Goal: Contribute content: Contribute content

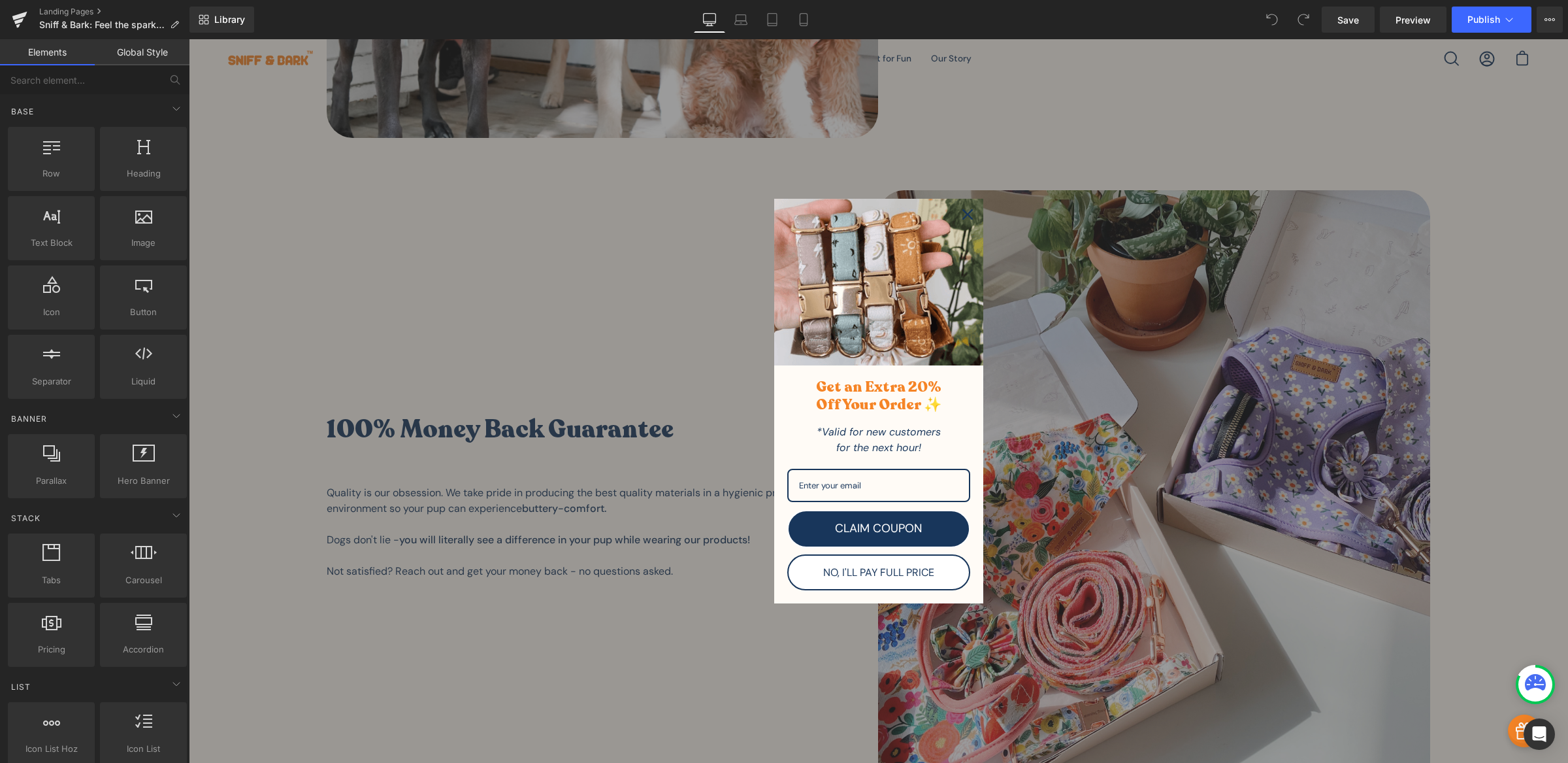
scroll to position [2412, 0]
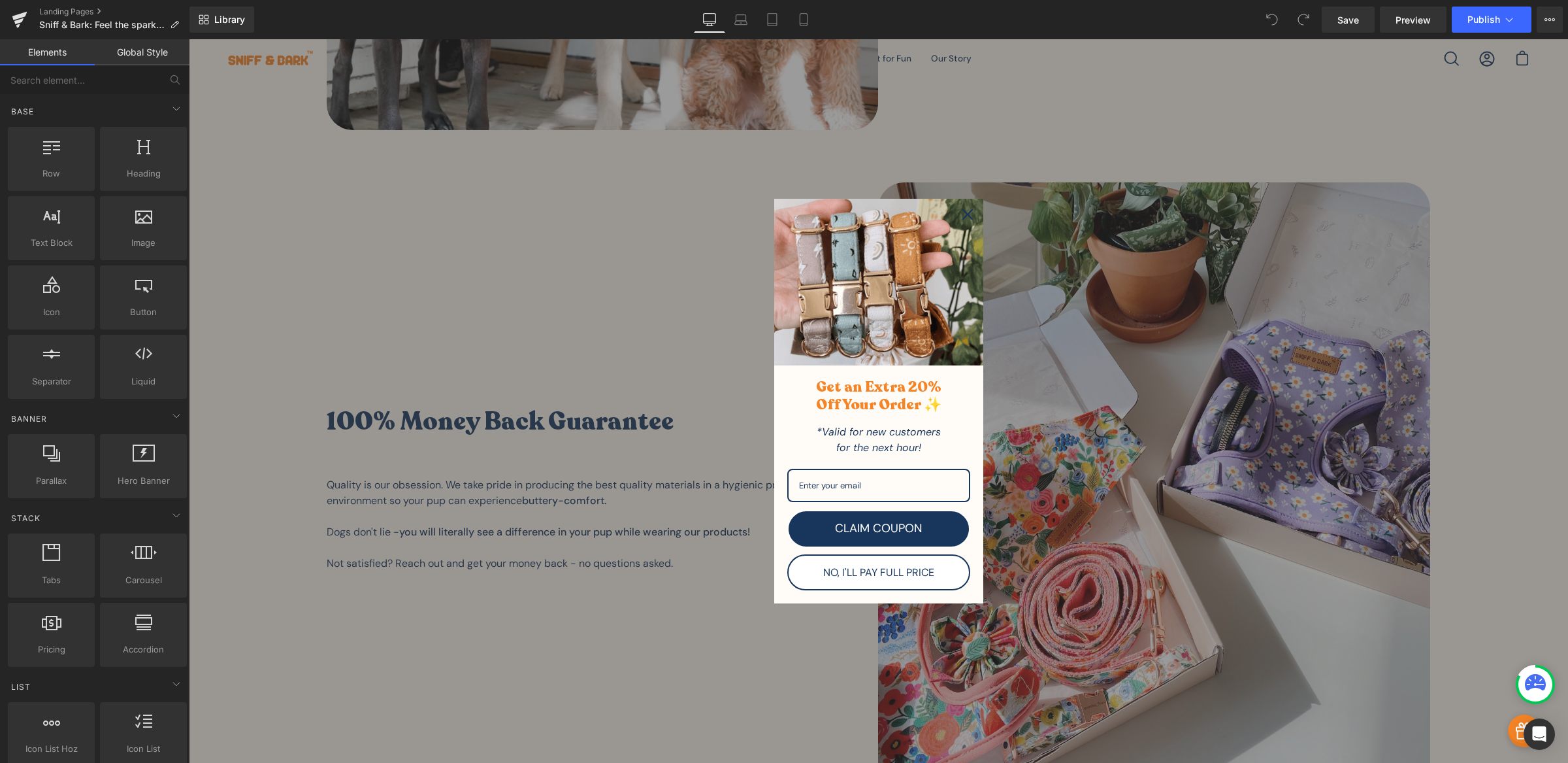
click at [717, 257] on div "Marketing offer form" at bounding box center [878, 400] width 1379 height 723
click at [957, 212] on div "Close" at bounding box center [967, 214] width 21 height 21
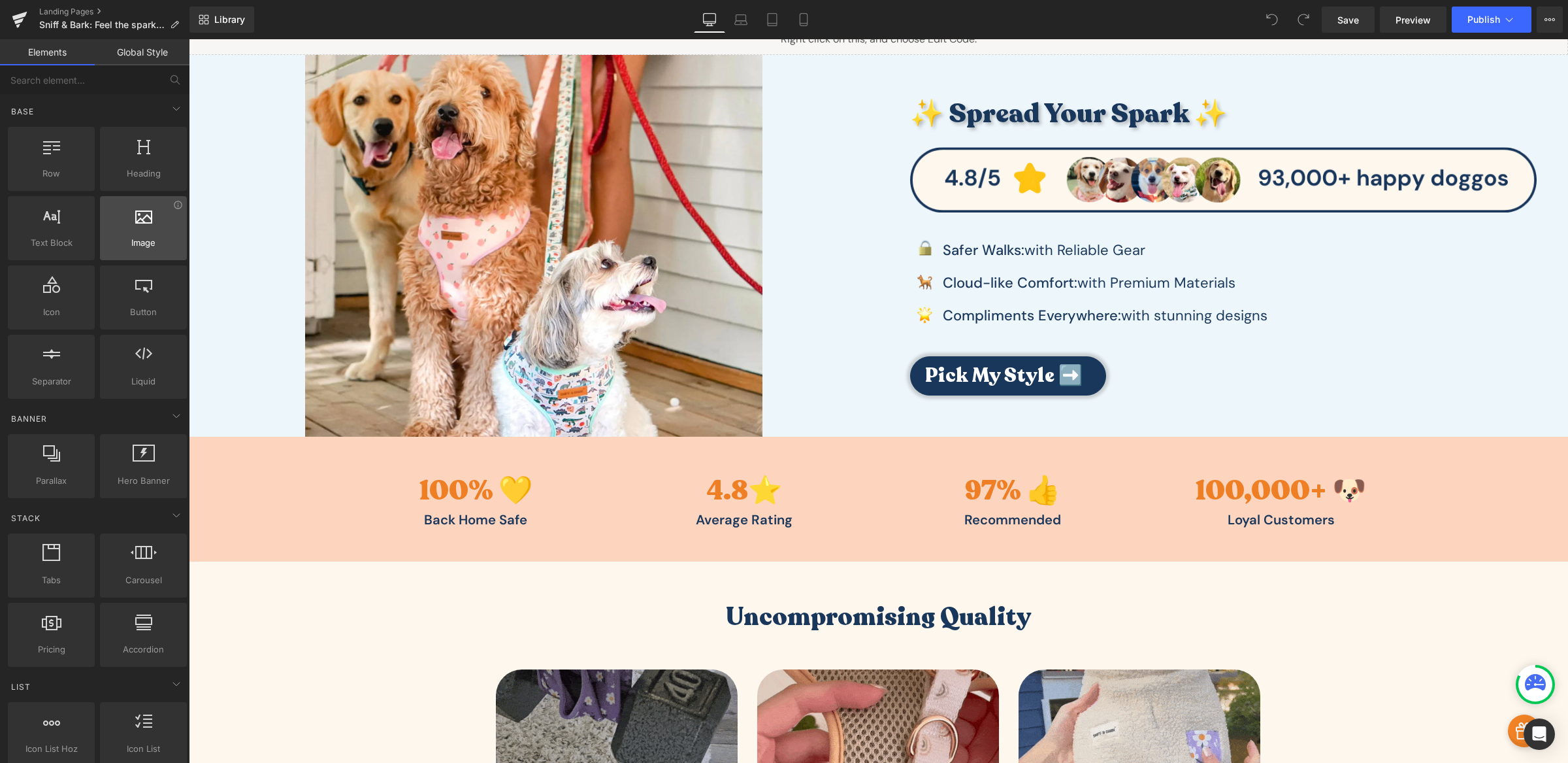
scroll to position [0, 0]
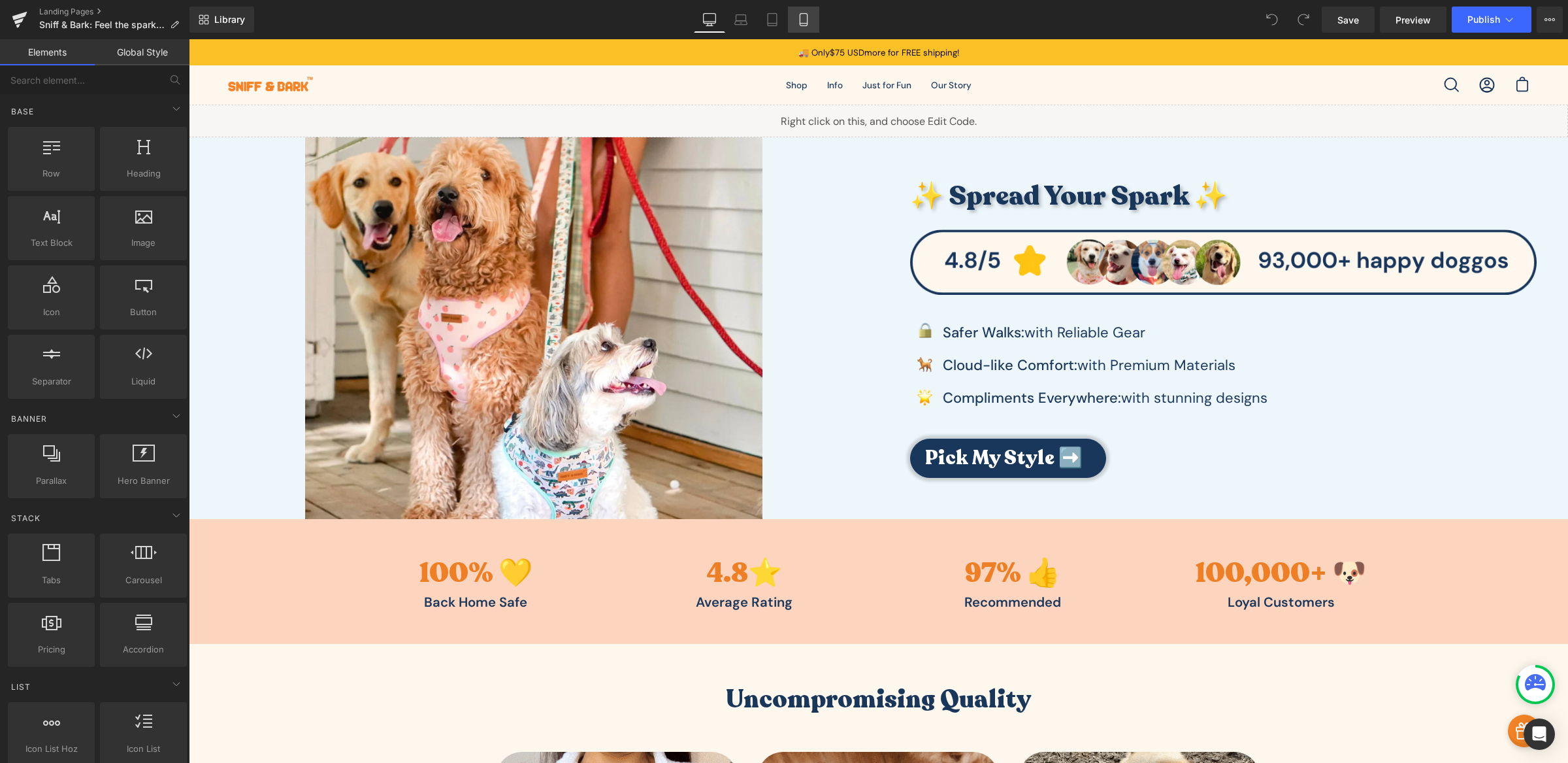
click at [802, 22] on icon at bounding box center [804, 20] width 13 height 13
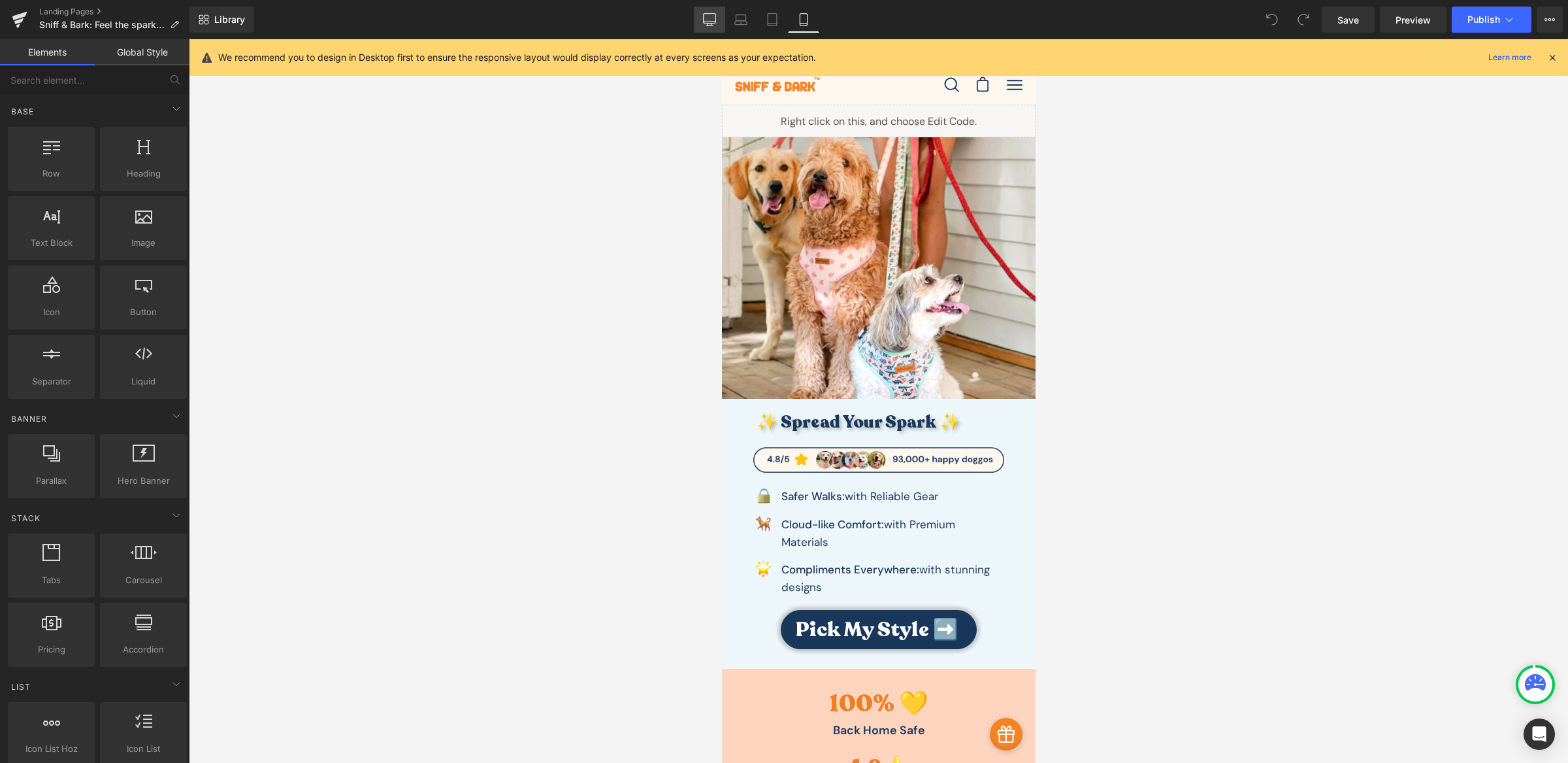
click at [699, 17] on link "Desktop" at bounding box center [709, 20] width 31 height 26
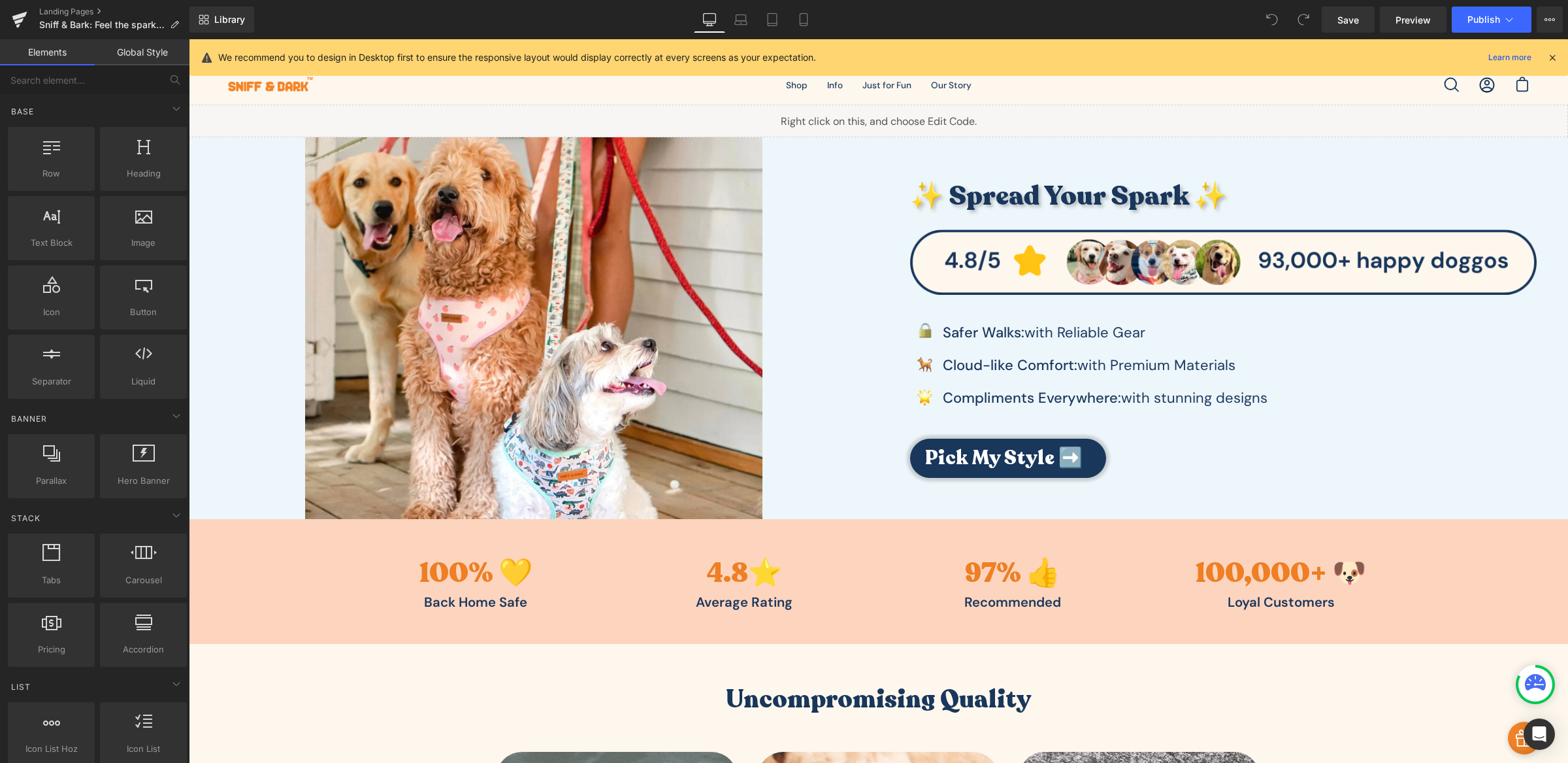
scroll to position [65, 0]
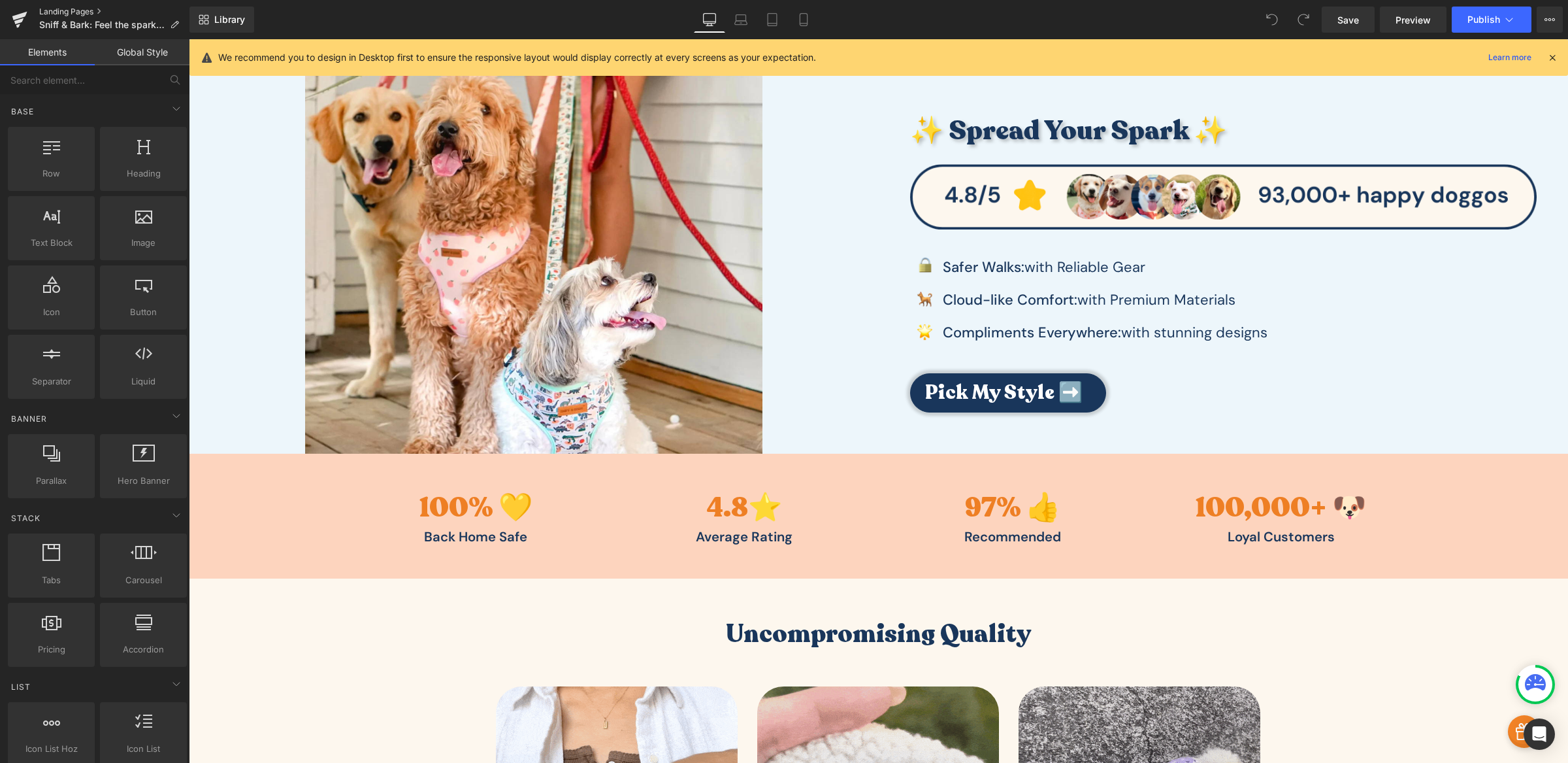
click at [59, 8] on link "Landing Pages" at bounding box center [114, 12] width 150 height 10
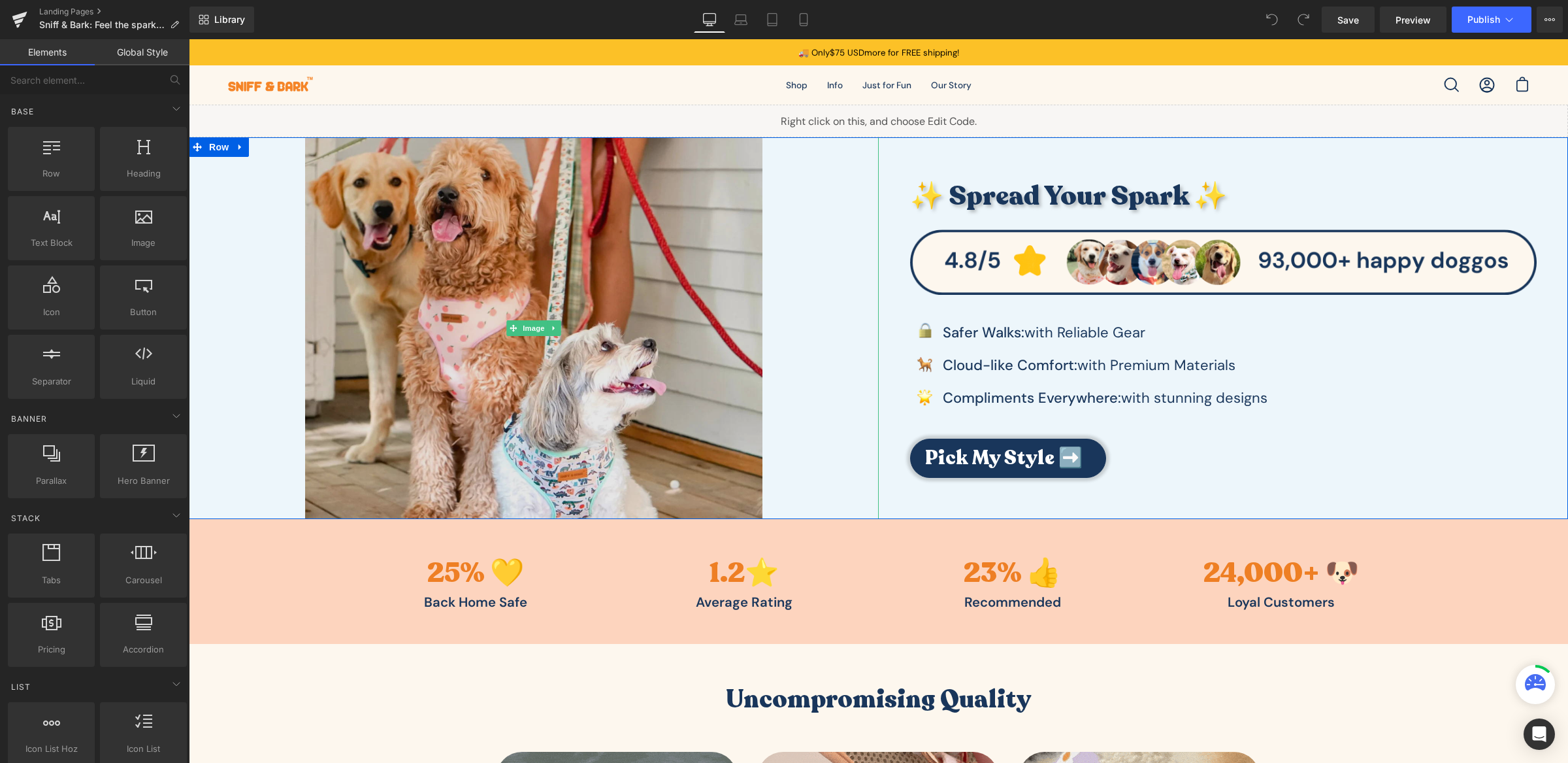
click at [719, 320] on img at bounding box center [534, 327] width 458 height 381
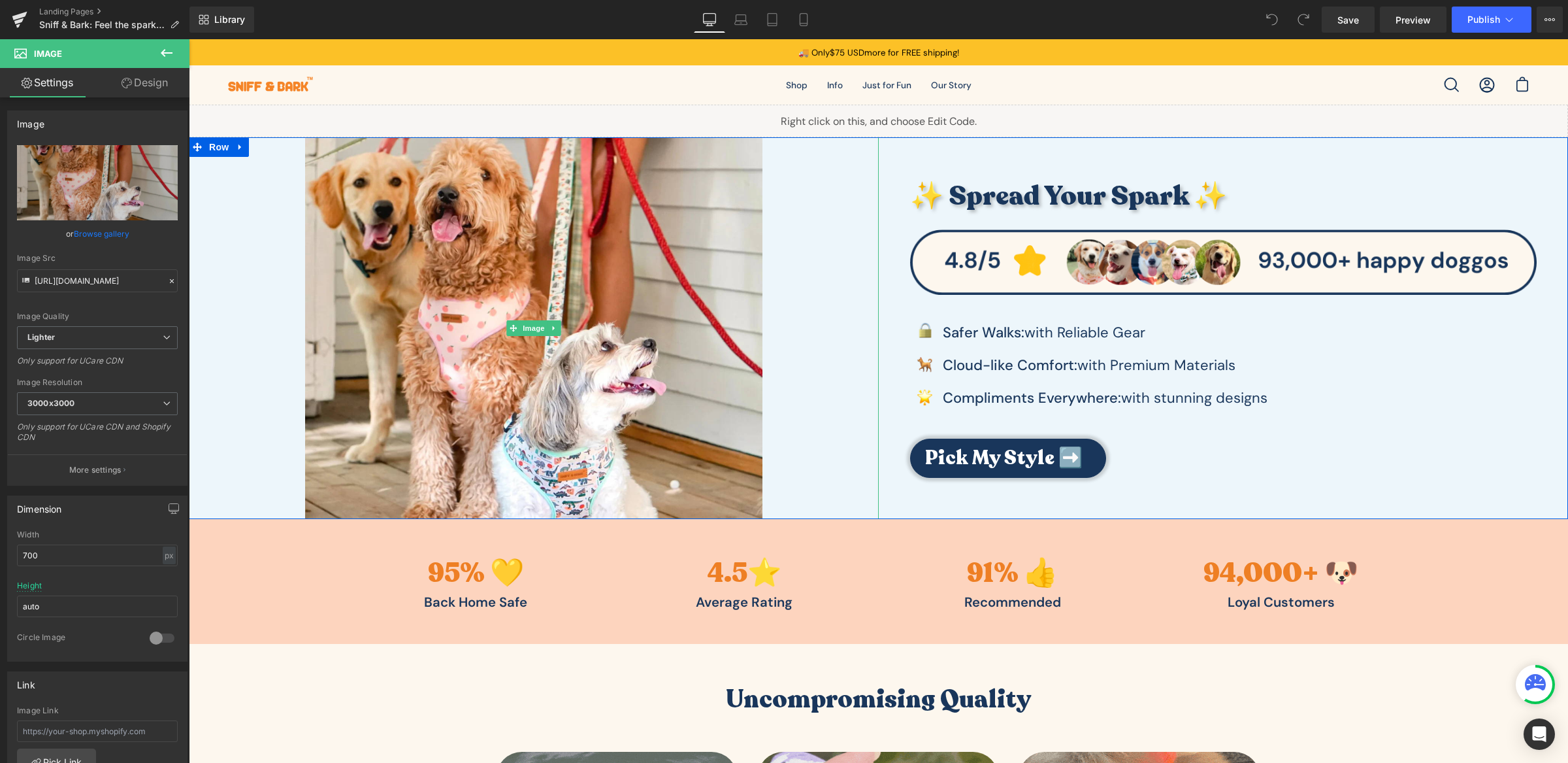
click at [779, 305] on div at bounding box center [533, 327] width 690 height 381
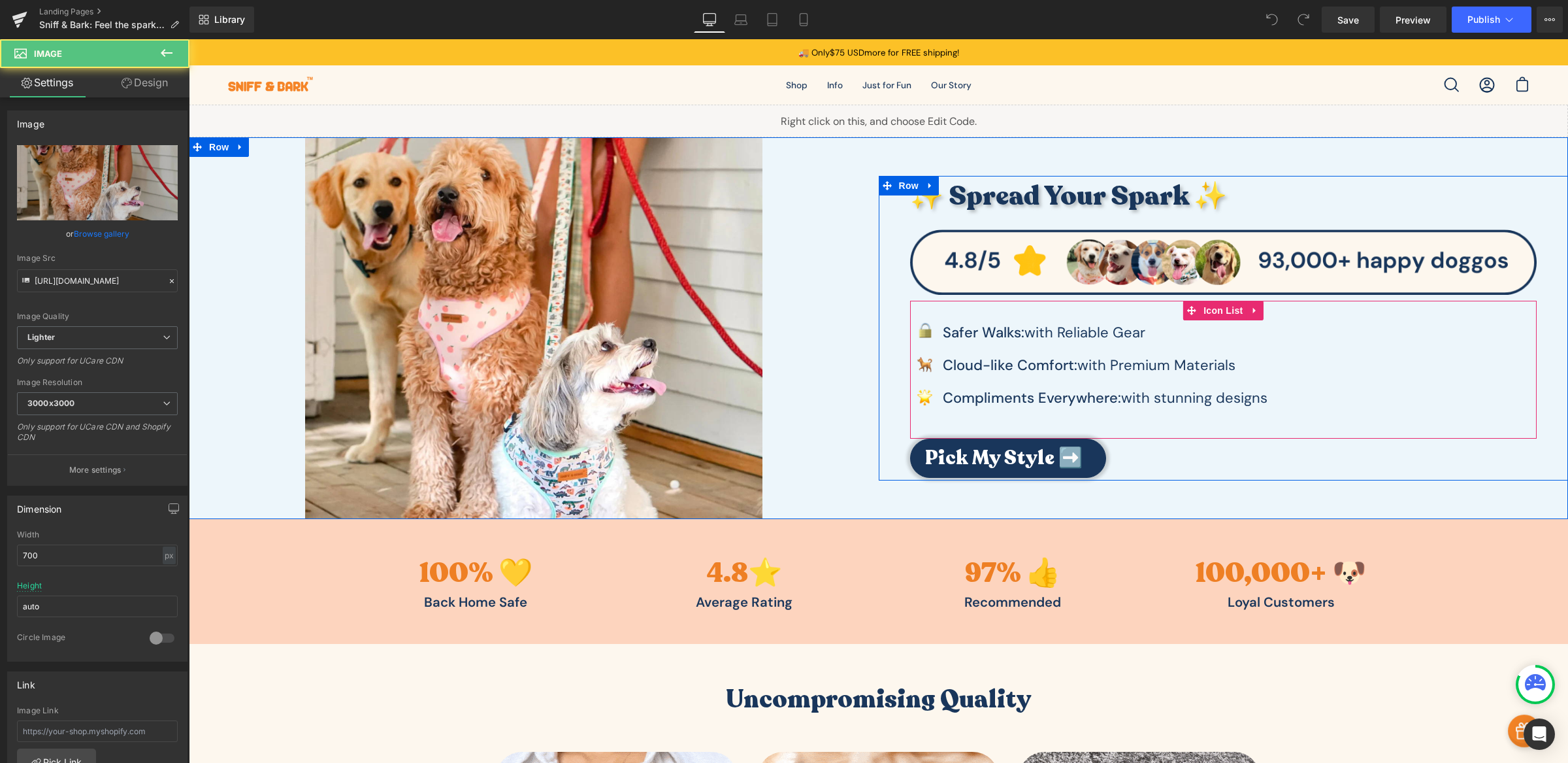
click at [1020, 308] on div "Image Safer Walks: with Reliable Gear Text Block Image Cl oud -like Comfort: wi…" at bounding box center [1224, 369] width 627 height 139
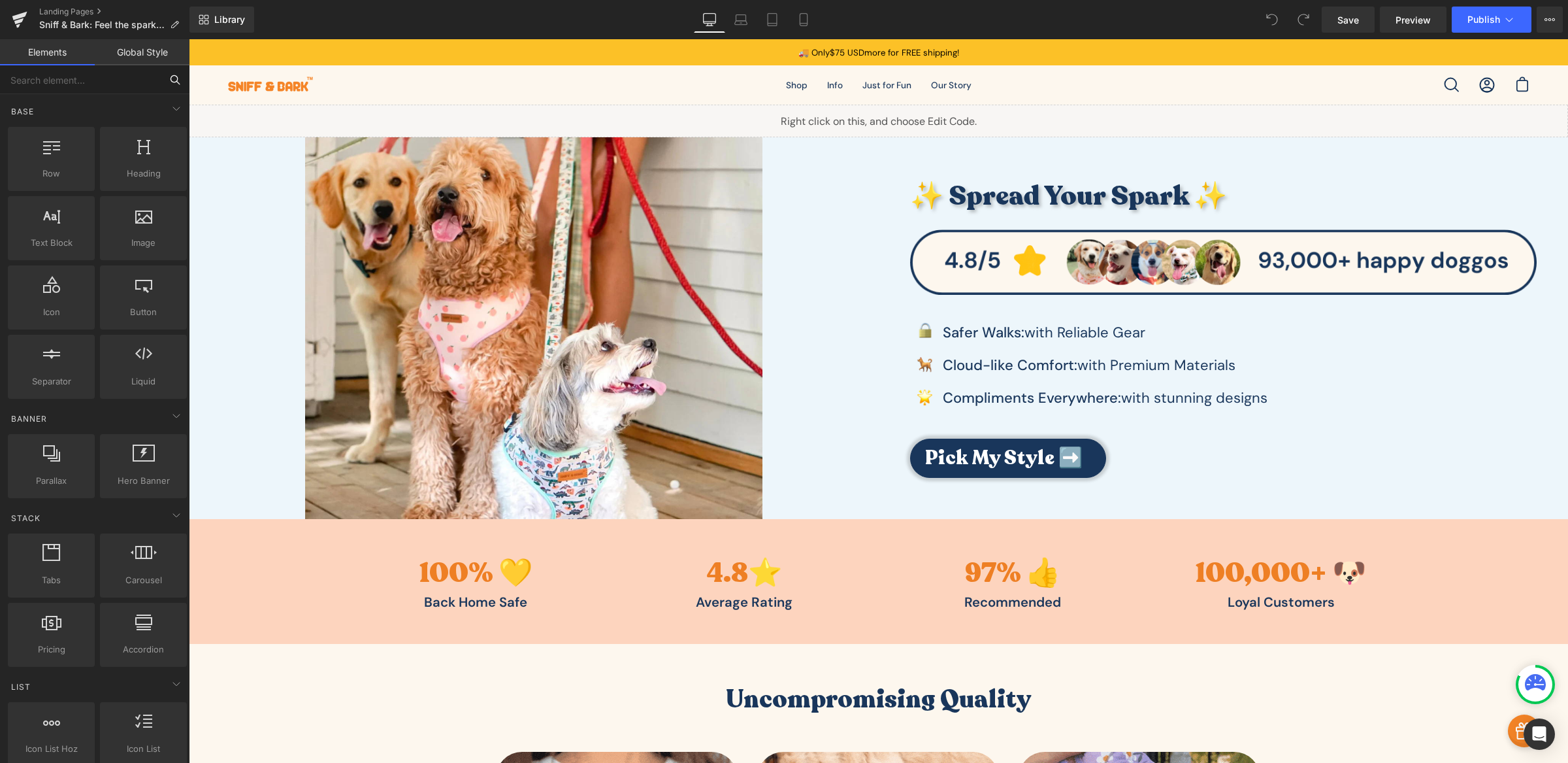
click at [64, 79] on input "text" at bounding box center [81, 80] width 161 height 29
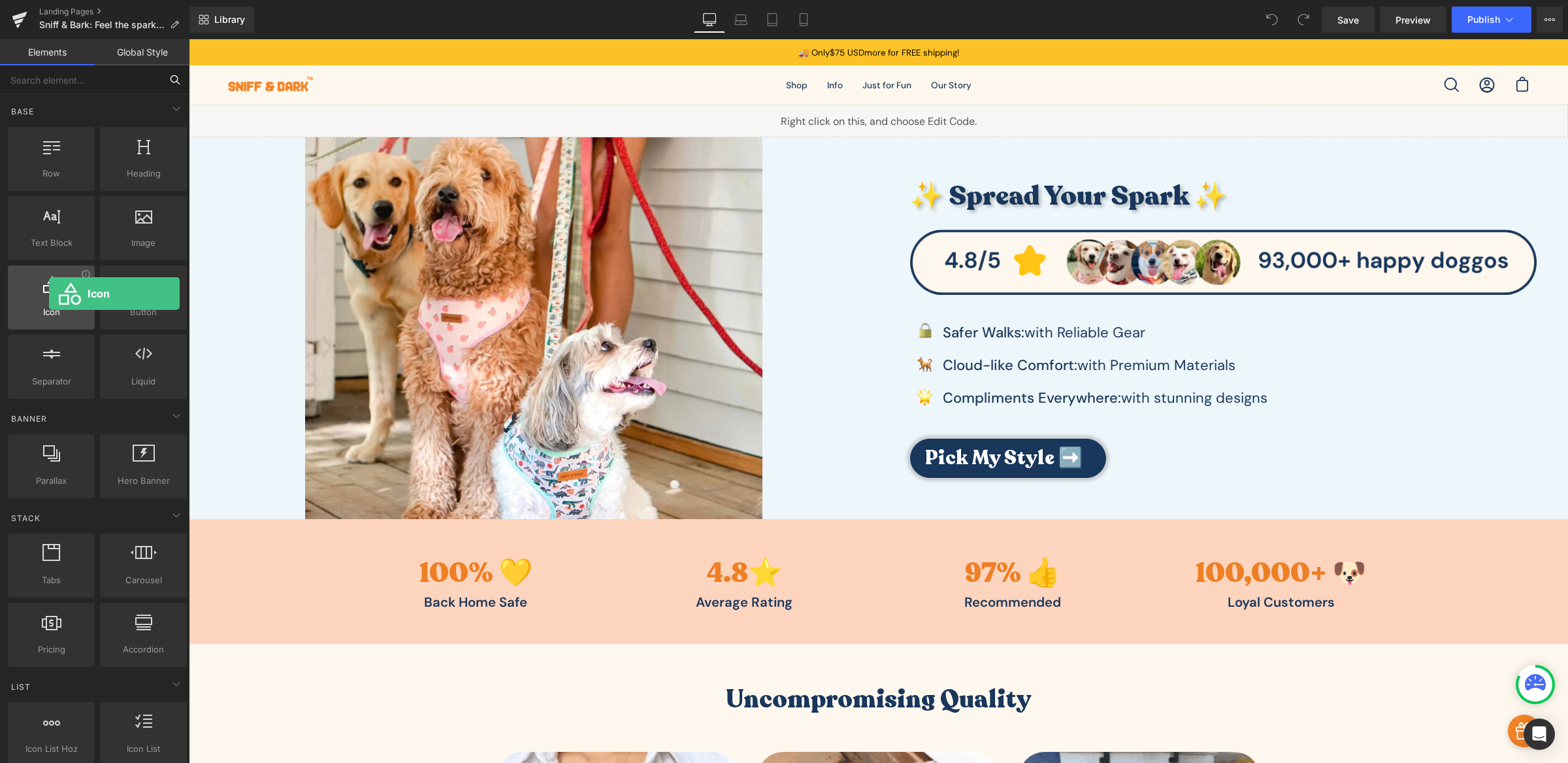
click at [49, 294] on div at bounding box center [51, 290] width 79 height 30
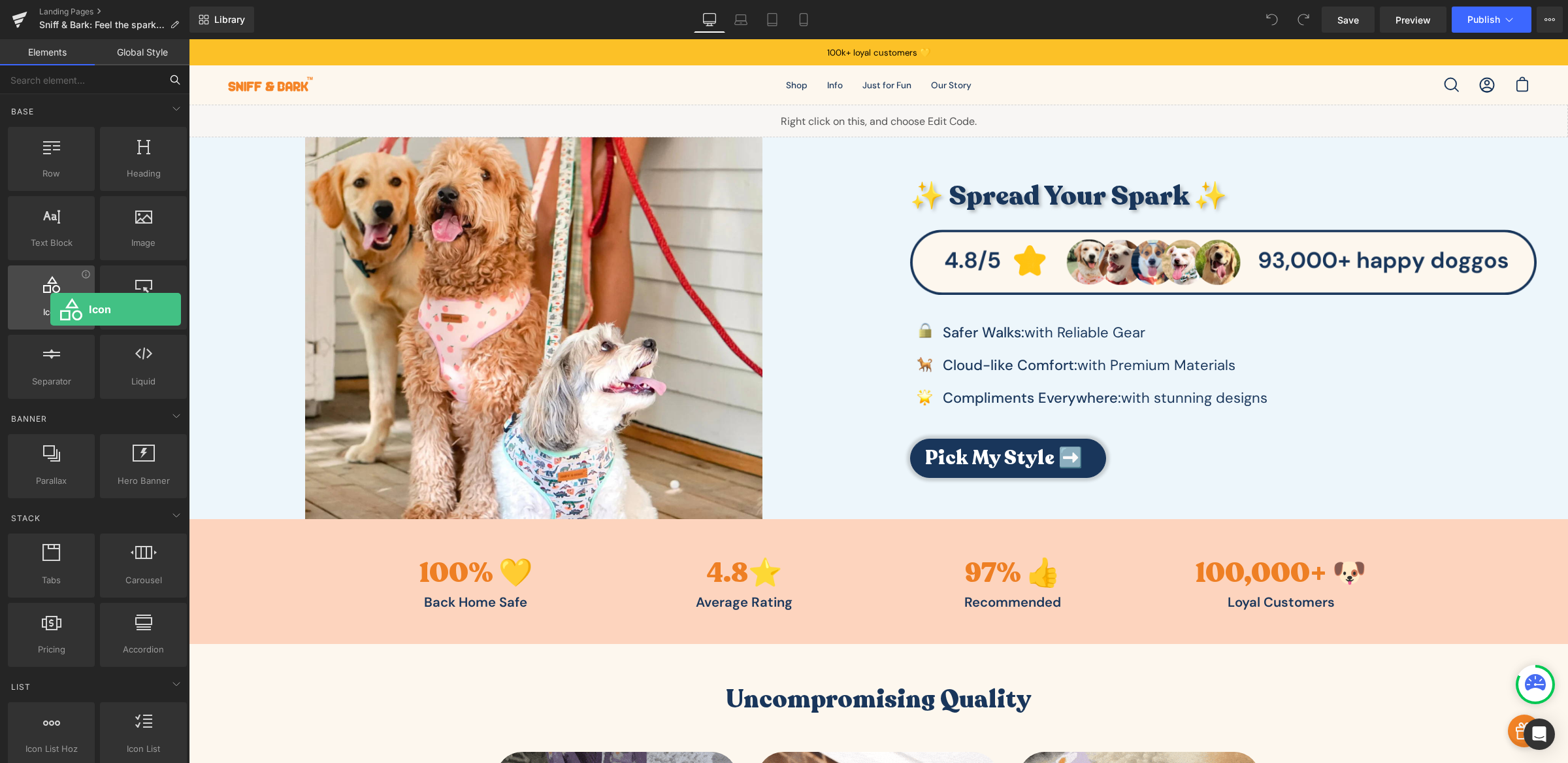
click at [50, 309] on span "Icon" at bounding box center [51, 312] width 79 height 14
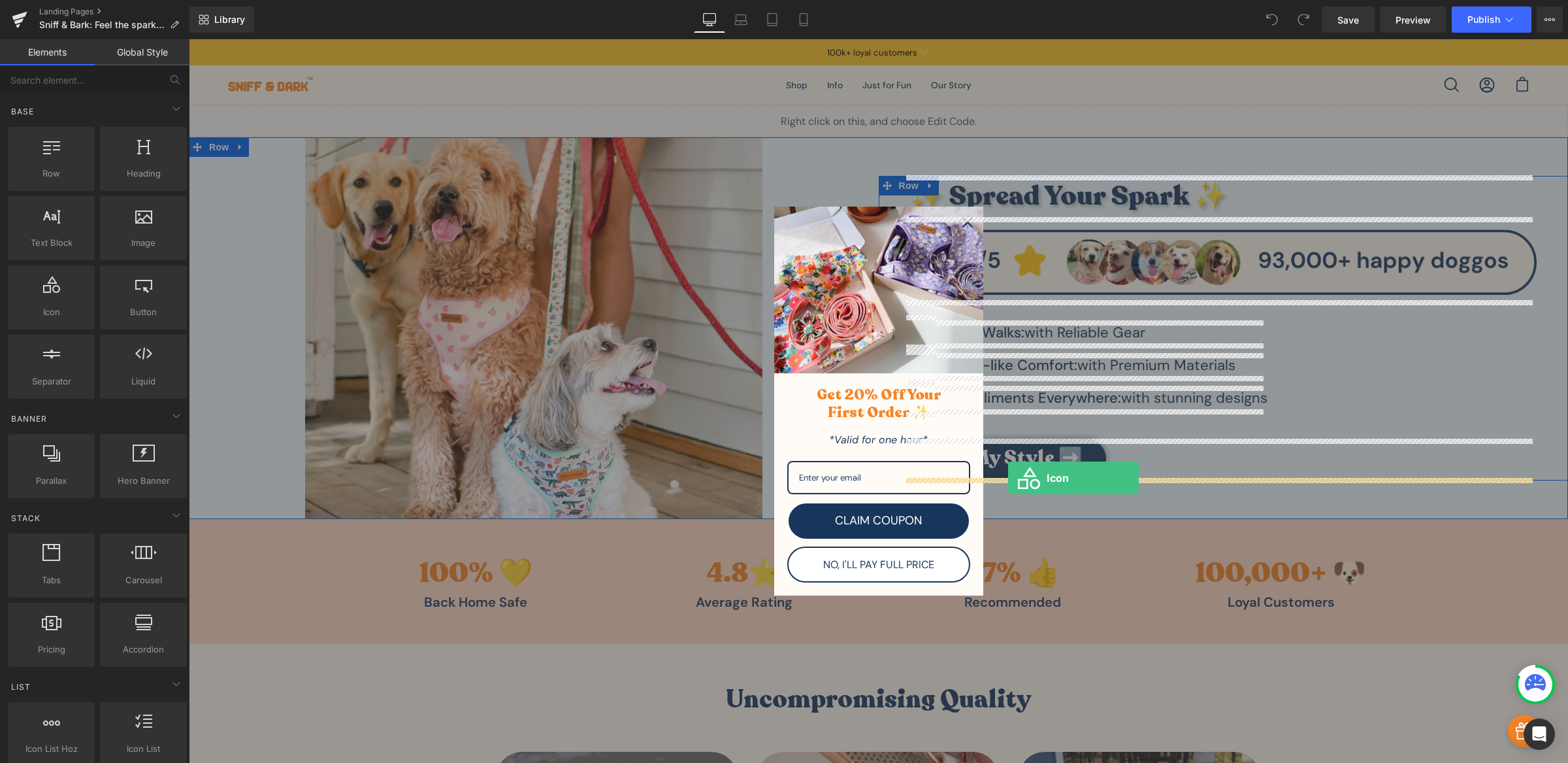
drag, startPoint x: 239, startPoint y: 348, endPoint x: 1008, endPoint y: 478, distance: 779.9
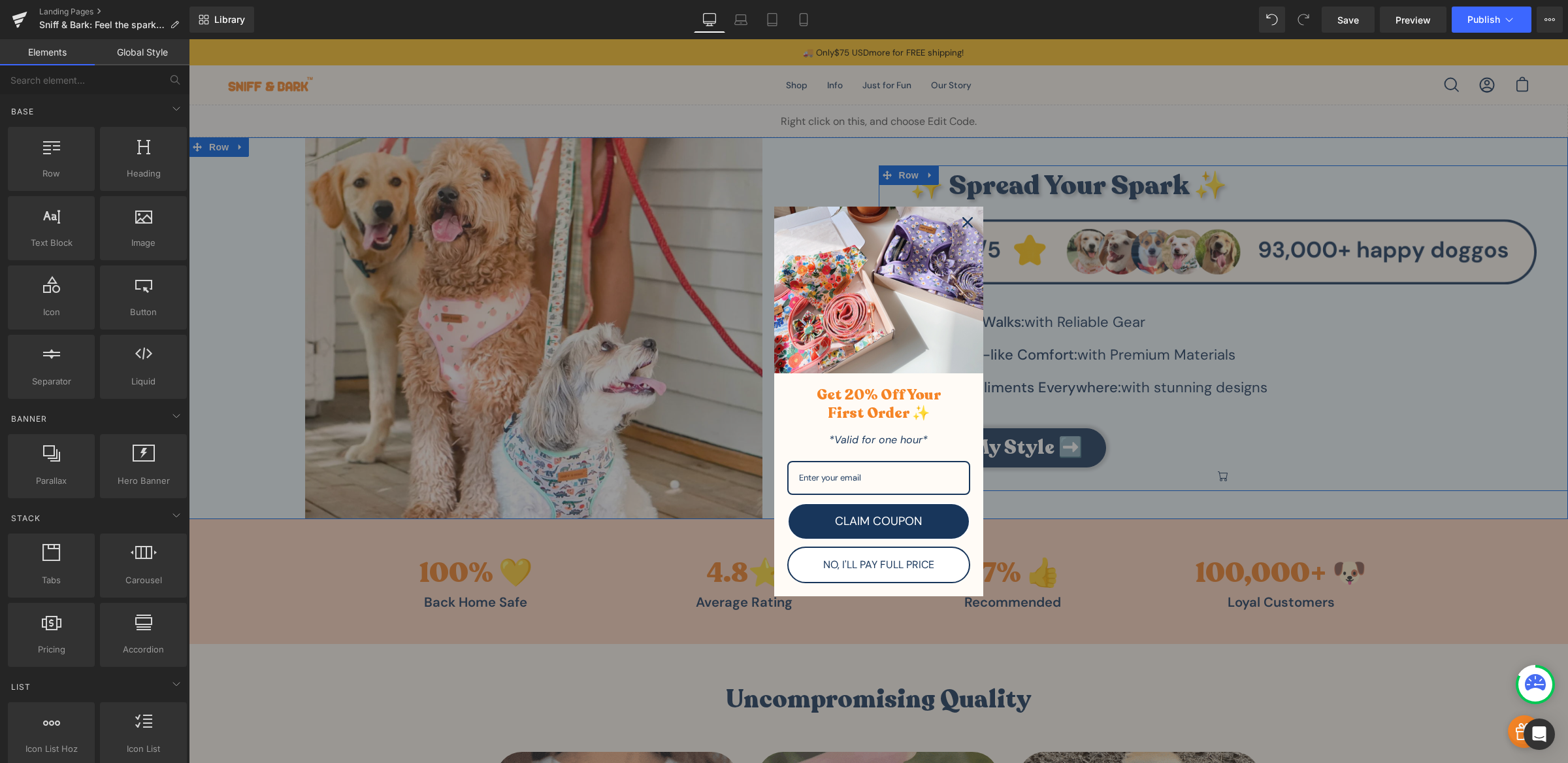
click at [962, 223] on icon "close icon" at bounding box center [967, 222] width 10 height 10
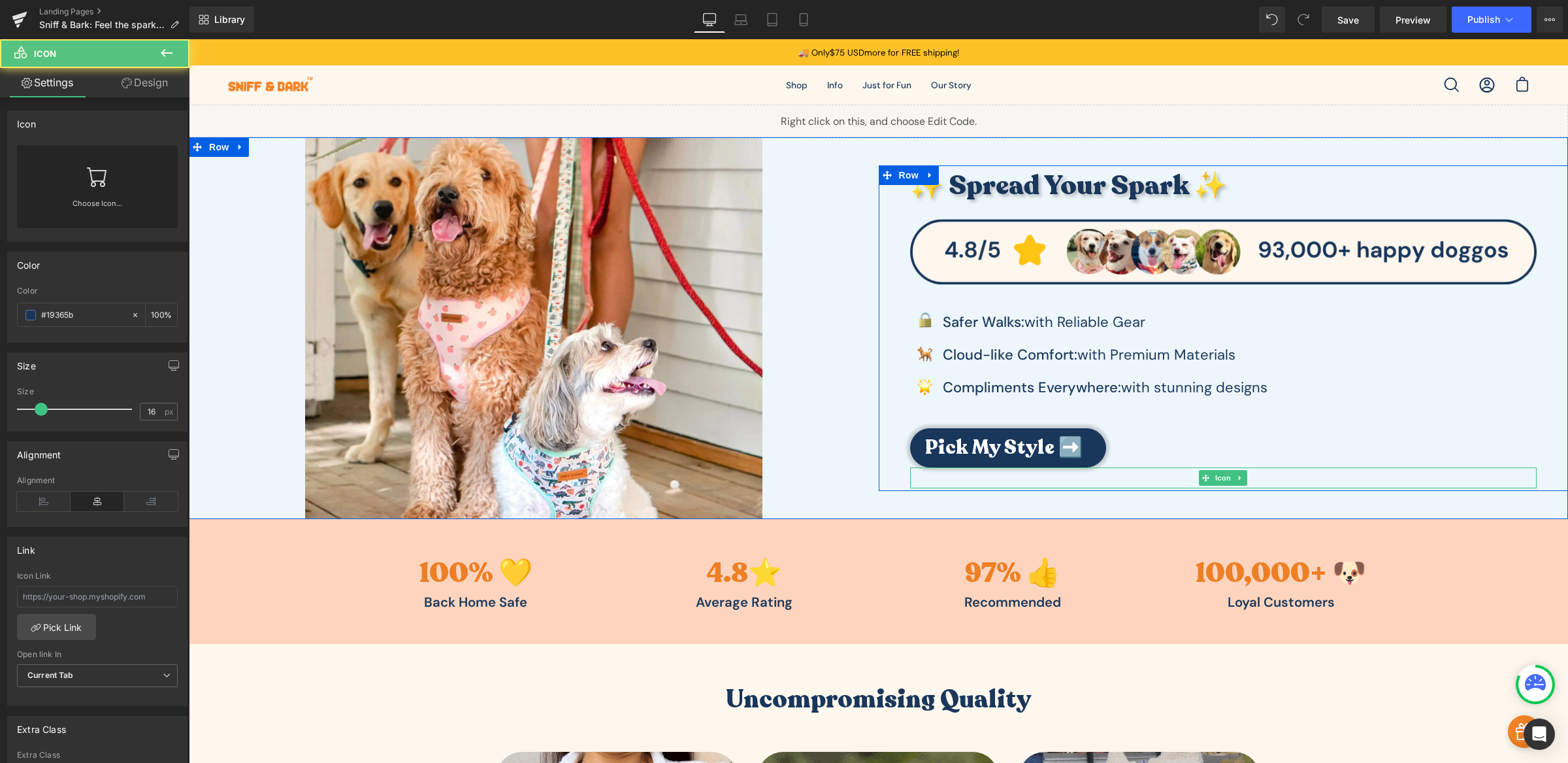
click at [1012, 473] on div at bounding box center [1224, 477] width 627 height 21
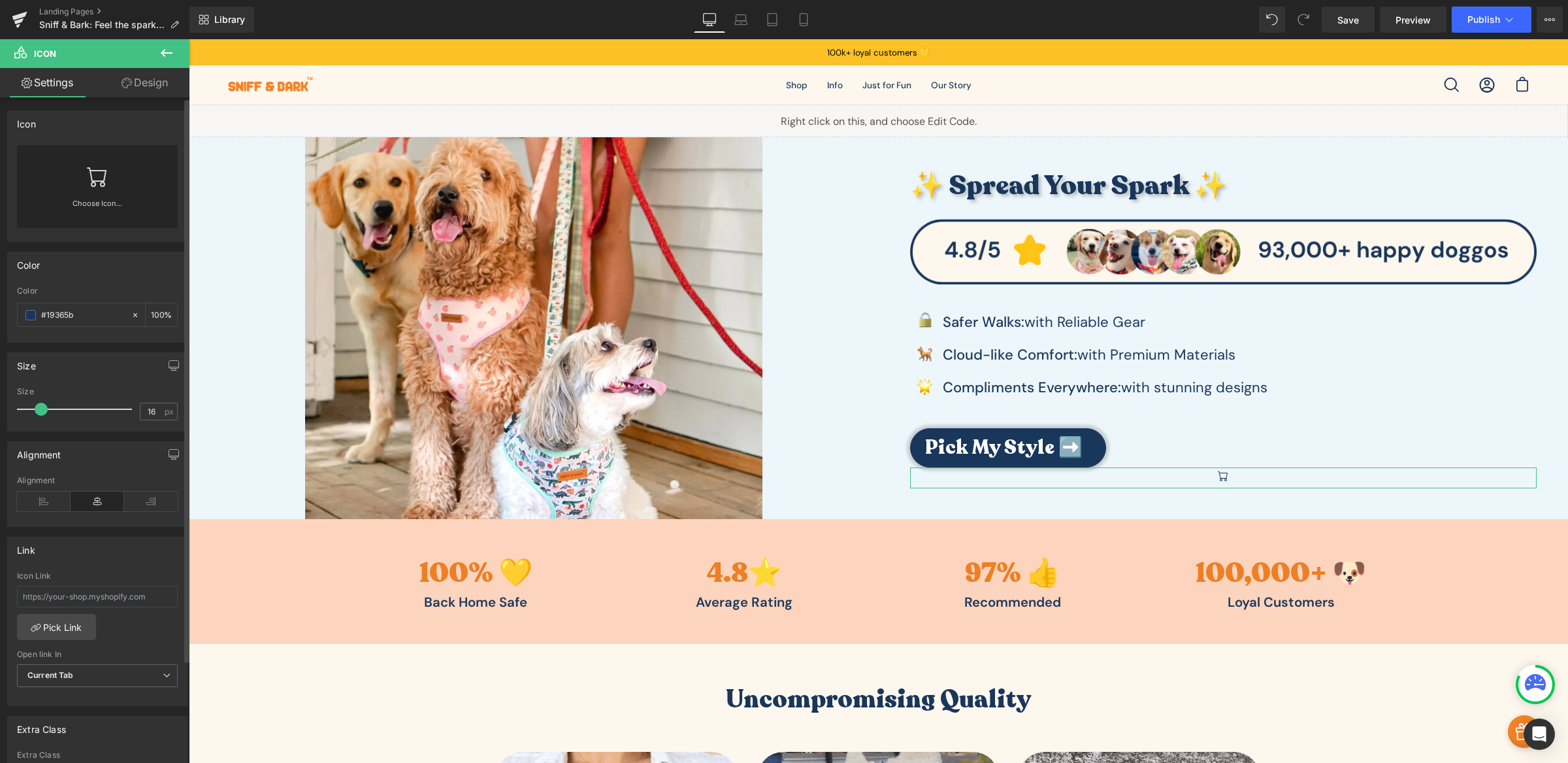
click at [87, 178] on icon at bounding box center [97, 176] width 21 height 21
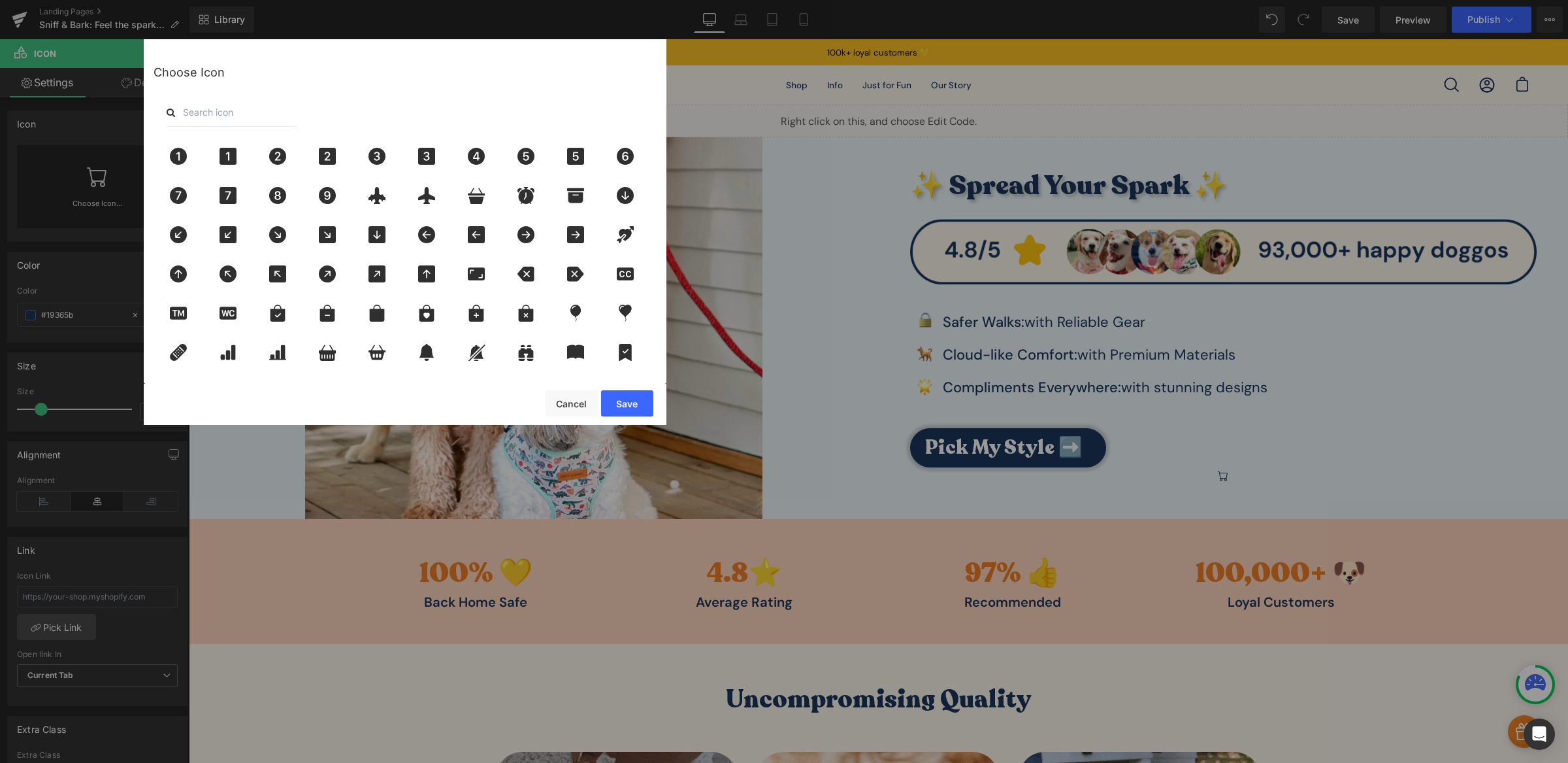
click at [234, 75] on div "Choose Icon" at bounding box center [405, 74] width 503 height 49
click at [271, 107] on input "text" at bounding box center [232, 112] width 131 height 29
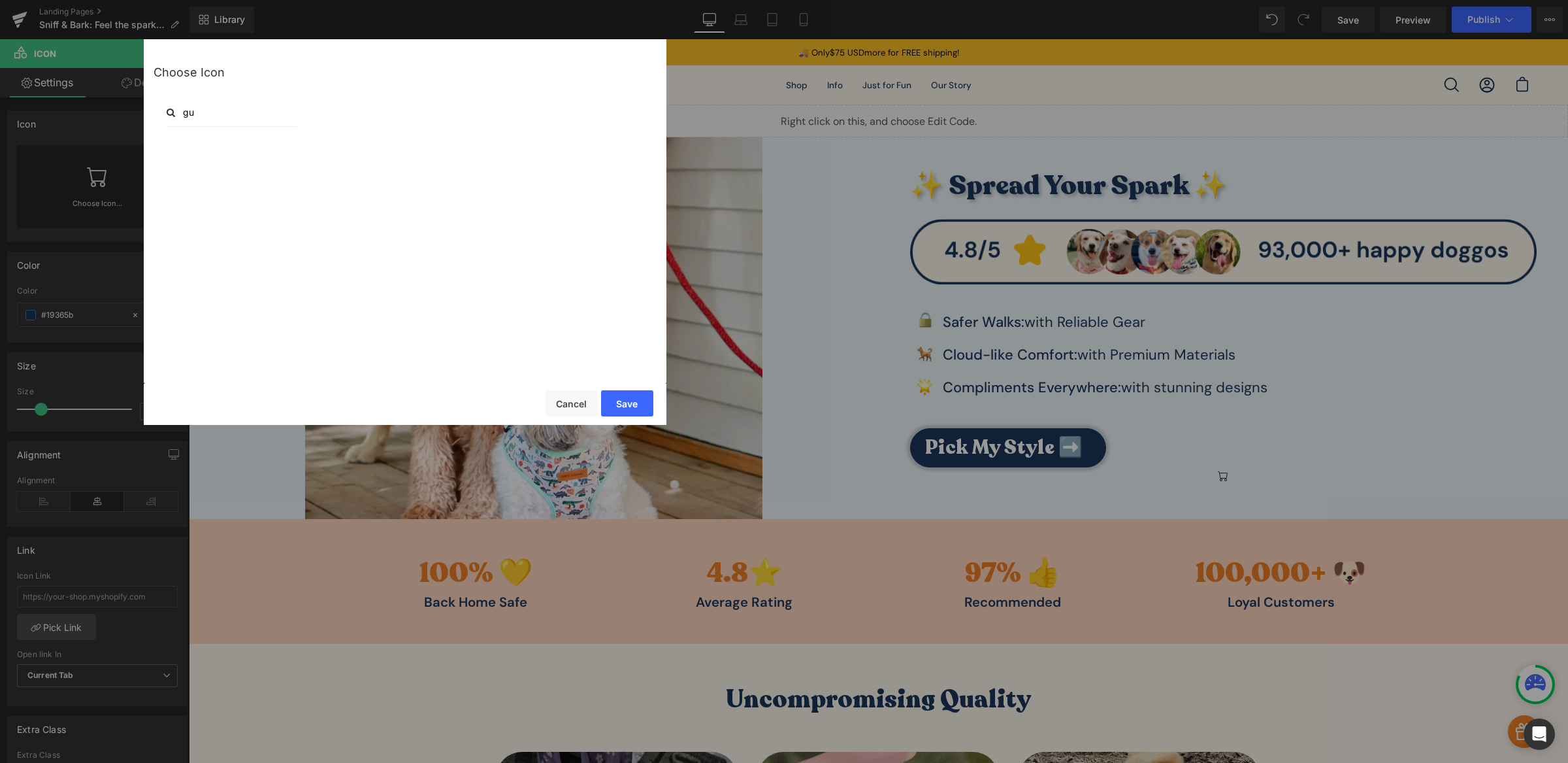
type input "g"
type input "s"
type input "1"
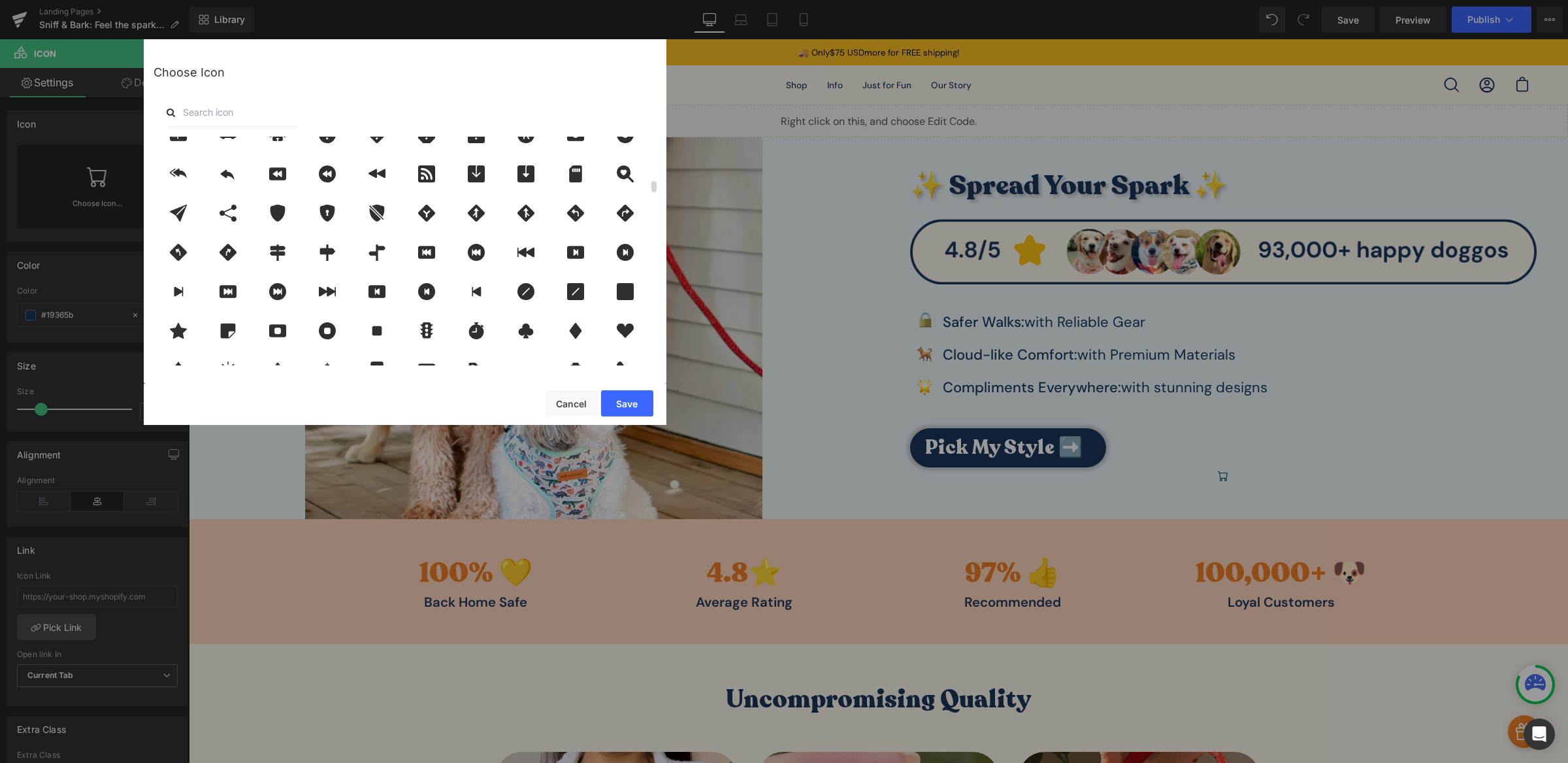
scroll to position [1593, 0]
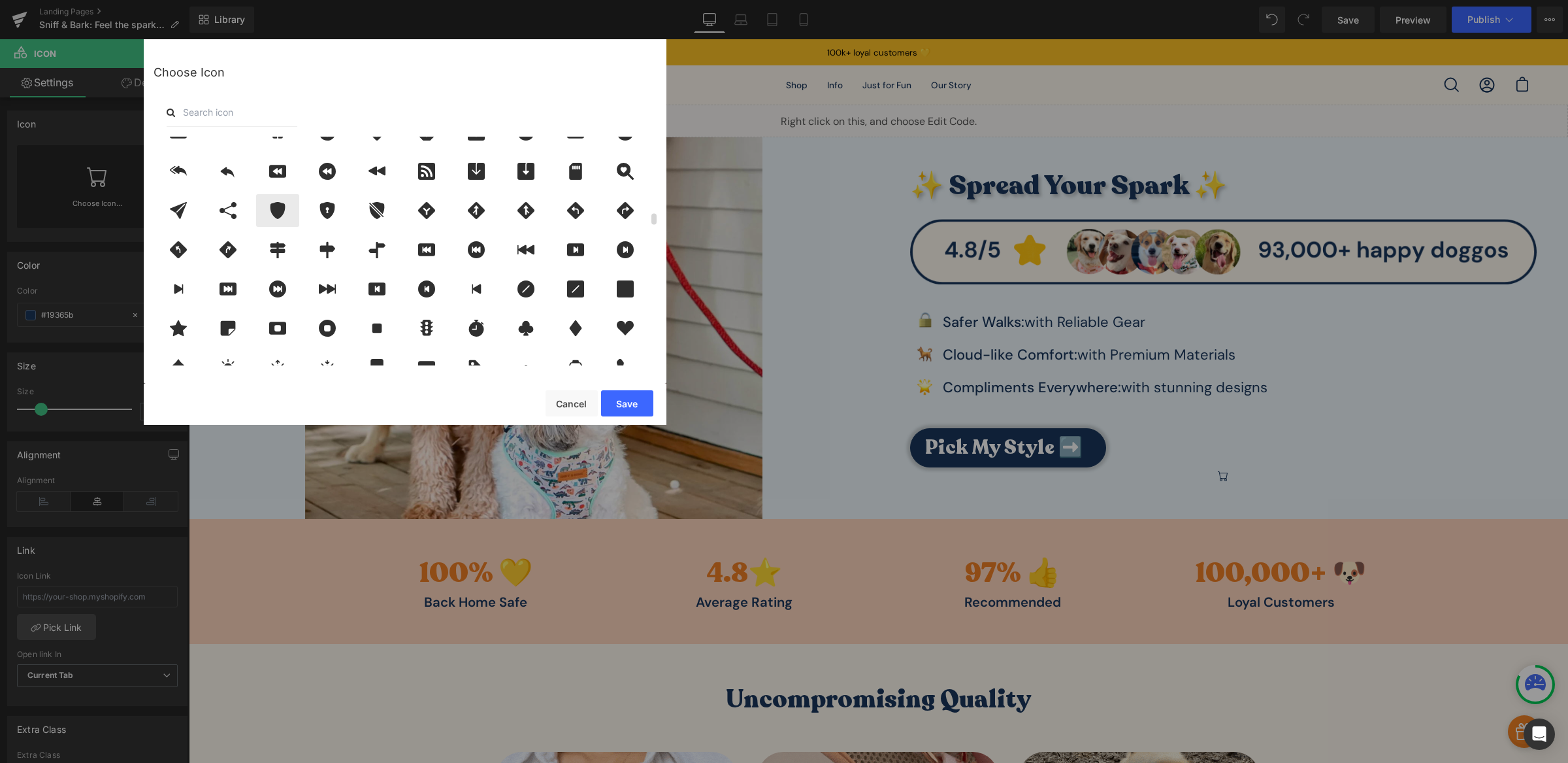
click at [194, 514] on icon at bounding box center [176, 522] width 35 height 16
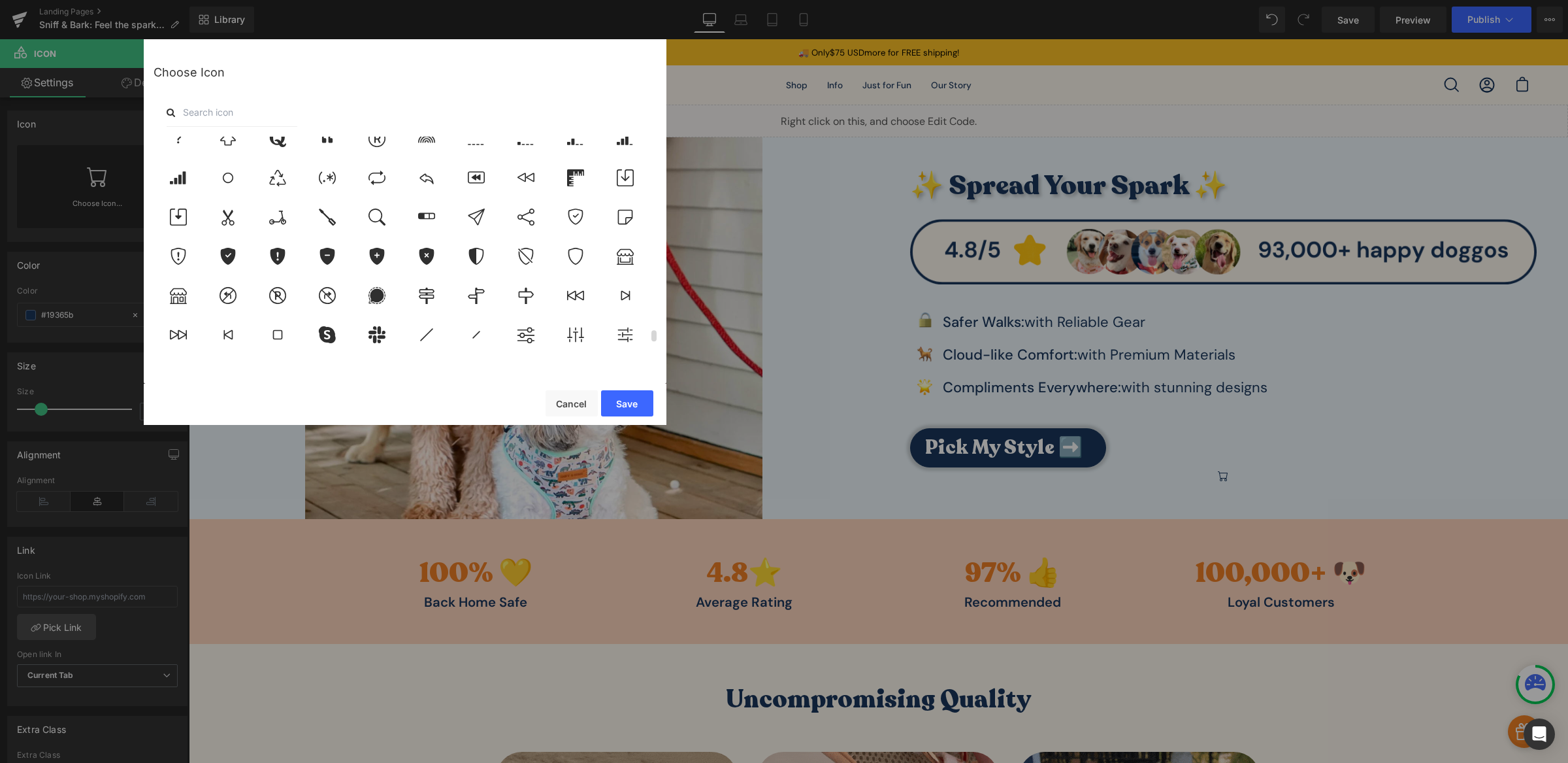
scroll to position [4101, 0]
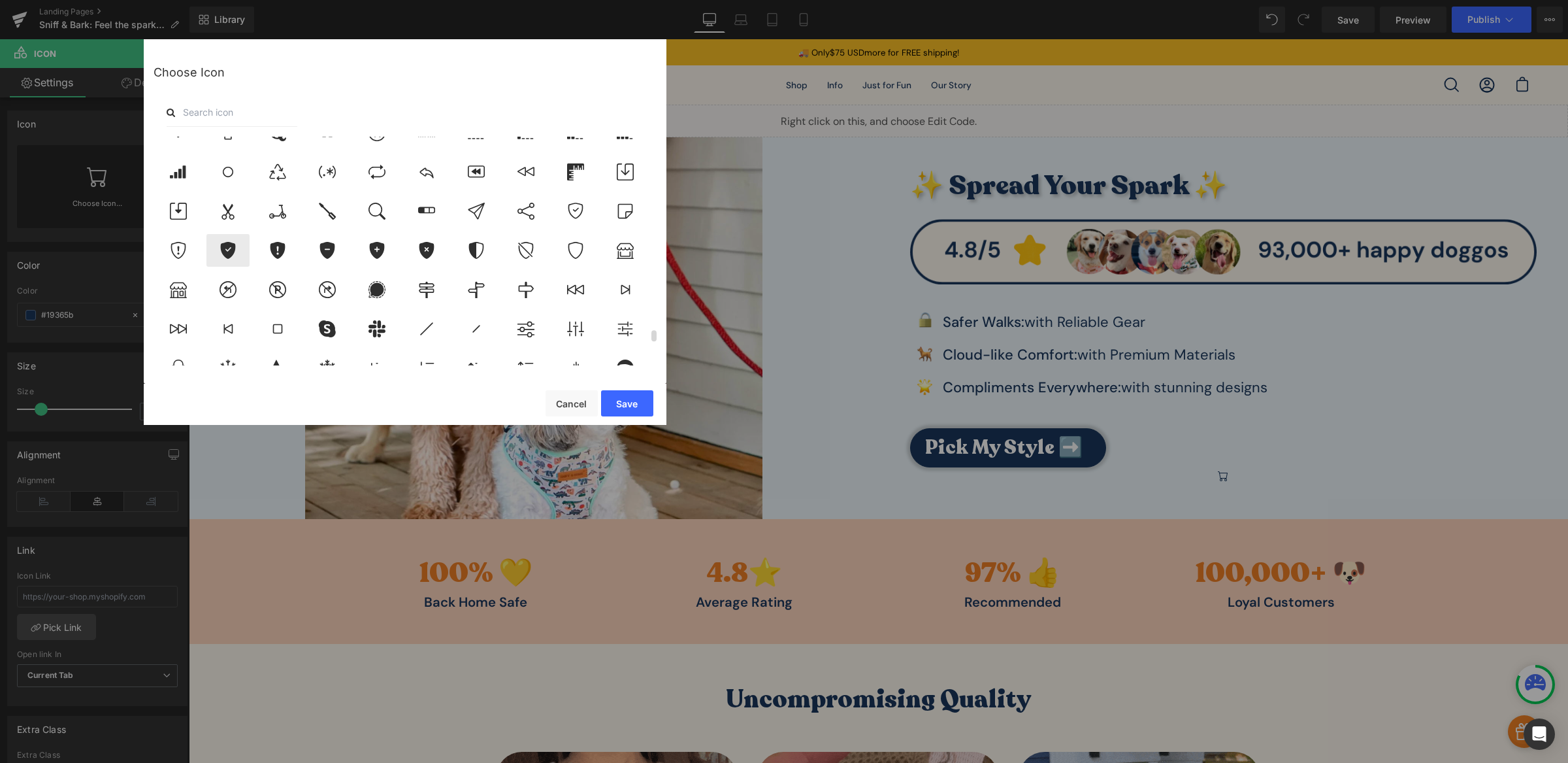
click at [229, 249] on icon at bounding box center [228, 249] width 15 height 17
click at [572, 207] on icon at bounding box center [576, 210] width 28 height 17
click at [637, 408] on button "Save" at bounding box center [627, 403] width 52 height 26
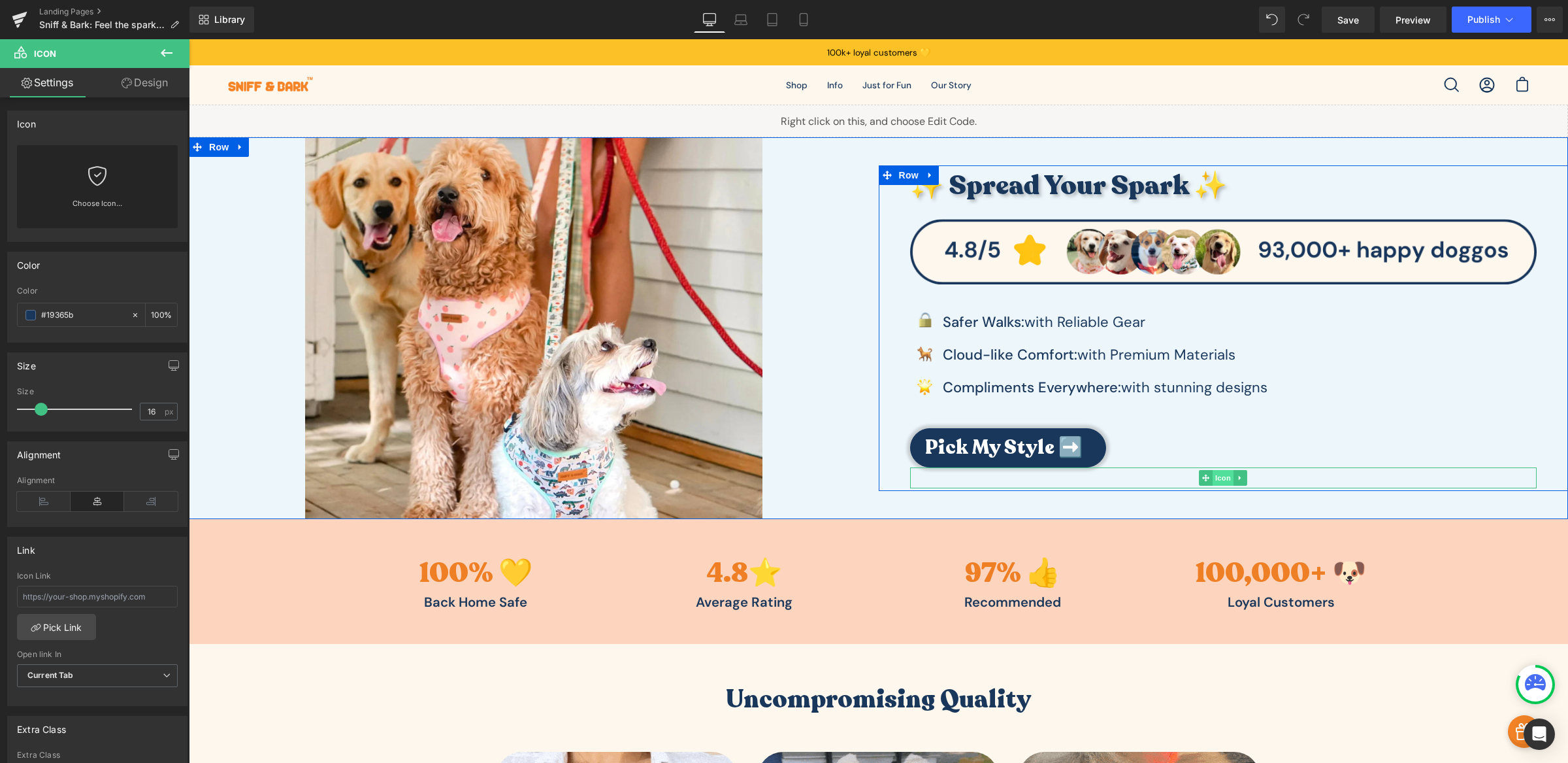
click at [1219, 478] on span "Icon" at bounding box center [1223, 478] width 21 height 16
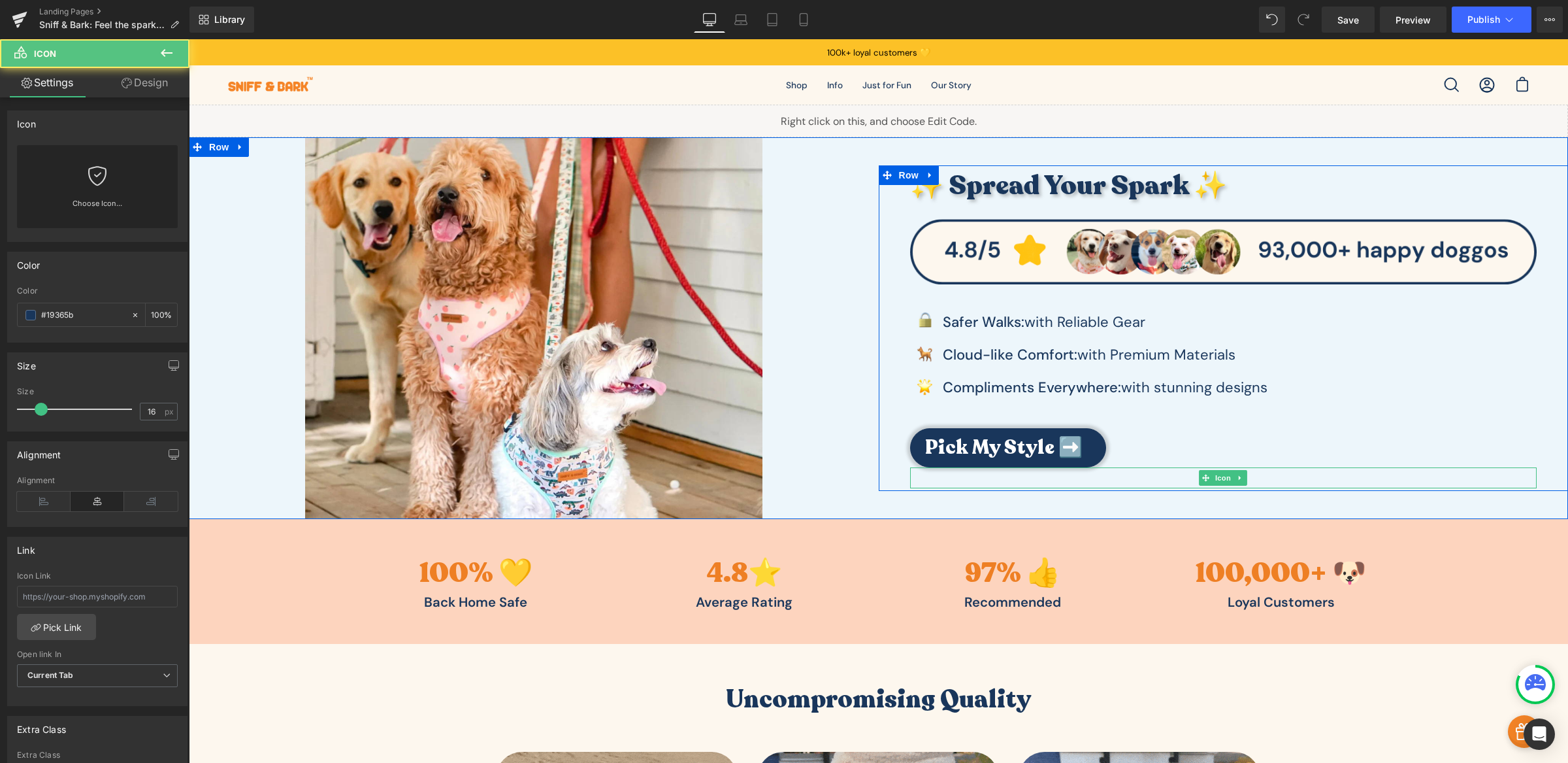
click at [1254, 475] on div at bounding box center [1224, 477] width 627 height 21
click at [1237, 478] on icon at bounding box center [1241, 477] width 7 height 8
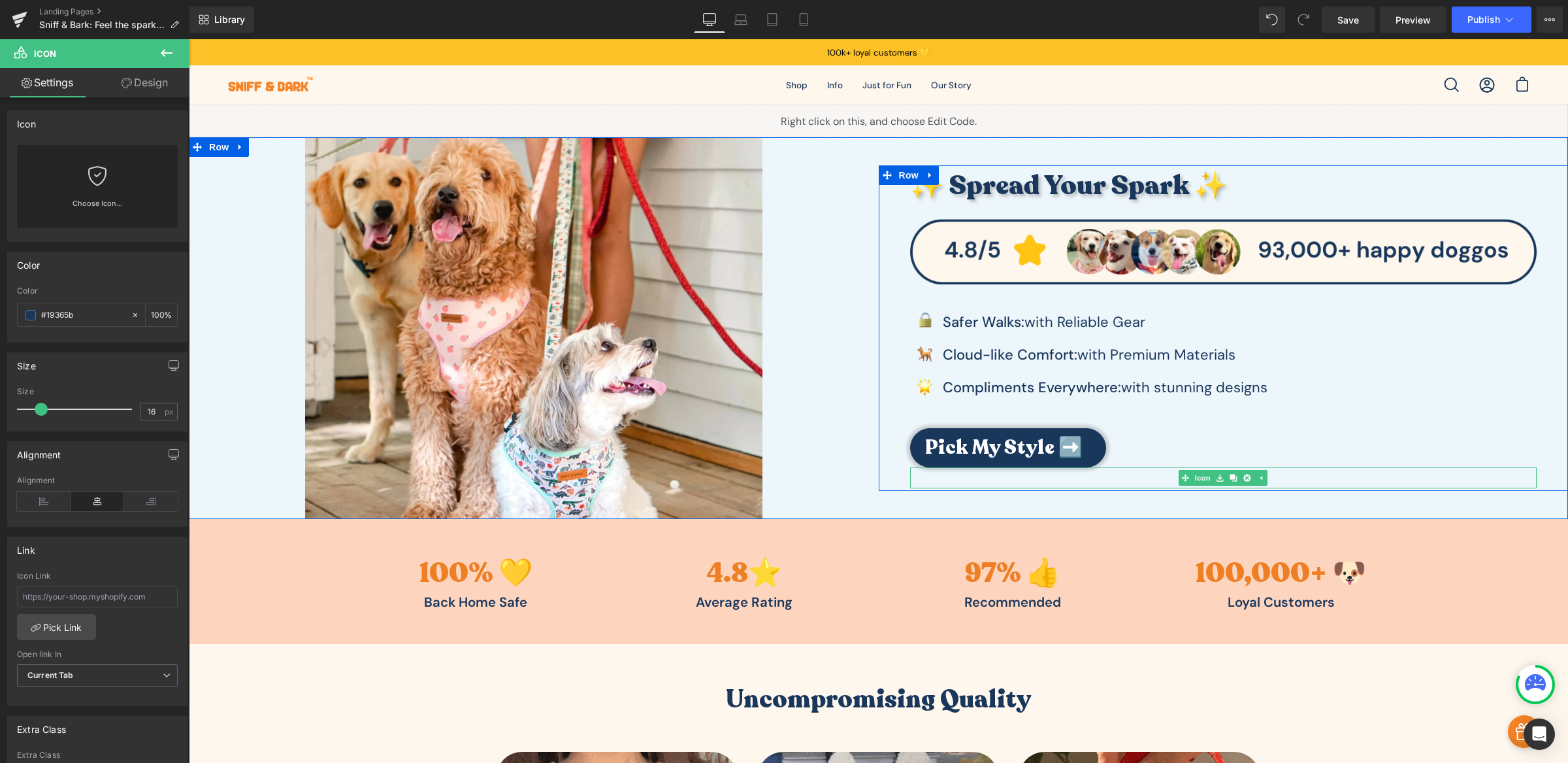
click at [1317, 477] on div at bounding box center [1224, 477] width 627 height 21
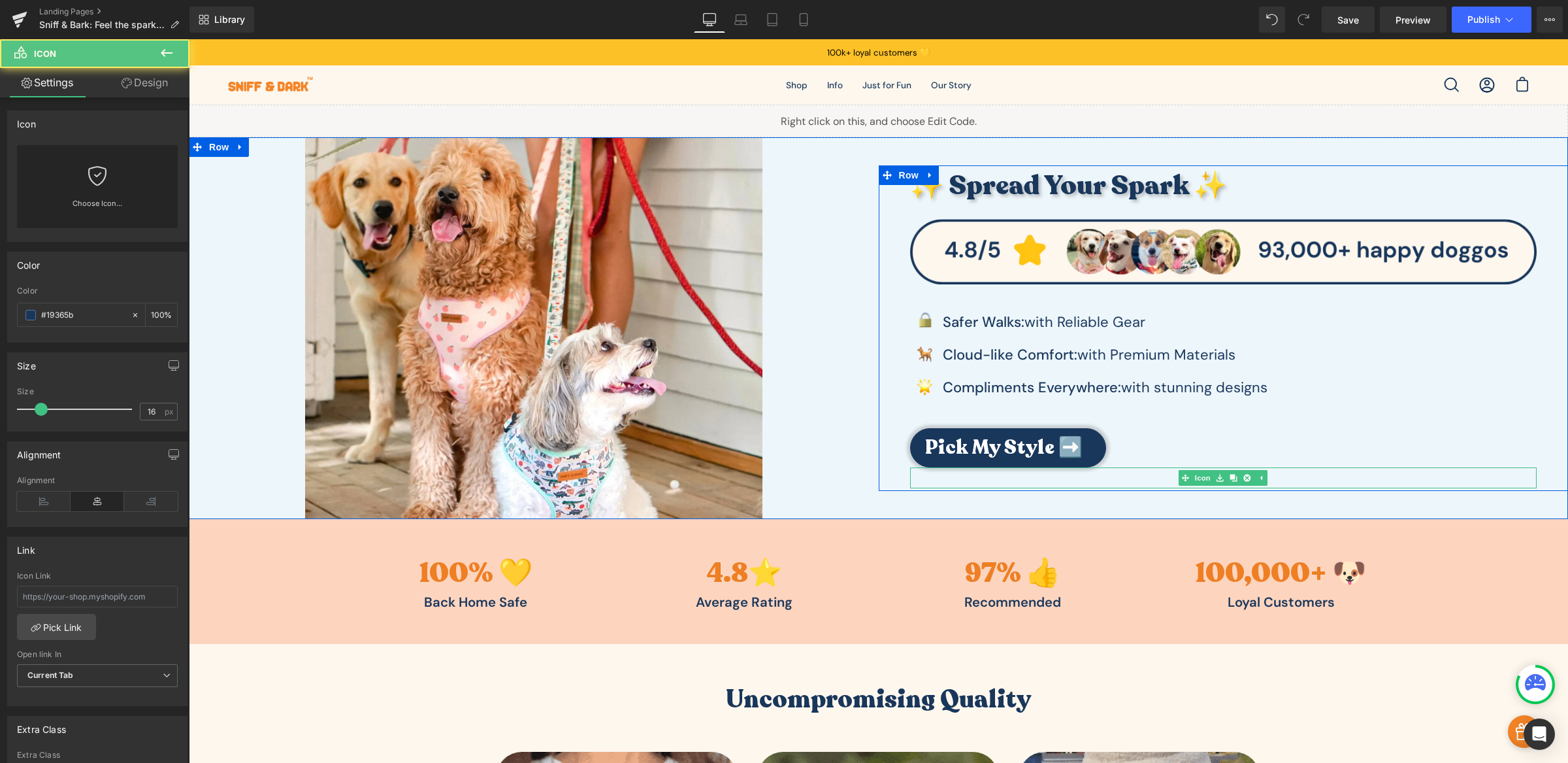
click at [1136, 482] on div at bounding box center [1224, 477] width 627 height 21
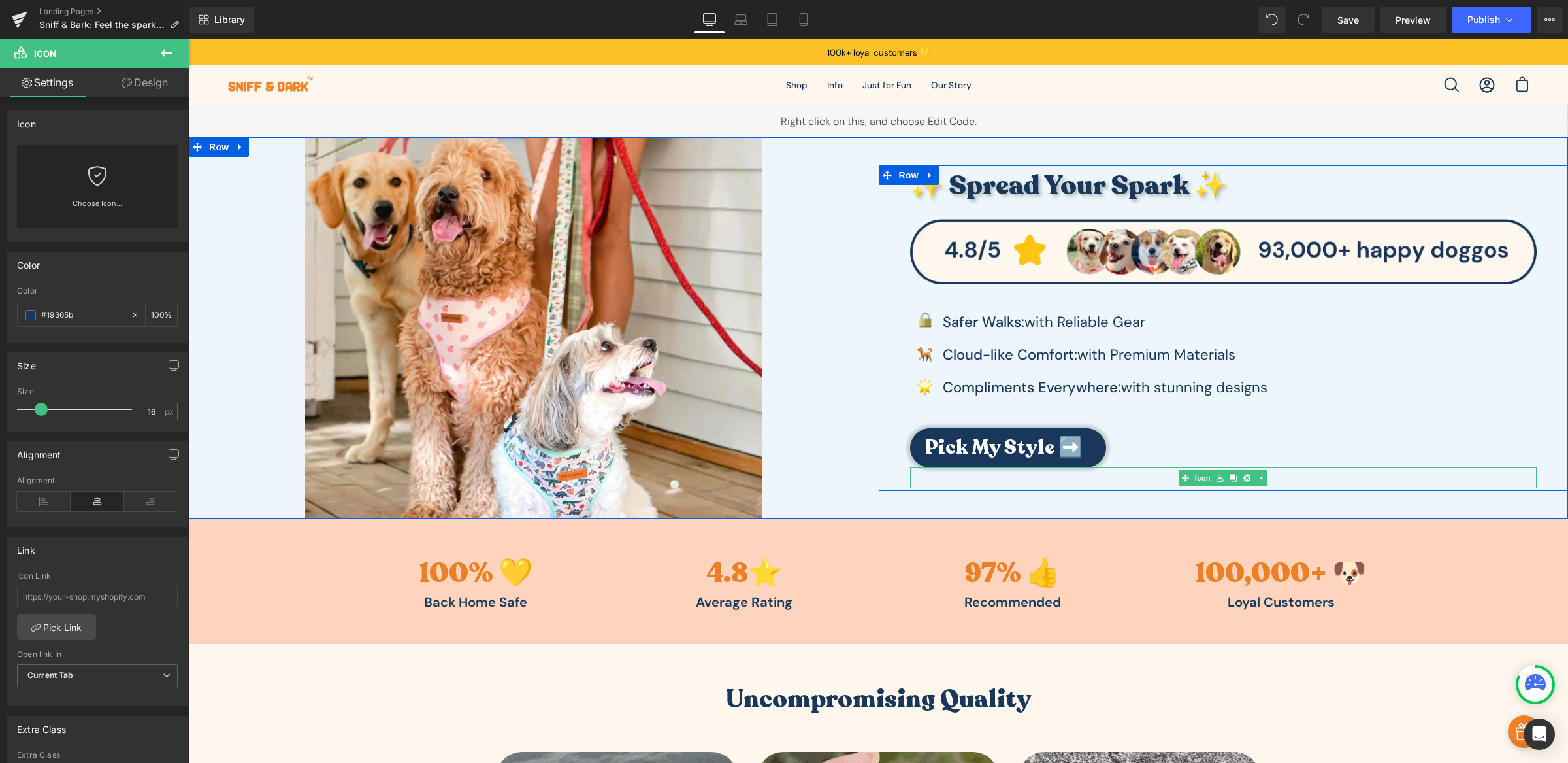
click at [1139, 481] on div at bounding box center [1224, 477] width 627 height 21
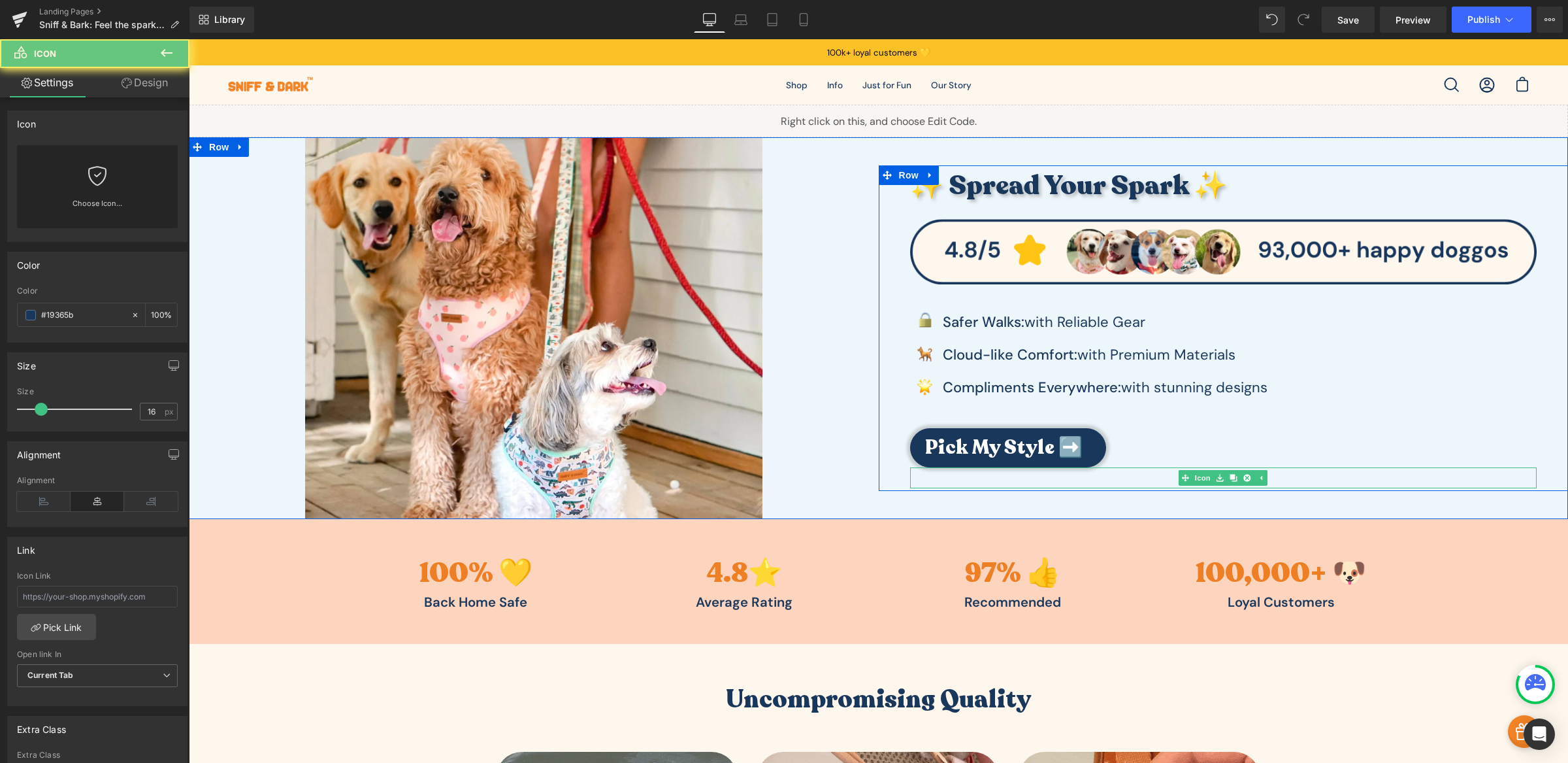
click at [1139, 481] on div at bounding box center [1224, 477] width 627 height 21
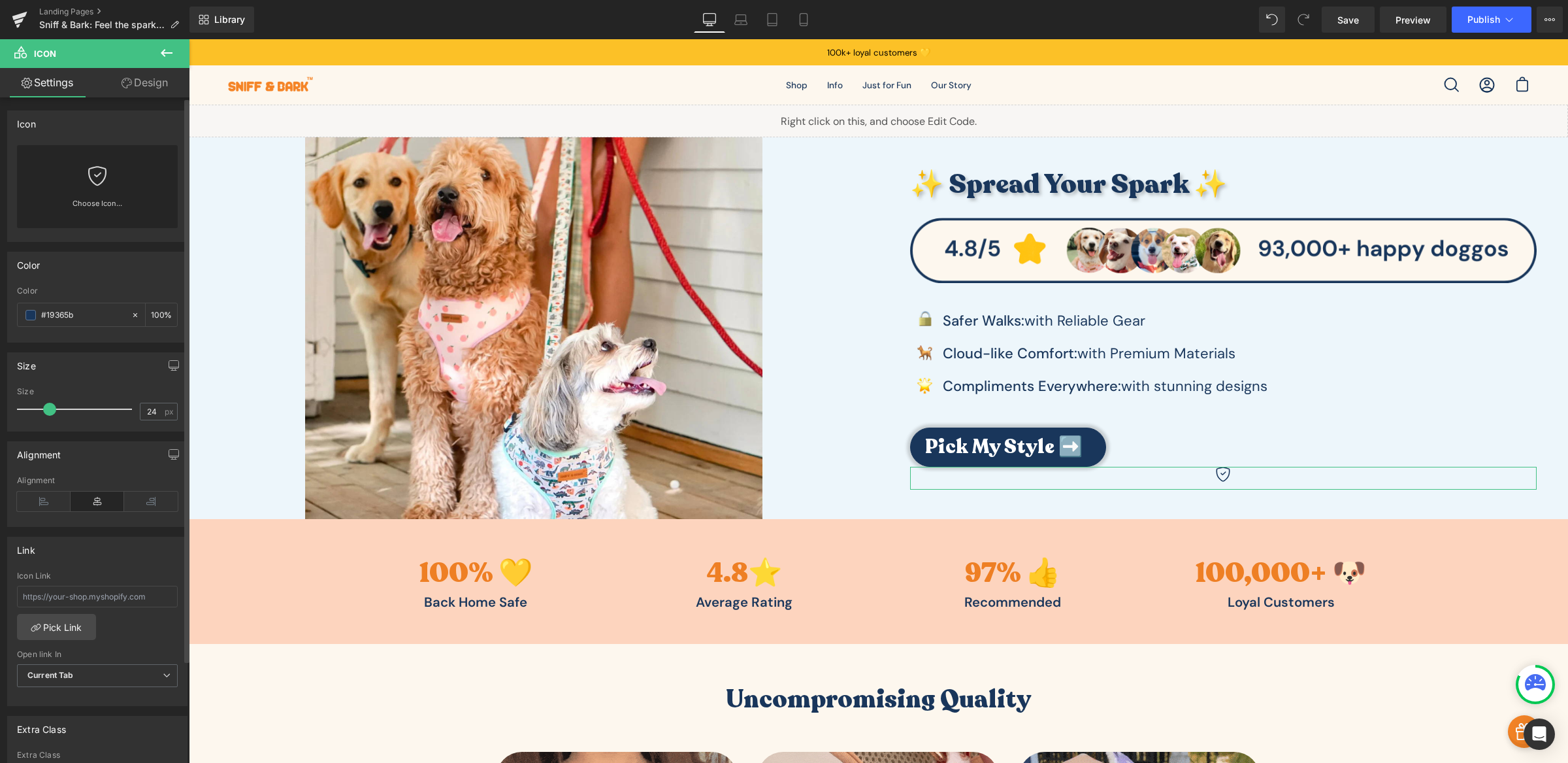
drag, startPoint x: 36, startPoint y: 412, endPoint x: 45, endPoint y: 413, distance: 9.1
click at [45, 413] on span at bounding box center [49, 409] width 13 height 13
click at [43, 504] on icon at bounding box center [44, 501] width 54 height 20
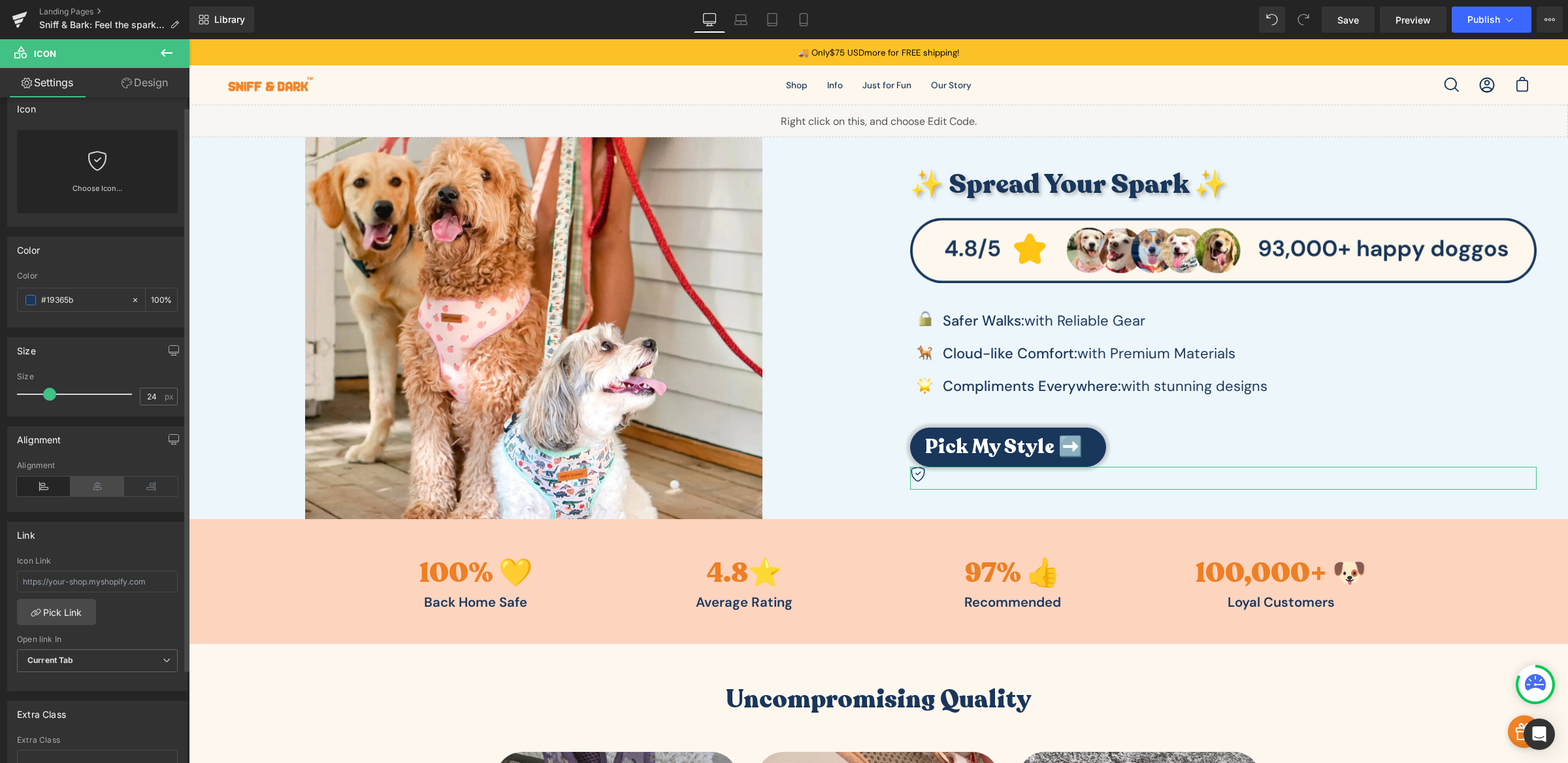
scroll to position [0, 0]
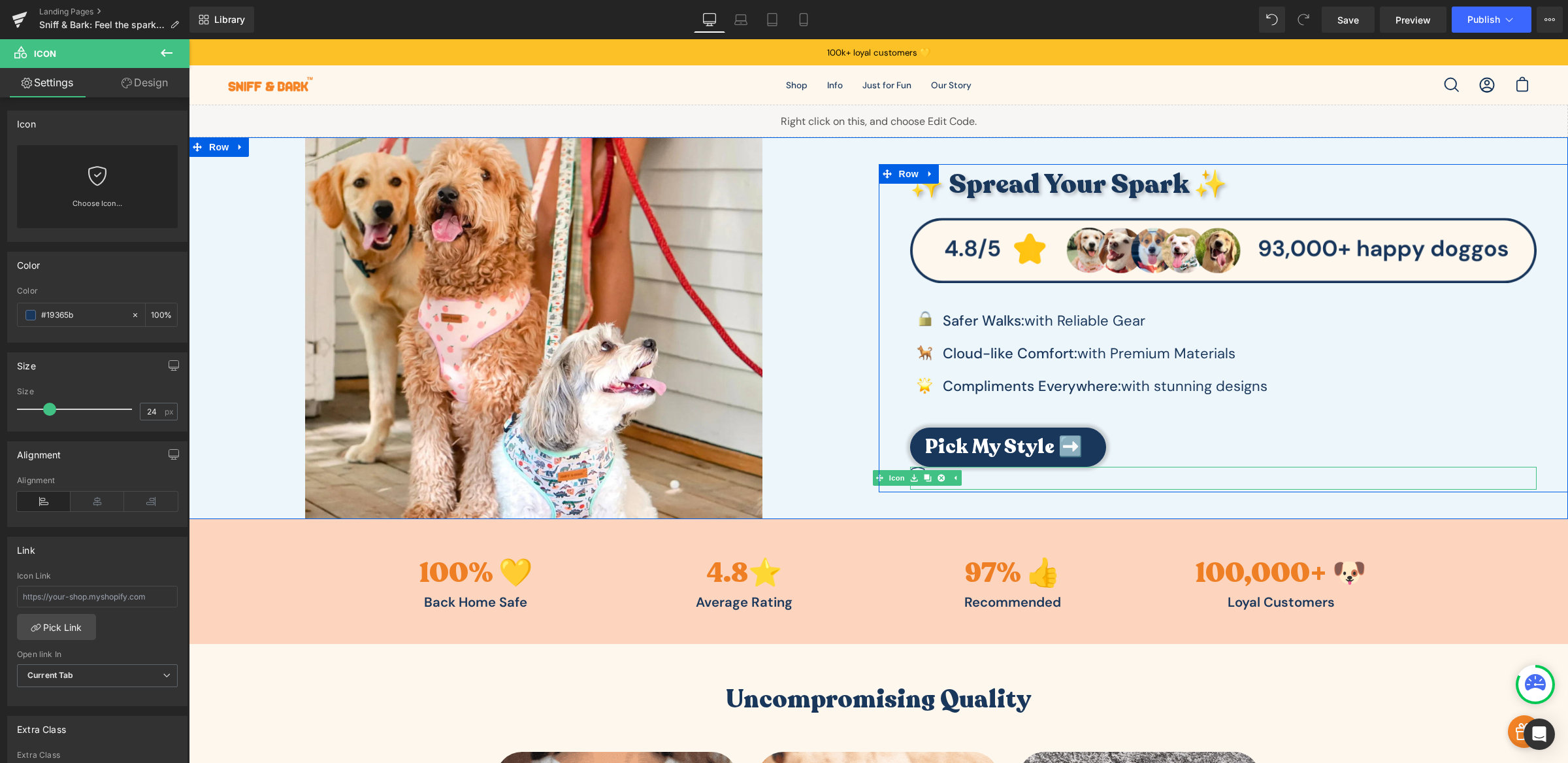
click at [994, 477] on div at bounding box center [1224, 478] width 627 height 23
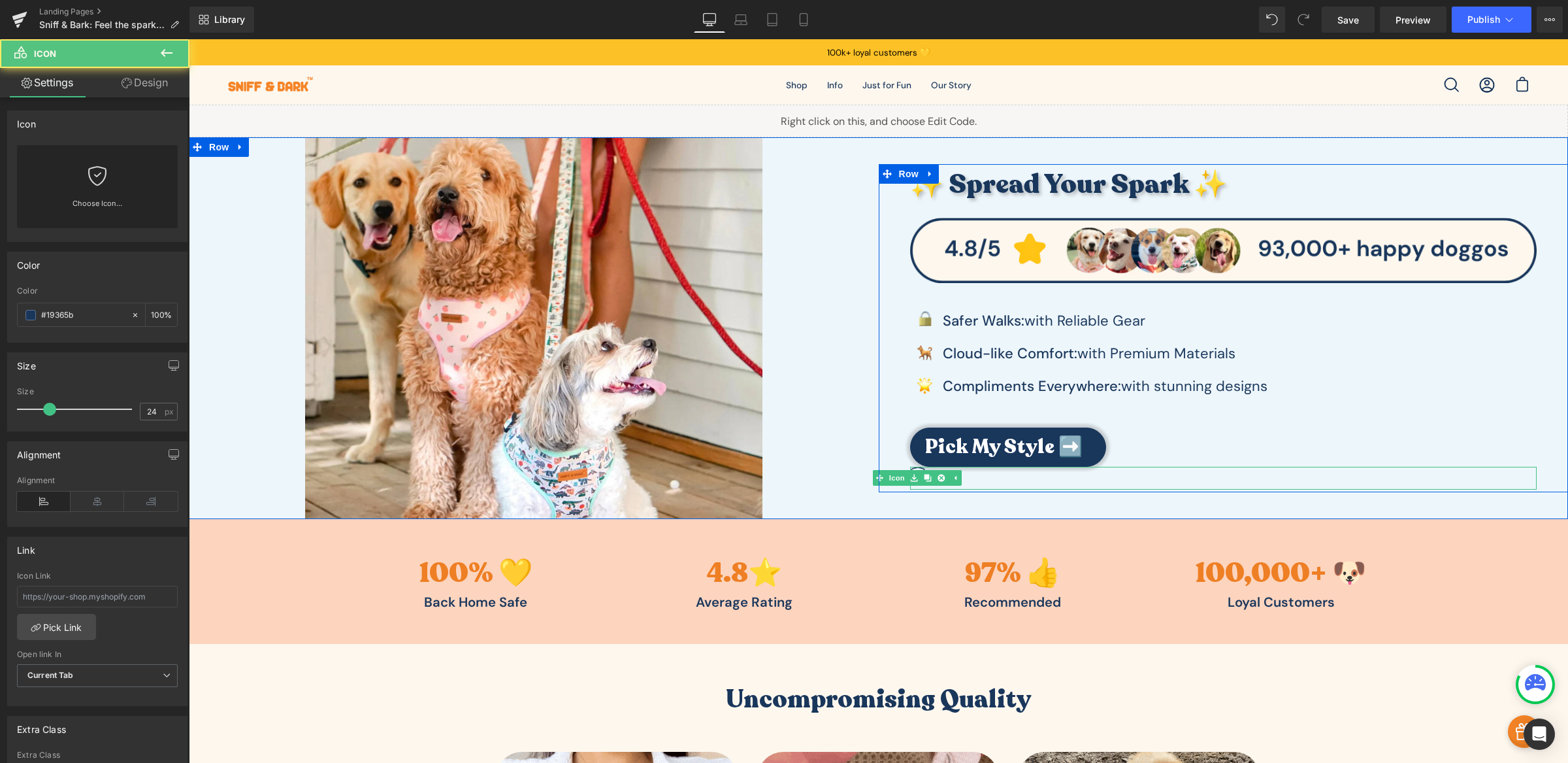
click at [994, 477] on div at bounding box center [1224, 478] width 627 height 23
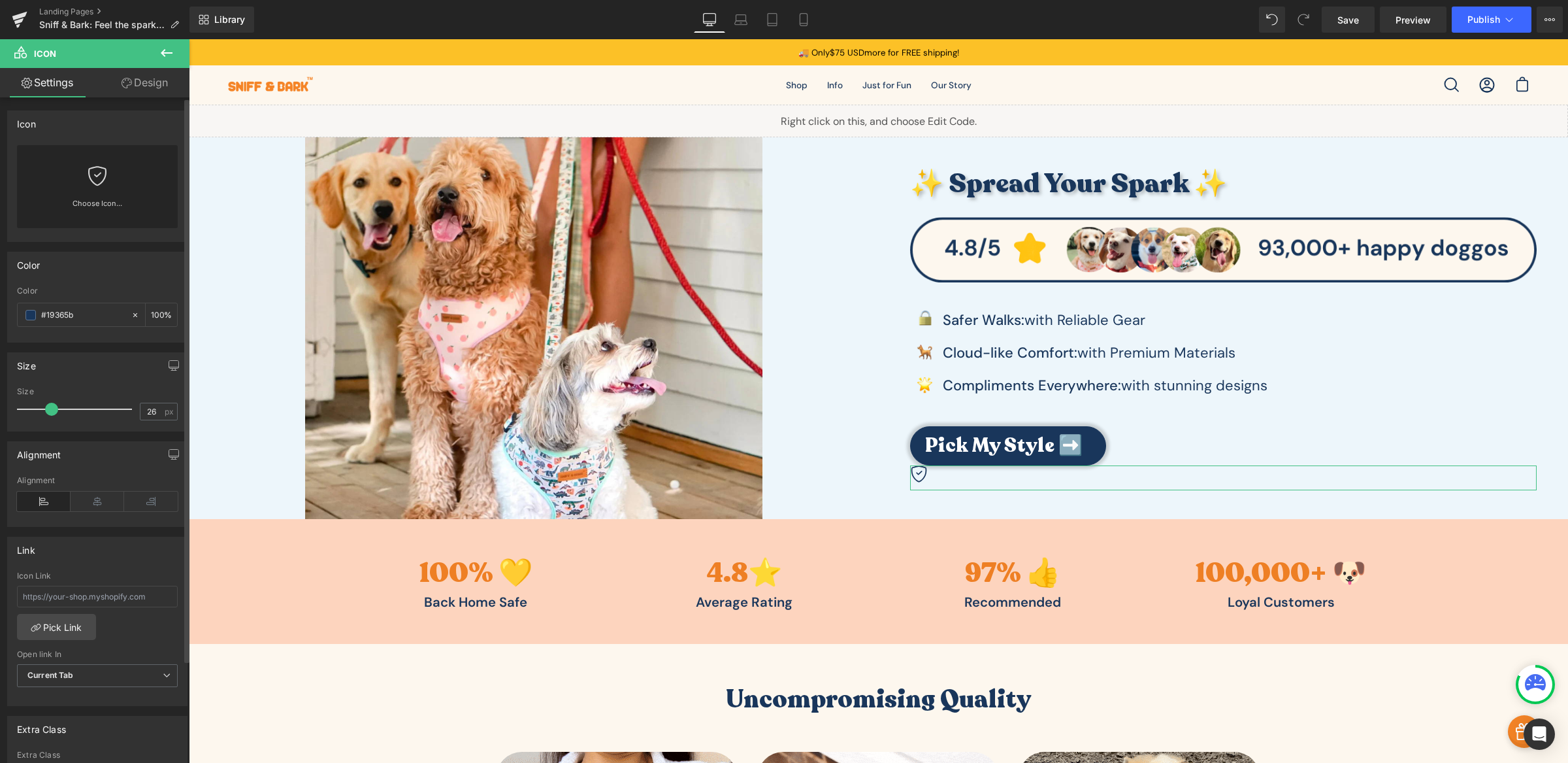
type input "25"
click at [51, 411] on span at bounding box center [51, 409] width 13 height 13
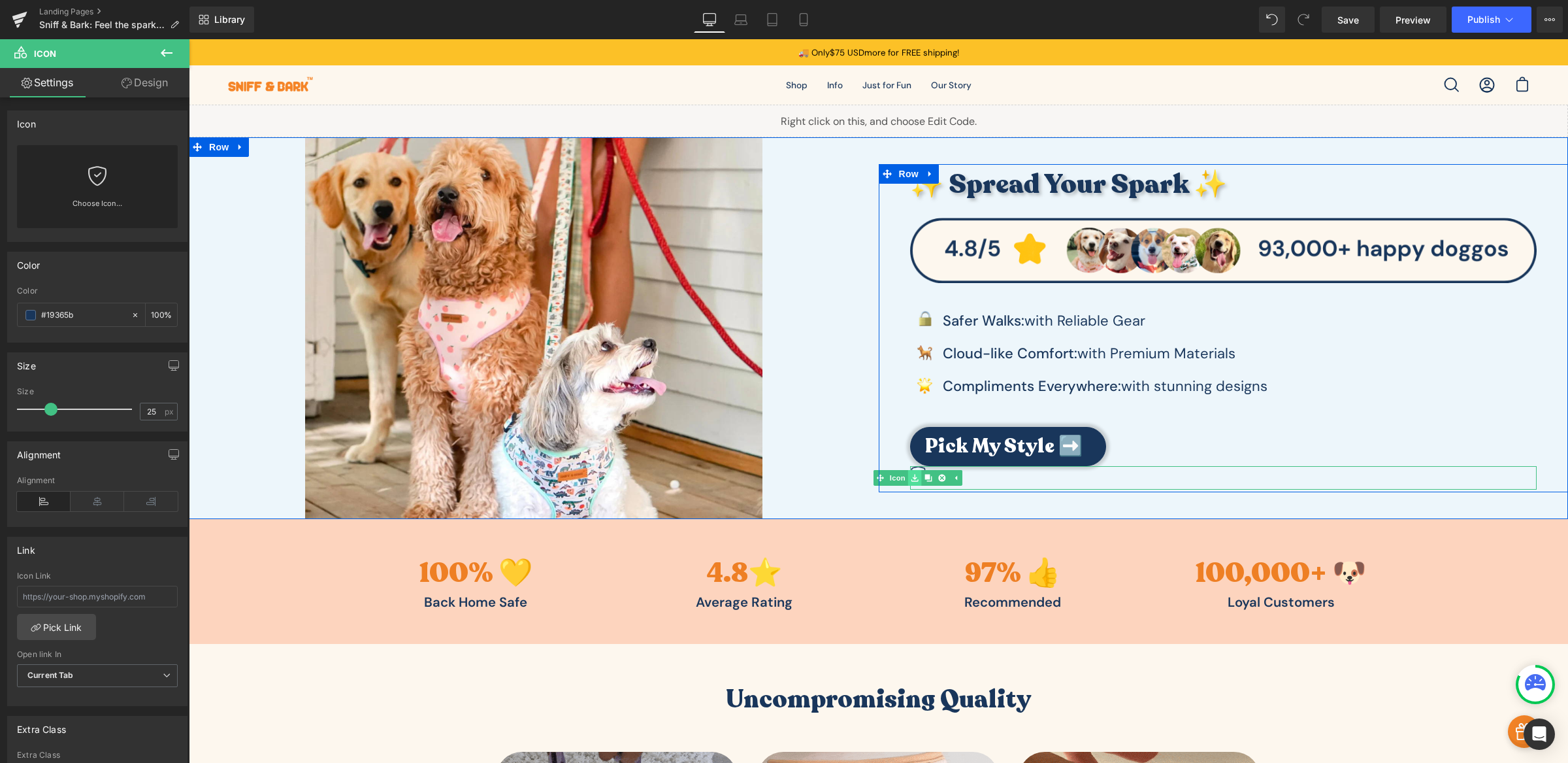
drag, startPoint x: 908, startPoint y: 471, endPoint x: 908, endPoint y: 480, distance: 9.0
click at [908, 480] on link at bounding box center [915, 478] width 14 height 16
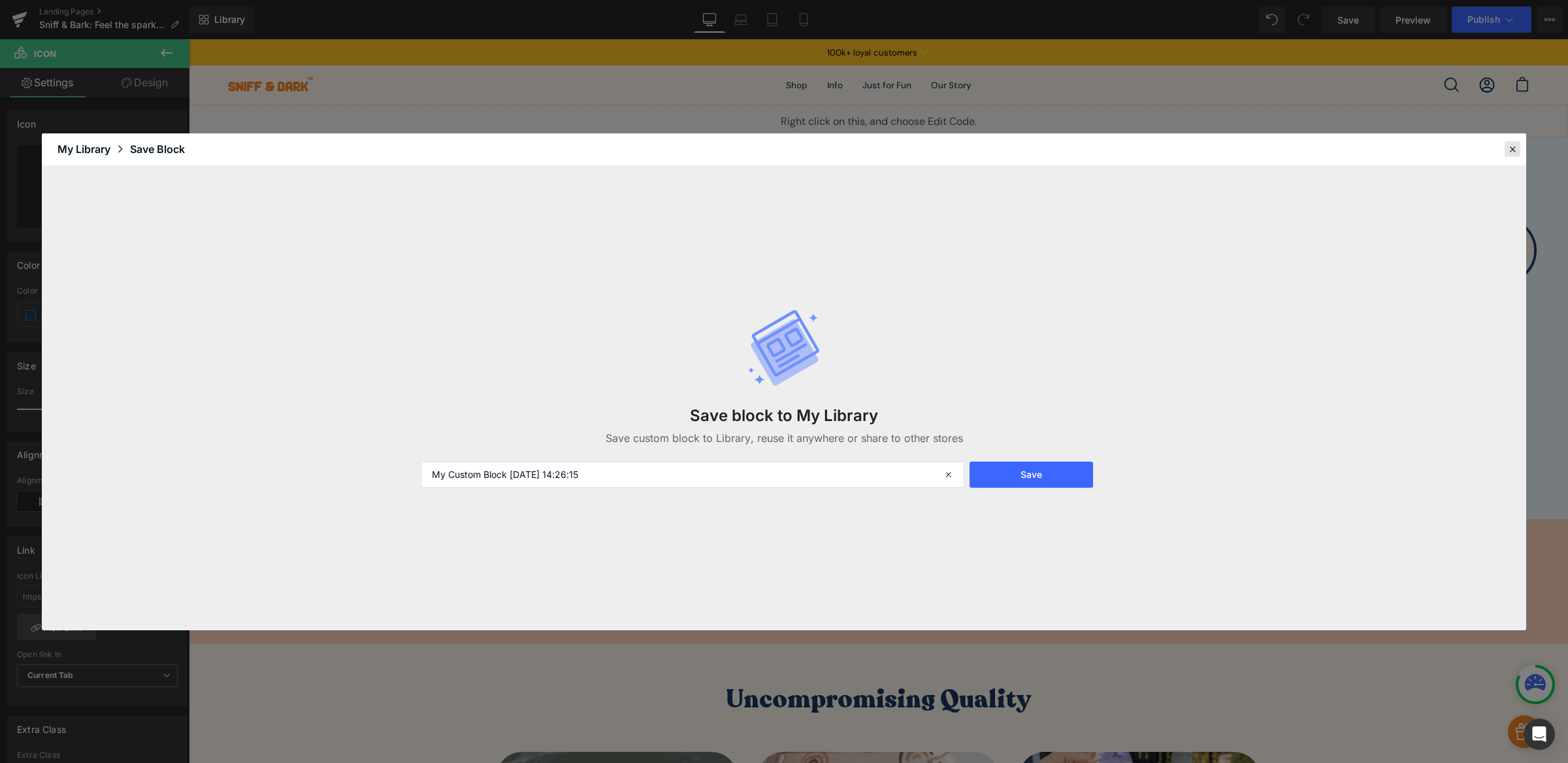
click at [1510, 152] on icon at bounding box center [1513, 149] width 12 height 12
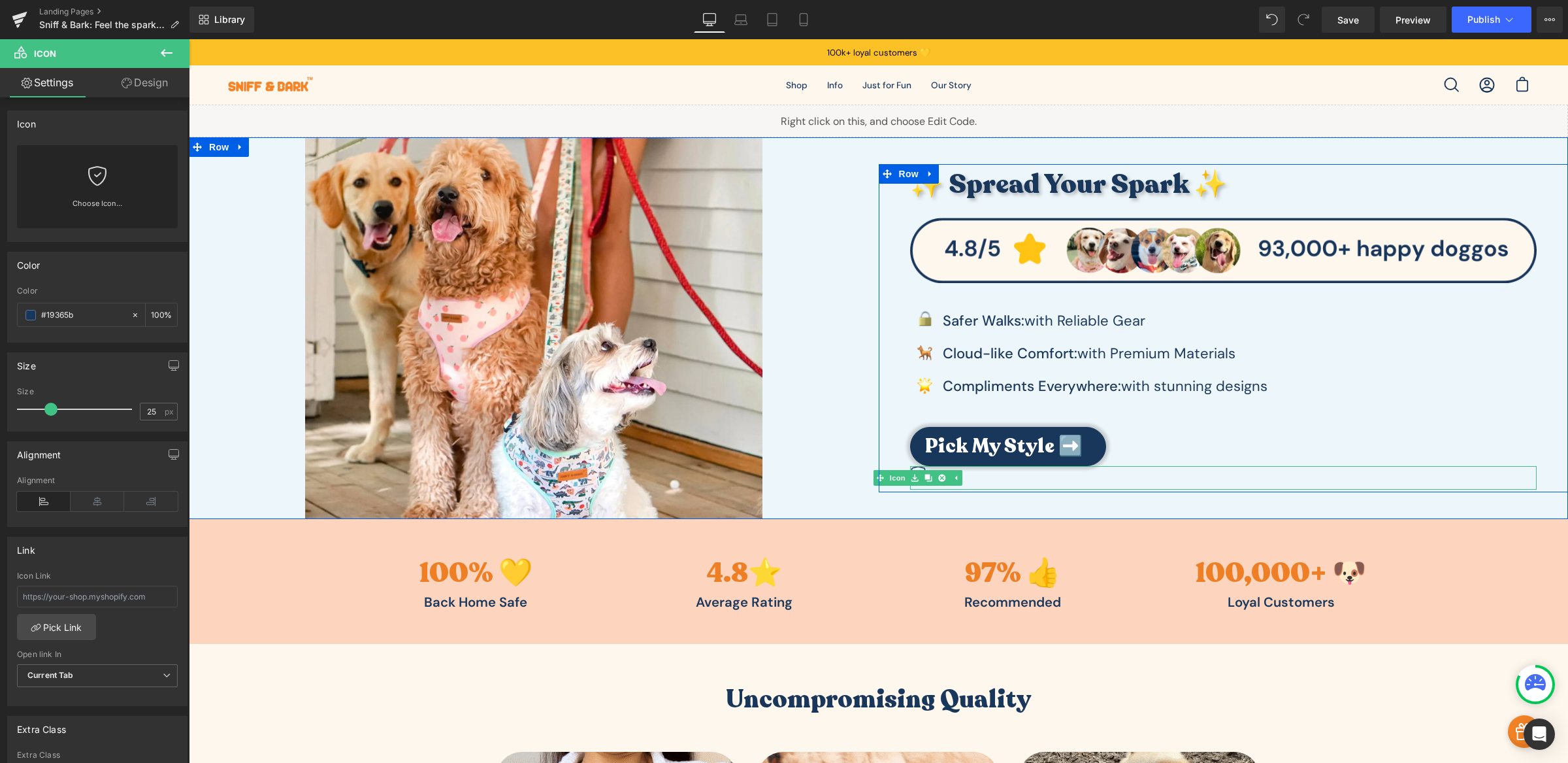
click at [1009, 478] on div at bounding box center [1224, 477] width 627 height 23
click at [915, 473] on link at bounding box center [915, 478] width 14 height 16
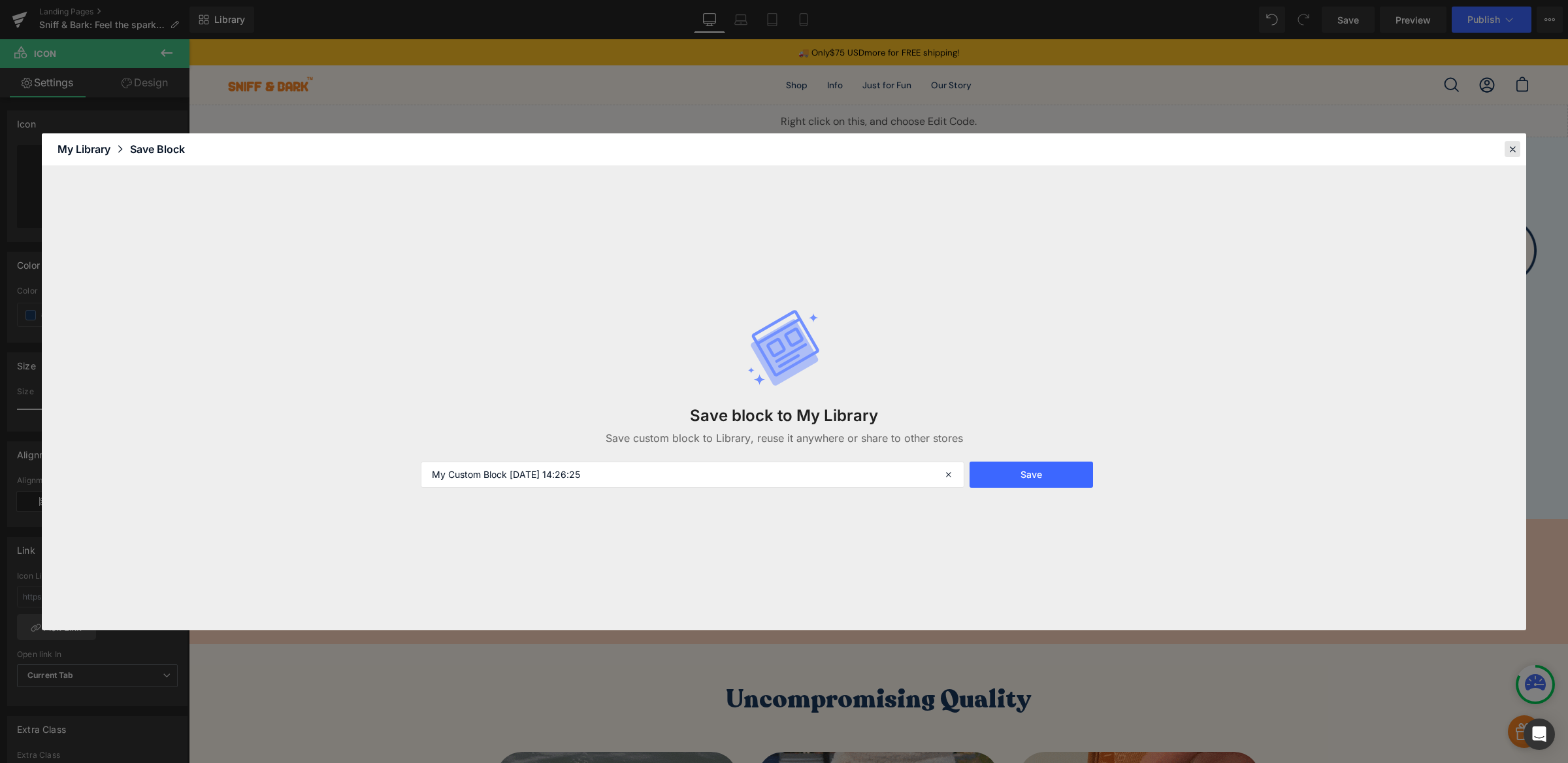
click at [1519, 143] on div at bounding box center [1513, 149] width 16 height 16
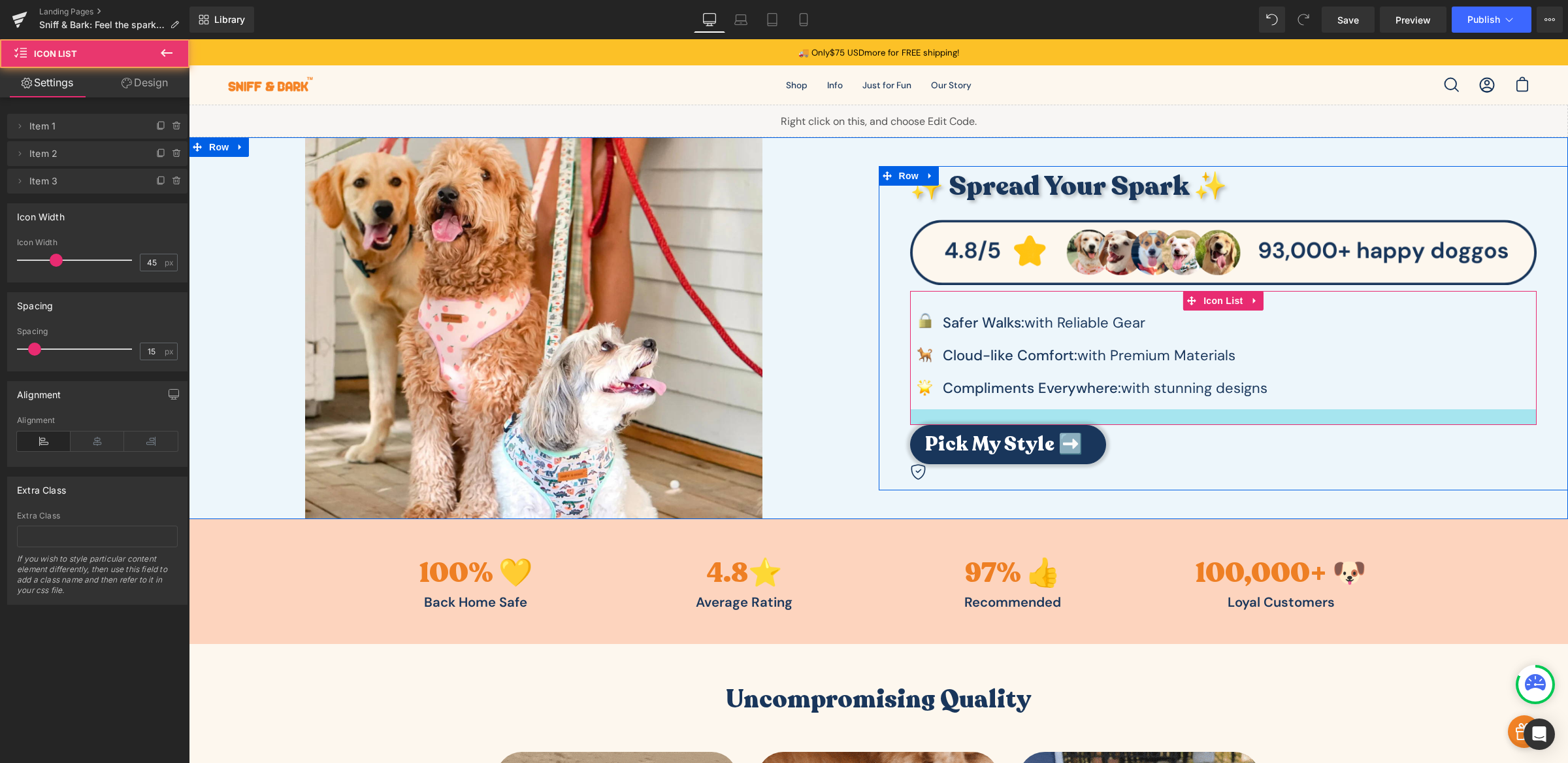
click at [962, 411] on div at bounding box center [1224, 417] width 627 height 16
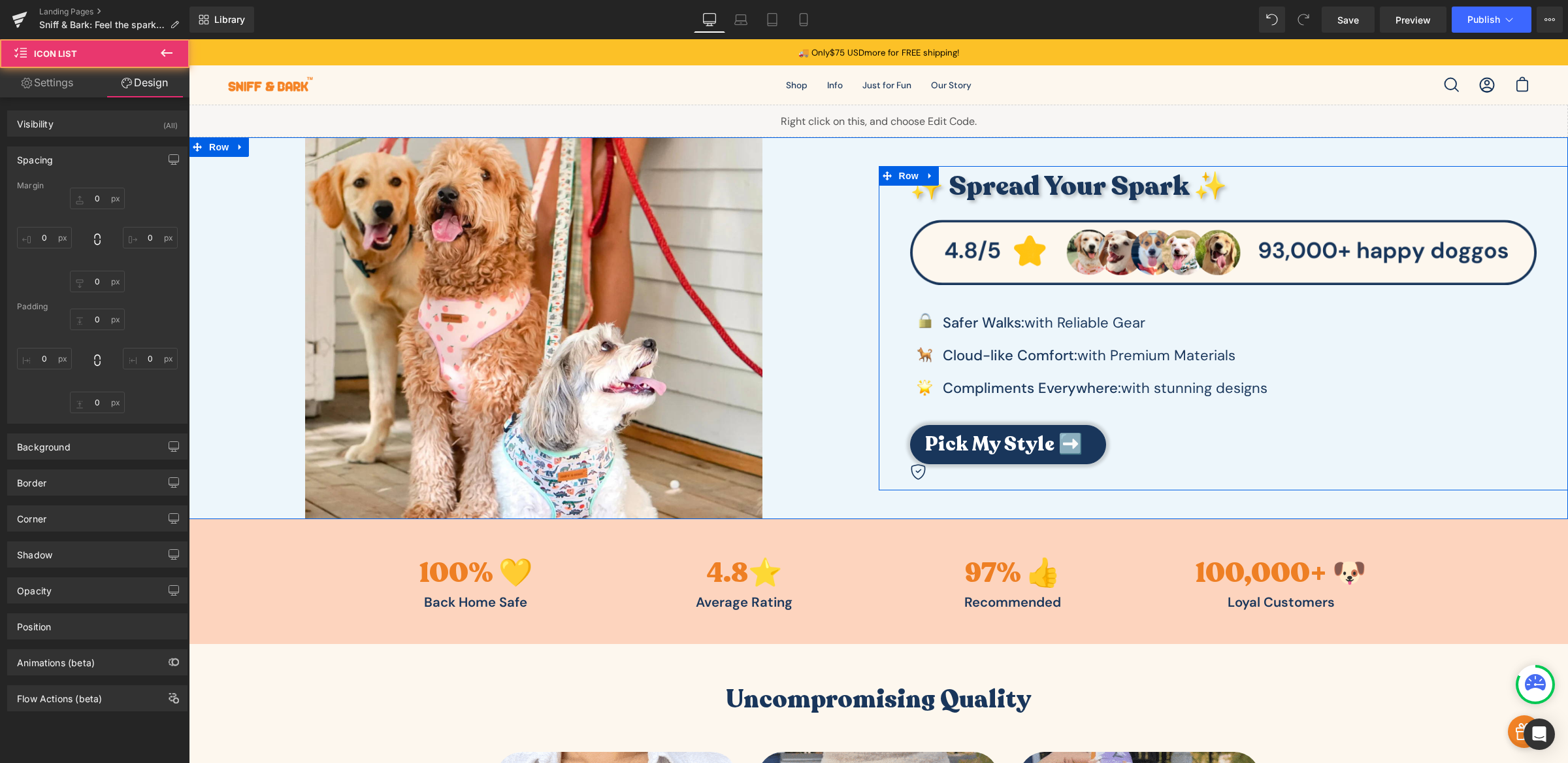
type input "0"
type input "31"
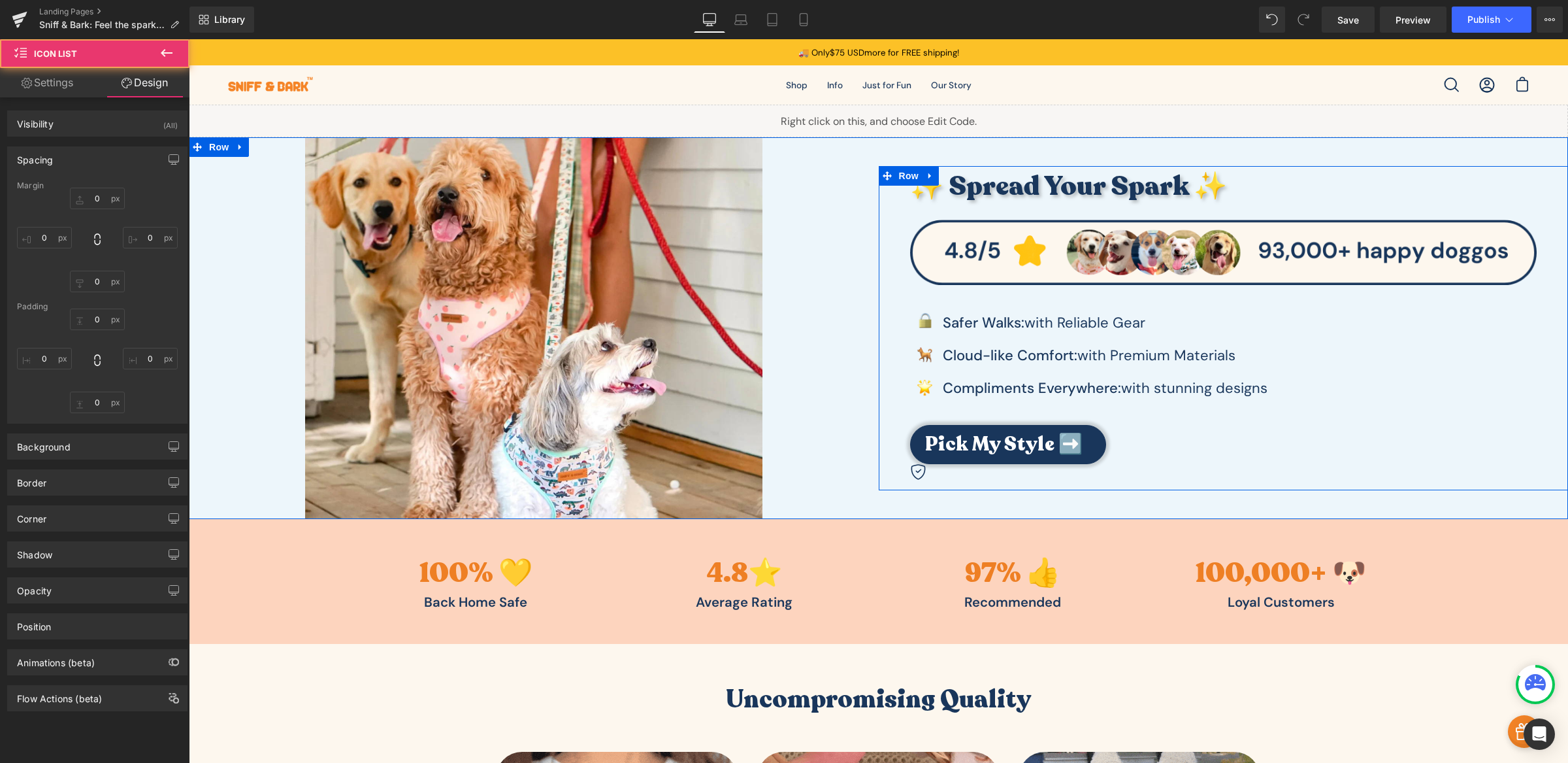
type input "0"
type input "24"
type input "0"
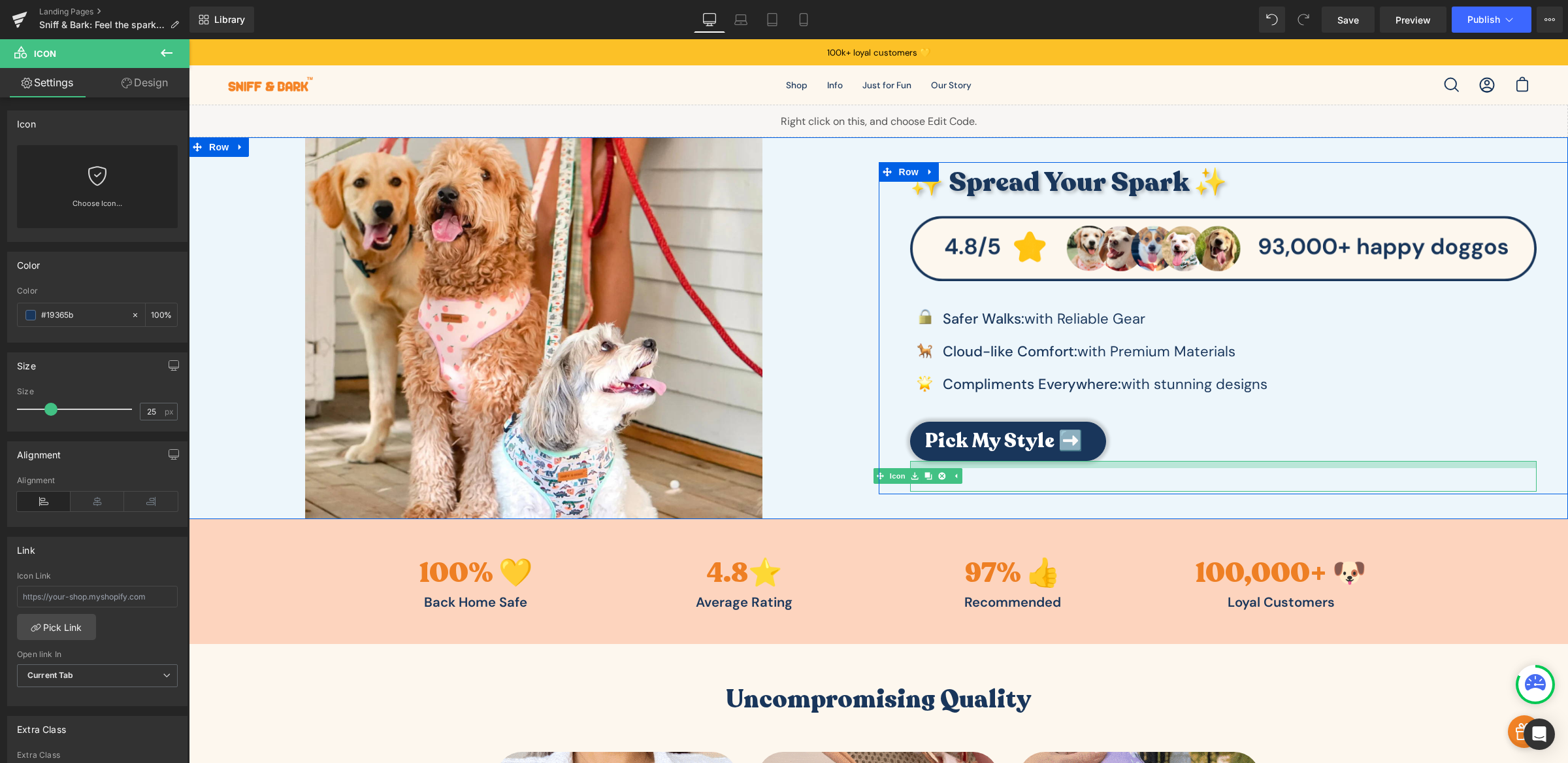
drag, startPoint x: 1075, startPoint y: 464, endPoint x: 1073, endPoint y: 471, distance: 7.3
click at [1073, 471] on div "Icon" at bounding box center [1224, 476] width 627 height 30
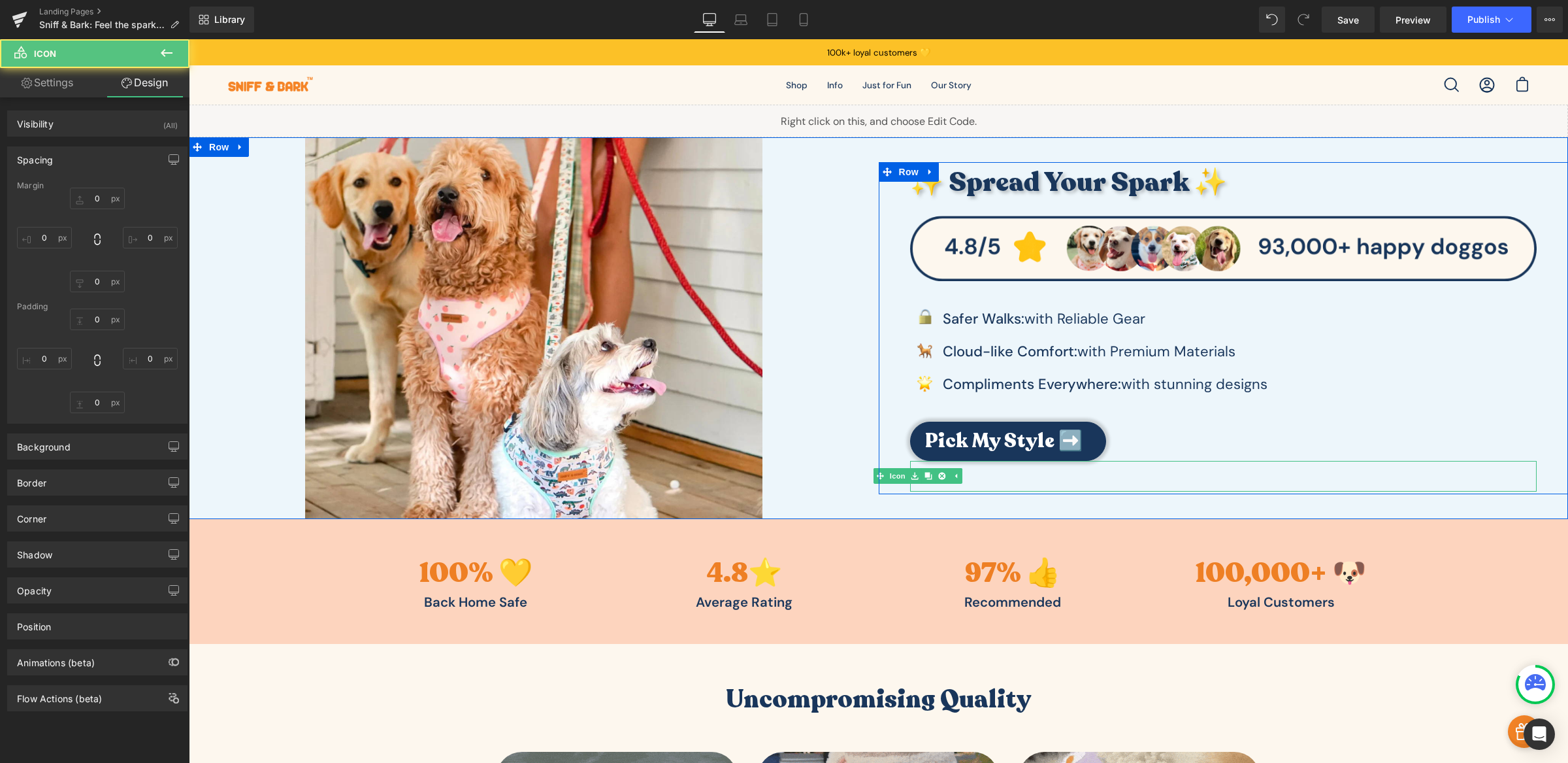
type input "0"
type input "11"
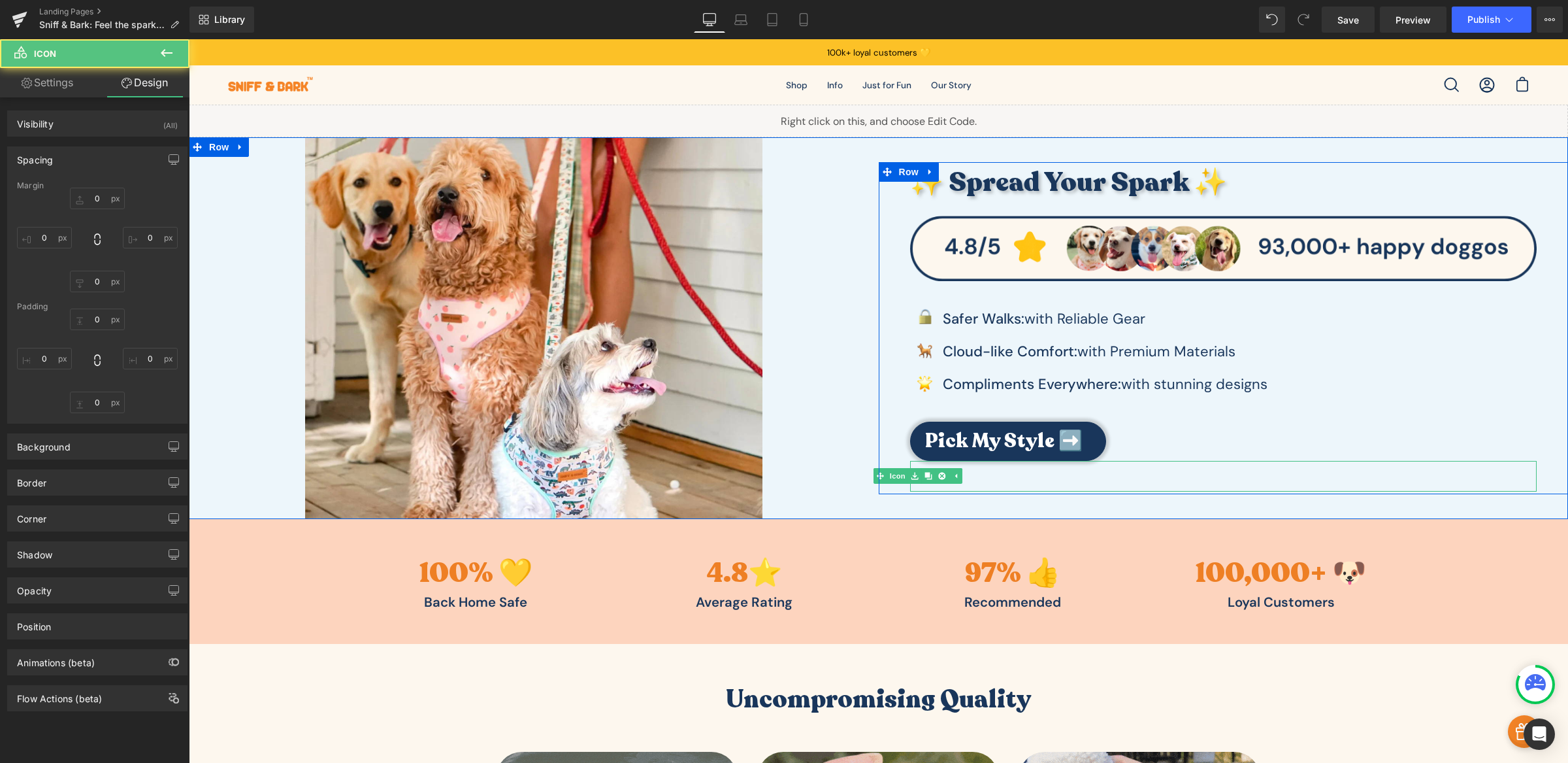
type input "0"
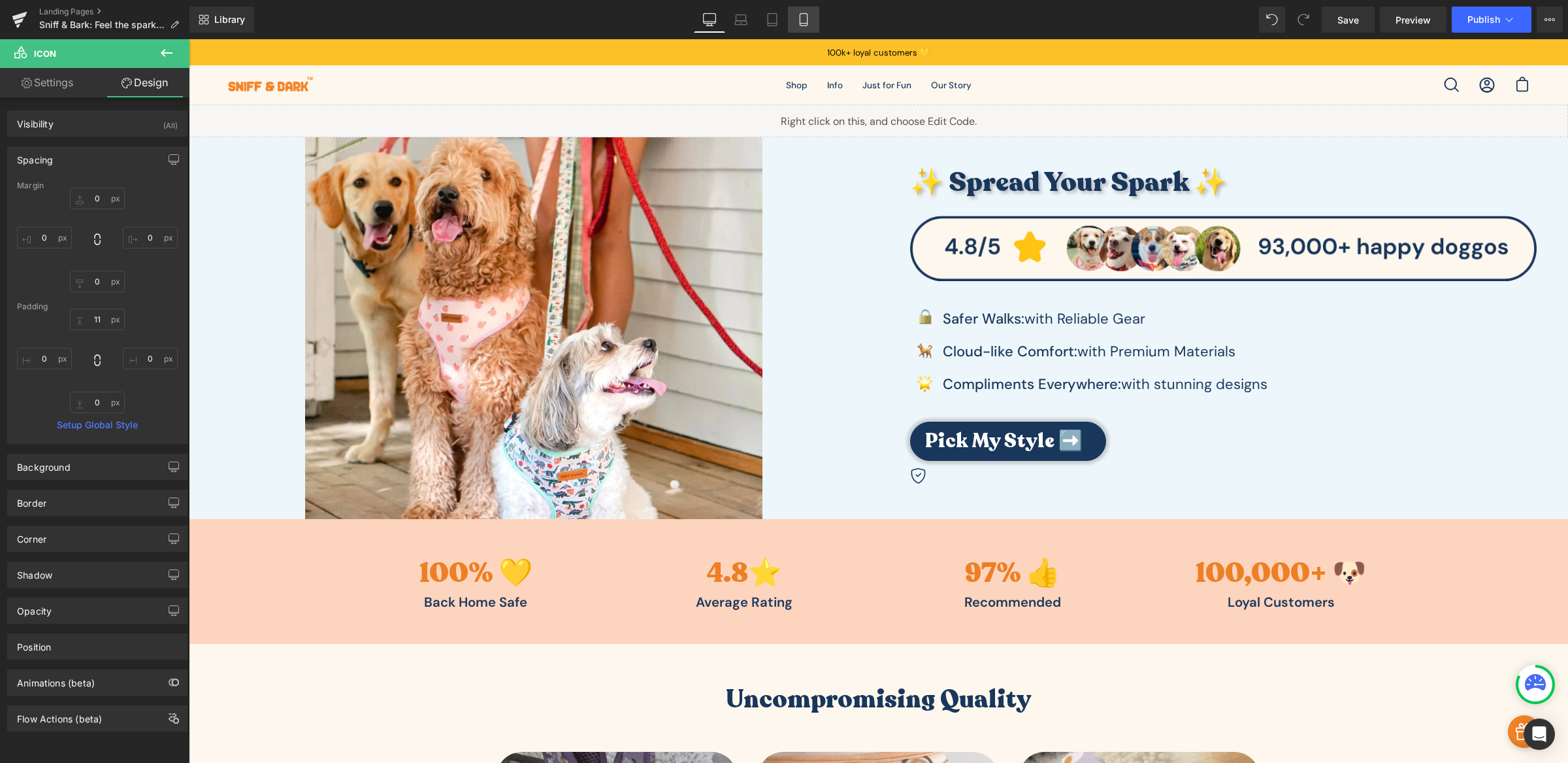
click at [802, 28] on link "Mobile" at bounding box center [804, 20] width 31 height 26
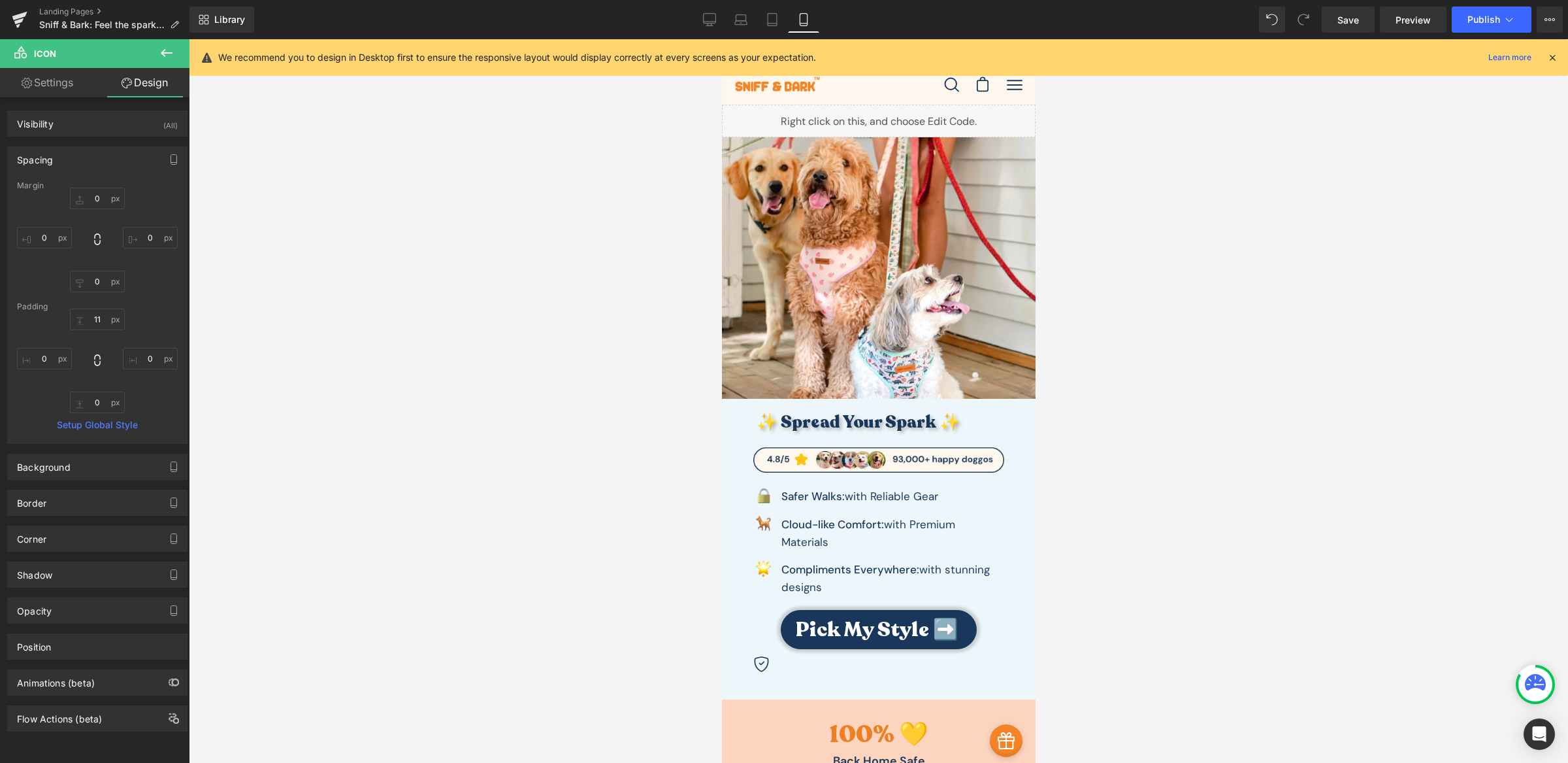
type input "0"
type input "11"
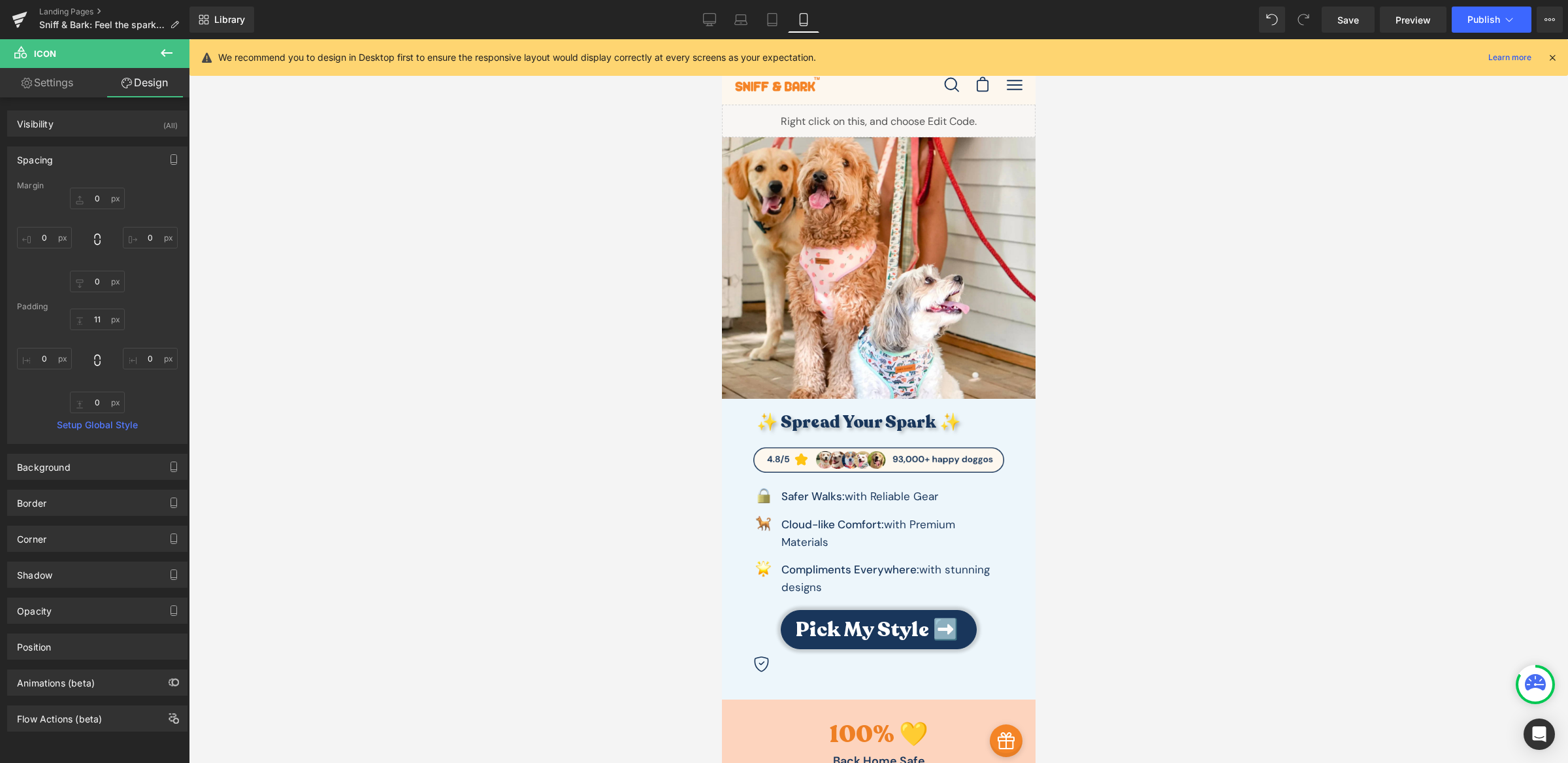
type input "0"
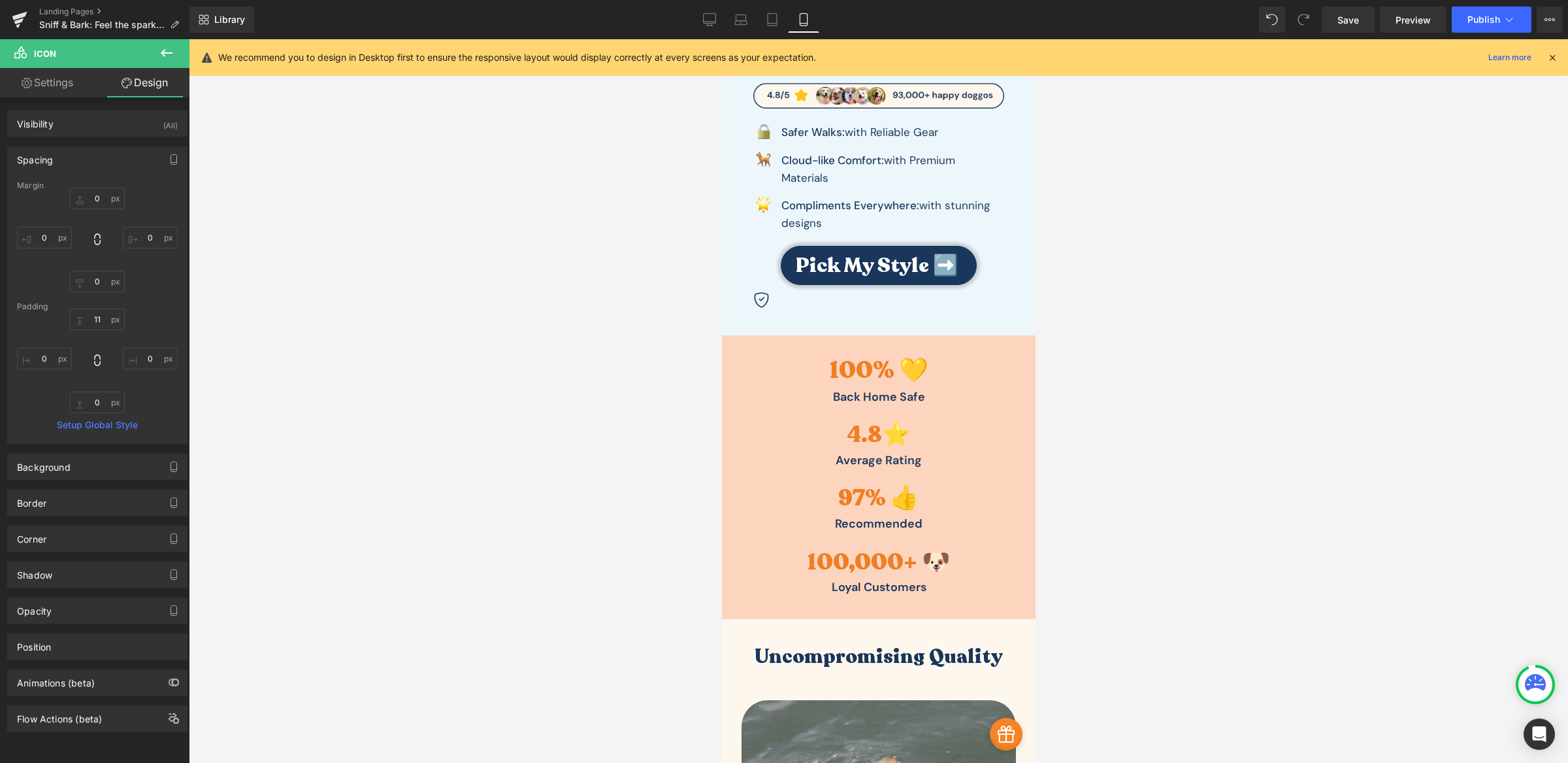
scroll to position [371, 0]
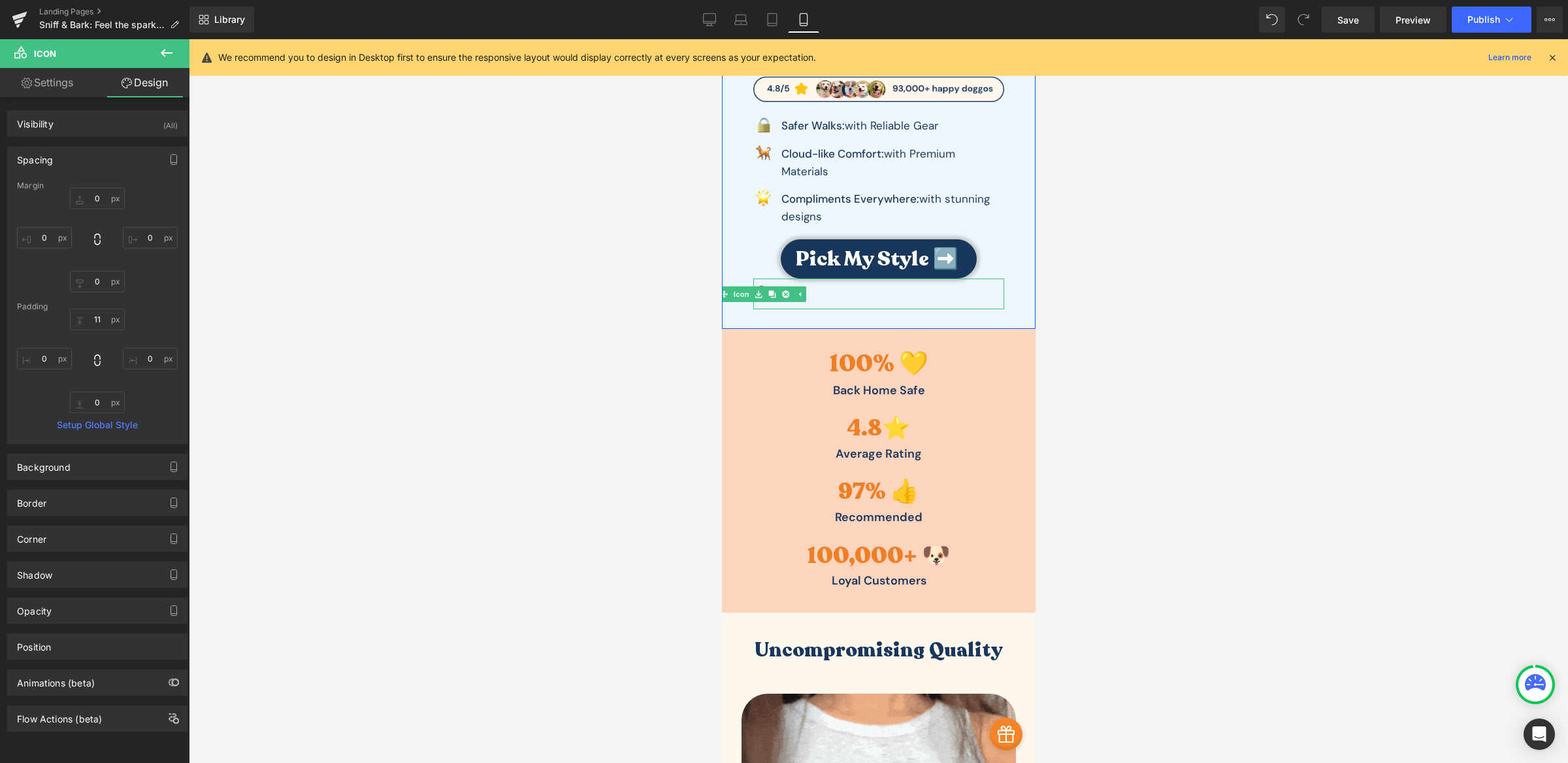
click at [849, 300] on div at bounding box center [878, 294] width 251 height 30
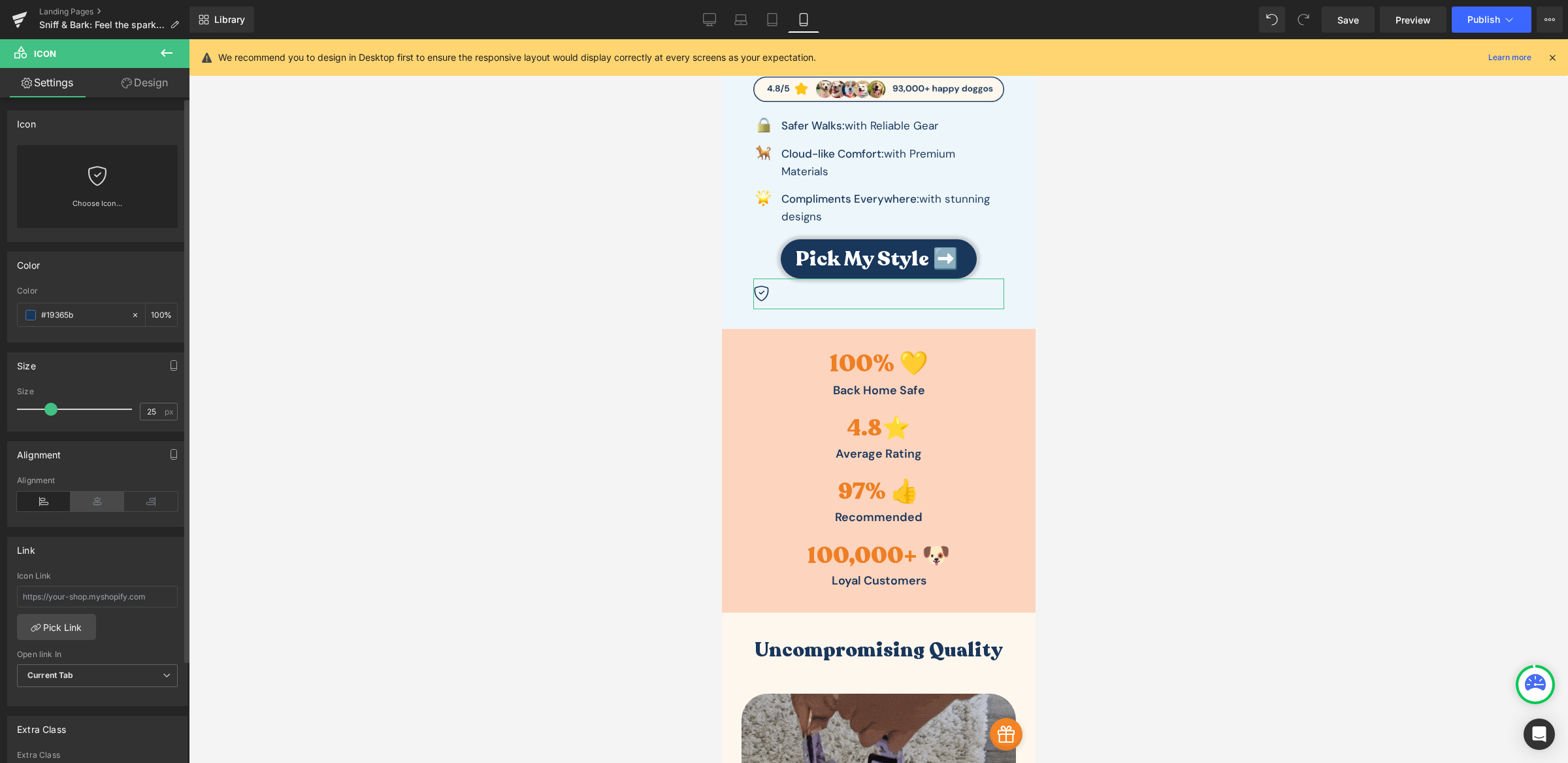
click at [105, 510] on icon at bounding box center [97, 501] width 54 height 20
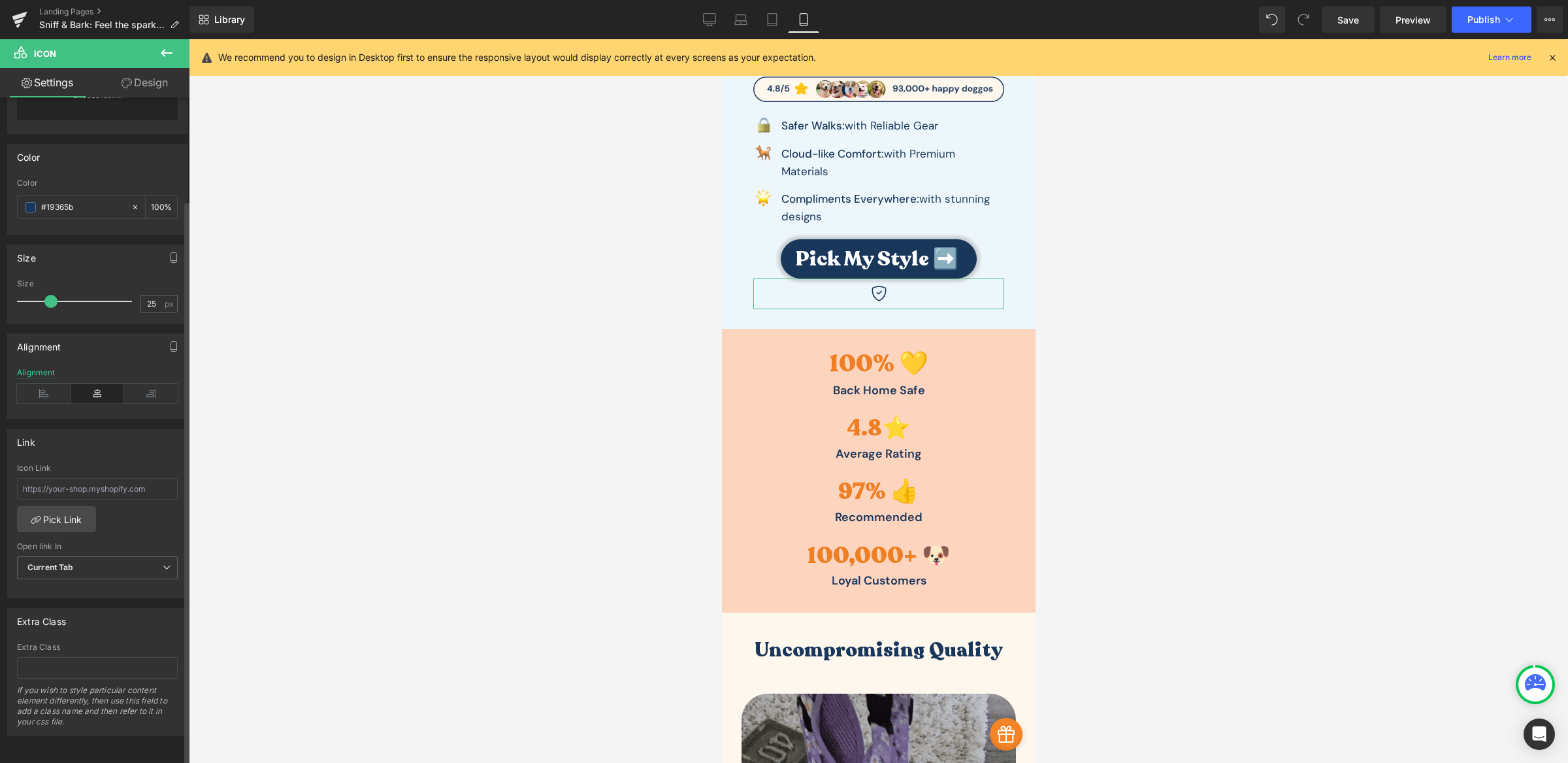
scroll to position [121, 0]
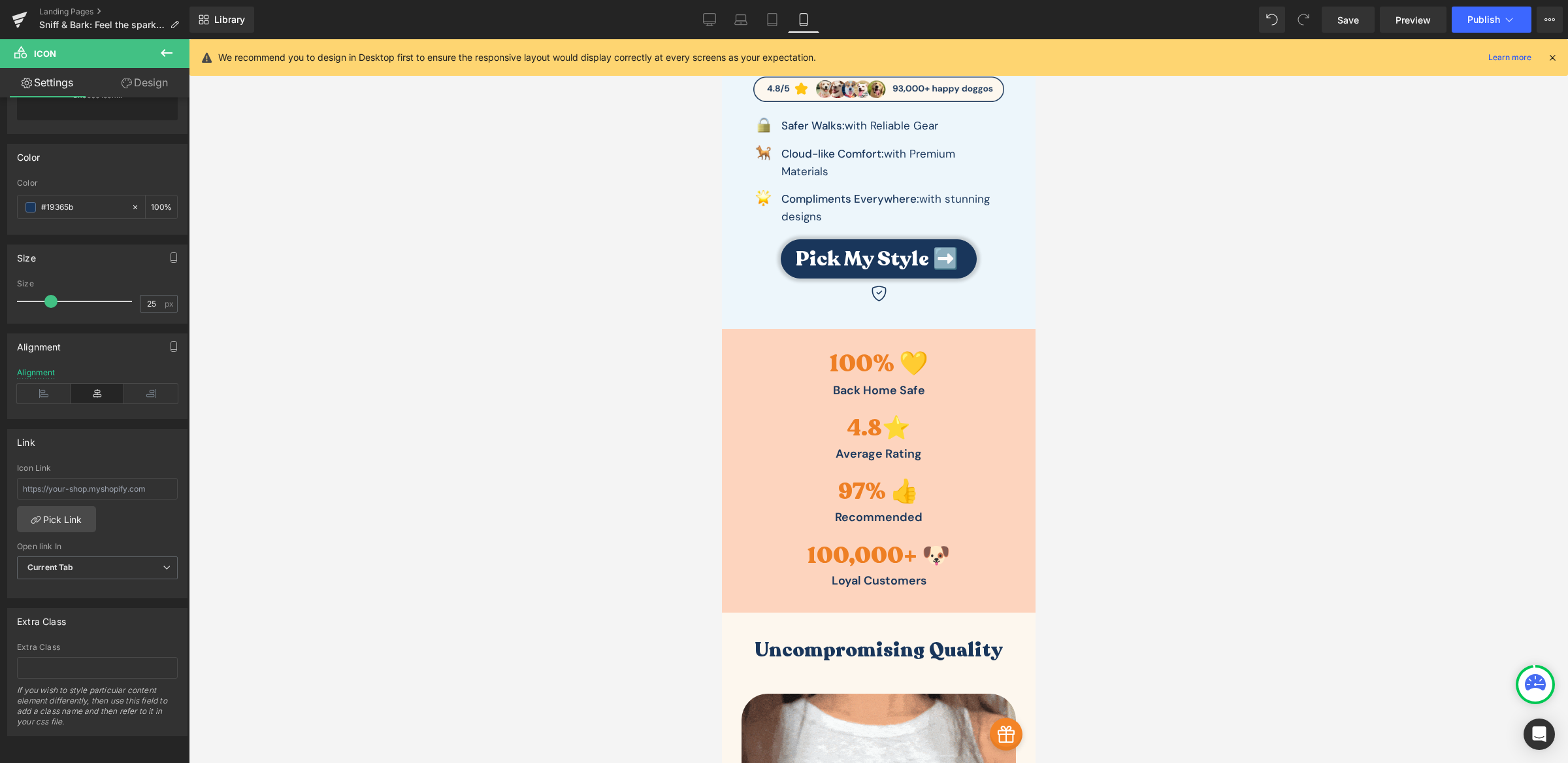
click at [173, 60] on button at bounding box center [166, 54] width 46 height 29
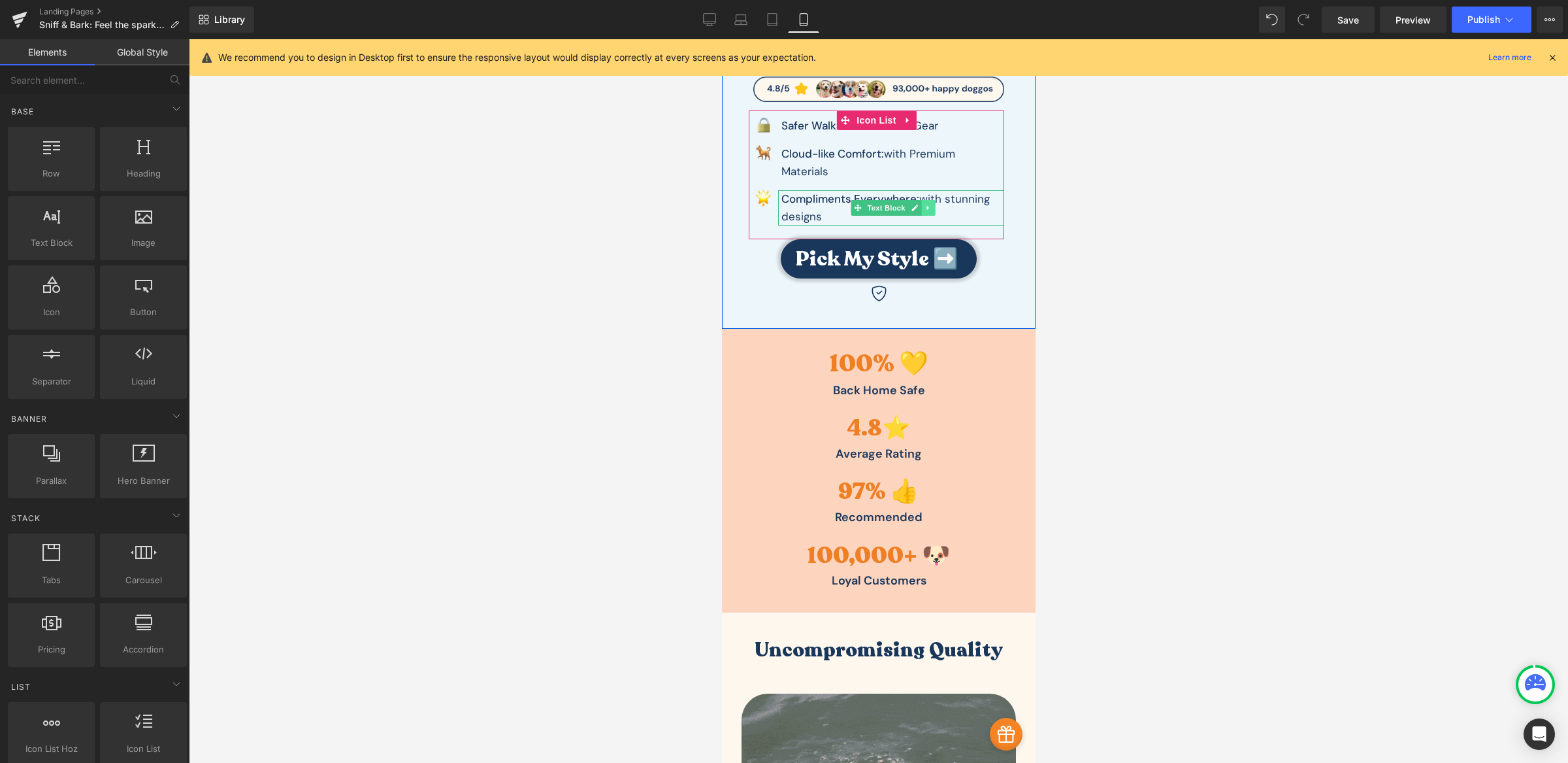
click at [926, 206] on icon at bounding box center [927, 208] width 2 height 4
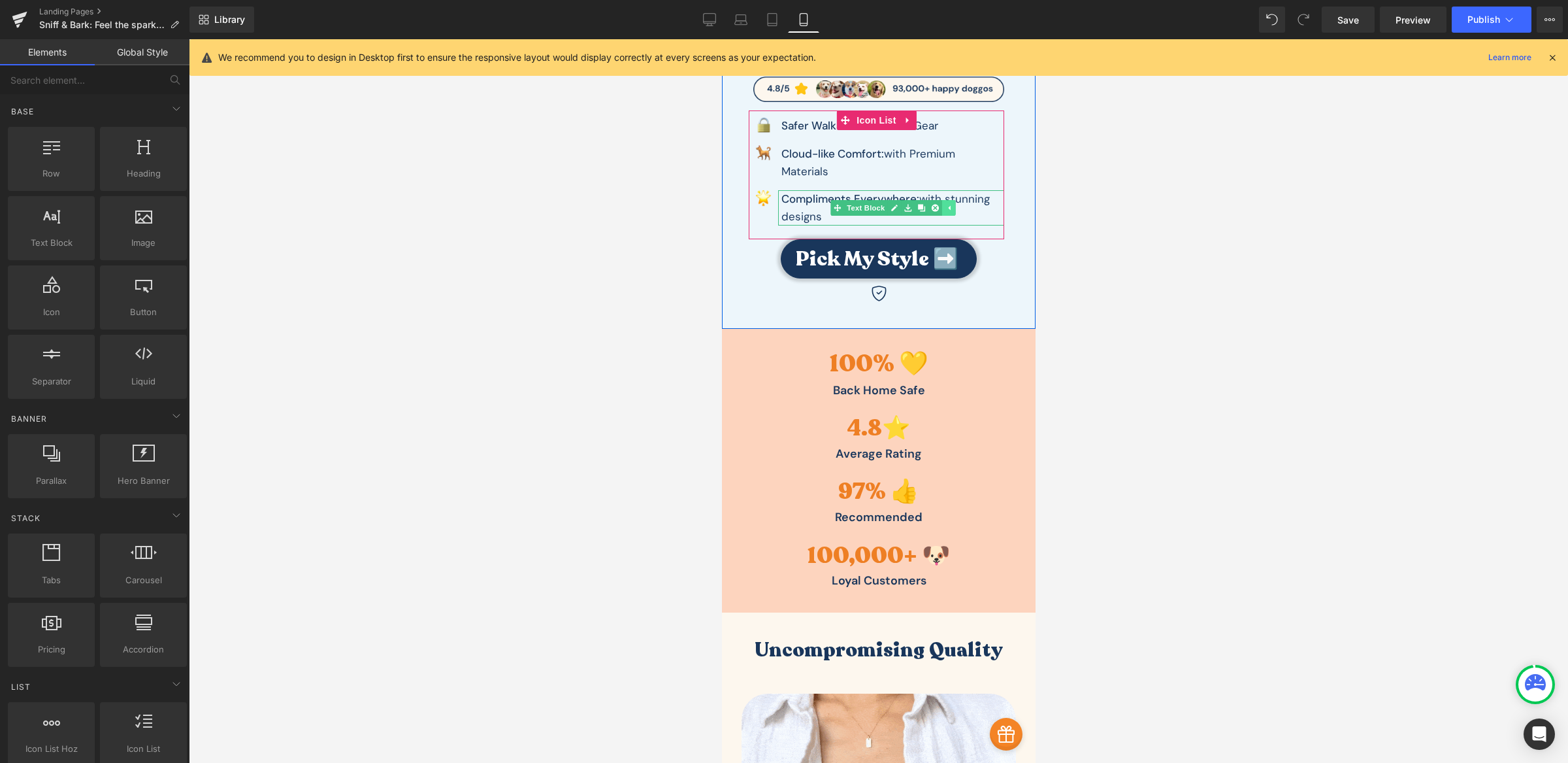
click at [920, 206] on link at bounding box center [921, 208] width 14 height 16
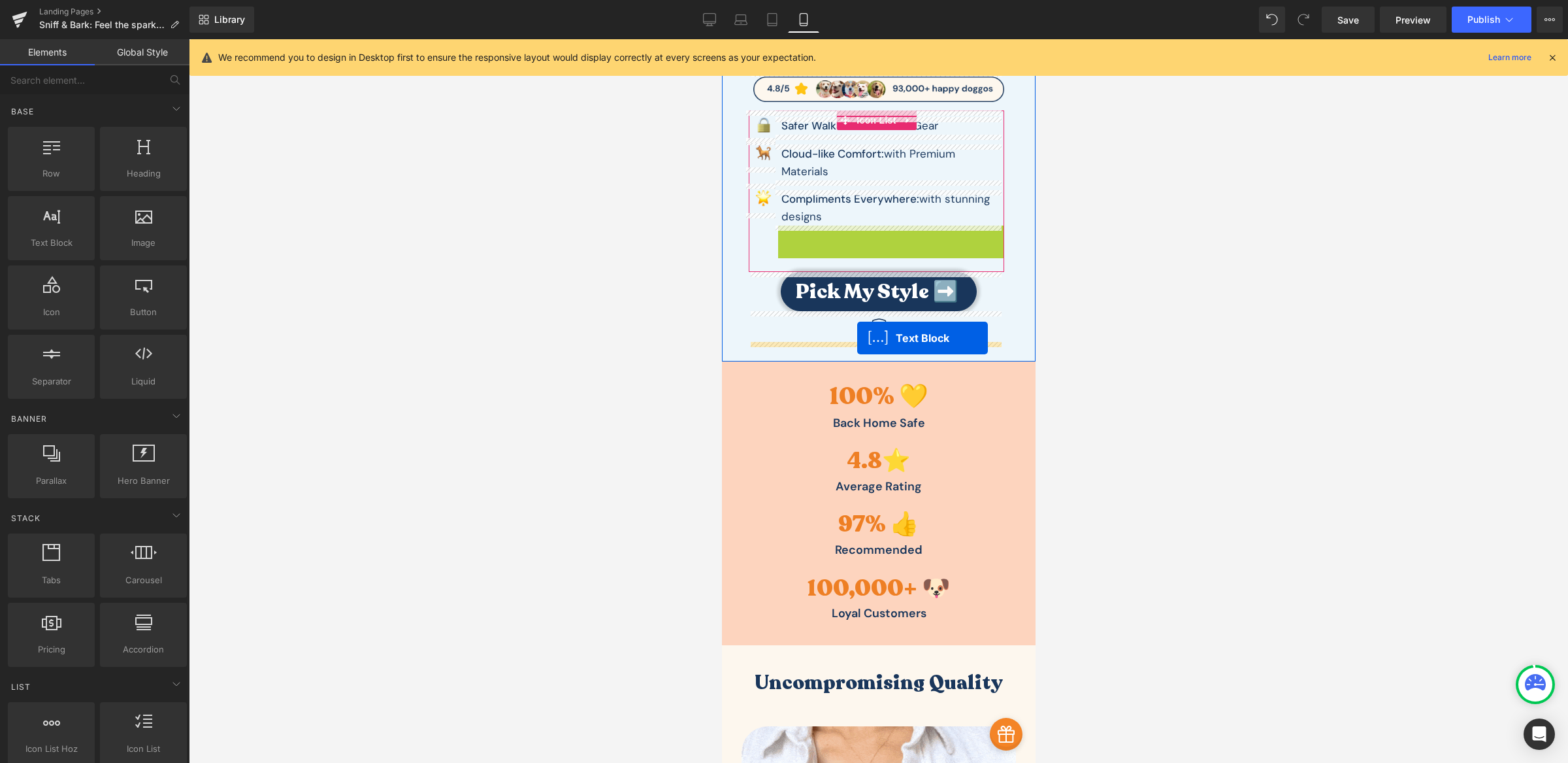
drag, startPoint x: 849, startPoint y: 243, endPoint x: 857, endPoint y: 337, distance: 94.3
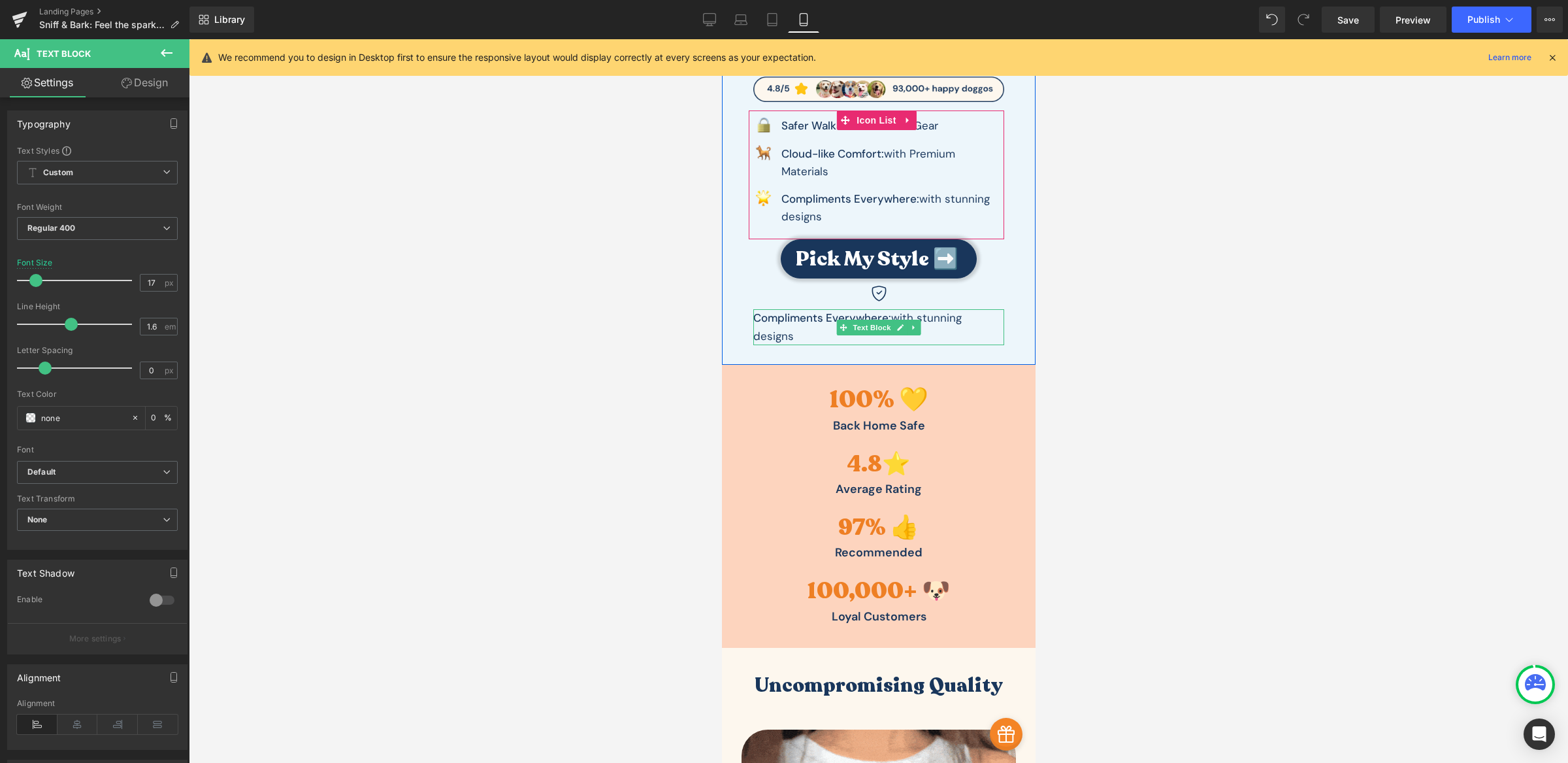
click at [780, 338] on p "Compliments Everywhere: with stunning designs" at bounding box center [878, 326] width 251 height 36
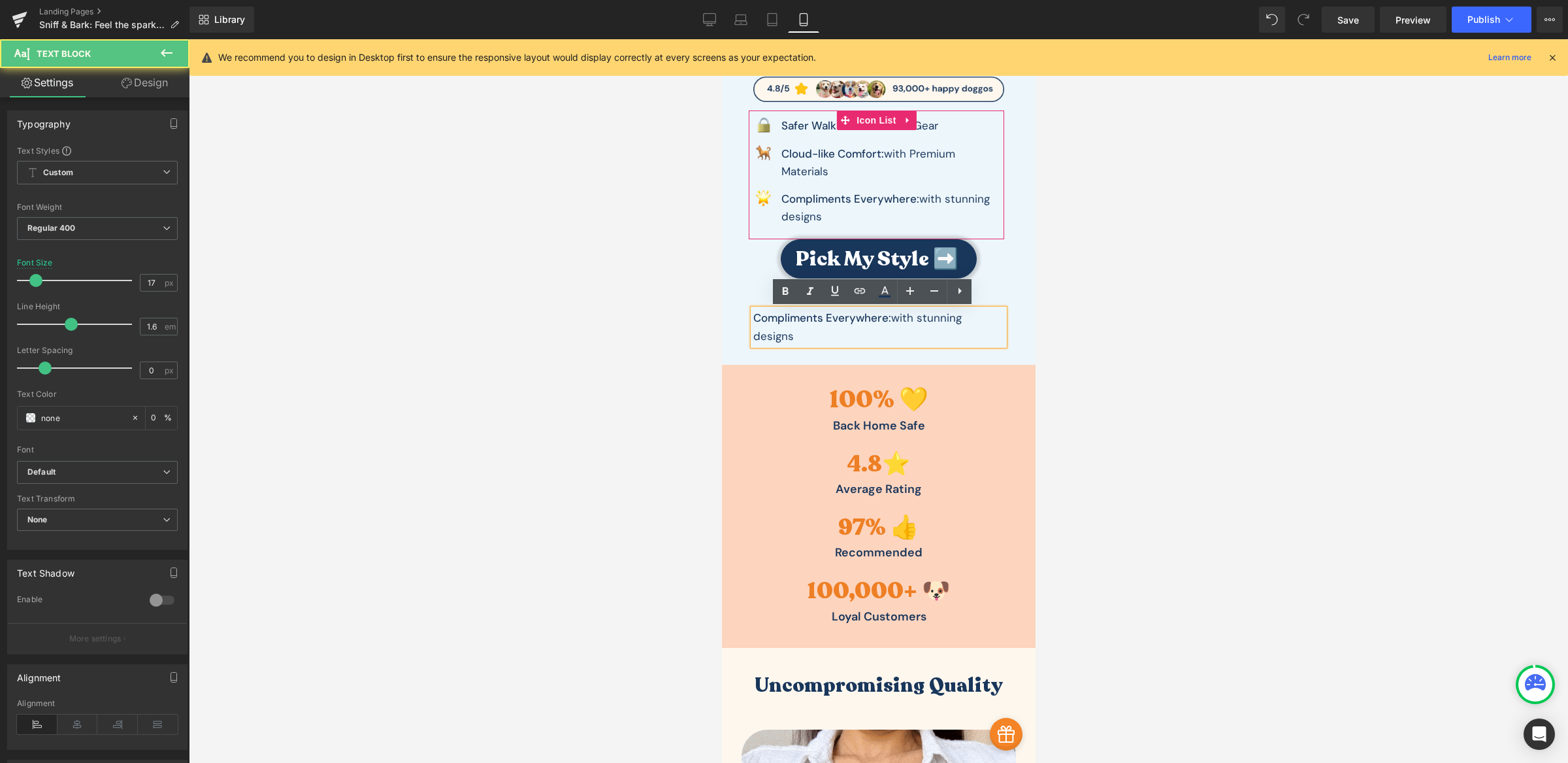
click at [780, 338] on p "Compliments Everywhere: with stunning designs" at bounding box center [878, 326] width 251 height 36
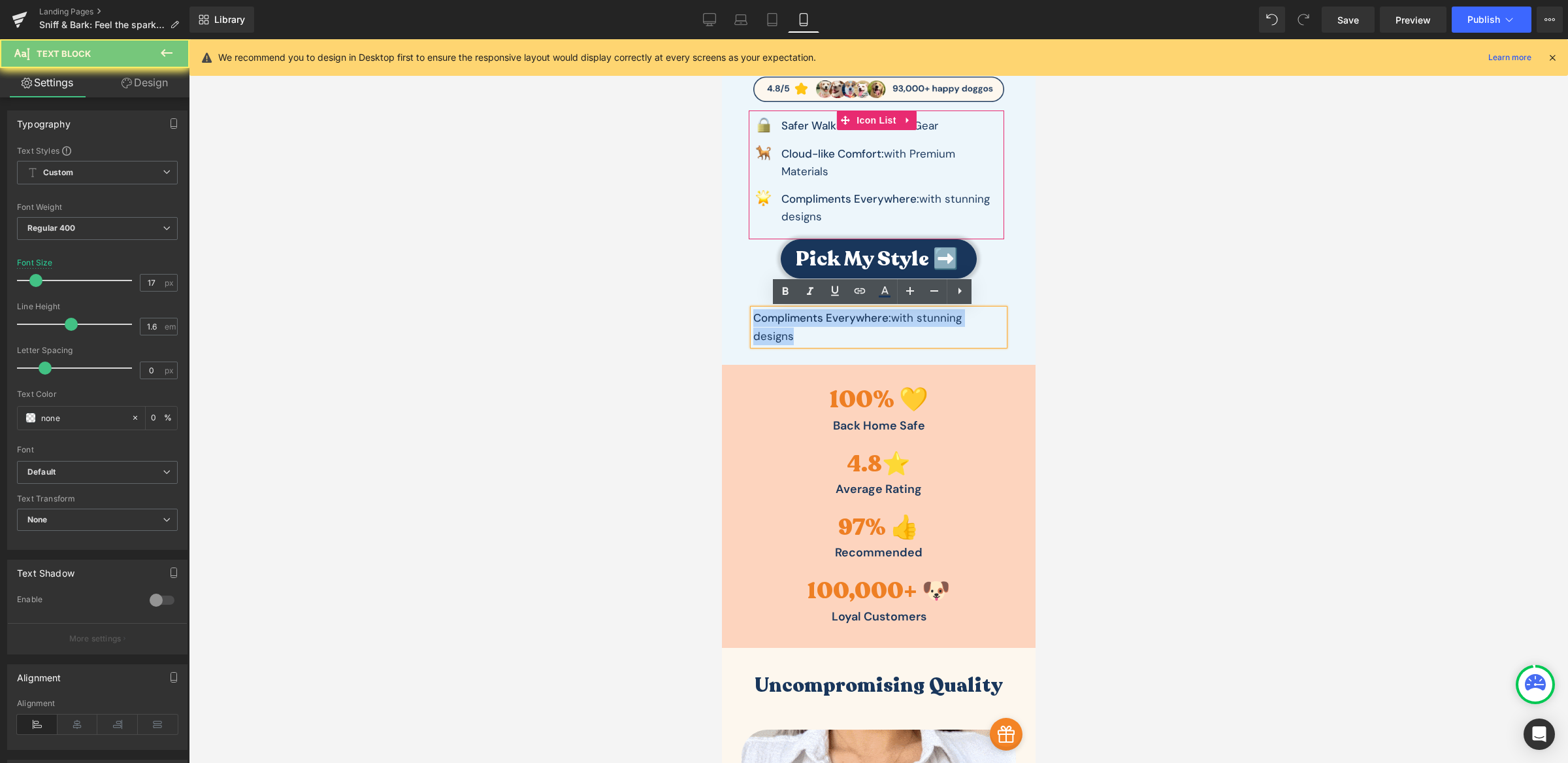
click at [780, 338] on p "Compliments Everywhere: with stunning designs" at bounding box center [878, 326] width 251 height 36
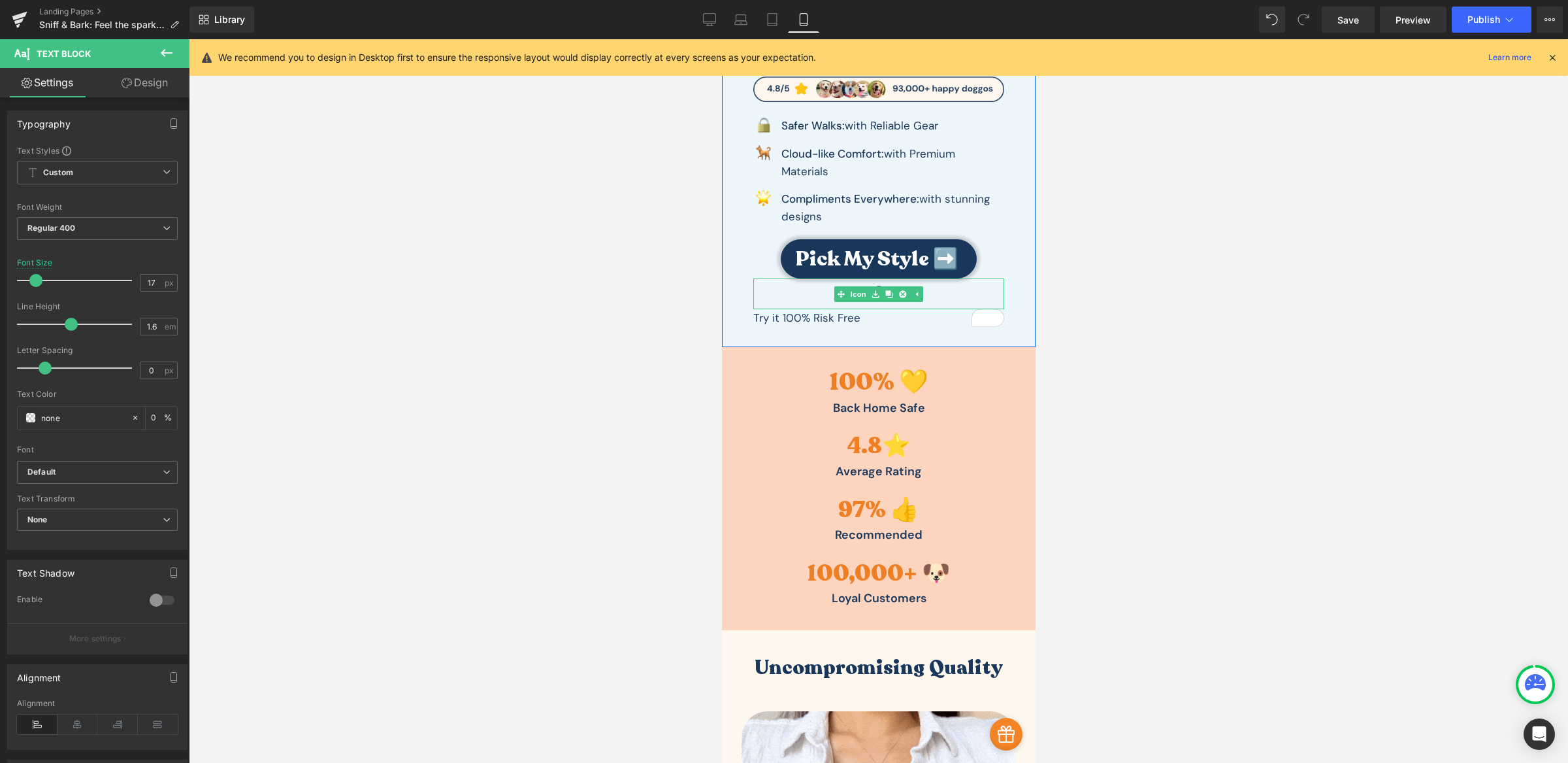
click at [948, 294] on div at bounding box center [878, 294] width 251 height 30
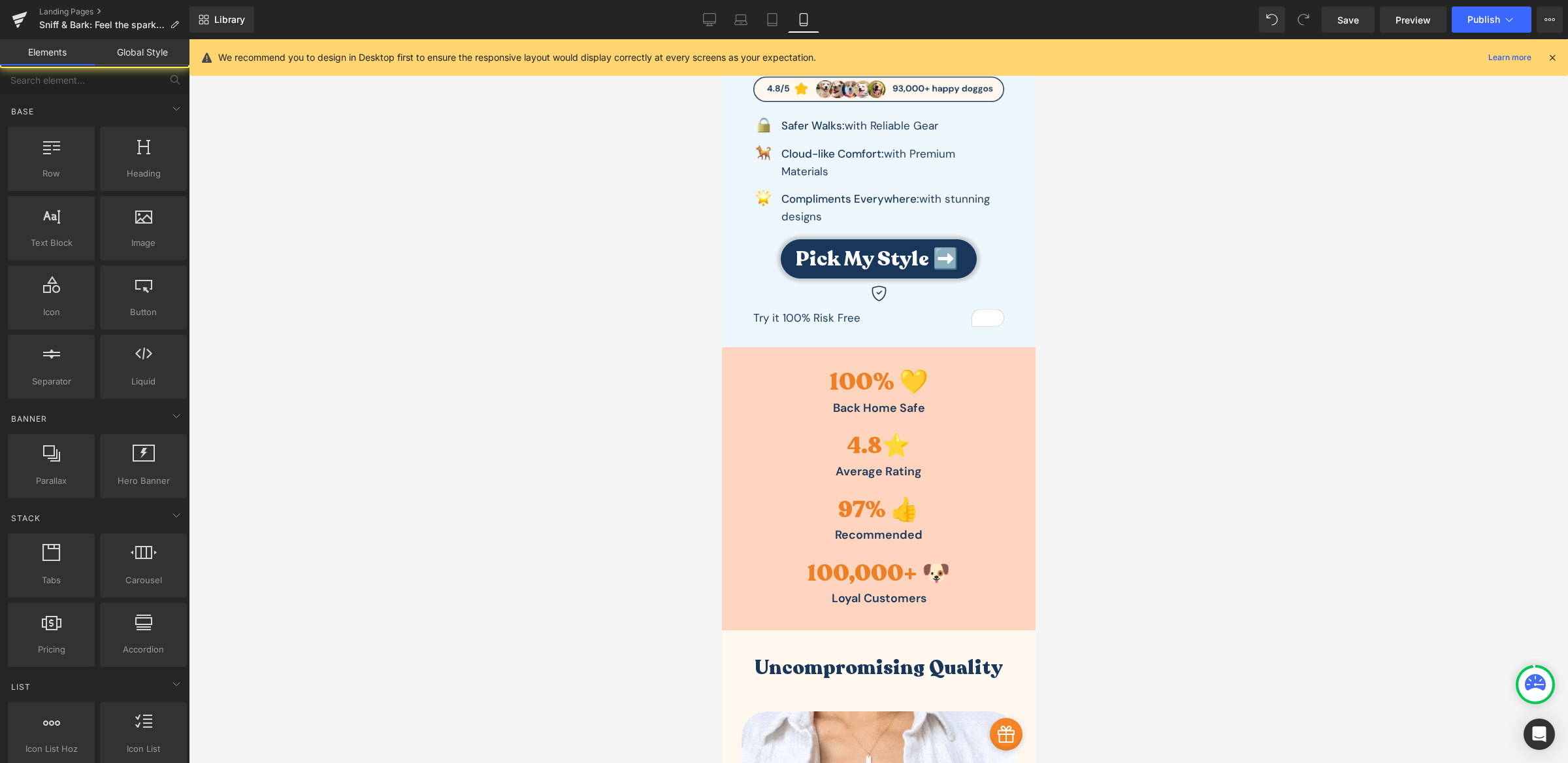
click at [1152, 289] on div at bounding box center [878, 400] width 1379 height 723
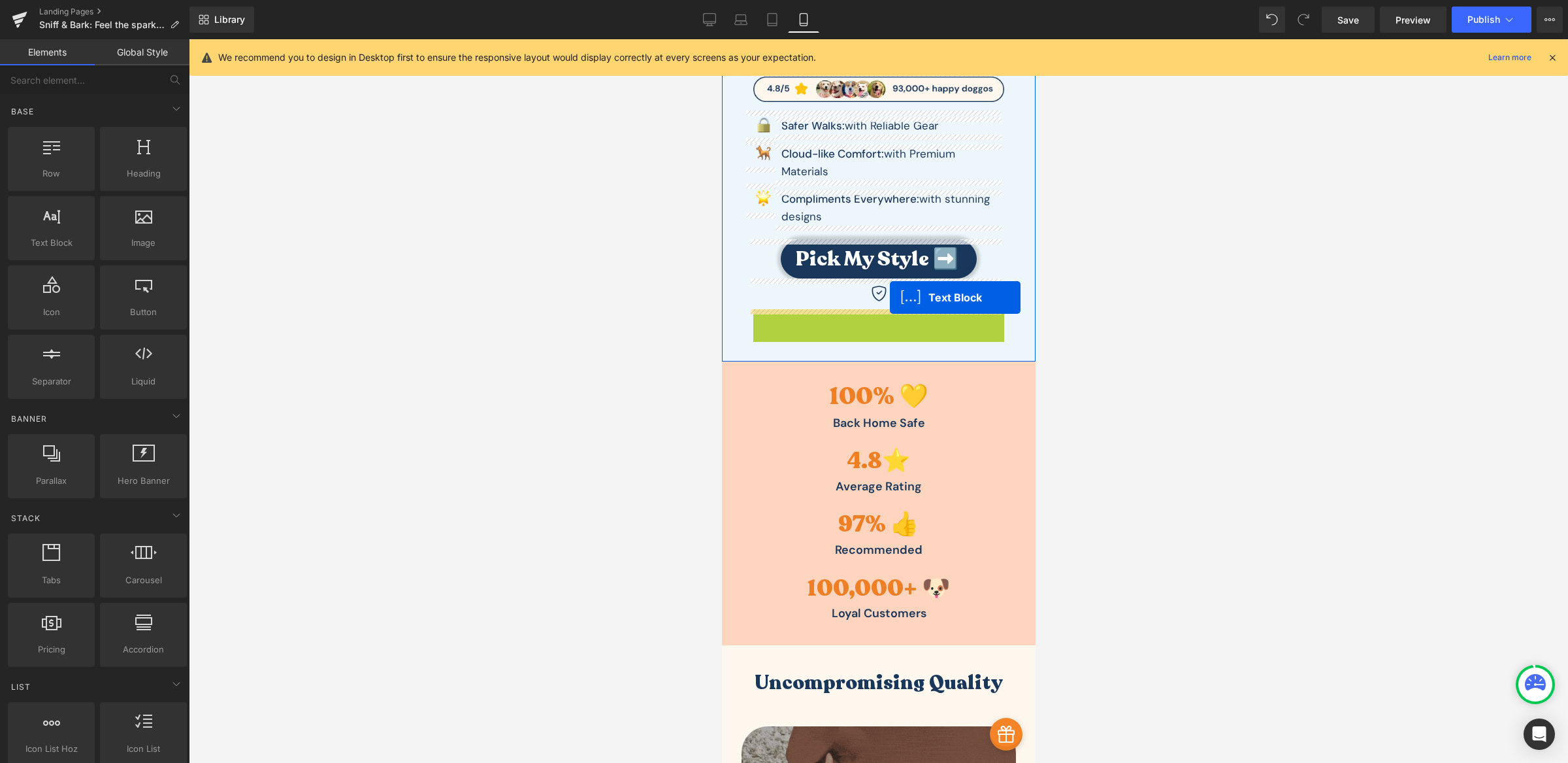
drag, startPoint x: 835, startPoint y: 315, endPoint x: 890, endPoint y: 297, distance: 57.9
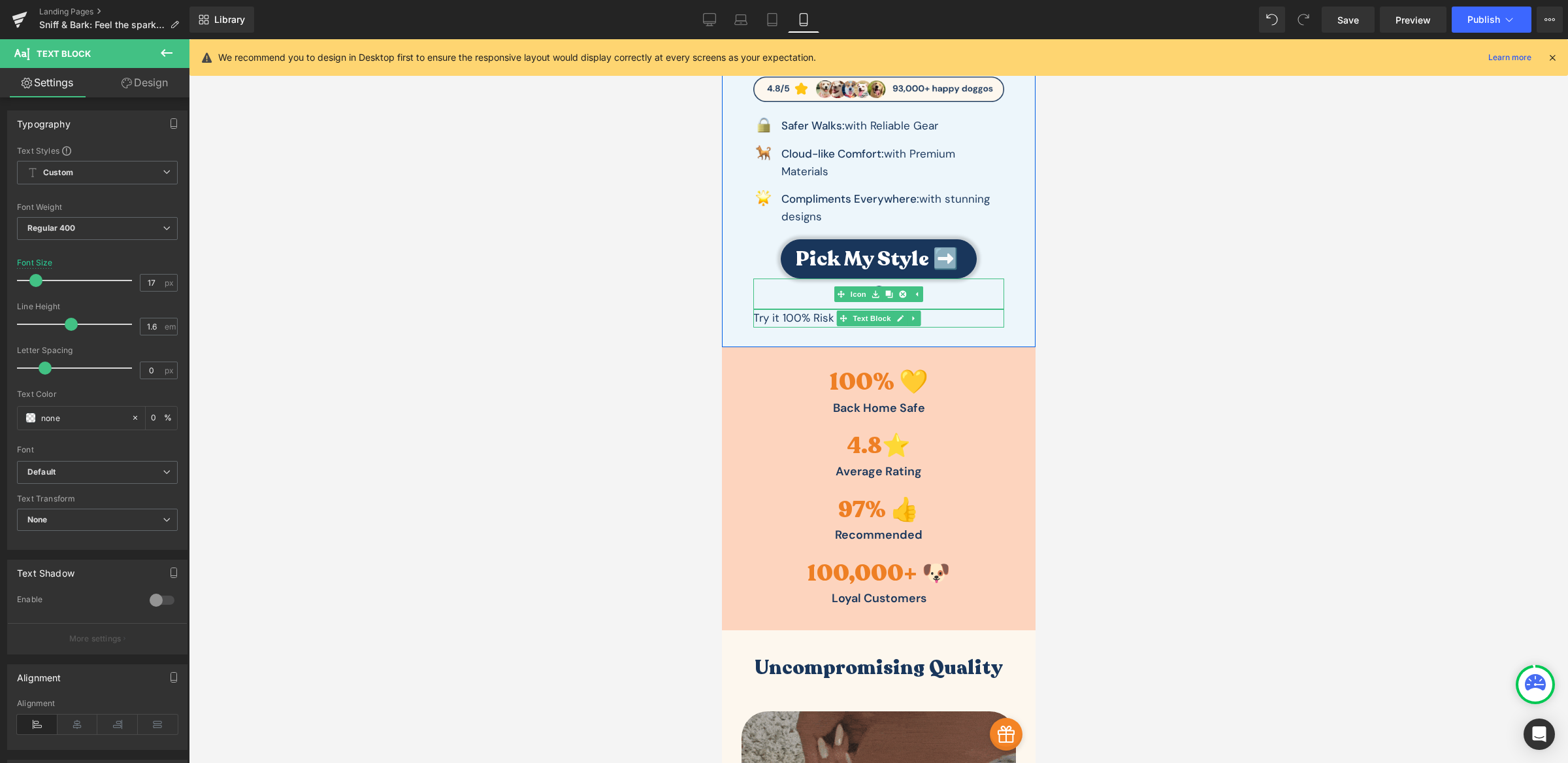
click at [820, 292] on div at bounding box center [878, 294] width 251 height 30
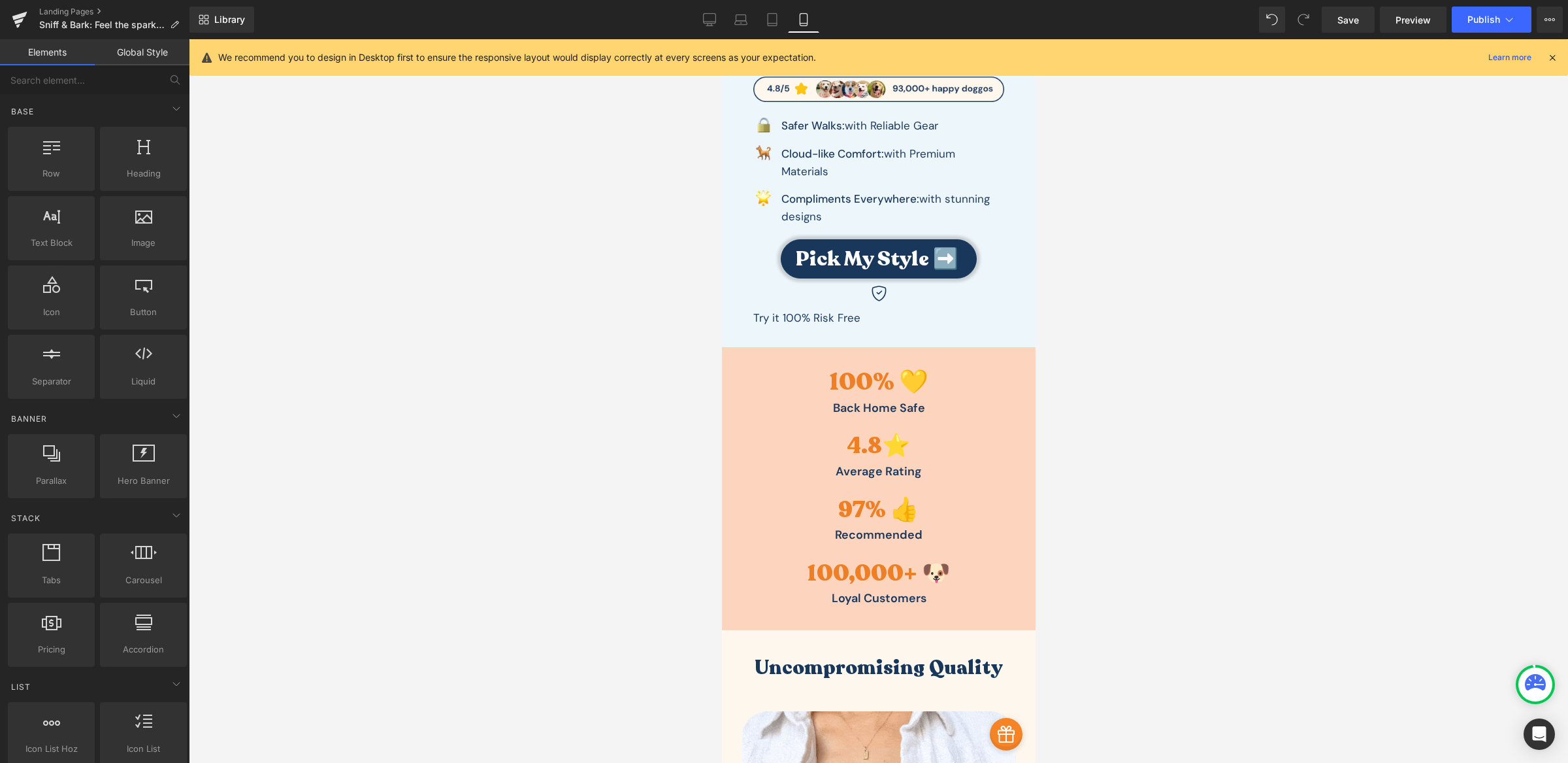
click at [572, 310] on div at bounding box center [878, 400] width 1379 height 723
click at [759, 197] on span "Image" at bounding box center [763, 199] width 28 height 16
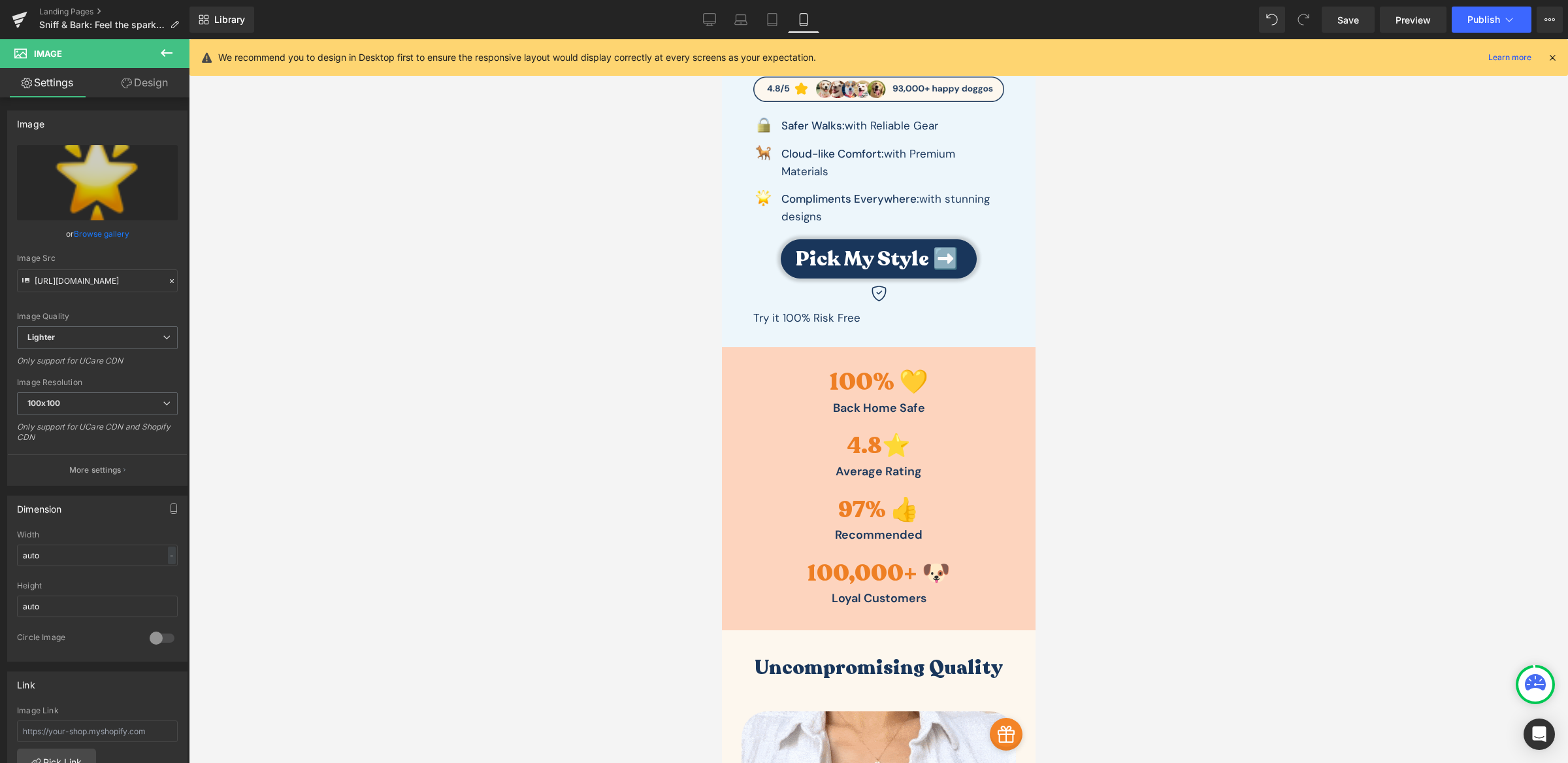
click at [163, 54] on icon at bounding box center [167, 53] width 12 height 8
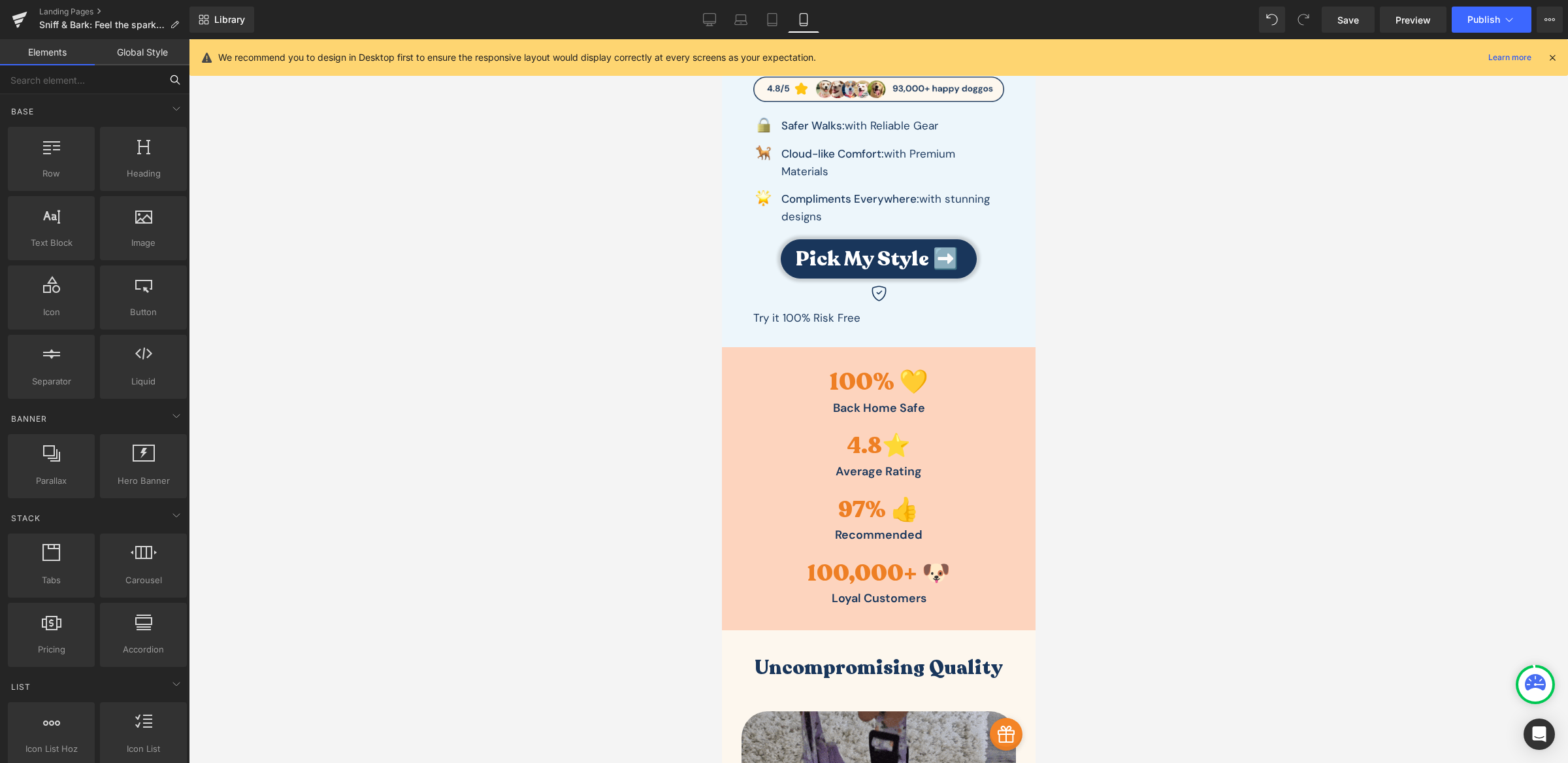
click at [105, 86] on input "text" at bounding box center [81, 80] width 161 height 29
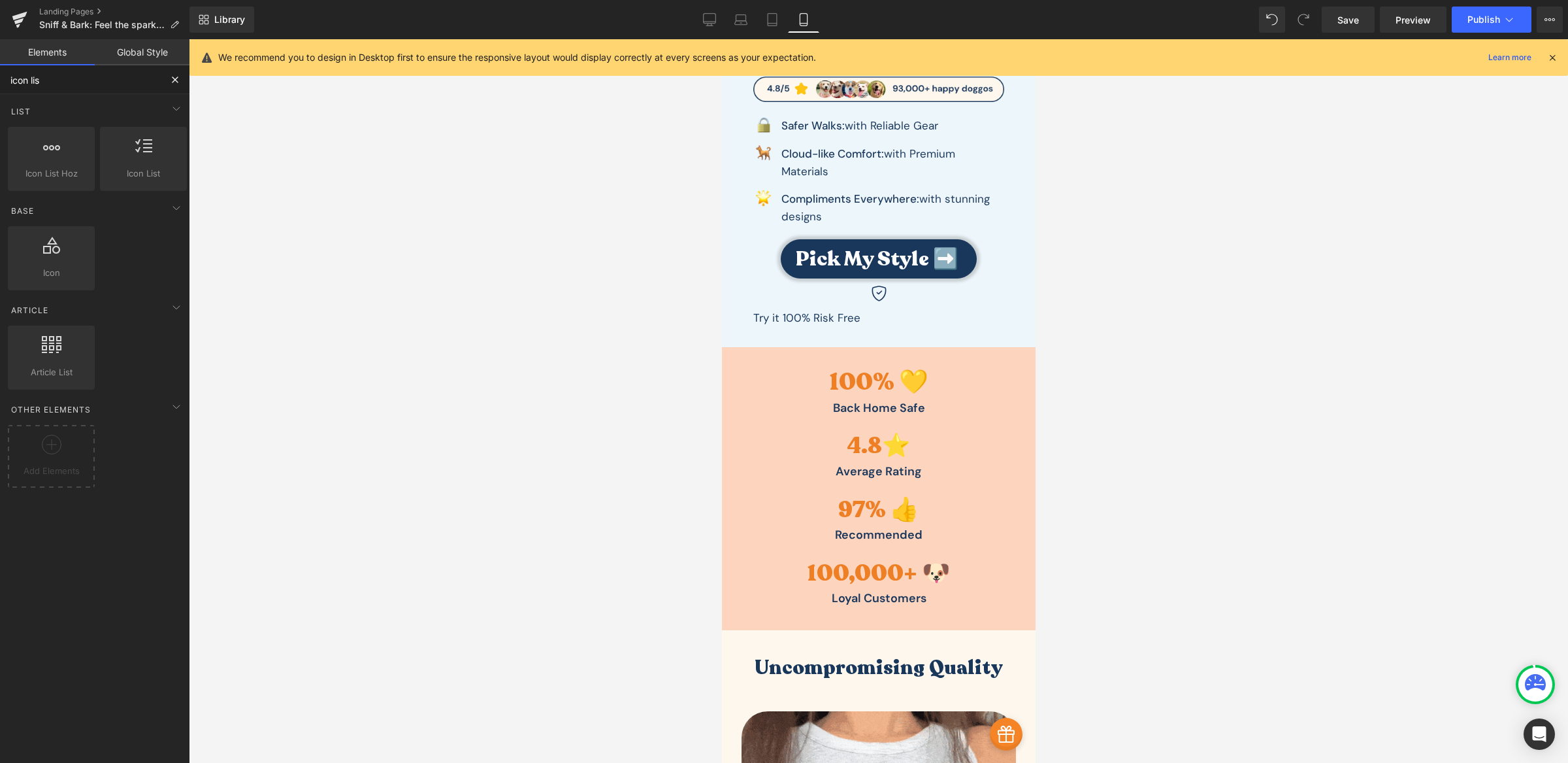
type input "icon list"
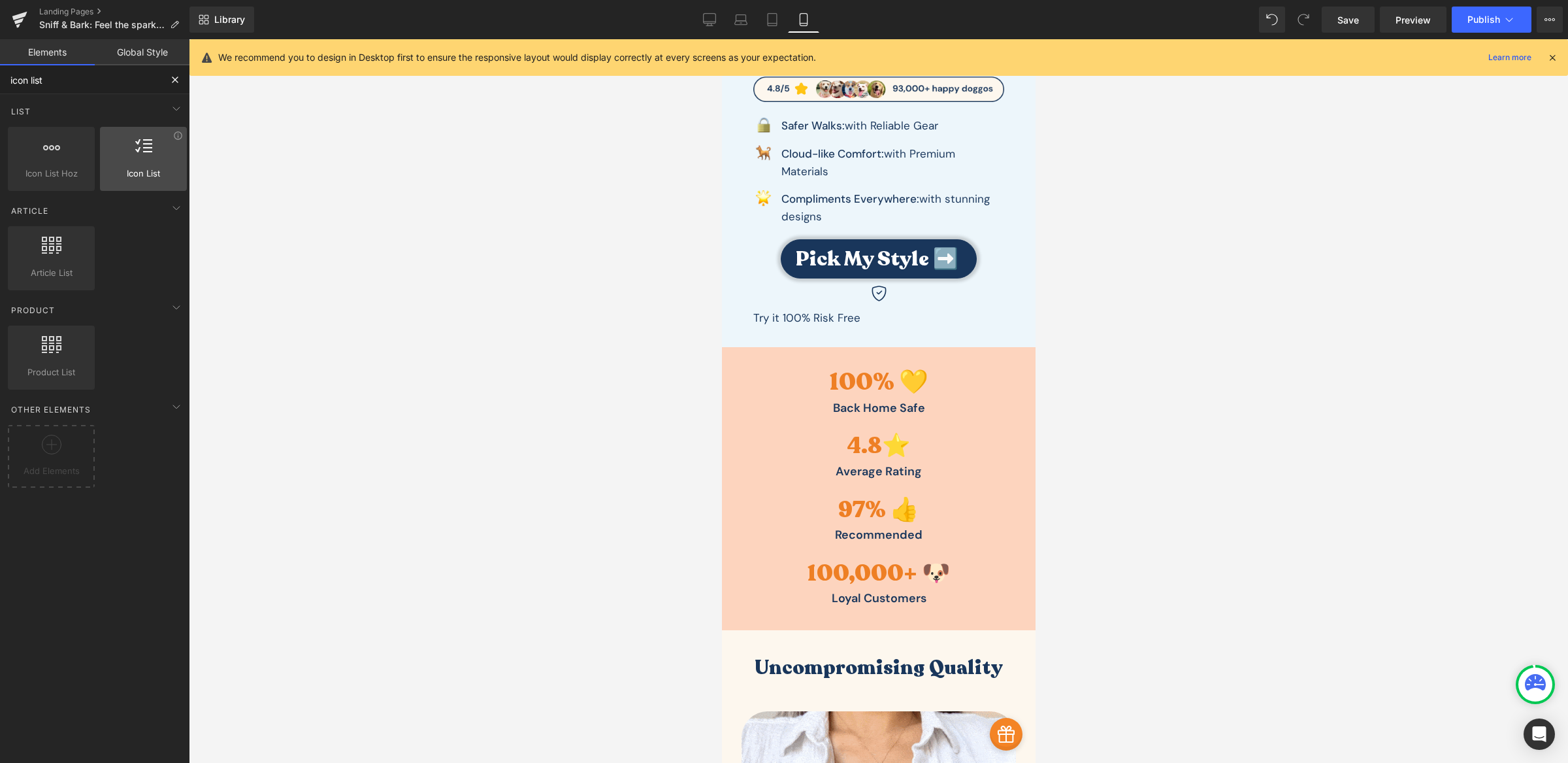
click at [141, 158] on div at bounding box center [143, 152] width 79 height 30
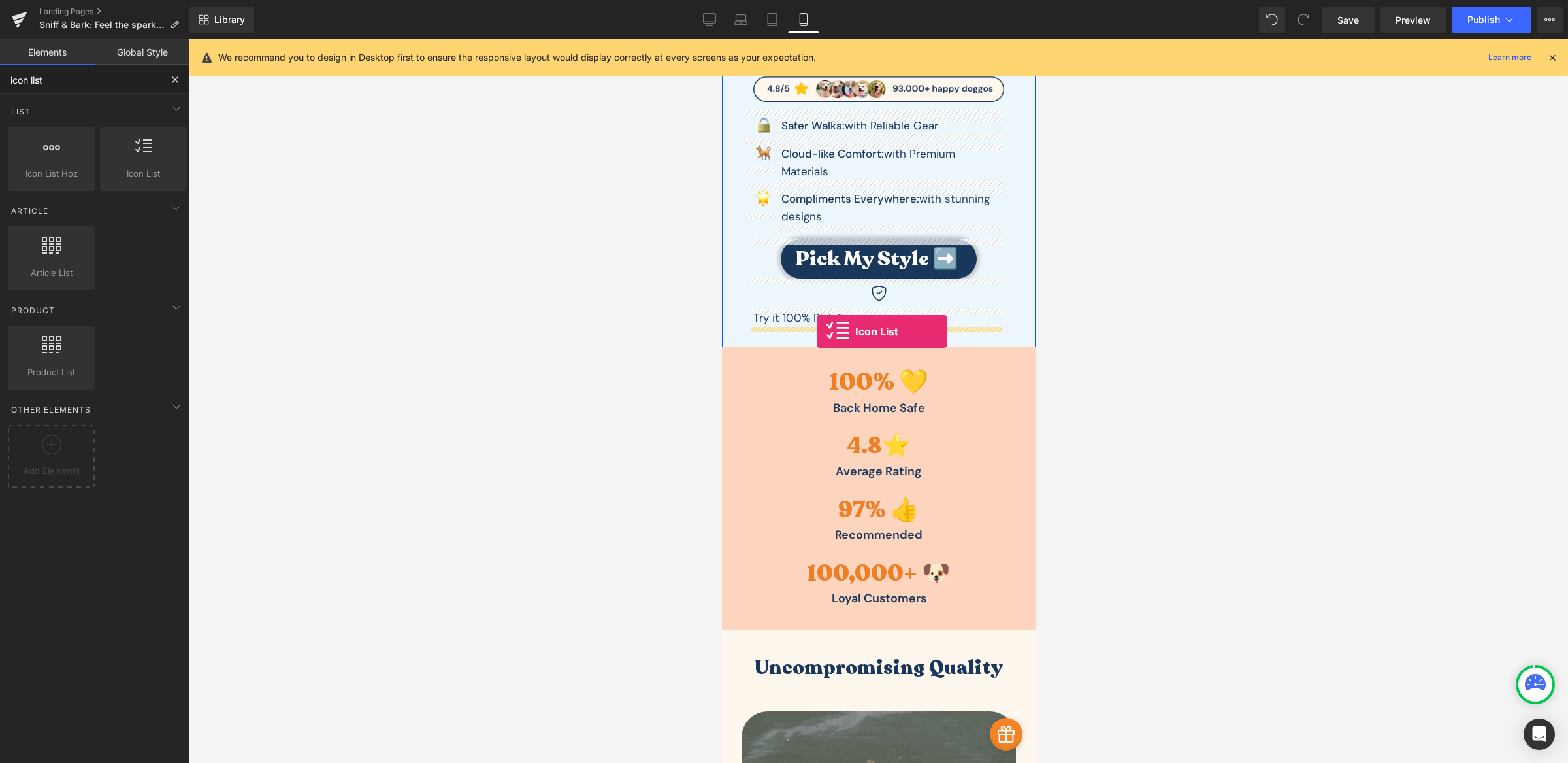
drag, startPoint x: 862, startPoint y: 197, endPoint x: 817, endPoint y: 331, distance: 141.4
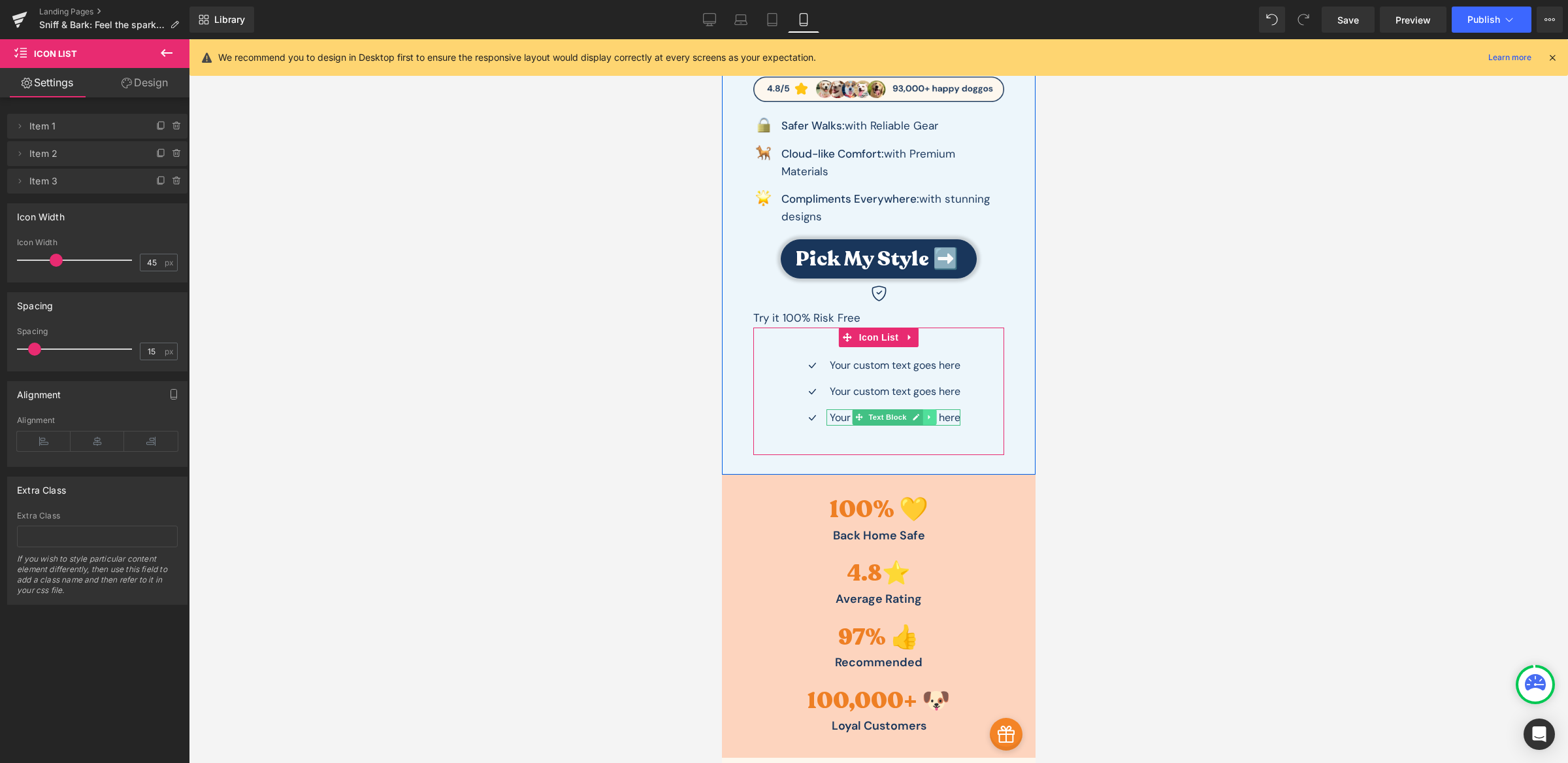
click at [928, 418] on icon at bounding box center [928, 417] width 2 height 4
click at [919, 419] on icon at bounding box center [923, 417] width 7 height 7
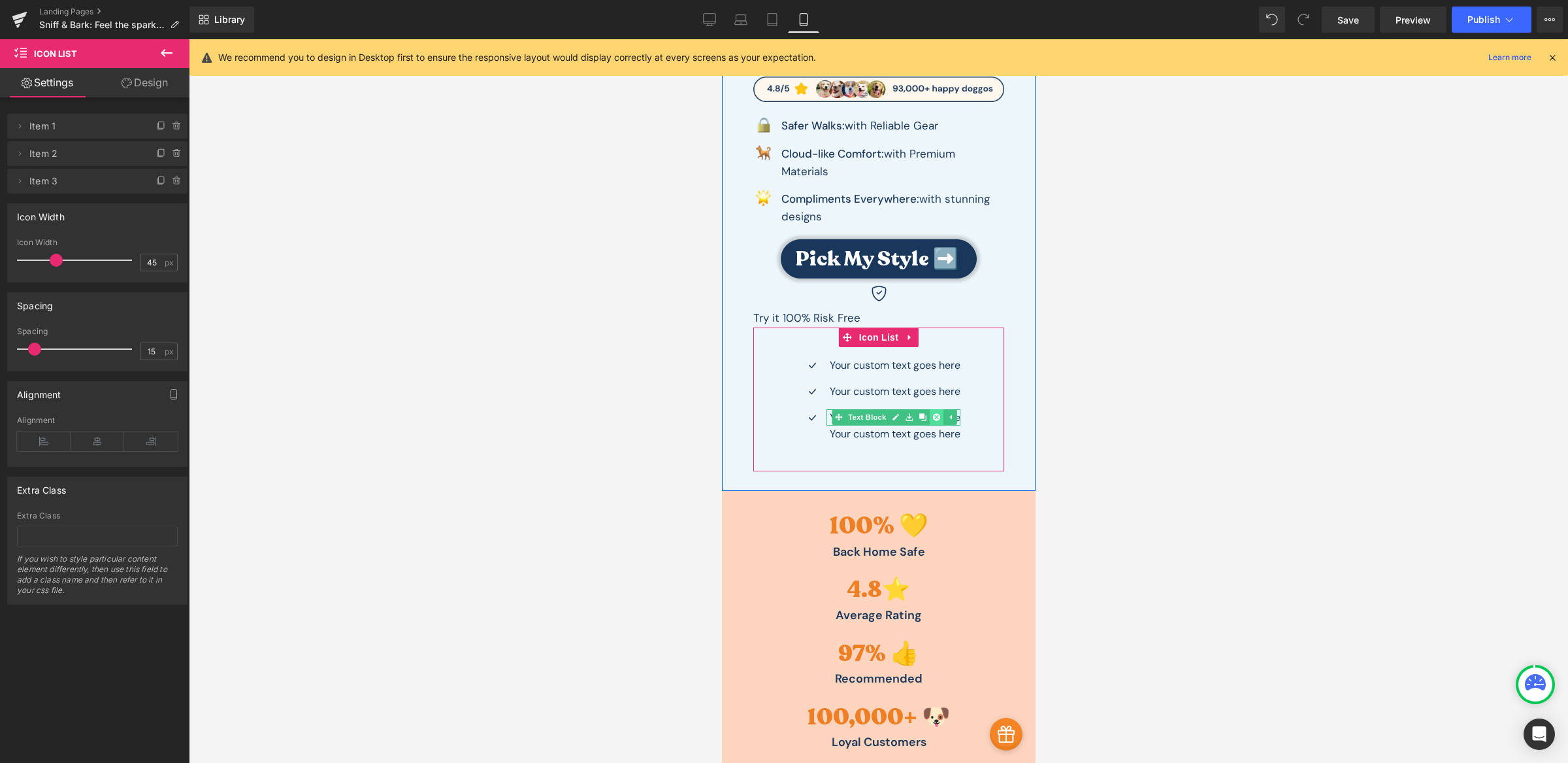
click at [932, 416] on icon at bounding box center [936, 416] width 7 height 8
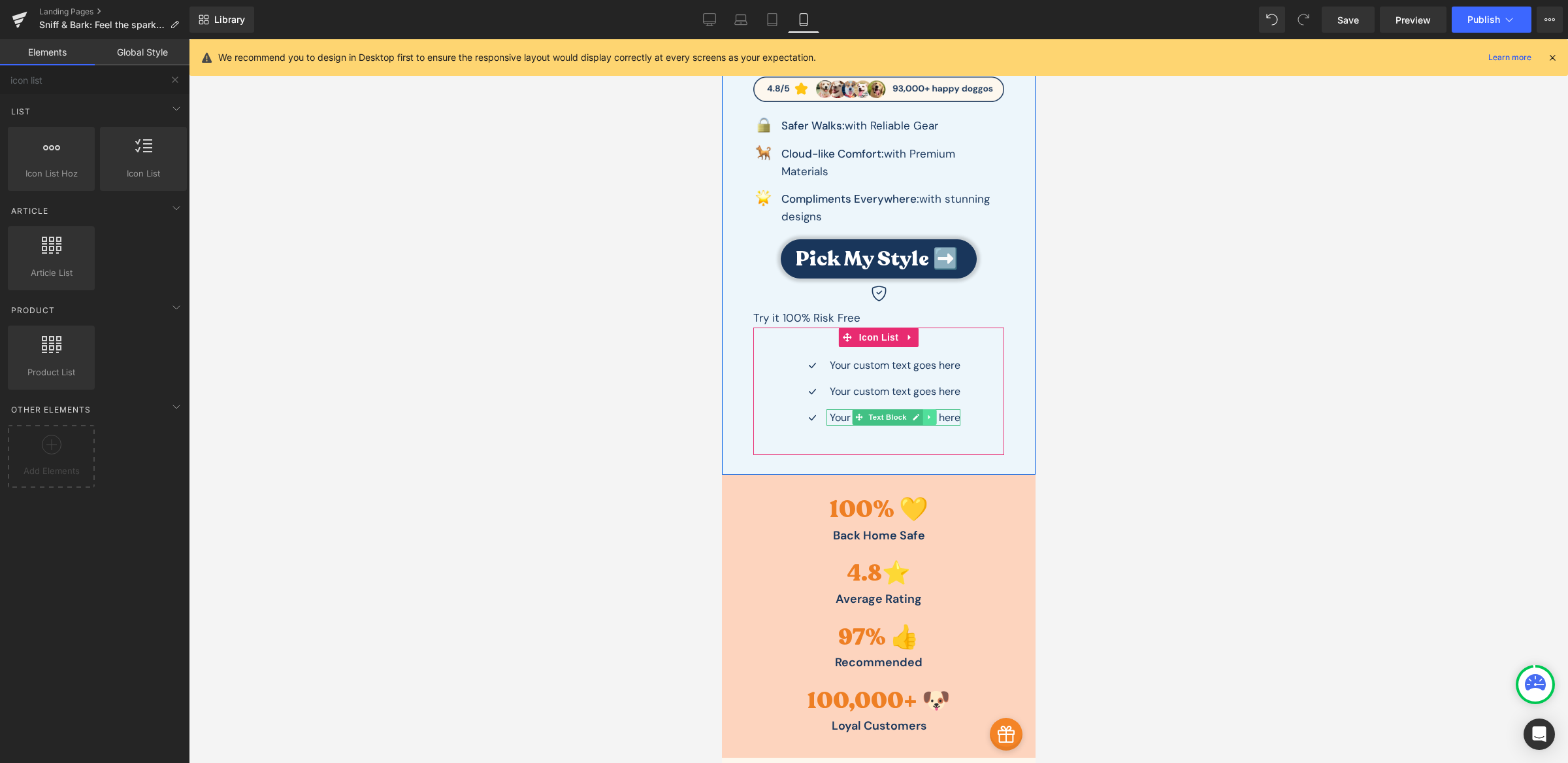
click at [925, 419] on icon at bounding box center [929, 416] width 7 height 8
click at [933, 421] on link at bounding box center [936, 417] width 14 height 16
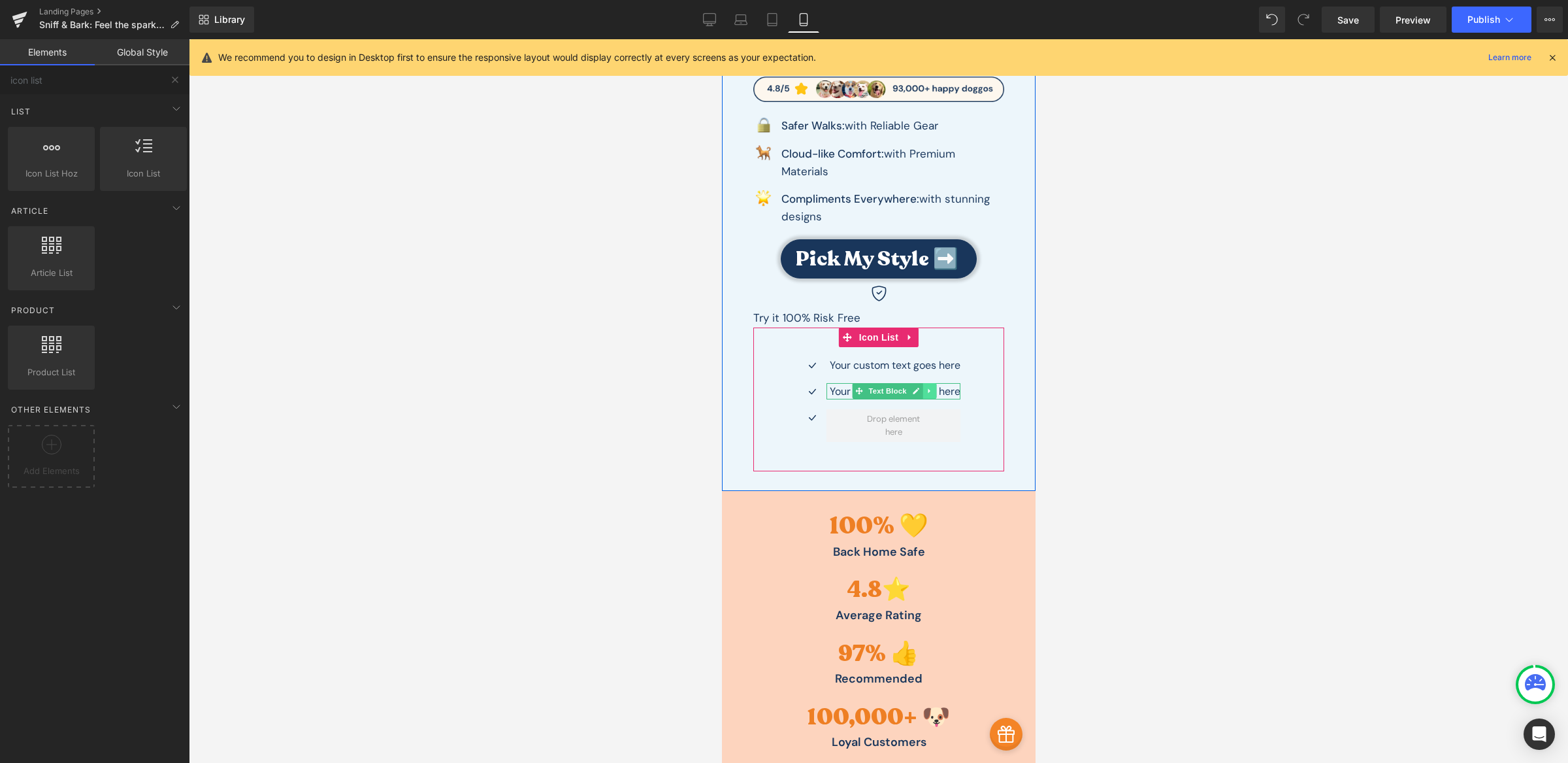
click at [925, 394] on icon at bounding box center [929, 390] width 7 height 8
click at [932, 390] on icon at bounding box center [936, 391] width 7 height 7
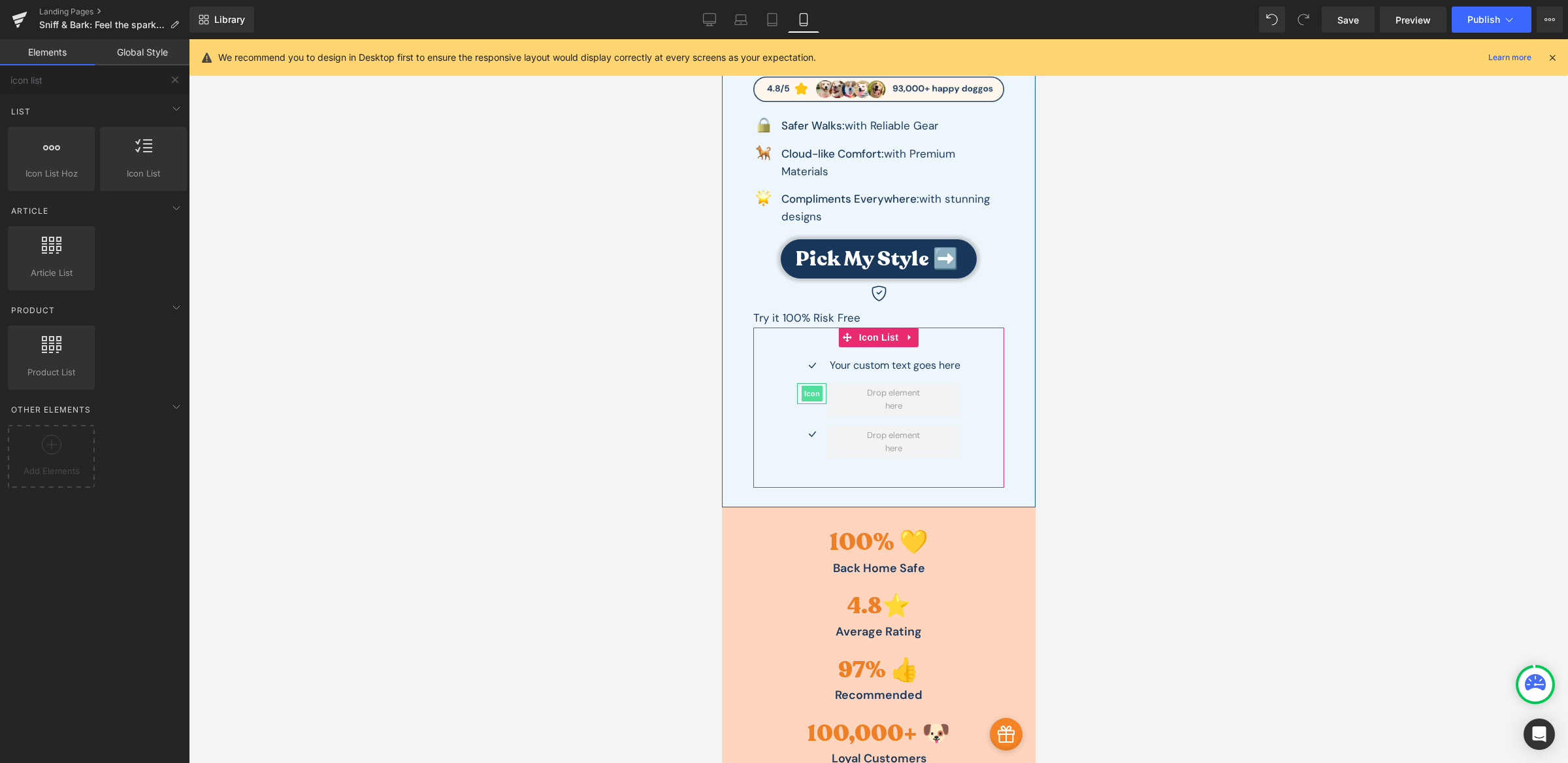
click at [804, 392] on span "Icon" at bounding box center [812, 394] width 21 height 16
click at [900, 404] on span at bounding box center [893, 399] width 67 height 33
click at [887, 364] on span "Text Block" at bounding box center [886, 365] width 43 height 16
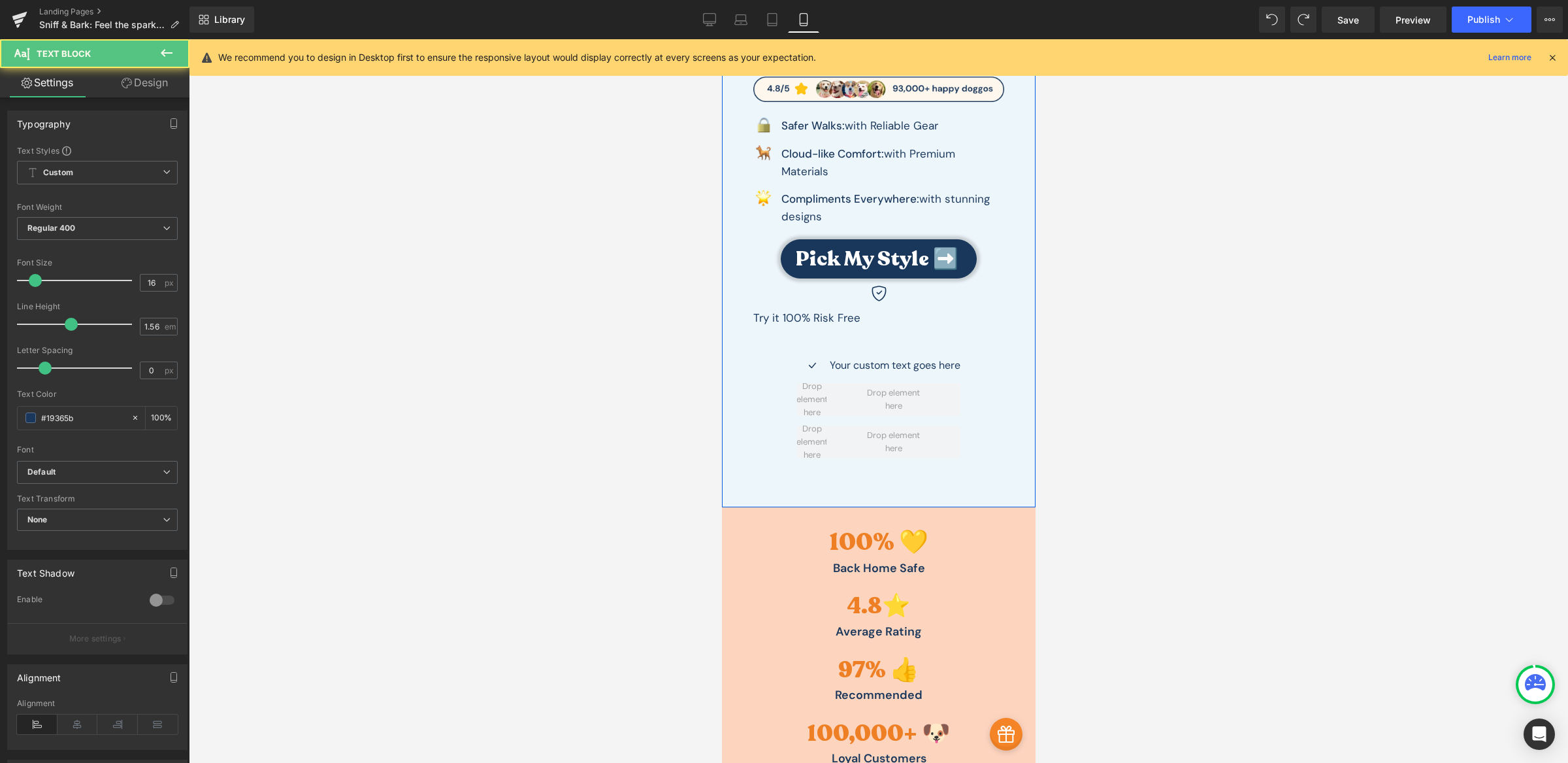
click at [812, 321] on p "Try it 100% Risk Free" at bounding box center [878, 318] width 251 height 17
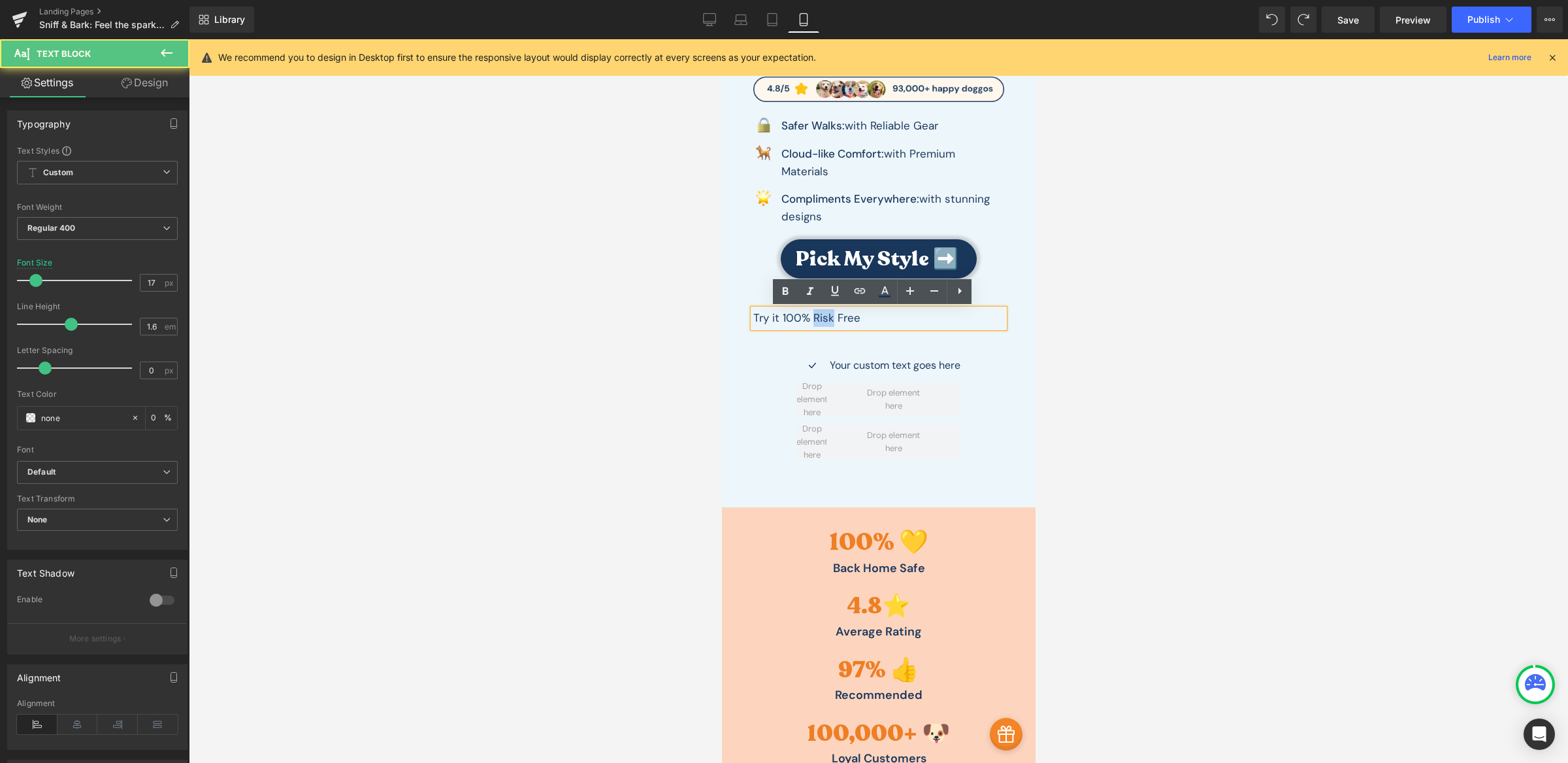
click at [812, 321] on p "Try it 100% Risk Free" at bounding box center [878, 318] width 251 height 17
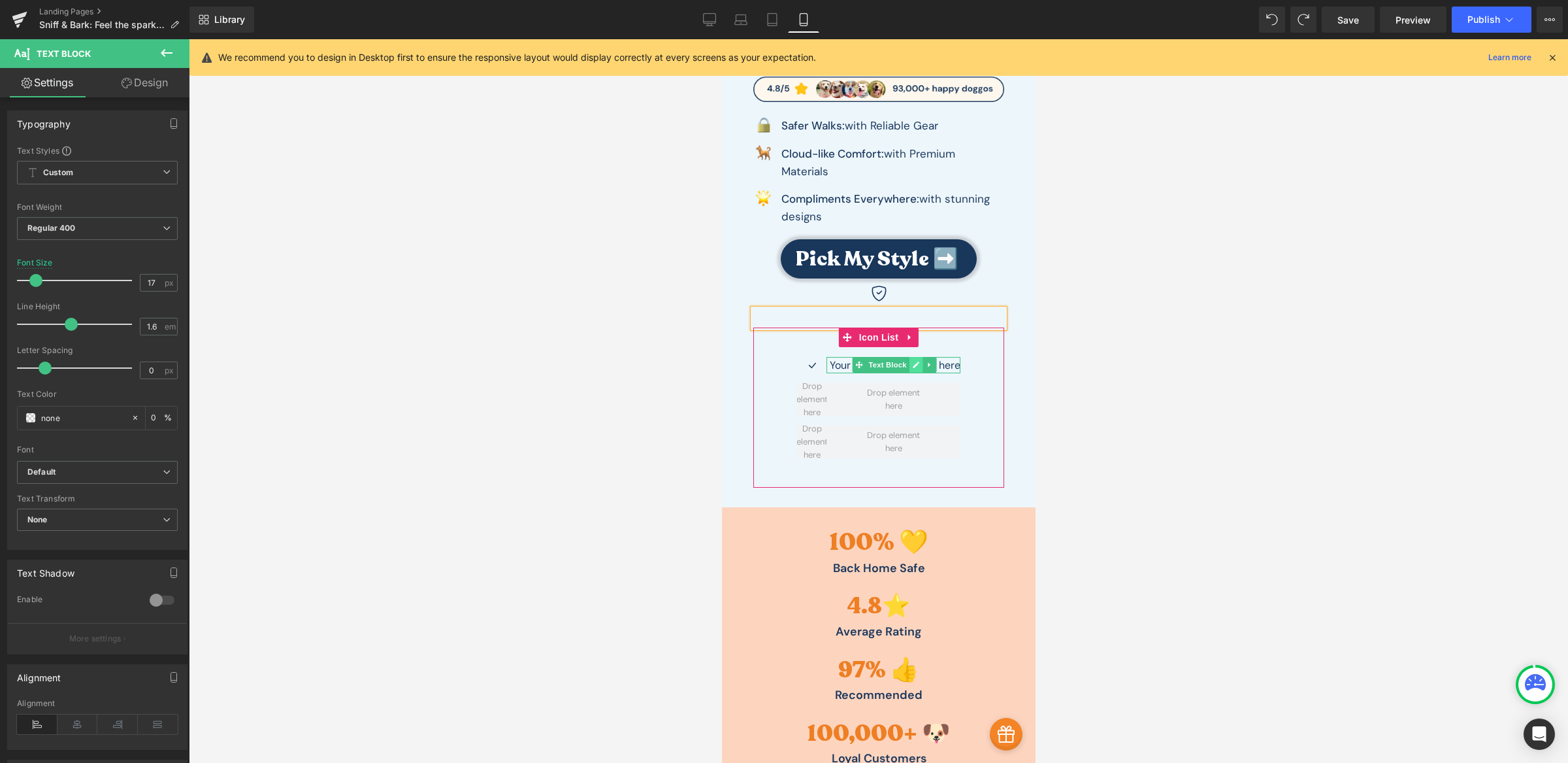
click at [908, 361] on link at bounding box center [915, 365] width 14 height 16
click at [900, 363] on p "Your custom text goes here" at bounding box center [894, 365] width 131 height 17
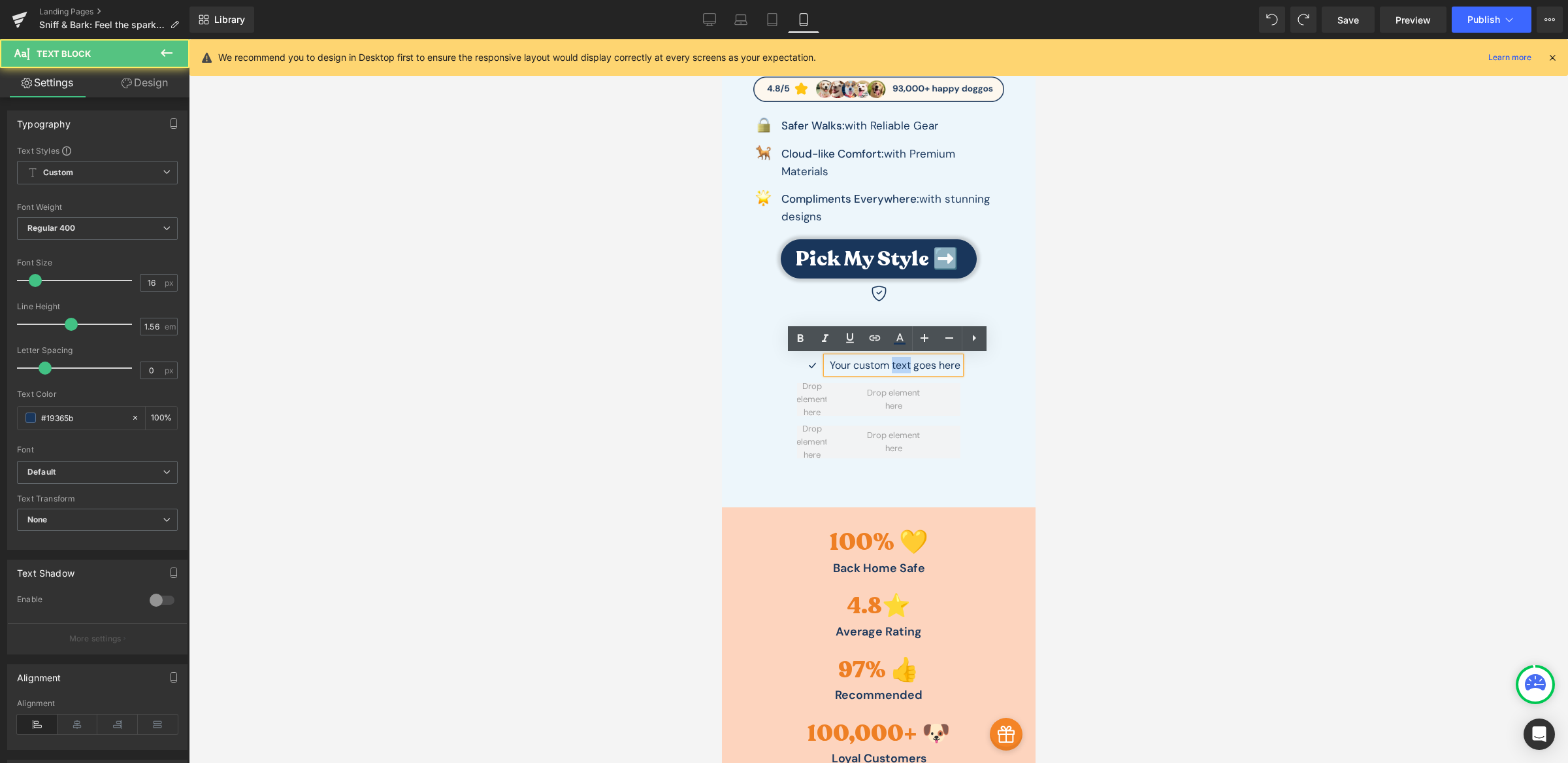
click at [900, 363] on p "Your custom text goes here" at bounding box center [894, 365] width 131 height 17
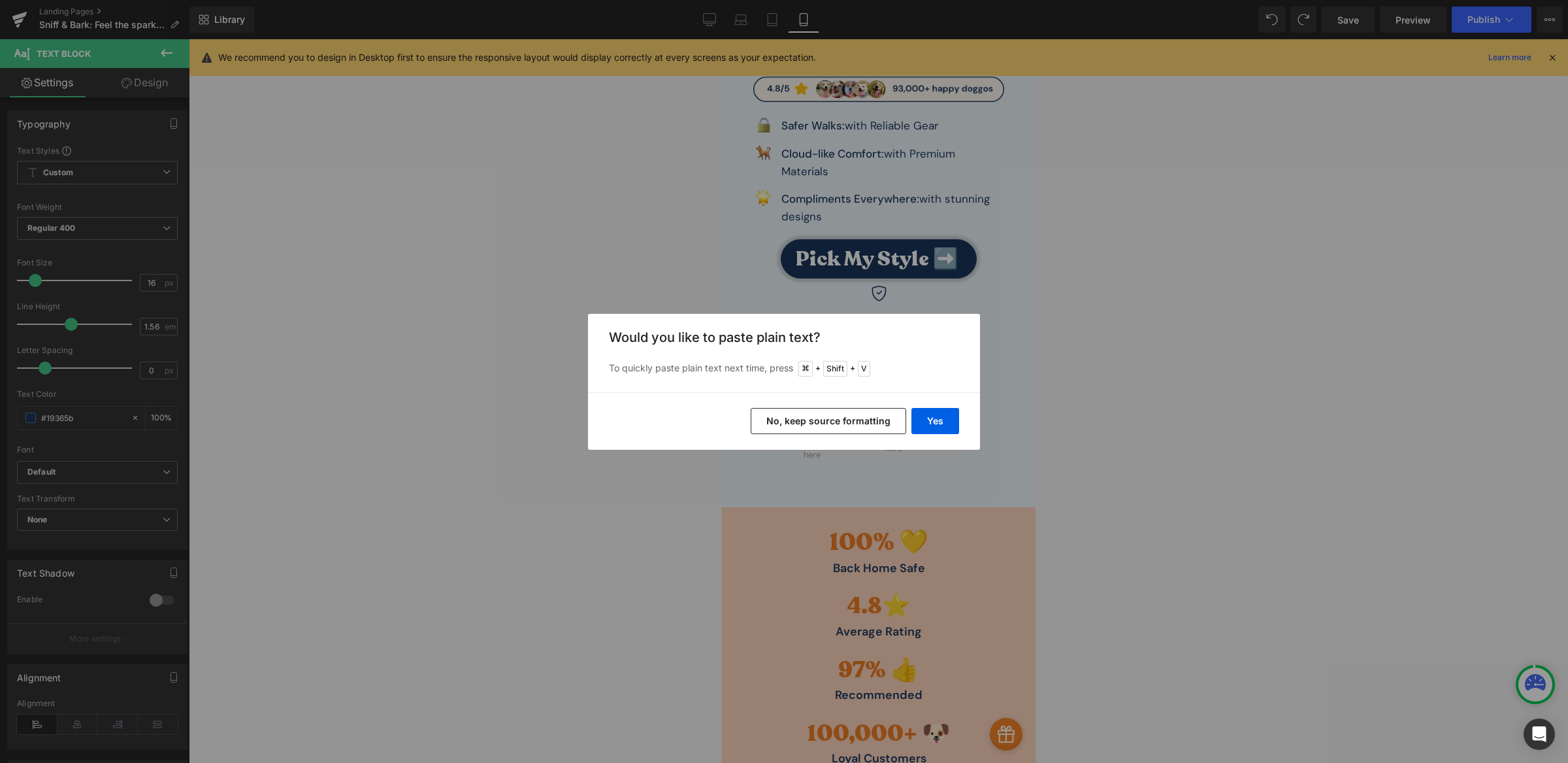
click at [875, 423] on button "No, keep source formatting" at bounding box center [828, 421] width 155 height 26
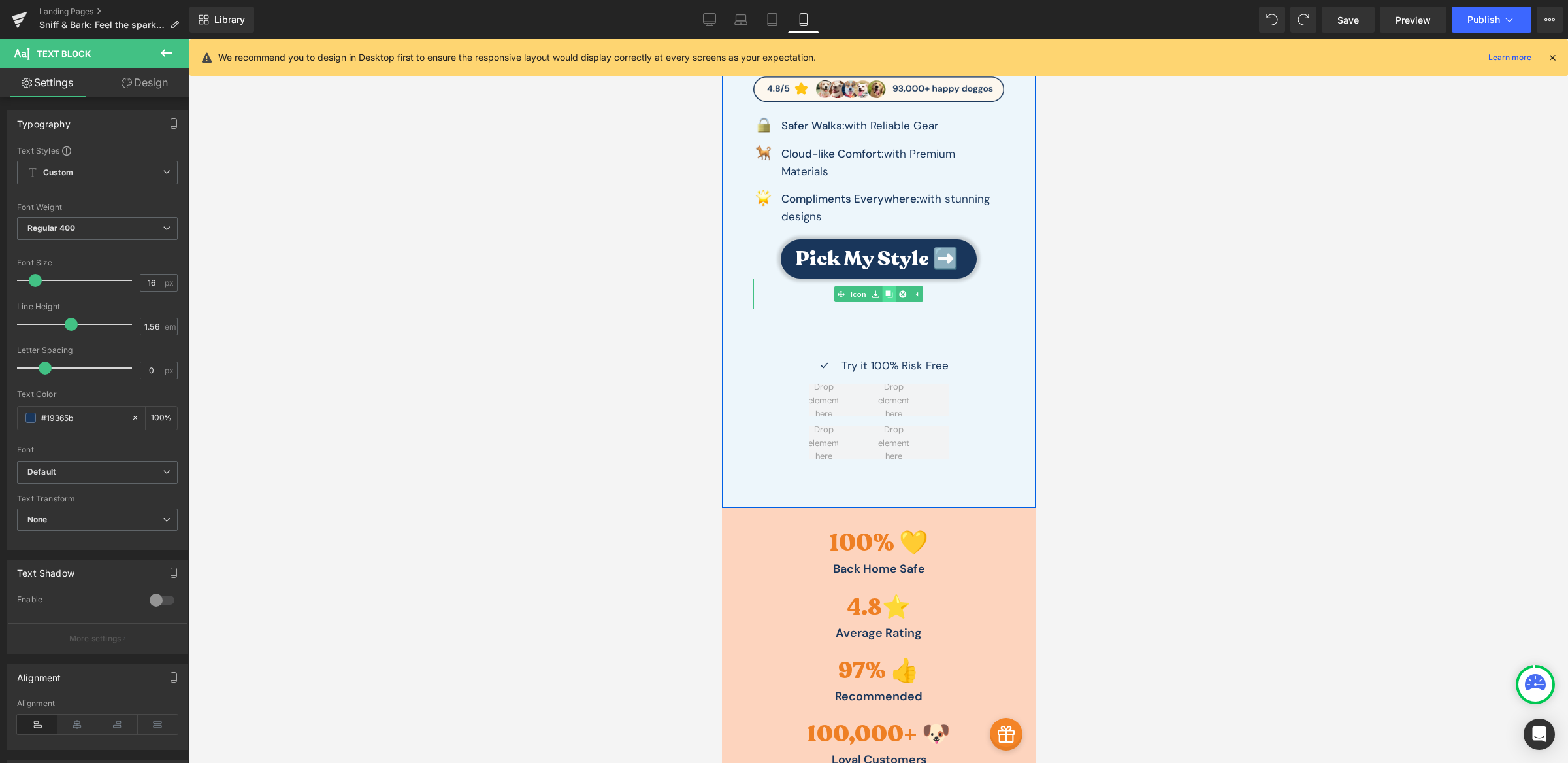
click at [882, 287] on link at bounding box center [888, 294] width 14 height 16
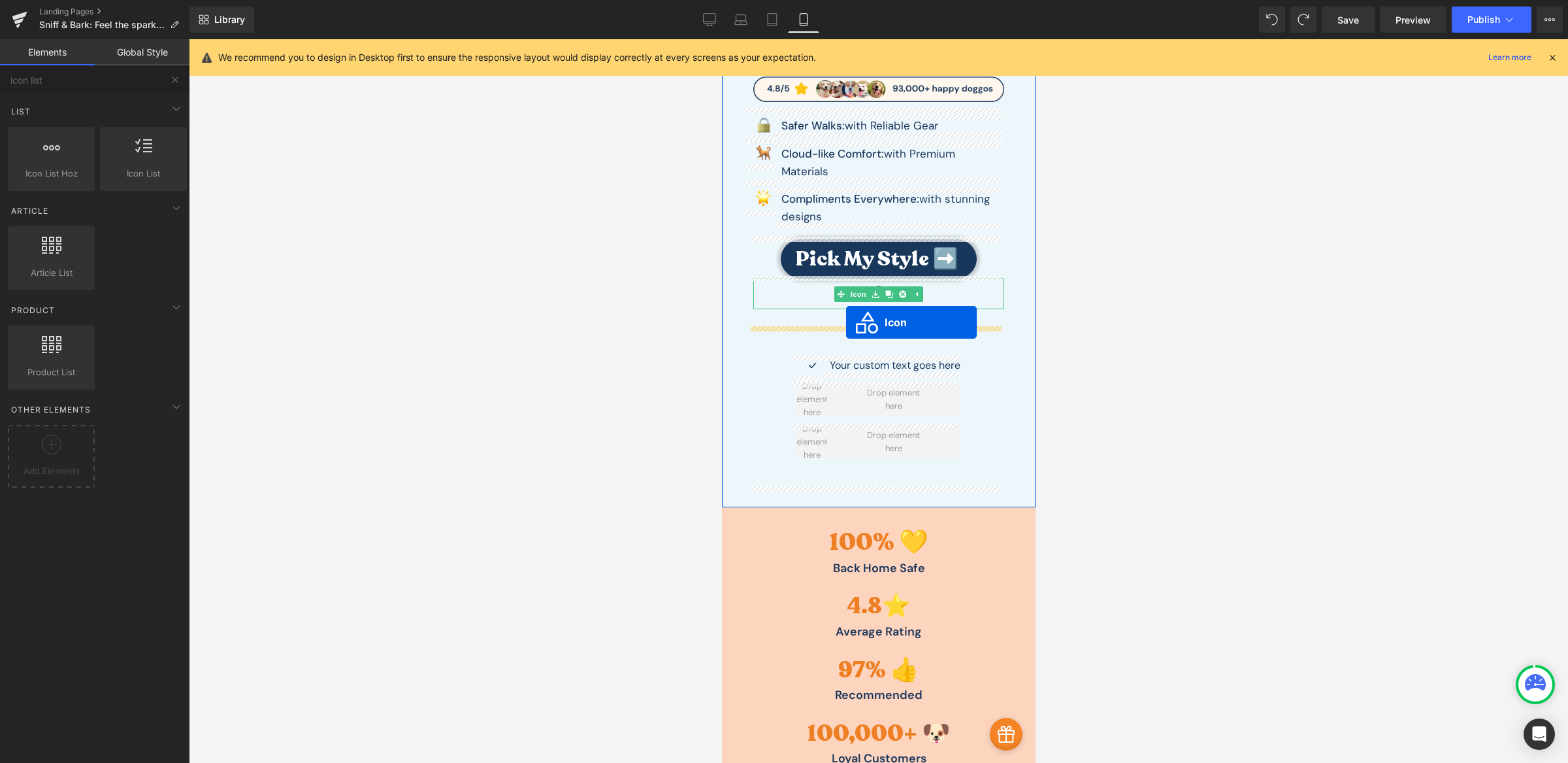
scroll to position [373, 0]
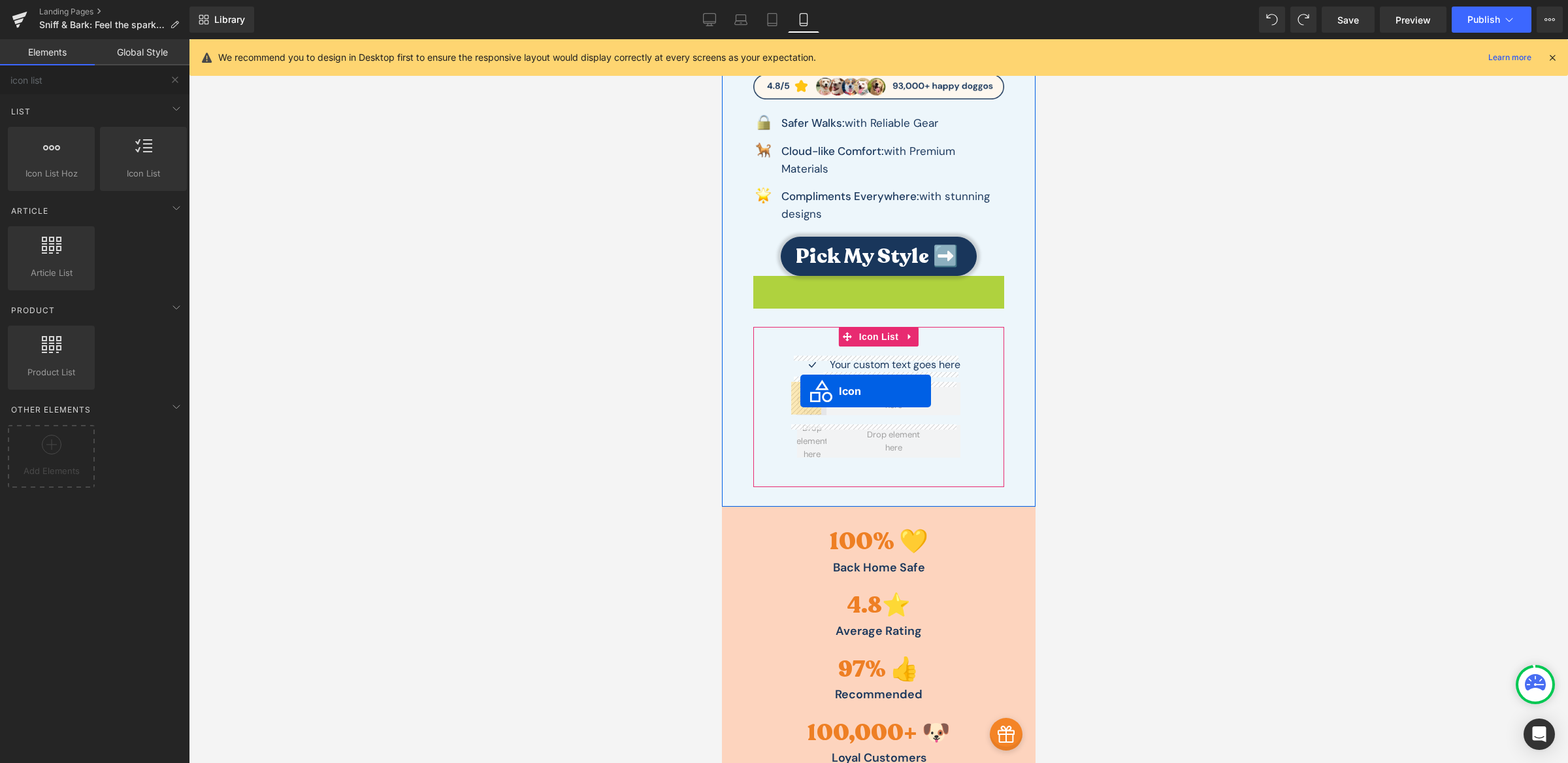
drag, startPoint x: 833, startPoint y: 294, endPoint x: 801, endPoint y: 391, distance: 102.1
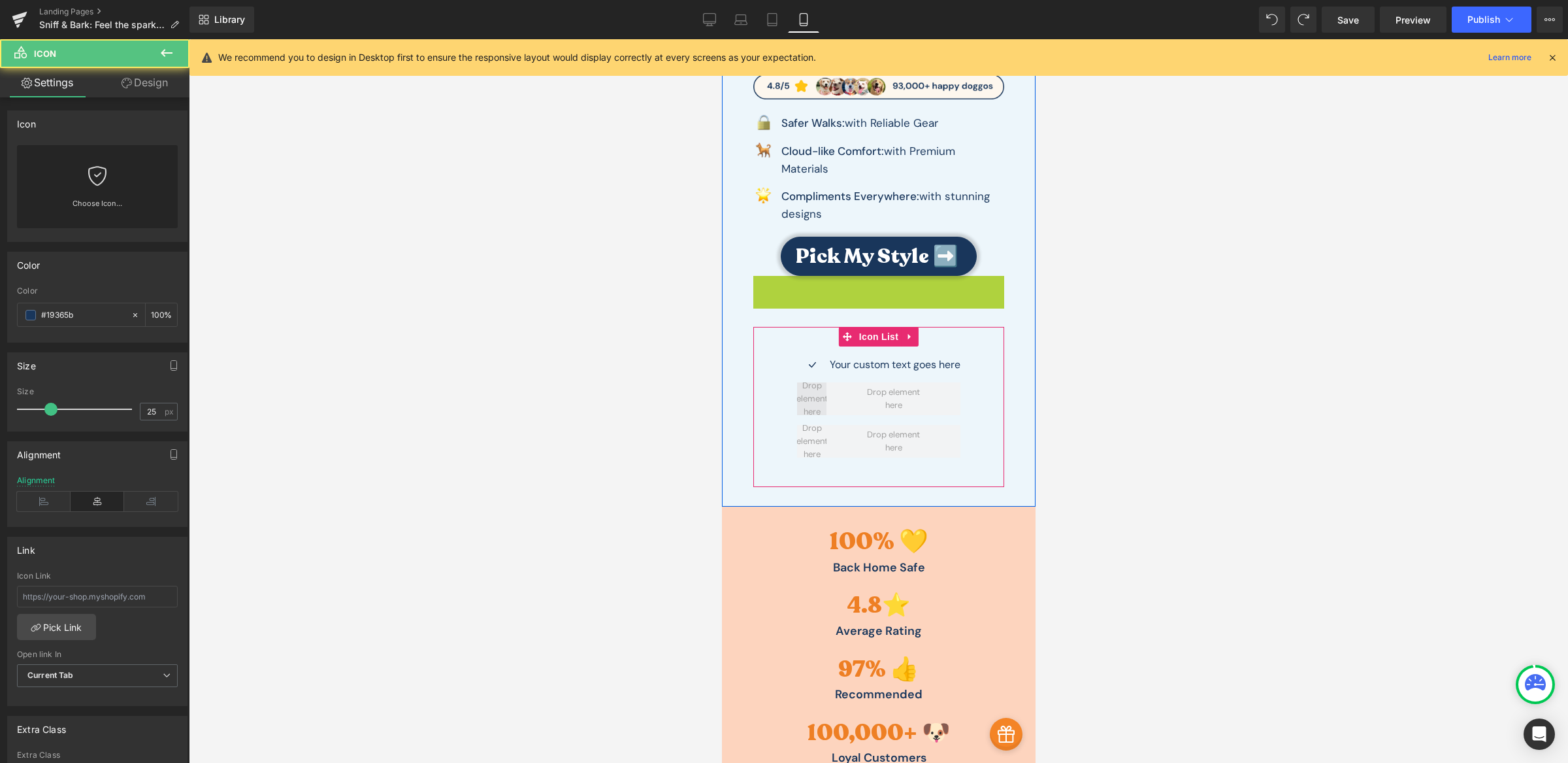
scroll to position [340, 0]
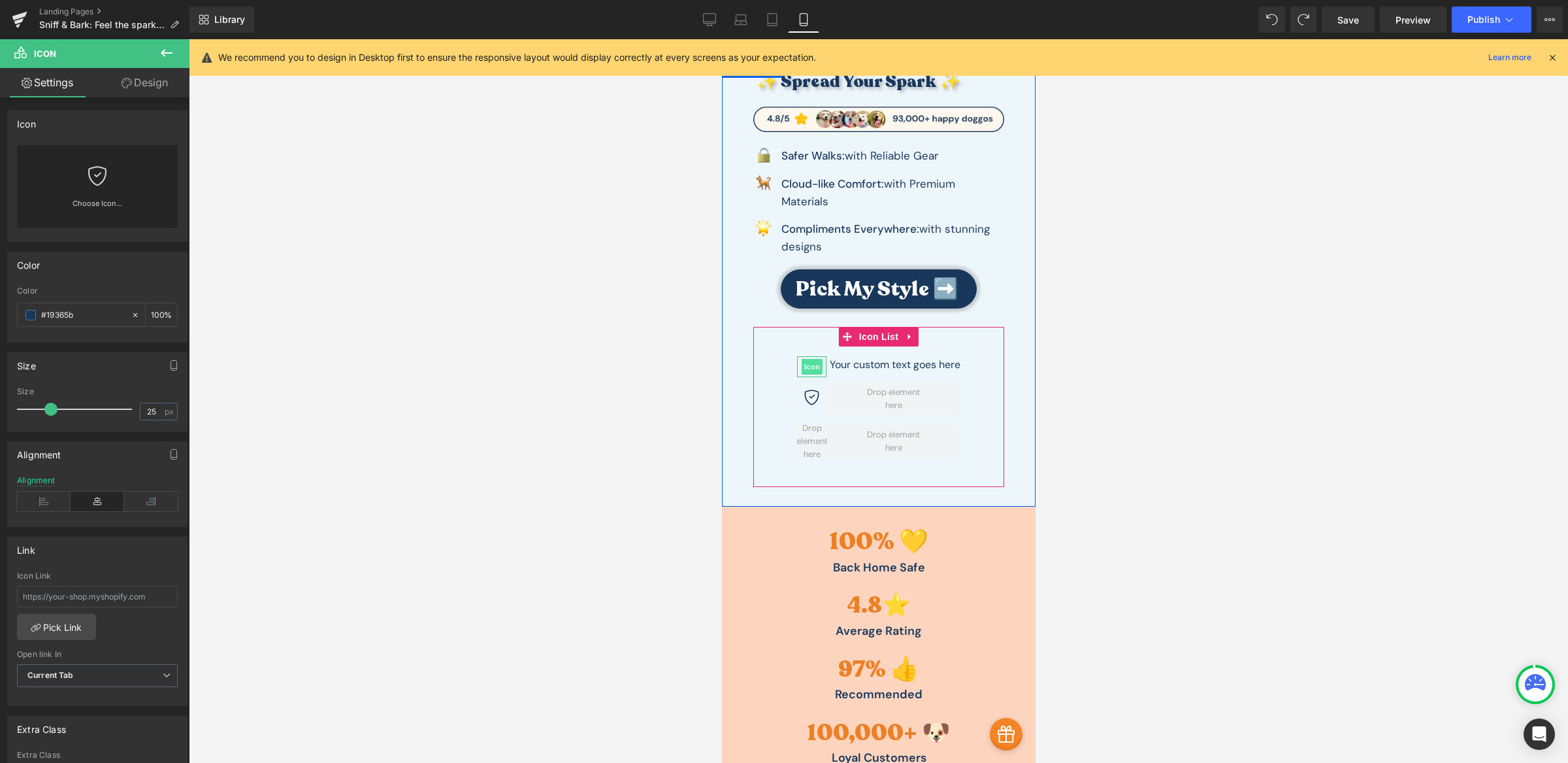
click at [809, 368] on span "Icon" at bounding box center [812, 367] width 21 height 16
click at [808, 368] on span "Icon" at bounding box center [812, 367] width 21 height 16
click at [801, 396] on span "Icon" at bounding box center [812, 398] width 21 height 16
click at [805, 372] on span "Icon" at bounding box center [812, 367] width 21 height 16
click at [76, 203] on link "Choose Icon..." at bounding box center [97, 213] width 161 height 30
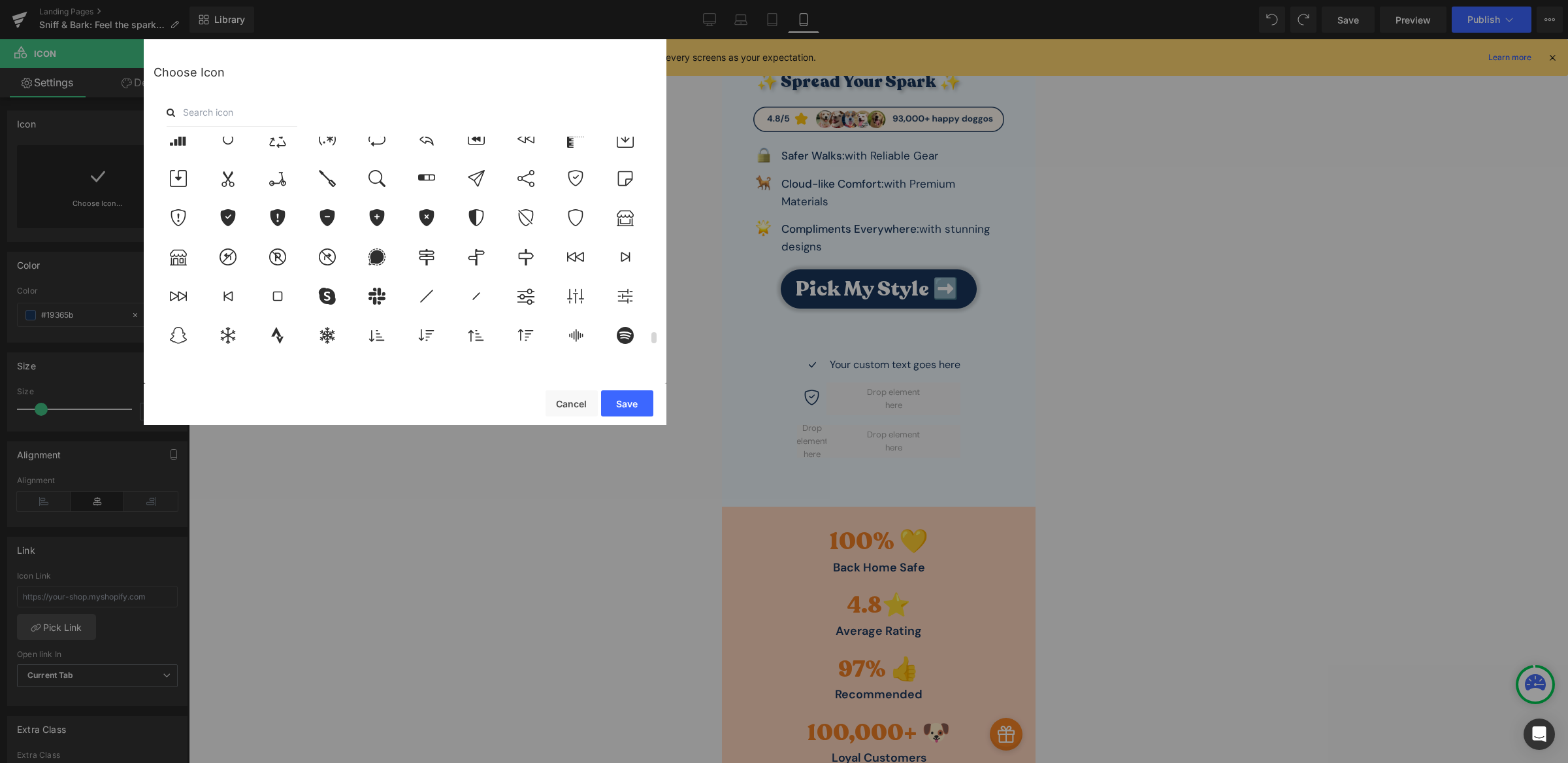
scroll to position [4133, 0]
click at [572, 181] on icon at bounding box center [576, 178] width 28 height 17
click at [621, 403] on button "Save" at bounding box center [627, 403] width 52 height 26
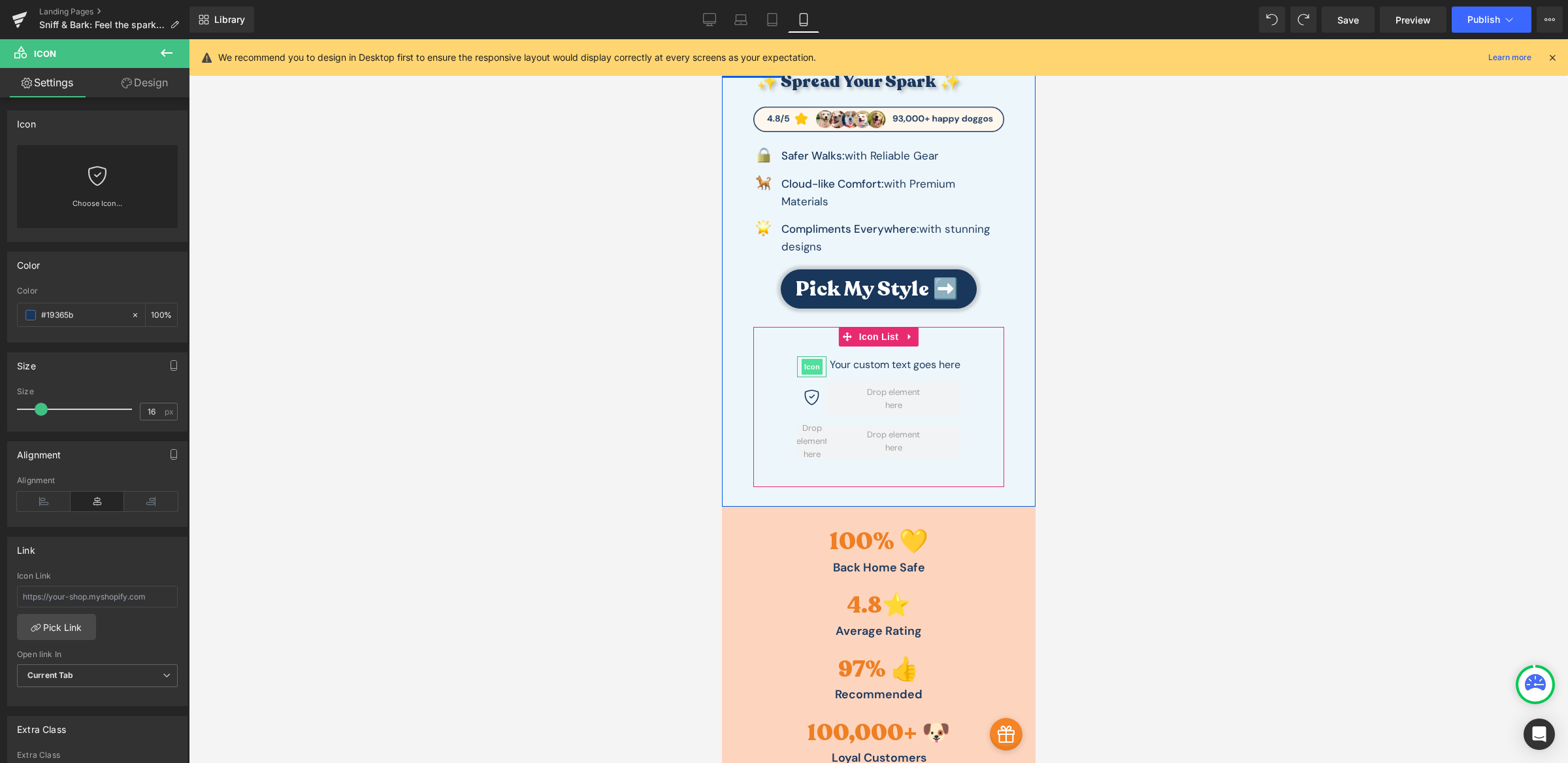
click at [804, 368] on span "Icon" at bounding box center [812, 367] width 21 height 16
type input "27"
drag, startPoint x: 43, startPoint y: 407, endPoint x: 54, endPoint y: 406, distance: 11.0
click at [54, 406] on span at bounding box center [53, 409] width 13 height 13
click at [912, 367] on icon at bounding box center [915, 363] width 7 height 8
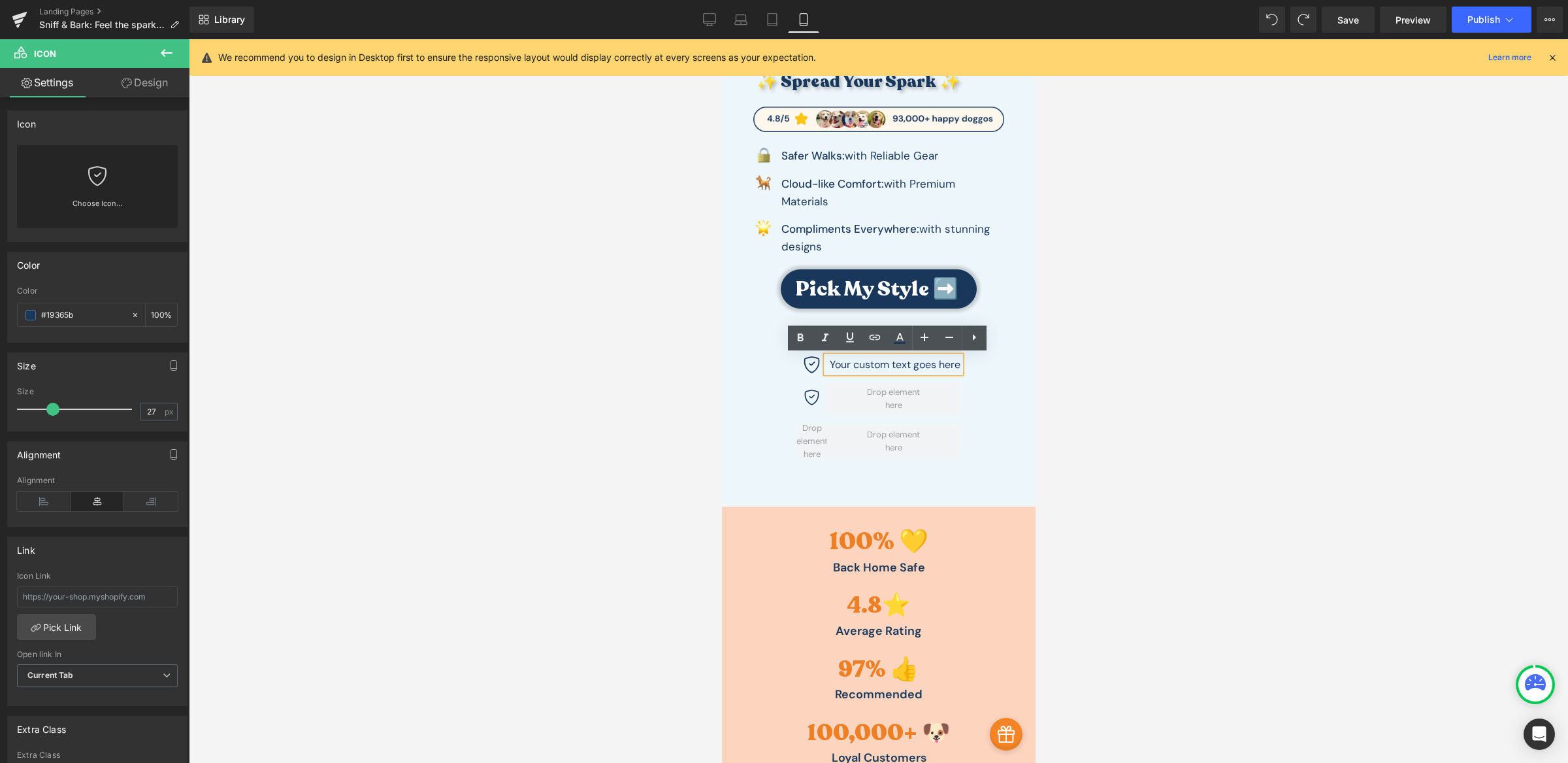
click at [904, 367] on p "Your custom text goes here" at bounding box center [894, 364] width 131 height 17
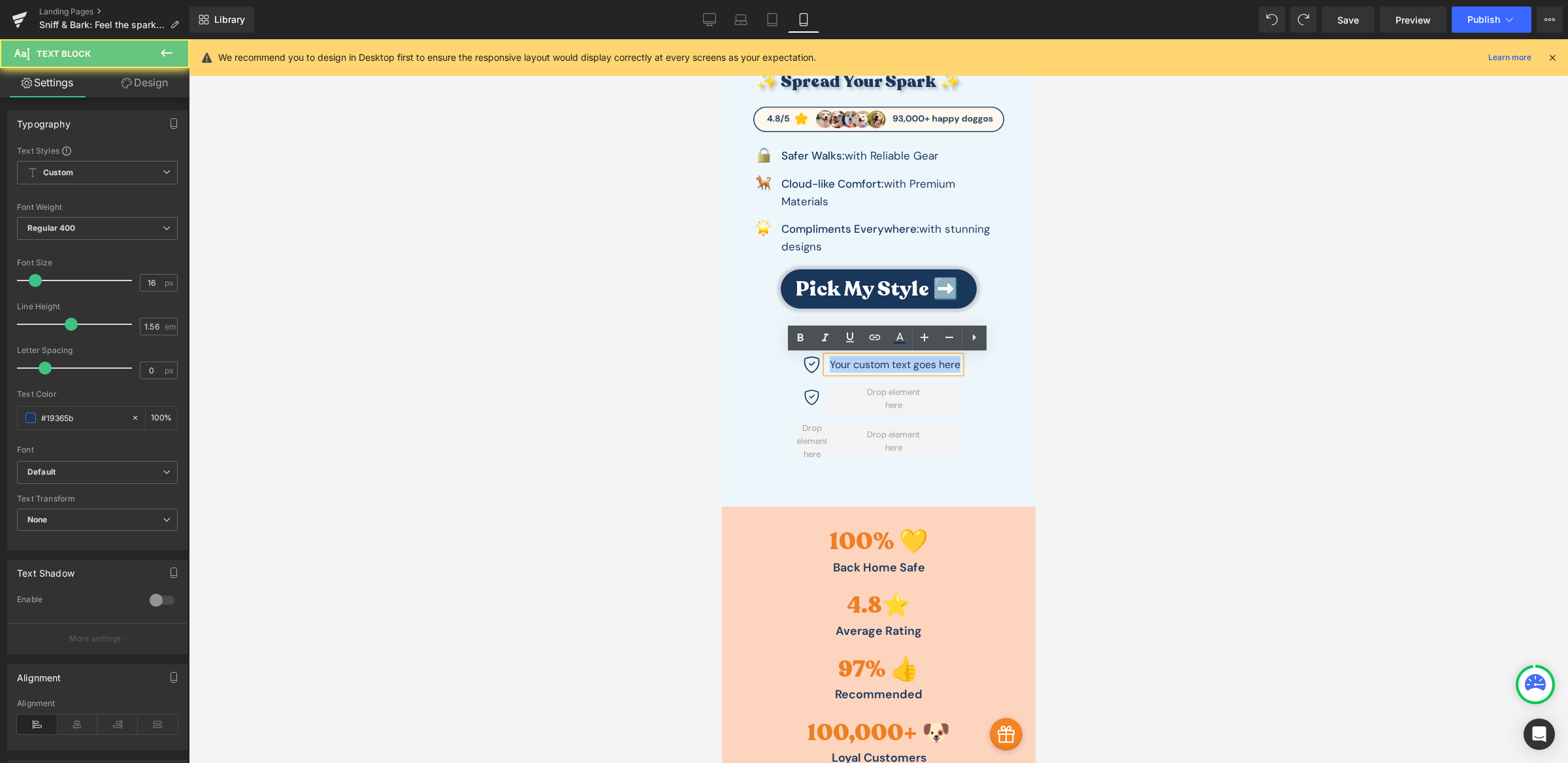
click at [904, 367] on p "Your custom text goes here" at bounding box center [894, 364] width 131 height 17
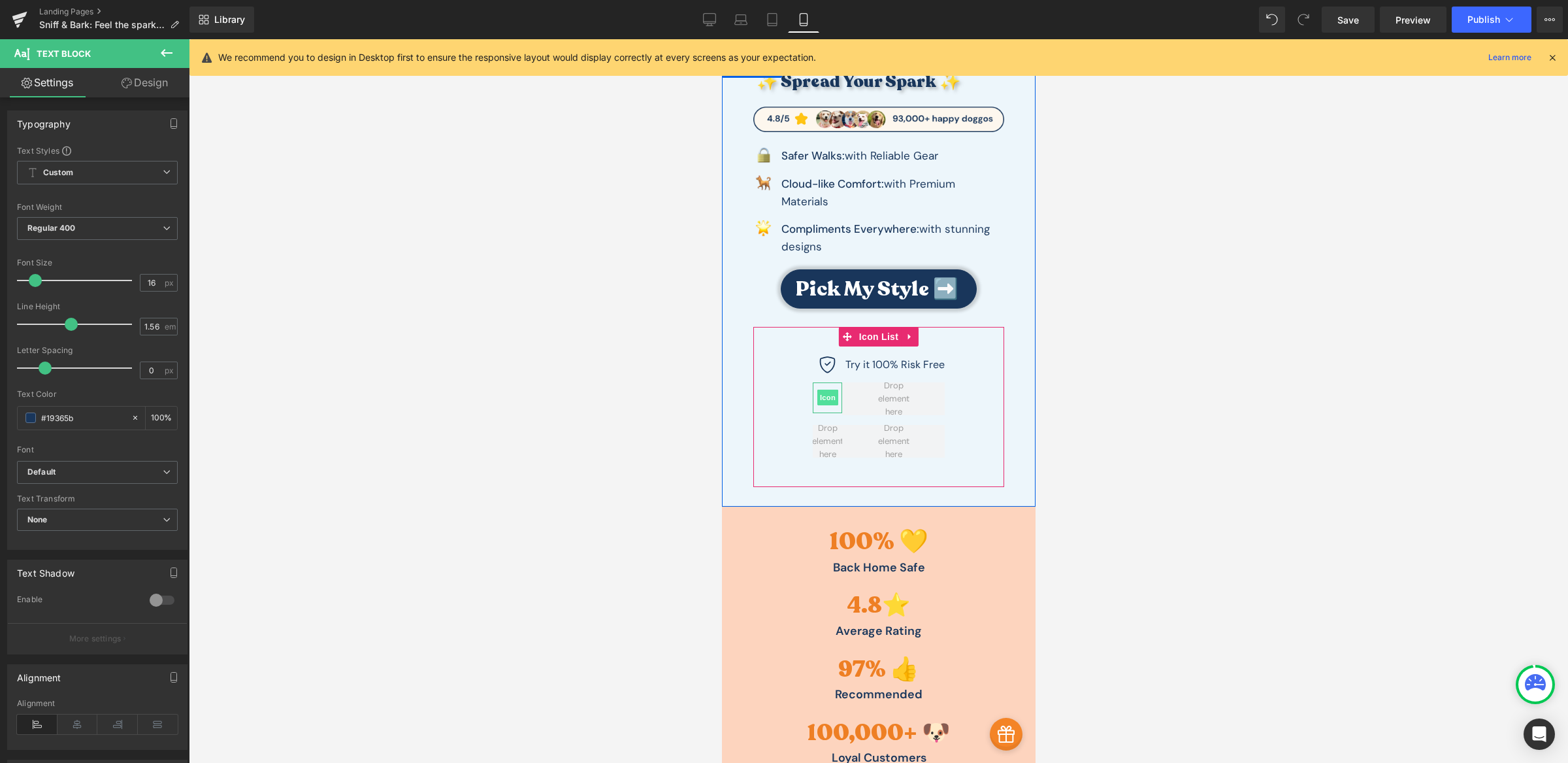
click at [825, 401] on span "Icon" at bounding box center [827, 397] width 21 height 16
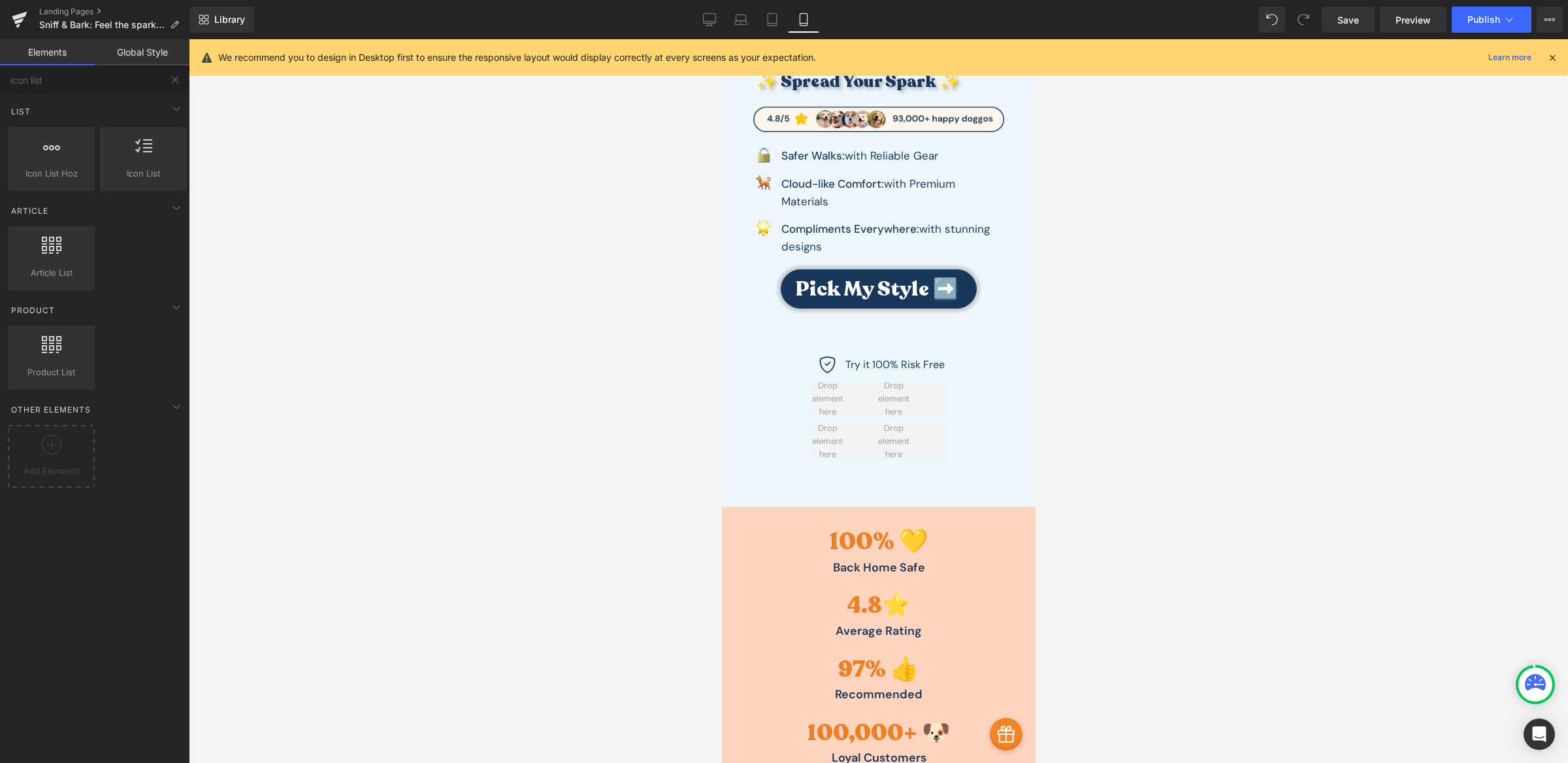
click at [158, 60] on link "Global Style" at bounding box center [142, 52] width 95 height 26
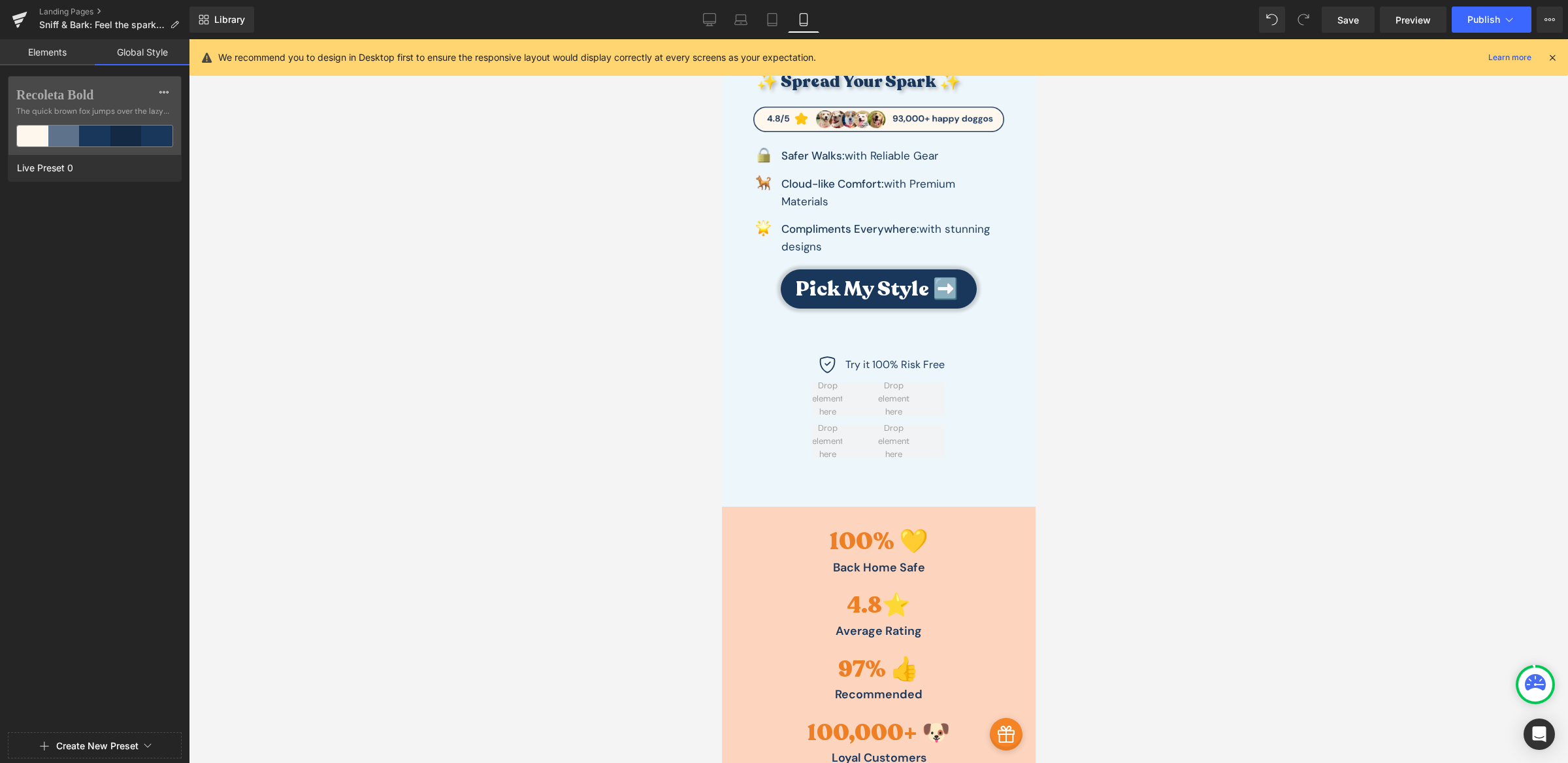
click at [55, 51] on link "Elements" at bounding box center [47, 52] width 95 height 26
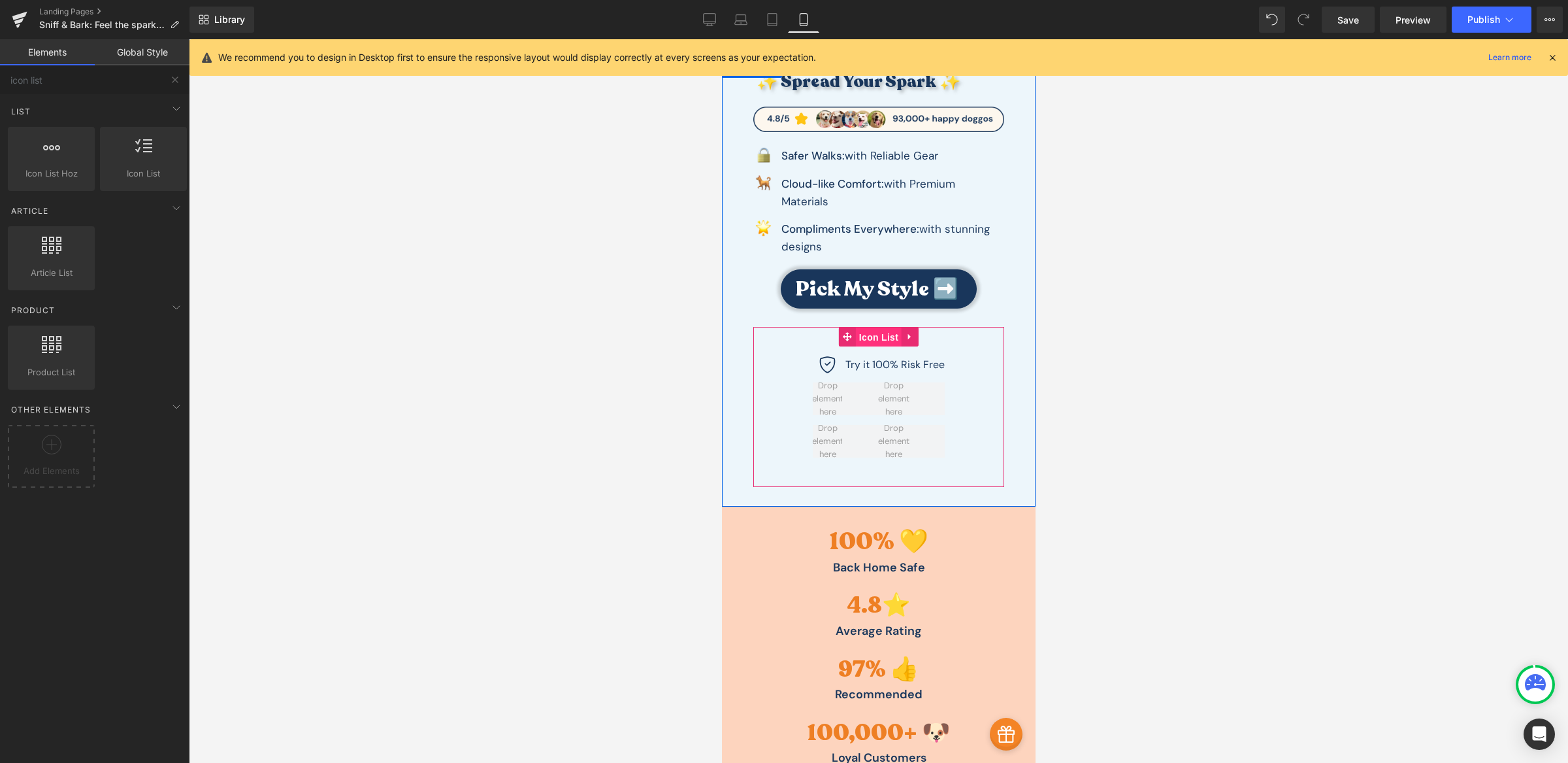
click at [866, 332] on span "Icon List" at bounding box center [878, 337] width 46 height 20
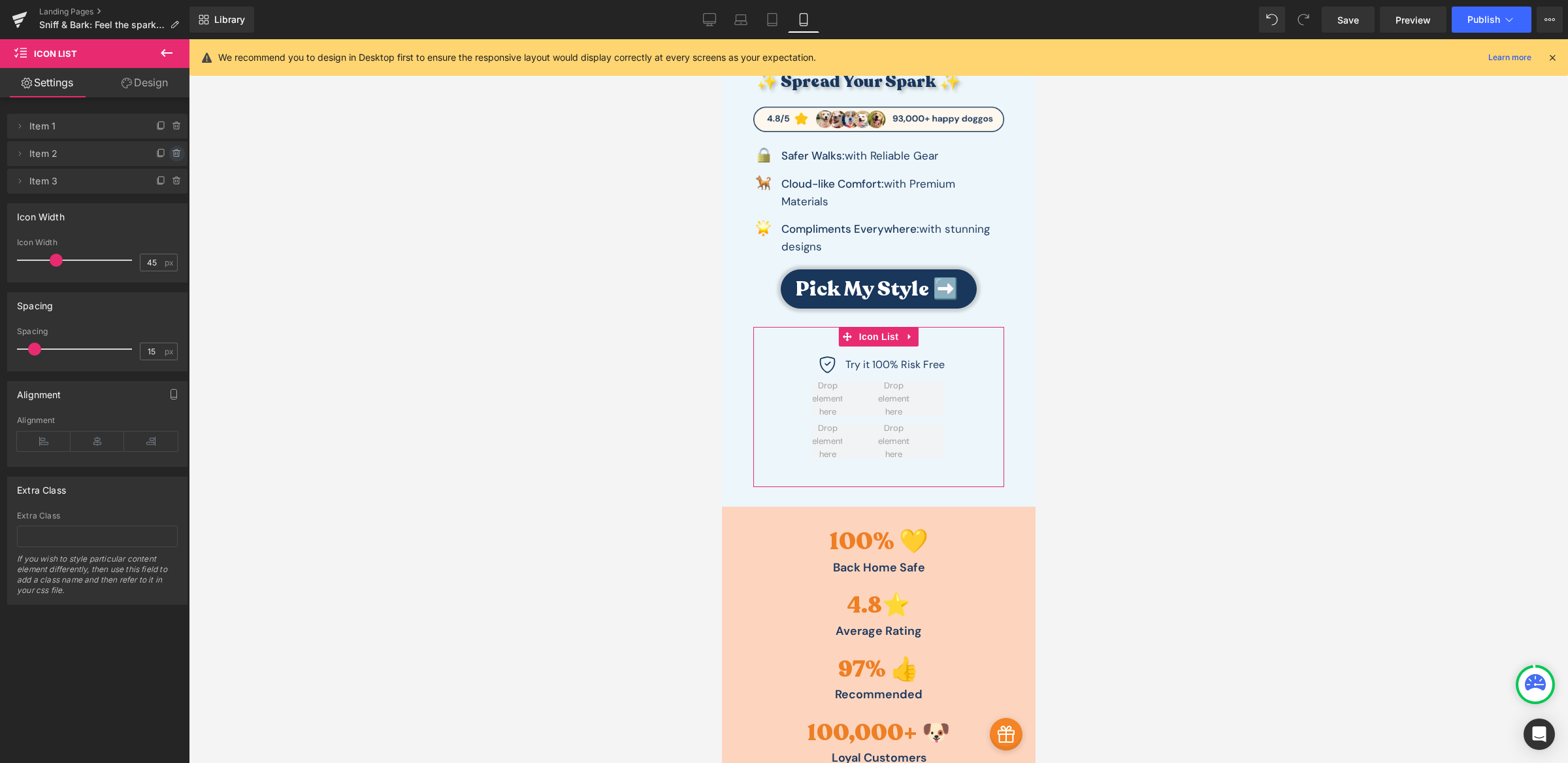
click at [172, 149] on icon at bounding box center [177, 154] width 10 height 10
click at [168, 149] on button "Delete" at bounding box center [162, 154] width 41 height 17
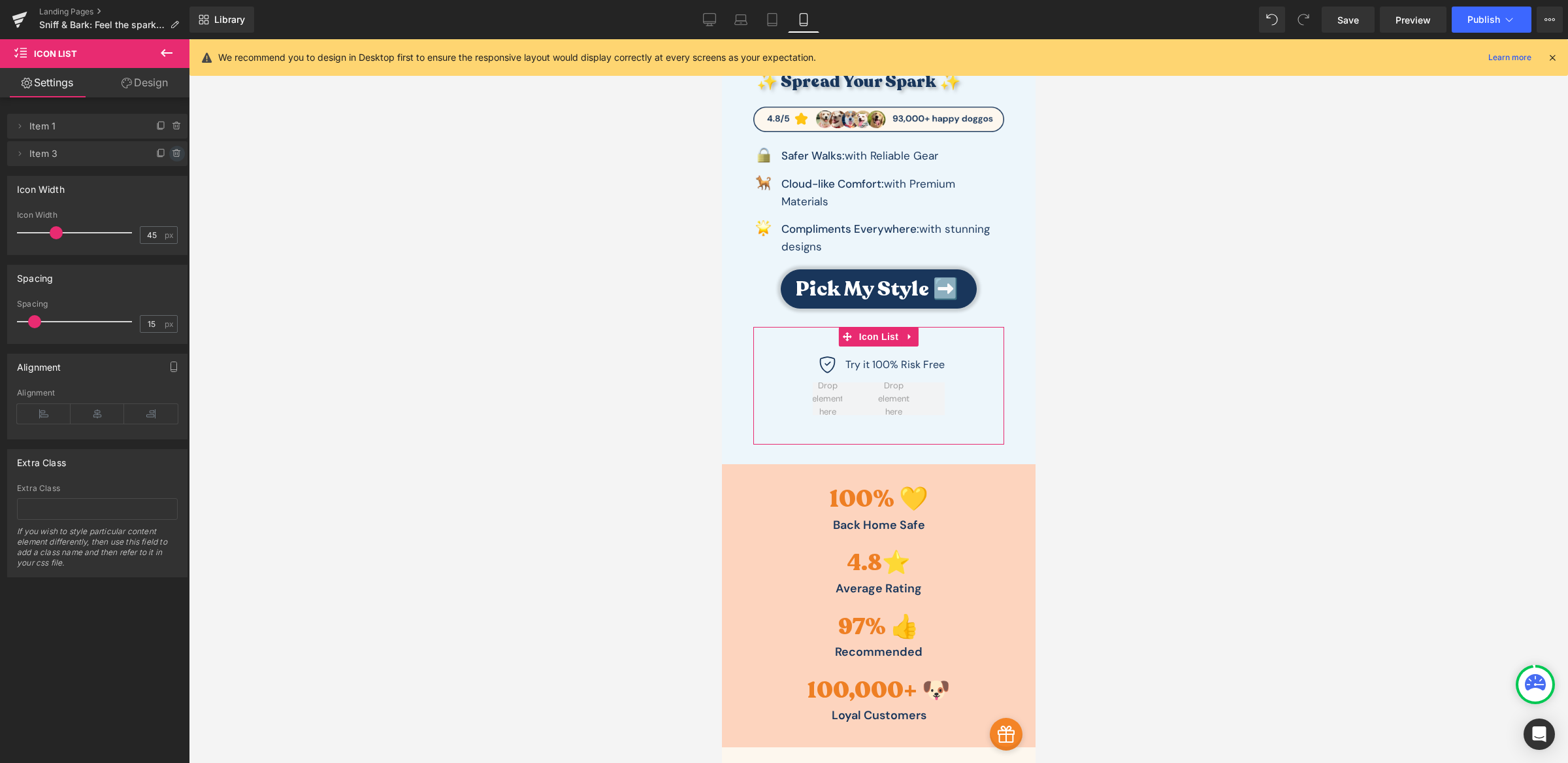
click at [175, 150] on icon at bounding box center [176, 150] width 3 height 1
click at [170, 150] on button "Delete" at bounding box center [162, 154] width 41 height 17
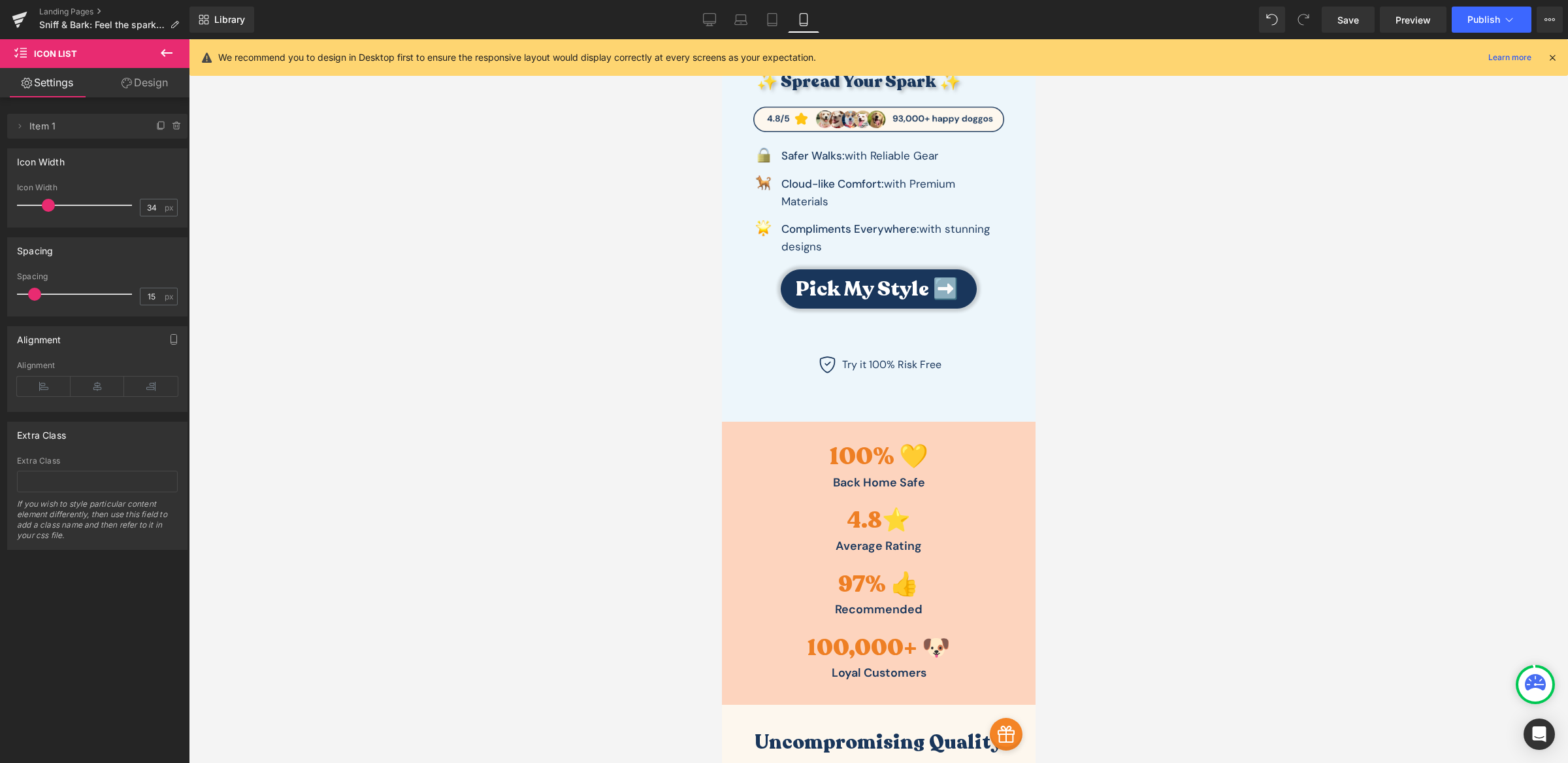
type input "35"
drag, startPoint x: 59, startPoint y: 205, endPoint x: 51, endPoint y: 205, distance: 8.0
click at [51, 205] on span at bounding box center [49, 205] width 13 height 13
click at [99, 387] on icon at bounding box center [97, 386] width 54 height 20
click at [46, 389] on icon at bounding box center [44, 386] width 54 height 20
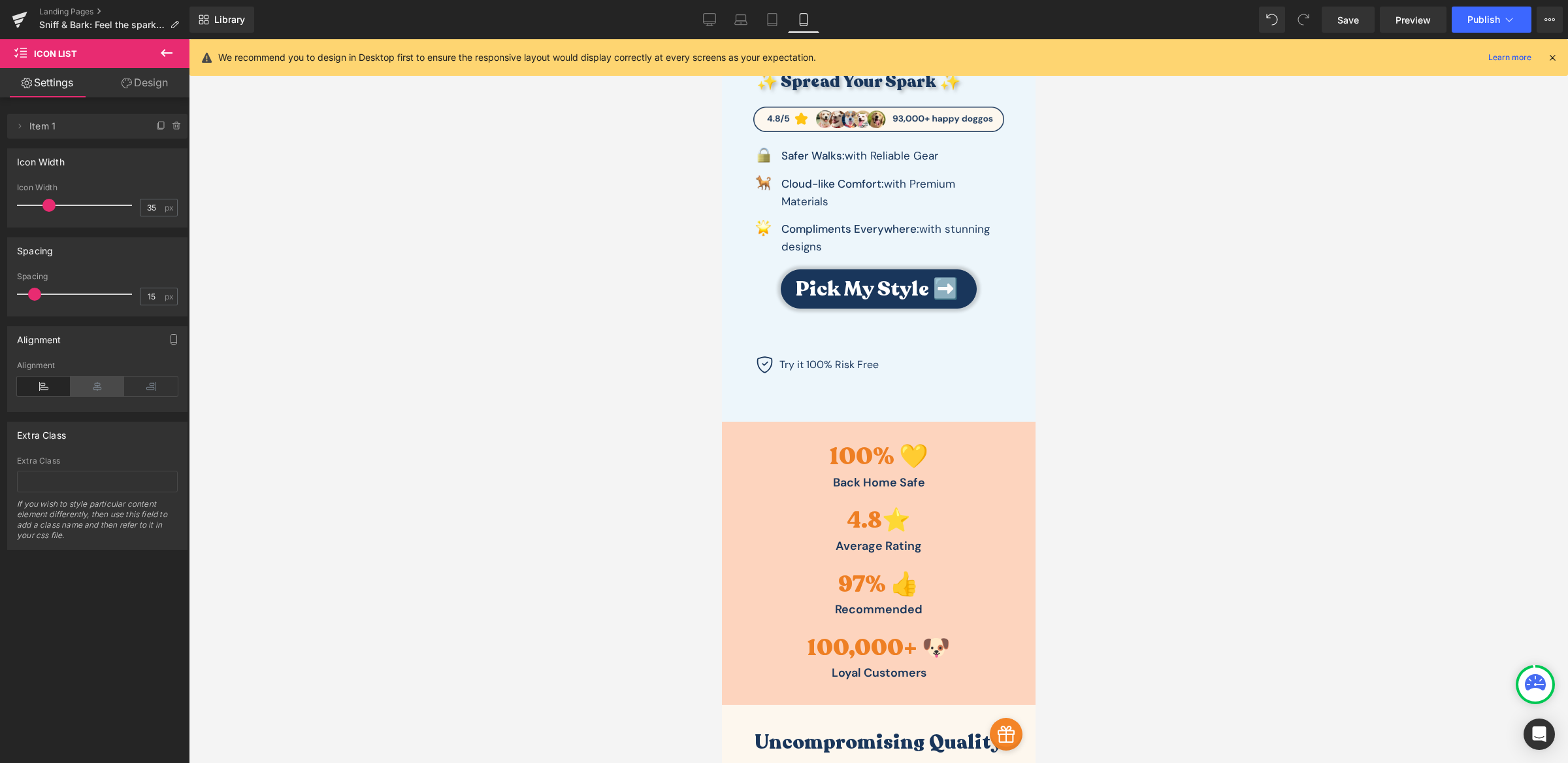
click at [84, 388] on icon at bounding box center [97, 386] width 54 height 20
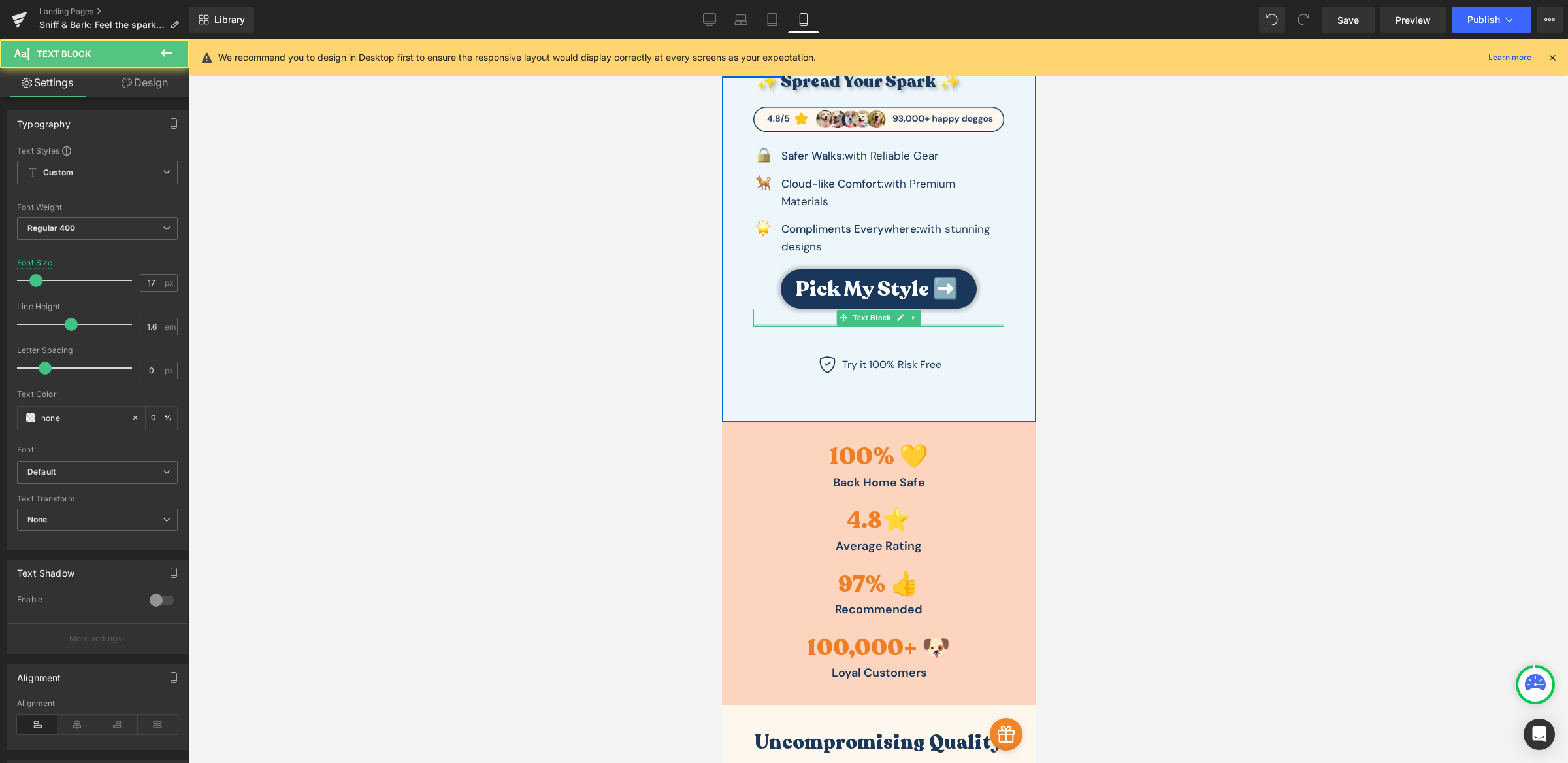
click at [962, 323] on div at bounding box center [878, 325] width 251 height 4
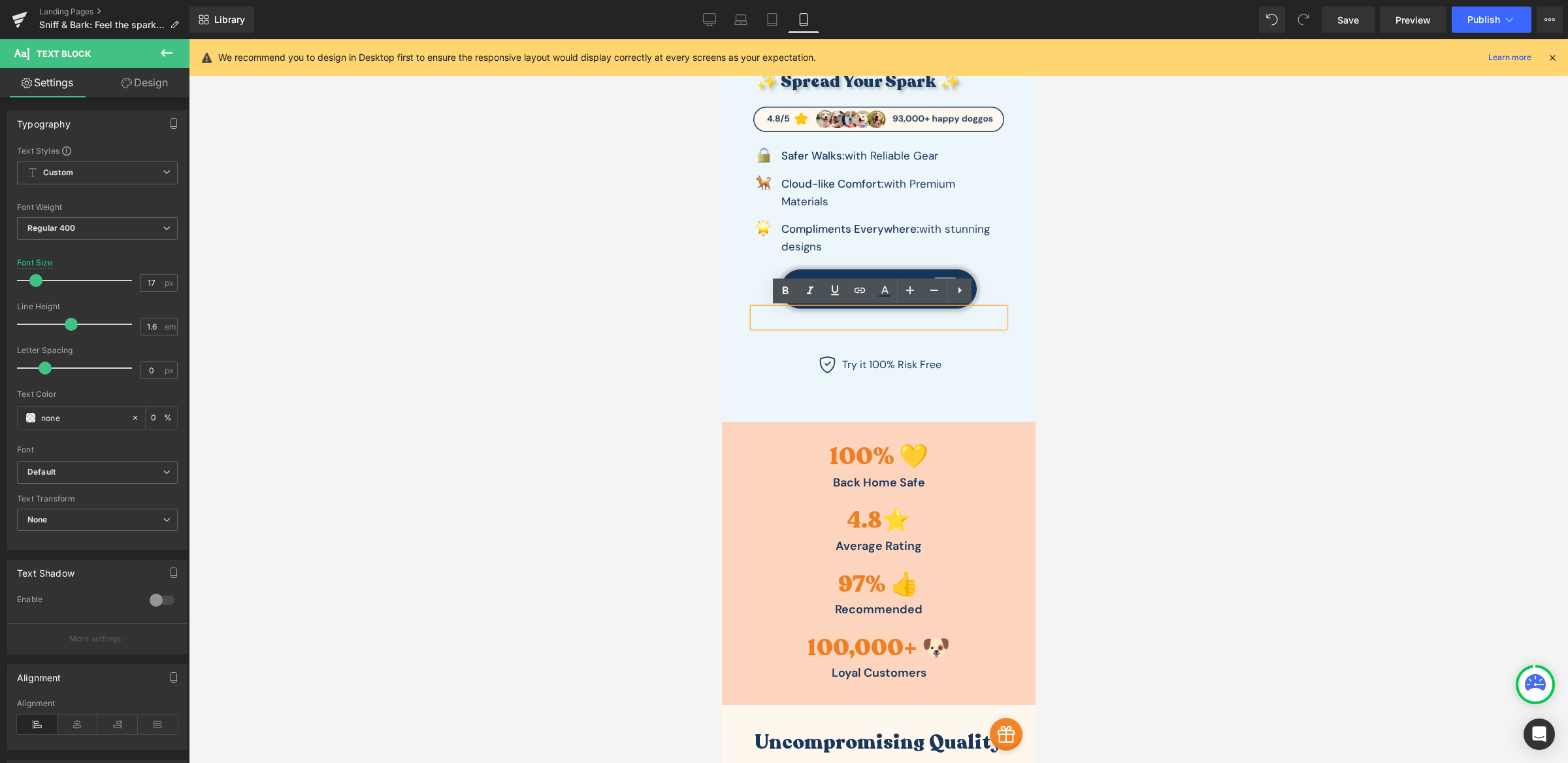
click at [1134, 326] on div at bounding box center [878, 400] width 1379 height 723
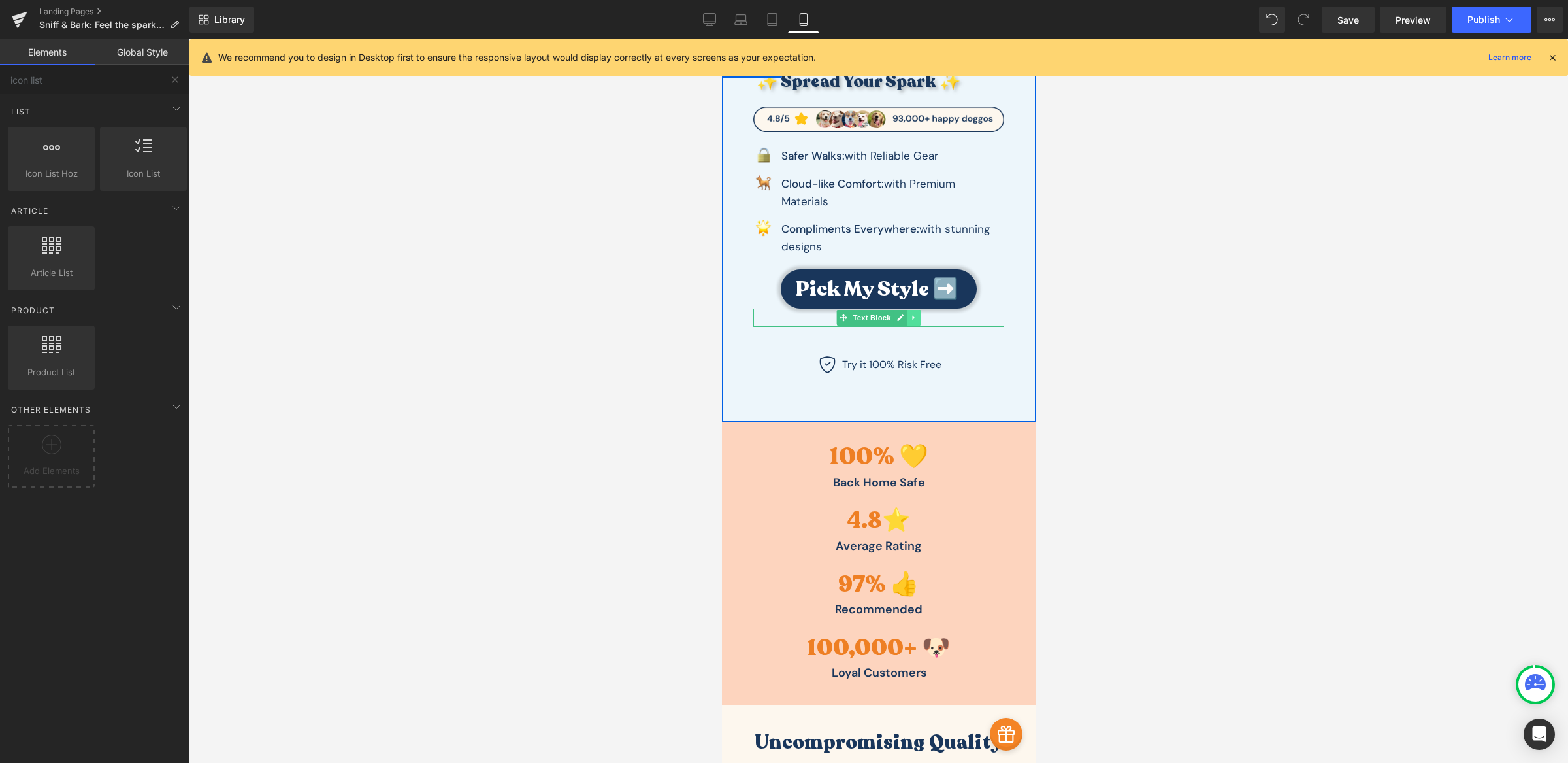
click at [911, 318] on link at bounding box center [914, 318] width 14 height 16
click at [917, 319] on icon at bounding box center [920, 317] width 7 height 8
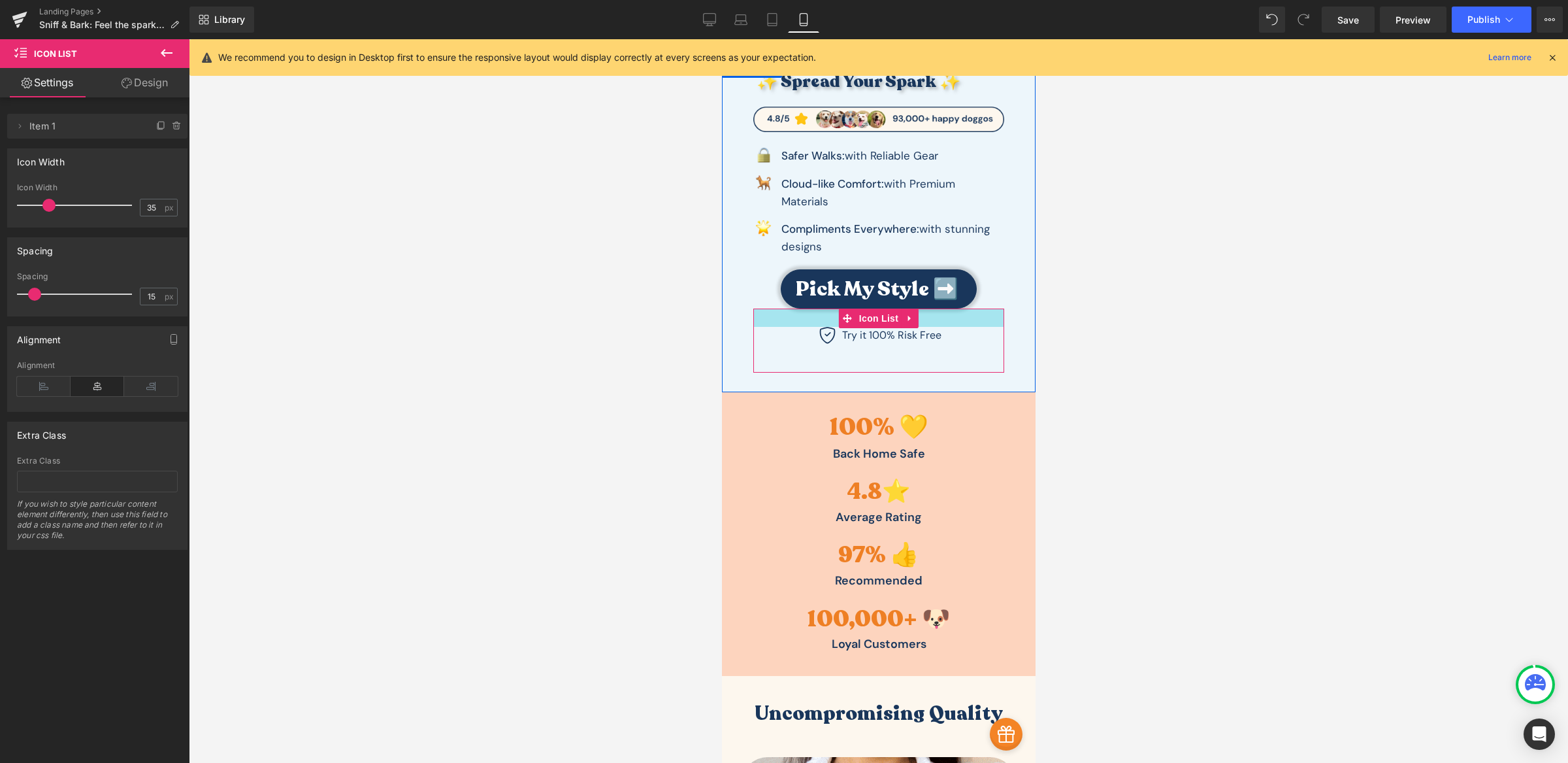
drag, startPoint x: 937, startPoint y: 329, endPoint x: 938, endPoint y: 318, distance: 11.0
click at [938, 318] on div at bounding box center [878, 317] width 251 height 18
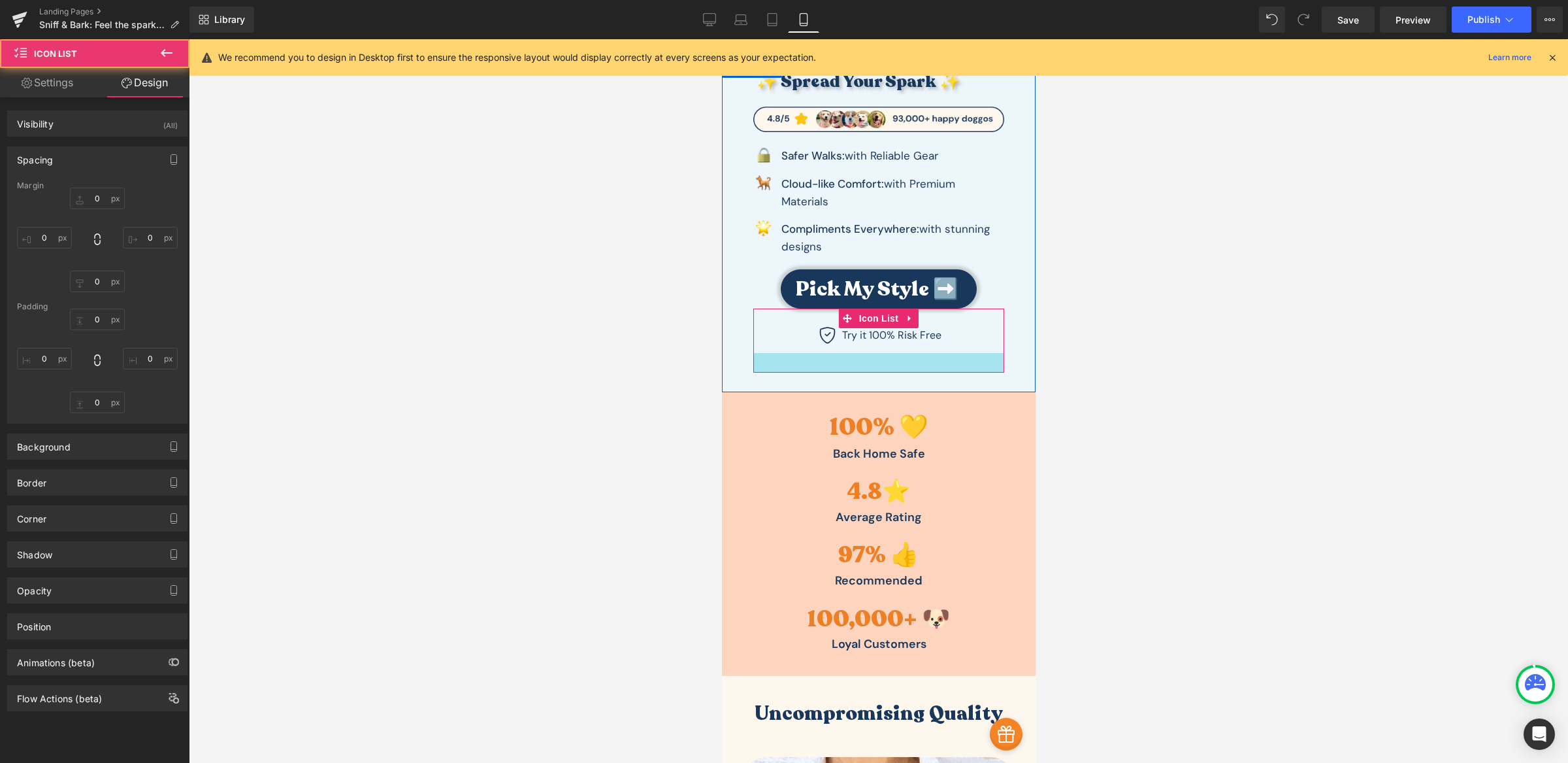
type input "0"
type input "28"
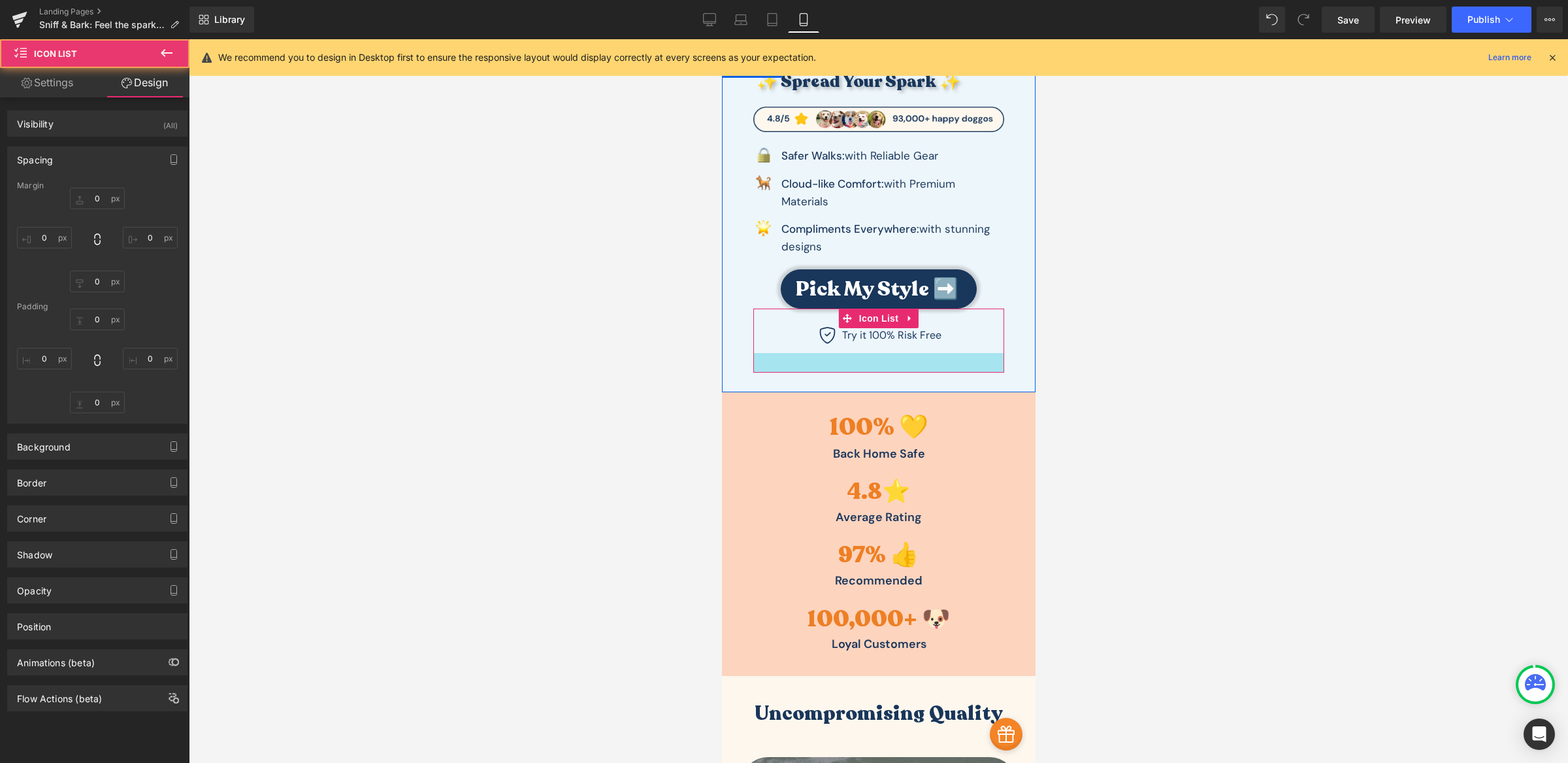
type input "0"
type input "30"
type input "0"
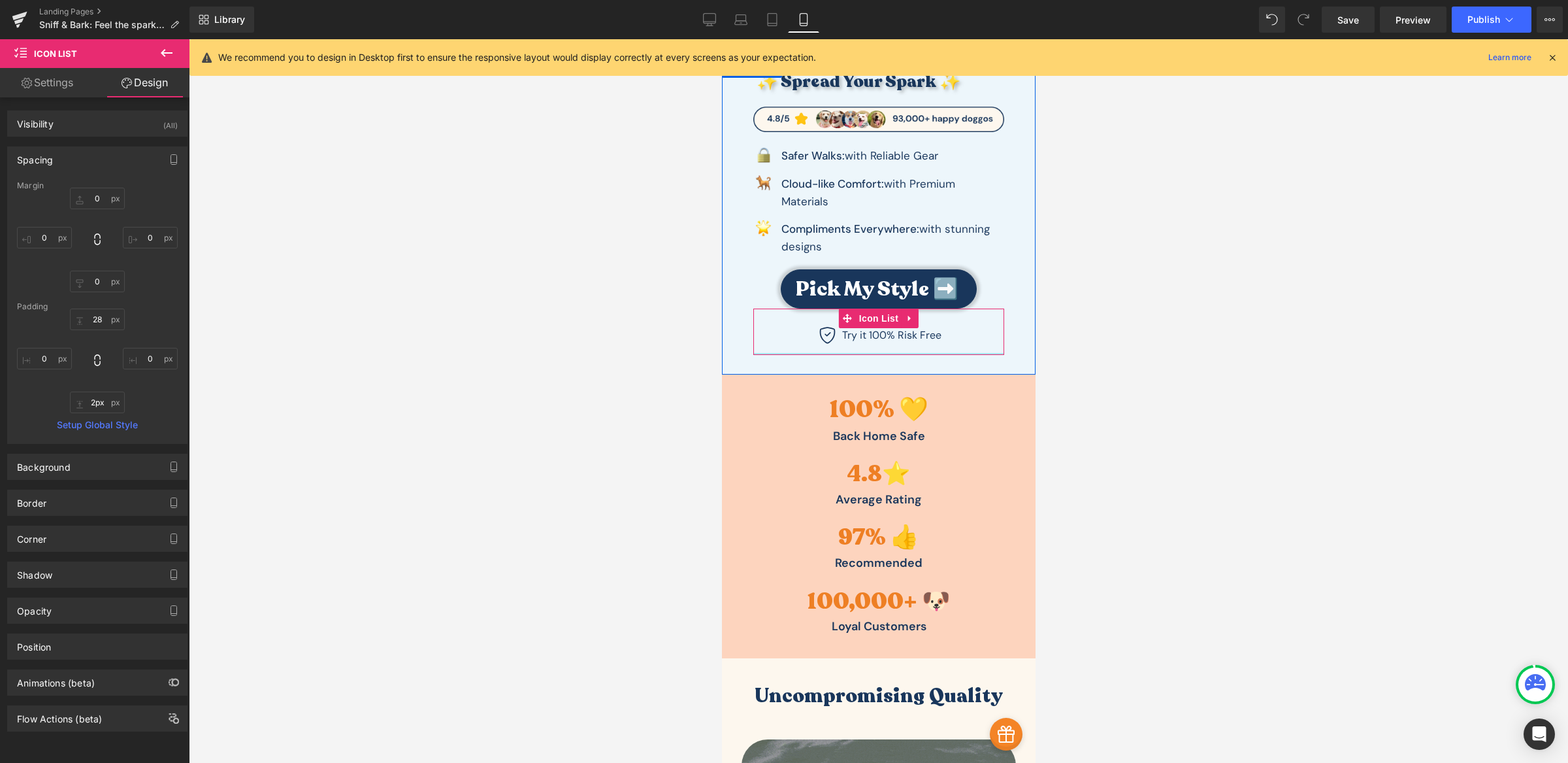
type input "0px"
drag, startPoint x: 915, startPoint y: 363, endPoint x: 919, endPoint y: 341, distance: 22.4
click at [919, 341] on div "Icon Try it 100% Risk Free Text Block Icon List" at bounding box center [878, 330] width 251 height 44
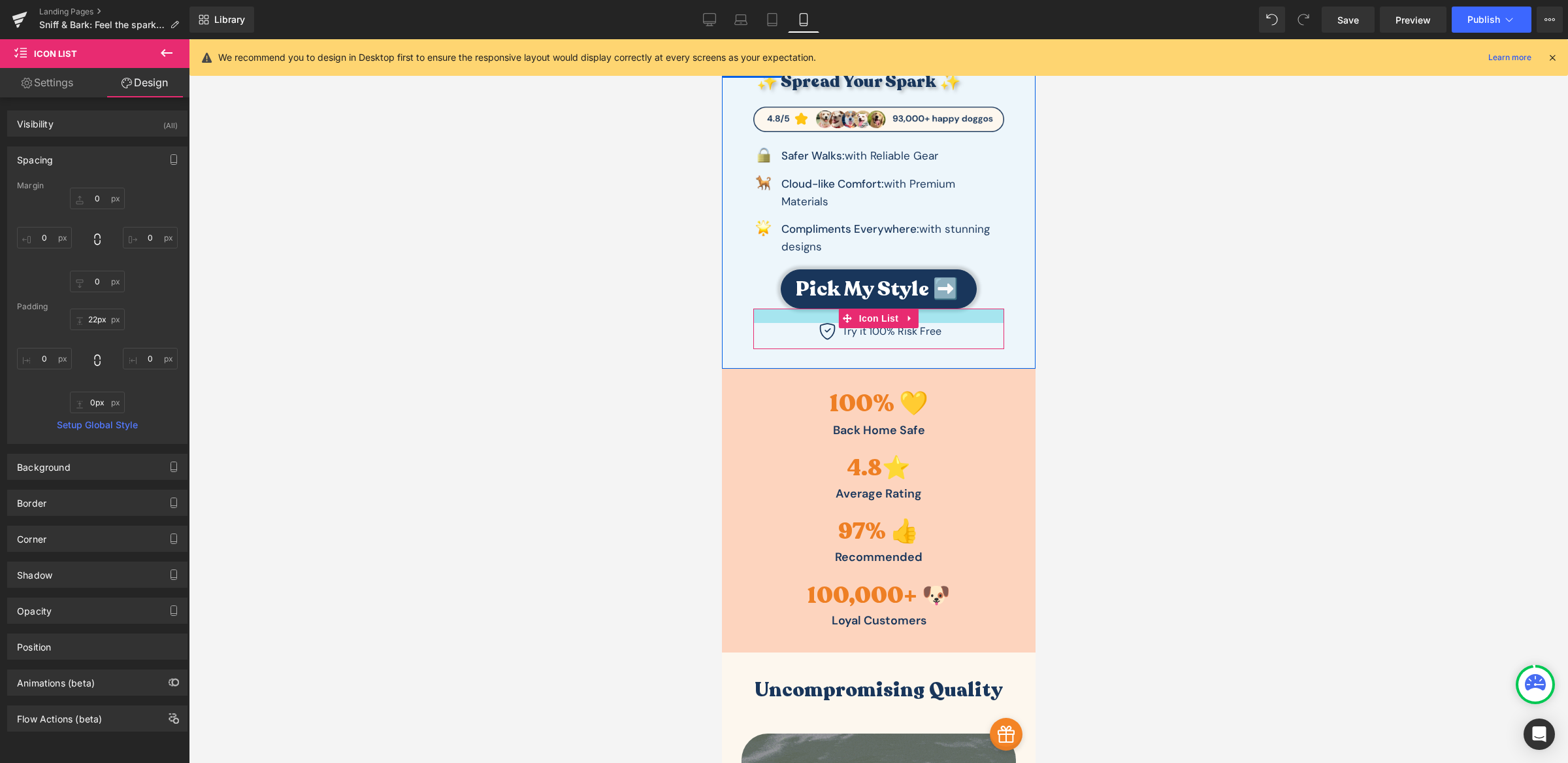
type input "21px"
click at [931, 315] on div at bounding box center [878, 315] width 251 height 14
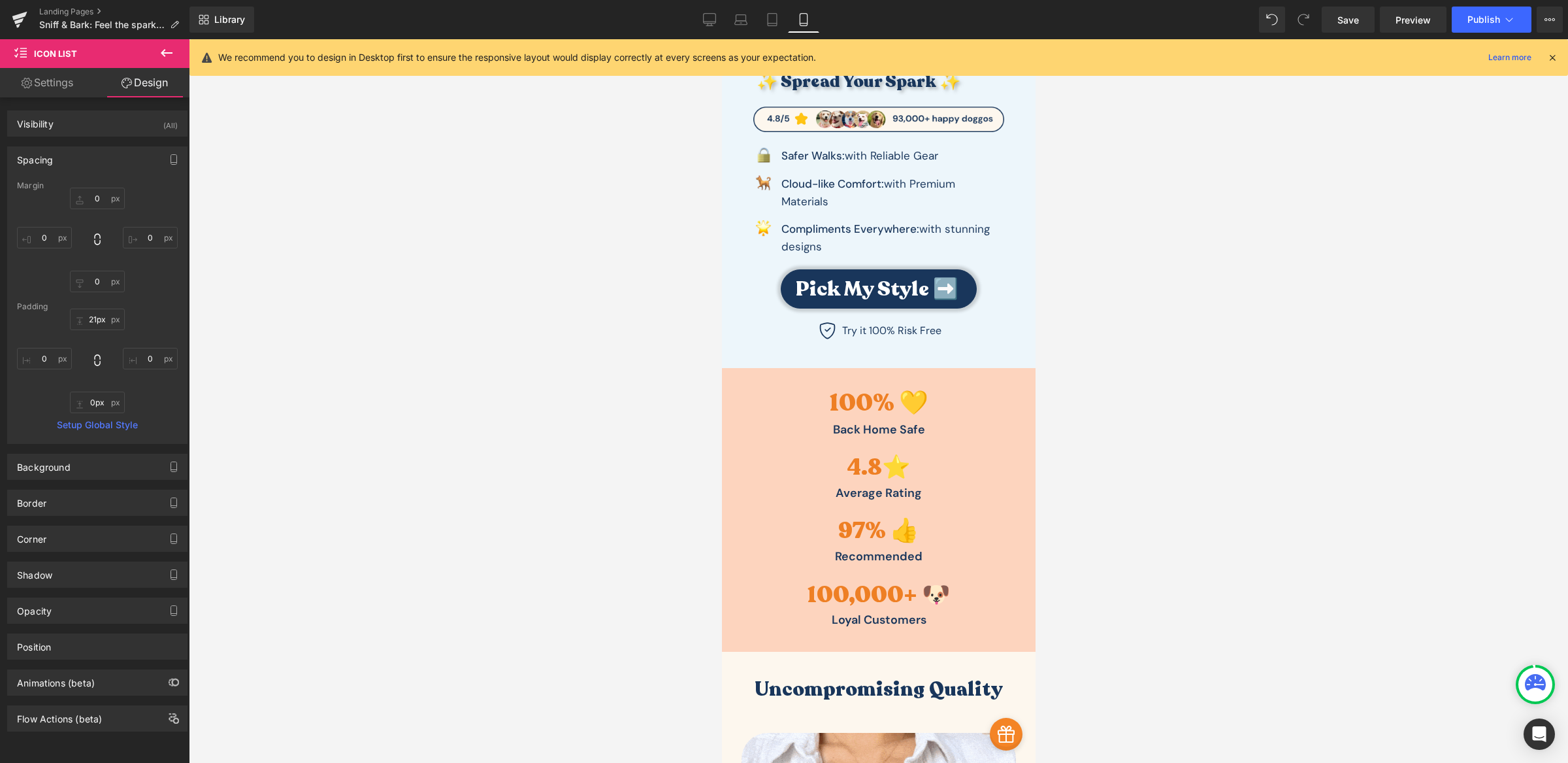
click at [1159, 344] on div at bounding box center [878, 400] width 1379 height 723
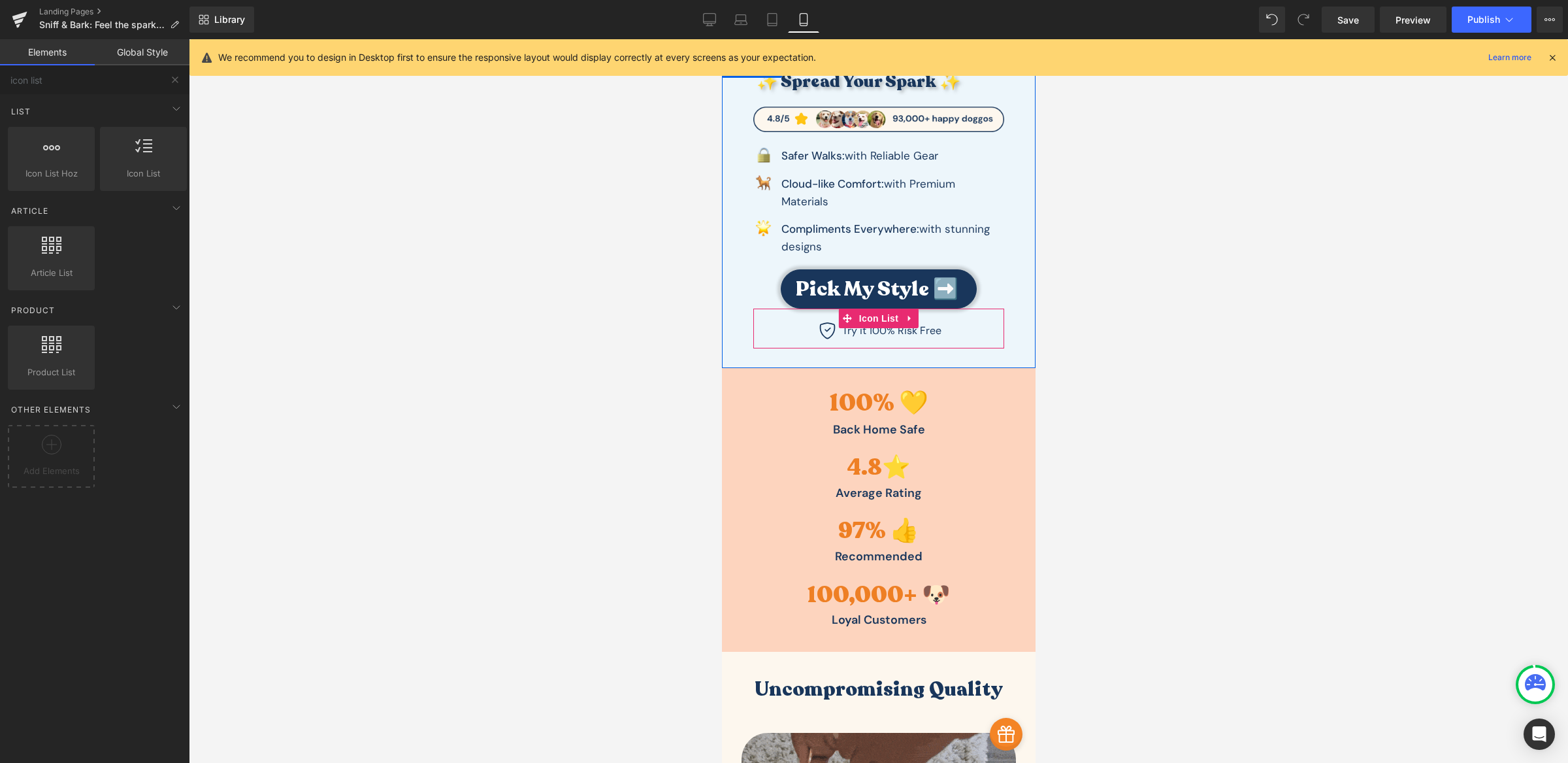
click at [793, 334] on div "Icon Try it 100% Risk Free Text Block" at bounding box center [878, 335] width 251 height 26
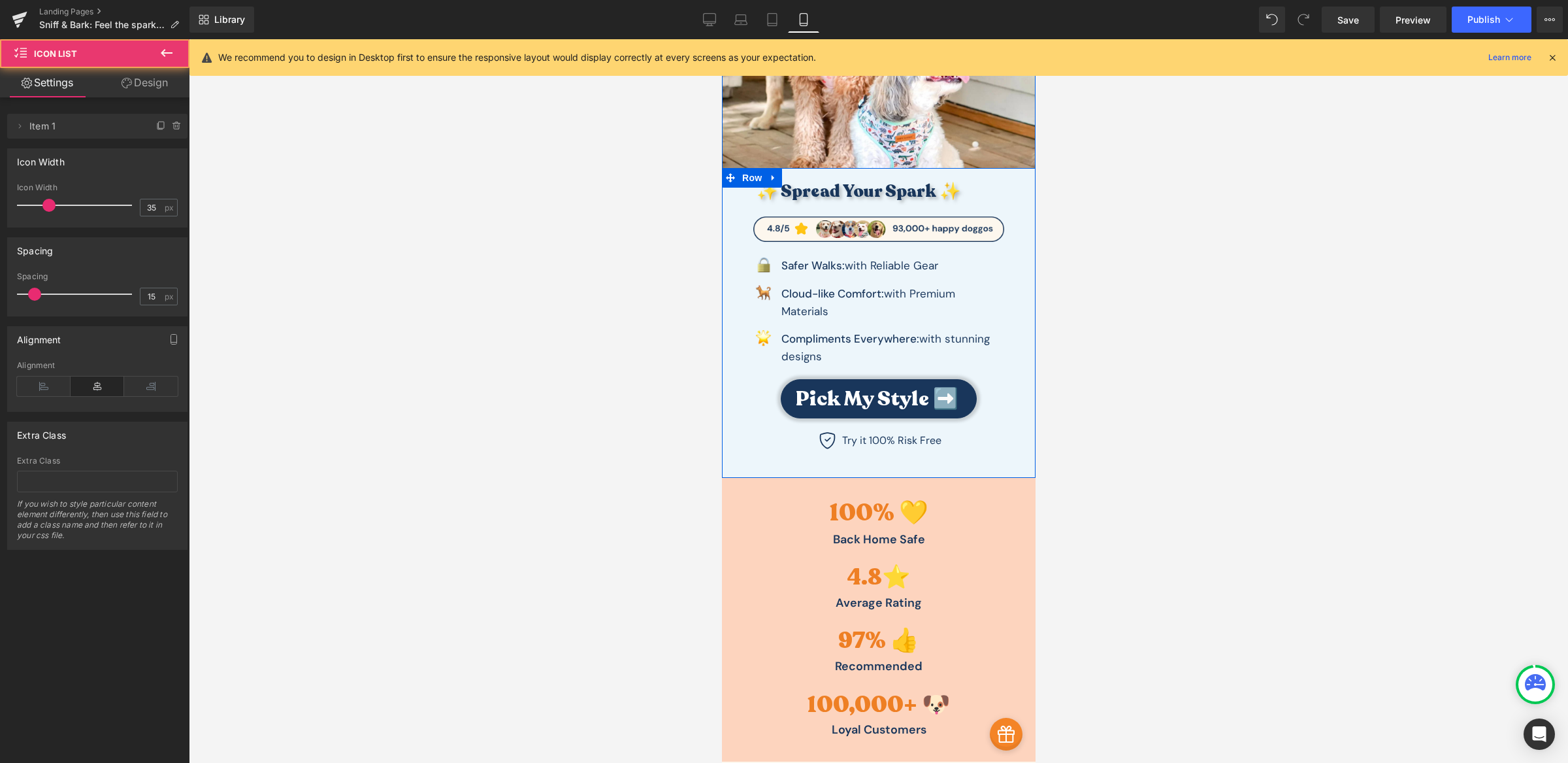
scroll to position [222, 0]
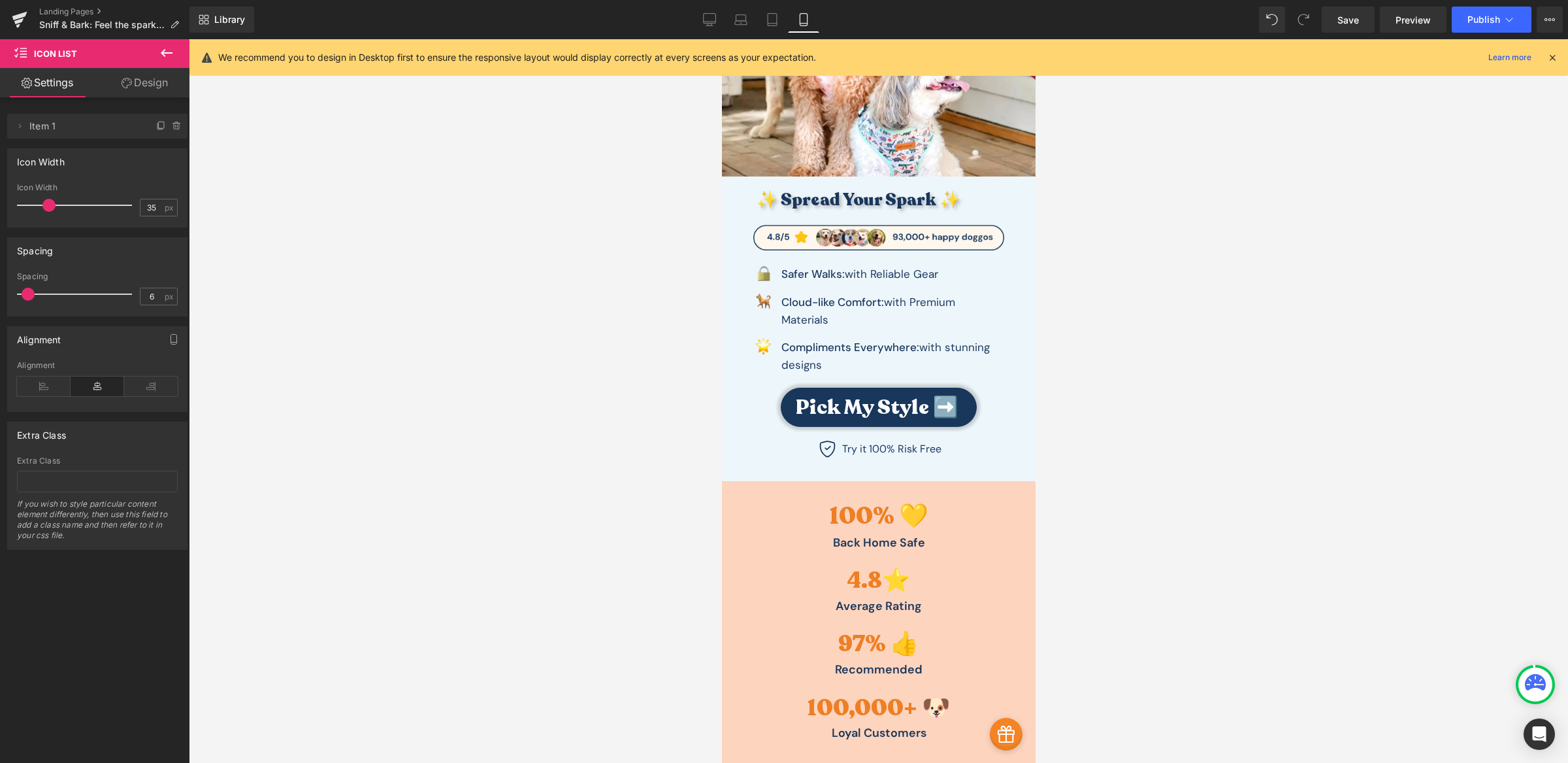
type input "7"
click at [31, 294] on span at bounding box center [29, 294] width 13 height 13
click at [946, 434] on div "Icon Try it 100% Risk Free Text Block Icon List" at bounding box center [878, 444] width 251 height 35
click at [153, 89] on link "Design" at bounding box center [144, 83] width 95 height 30
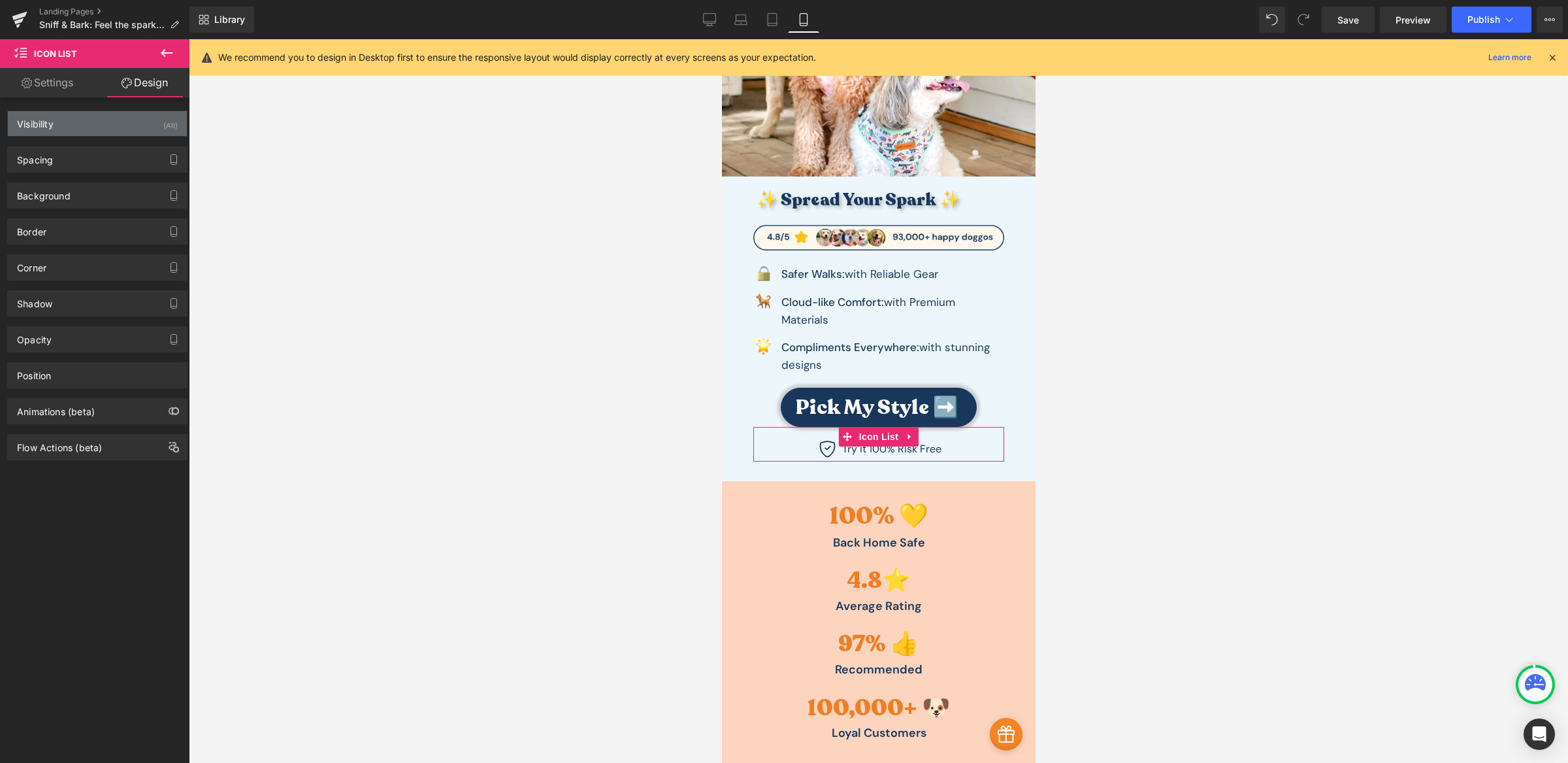
click at [61, 123] on div "Visibility (All)" at bounding box center [97, 123] width 179 height 25
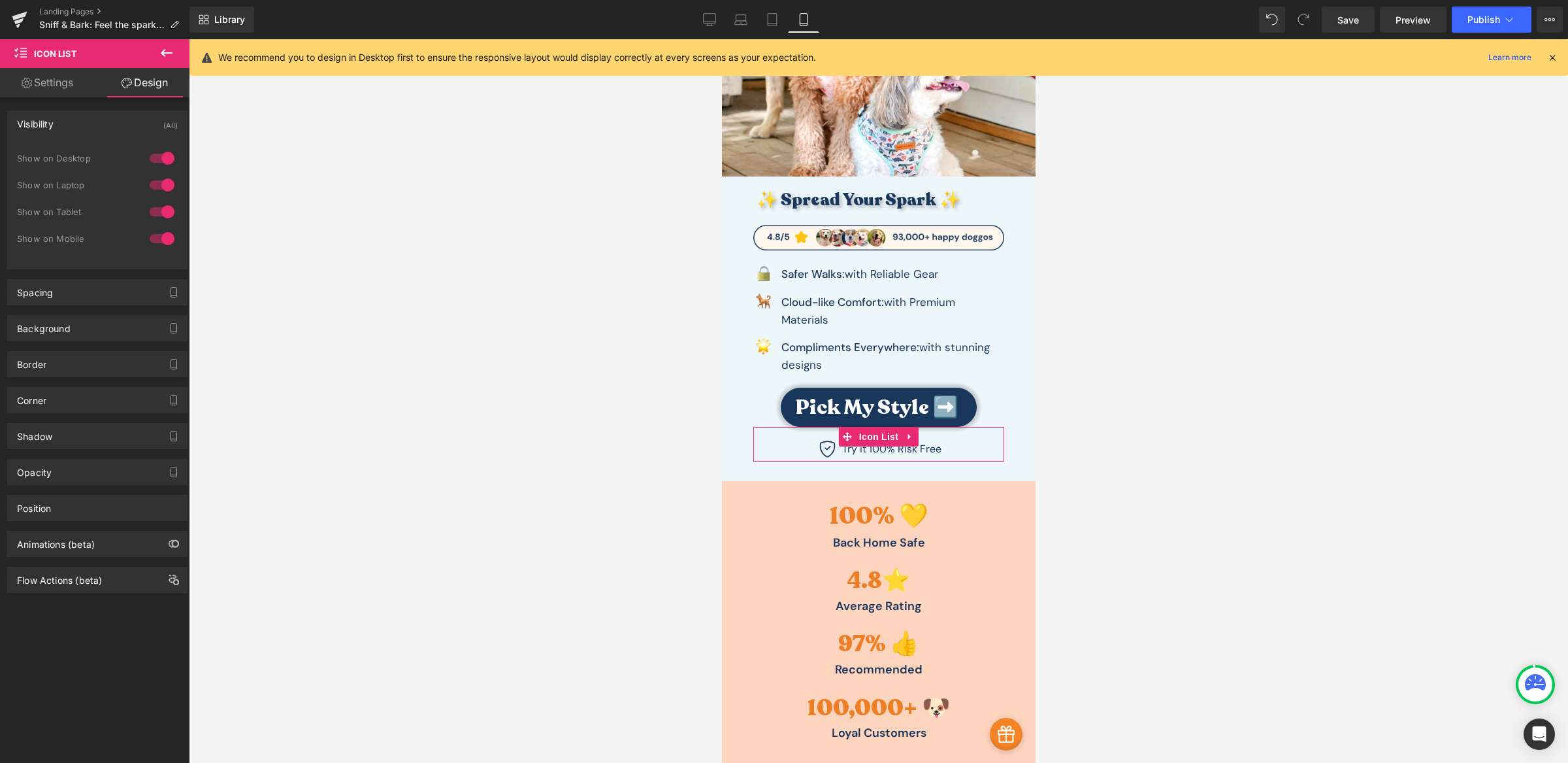
click at [65, 129] on div "Visibility (All)" at bounding box center [97, 123] width 179 height 25
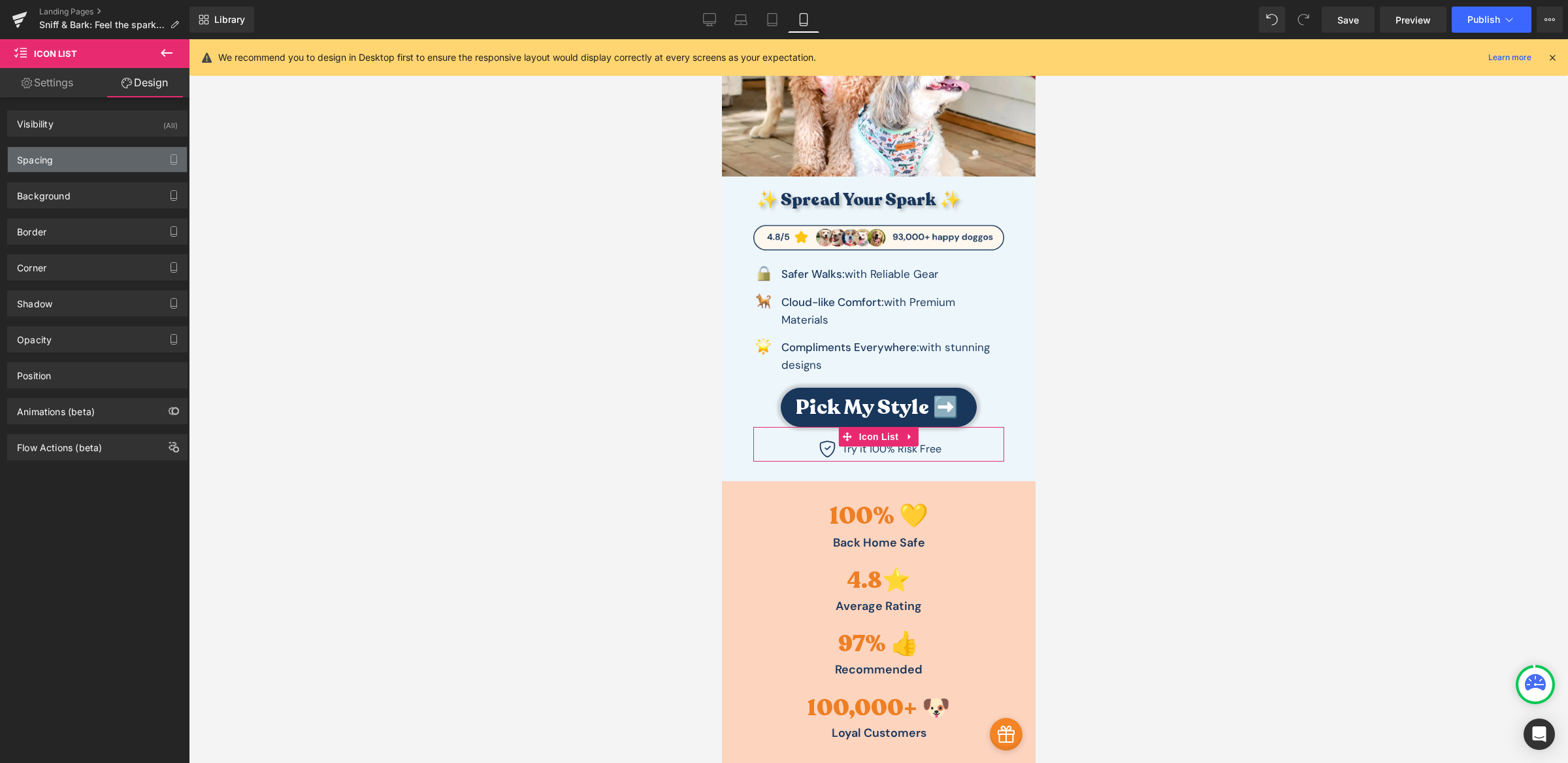
click at [64, 153] on div "Spacing" at bounding box center [97, 160] width 179 height 25
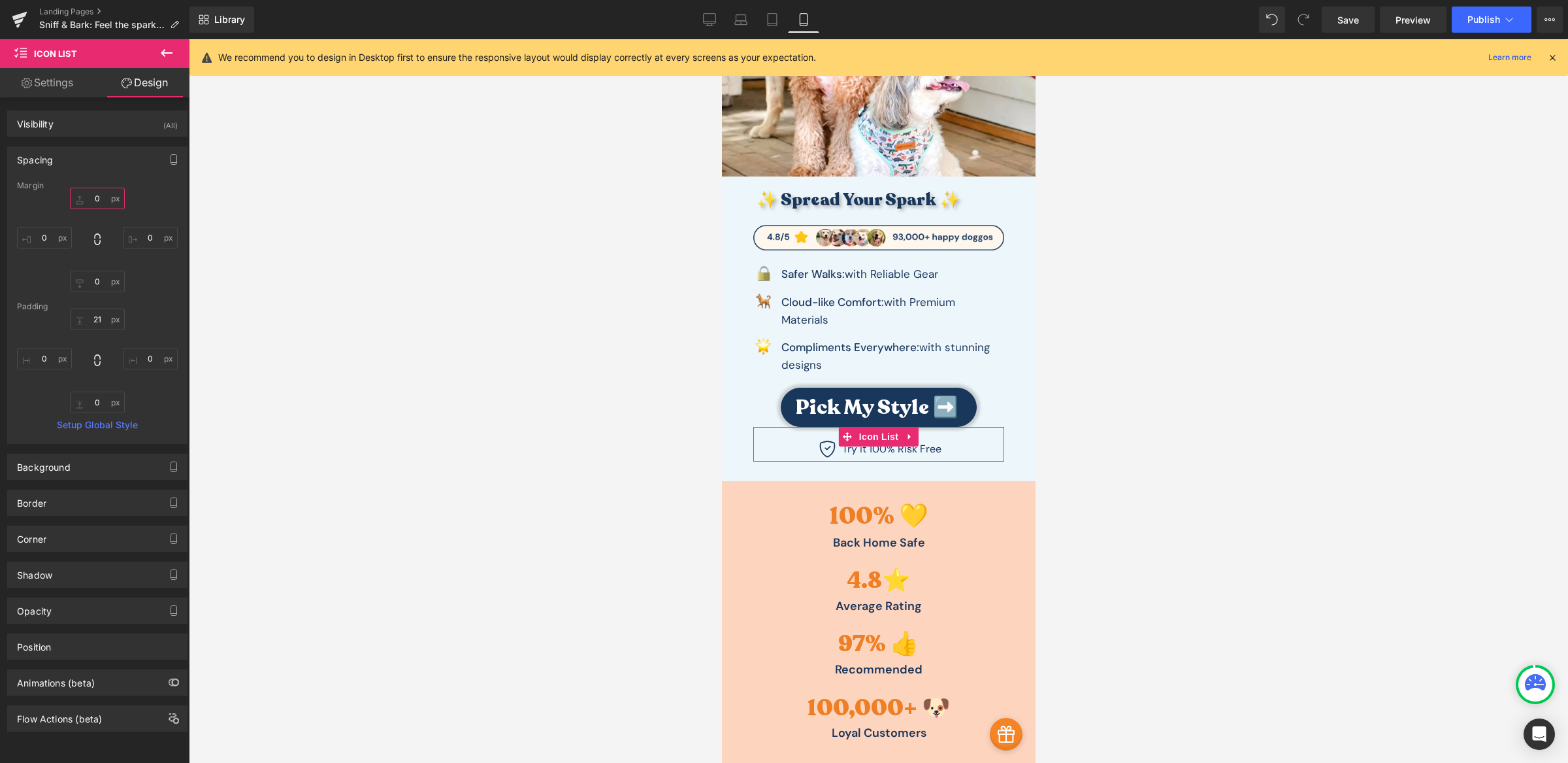
click at [95, 196] on input "0" at bounding box center [97, 199] width 55 height 22
click at [93, 323] on input "21" at bounding box center [97, 319] width 55 height 22
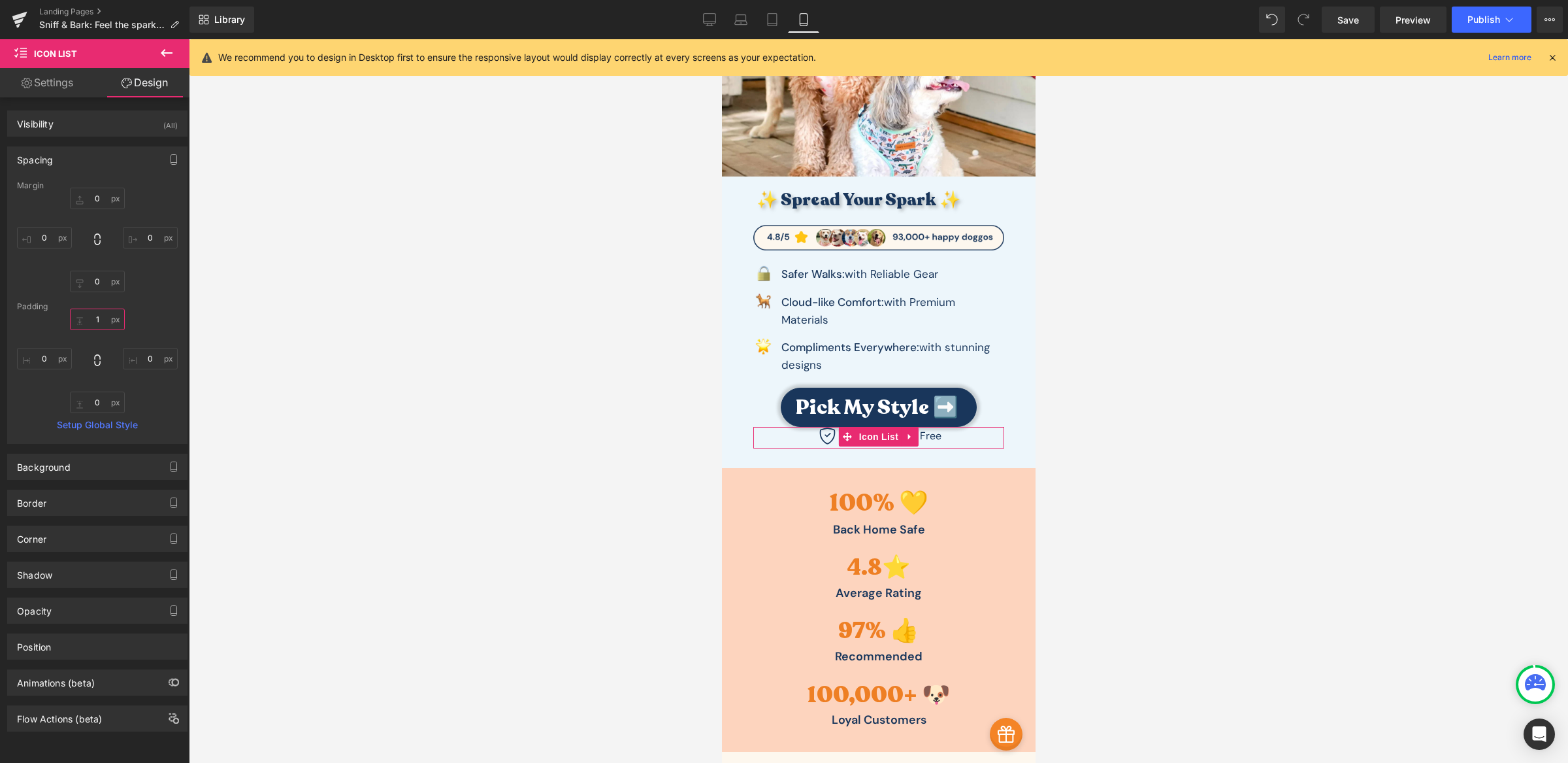
type input "10"
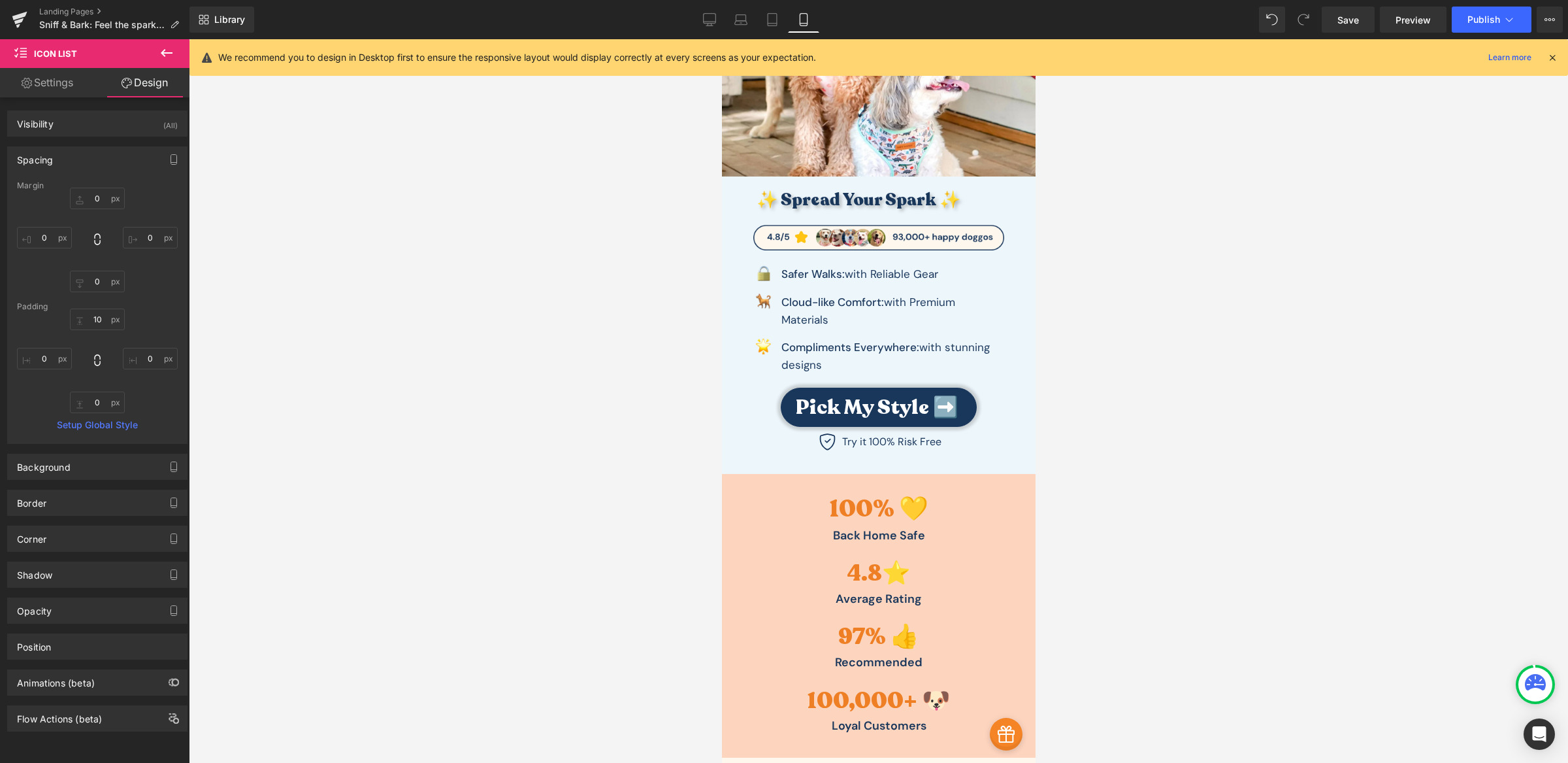
click at [479, 352] on div at bounding box center [878, 400] width 1379 height 723
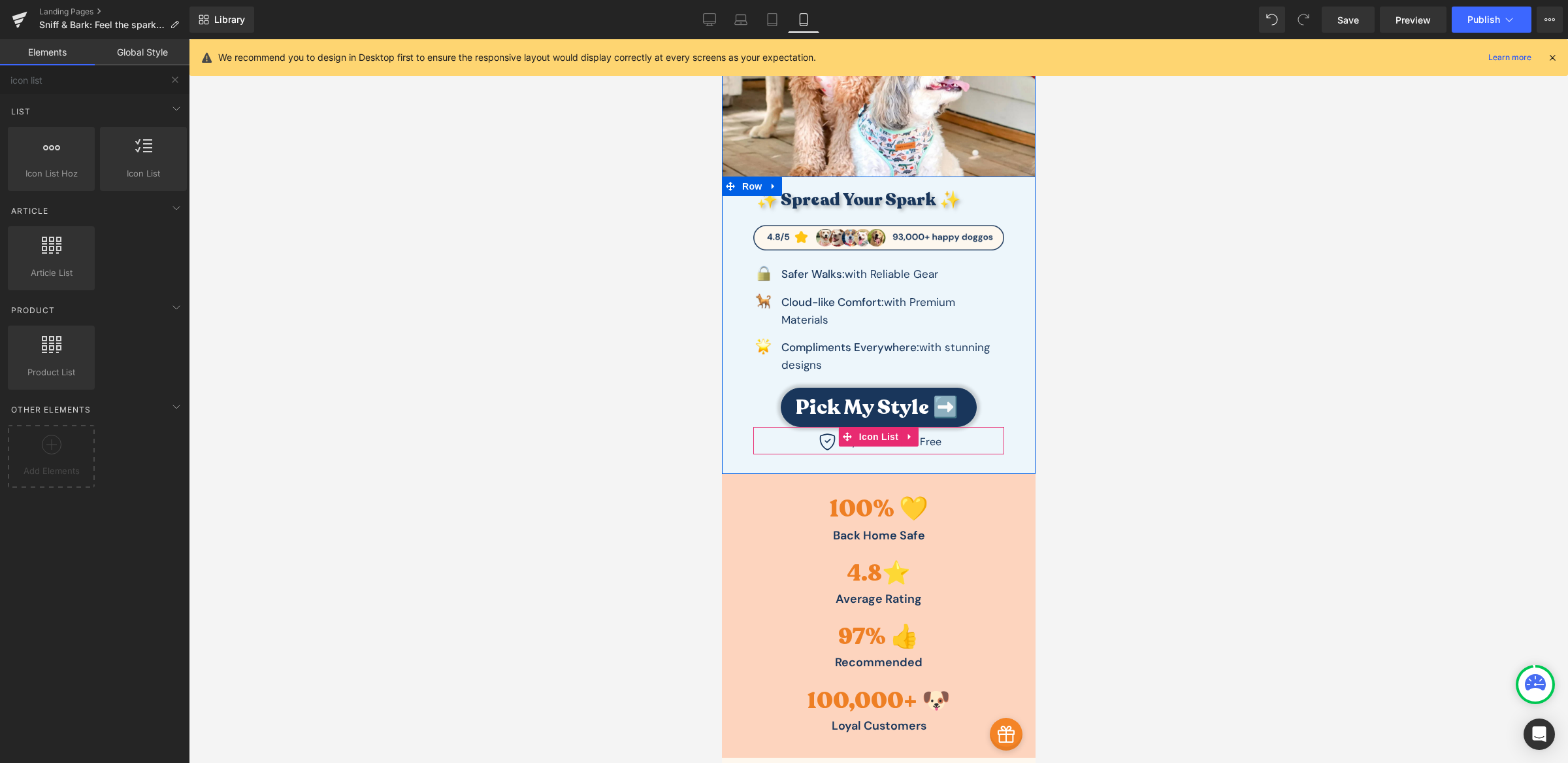
click at [941, 441] on div "Icon Try it 100% Risk Free Text Block" at bounding box center [878, 443] width 251 height 21
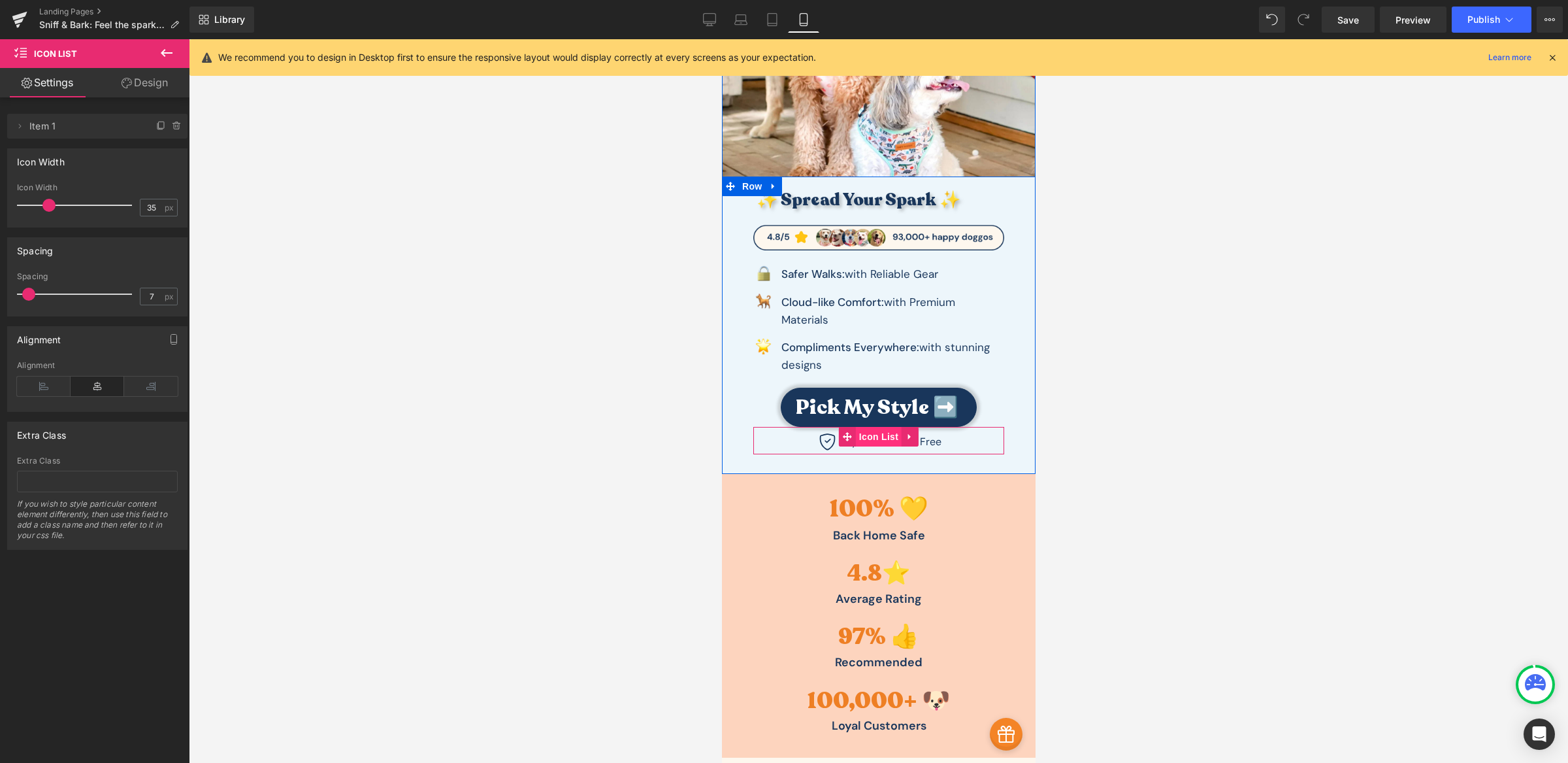
click at [862, 439] on span "Icon List" at bounding box center [878, 436] width 46 height 20
click at [151, 82] on link "Design" at bounding box center [144, 83] width 95 height 30
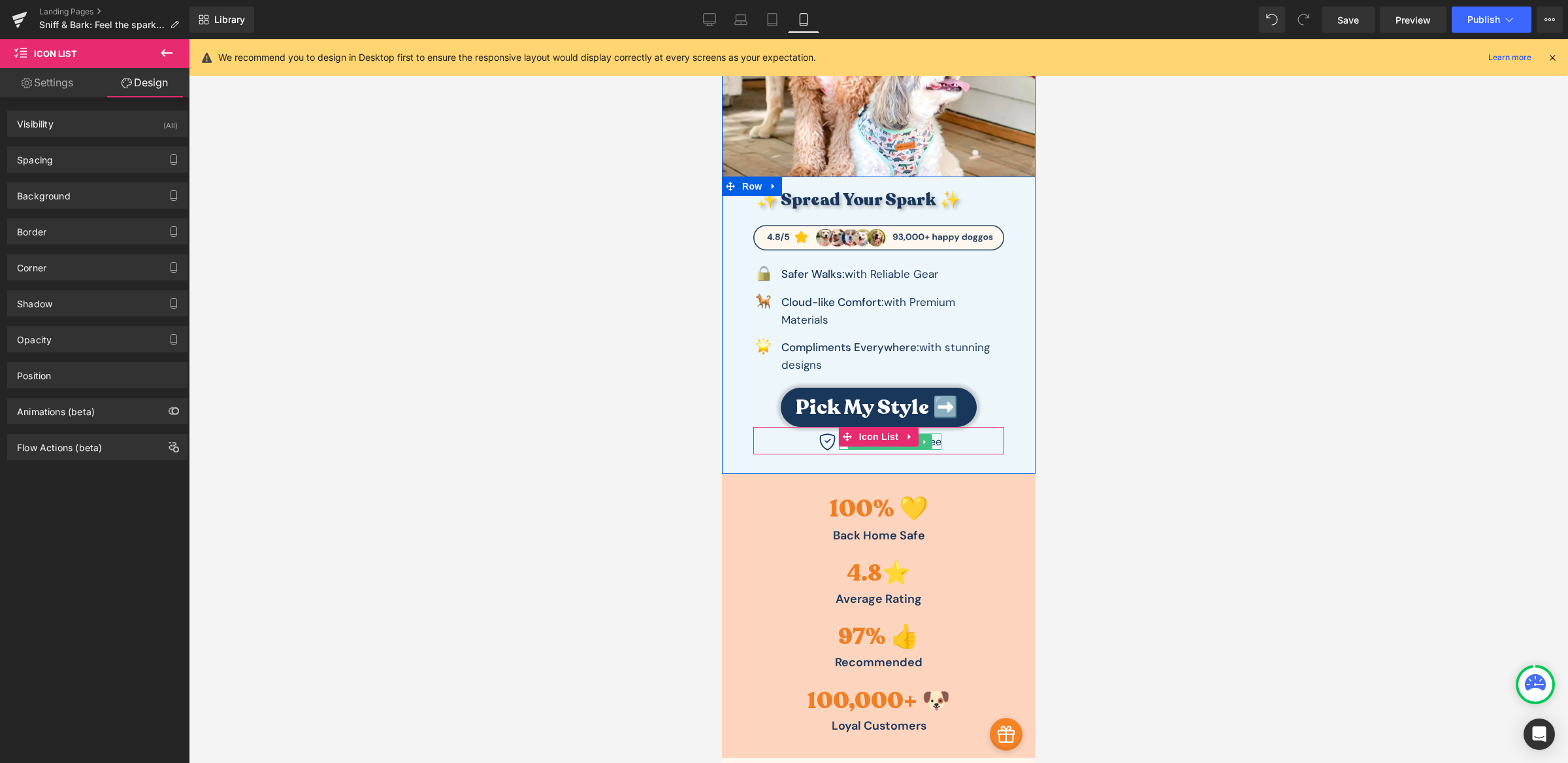
click at [878, 449] on span "Text Block" at bounding box center [883, 442] width 43 height 16
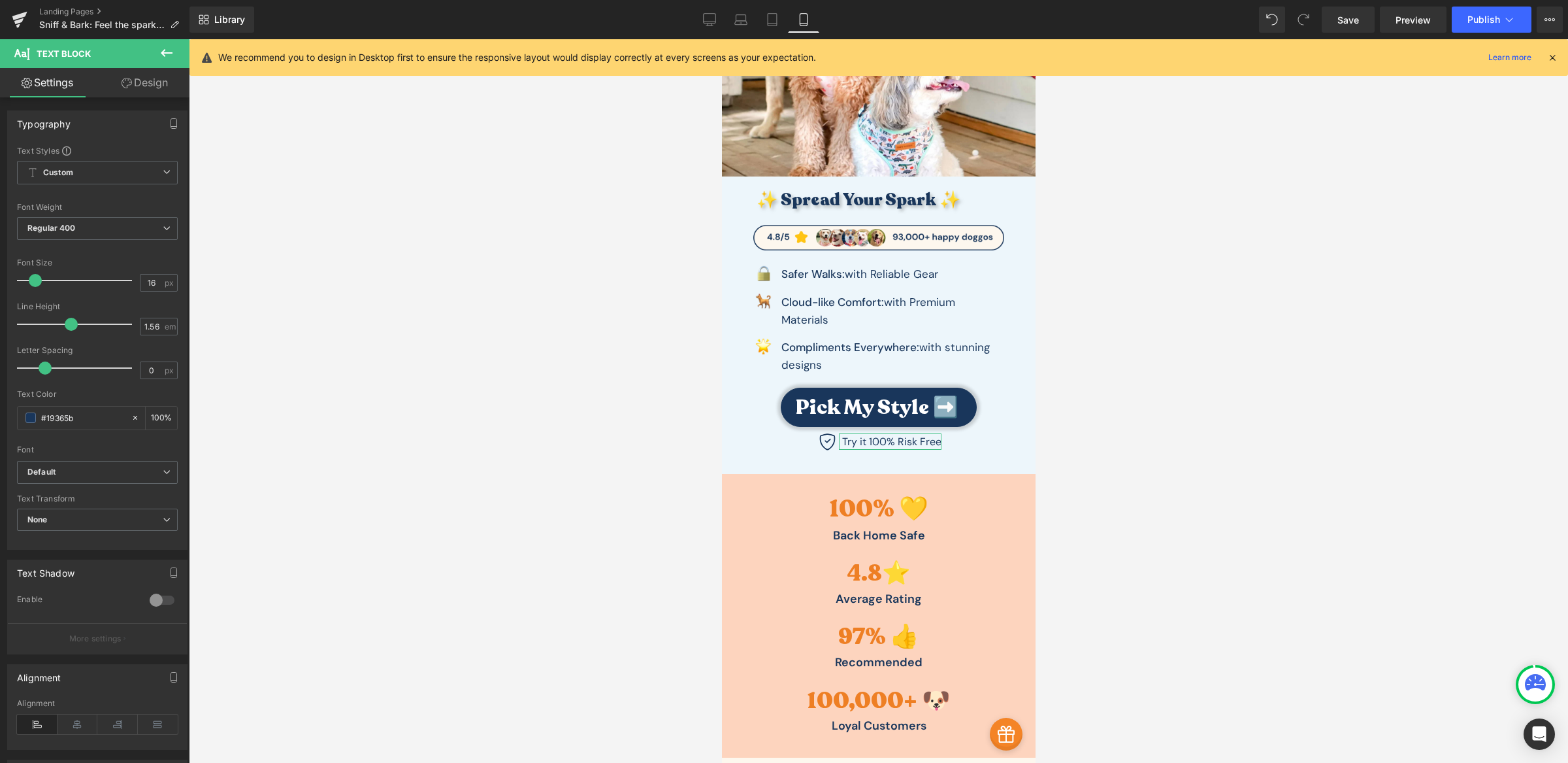
type input "0.1"
click at [49, 367] on span at bounding box center [48, 368] width 13 height 13
type input "1.7"
click at [70, 325] on span at bounding box center [76, 324] width 13 height 13
type input "18"
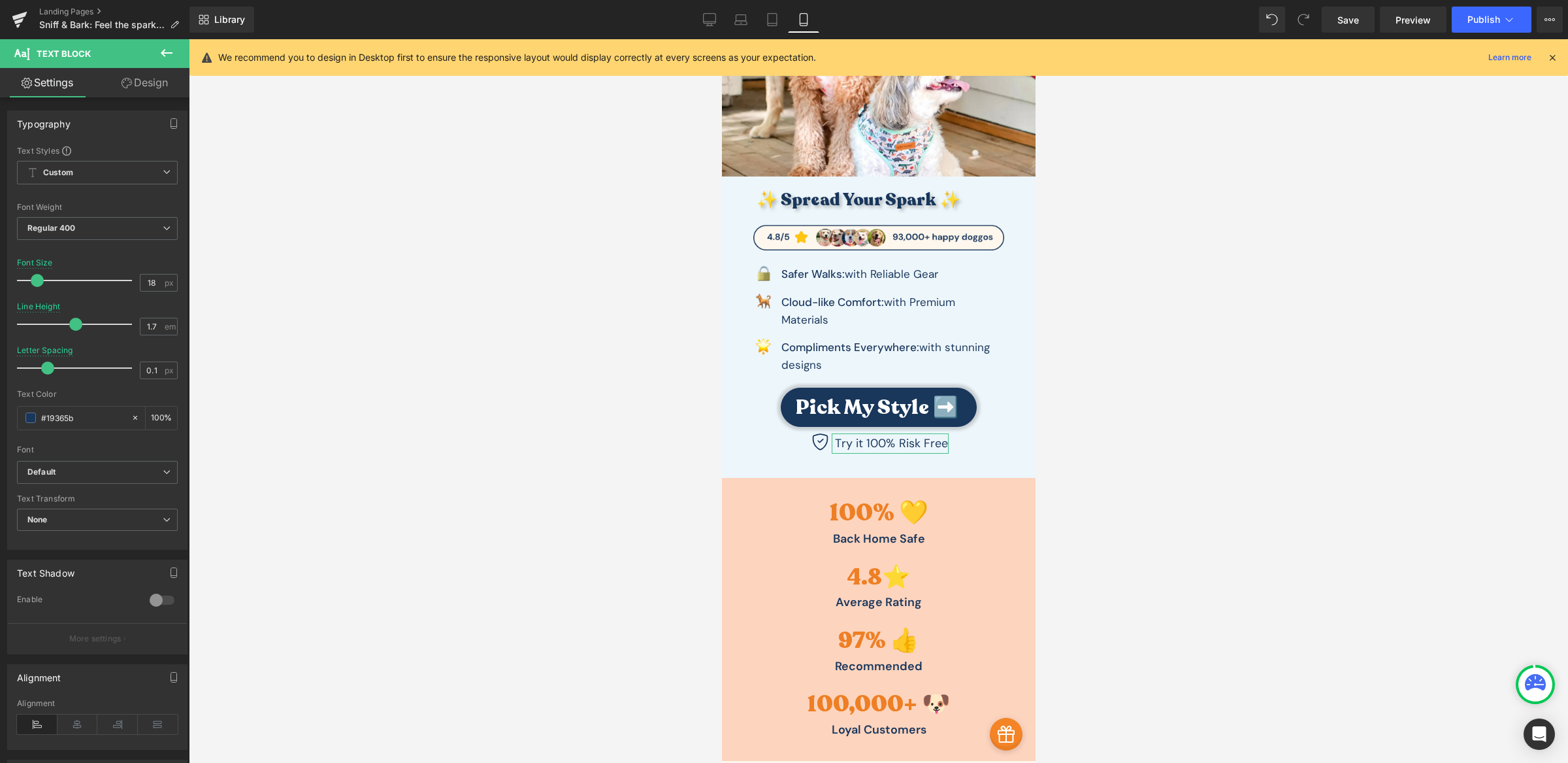
click at [41, 279] on span at bounding box center [37, 281] width 13 height 13
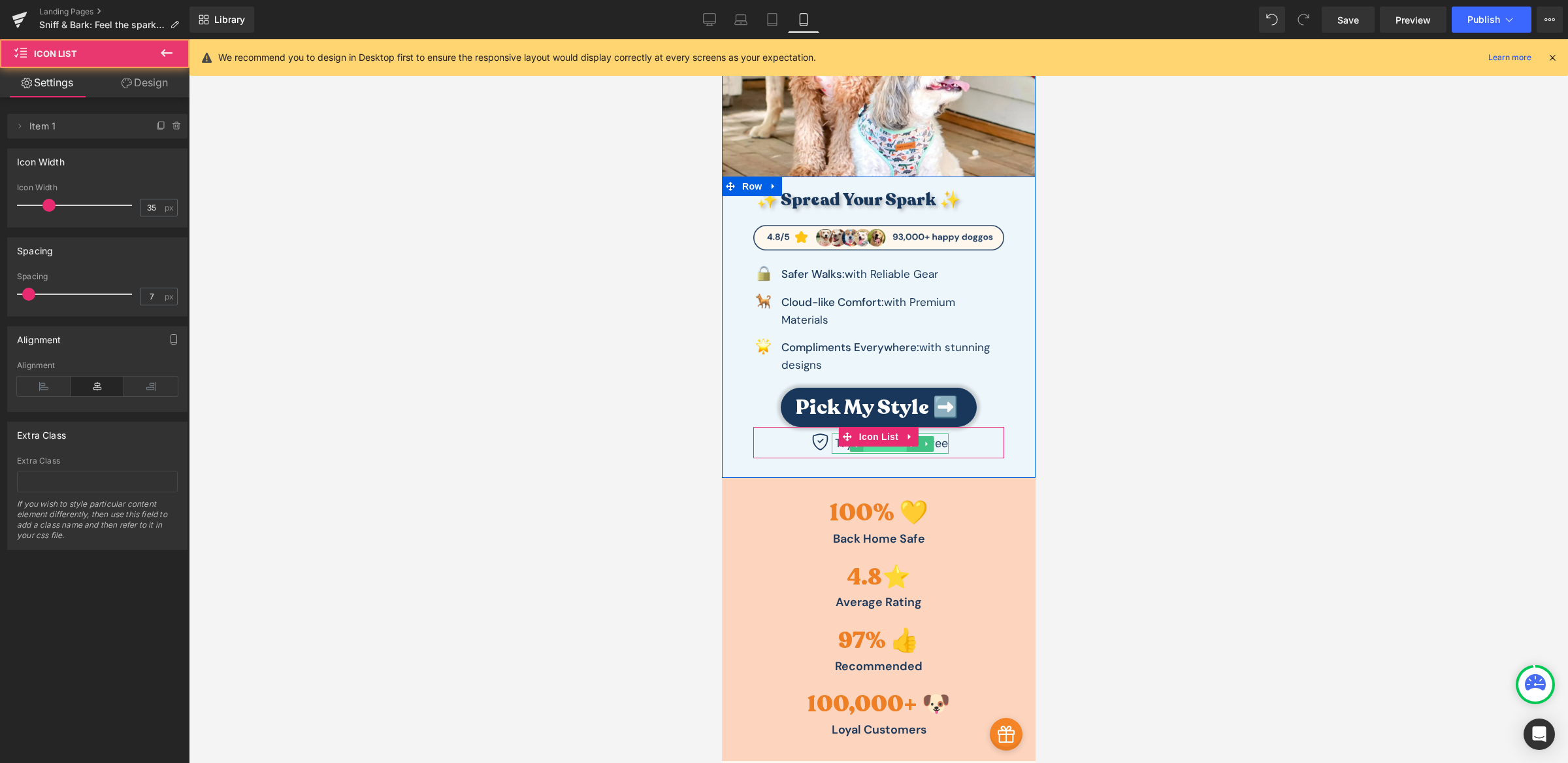
click at [881, 450] on div "Icon Try it 100% Risk Free Text Block Icon List" at bounding box center [878, 442] width 251 height 31
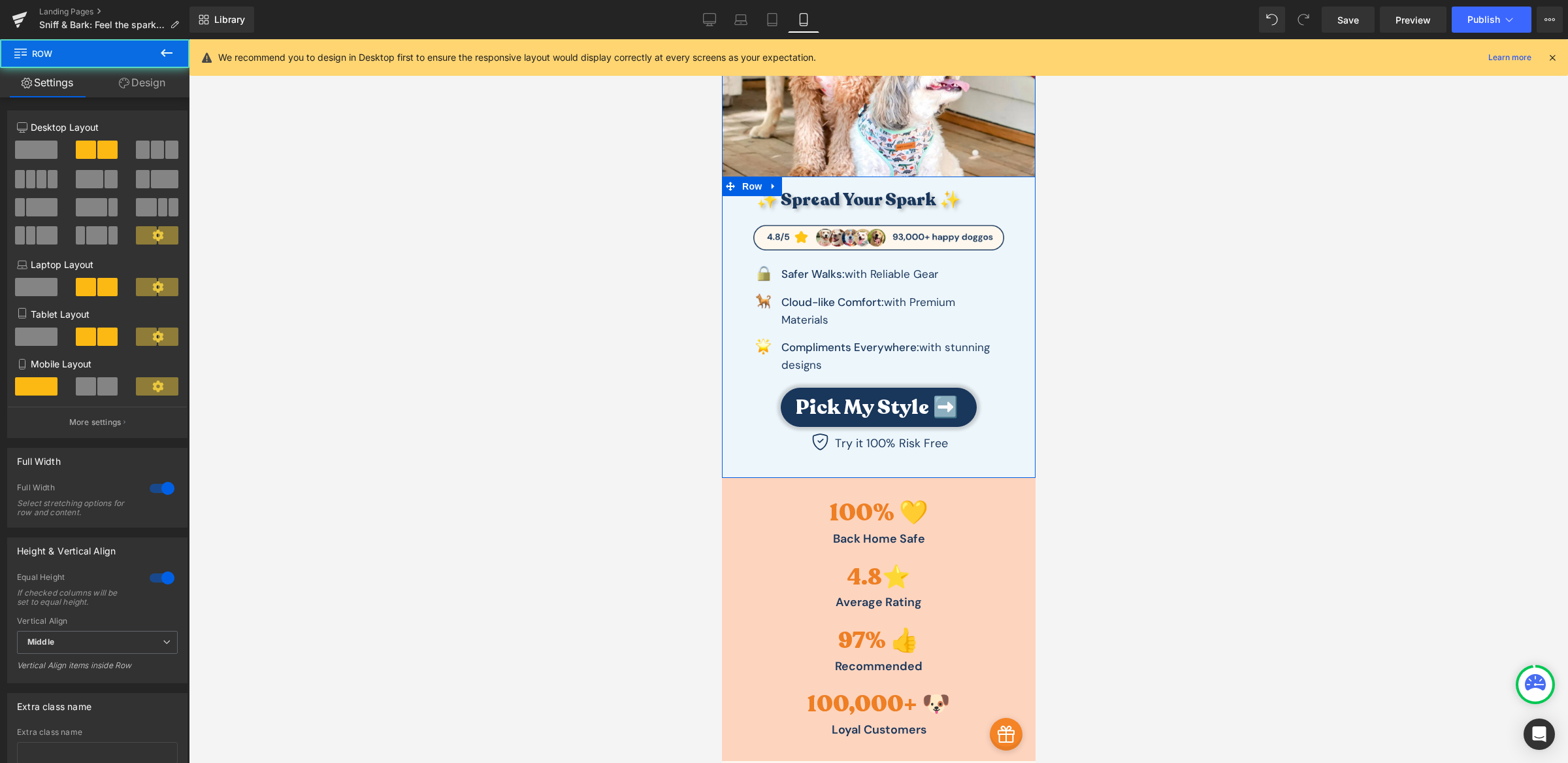
drag, startPoint x: 878, startPoint y: 475, endPoint x: 881, endPoint y: 469, distance: 6.7
click at [881, 469] on div "Image ✨ Spread Your Spark ✨ Heading Image Image Safer Walks: with Reliable Gear…" at bounding box center [878, 197] width 313 height 563
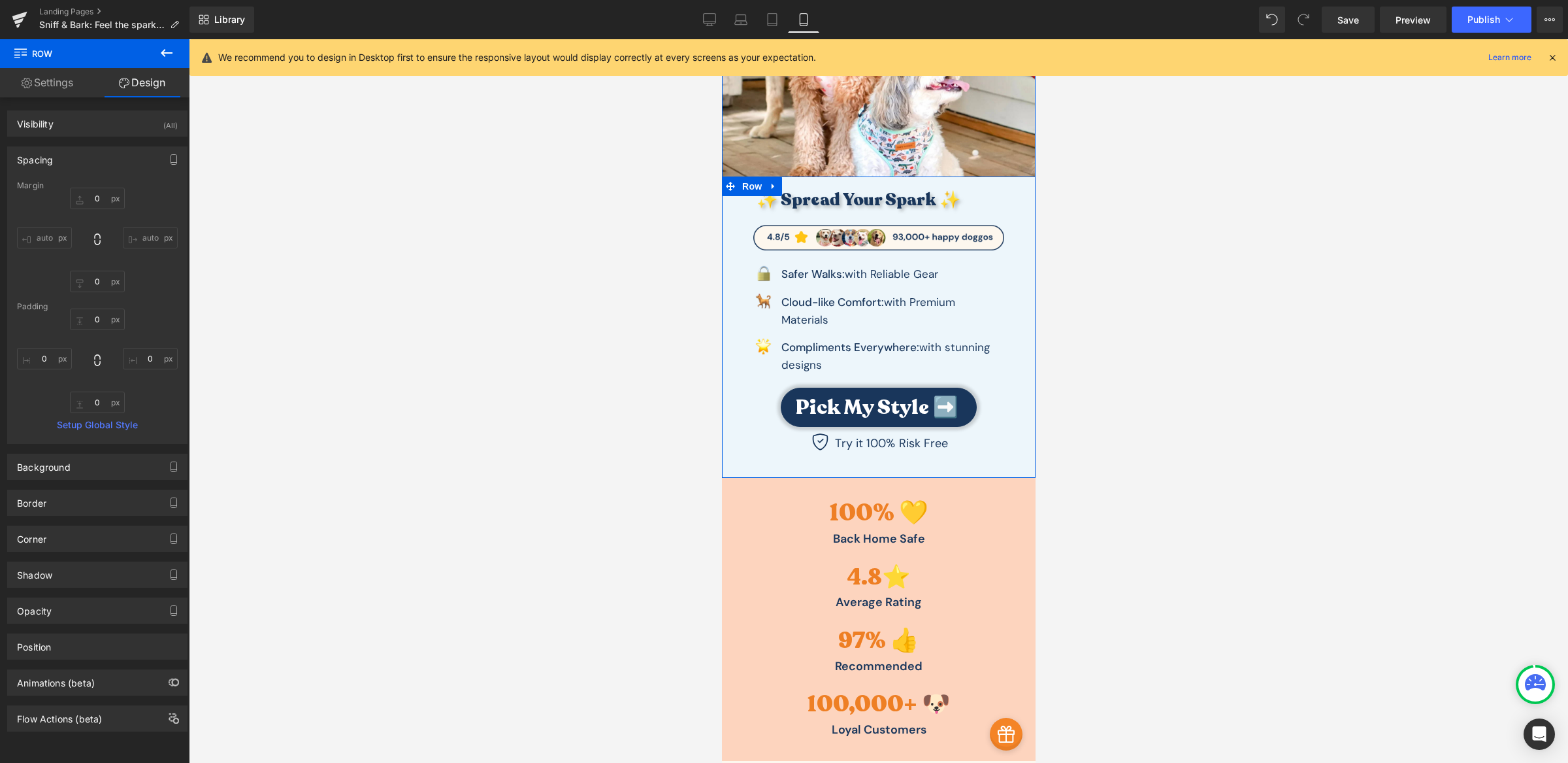
click at [867, 459] on div "✨ Spread Your Spark ✨ Heading Image Image Safer Walks: with Reliable Gear Text …" at bounding box center [878, 326] width 313 height 301
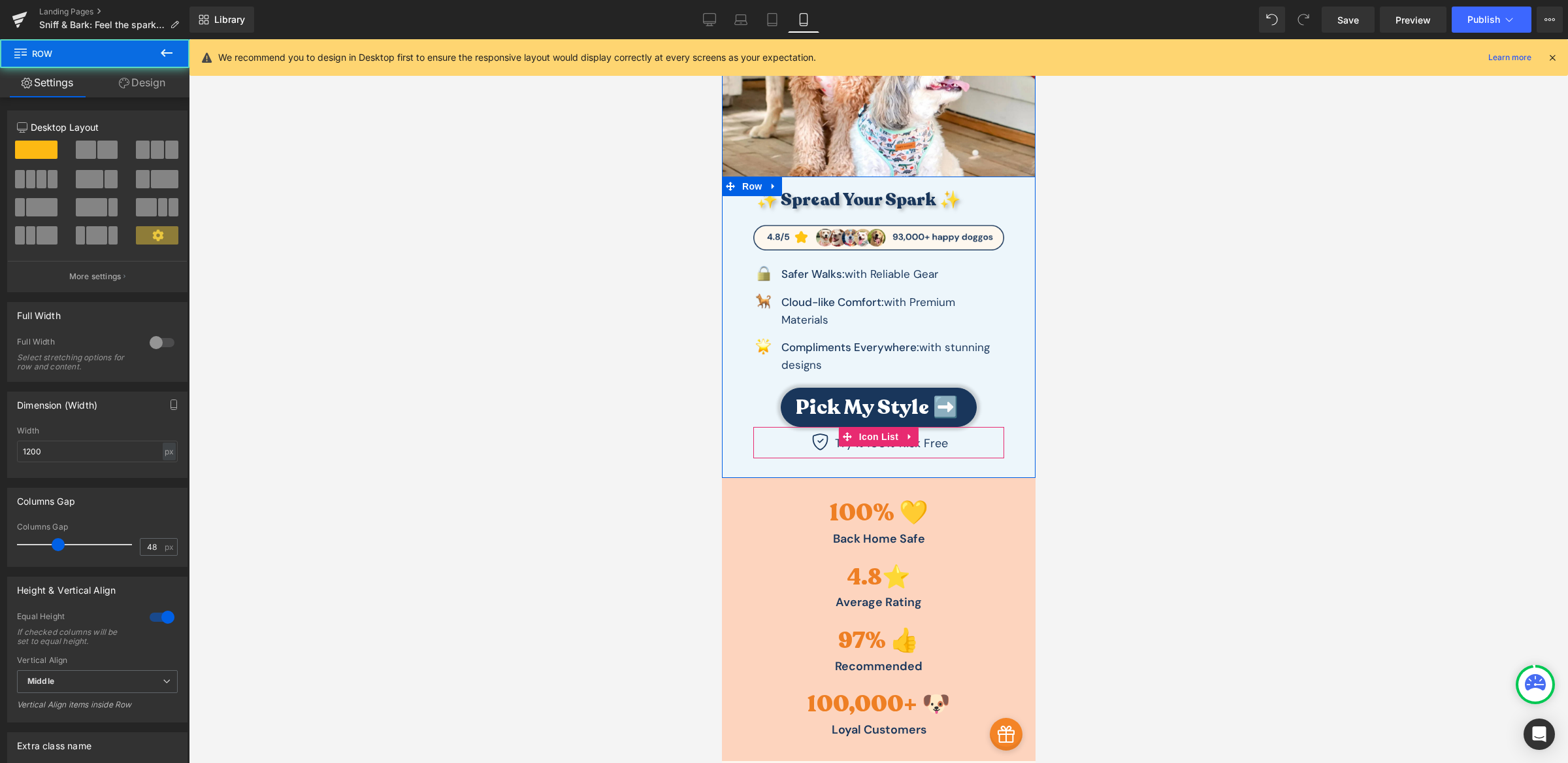
click at [869, 453] on ul "Icon Try it 100% Risk Free Text Block" at bounding box center [878, 445] width 139 height 25
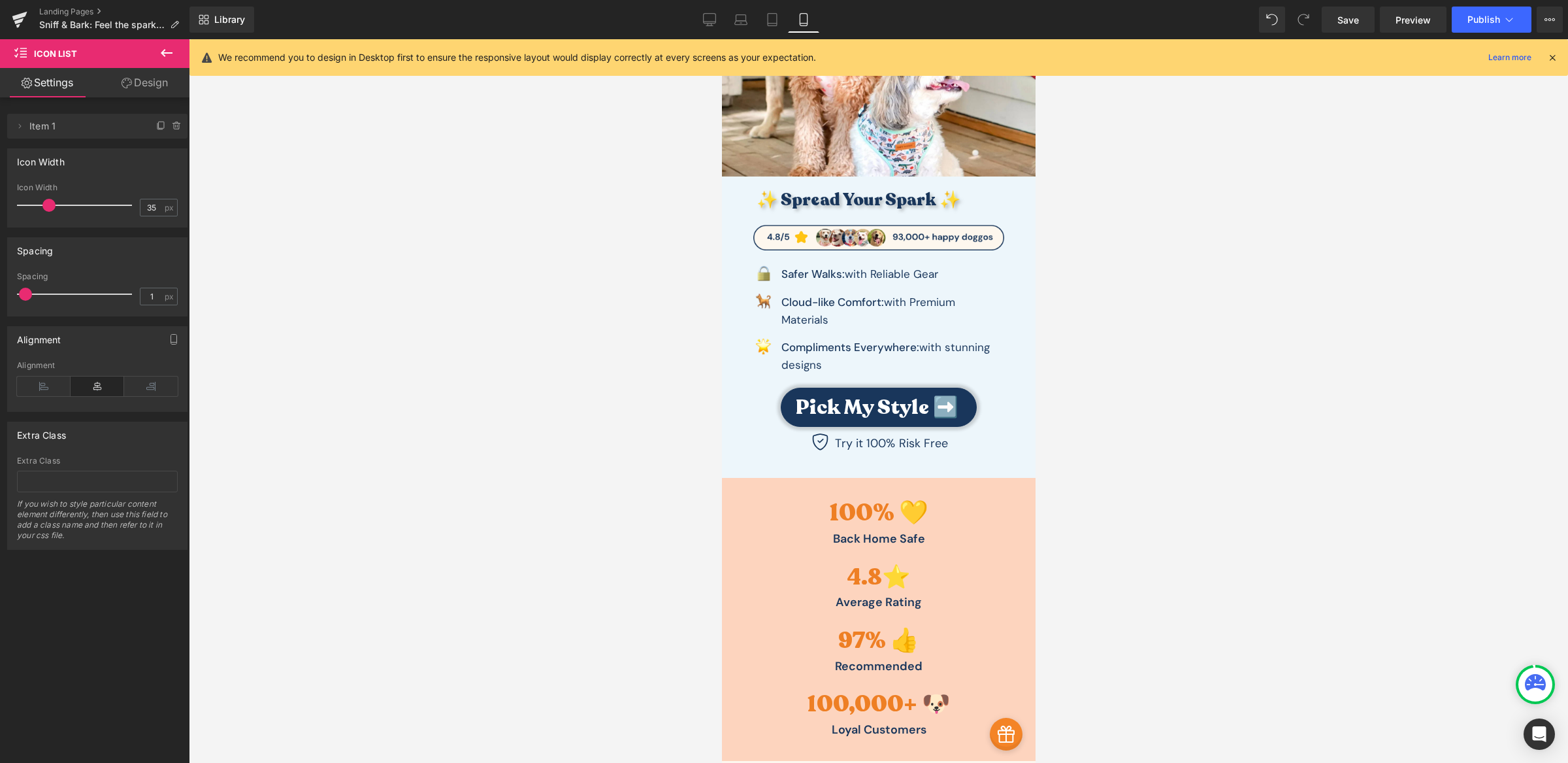
type input "0"
drag, startPoint x: 28, startPoint y: 294, endPoint x: 0, endPoint y: 287, distance: 28.9
click at [0, 287] on div "Spacing 0px Spacing 0 px" at bounding box center [97, 272] width 195 height 89
click at [712, 27] on link "Desktop" at bounding box center [709, 20] width 31 height 26
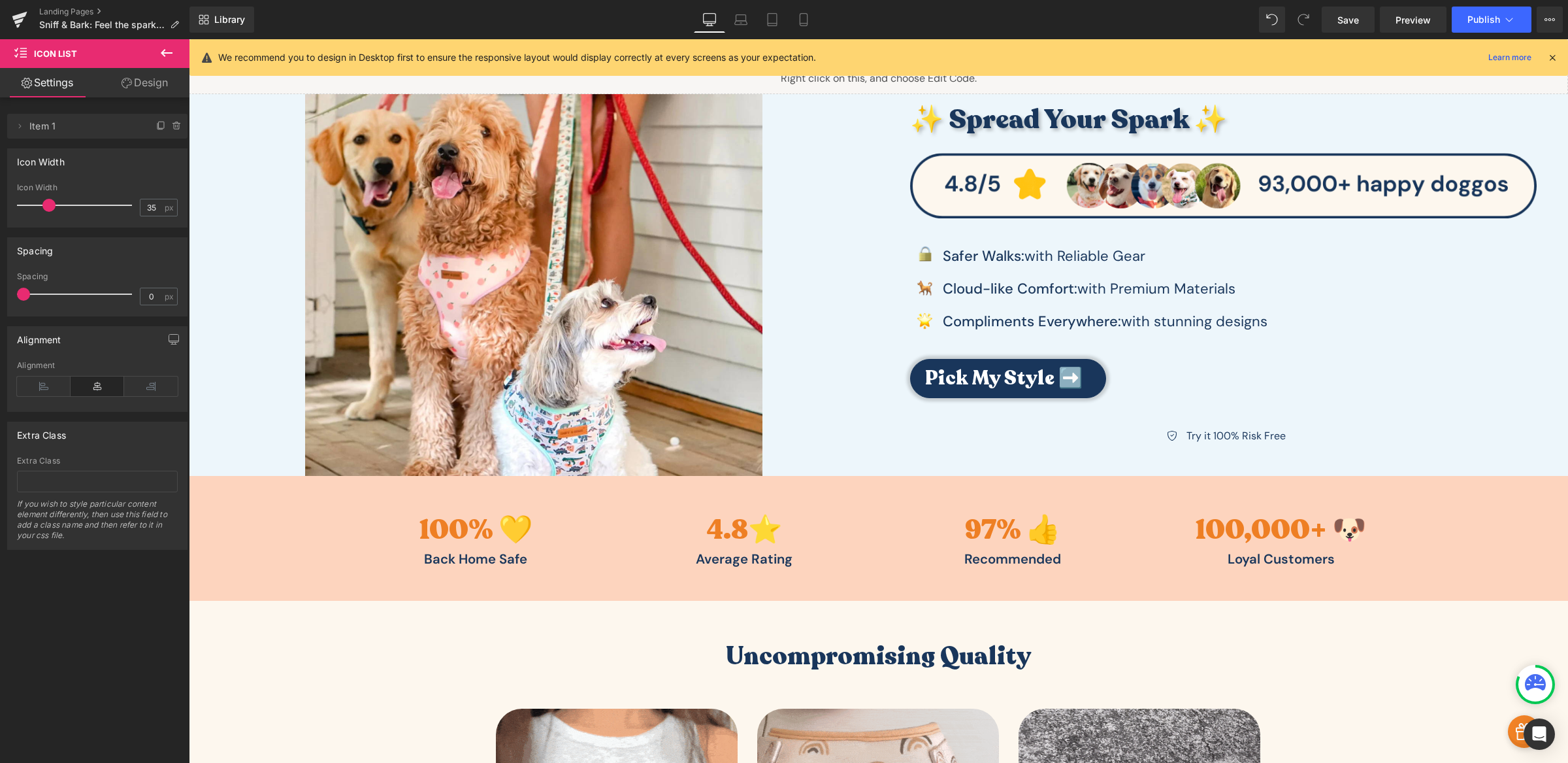
scroll to position [11, 0]
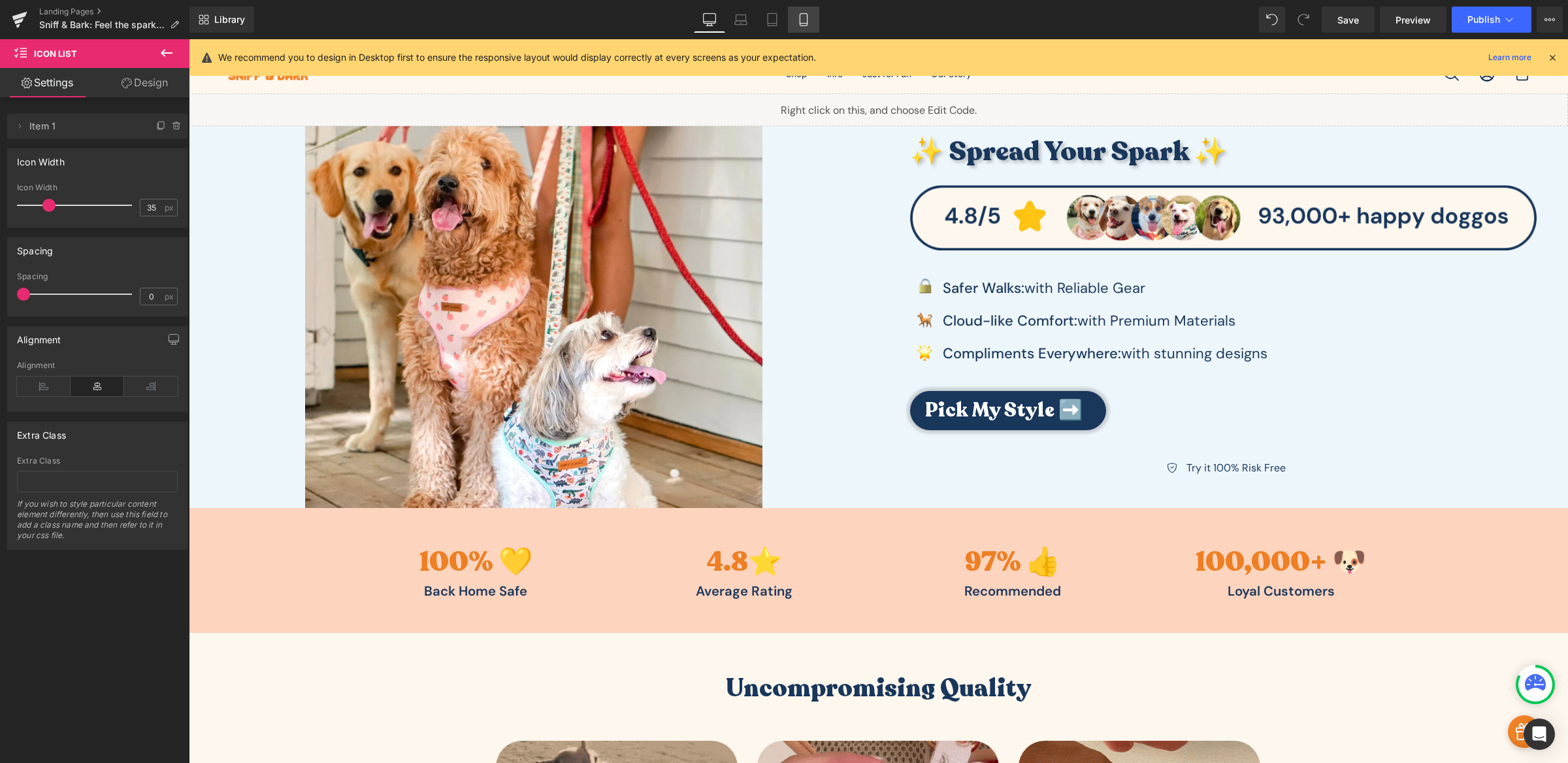
click at [804, 17] on icon at bounding box center [804, 20] width 13 height 13
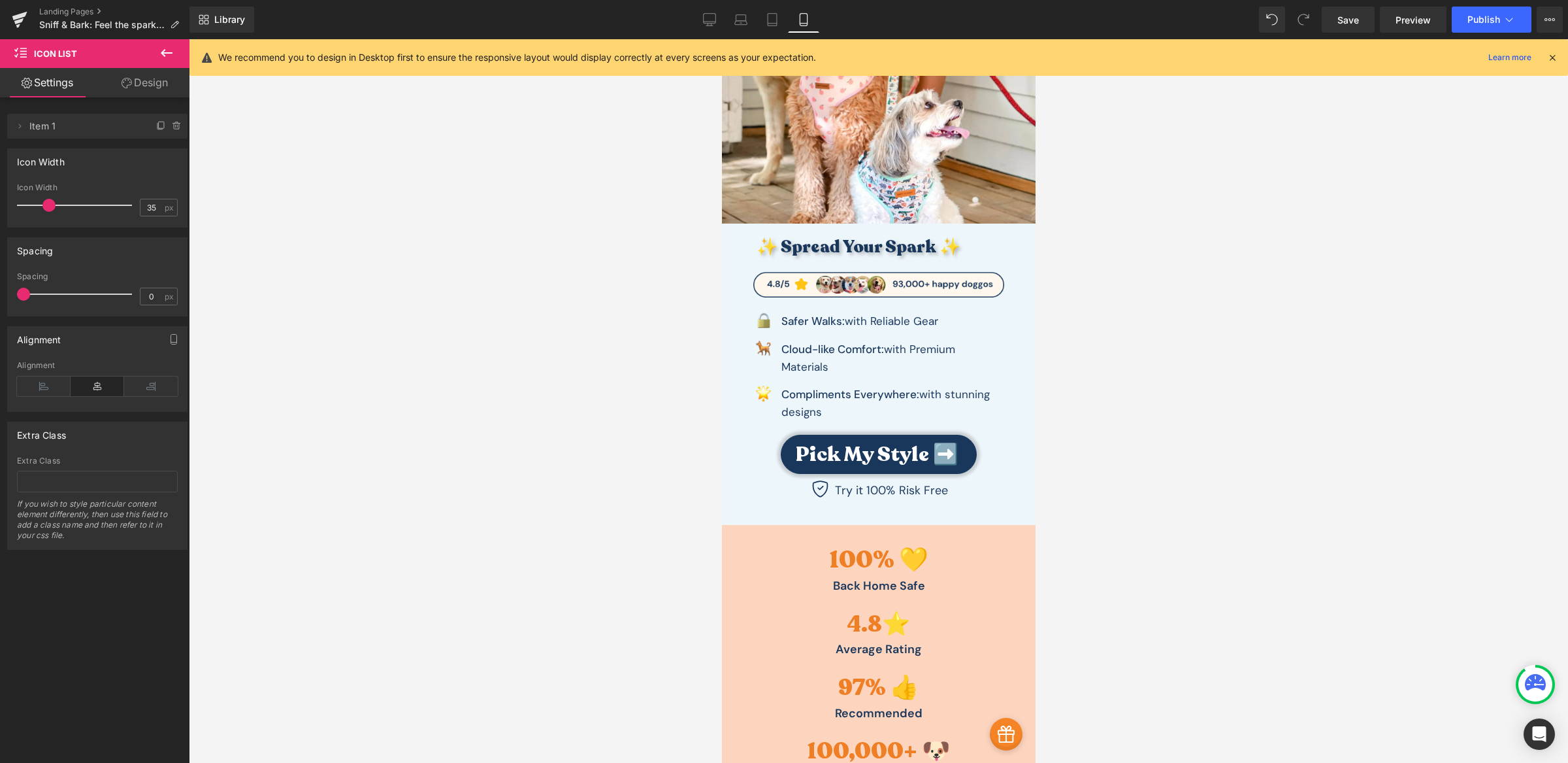
scroll to position [224, 0]
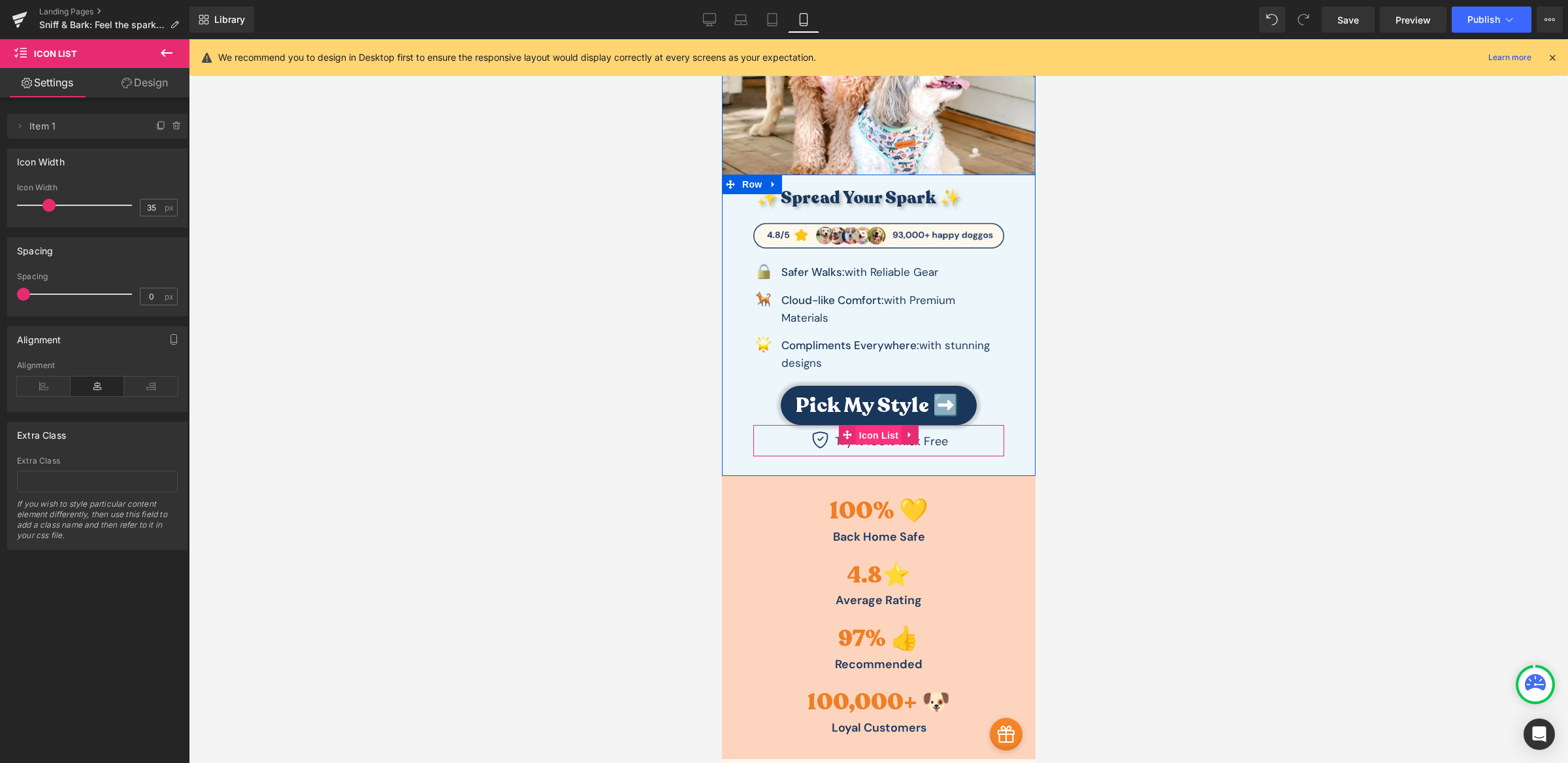
click at [861, 438] on span "Icon List" at bounding box center [878, 435] width 46 height 20
click at [144, 90] on link "Design" at bounding box center [144, 83] width 95 height 30
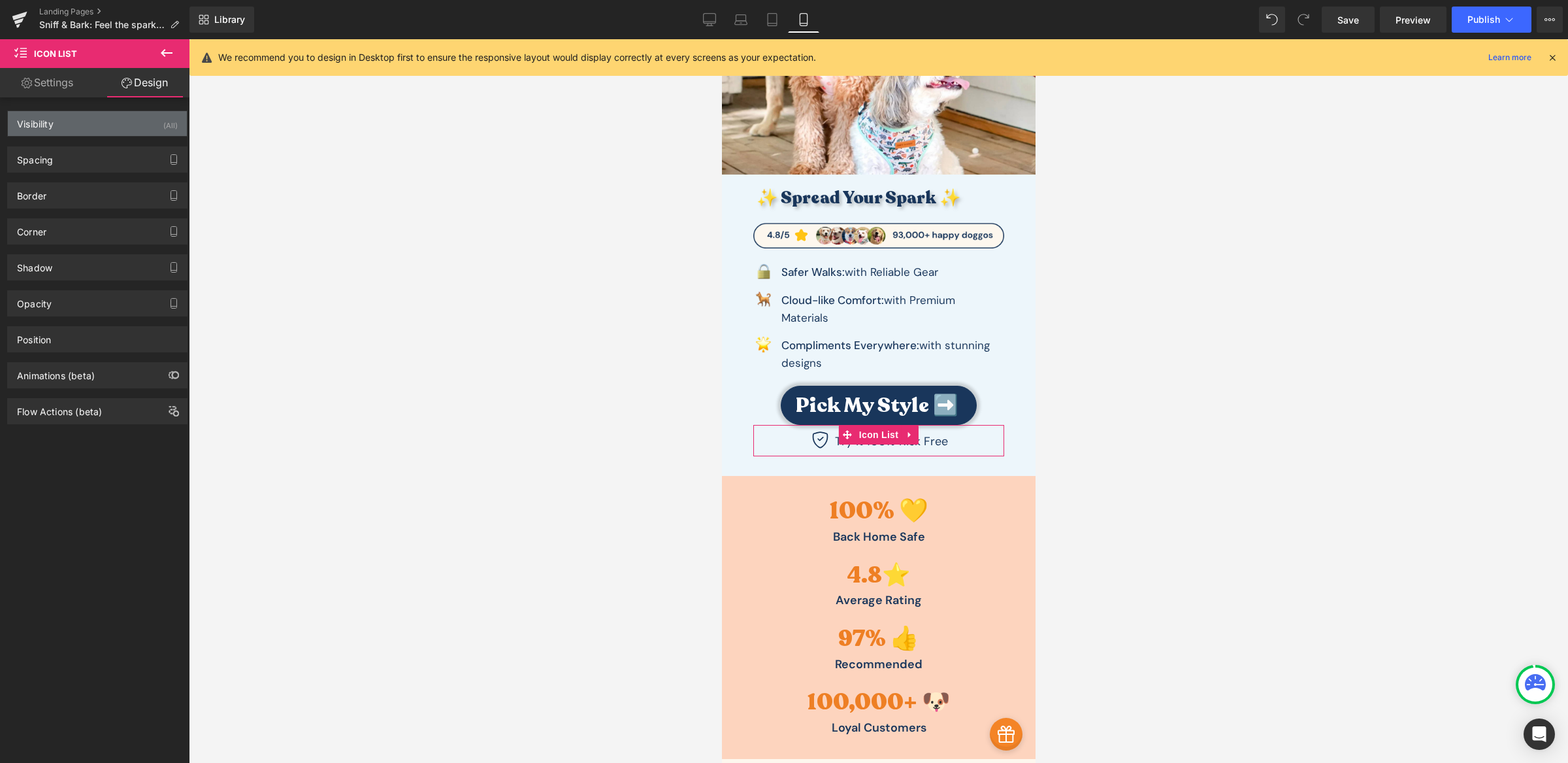
click at [95, 122] on div "Visibility (All)" at bounding box center [97, 123] width 179 height 25
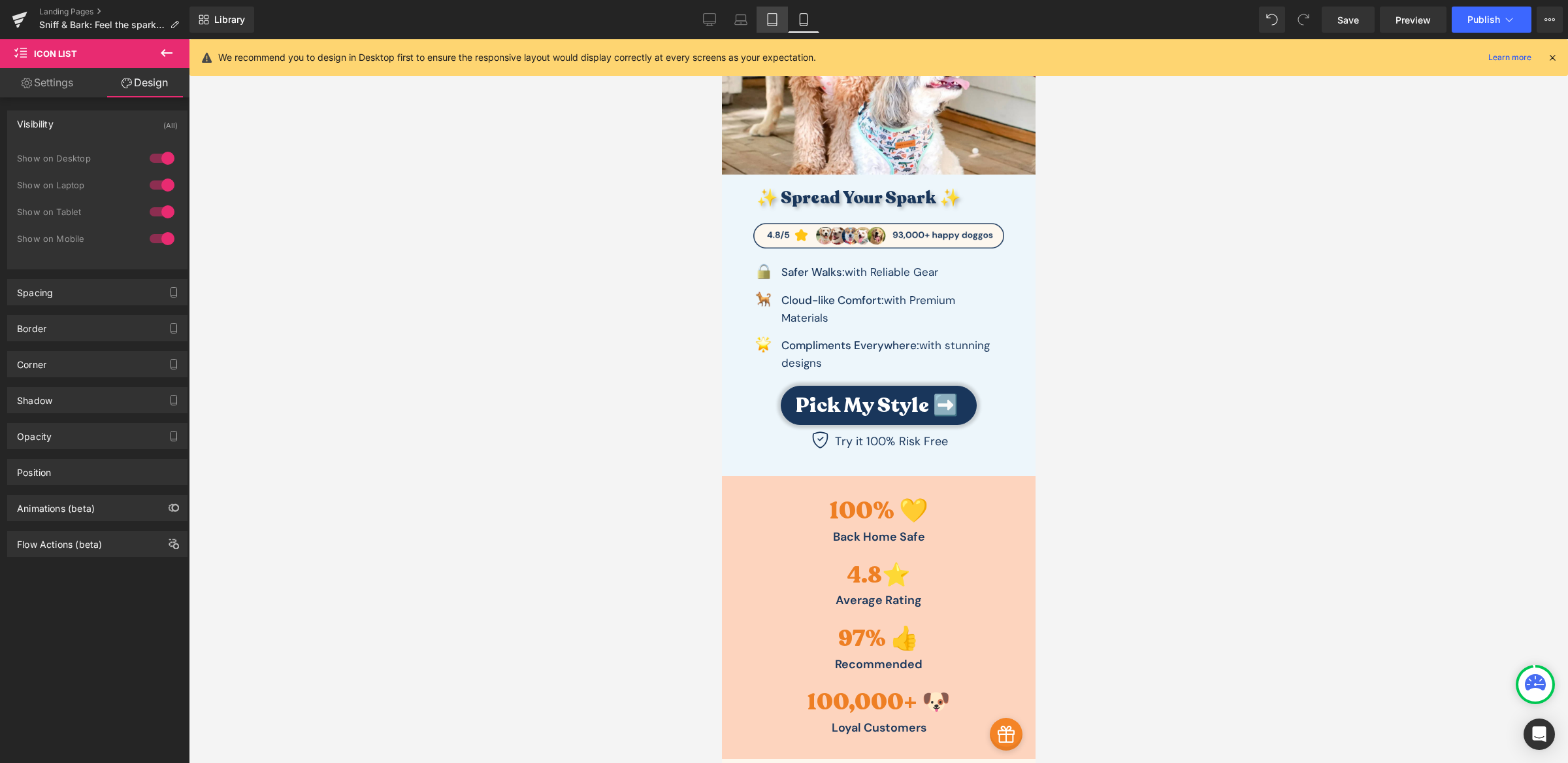
click at [769, 26] on link "Tablet" at bounding box center [772, 20] width 31 height 26
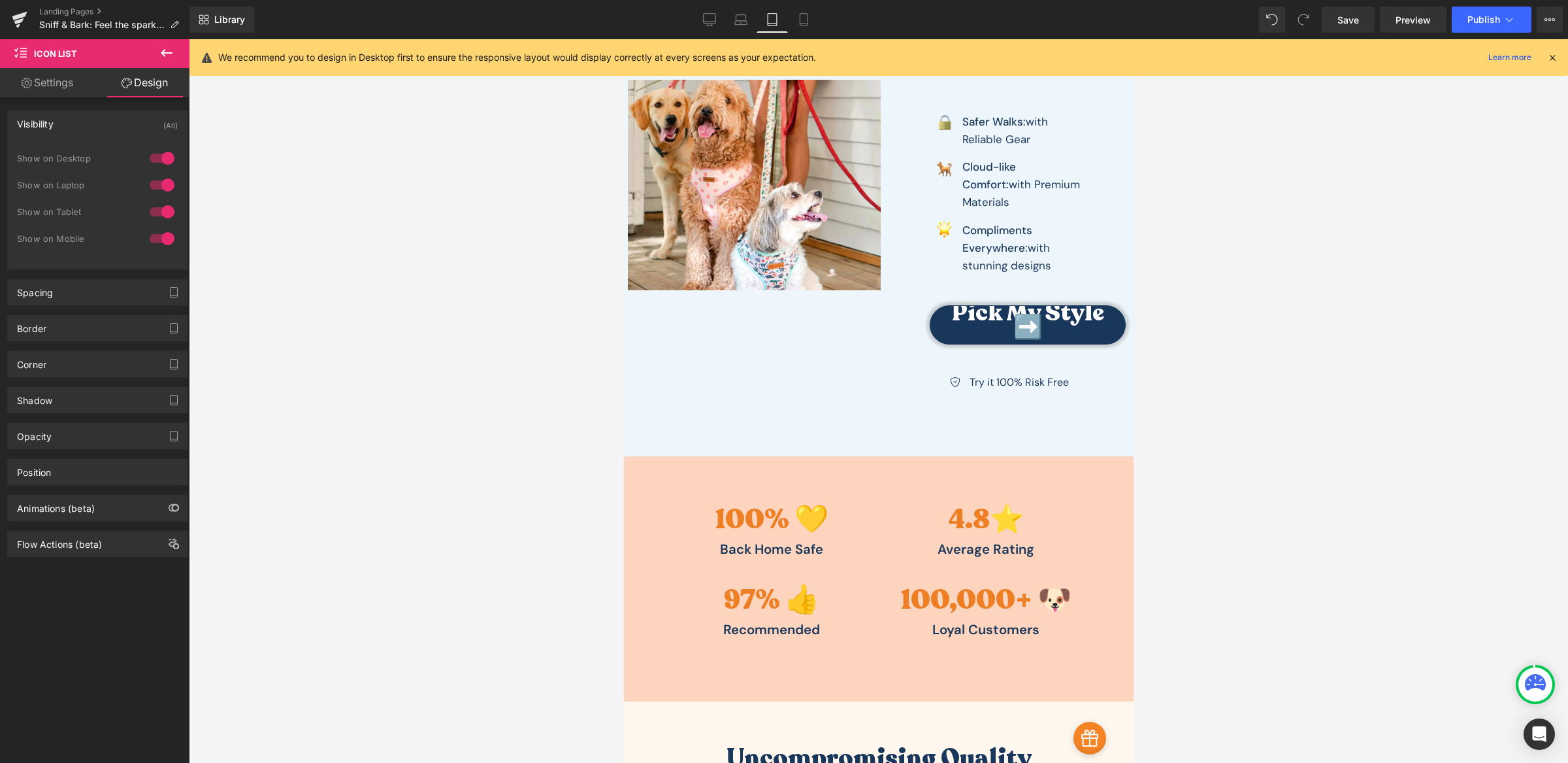
scroll to position [87, 0]
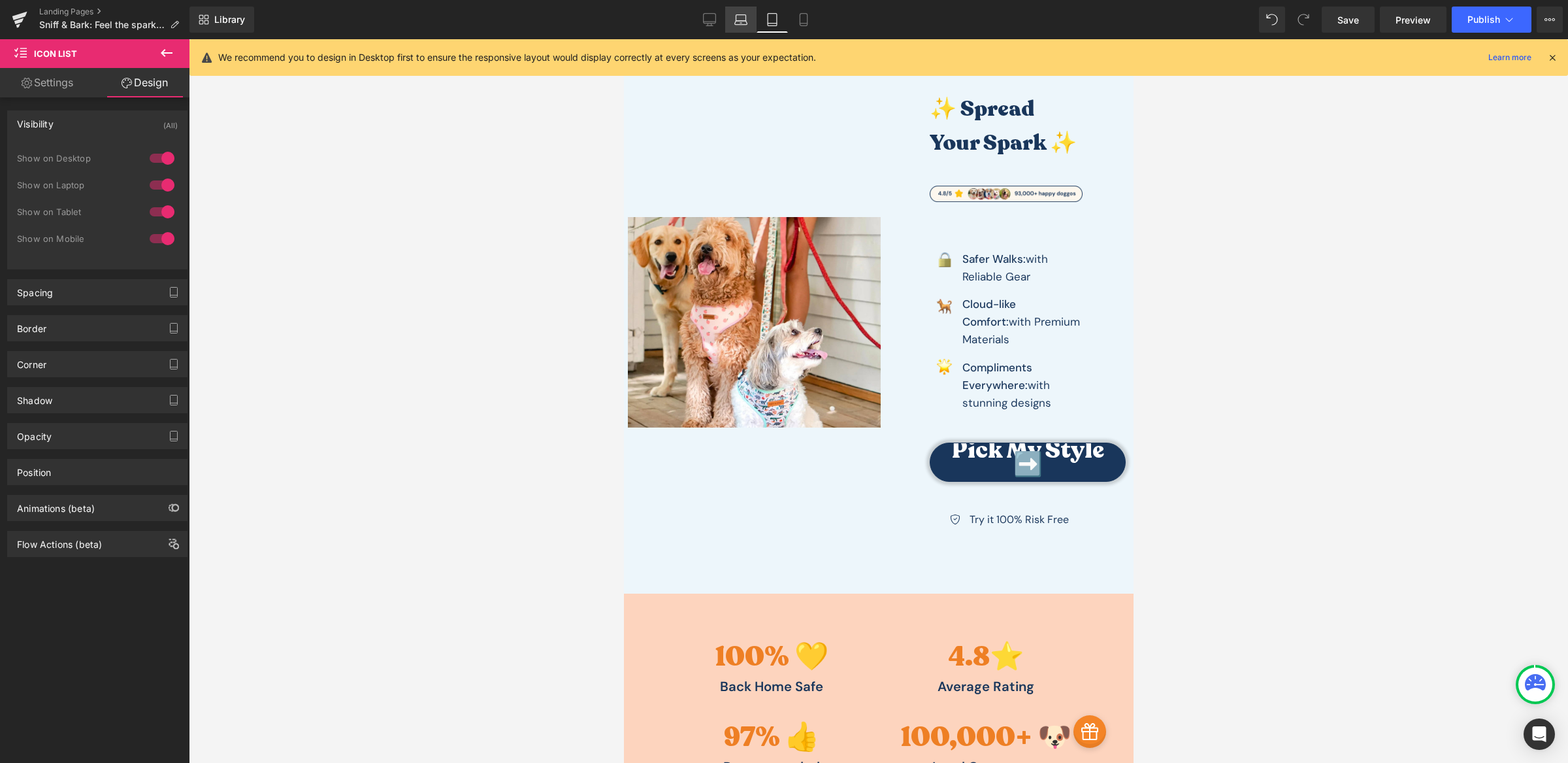
click at [745, 23] on icon at bounding box center [741, 20] width 13 height 13
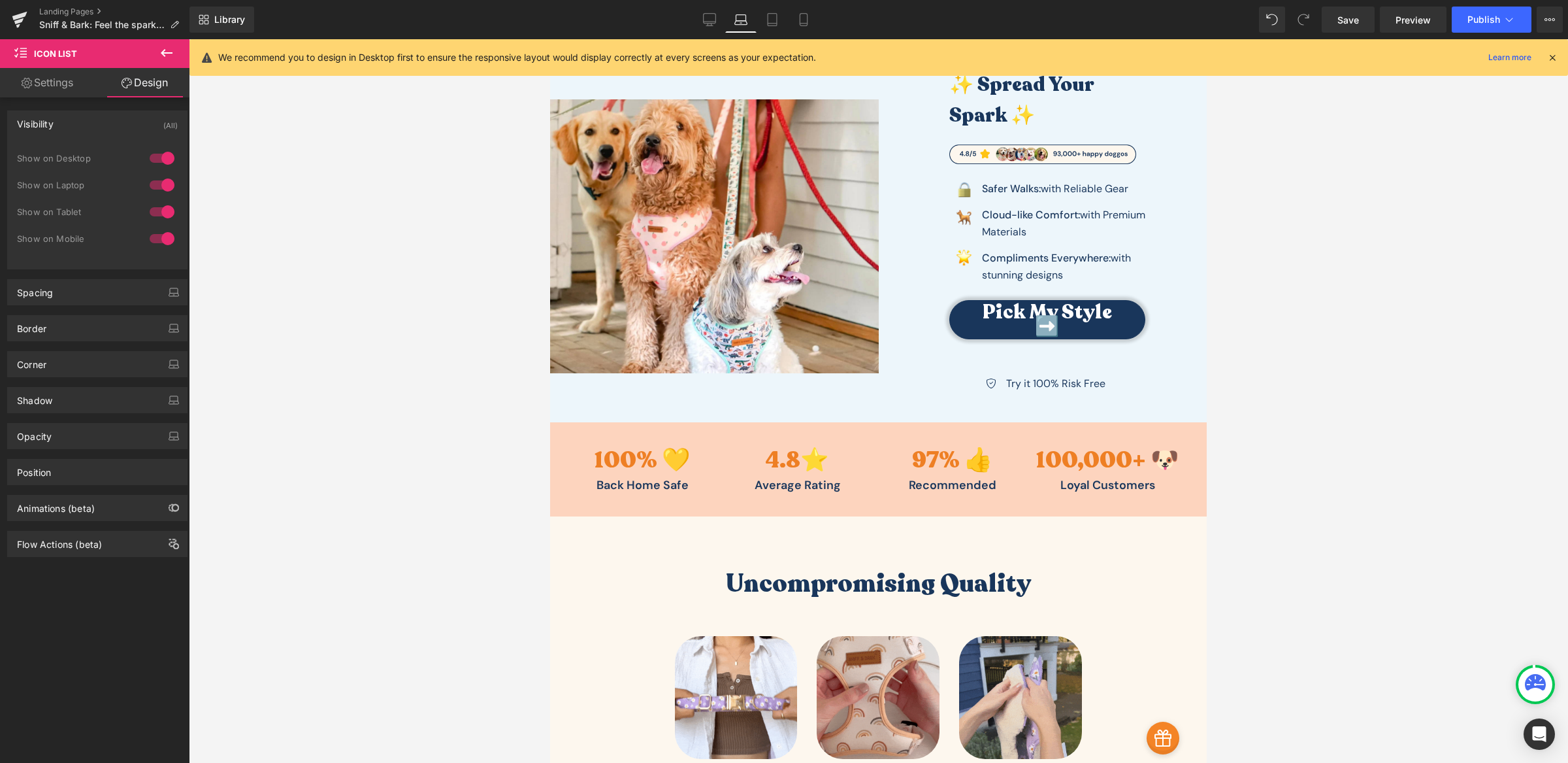
scroll to position [0, 0]
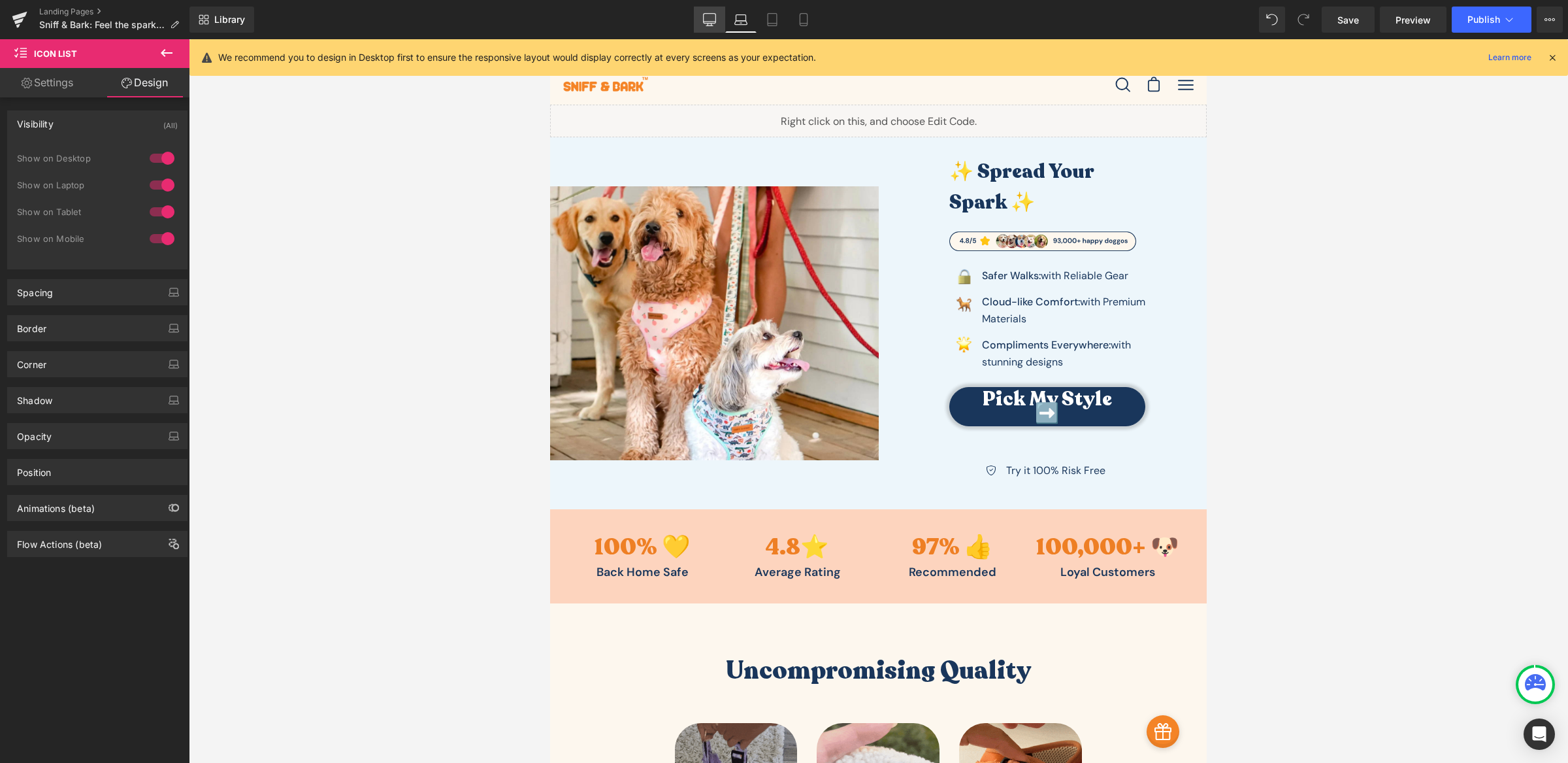
click at [710, 20] on icon at bounding box center [710, 20] width 13 height 13
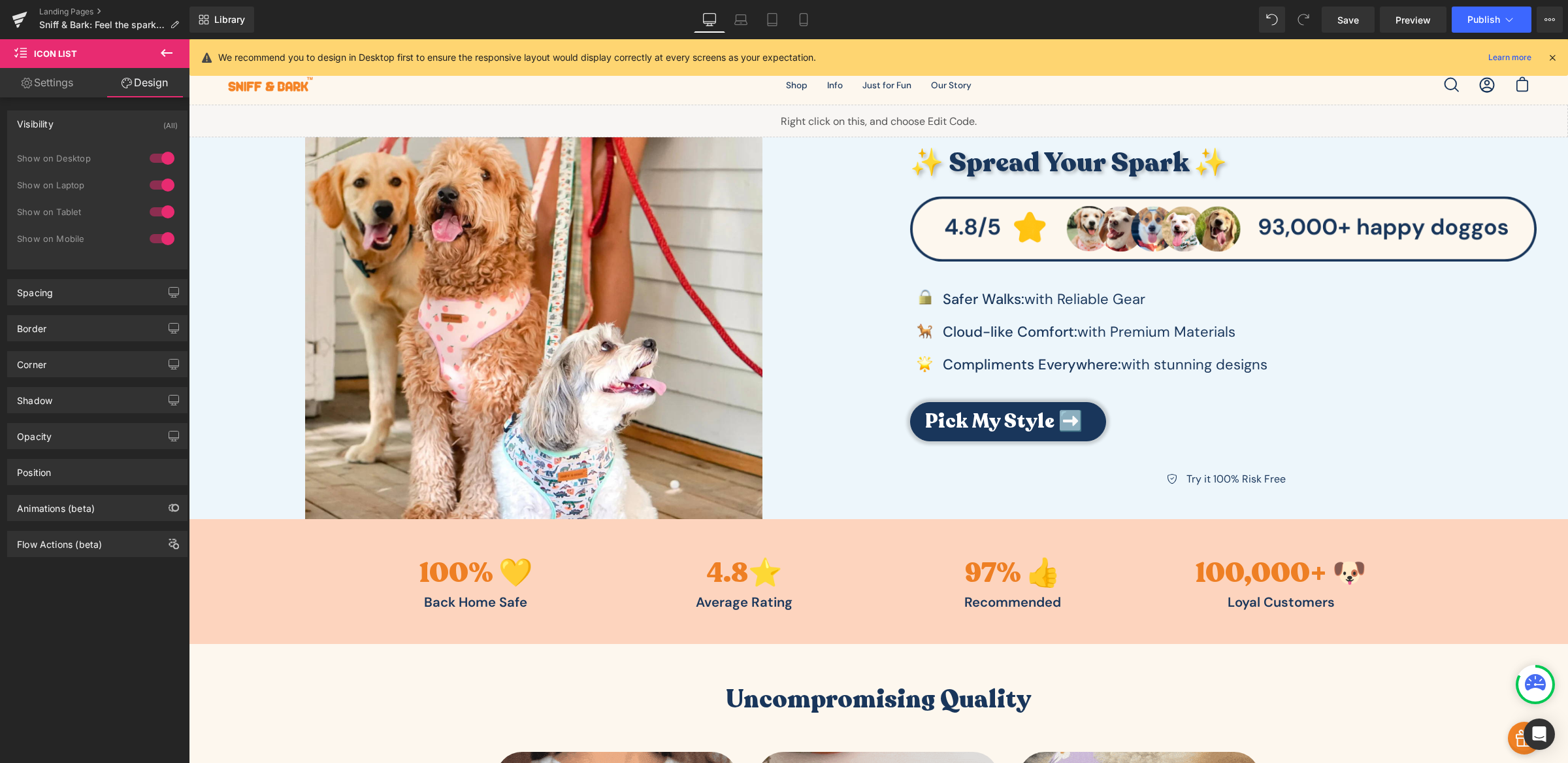
scroll to position [24, 0]
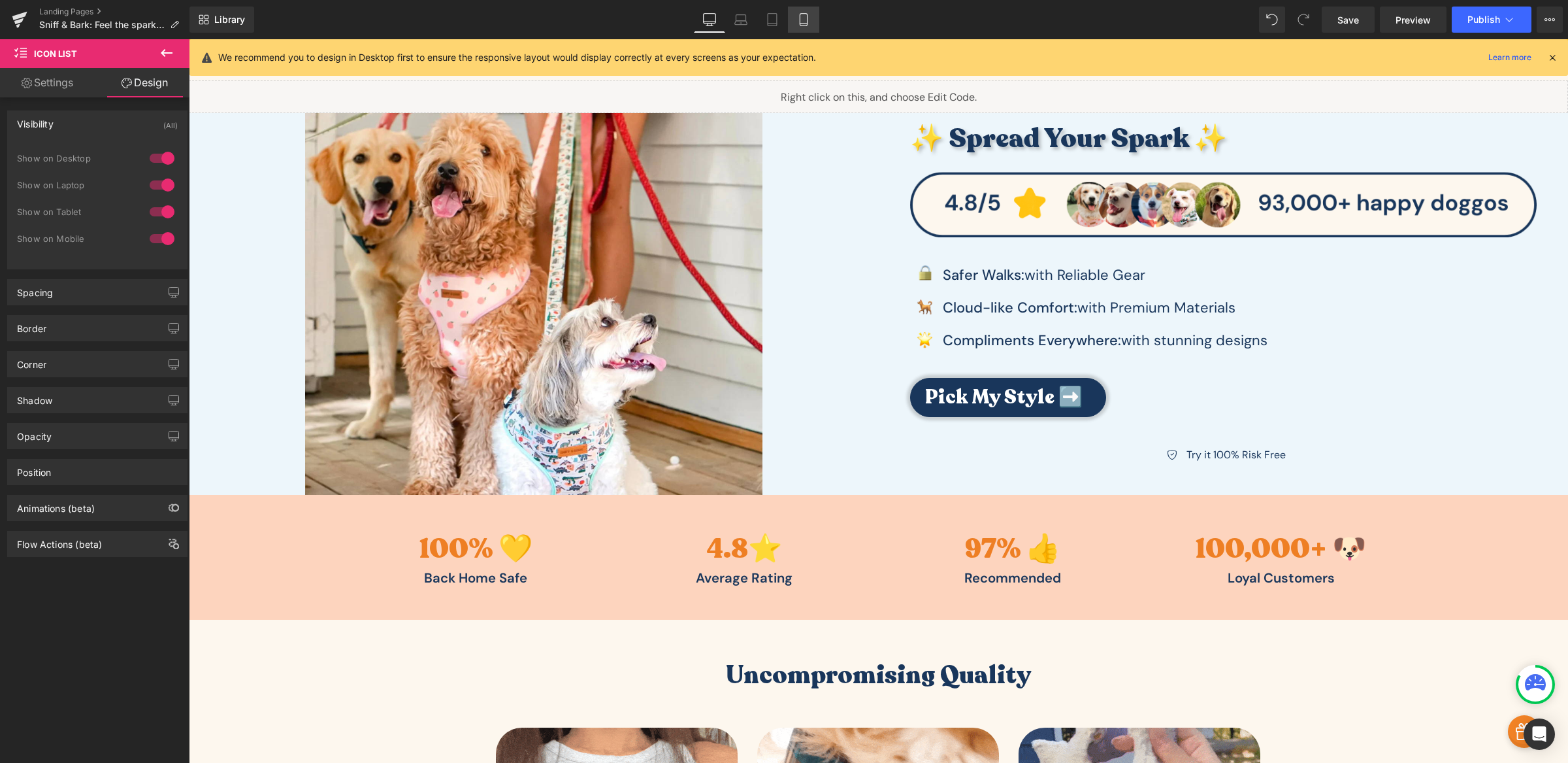
click at [797, 15] on icon at bounding box center [804, 20] width 13 height 13
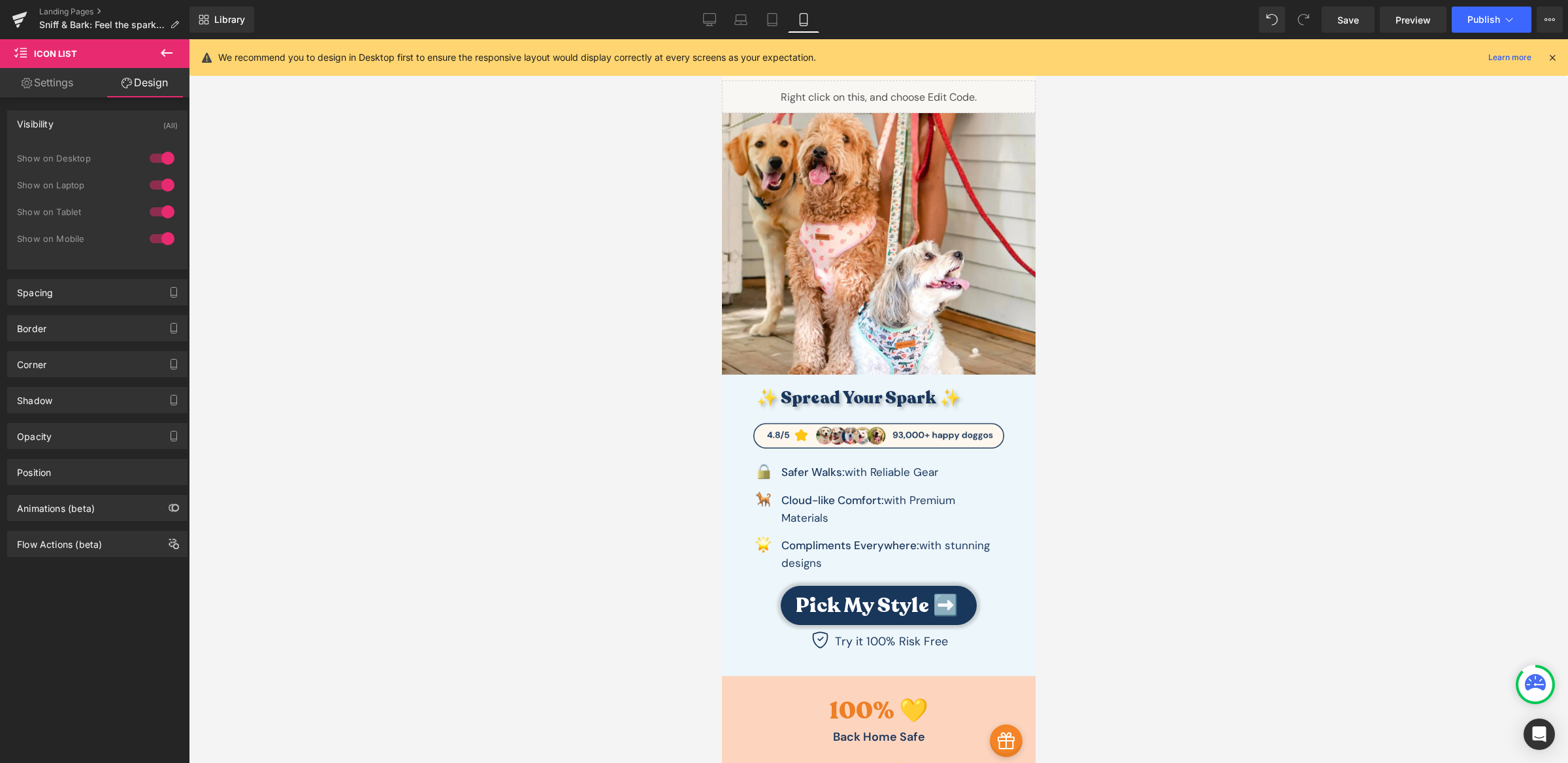
scroll to position [237, 0]
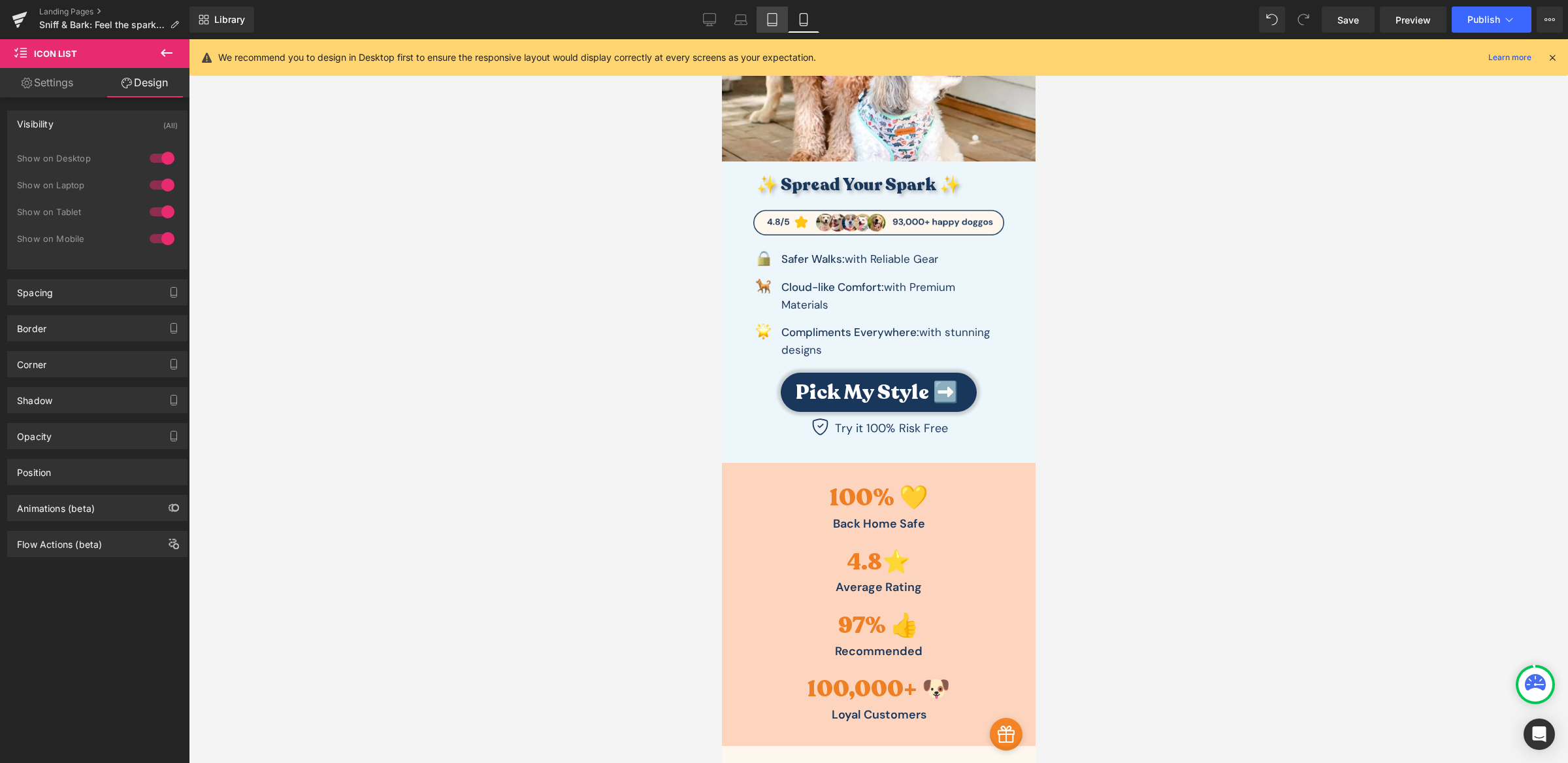
click at [769, 22] on icon at bounding box center [772, 20] width 13 height 13
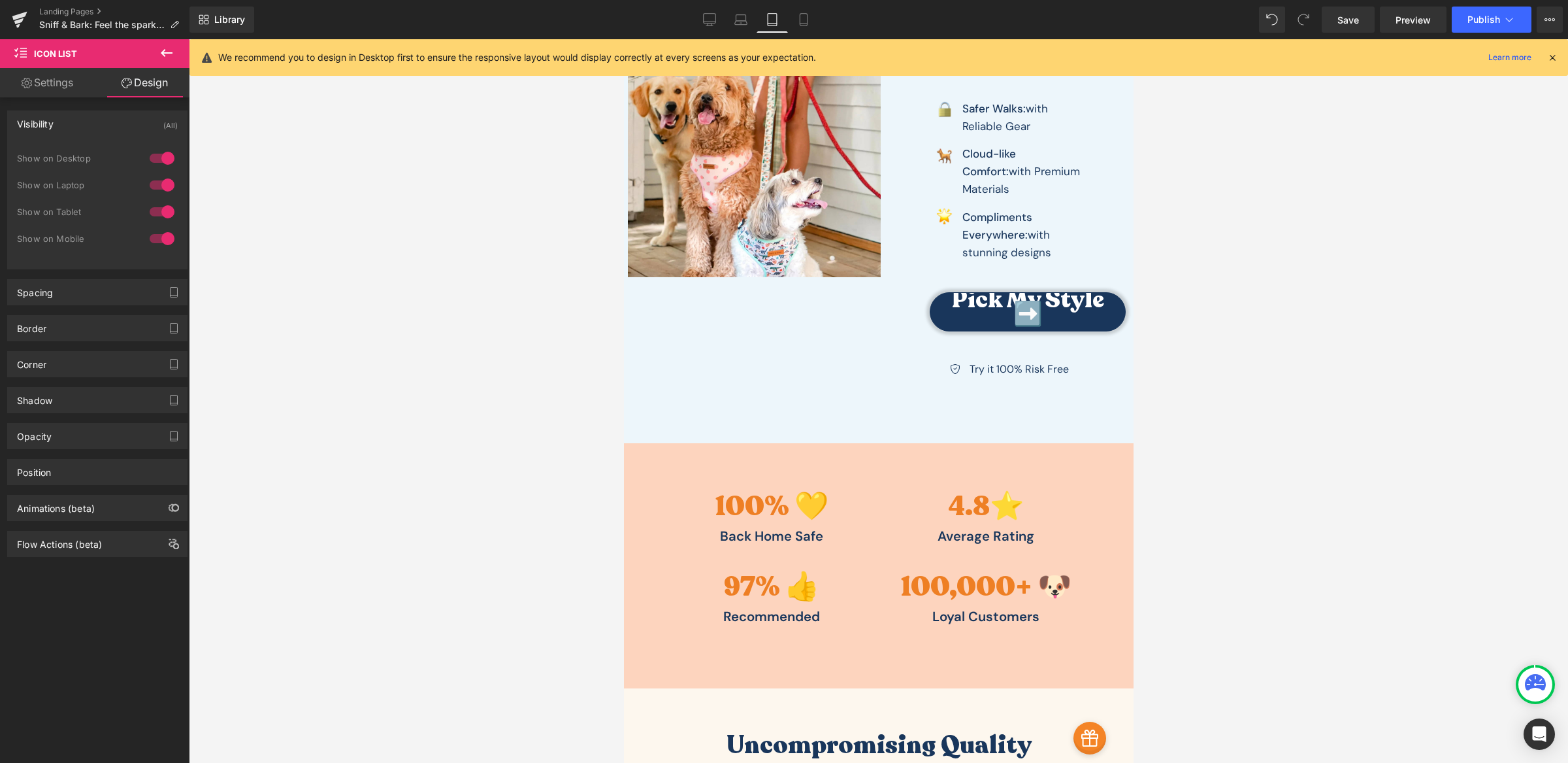
scroll to position [102, 0]
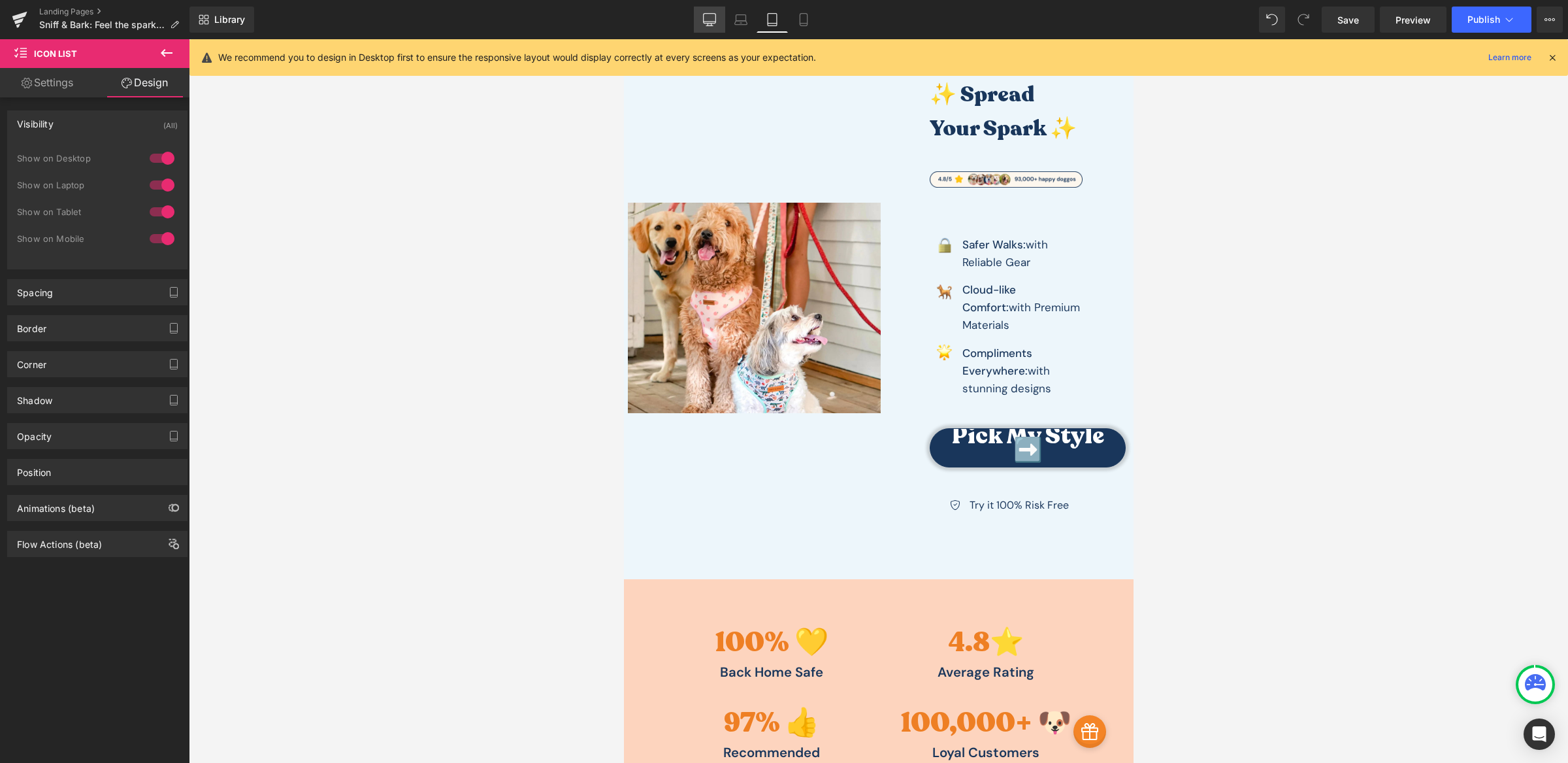
click at [709, 22] on icon at bounding box center [710, 20] width 13 height 13
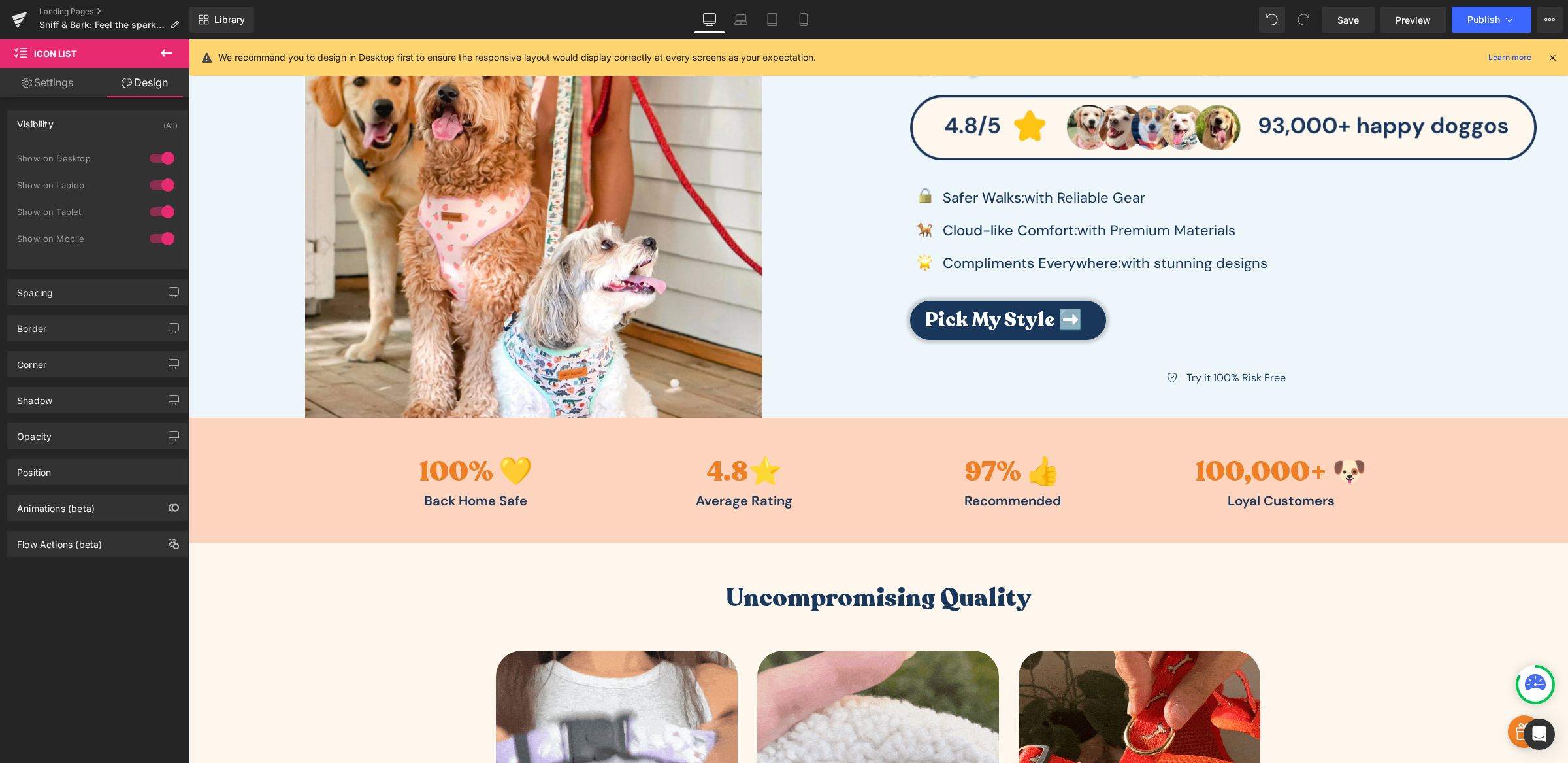
scroll to position [20, 0]
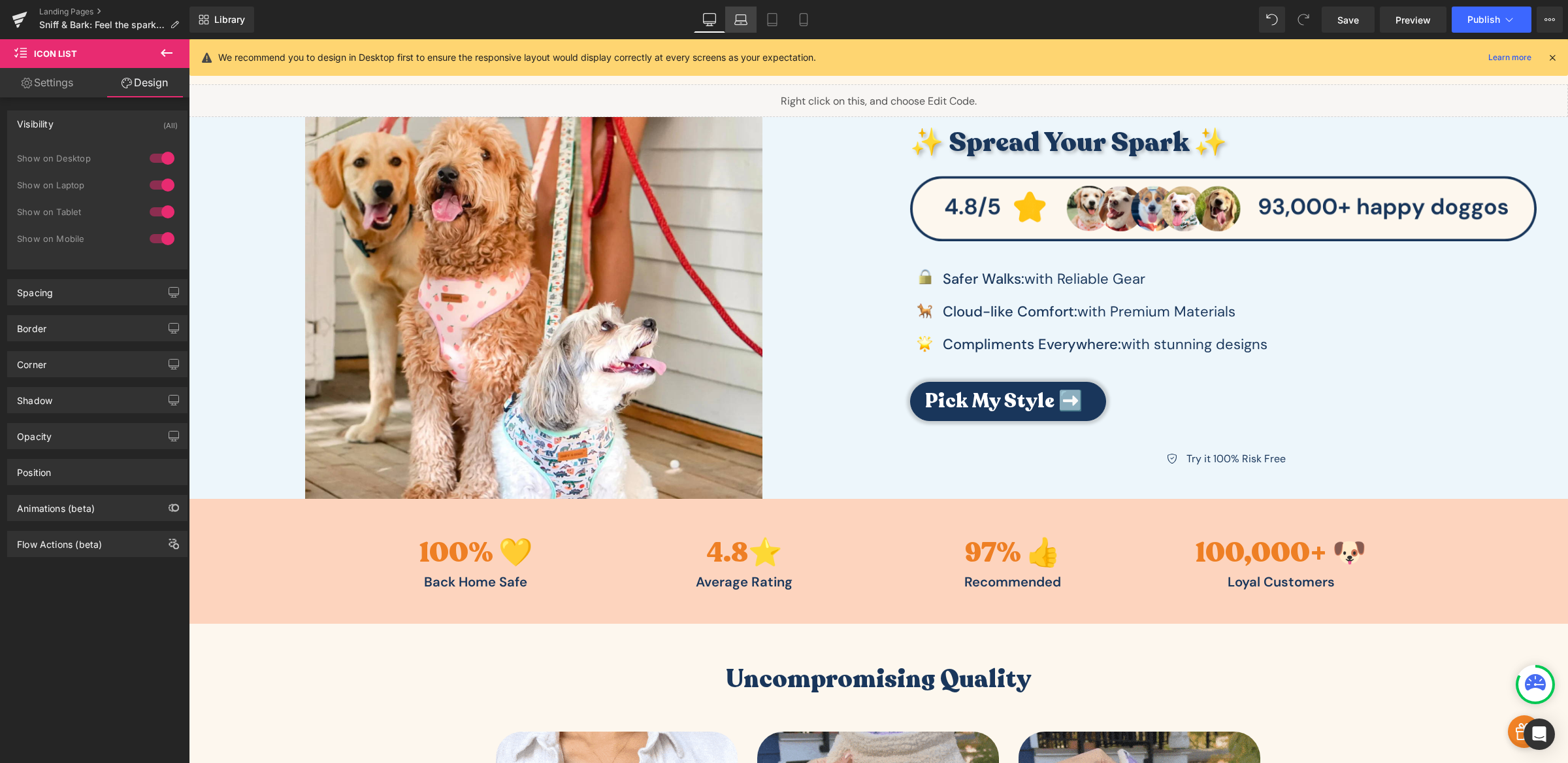
click at [751, 28] on link "Laptop" at bounding box center [740, 20] width 31 height 26
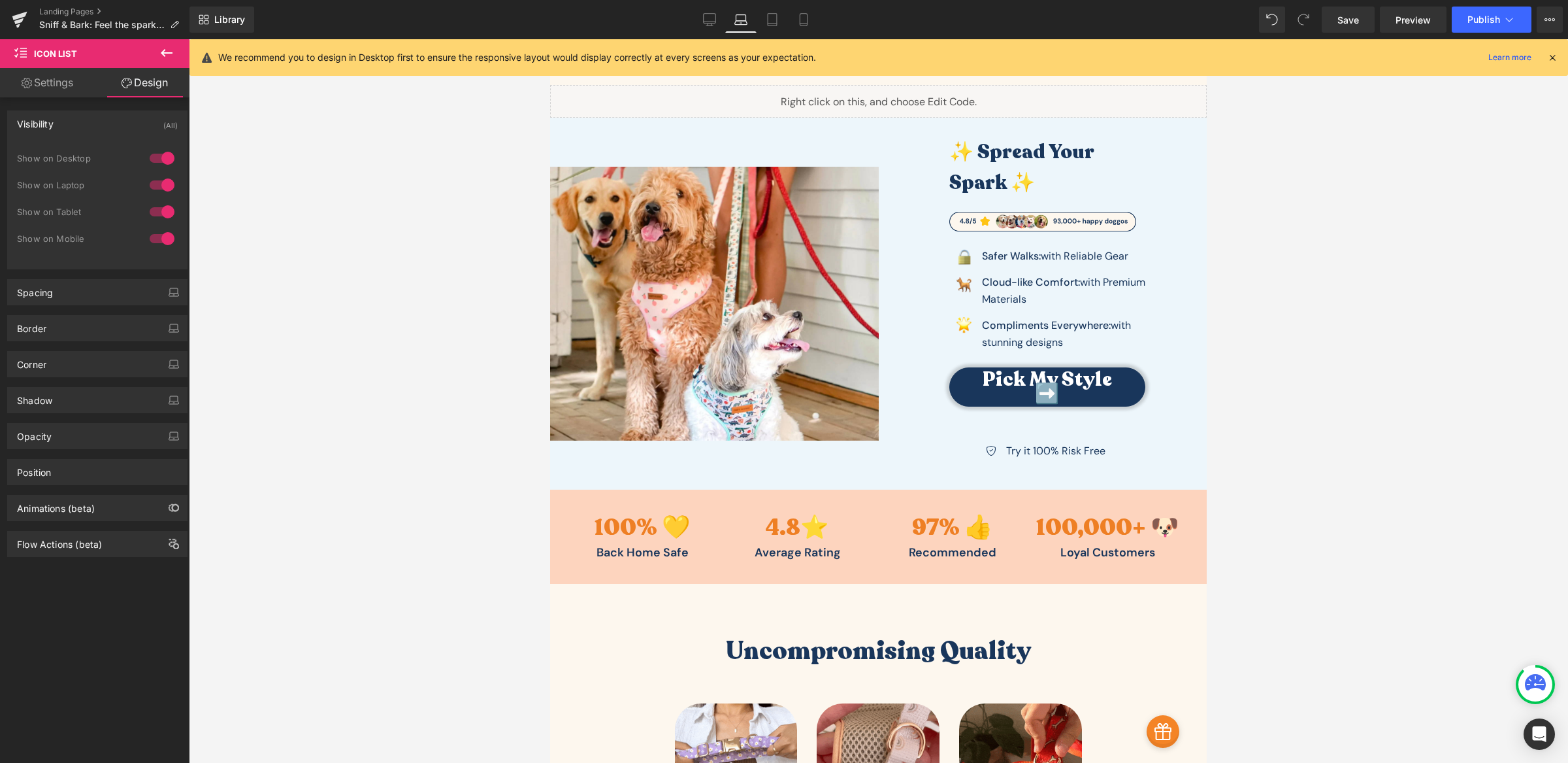
scroll to position [0, 0]
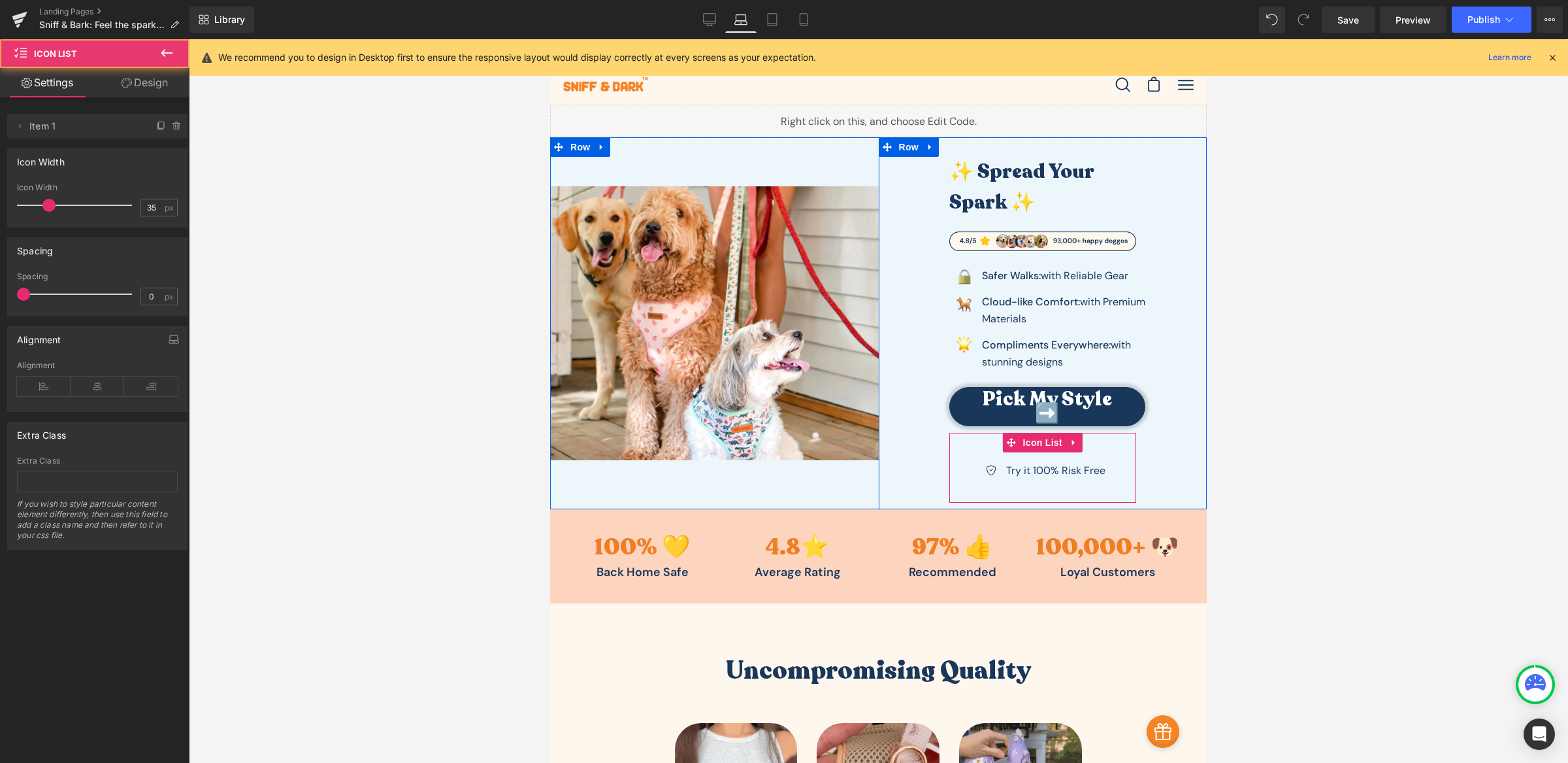
click at [1100, 448] on div "Icon Try it 100% Risk Free Text Block Icon List" at bounding box center [1043, 467] width 188 height 70
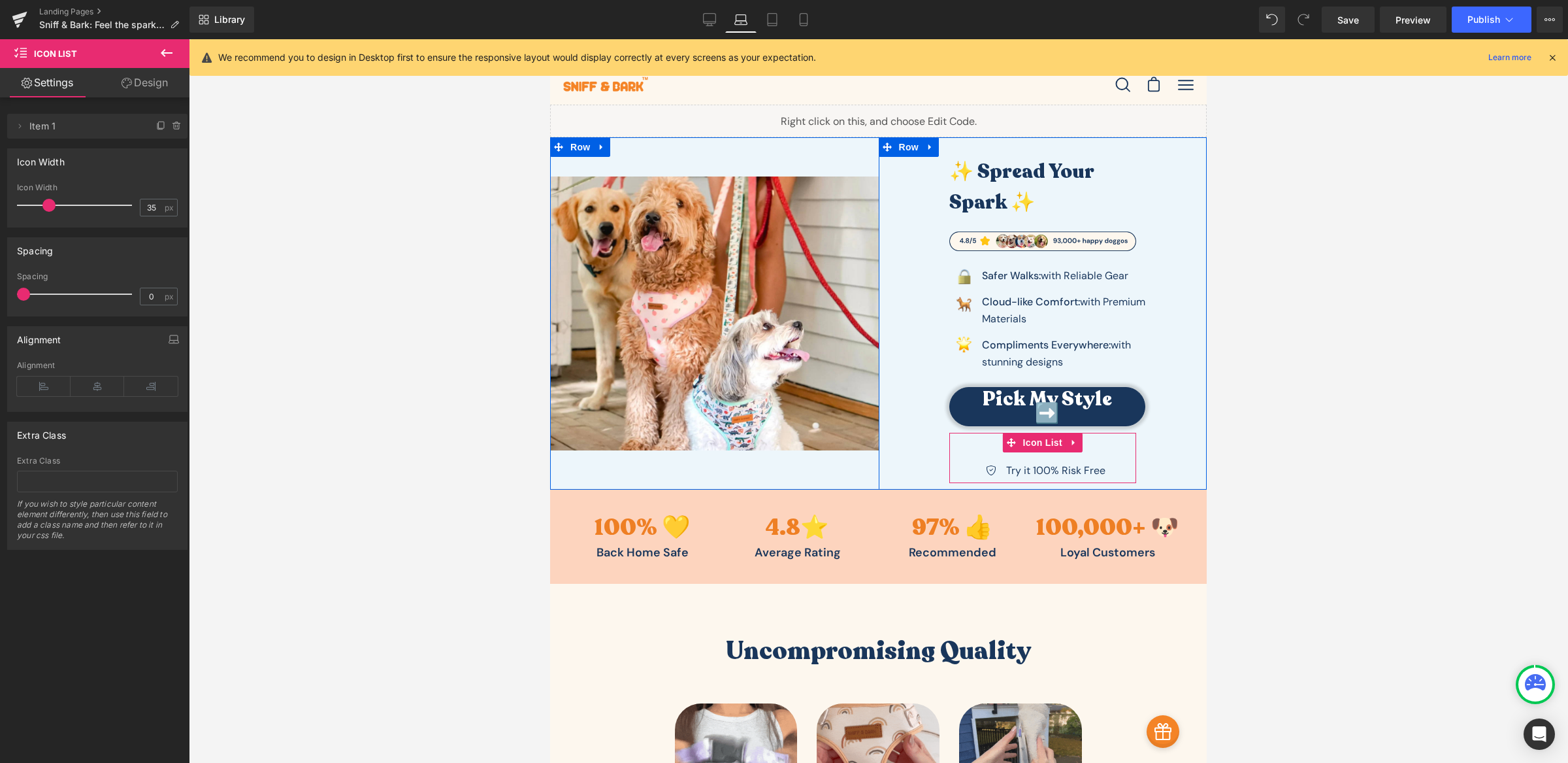
drag, startPoint x: 1097, startPoint y: 499, endPoint x: 1099, endPoint y: 465, distance: 34.1
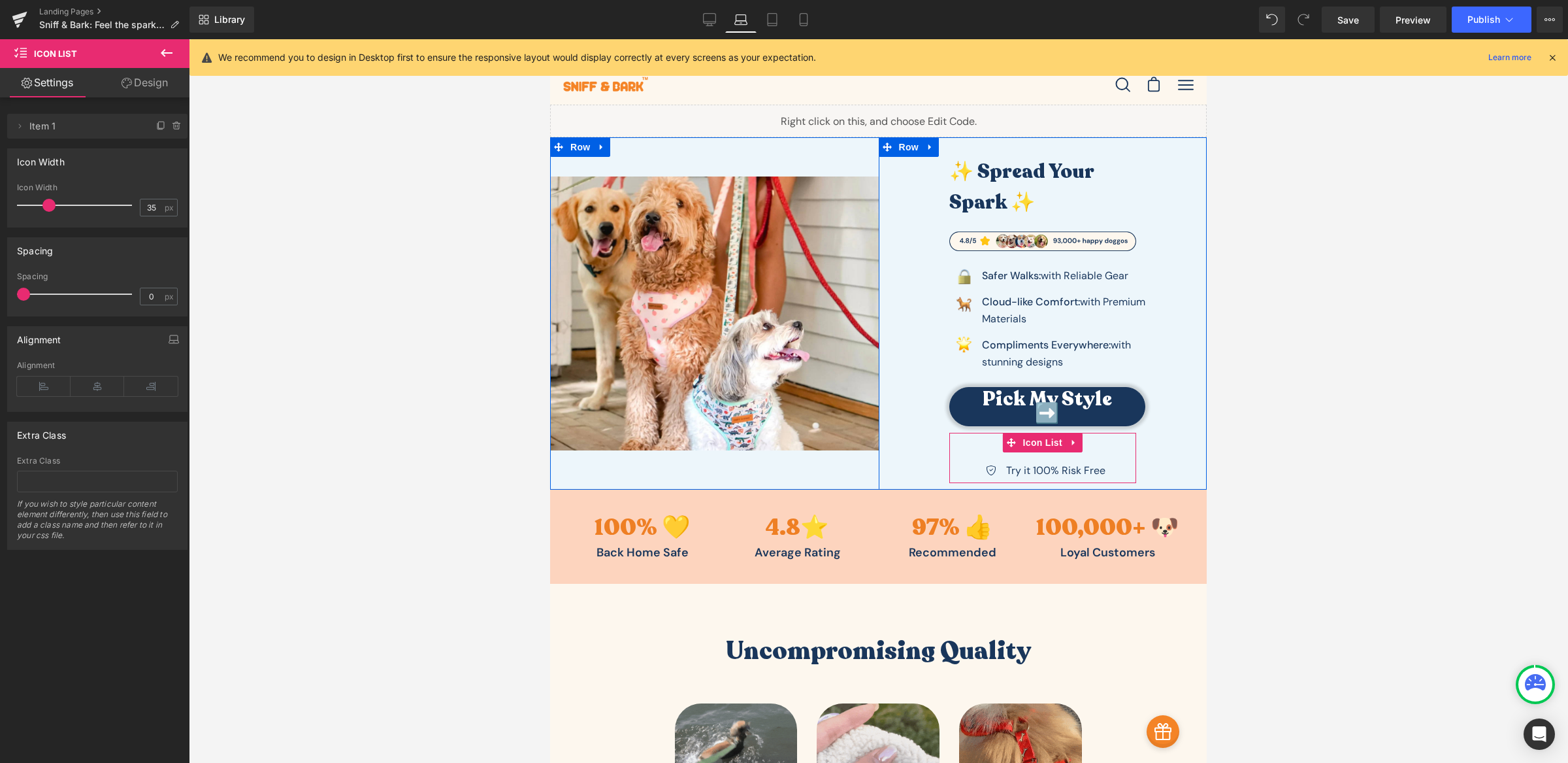
click at [1099, 465] on div "Icon Try it 100% Risk Free Text Block Icon List" at bounding box center [1043, 457] width 188 height 50
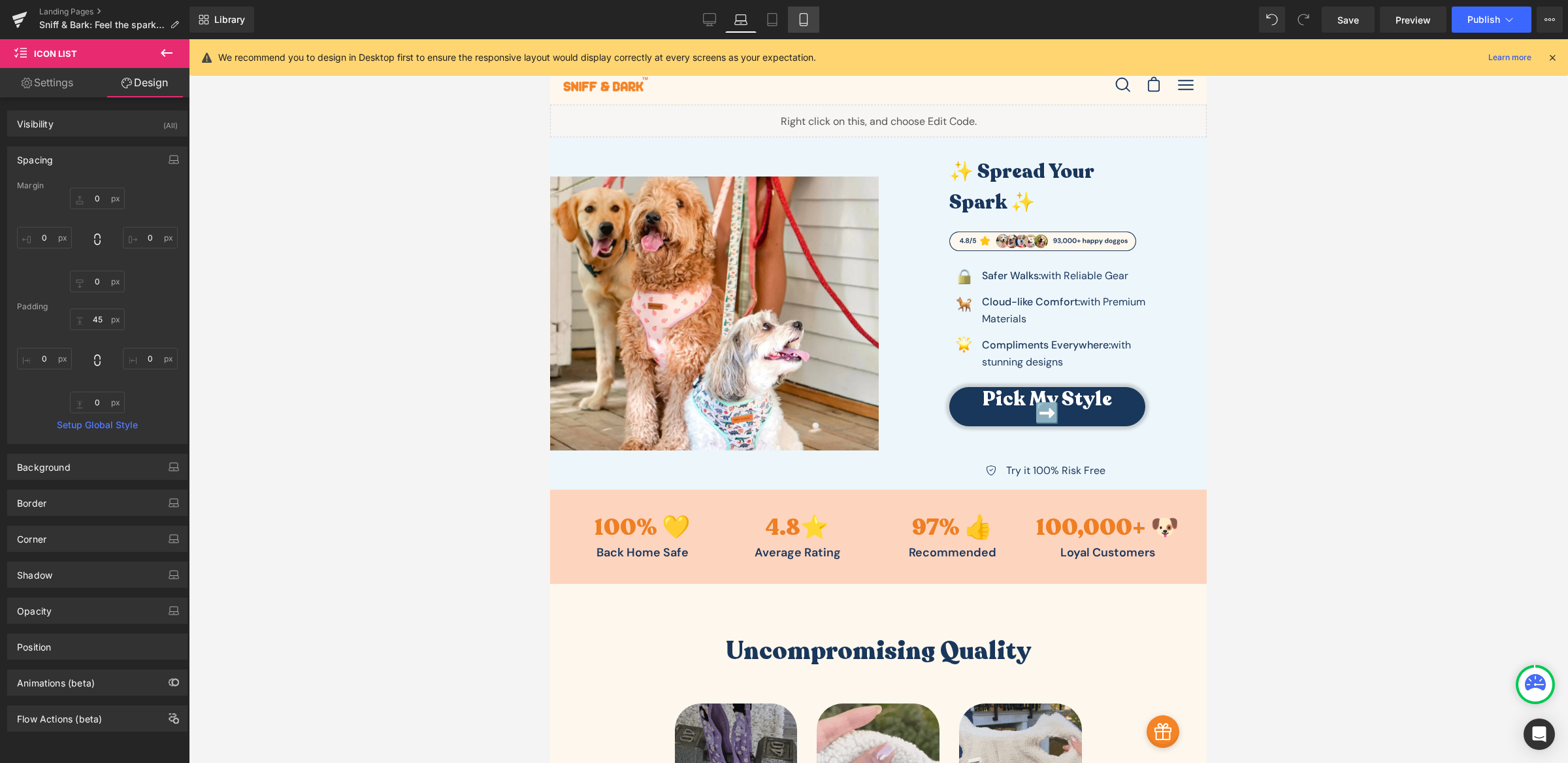
click at [800, 17] on icon at bounding box center [804, 20] width 7 height 12
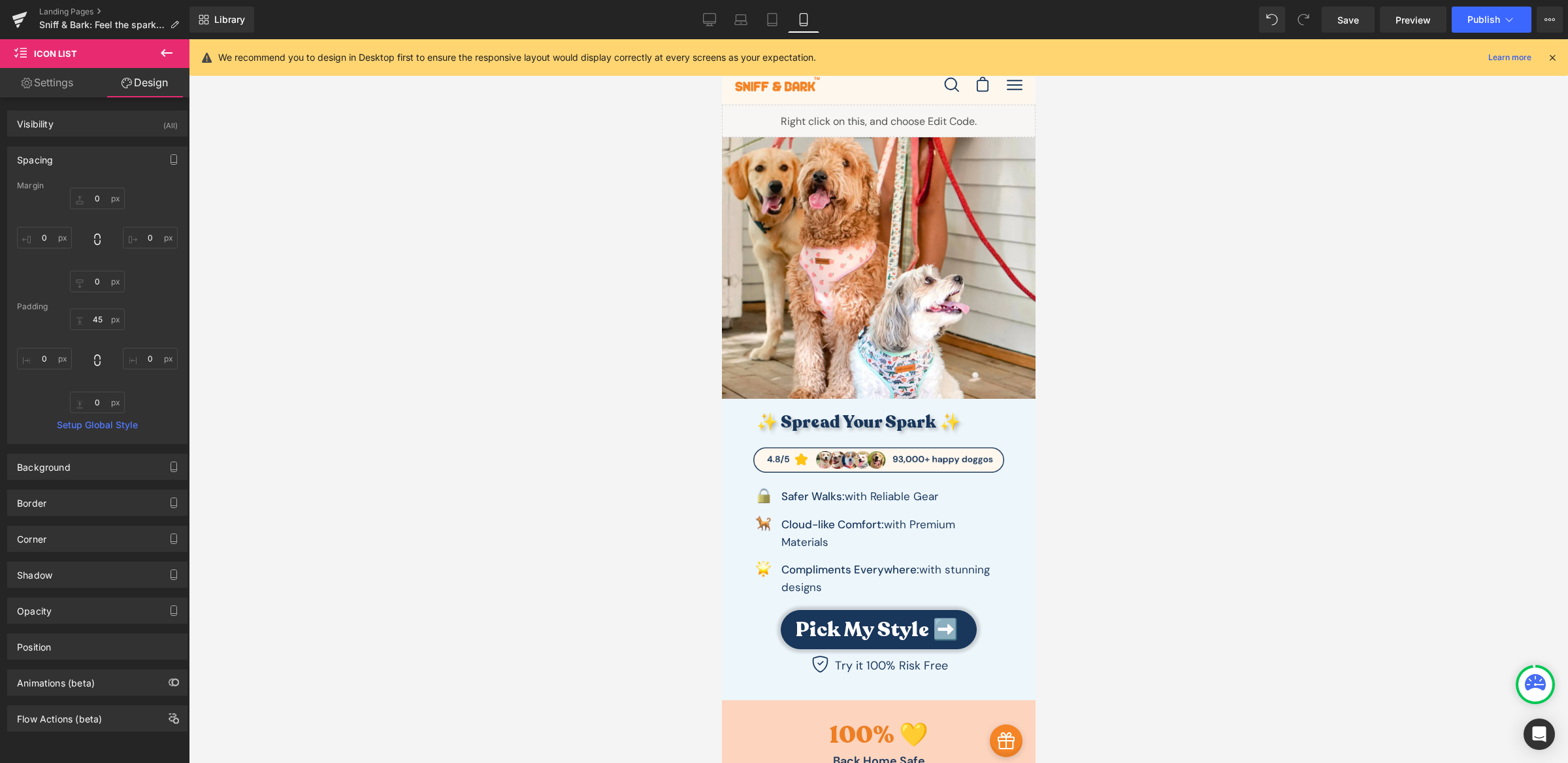
type input "0"
type input "10"
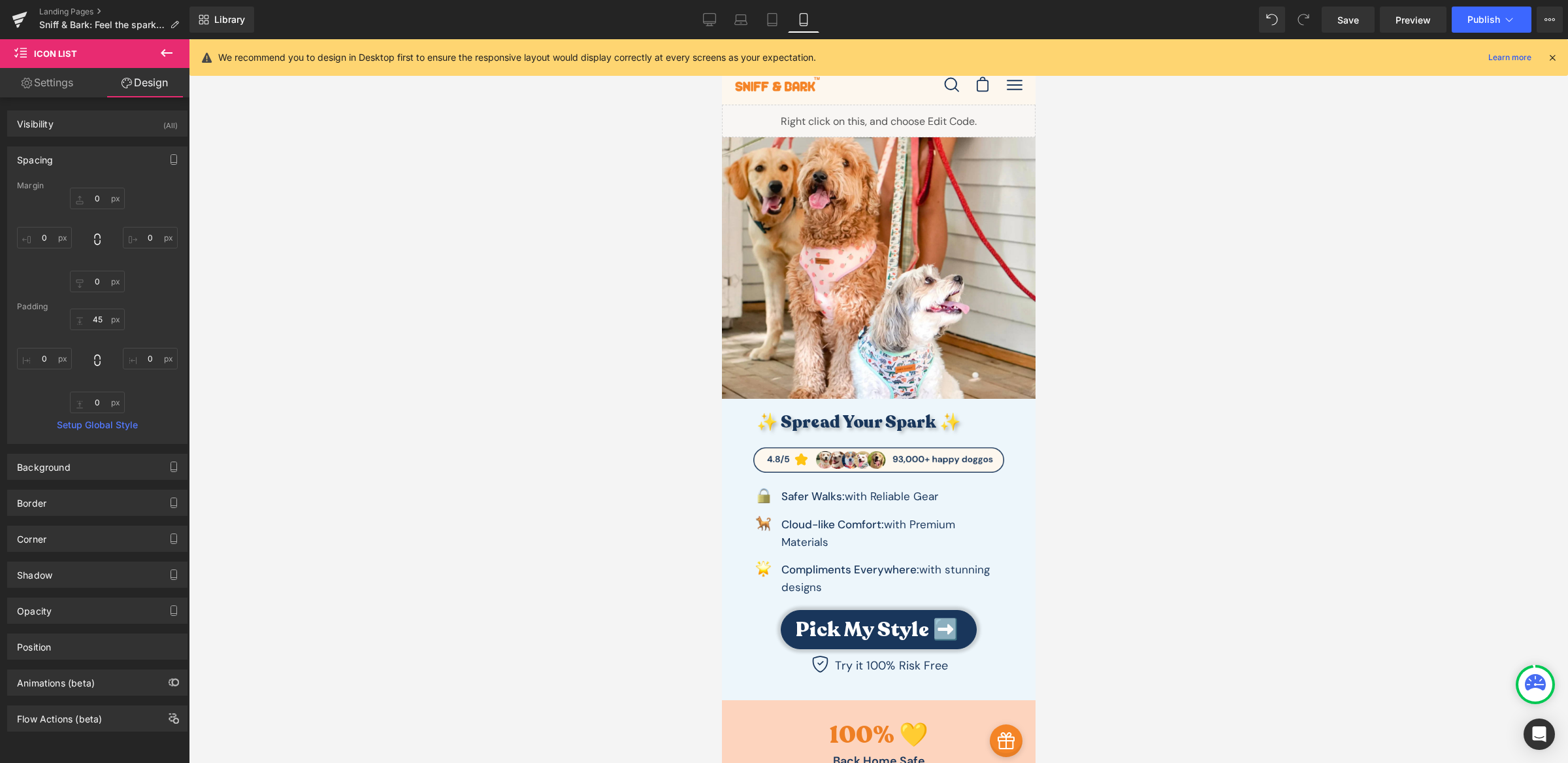
type input "0"
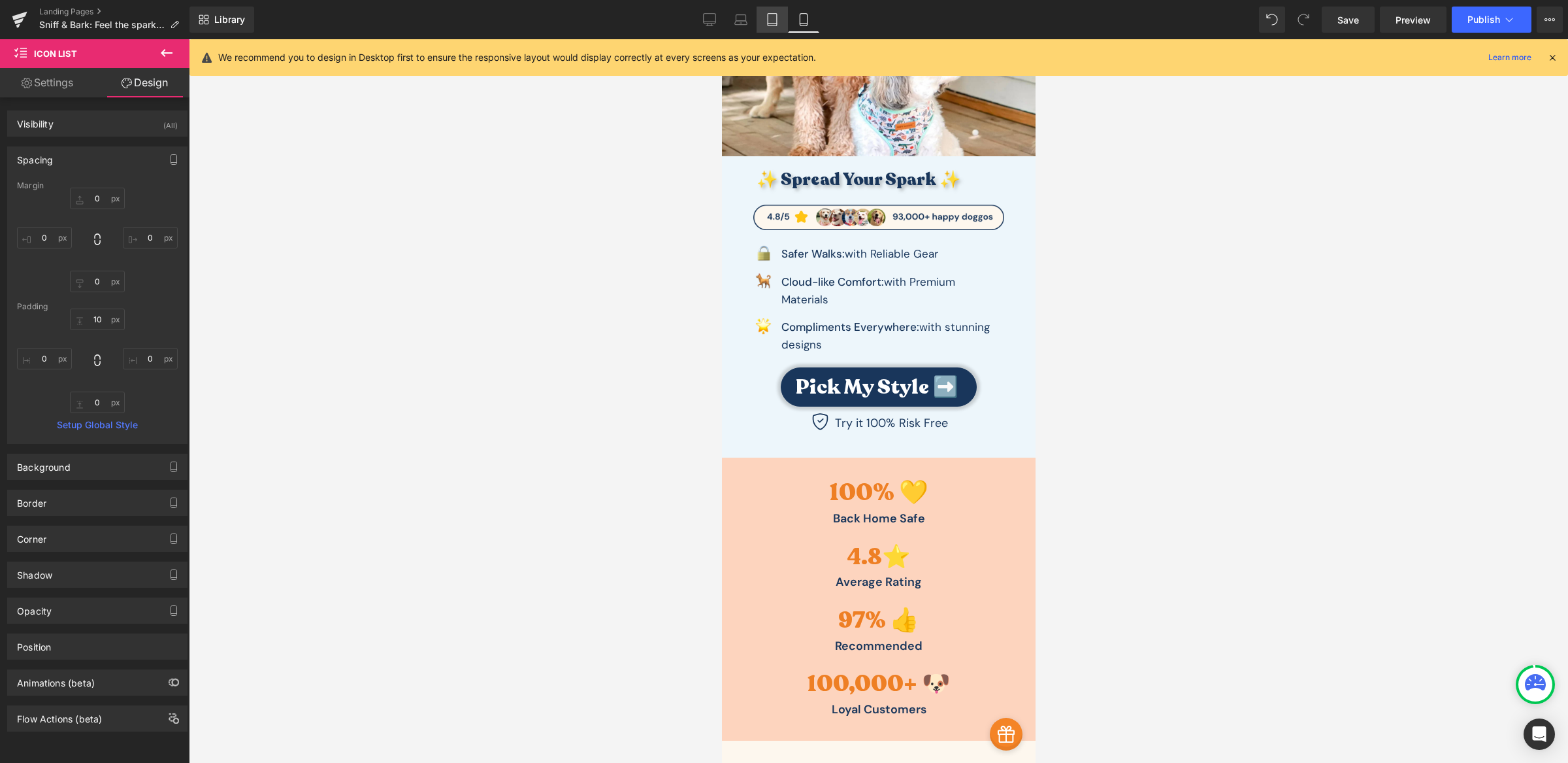
click at [782, 20] on link "Tablet" at bounding box center [772, 20] width 31 height 26
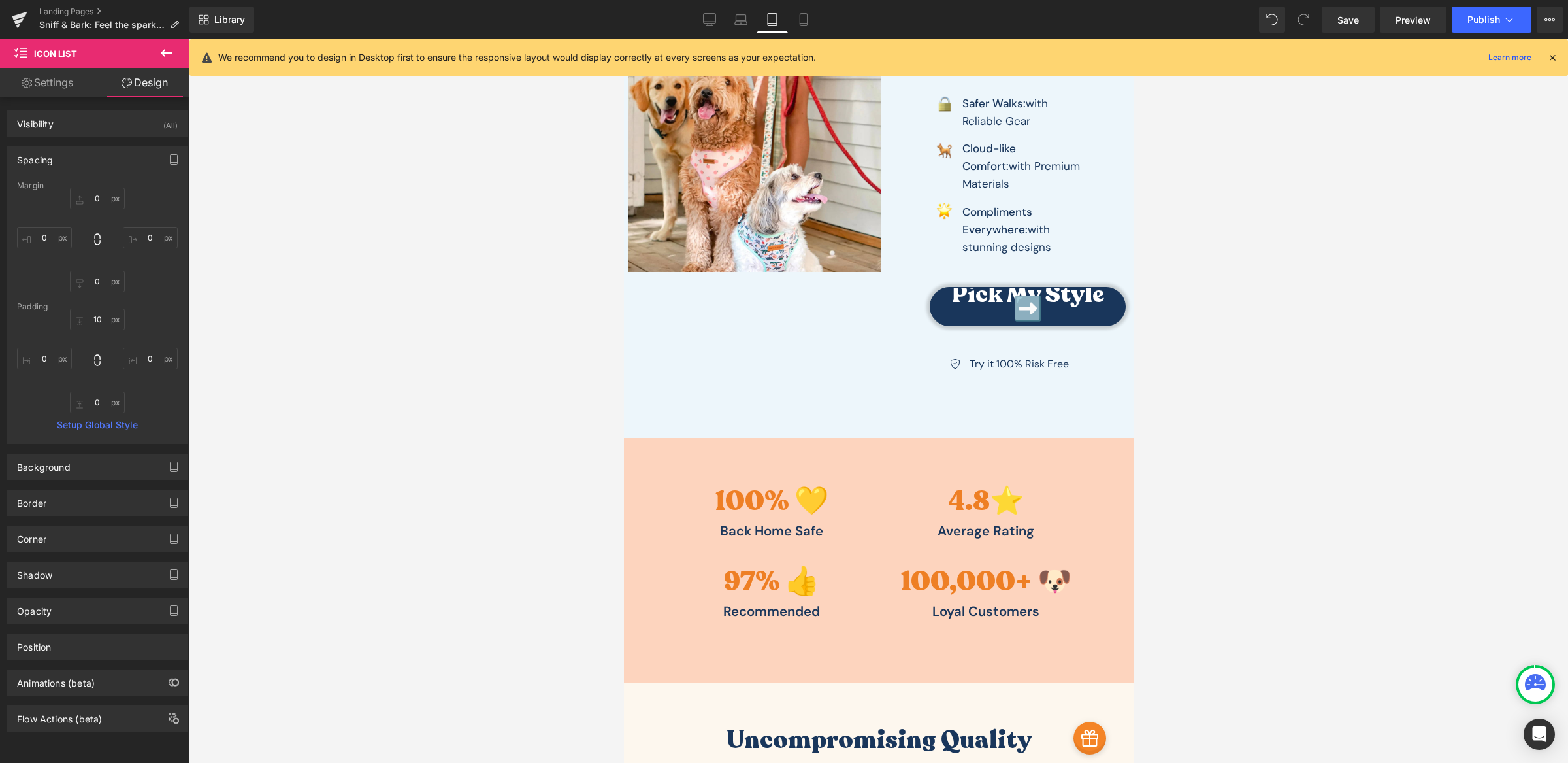
type input "0"
type input "45"
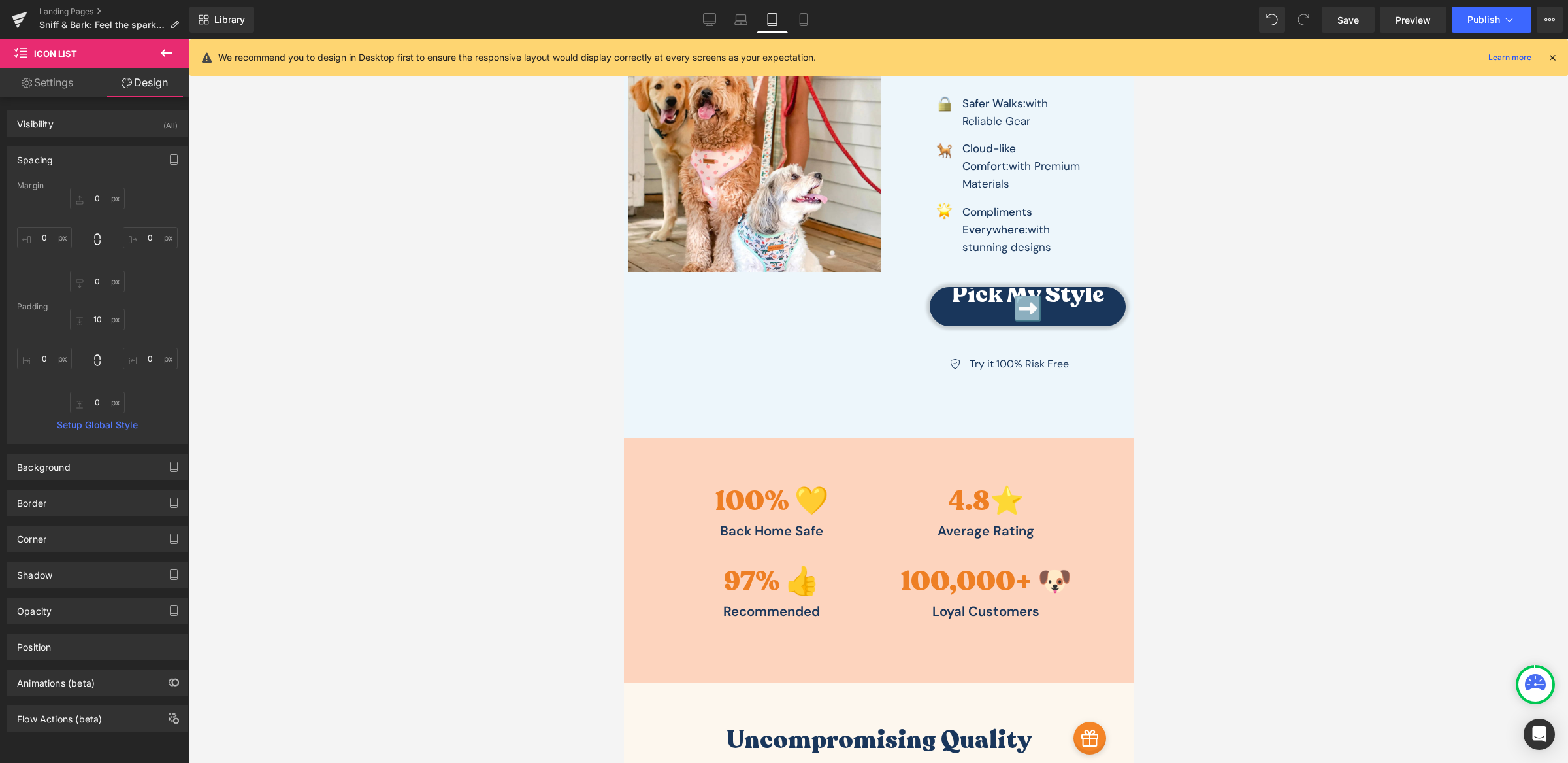
type input "0"
type input "30"
type input "0"
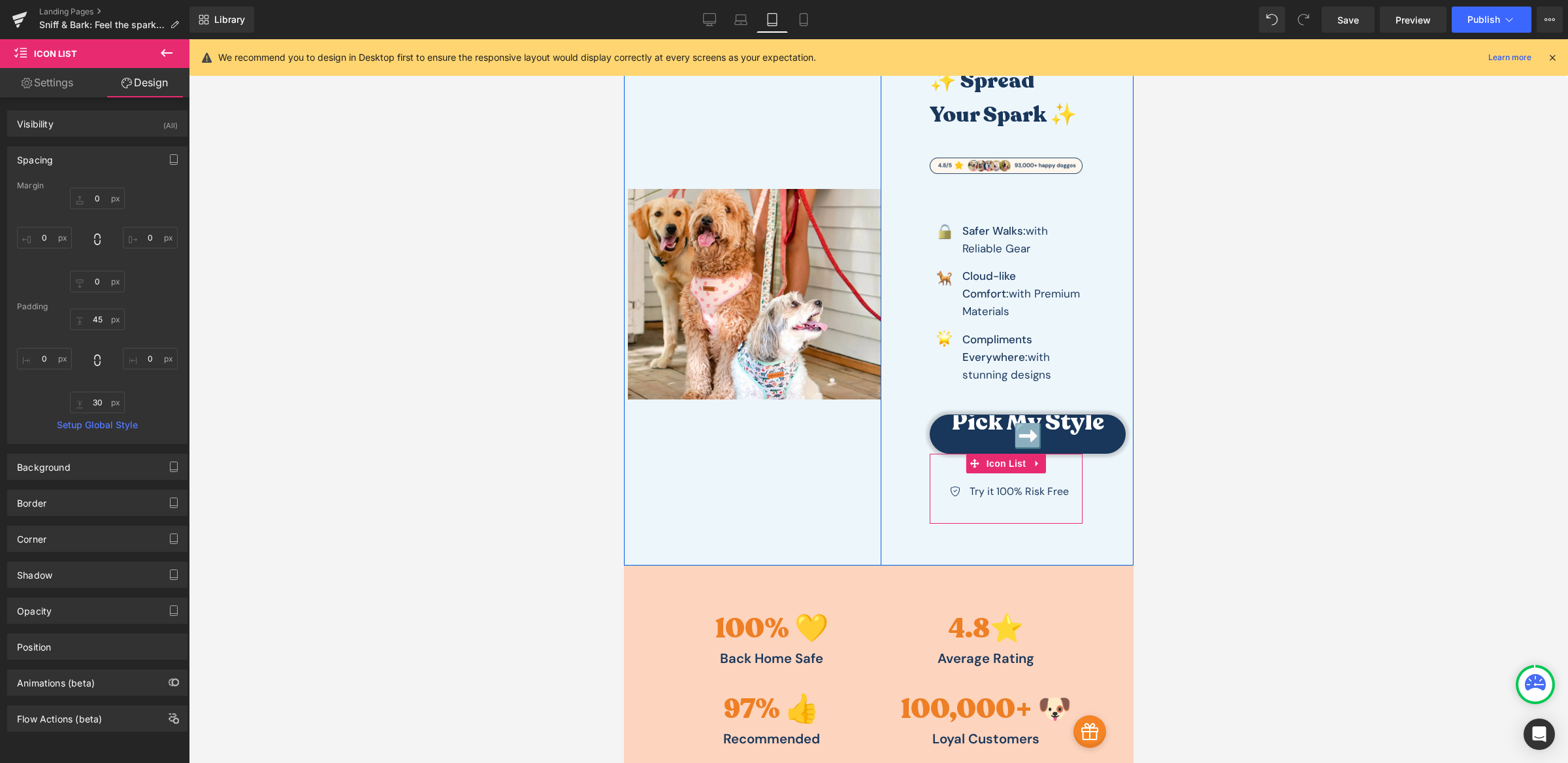
click at [1026, 453] on div "Icon Try it 100% Risk Free Text Block Icon List 45px" at bounding box center [1005, 488] width 153 height 70
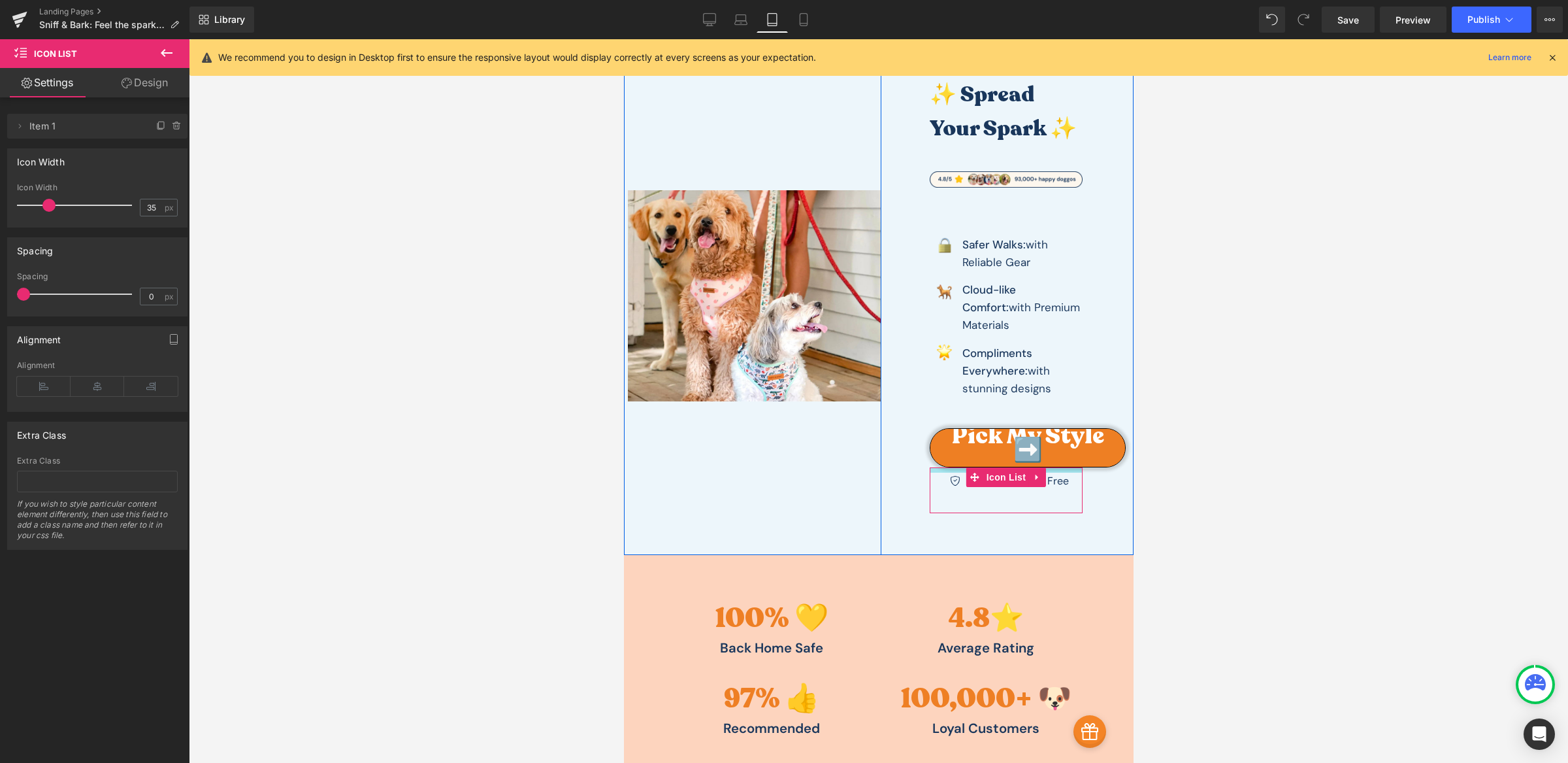
scroll to position [100, 0]
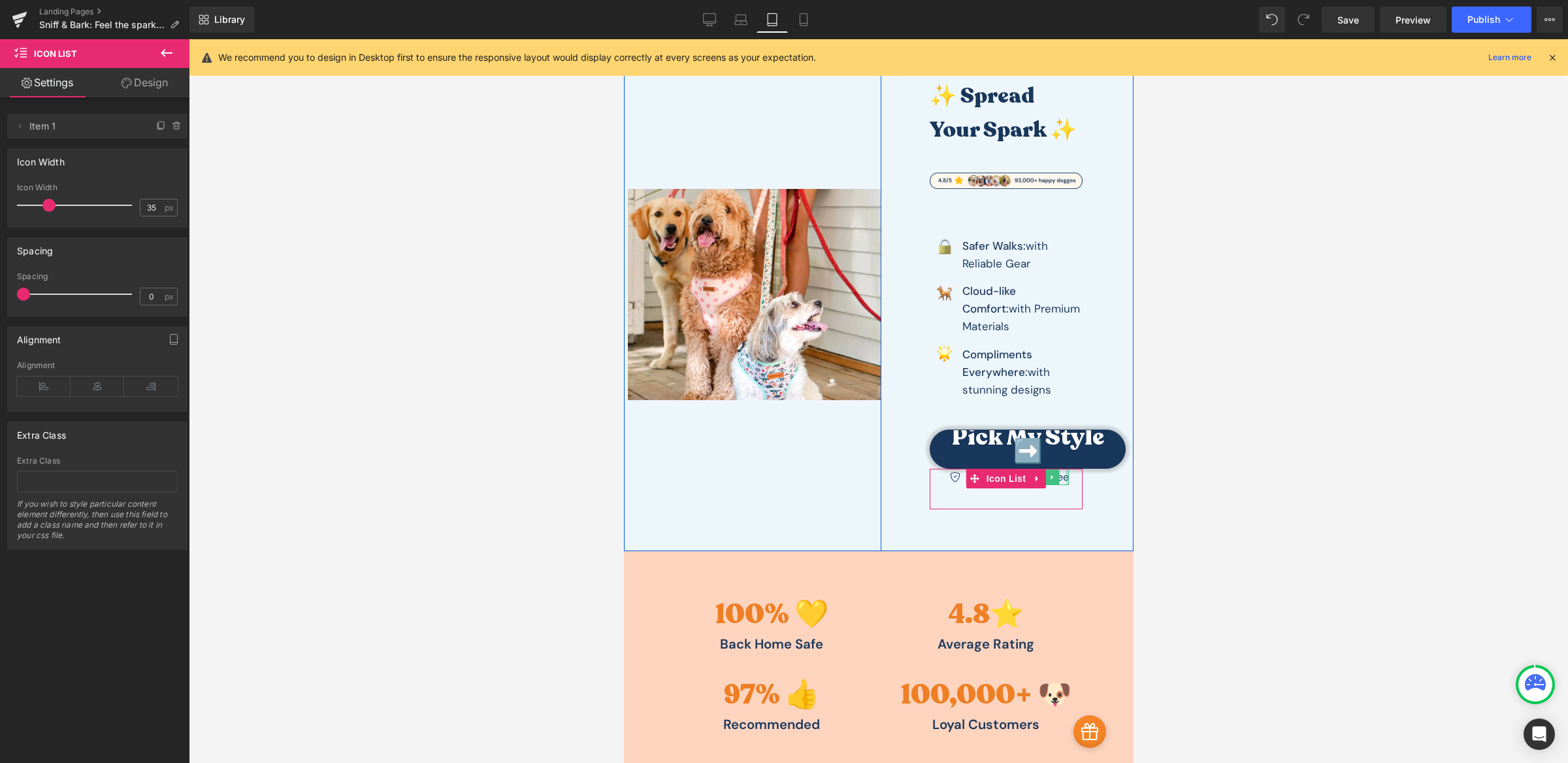
drag, startPoint x: 1052, startPoint y: 456, endPoint x: 1062, endPoint y: 460, distance: 10.8
click at [1058, 469] on div "Icon Try it 100% Risk Free Text Block Icon List" at bounding box center [1005, 489] width 153 height 41
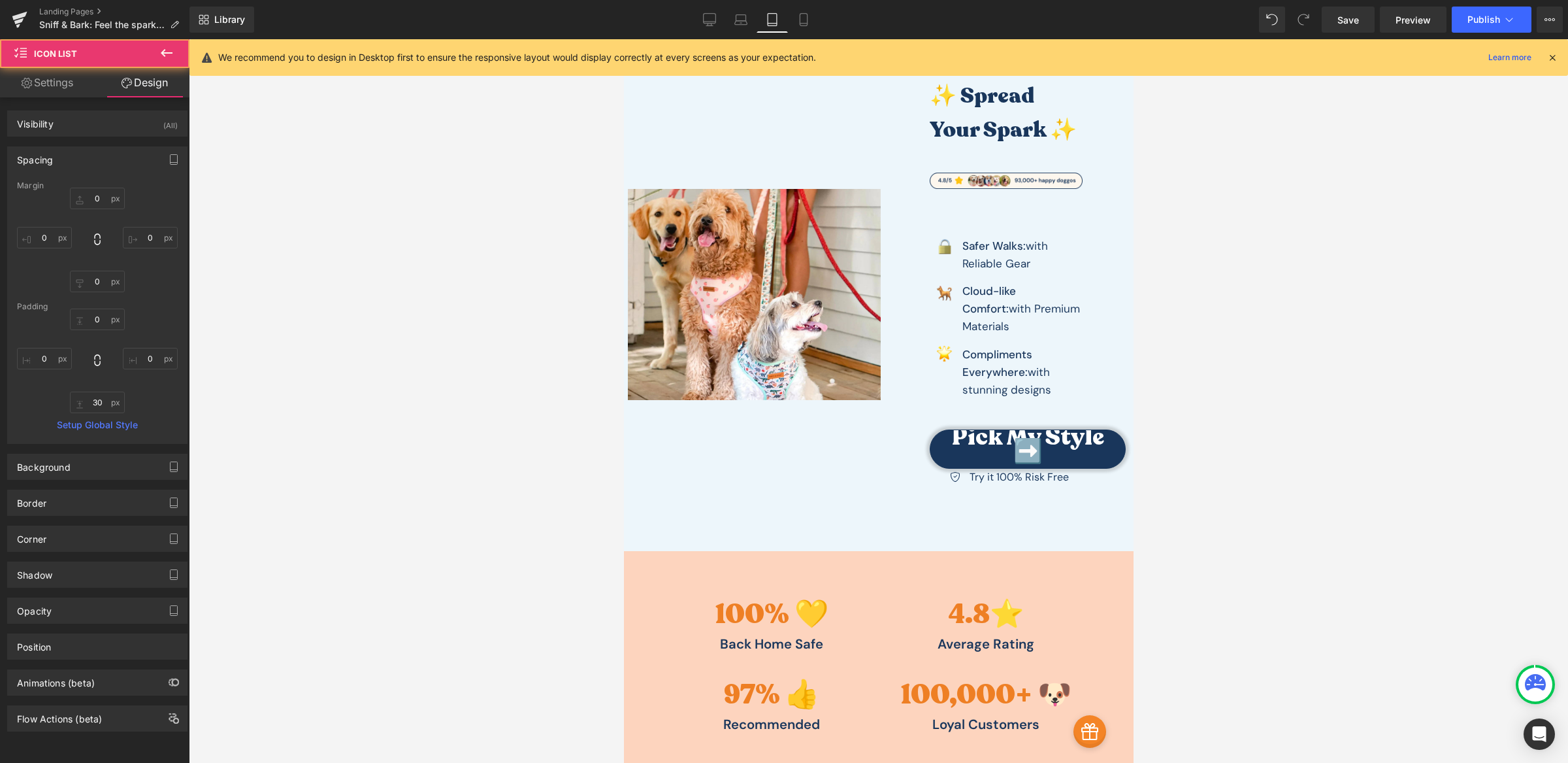
click at [1301, 470] on div at bounding box center [878, 400] width 1379 height 723
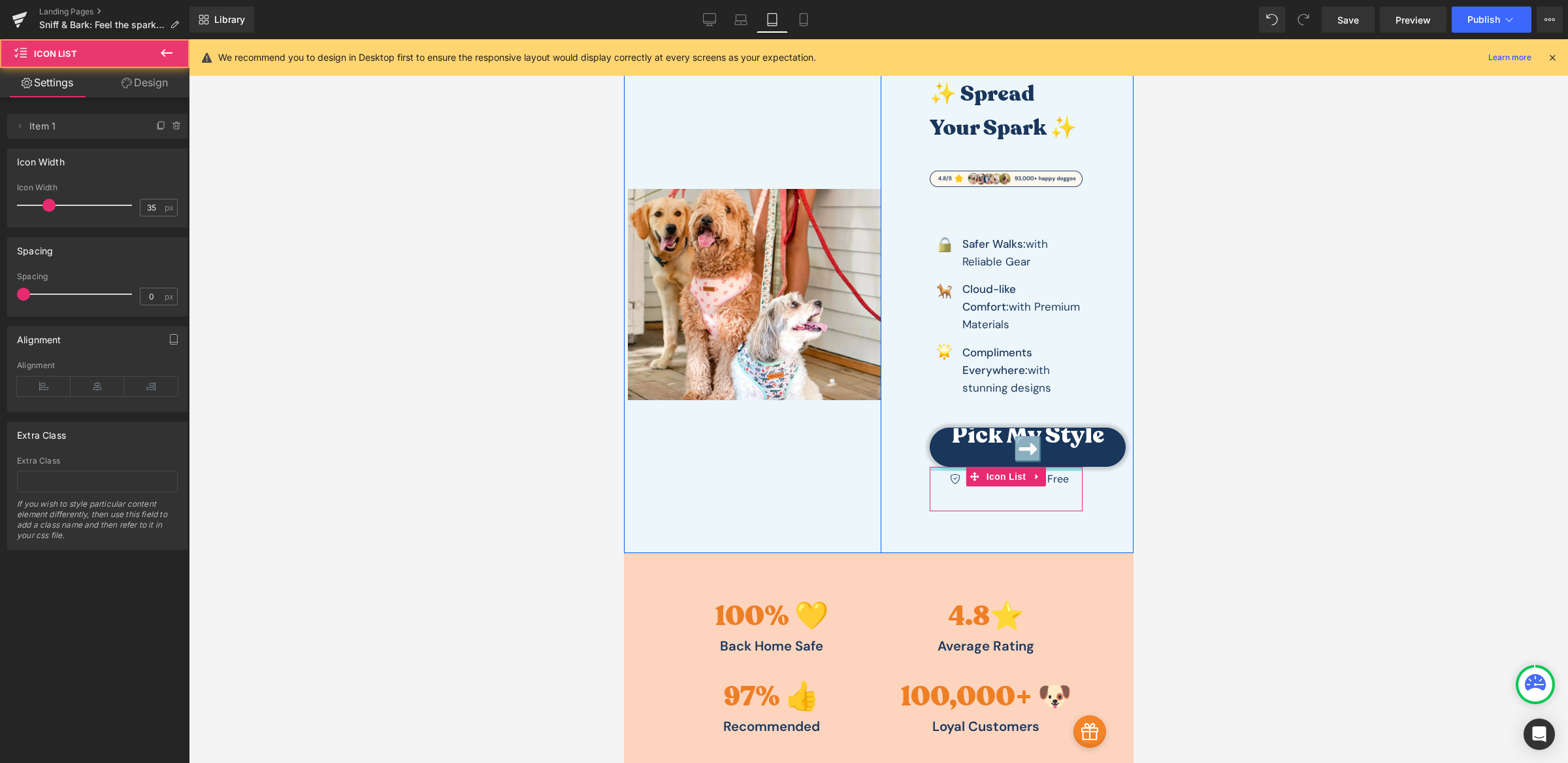
scroll to position [103, 0]
click at [1065, 466] on div "Icon Try it 100% Risk Free Text Block Icon List" at bounding box center [1005, 489] width 153 height 46
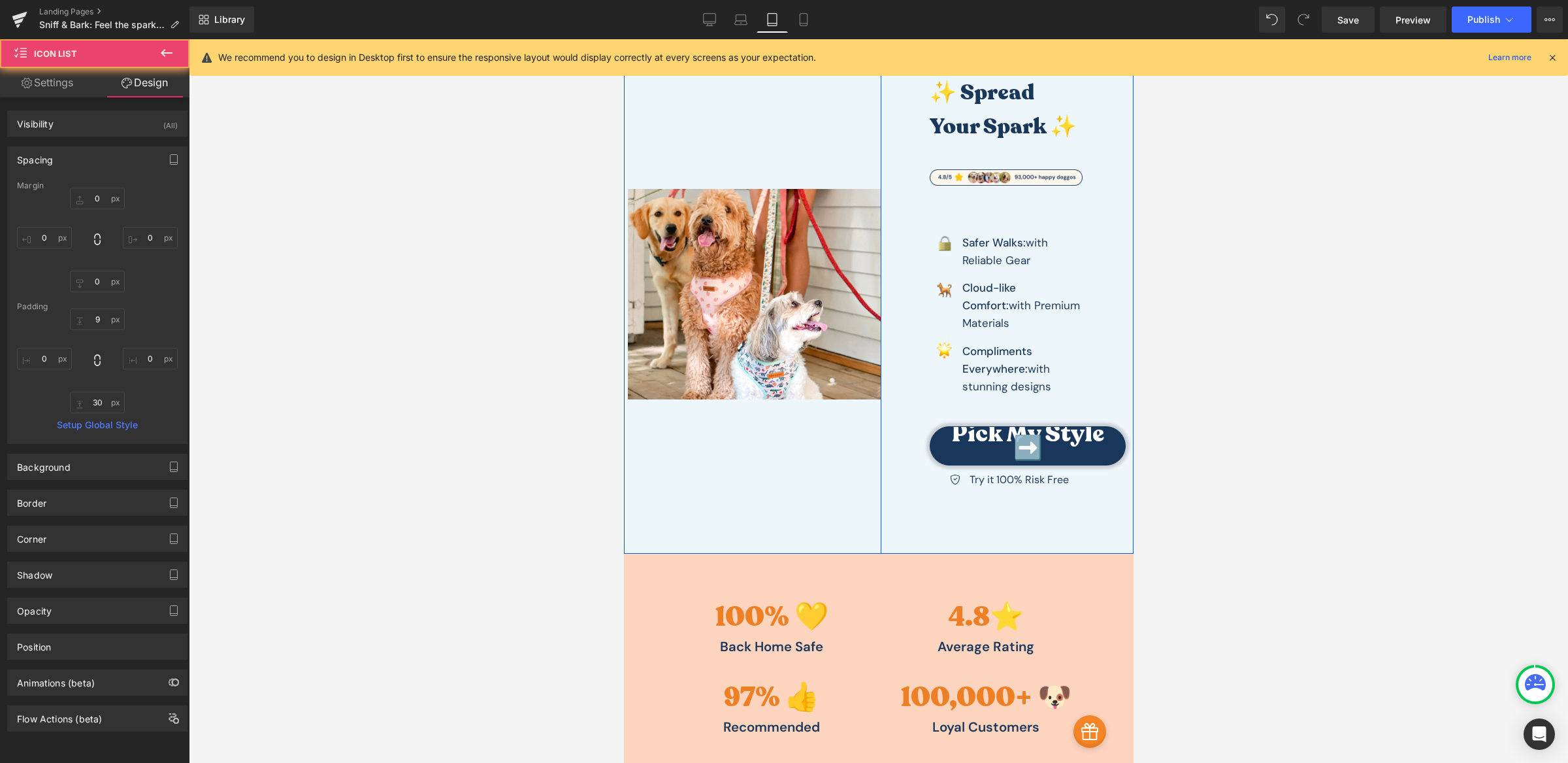
click at [1036, 488] on div "Icon Try it 100% Risk Free Text Block Icon List" at bounding box center [1005, 489] width 153 height 46
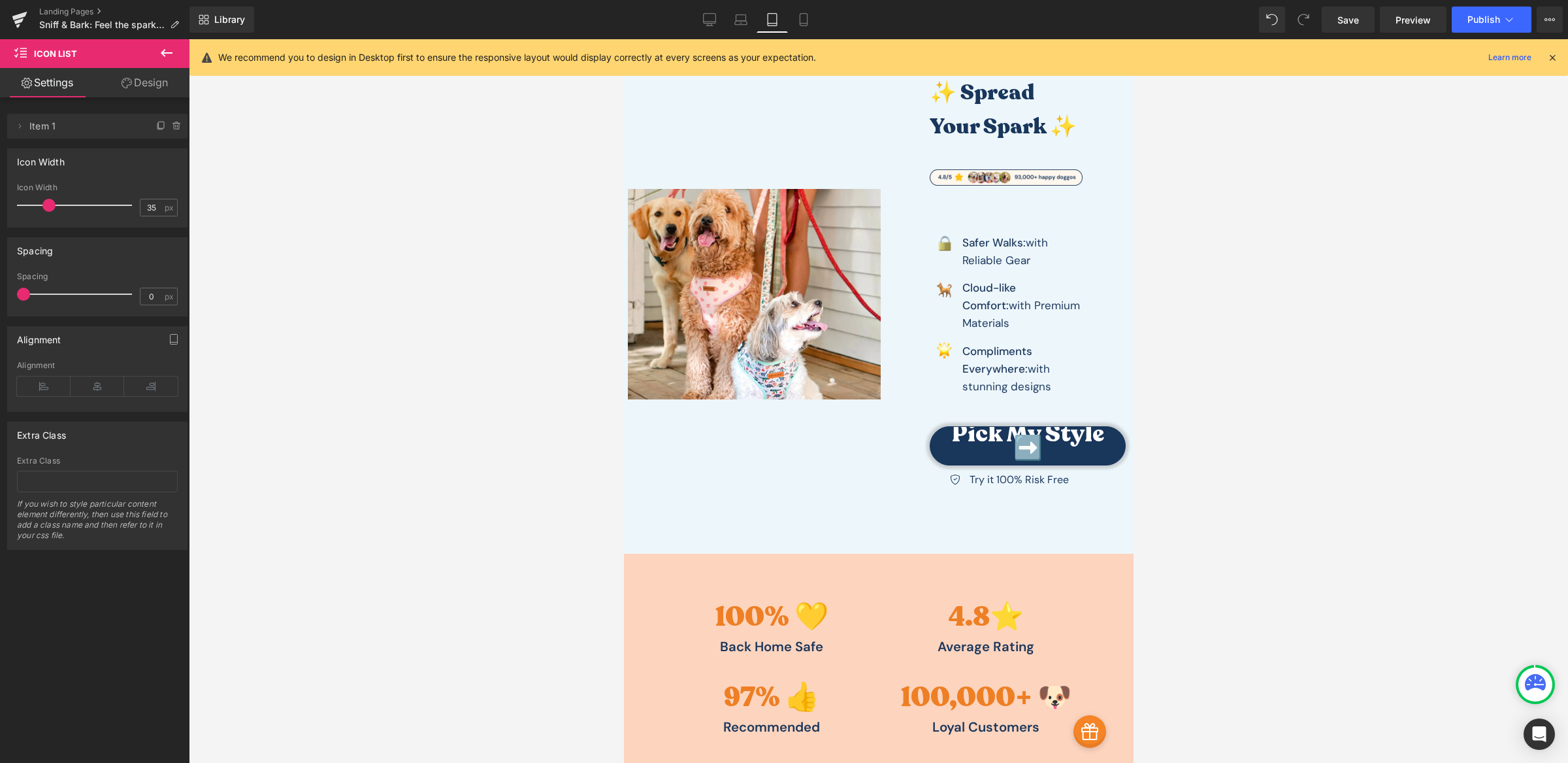
click at [1218, 500] on div at bounding box center [878, 400] width 1379 height 723
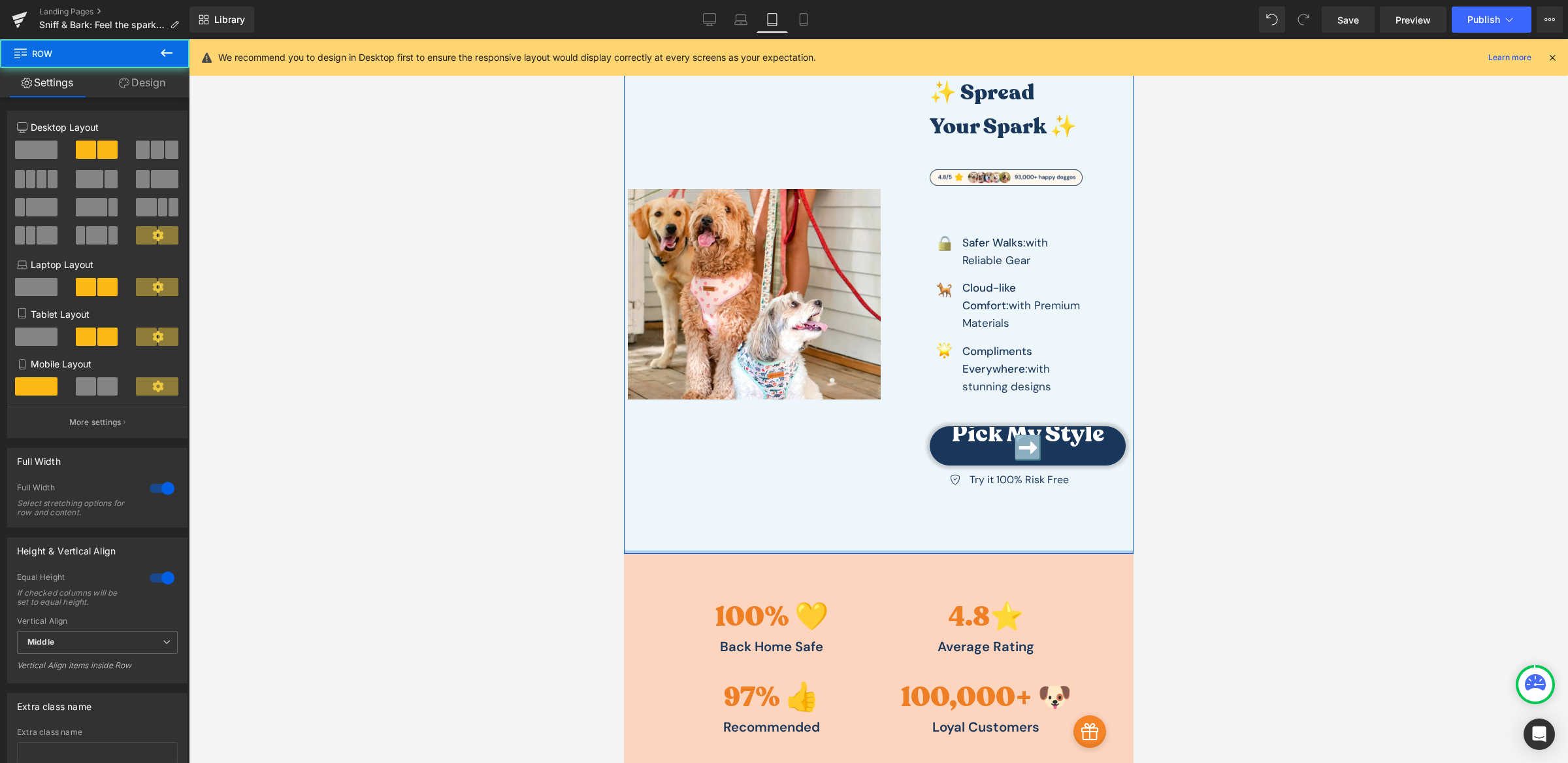
drag, startPoint x: 1008, startPoint y: 535, endPoint x: 1028, endPoint y: 499, distance: 41.2
click at [1028, 499] on div "Image ✨ Spread Your Spark ✨ Heading Image Image Safer Walks: with Reliable Gear…" at bounding box center [878, 294] width 510 height 519
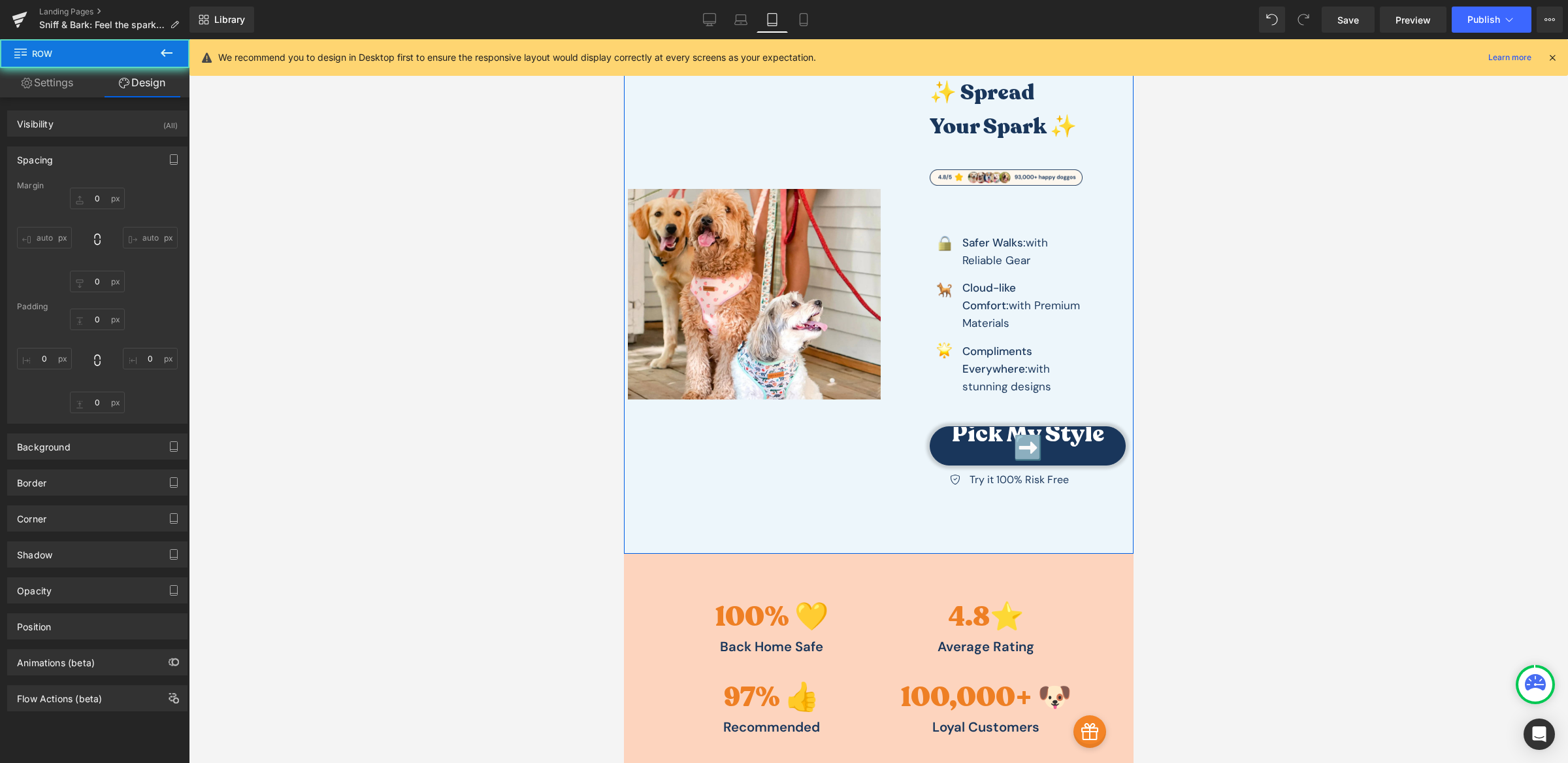
type input "0"
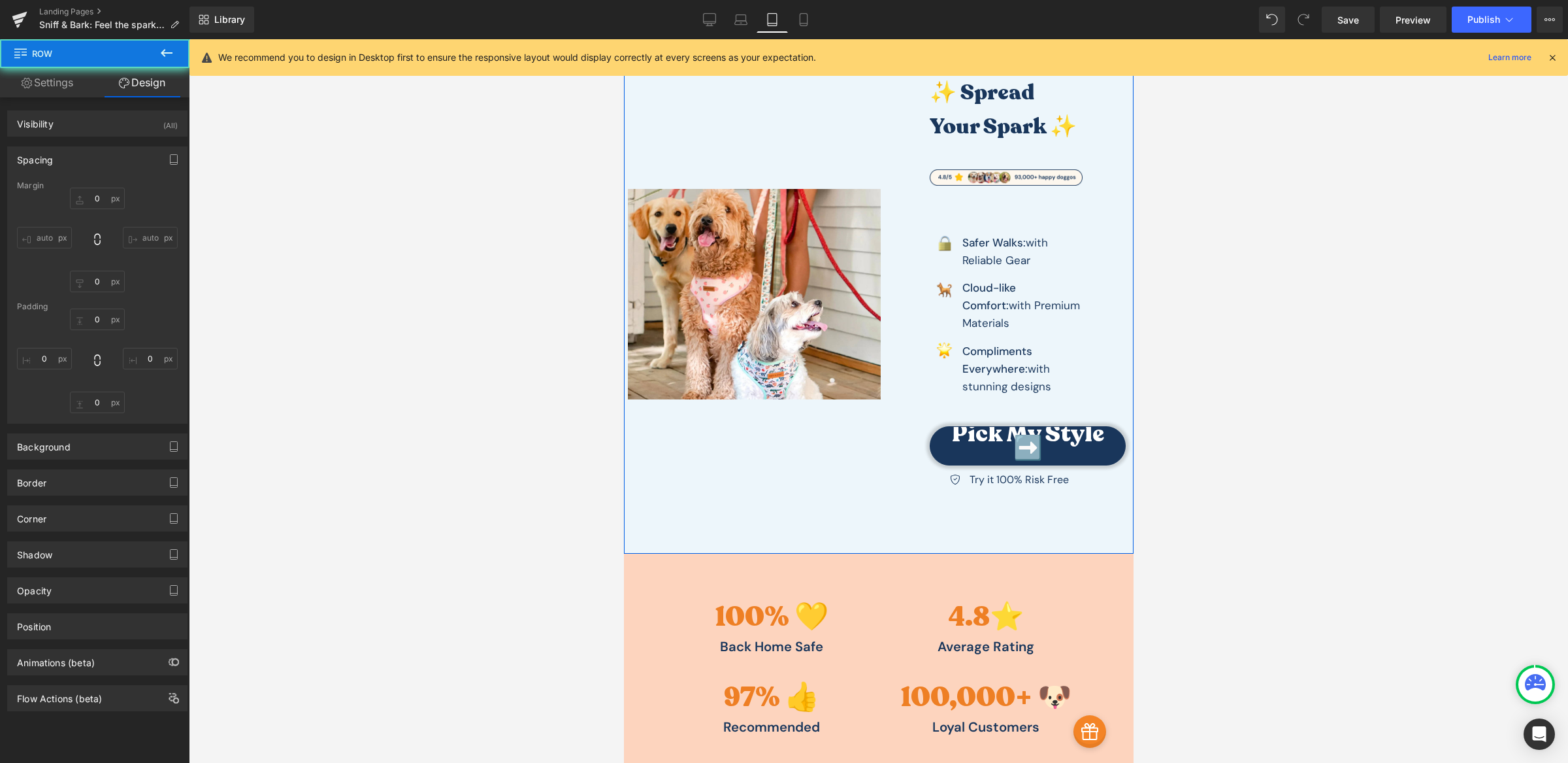
type input "6"
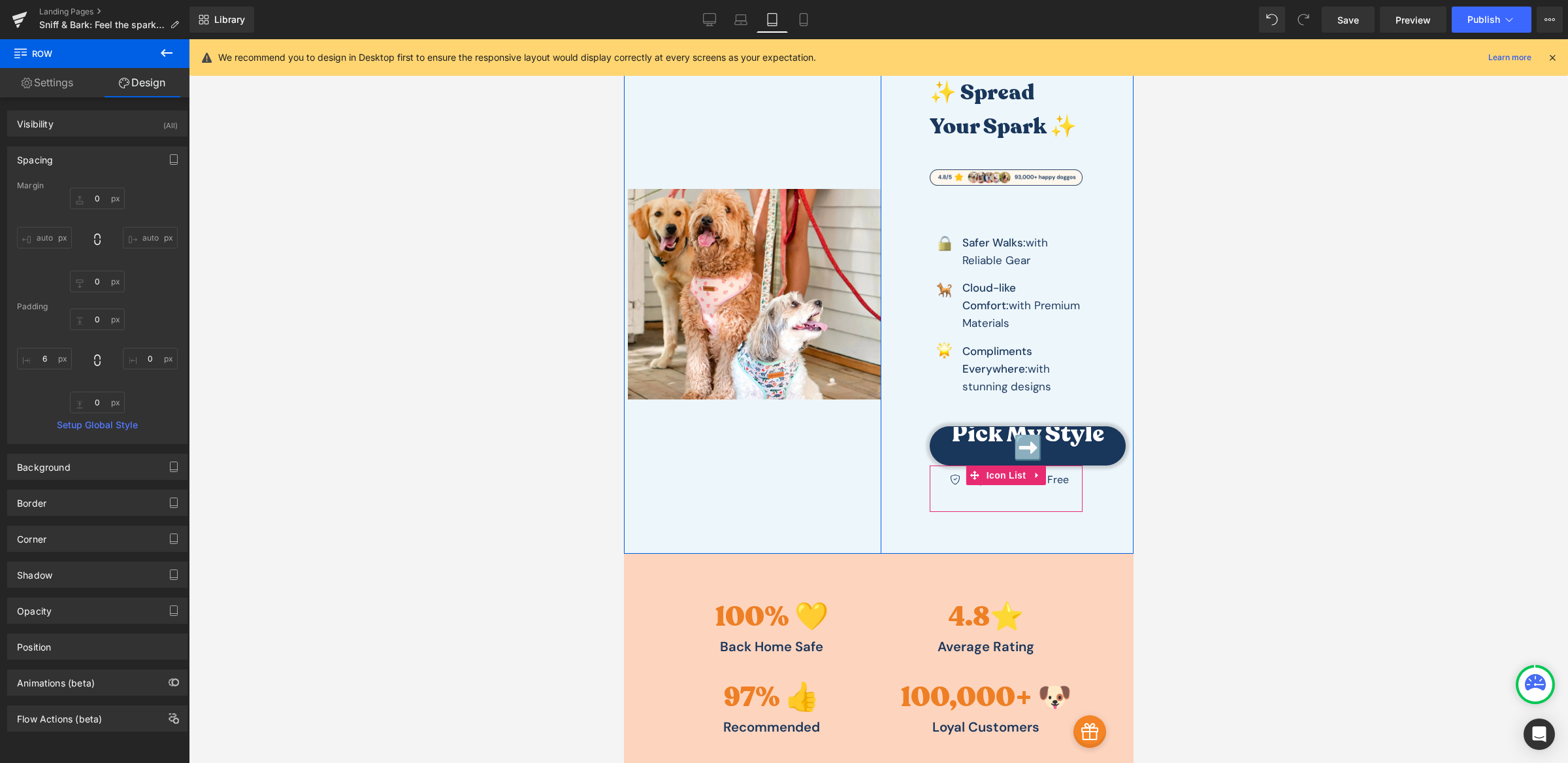
click at [1032, 485] on div "Icon Try it 100% Risk Free Text Block Icon List" at bounding box center [1005, 489] width 153 height 46
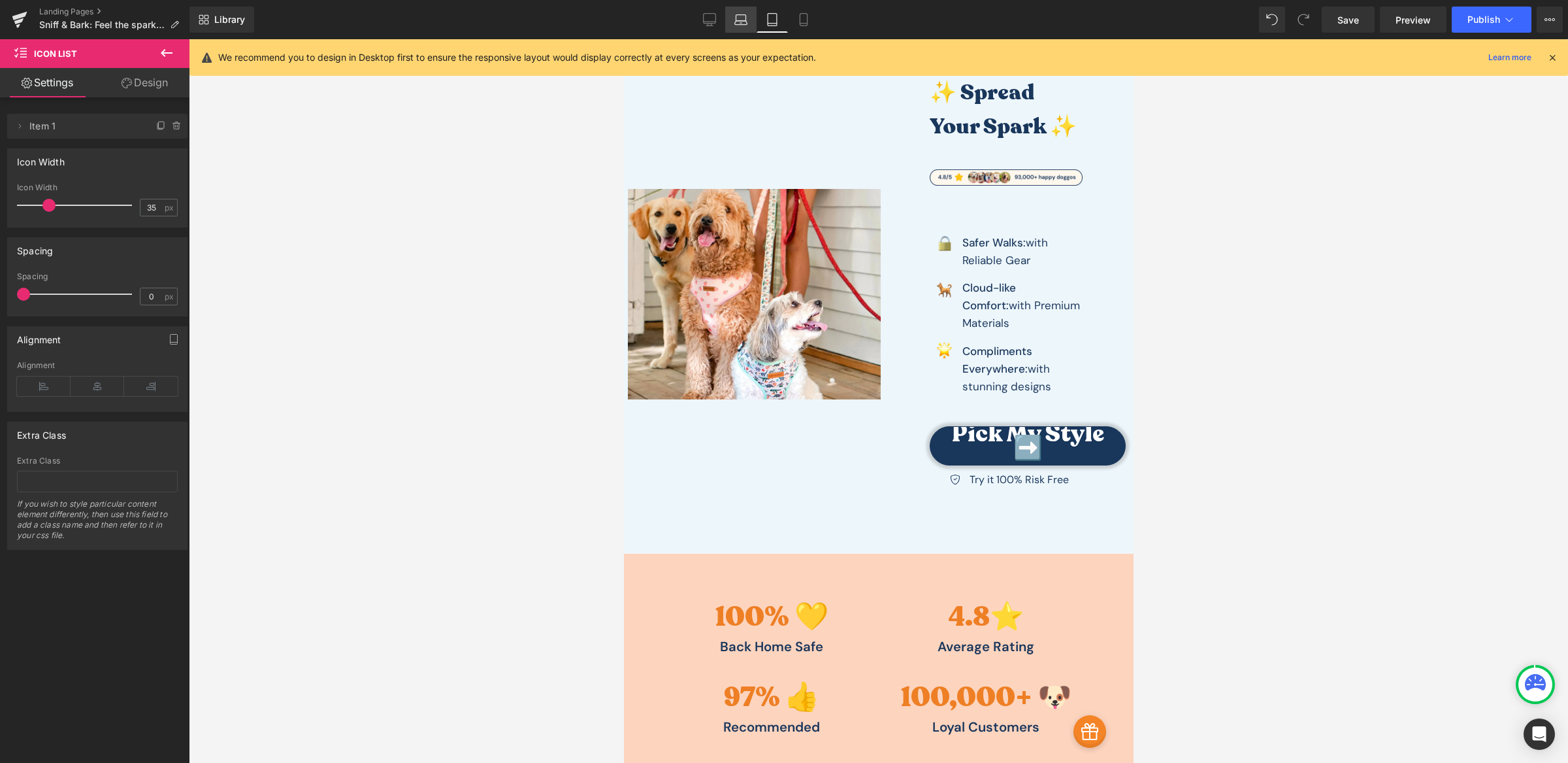
drag, startPoint x: 749, startPoint y: 28, endPoint x: 428, endPoint y: 380, distance: 476.4
click at [749, 28] on link "Laptop" at bounding box center [740, 20] width 31 height 26
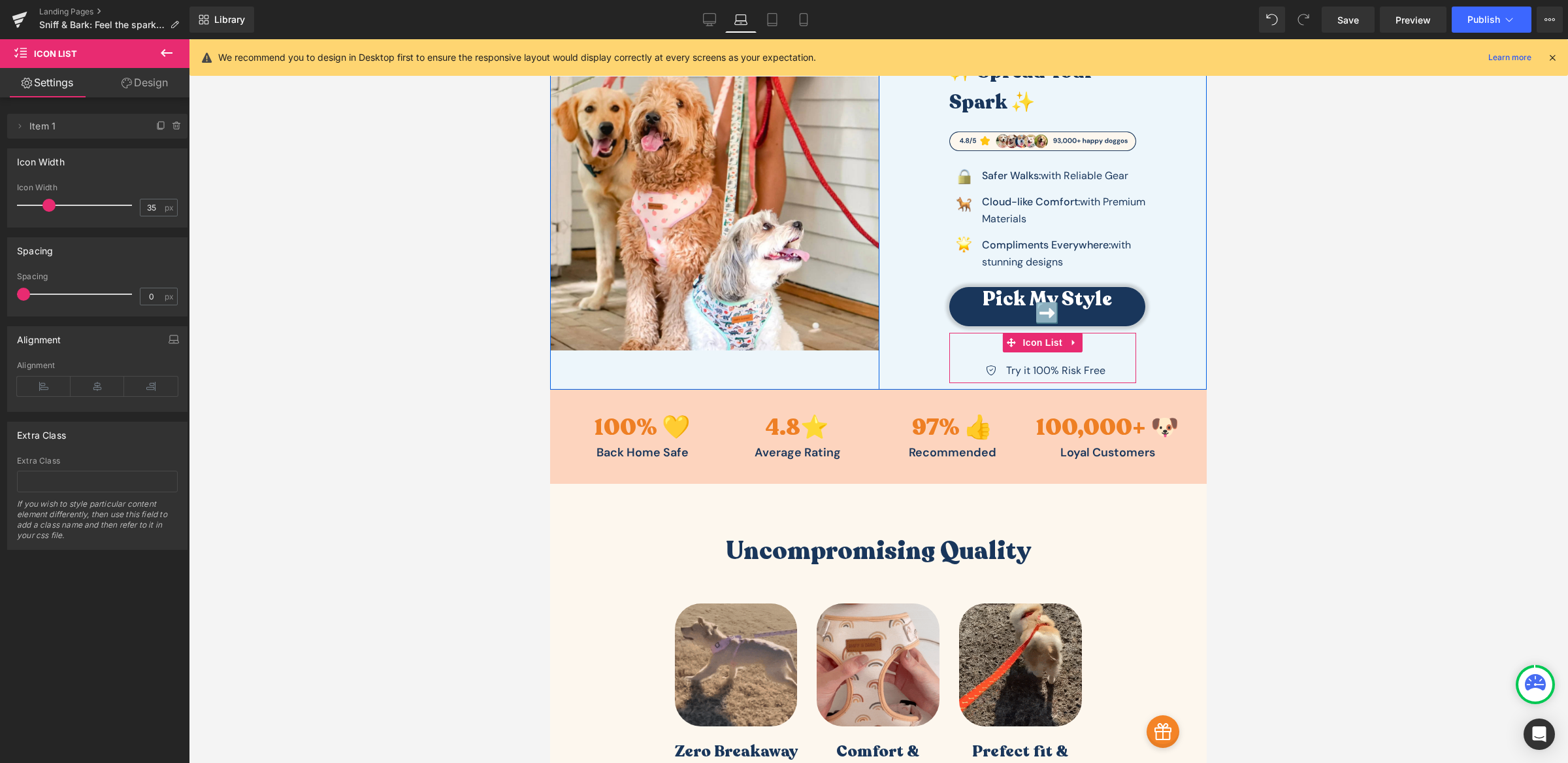
scroll to position [0, 0]
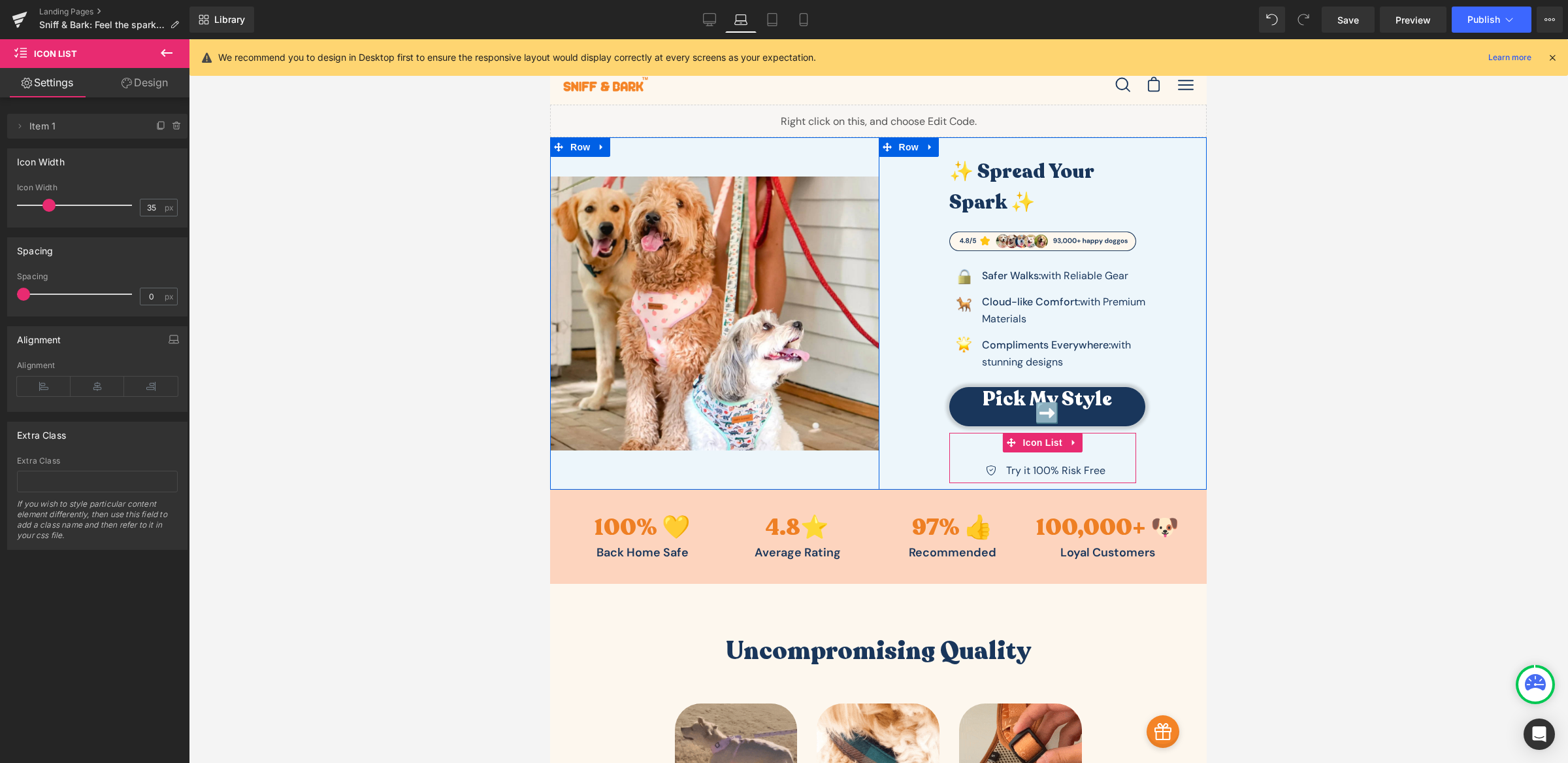
click at [1068, 437] on div "Icon Try it 100% Risk Free Text Block Icon List" at bounding box center [1043, 457] width 188 height 50
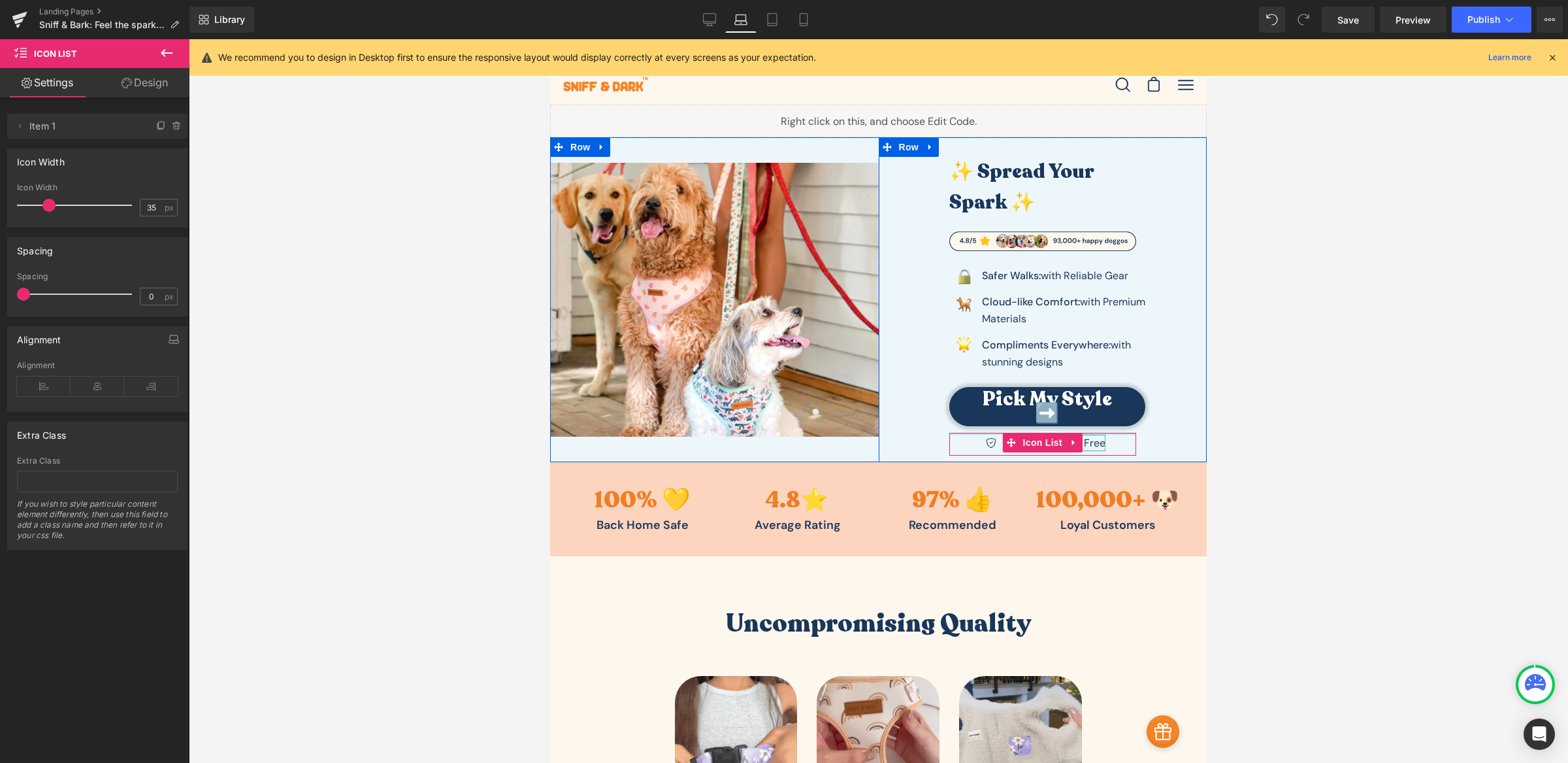
drag, startPoint x: 1105, startPoint y: 453, endPoint x: 1106, endPoint y: 426, distance: 27.0
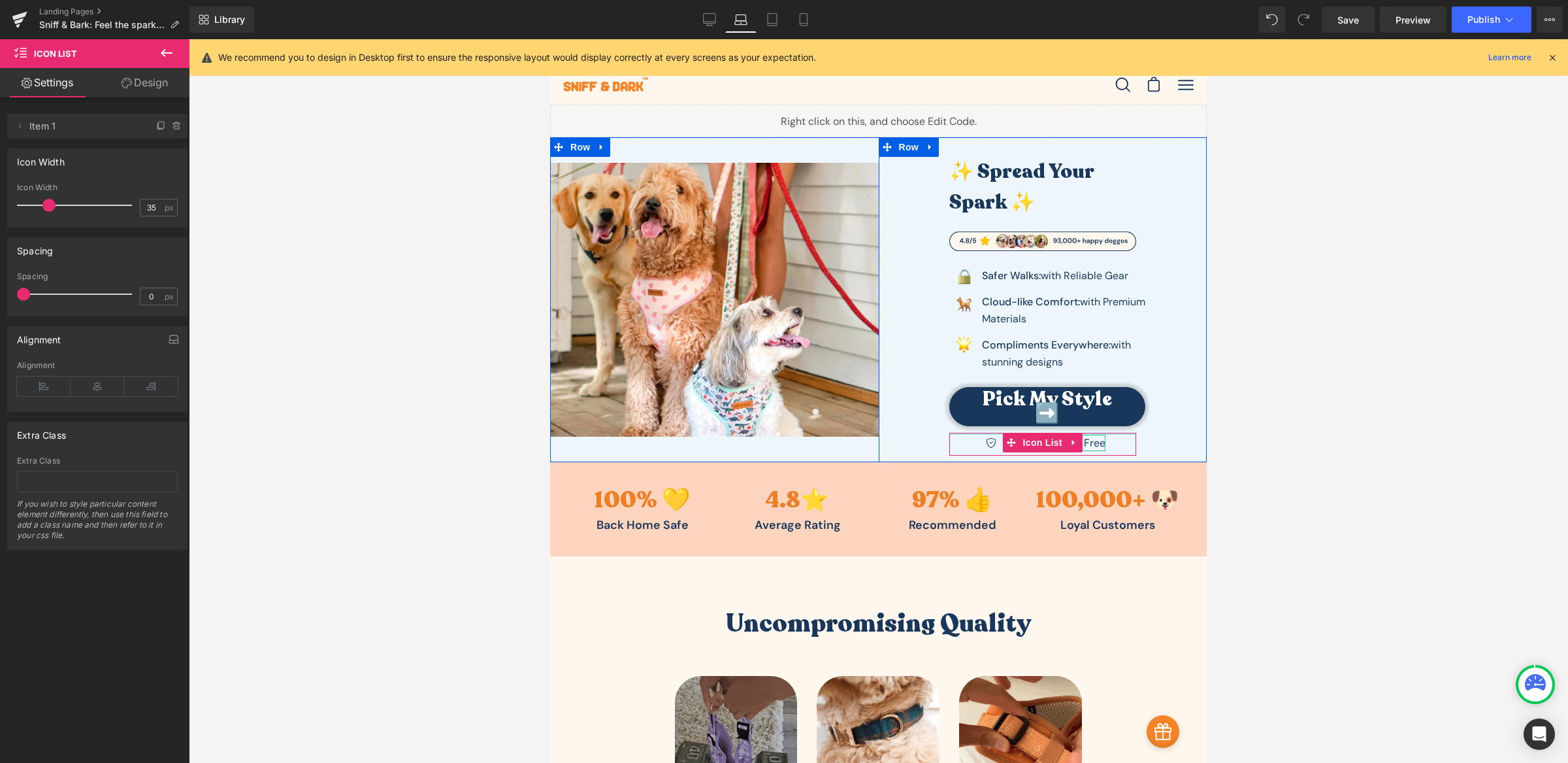
click at [1106, 426] on div "✨ Spread Your Spark ✨ Heading Image Image Safer Walks: with Reliable Gear Text …" at bounding box center [1043, 296] width 250 height 318
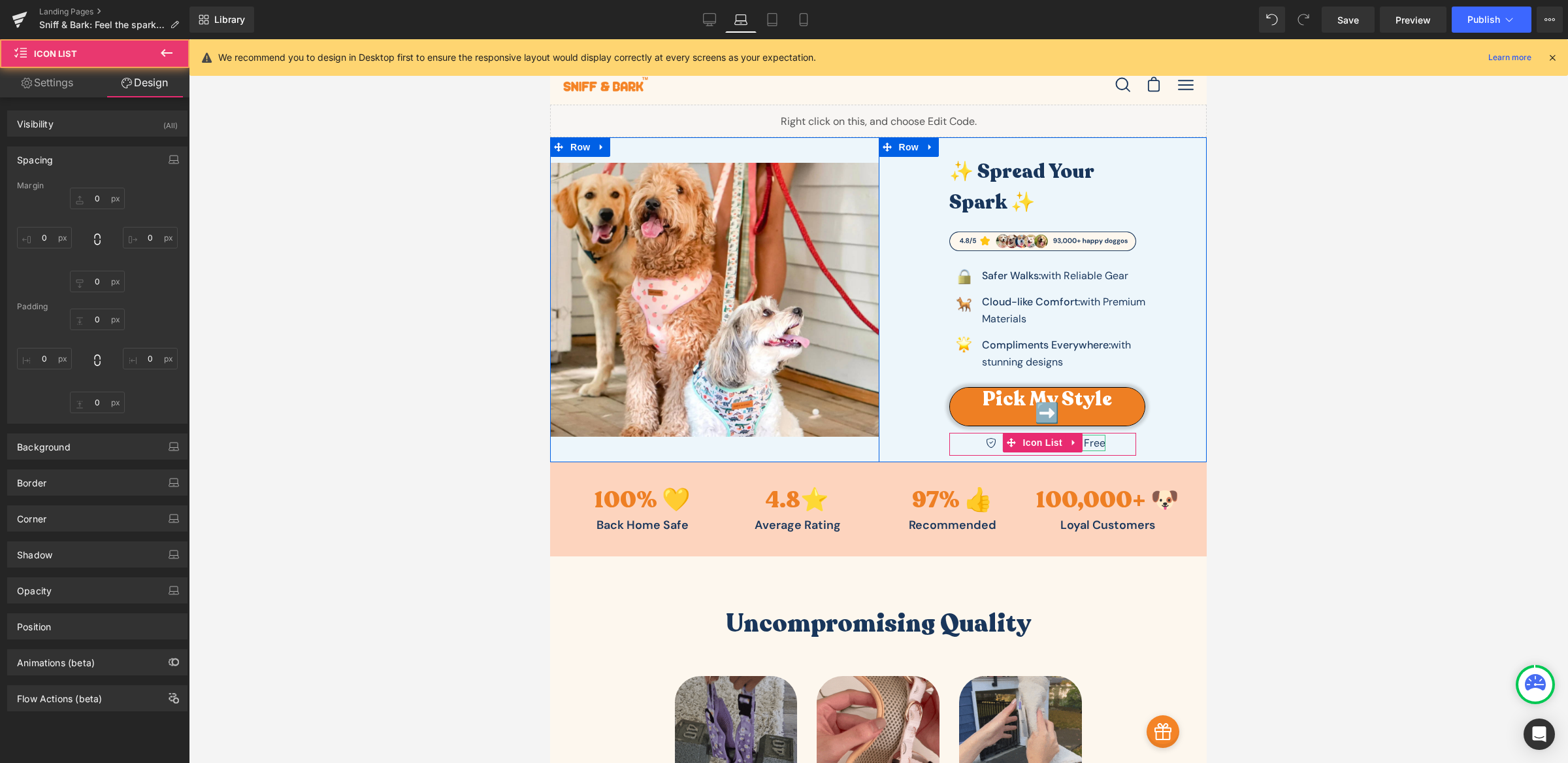
type input "0"
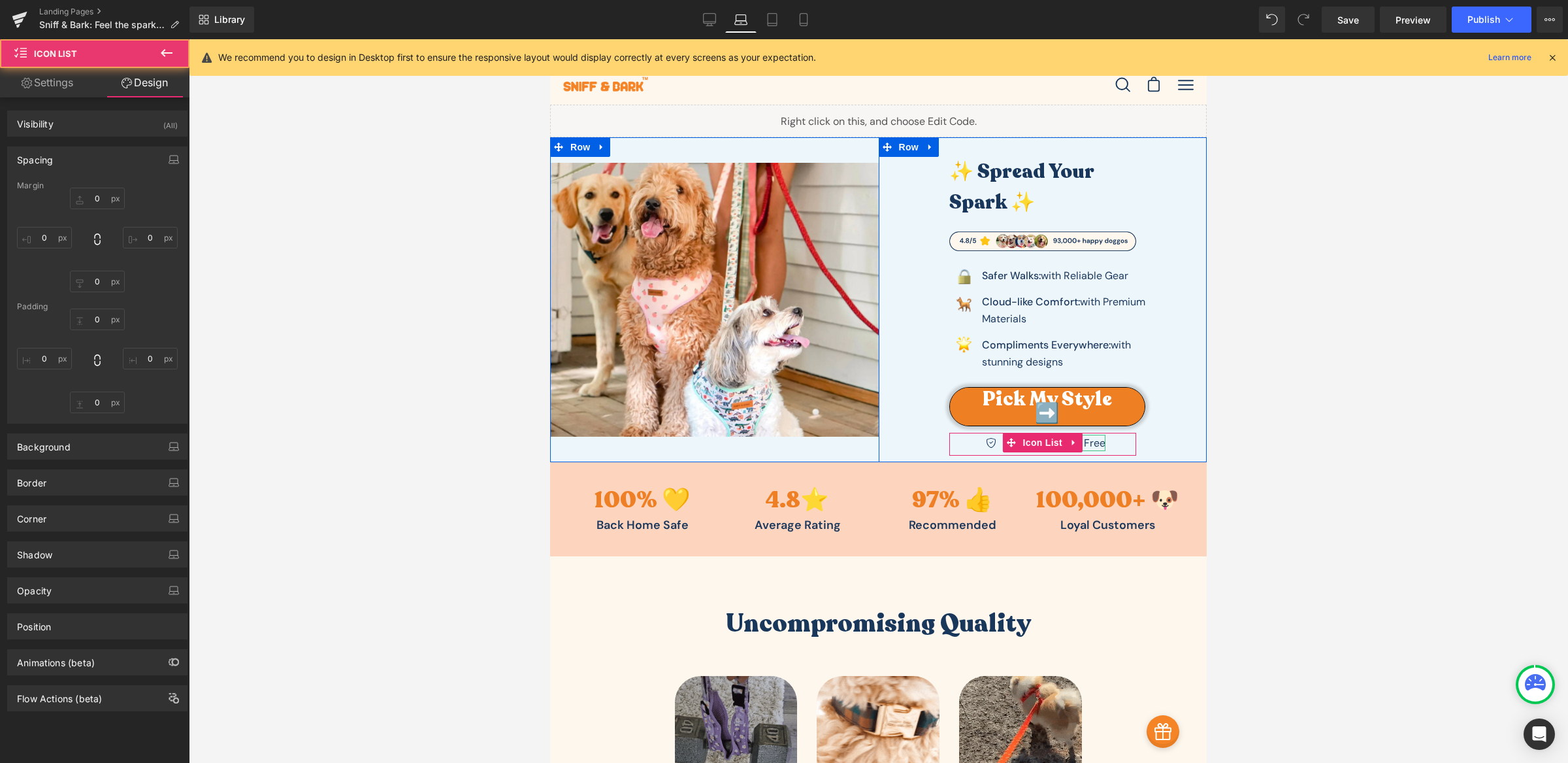
type input "0"
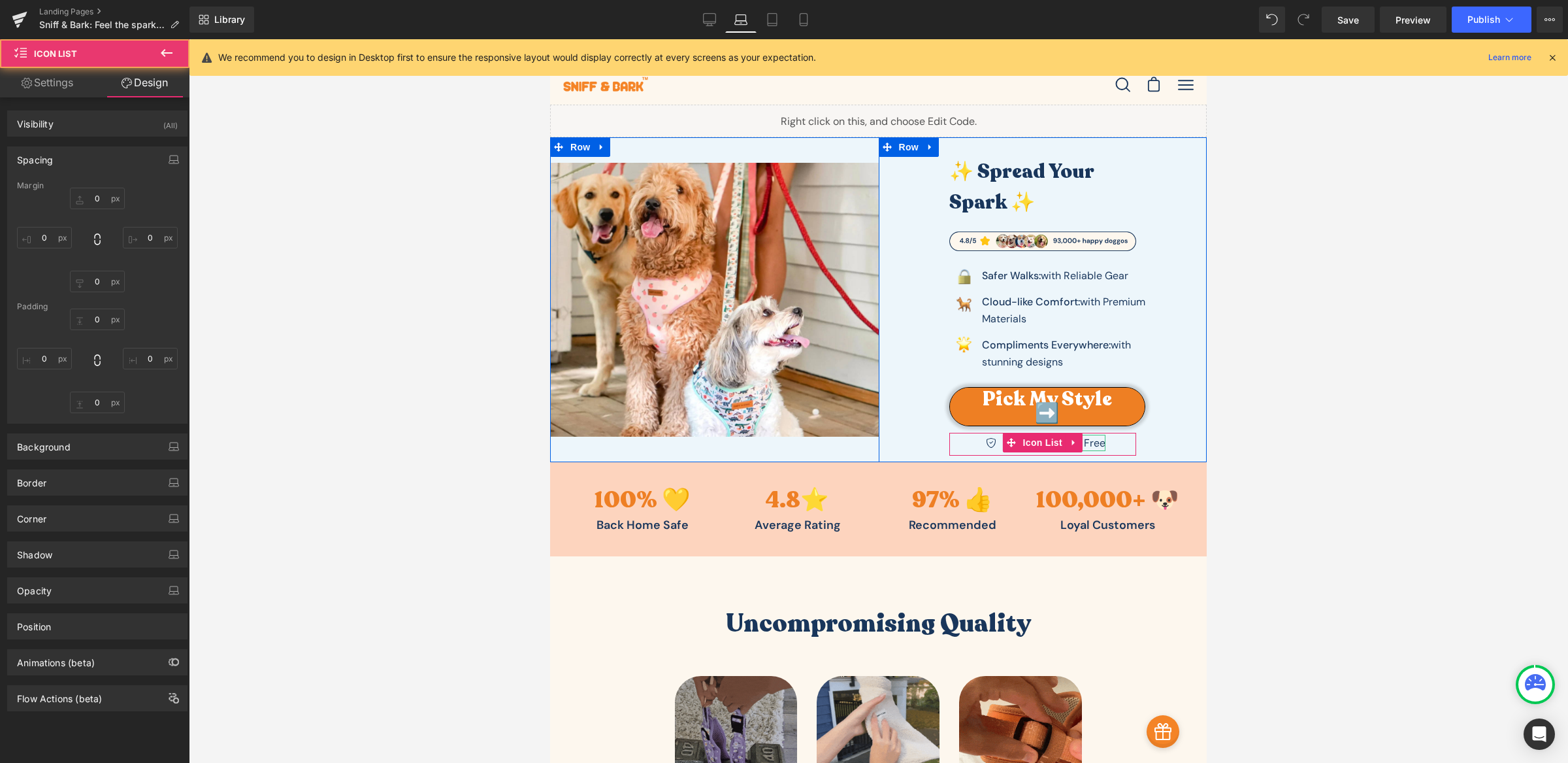
type input "0"
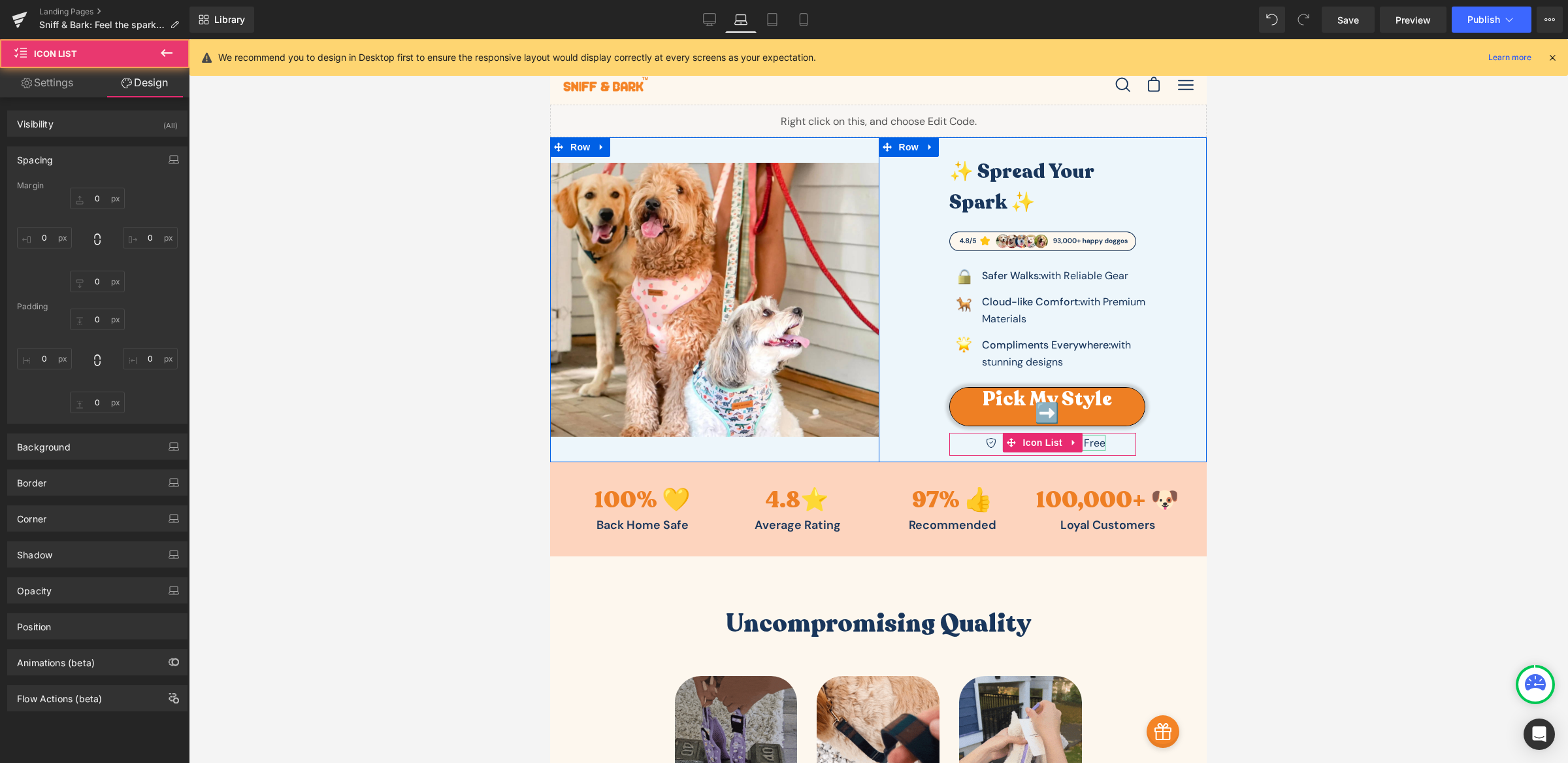
type input "0"
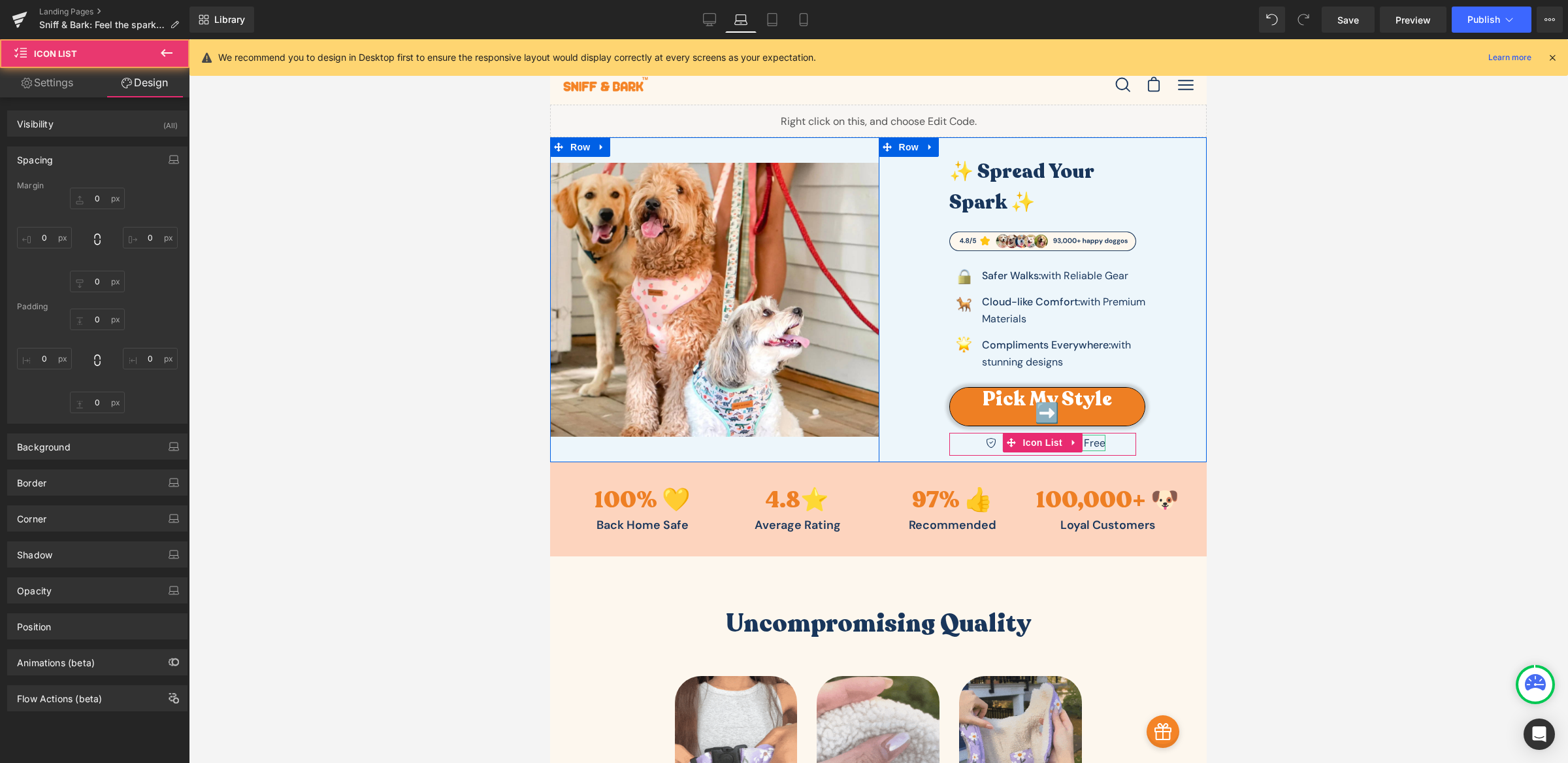
type input "3"
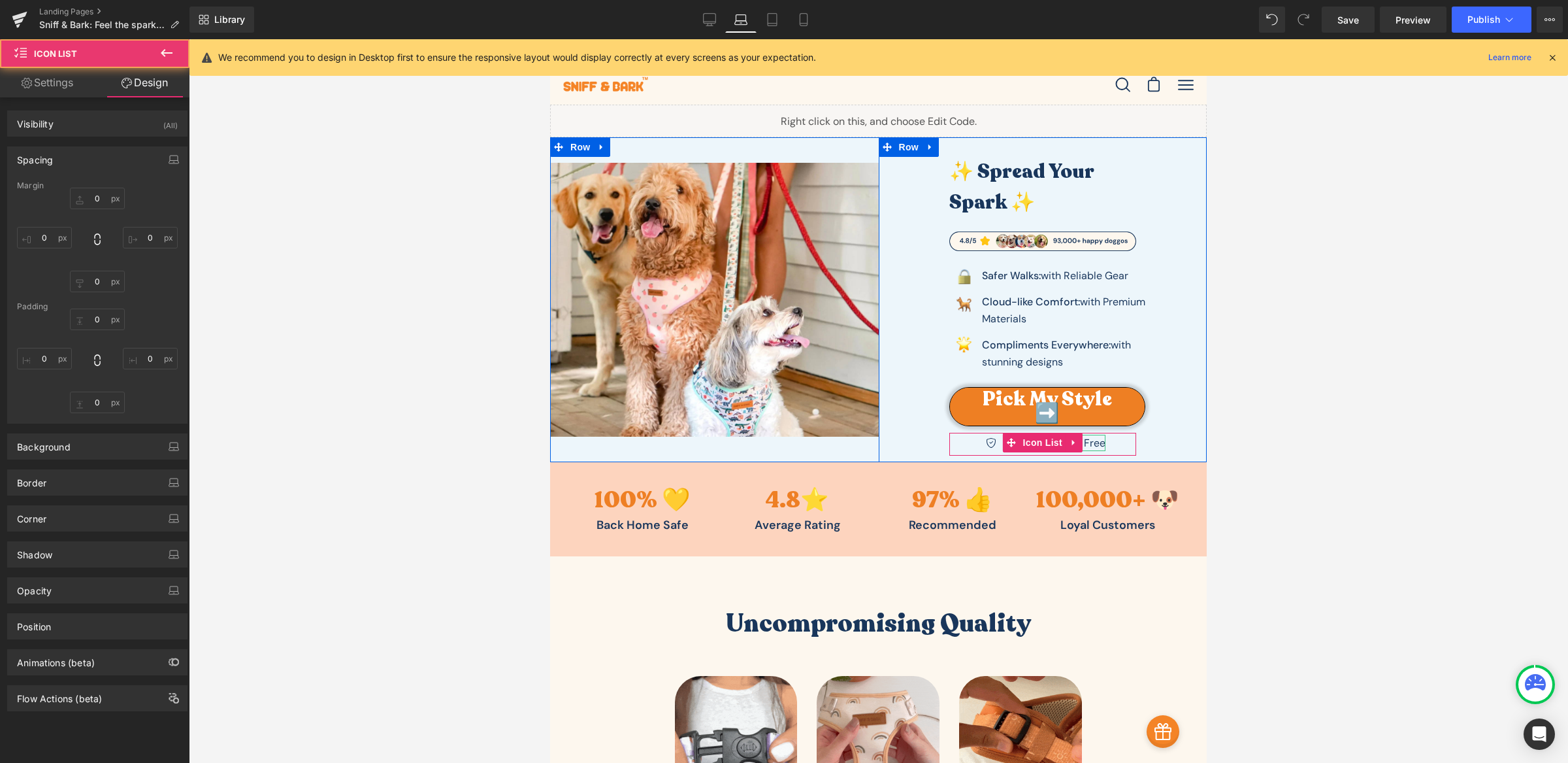
type input "0"
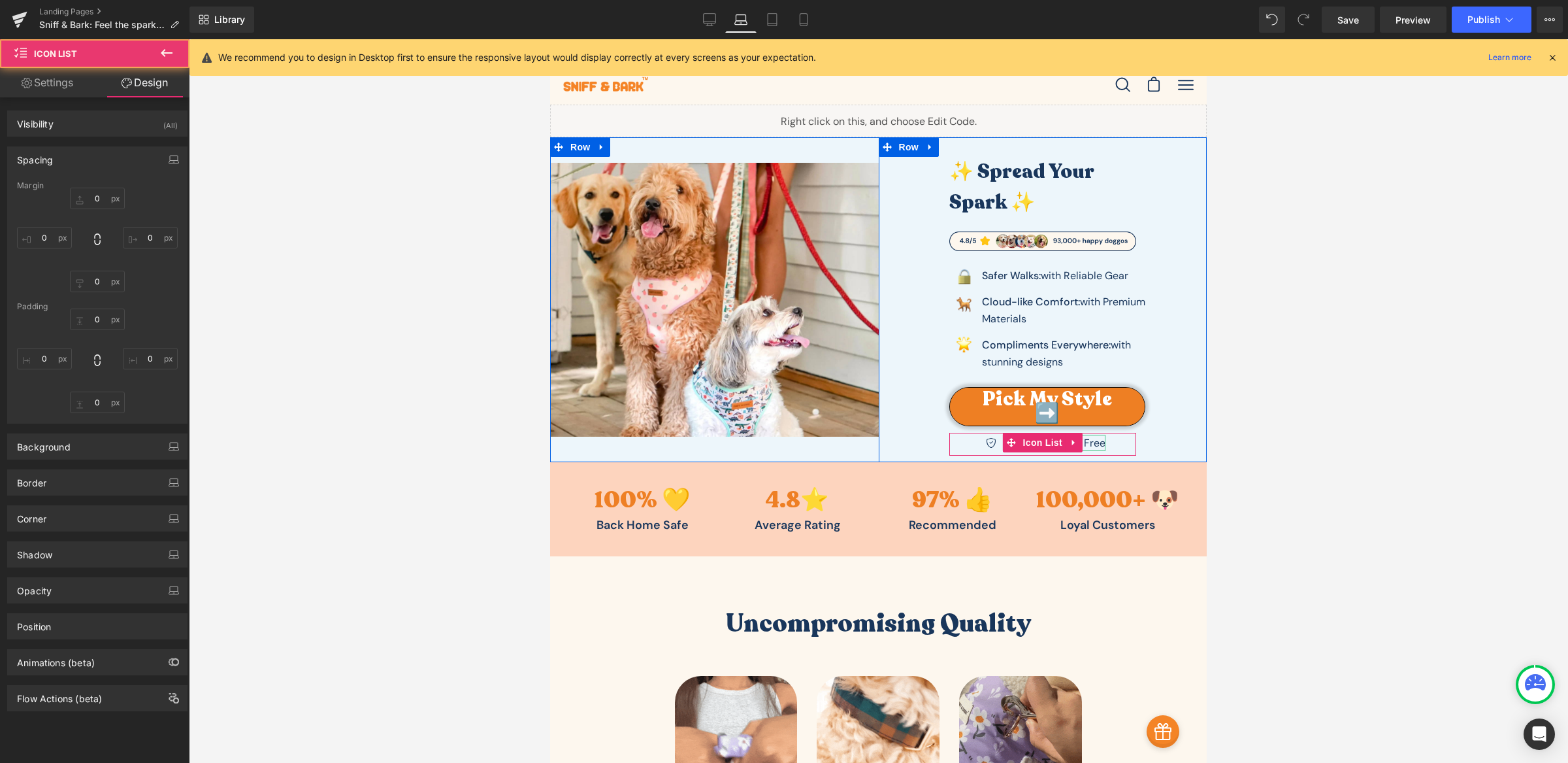
type input "0"
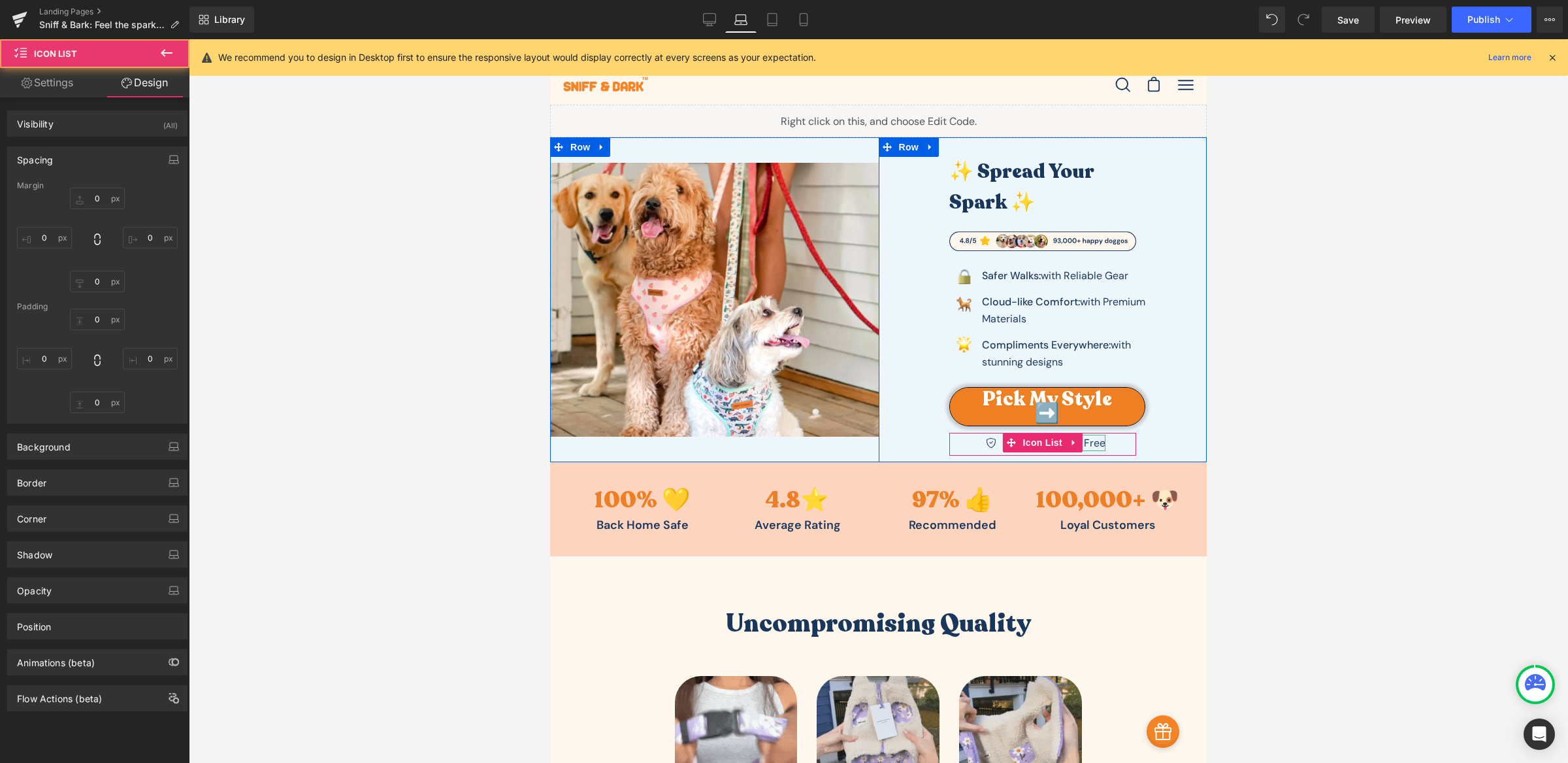
type input "0"
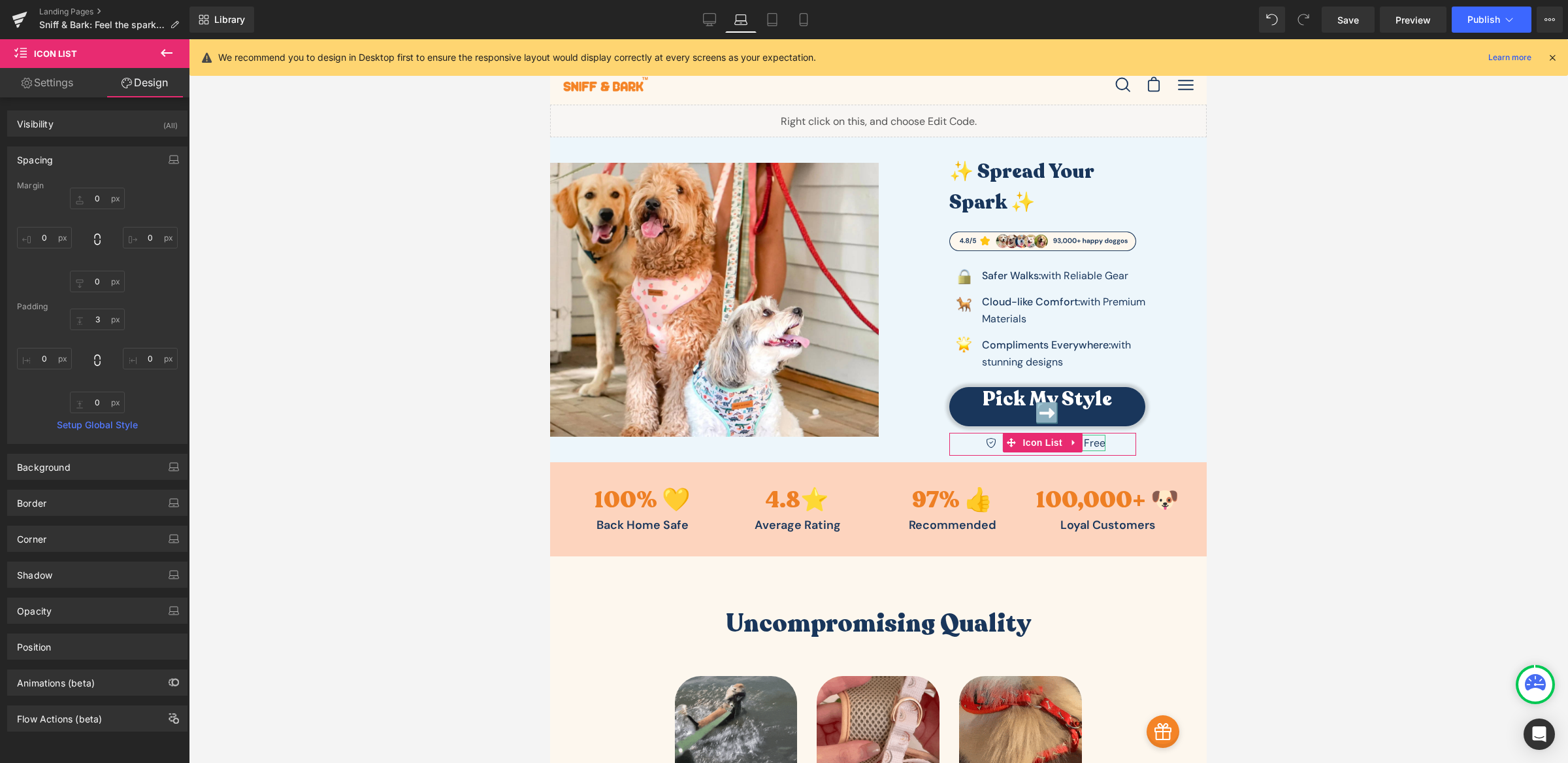
click at [1316, 432] on div at bounding box center [878, 400] width 1379 height 723
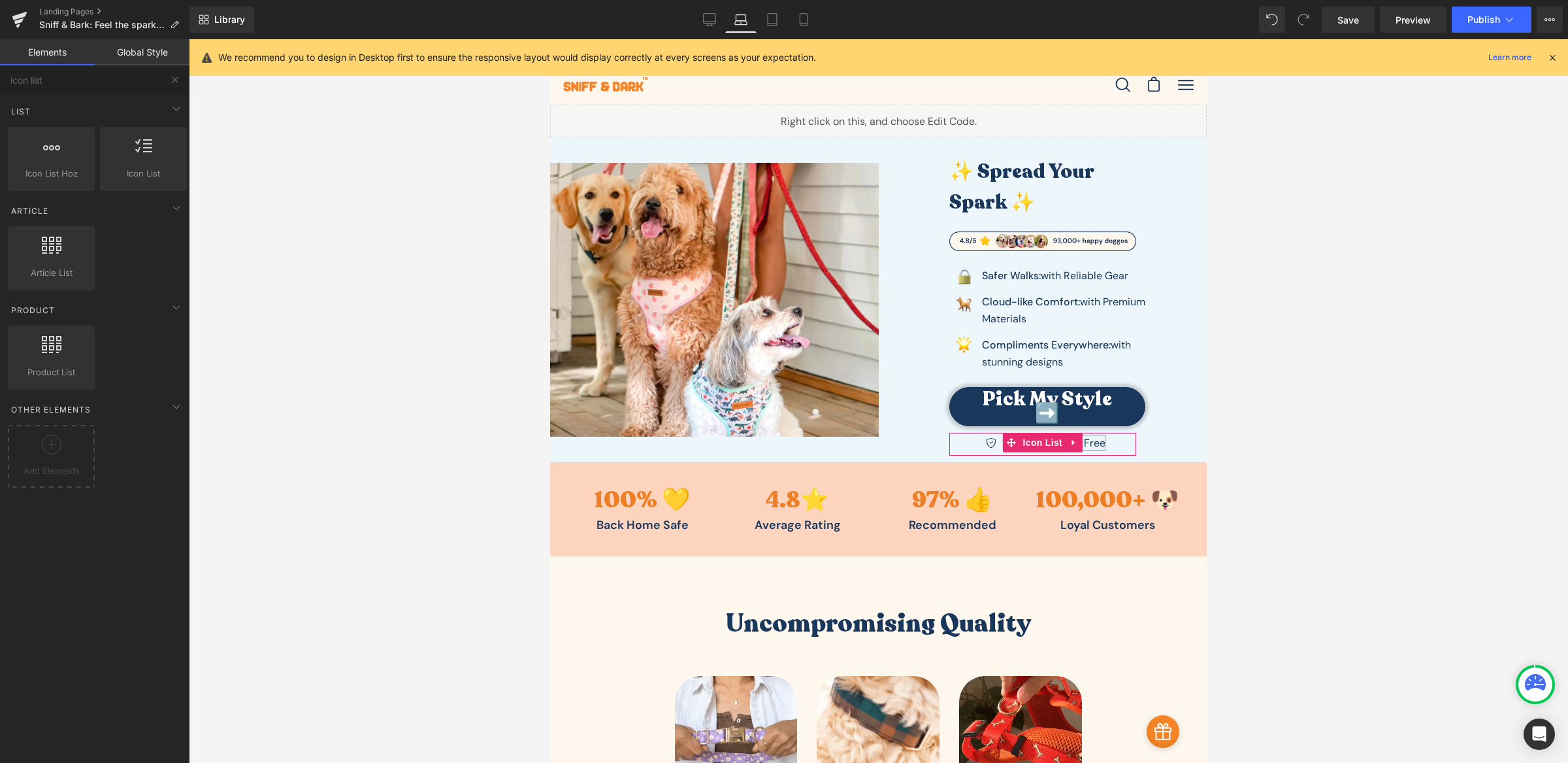
click at [1315, 426] on div at bounding box center [878, 400] width 1379 height 723
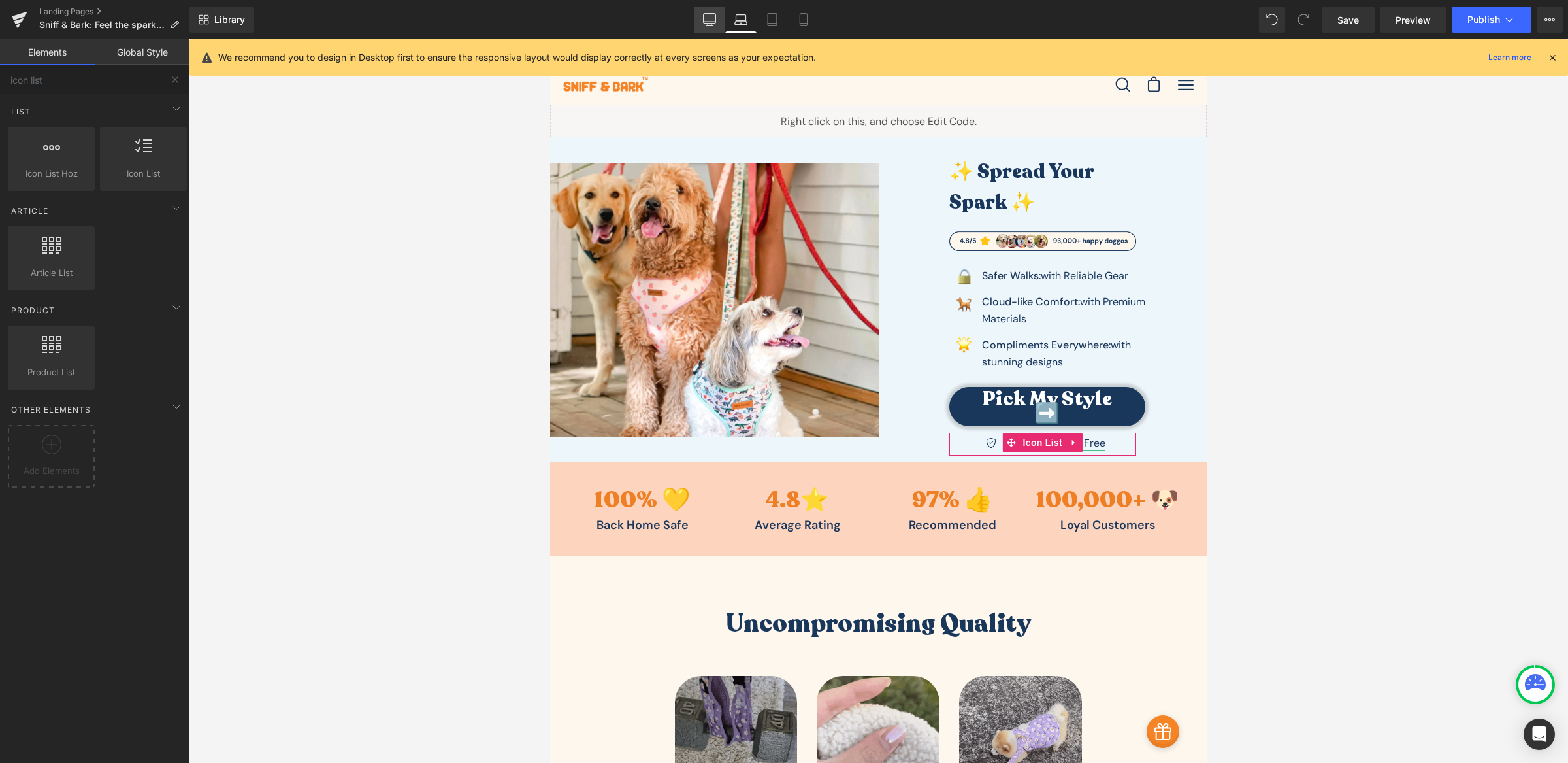
click at [720, 20] on link "Desktop" at bounding box center [709, 20] width 31 height 26
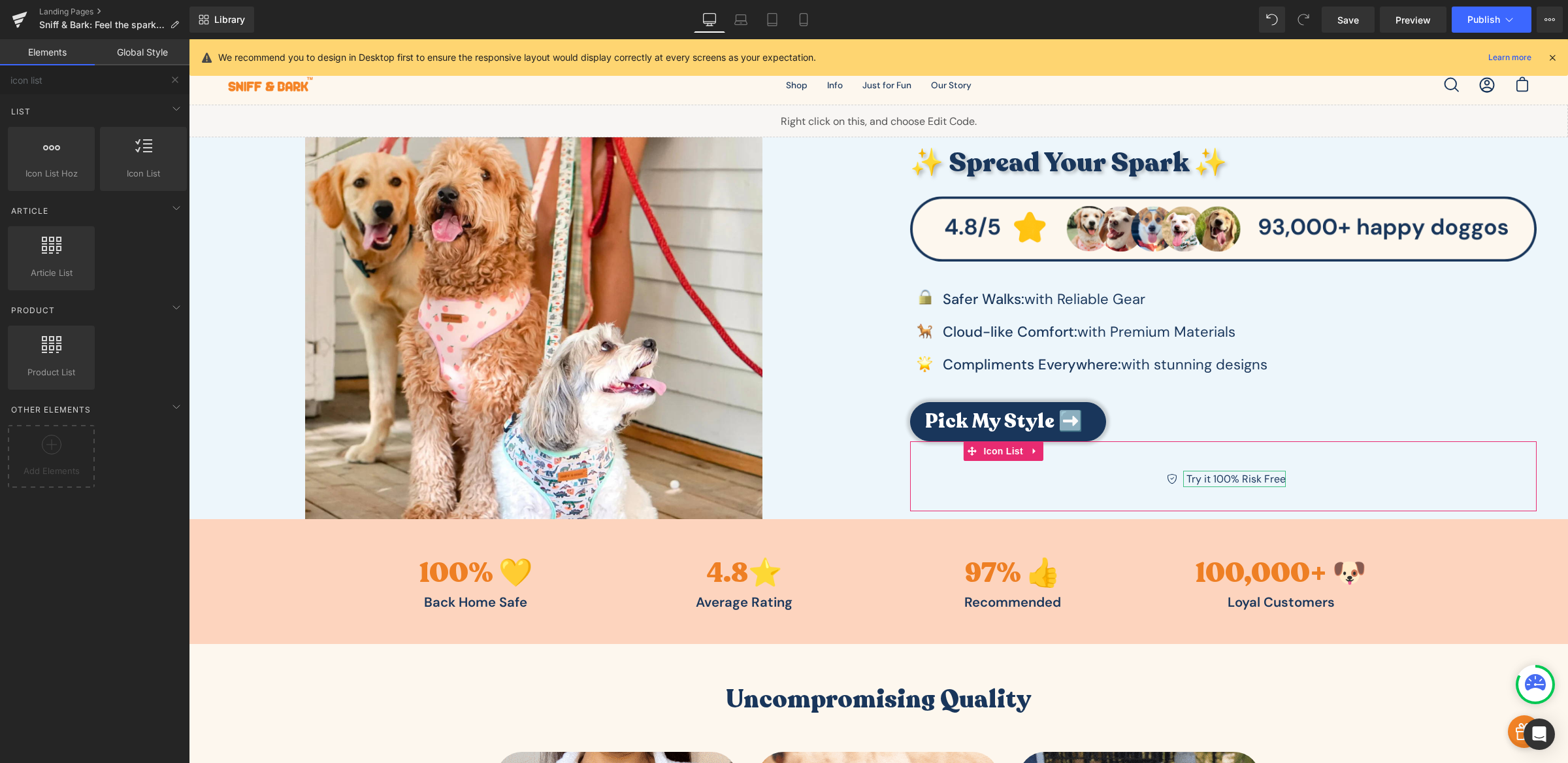
scroll to position [65, 0]
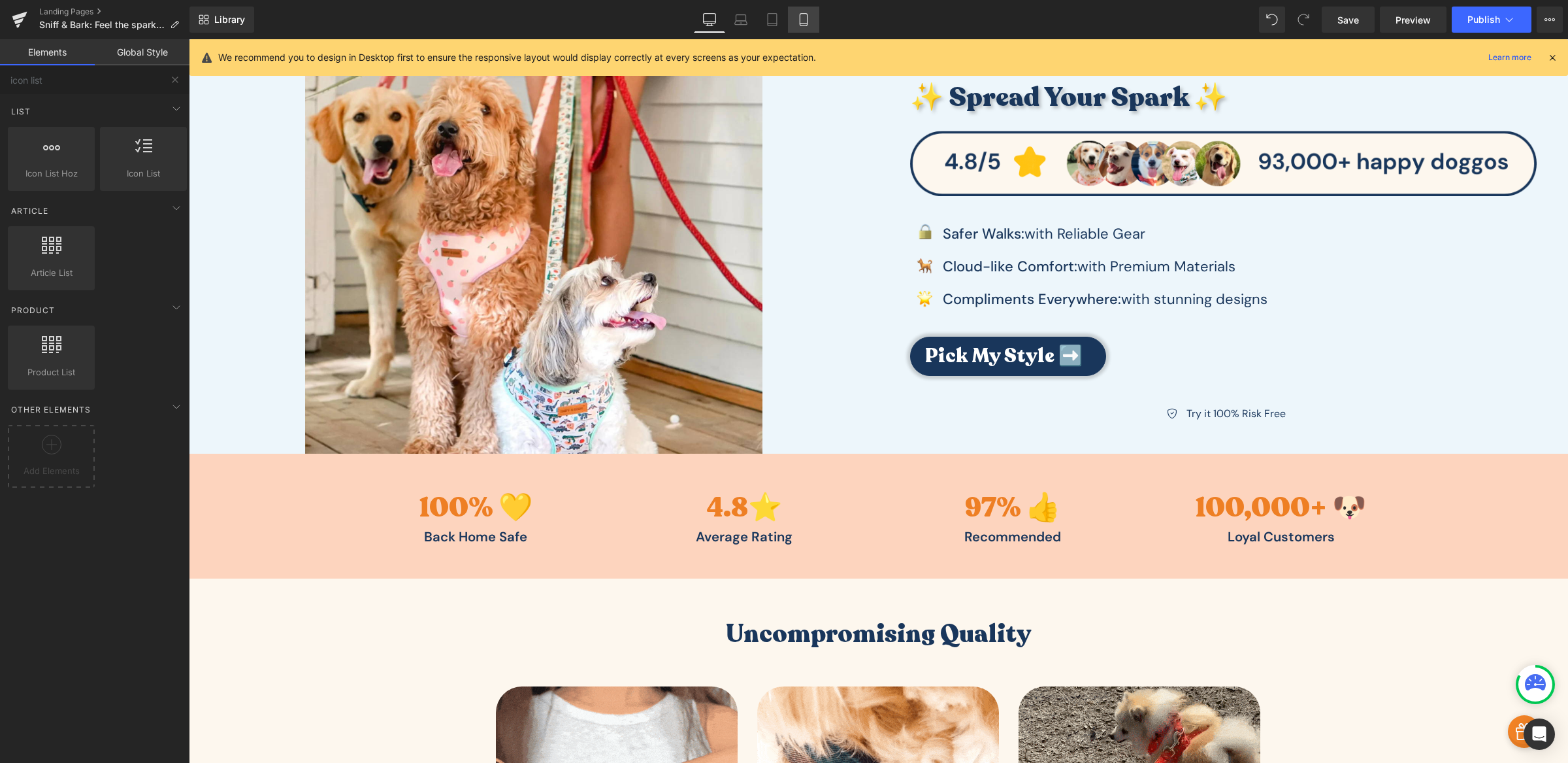
click at [811, 30] on link "Mobile" at bounding box center [804, 20] width 31 height 26
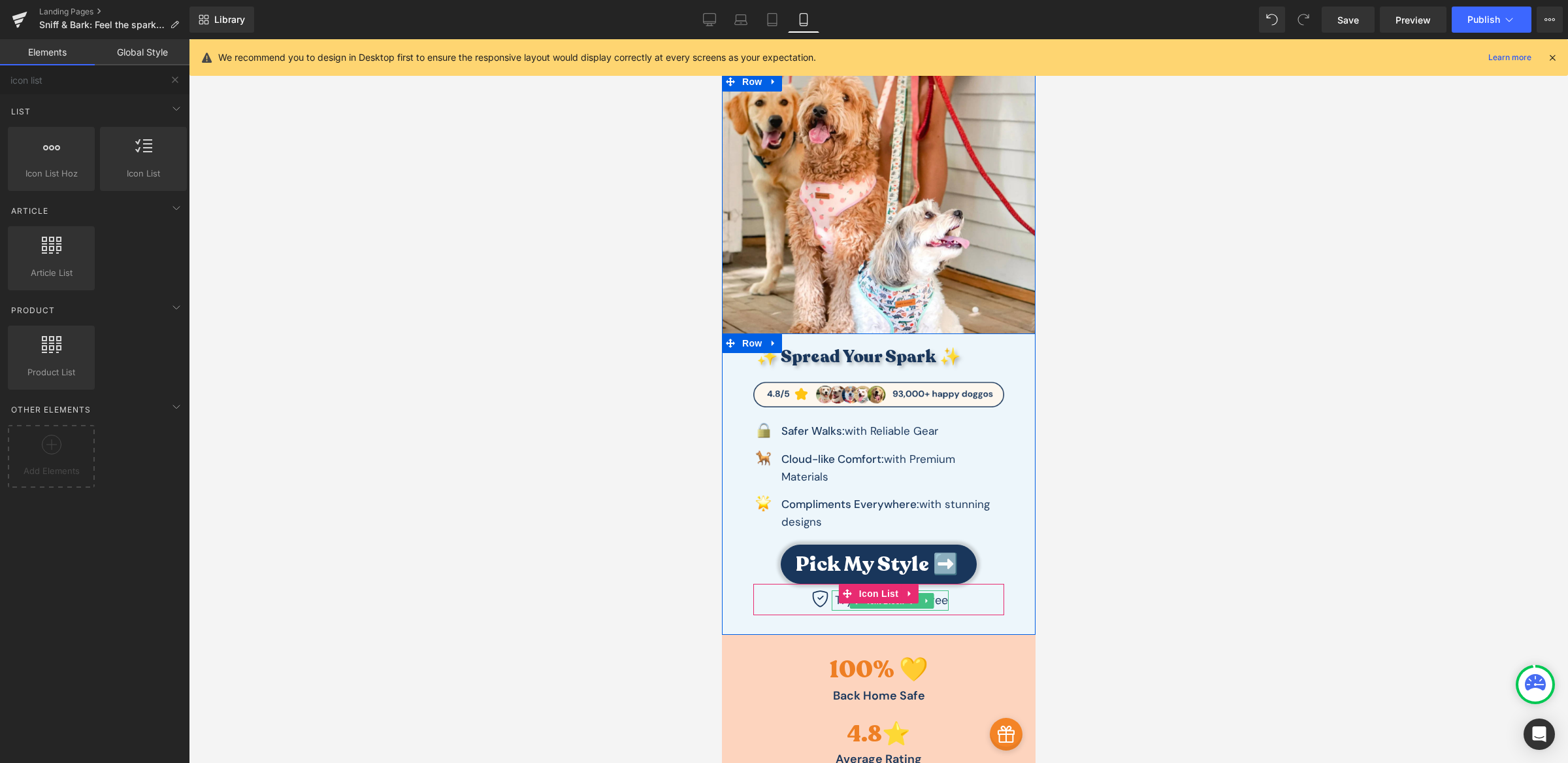
click at [879, 608] on span "Text Block" at bounding box center [883, 601] width 43 height 16
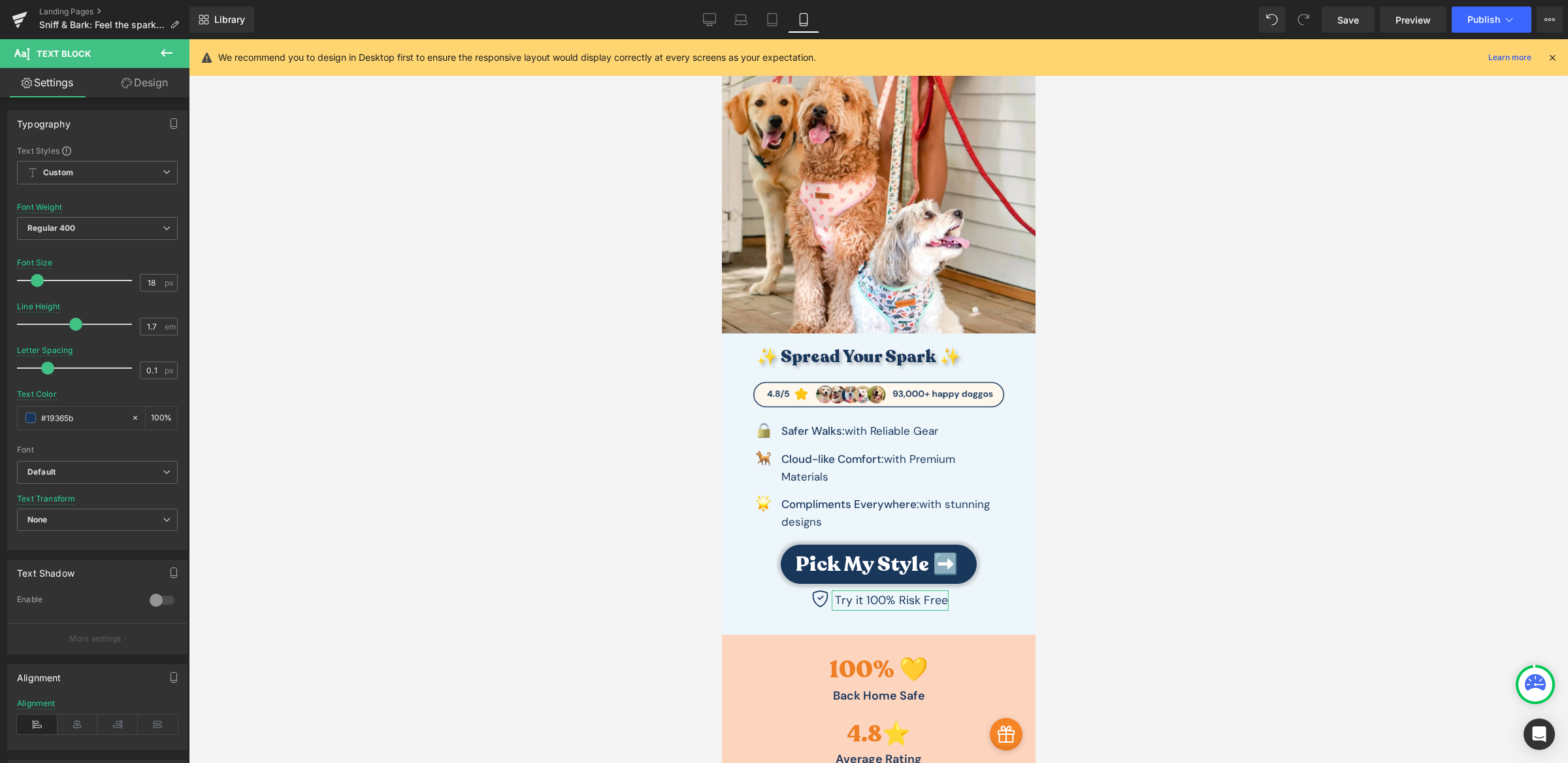
click at [157, 90] on link "Design" at bounding box center [144, 83] width 95 height 30
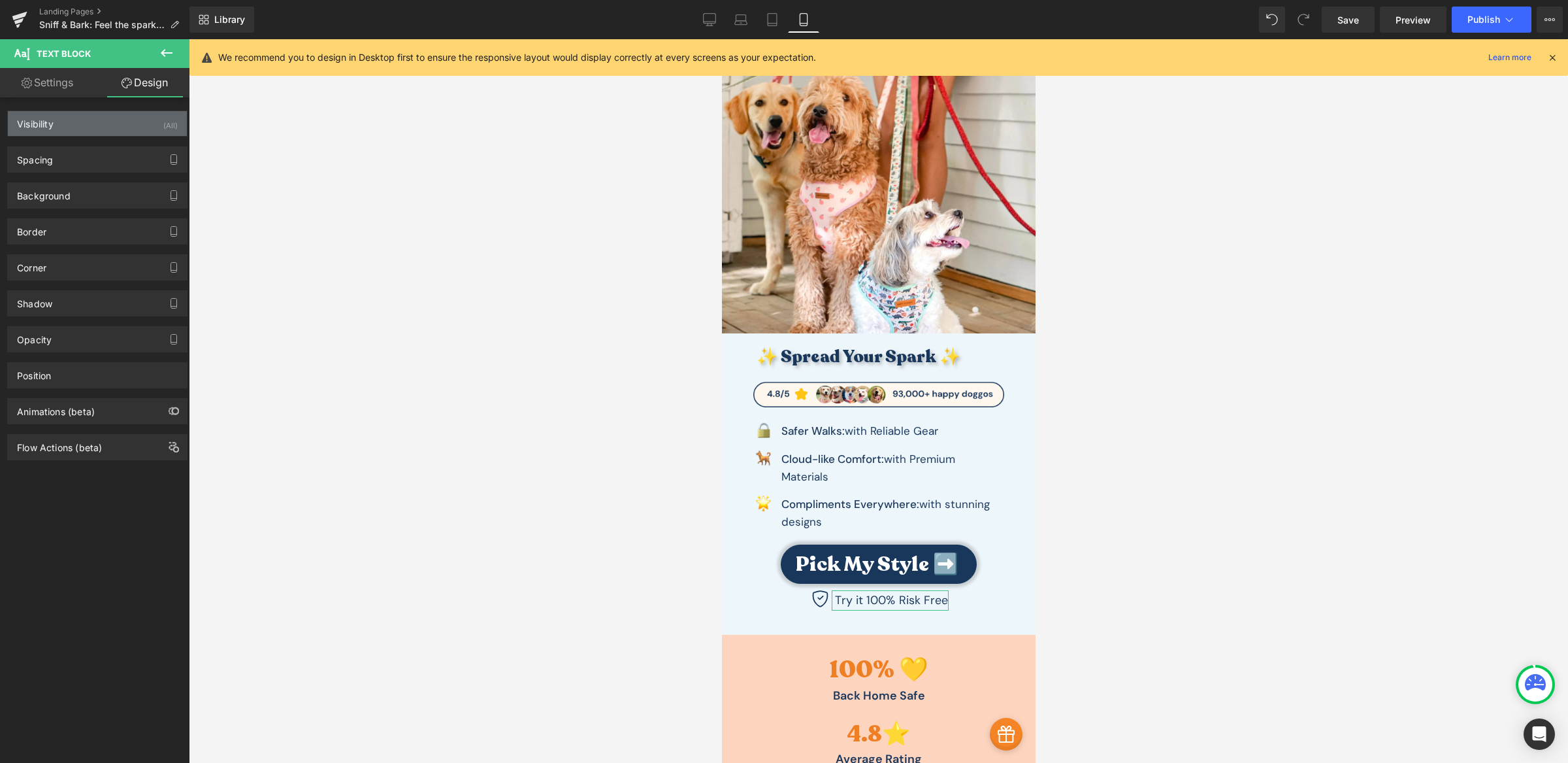
click at [107, 120] on div "Visibility (All)" at bounding box center [97, 123] width 179 height 25
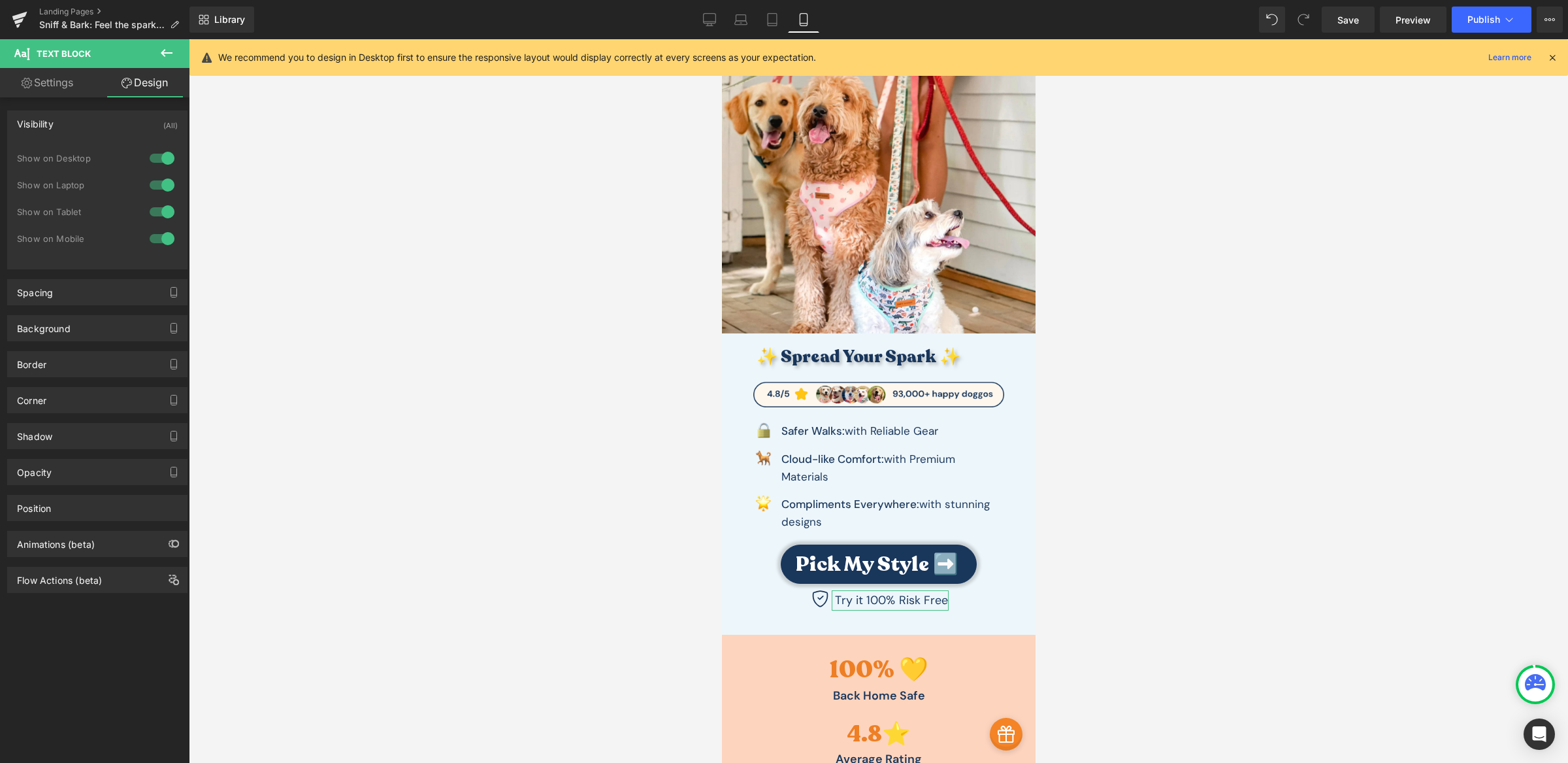
click at [149, 152] on div at bounding box center [162, 158] width 31 height 21
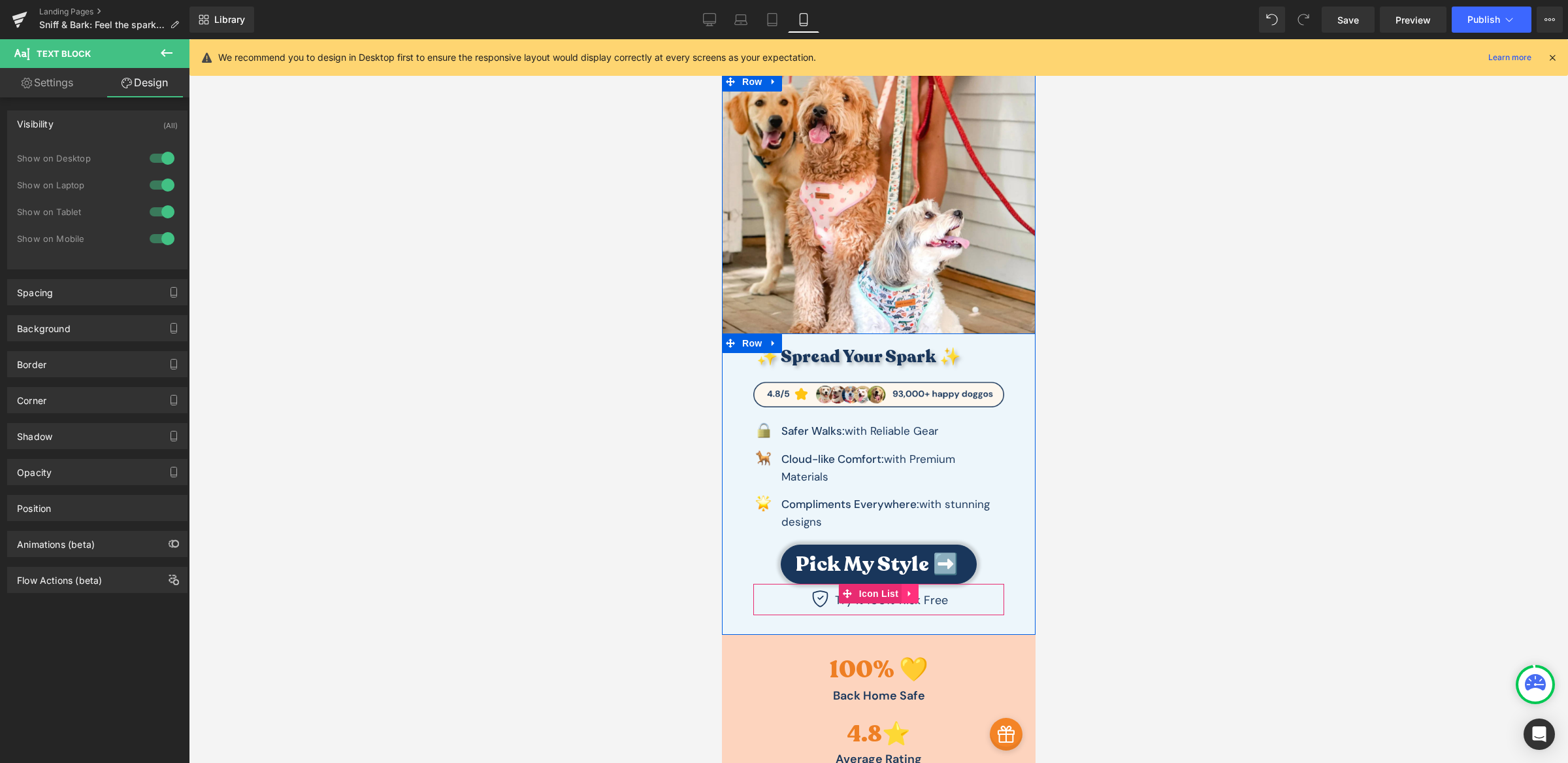
click at [905, 596] on icon at bounding box center [909, 594] width 9 height 10
click at [900, 597] on link at bounding box center [901, 593] width 17 height 20
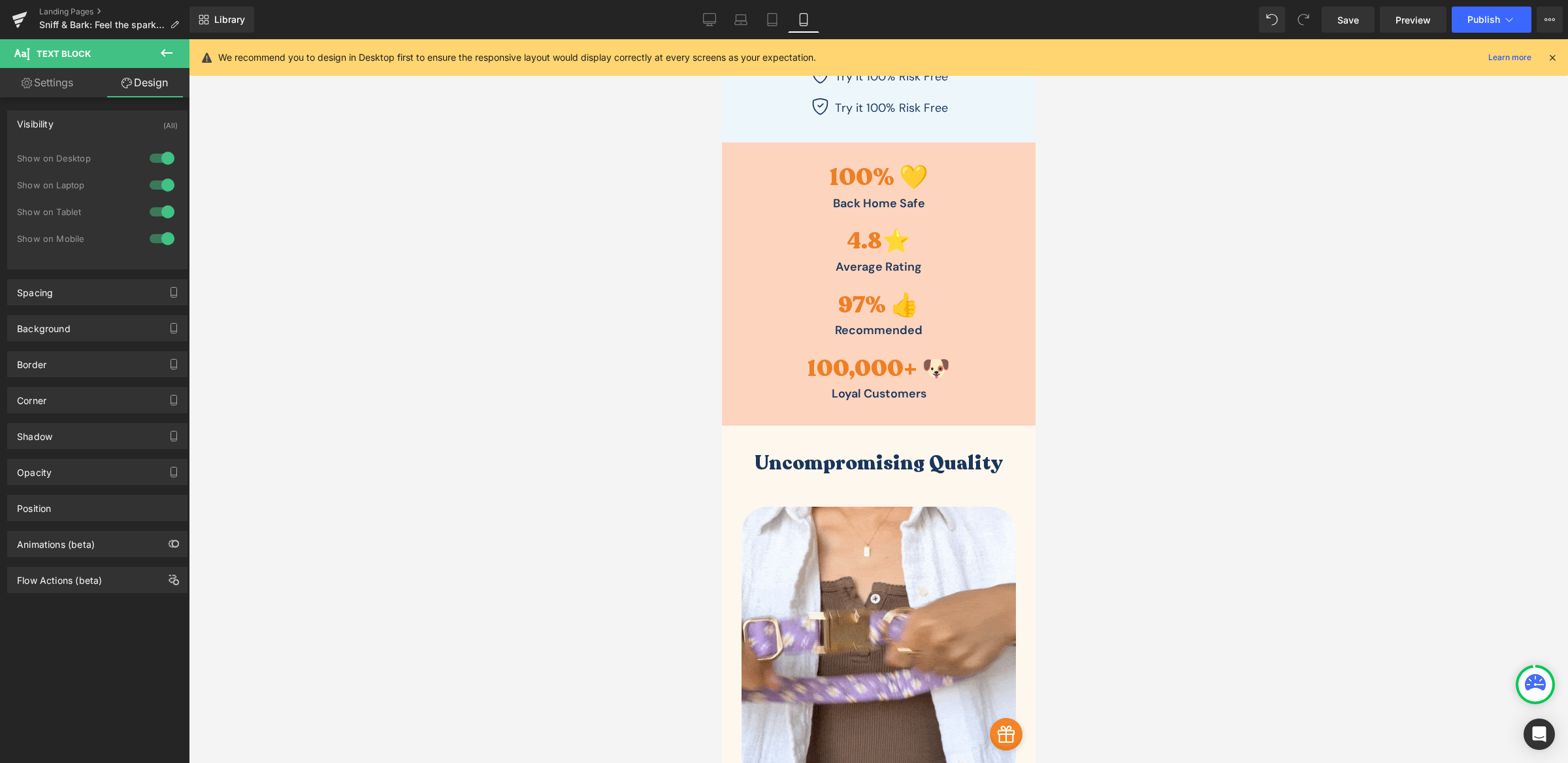
scroll to position [374, 0]
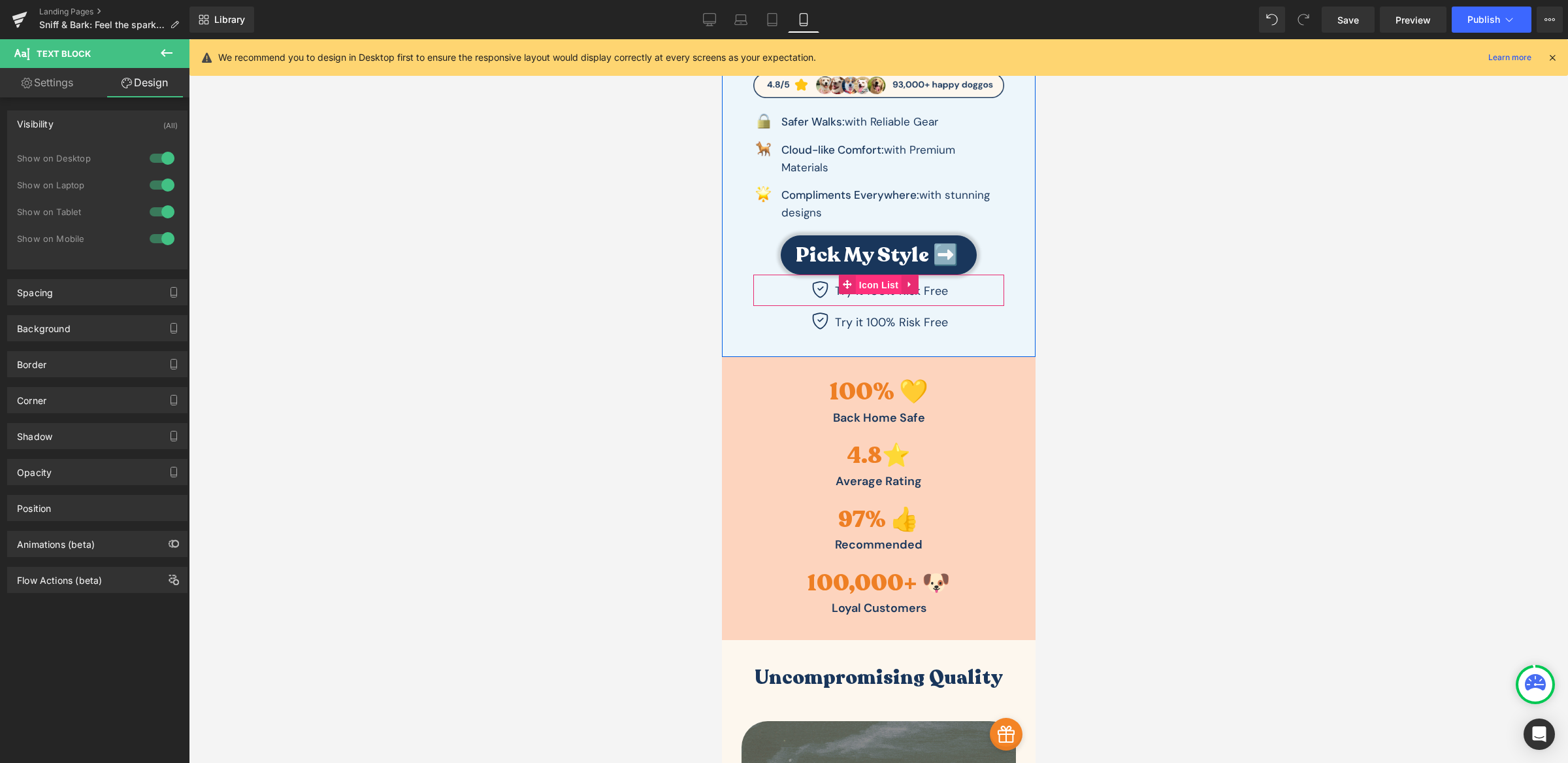
click at [860, 284] on span "Icon List" at bounding box center [878, 284] width 46 height 20
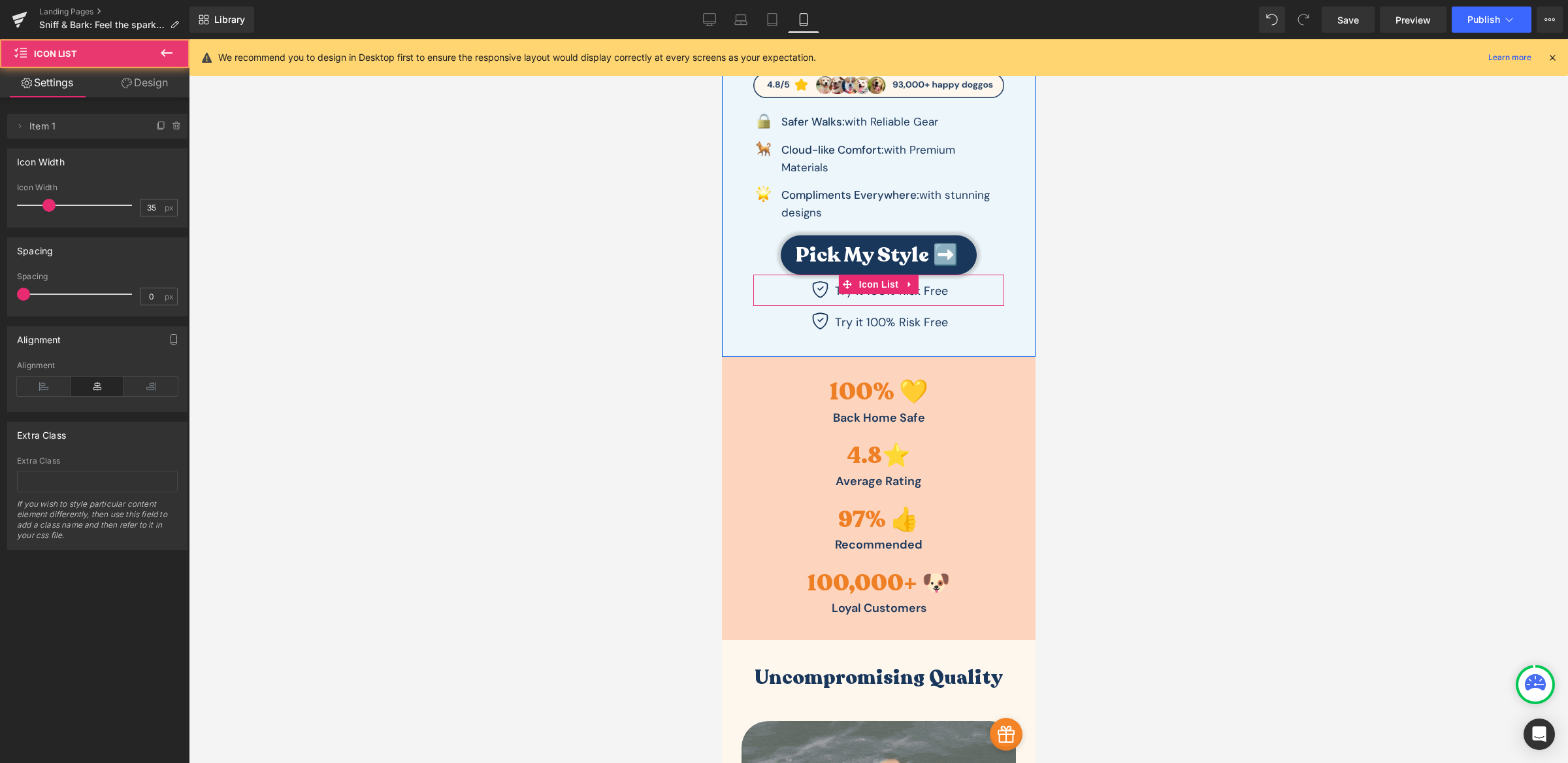
click at [785, 289] on div "Icon Try it 100% Risk Free Text Block" at bounding box center [878, 293] width 251 height 25
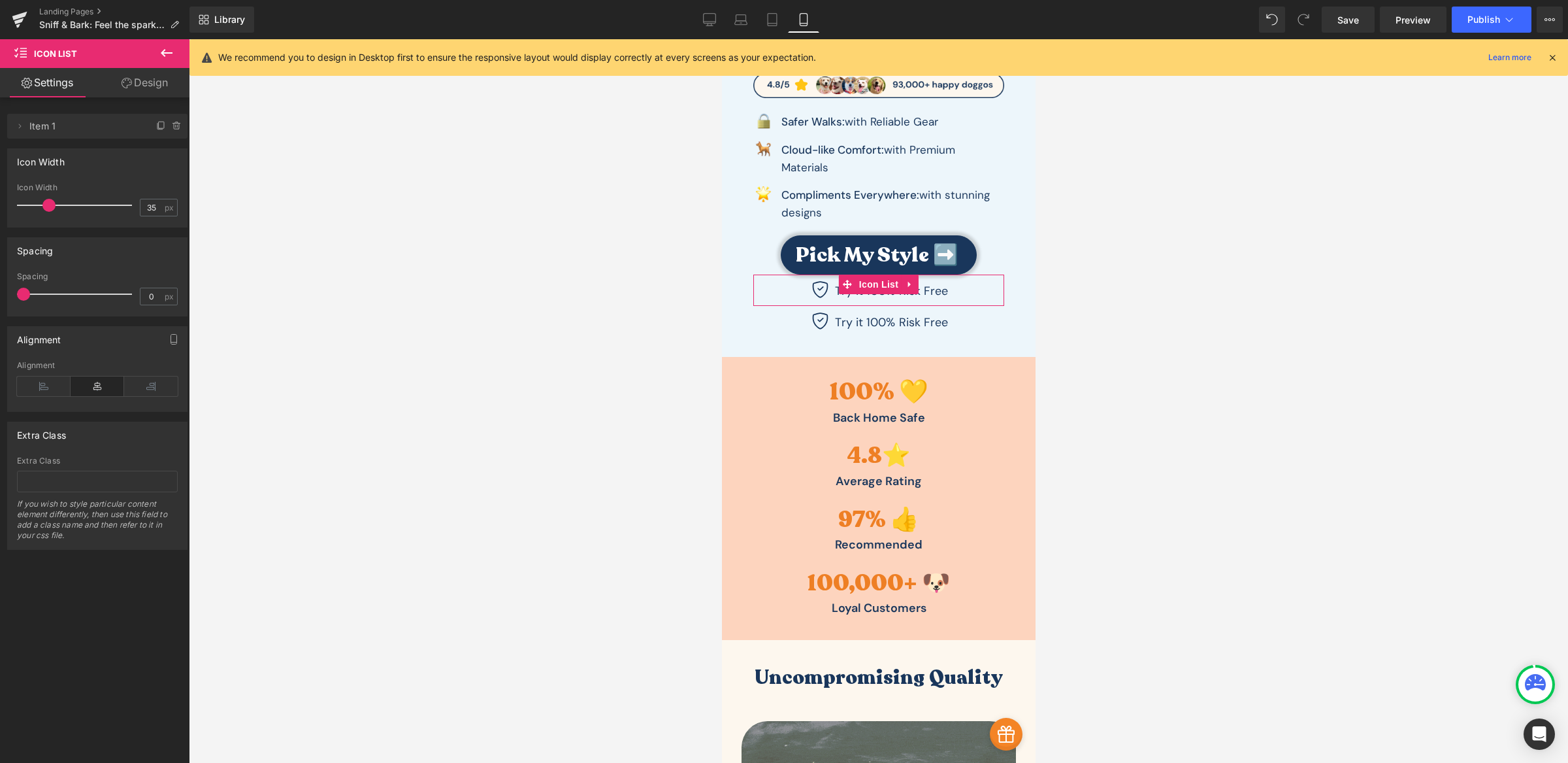
click at [163, 73] on link "Design" at bounding box center [144, 83] width 95 height 30
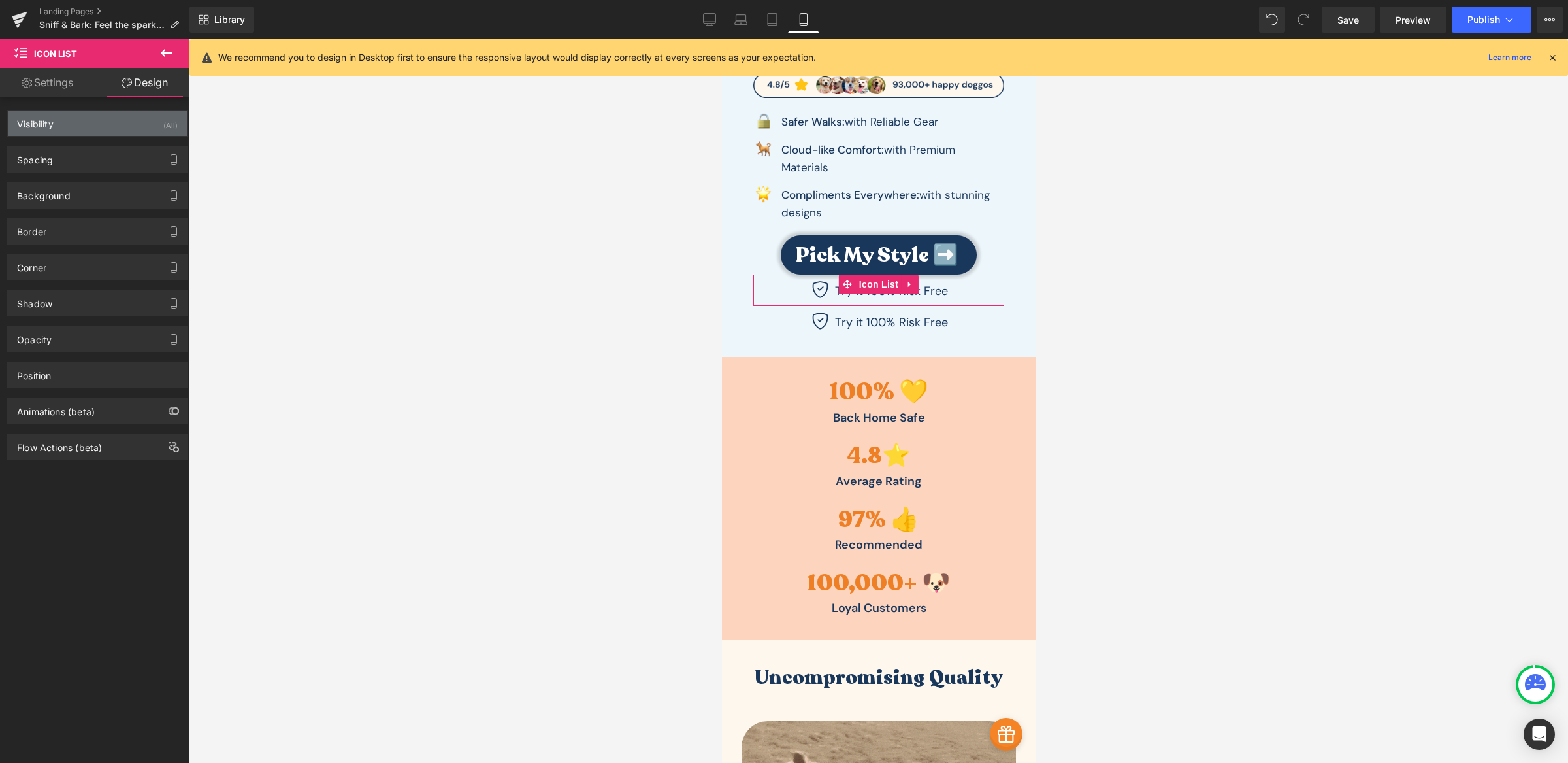
click at [117, 119] on div "Visibility (All)" at bounding box center [97, 123] width 179 height 25
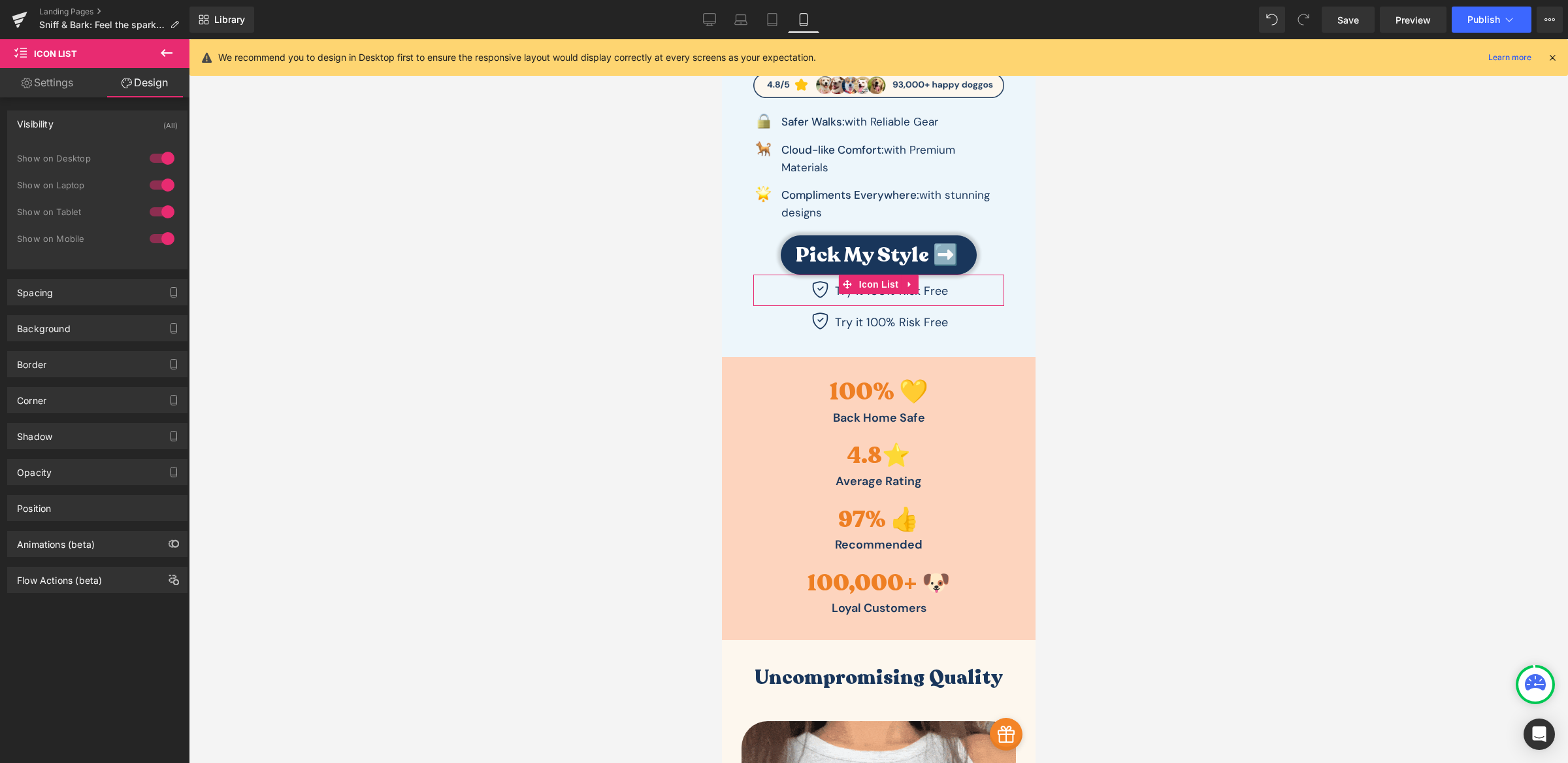
click at [149, 153] on div at bounding box center [162, 158] width 31 height 21
click at [854, 325] on div "Icon Try it 100% Risk Free Text Block Icon List" at bounding box center [878, 321] width 251 height 31
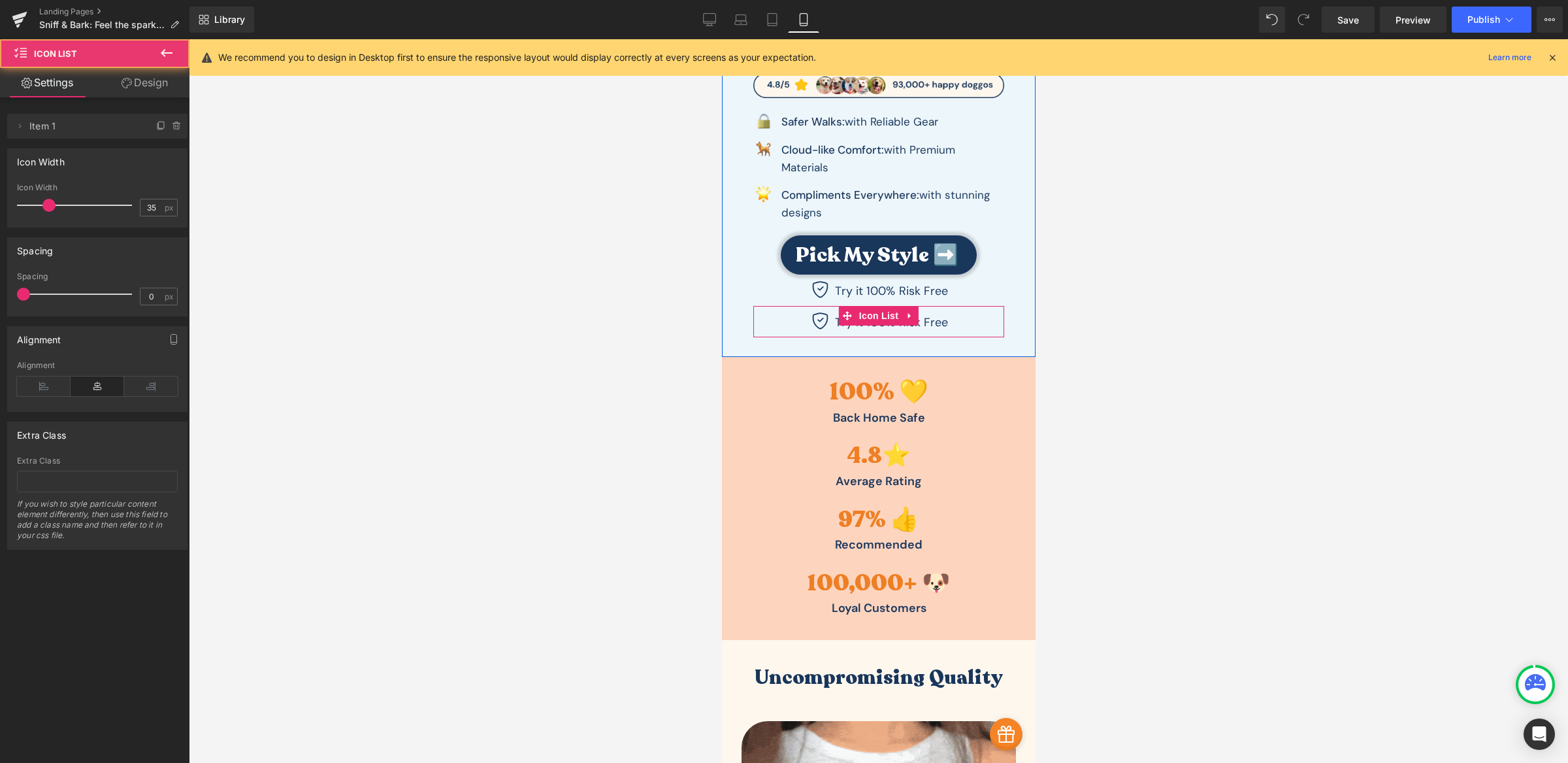
click at [776, 314] on div "Icon Try it 100% Risk Free Text Block" at bounding box center [878, 325] width 251 height 25
click at [157, 78] on link "Design" at bounding box center [144, 83] width 95 height 30
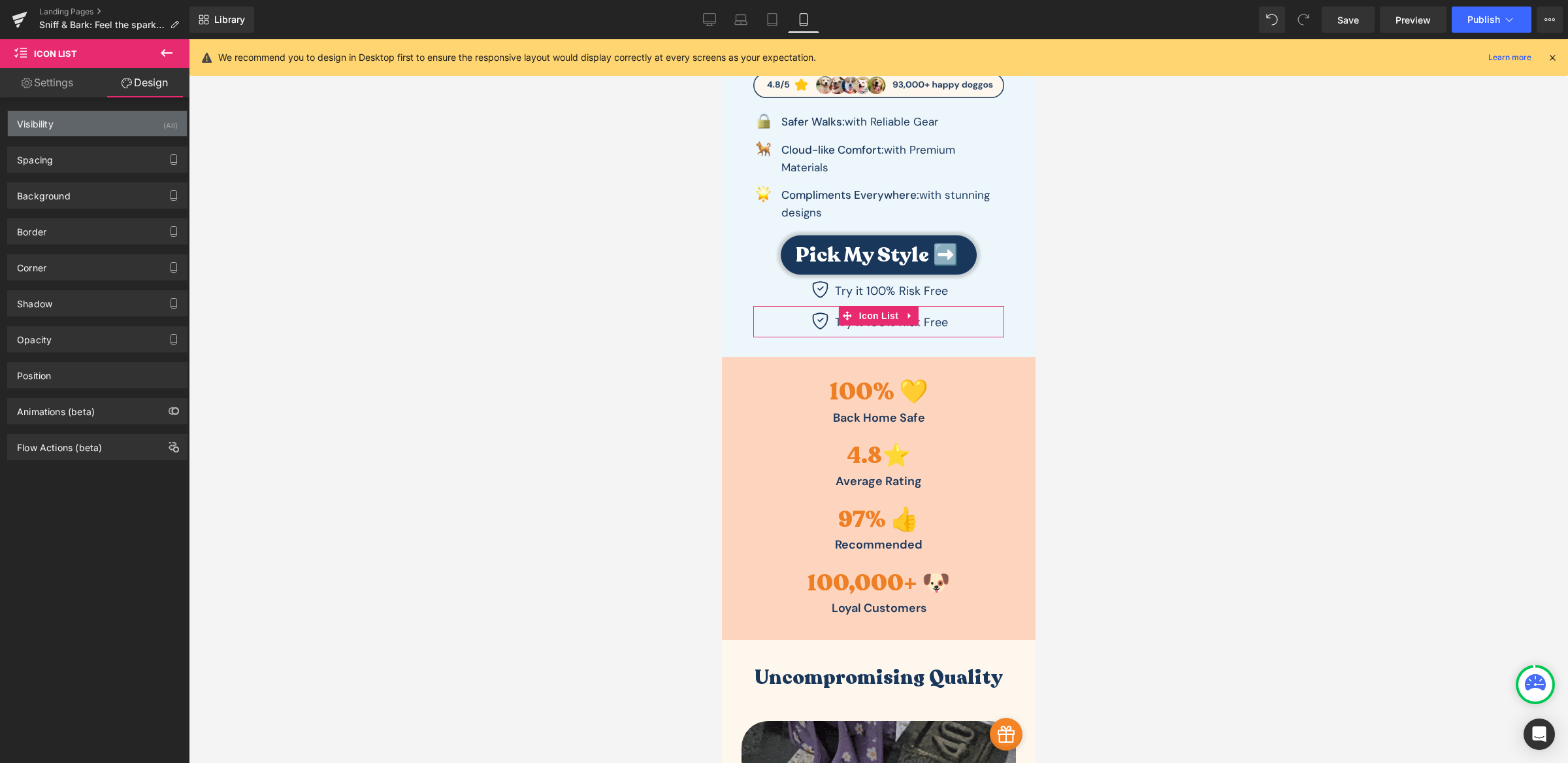
click at [125, 123] on div "Visibility (All)" at bounding box center [97, 123] width 179 height 25
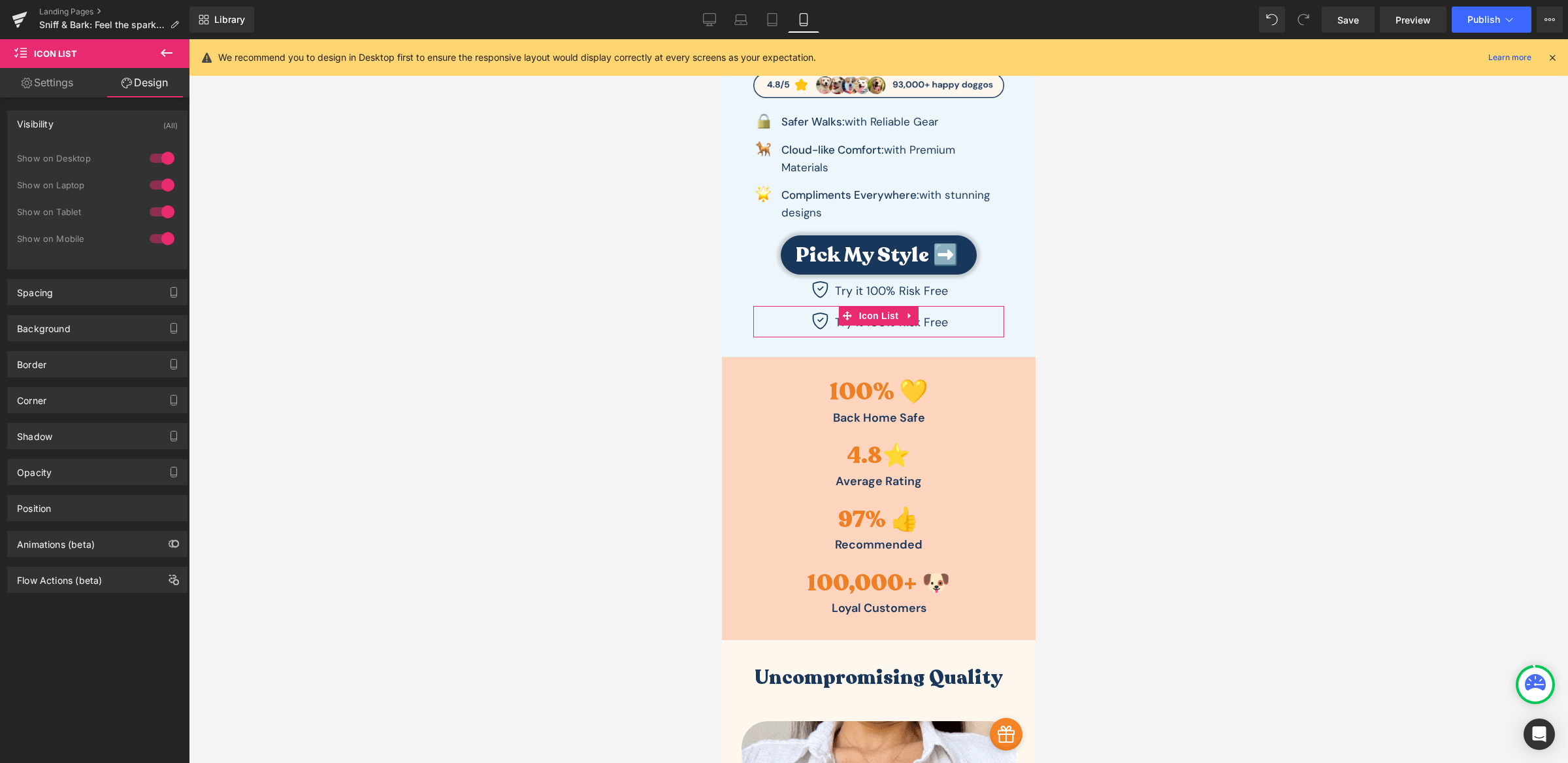
click at [159, 183] on div at bounding box center [162, 185] width 31 height 21
click at [161, 213] on div at bounding box center [162, 212] width 31 height 21
click at [155, 237] on div at bounding box center [162, 238] width 31 height 21
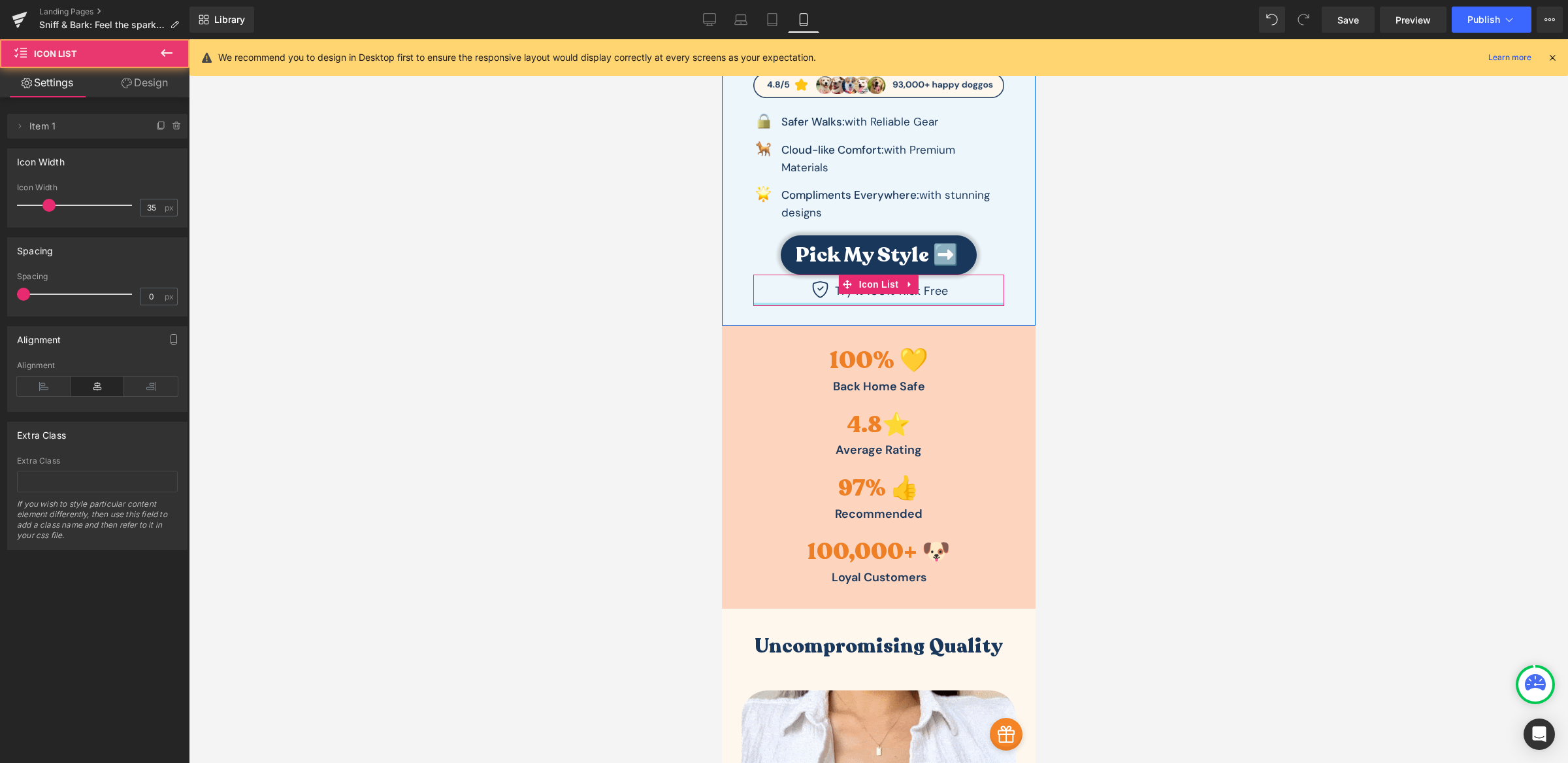
click at [845, 302] on div at bounding box center [878, 304] width 251 height 4
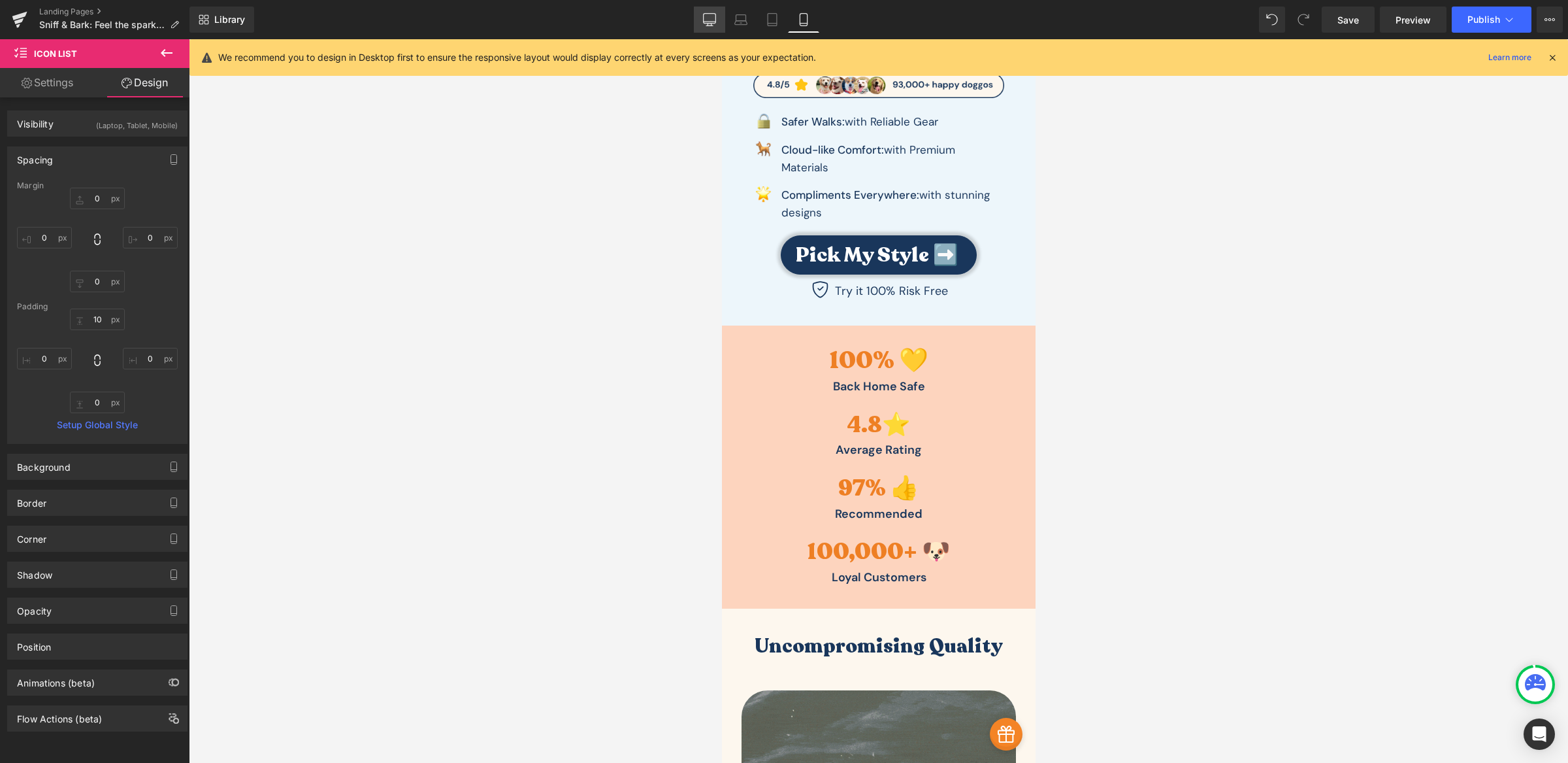
click at [710, 22] on icon at bounding box center [710, 20] width 13 height 13
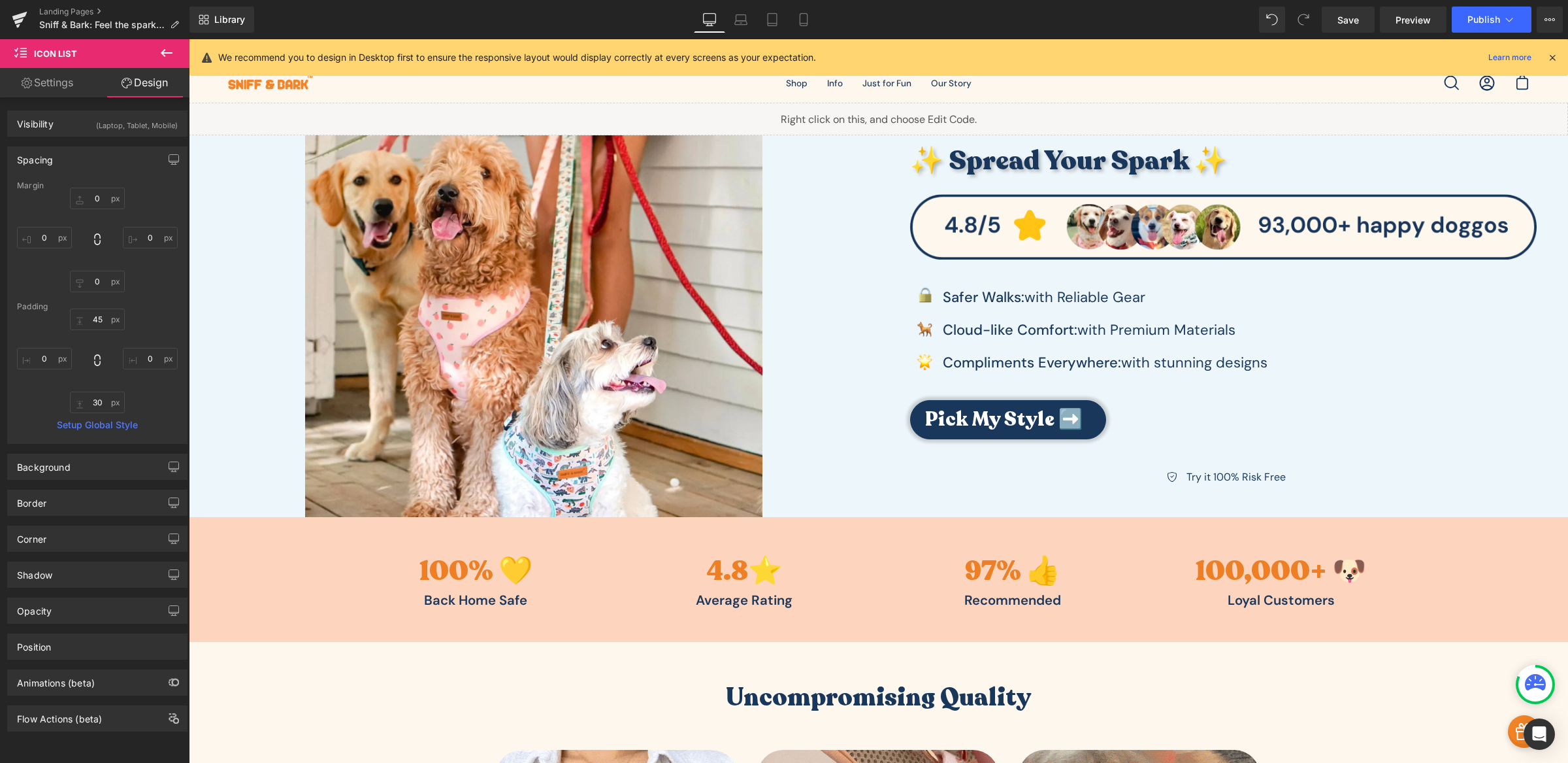
scroll to position [0, 0]
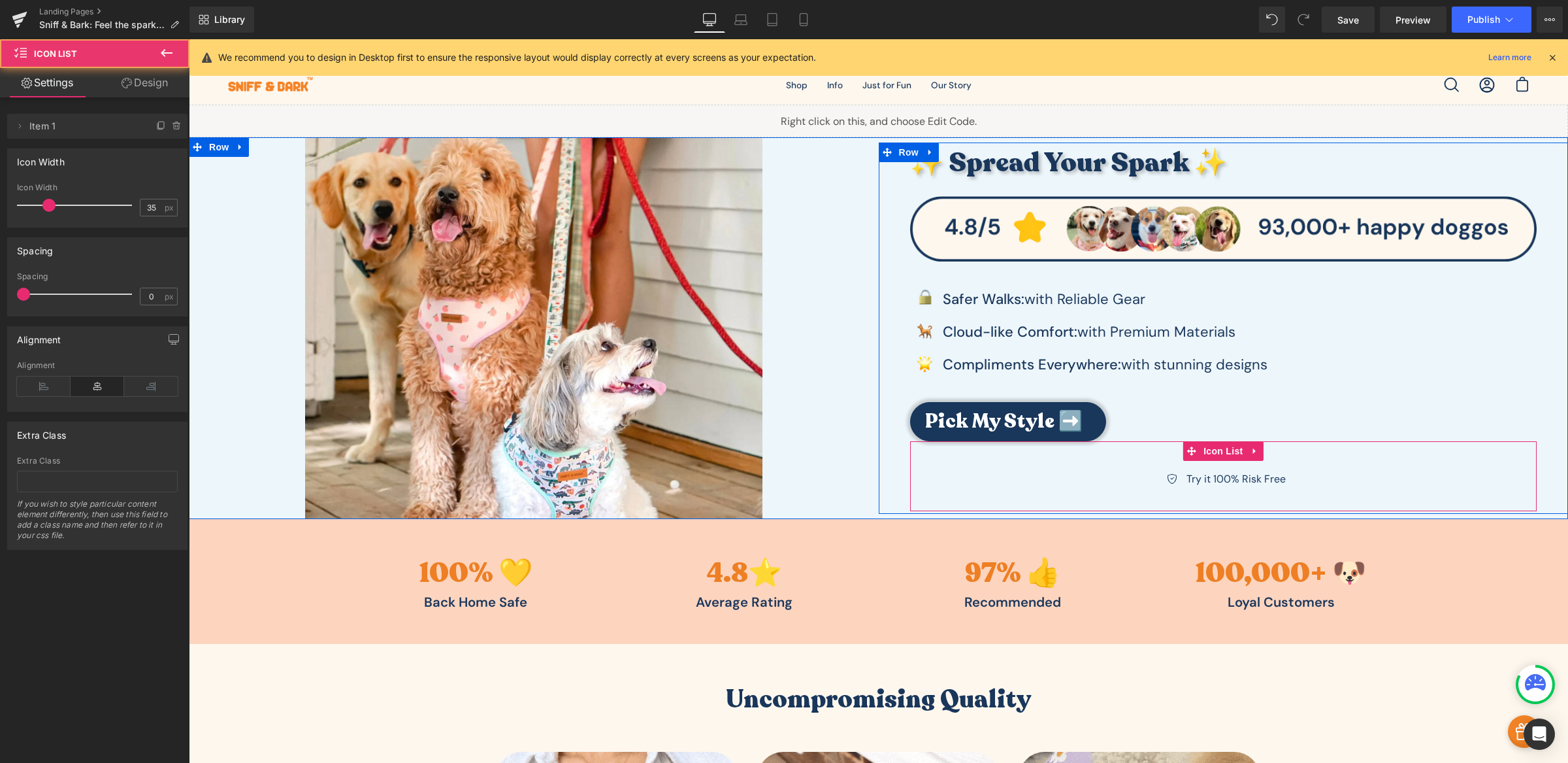
click at [1209, 469] on div "Icon Try it 100% Risk Free Text Block Icon List" at bounding box center [1224, 476] width 627 height 70
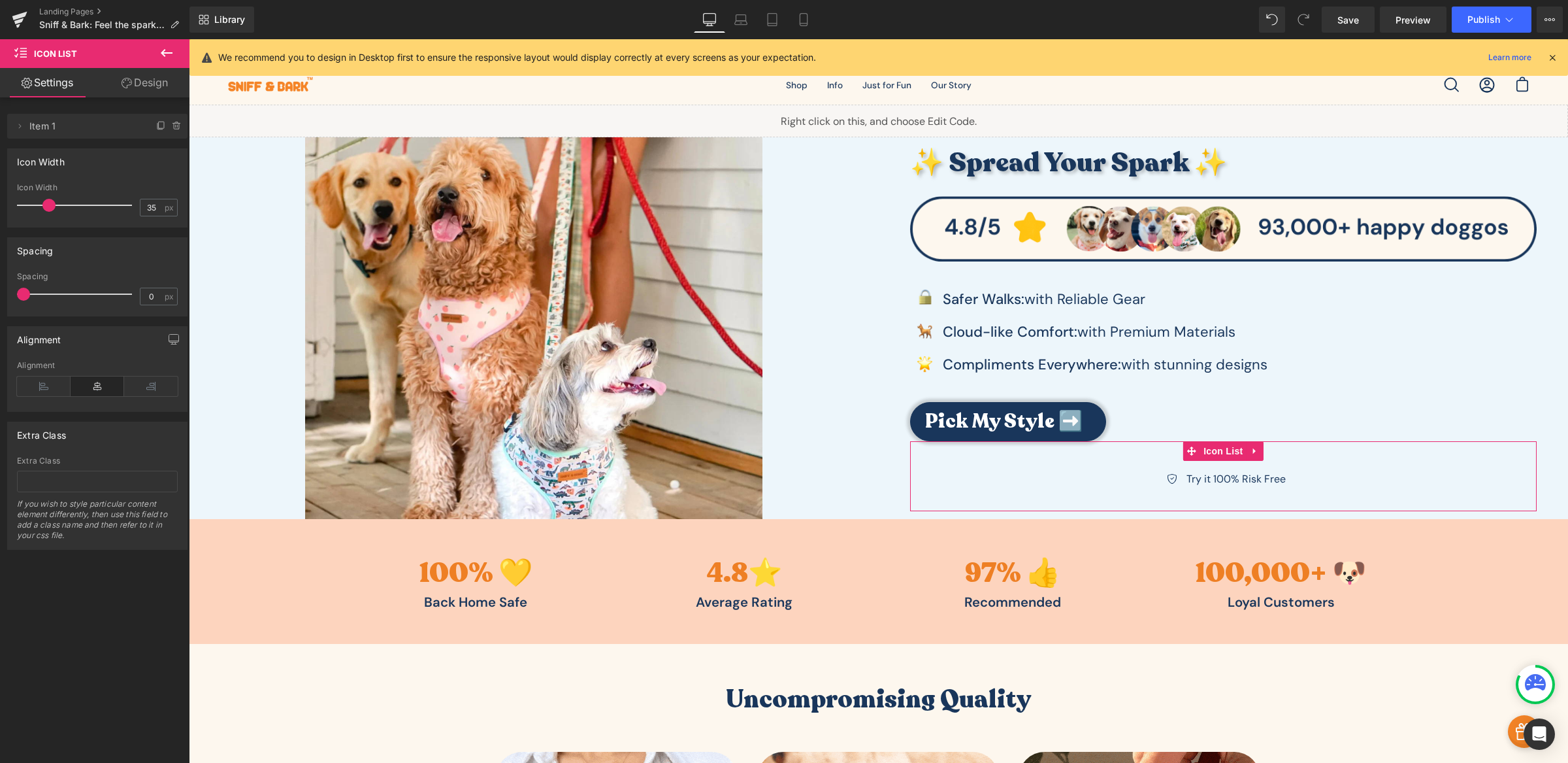
click at [141, 81] on link "Design" at bounding box center [144, 83] width 95 height 30
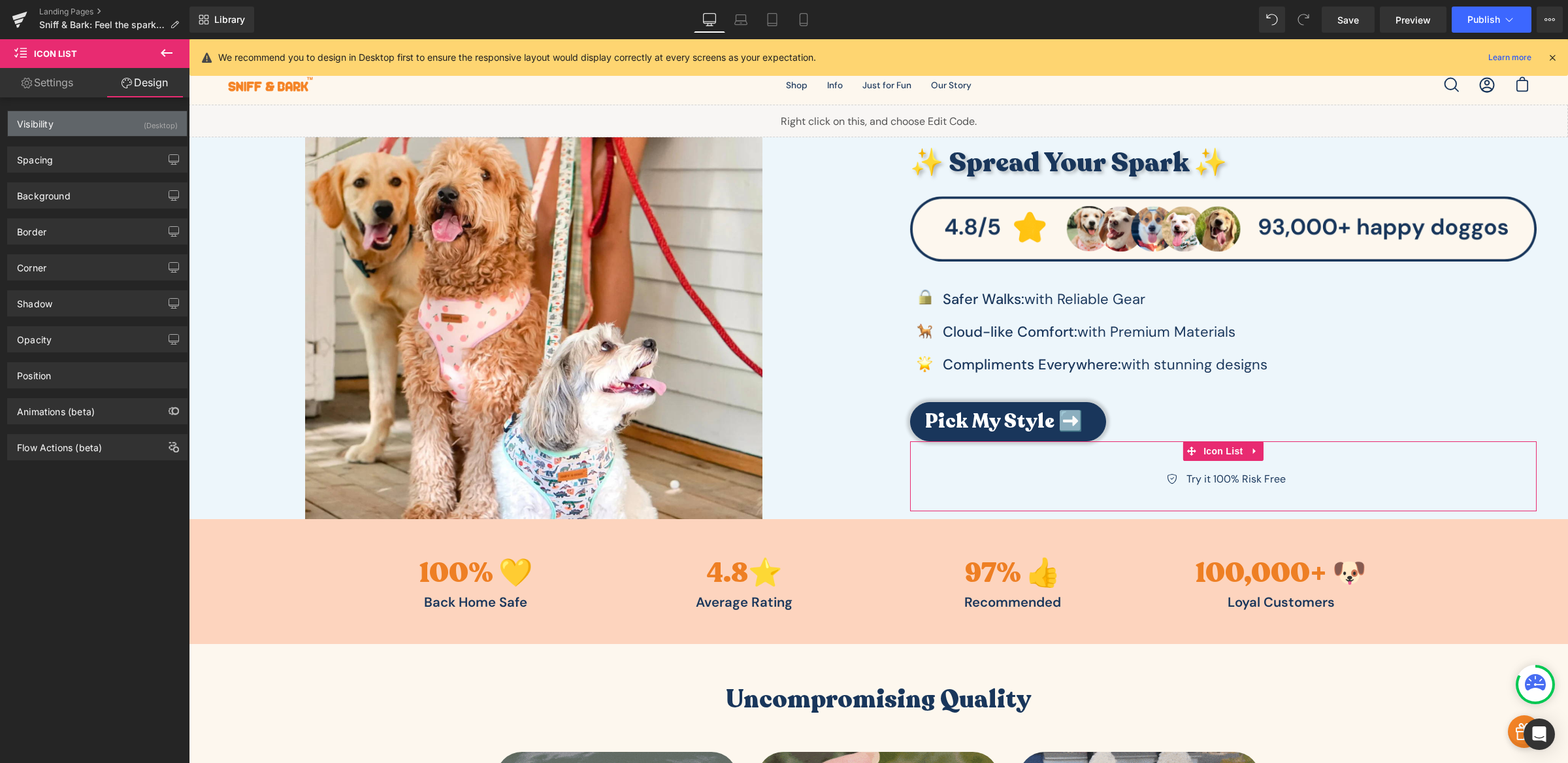
click at [76, 117] on div "Visibility (Desktop)" at bounding box center [97, 123] width 179 height 25
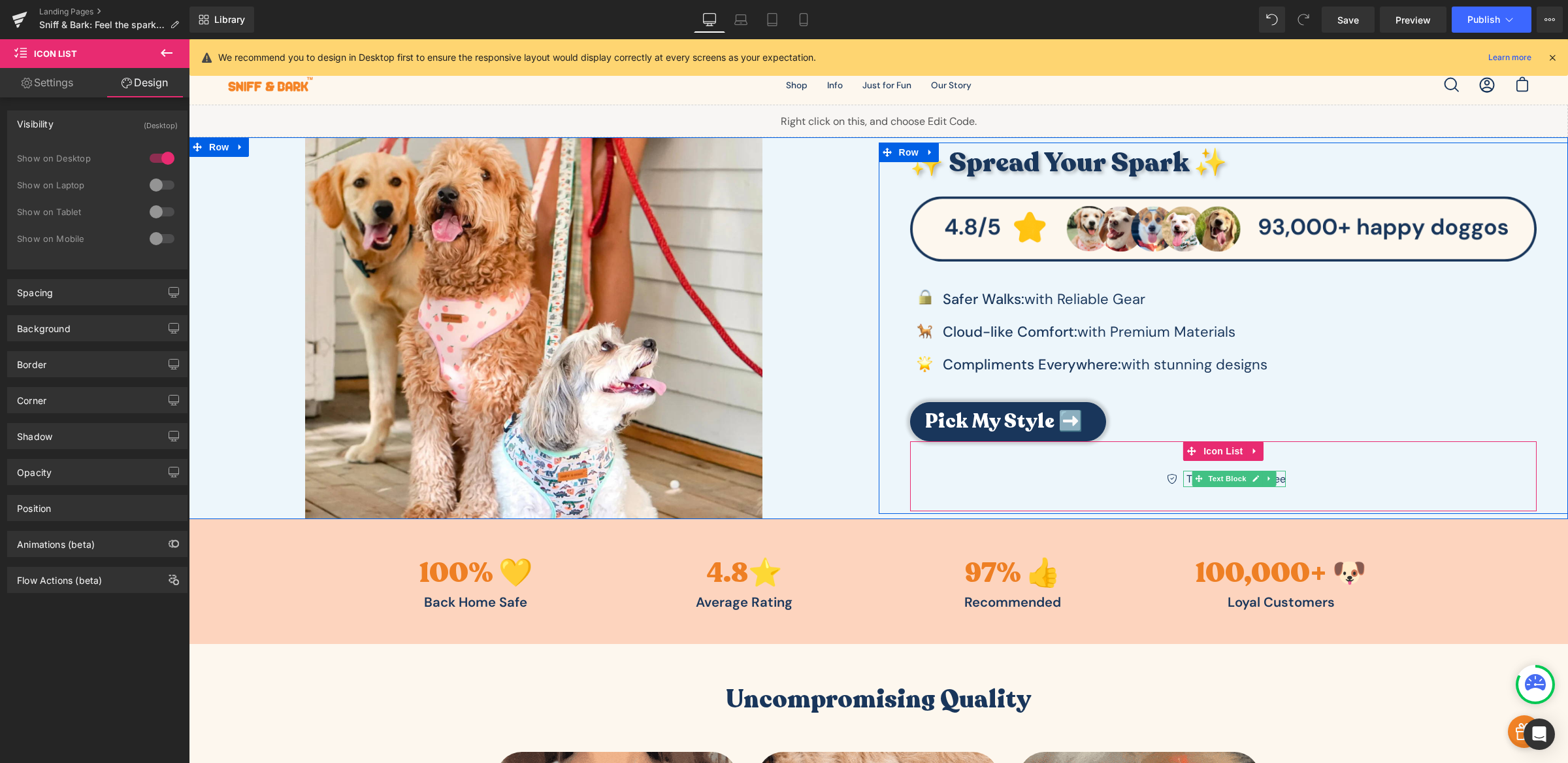
click at [1217, 471] on span "Text Block" at bounding box center [1227, 479] width 43 height 16
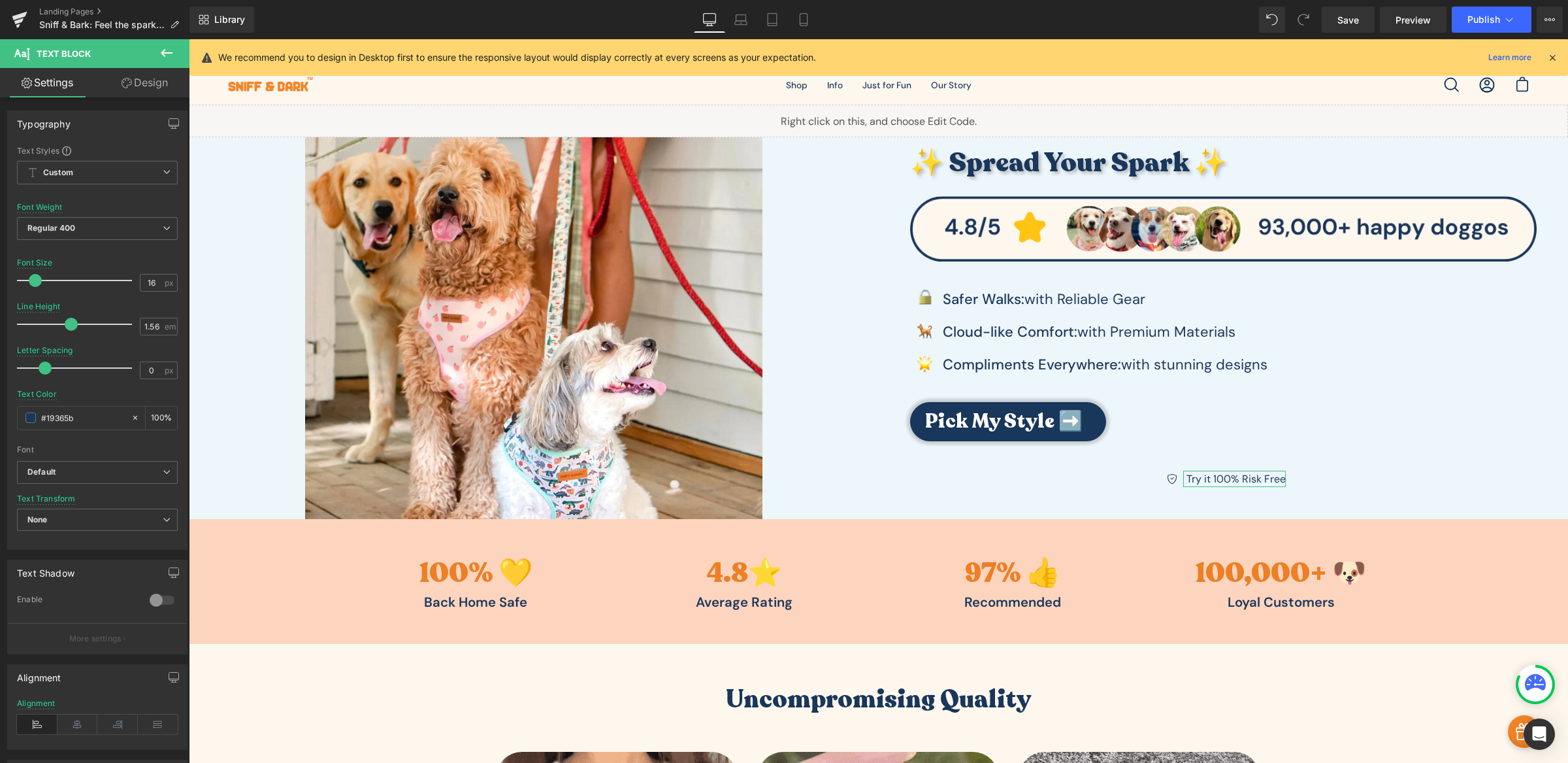
click at [37, 719] on icon at bounding box center [37, 724] width 41 height 20
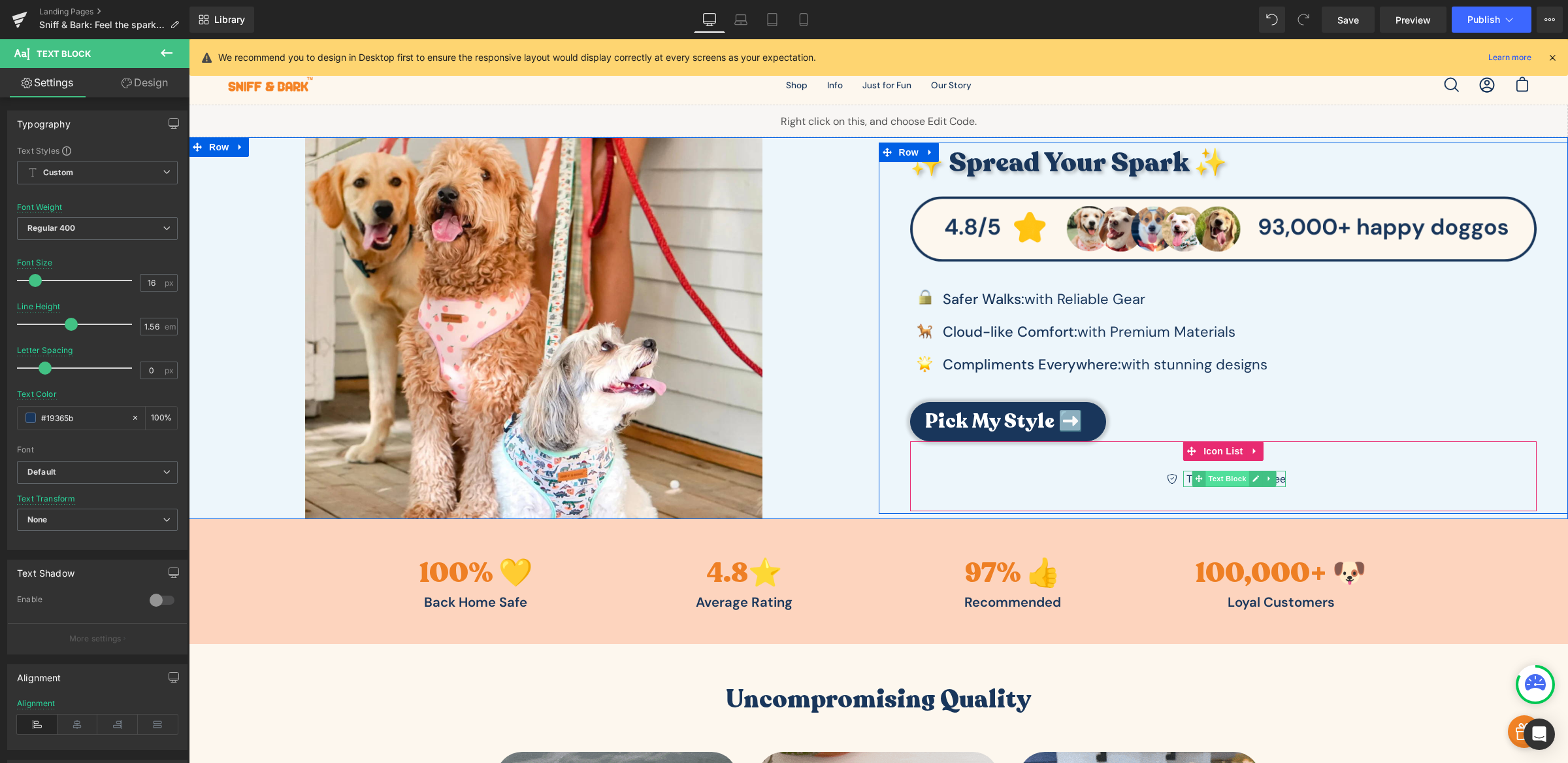
click at [1213, 477] on span "Text Block" at bounding box center [1227, 479] width 43 height 16
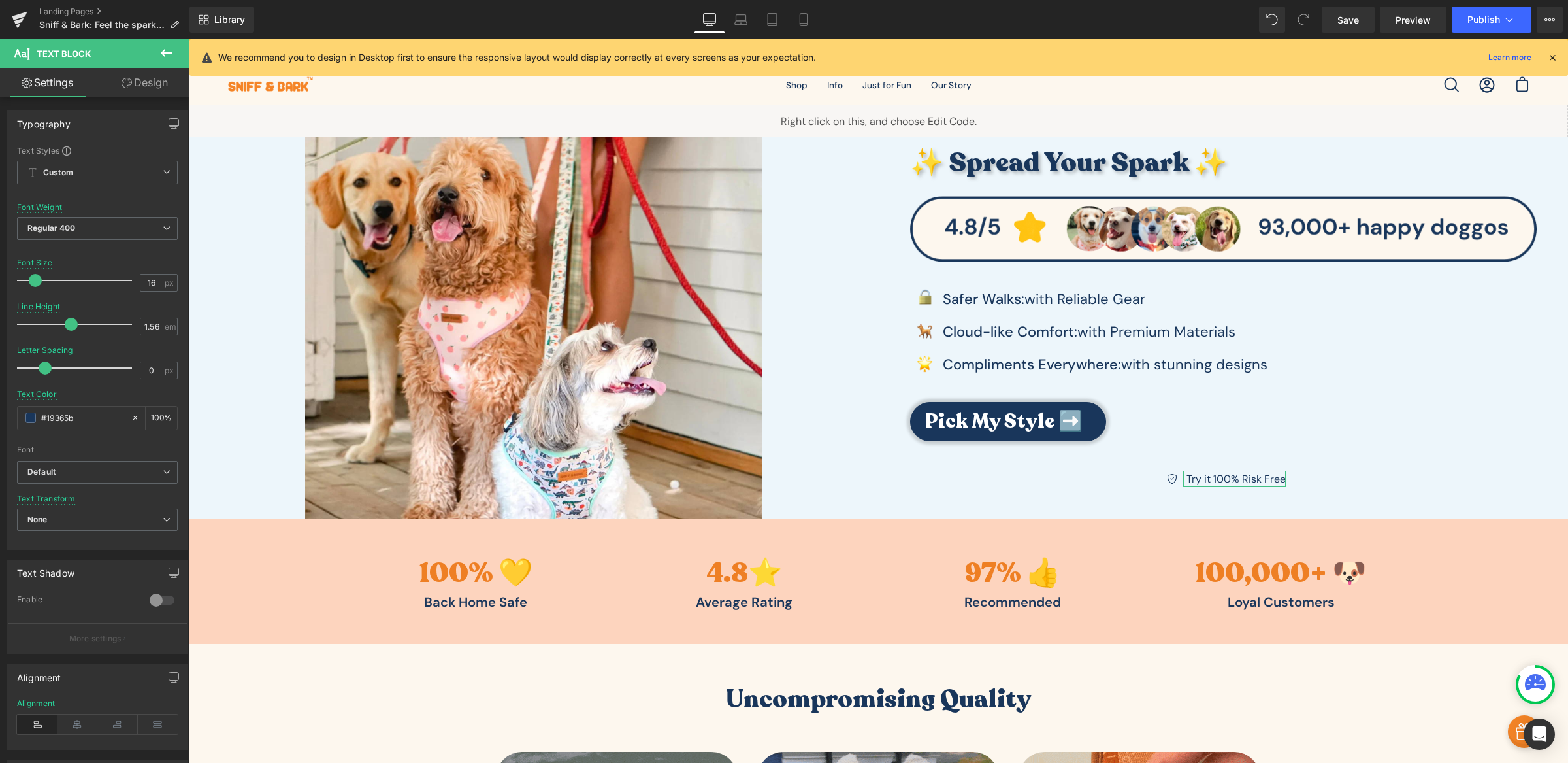
click at [70, 325] on span at bounding box center [71, 324] width 13 height 13
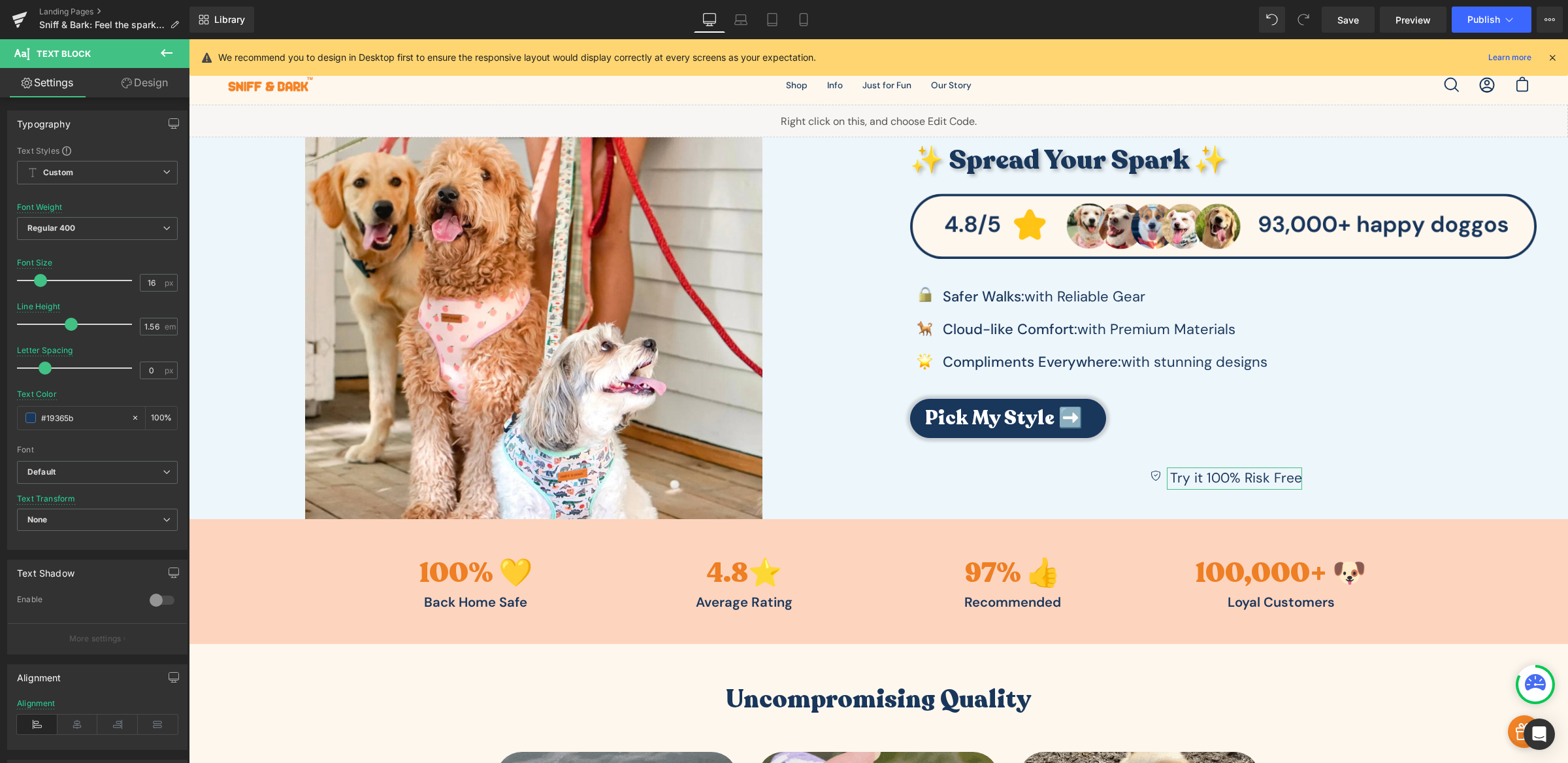
click at [41, 281] on span at bounding box center [41, 281] width 13 height 13
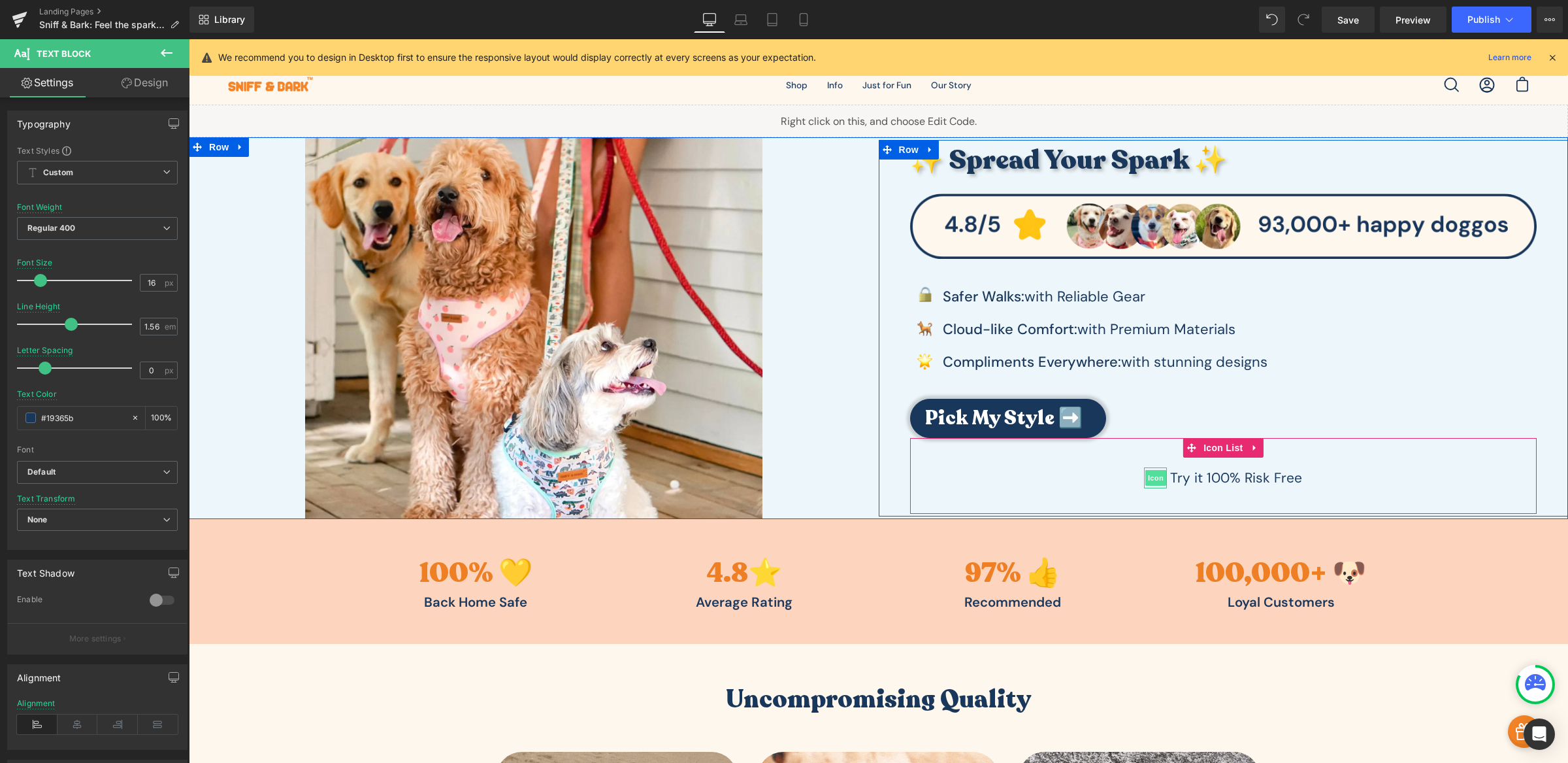
click at [1148, 474] on span "Icon" at bounding box center [1156, 478] width 21 height 16
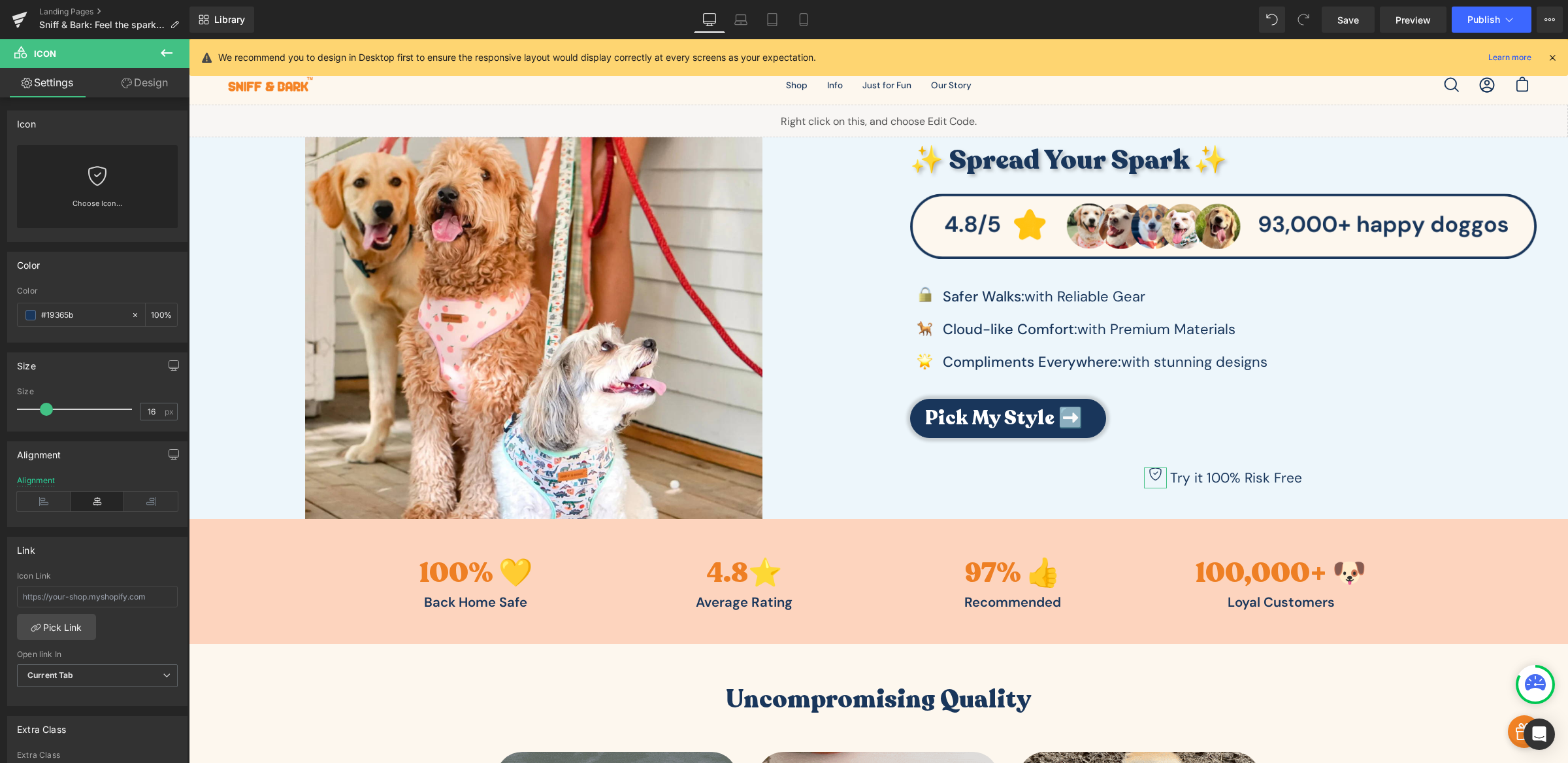
click at [49, 406] on span at bounding box center [46, 409] width 13 height 13
click at [59, 506] on icon at bounding box center [44, 501] width 54 height 20
click at [84, 500] on icon at bounding box center [97, 501] width 54 height 20
click at [47, 411] on span at bounding box center [48, 409] width 13 height 13
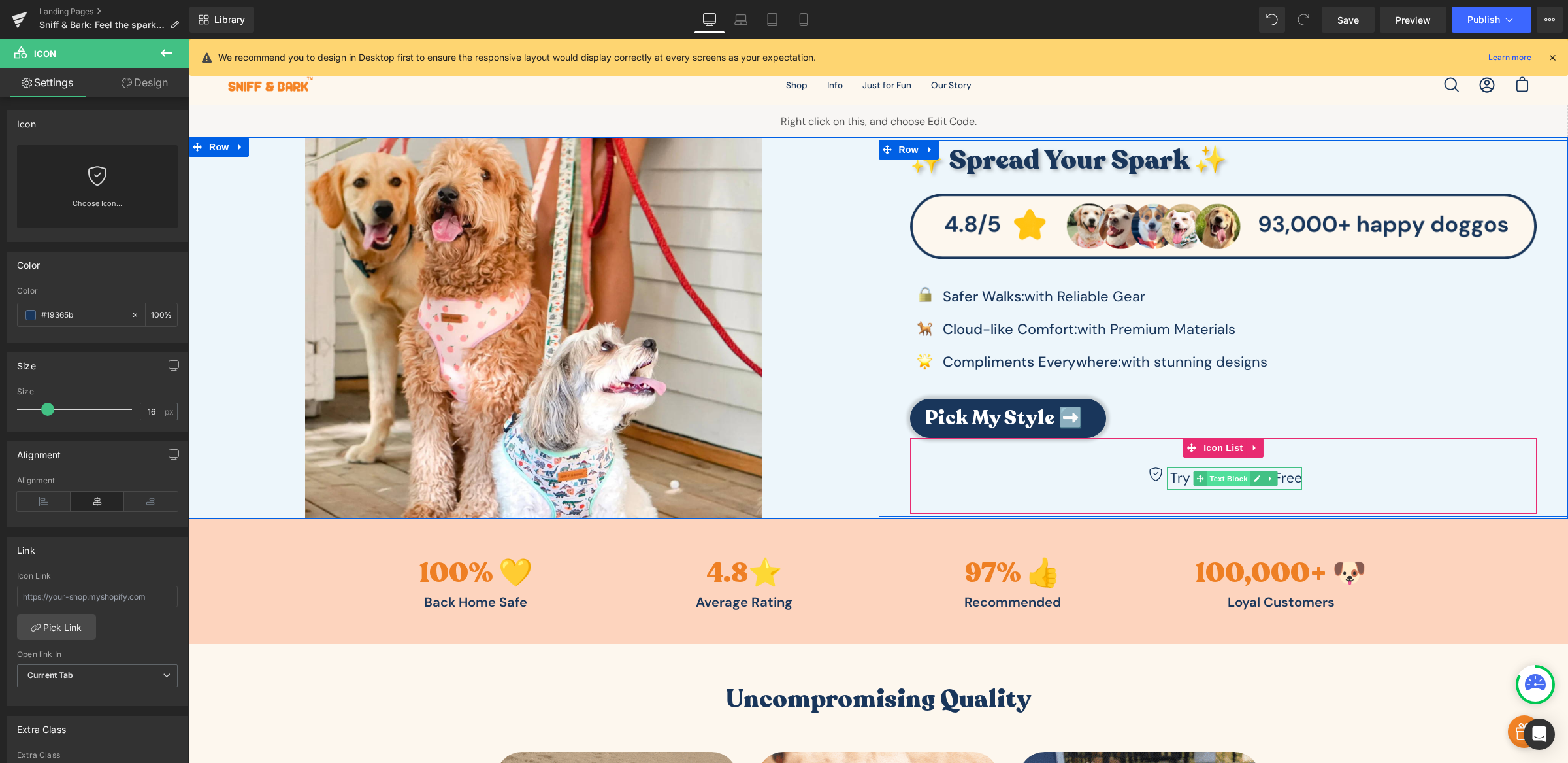
click at [1211, 479] on span "Text Block" at bounding box center [1228, 479] width 43 height 16
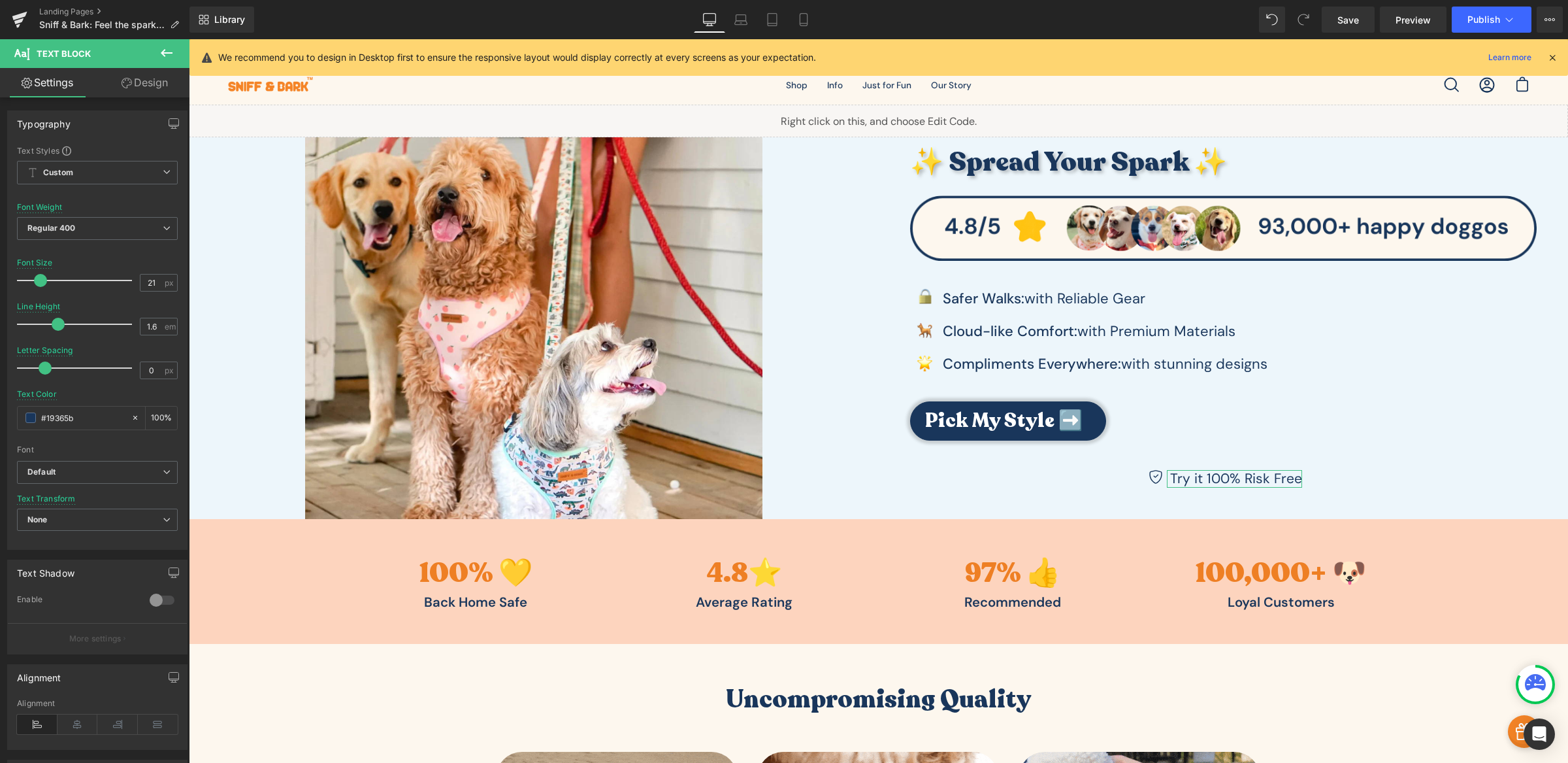
drag, startPoint x: 67, startPoint y: 321, endPoint x: 53, endPoint y: 322, distance: 14.0
click at [53, 322] on span at bounding box center [58, 324] width 13 height 13
click at [51, 364] on span at bounding box center [48, 368] width 13 height 13
click at [28, 720] on icon at bounding box center [37, 724] width 41 height 20
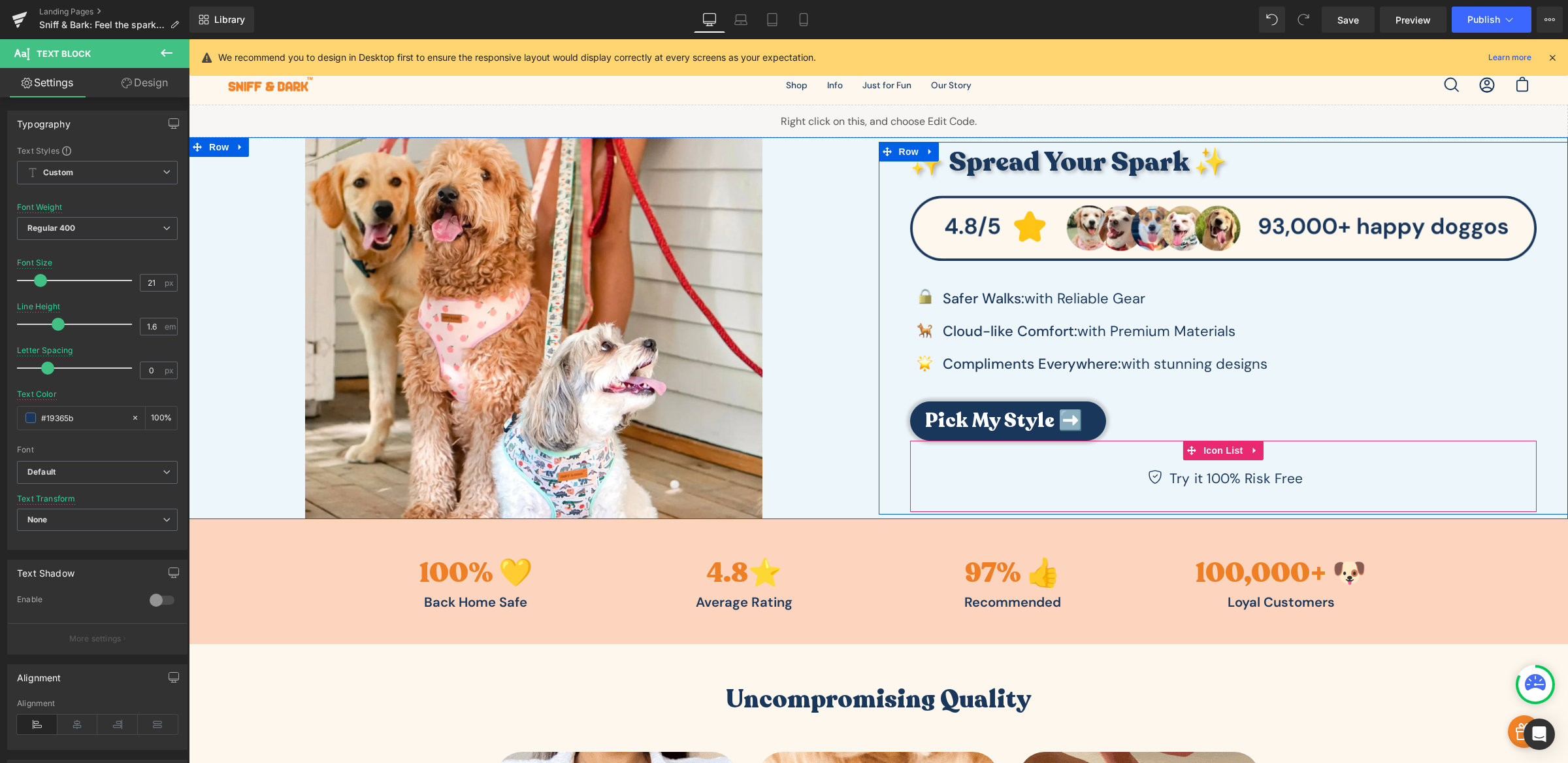
click at [1070, 473] on div "Icon Try it 100% Risk Free Text Block" at bounding box center [1224, 481] width 627 height 22
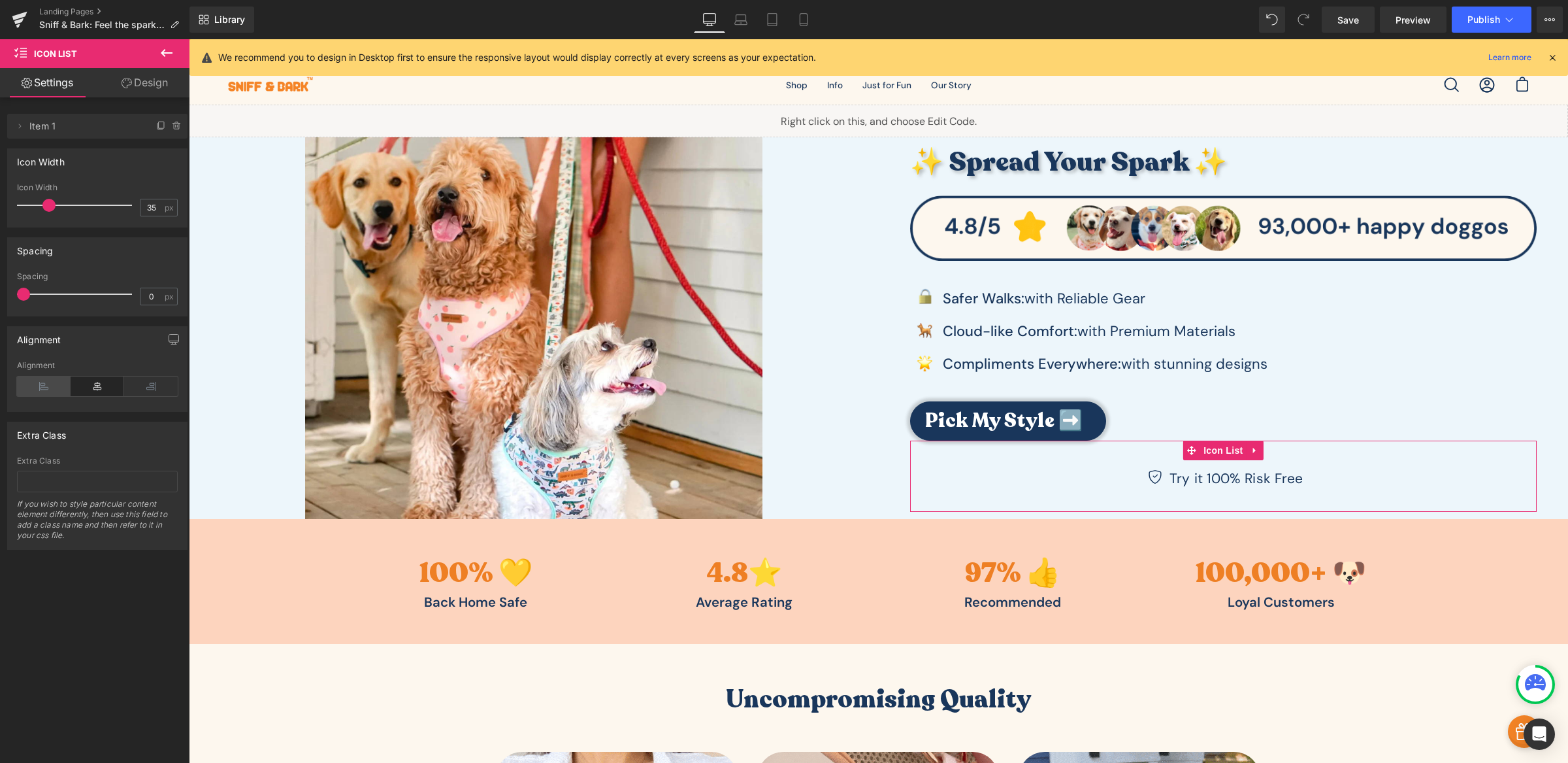
click at [44, 388] on icon at bounding box center [44, 386] width 54 height 20
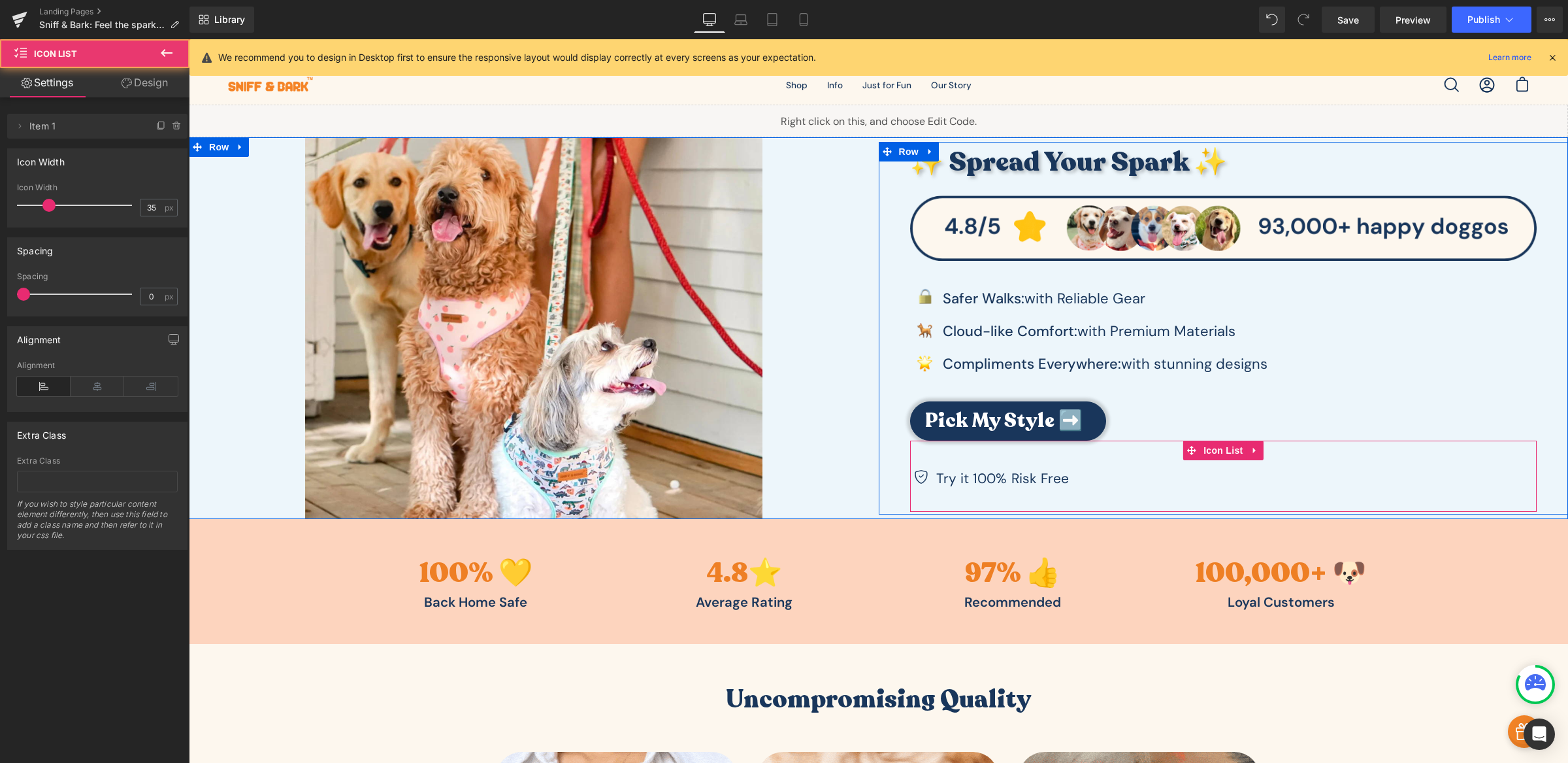
click at [981, 451] on div "Icon Try it 100% Risk Free Text Block Icon List" at bounding box center [1224, 476] width 627 height 71
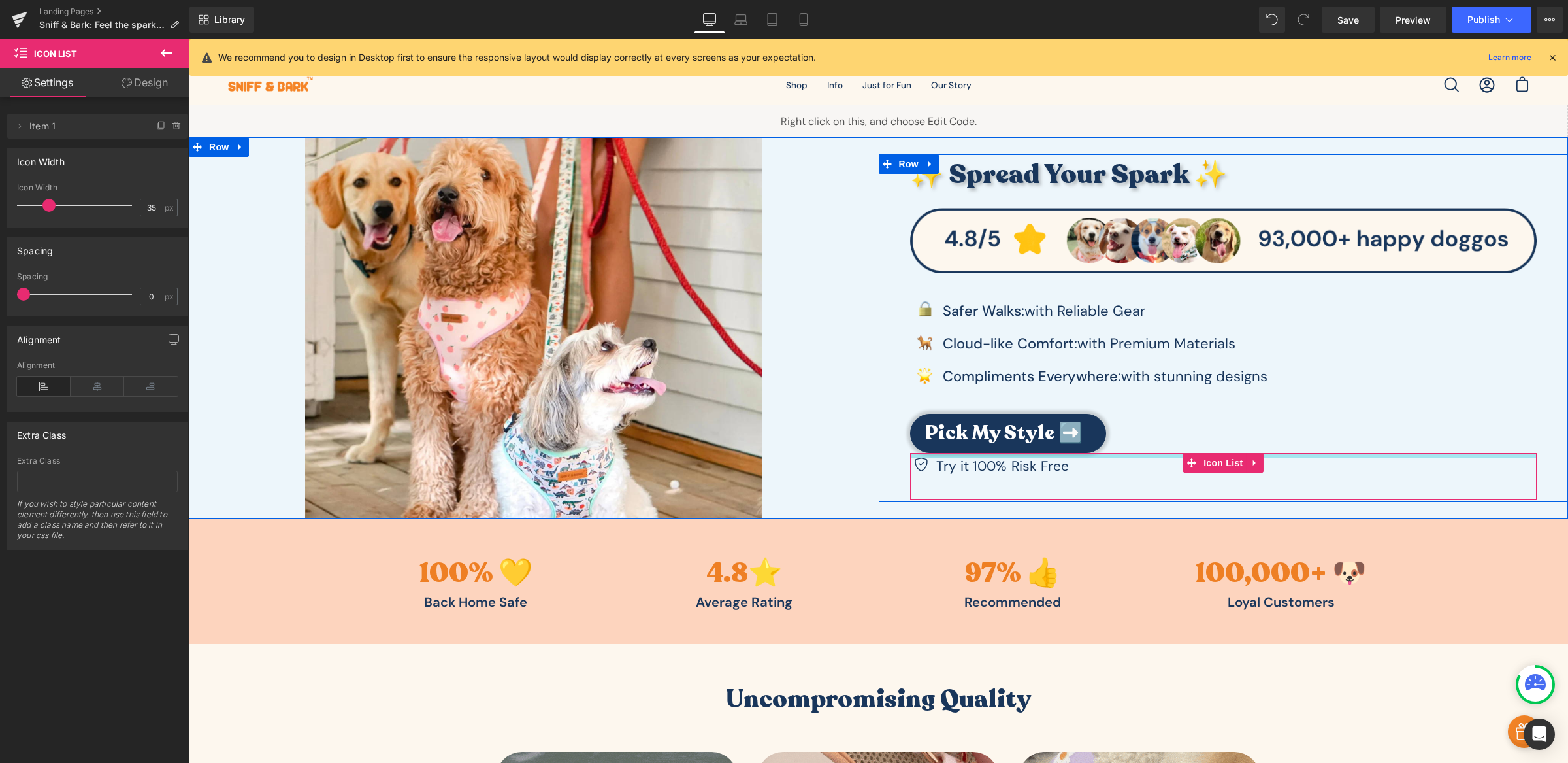
drag, startPoint x: 1147, startPoint y: 466, endPoint x: 1144, endPoint y: 440, distance: 26.2
click at [1144, 440] on div "✨ Spread Your Spark ✨ Heading Image Image Safer Walks: with Reliable Gear Text …" at bounding box center [1224, 327] width 690 height 345
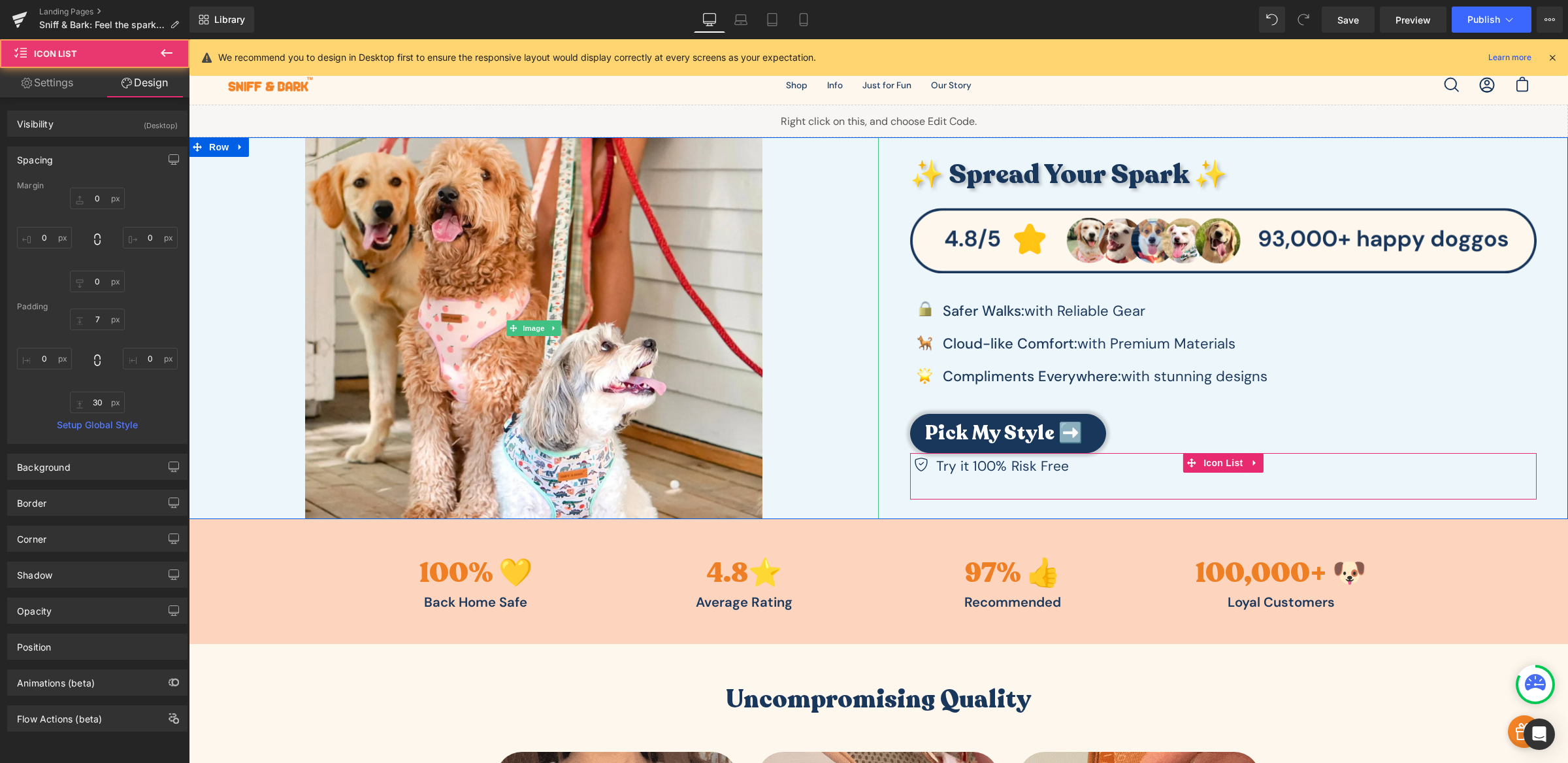
click at [804, 431] on div at bounding box center [533, 327] width 690 height 381
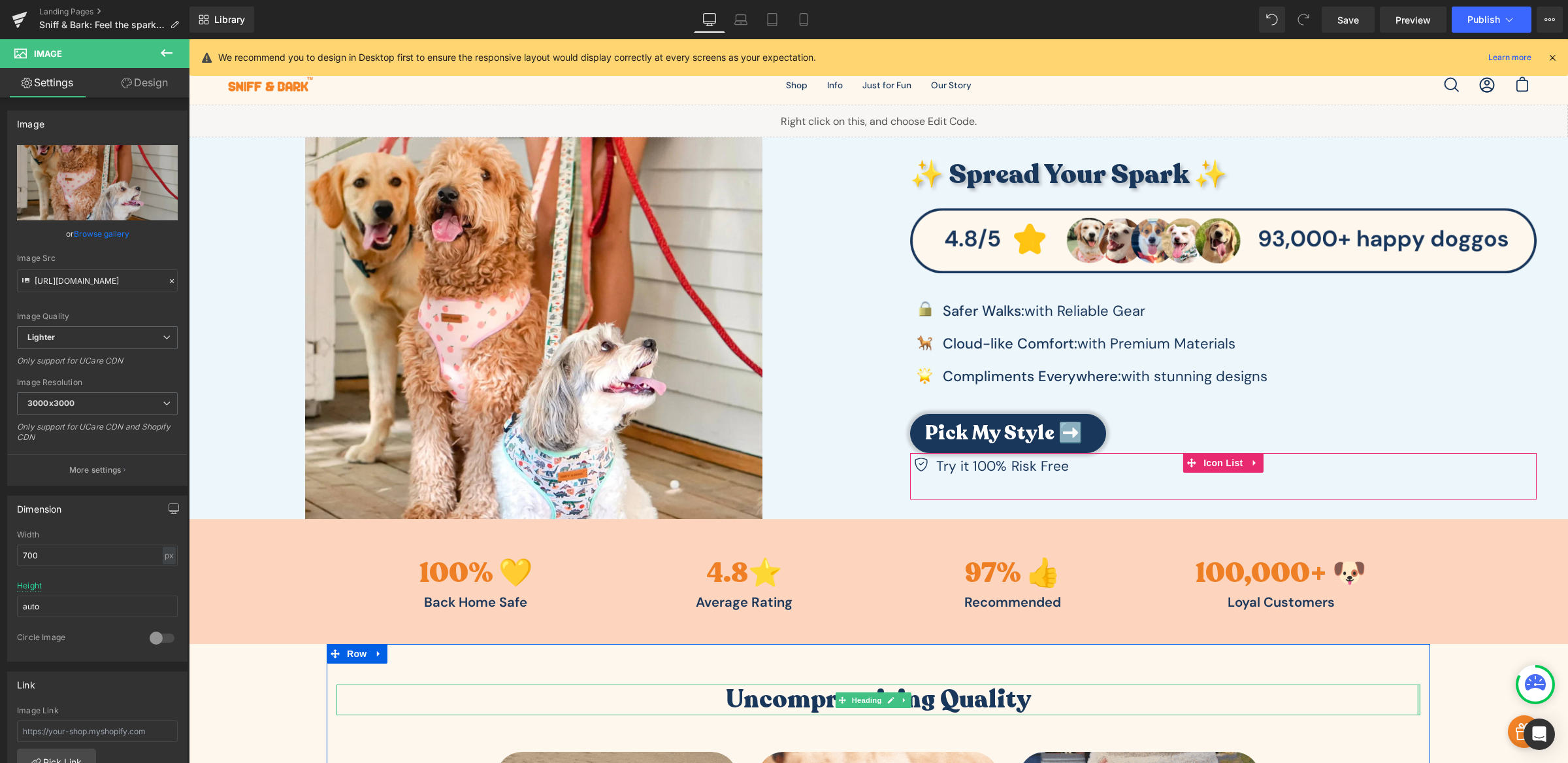
click at [1417, 702] on div at bounding box center [1419, 699] width 4 height 31
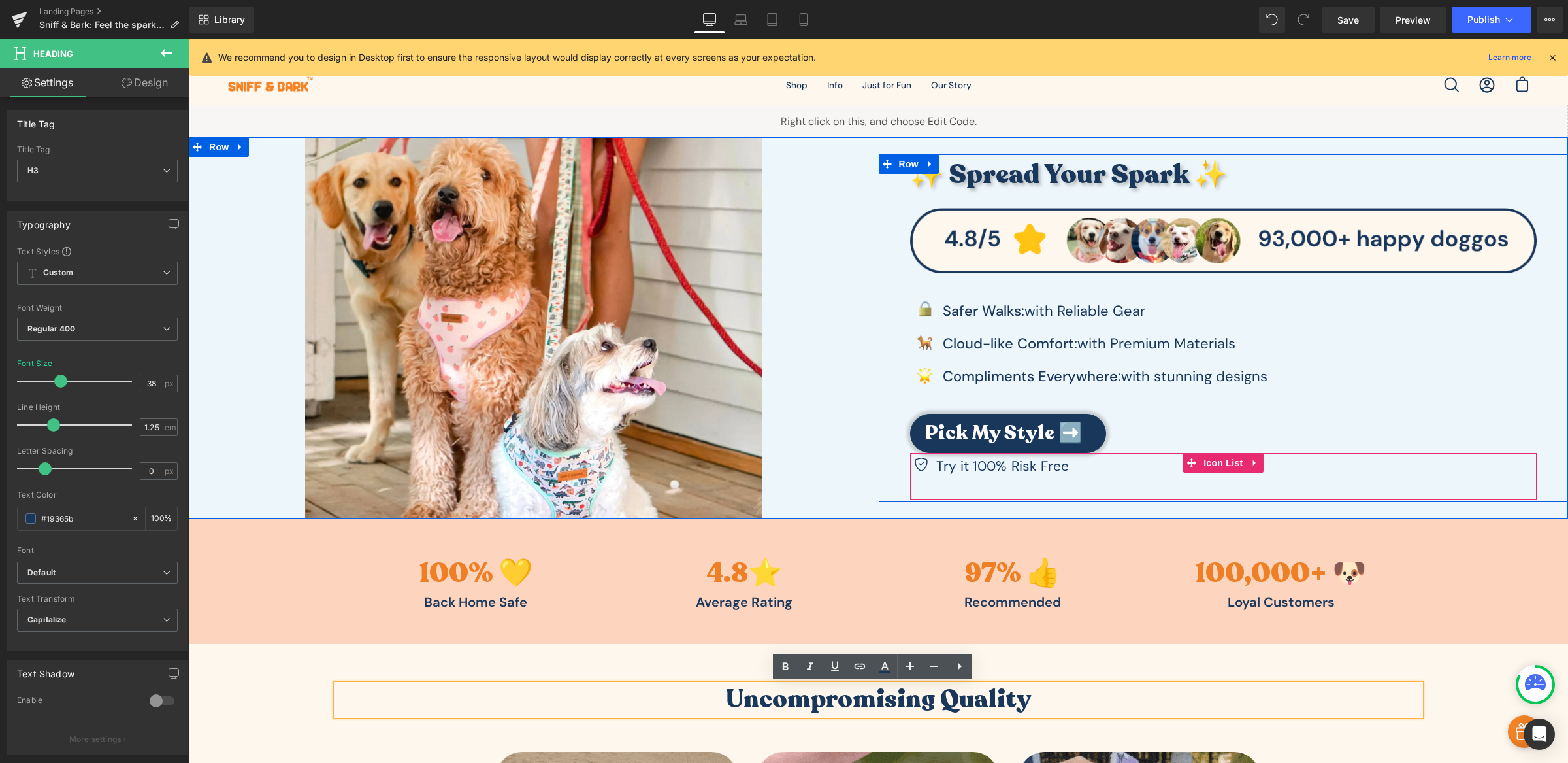
click at [1037, 466] on link at bounding box center [1036, 466] width 14 height 16
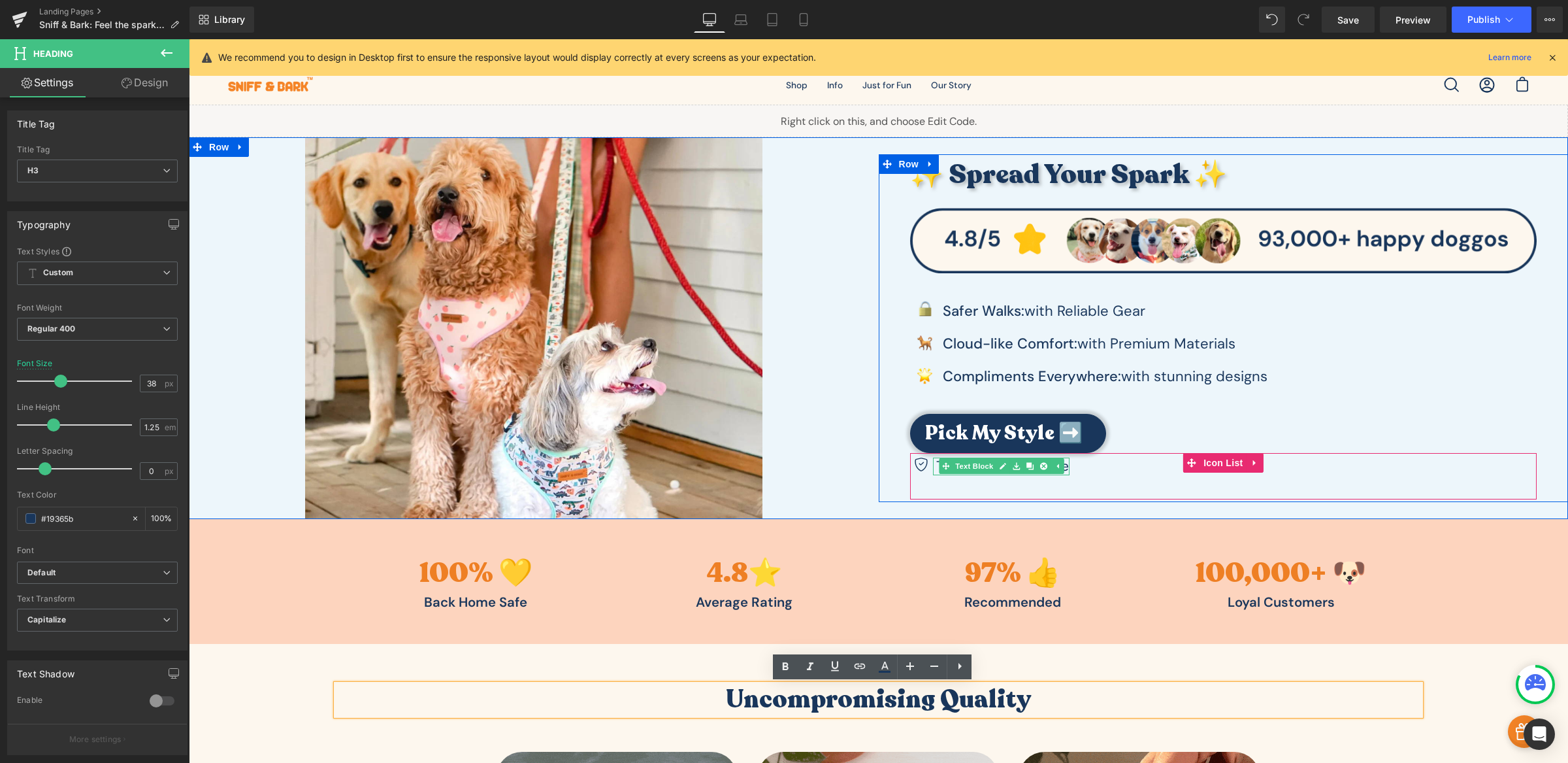
click at [936, 469] on p "Try it 100% Risk Free" at bounding box center [1003, 466] width 133 height 17
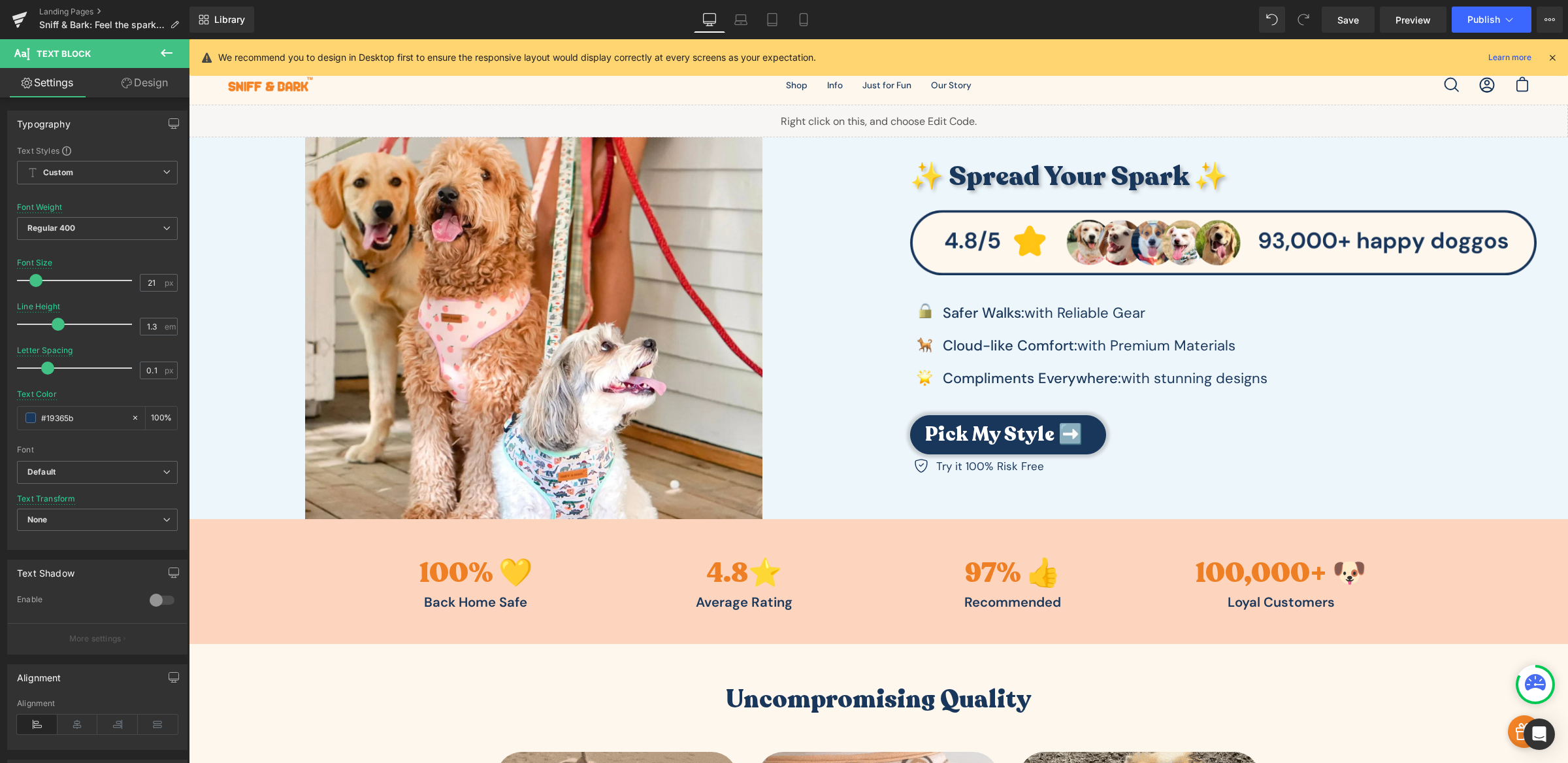
click at [38, 284] on span at bounding box center [36, 281] width 13 height 13
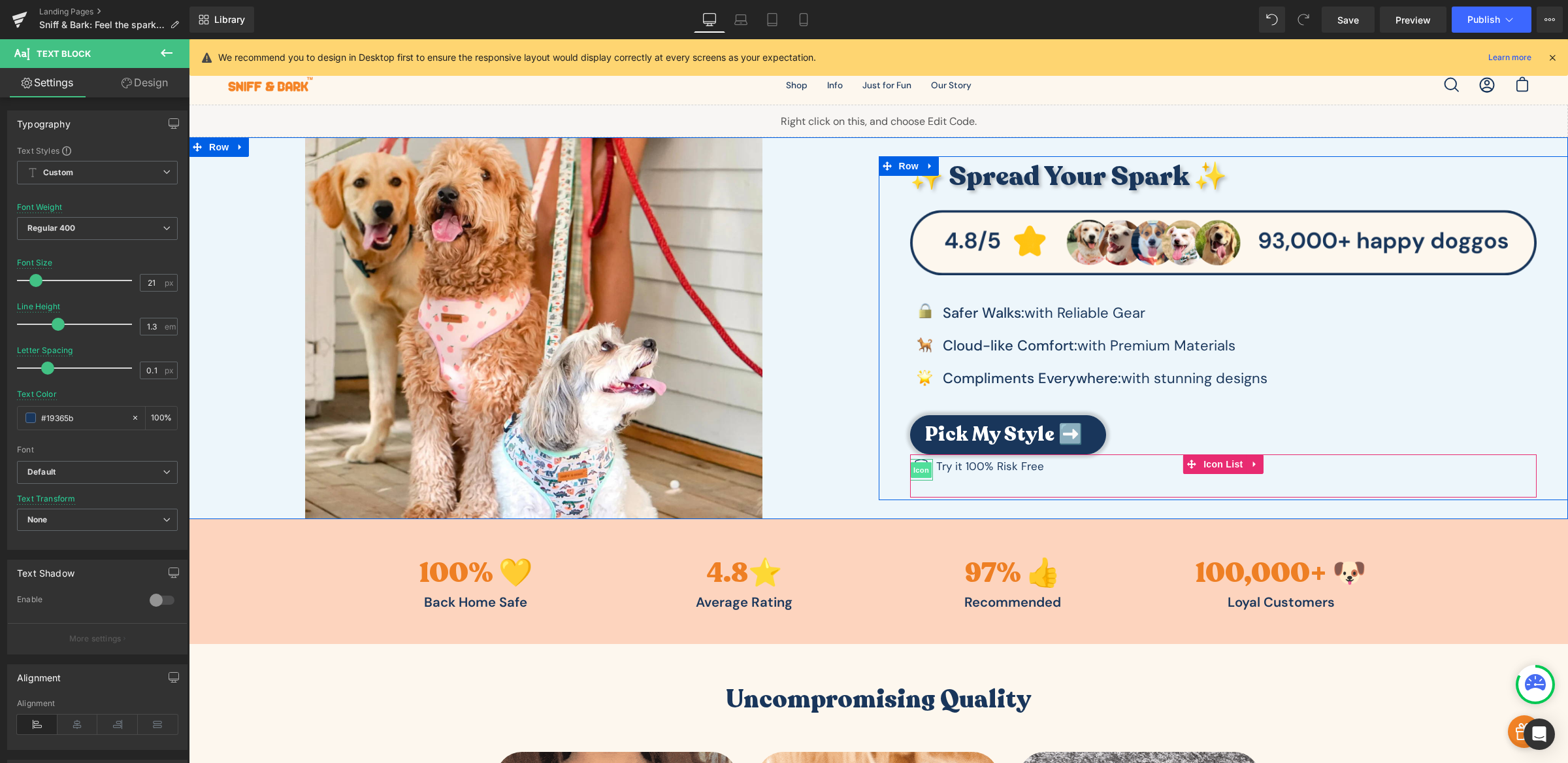
click at [912, 466] on span "Icon" at bounding box center [921, 470] width 21 height 16
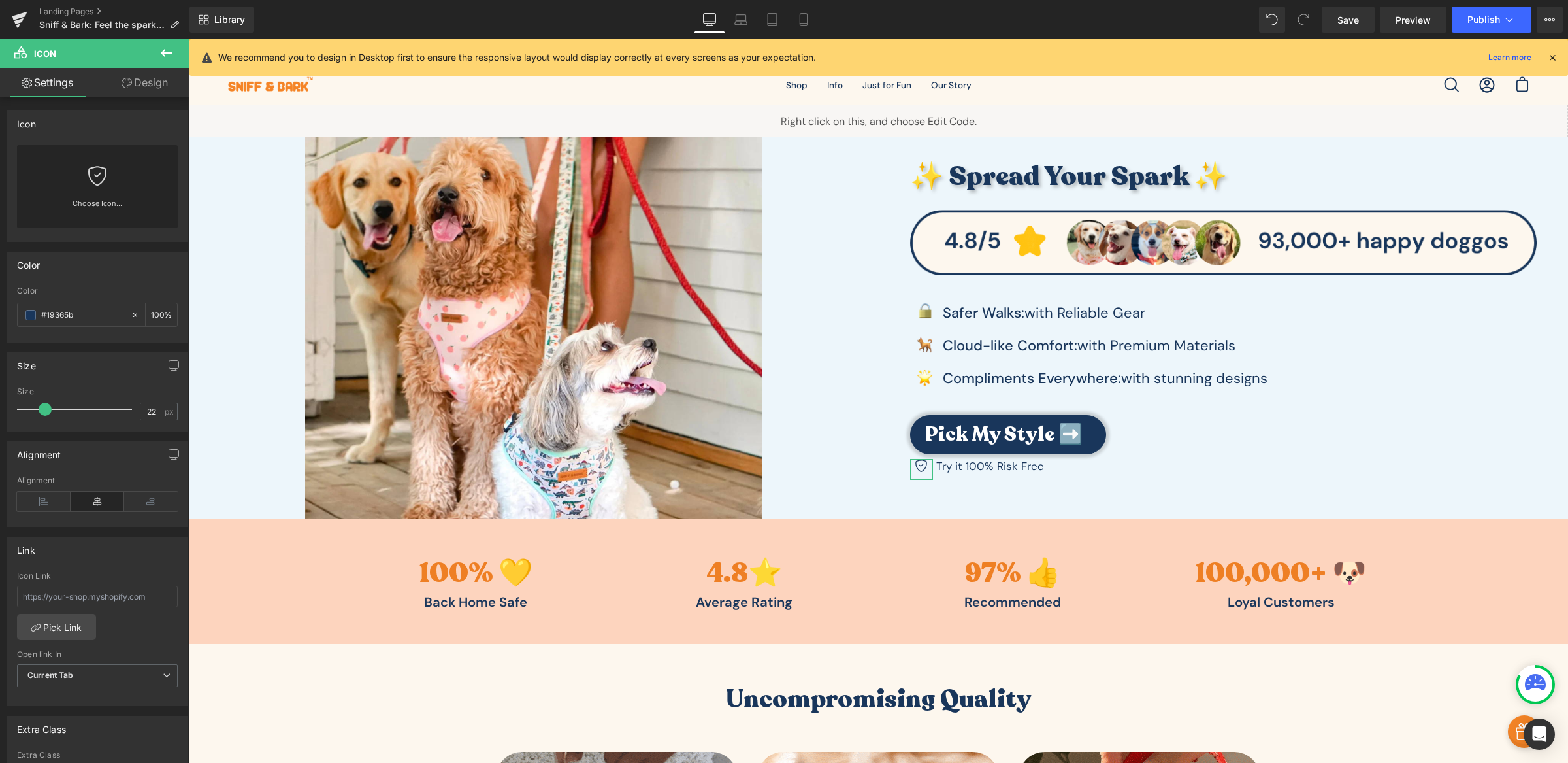
click at [40, 407] on span at bounding box center [45, 409] width 13 height 13
click at [154, 492] on icon at bounding box center [151, 501] width 54 height 20
click at [162, 86] on link "Design" at bounding box center [144, 83] width 95 height 30
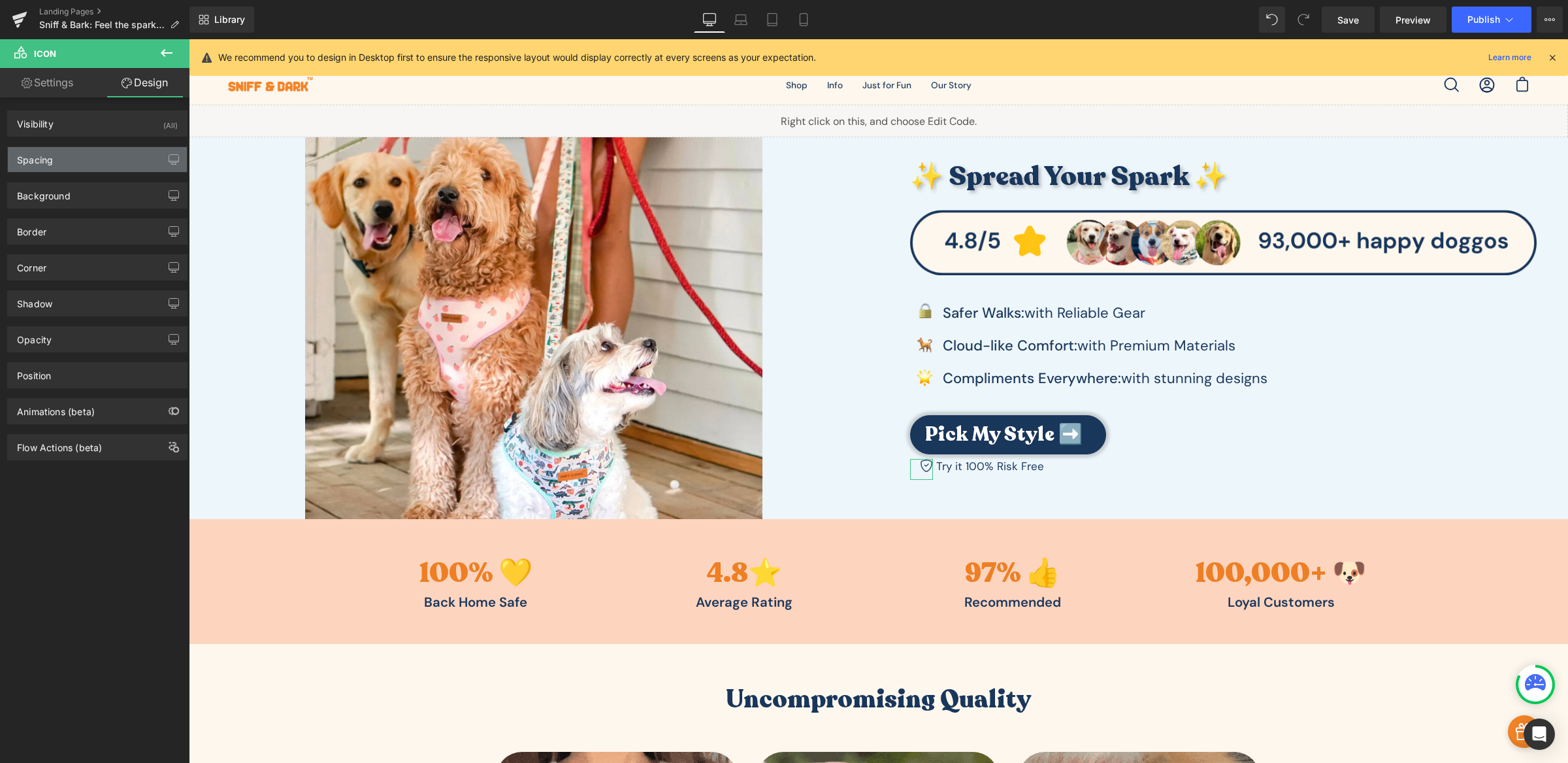
click at [93, 165] on div "Spacing" at bounding box center [97, 160] width 179 height 25
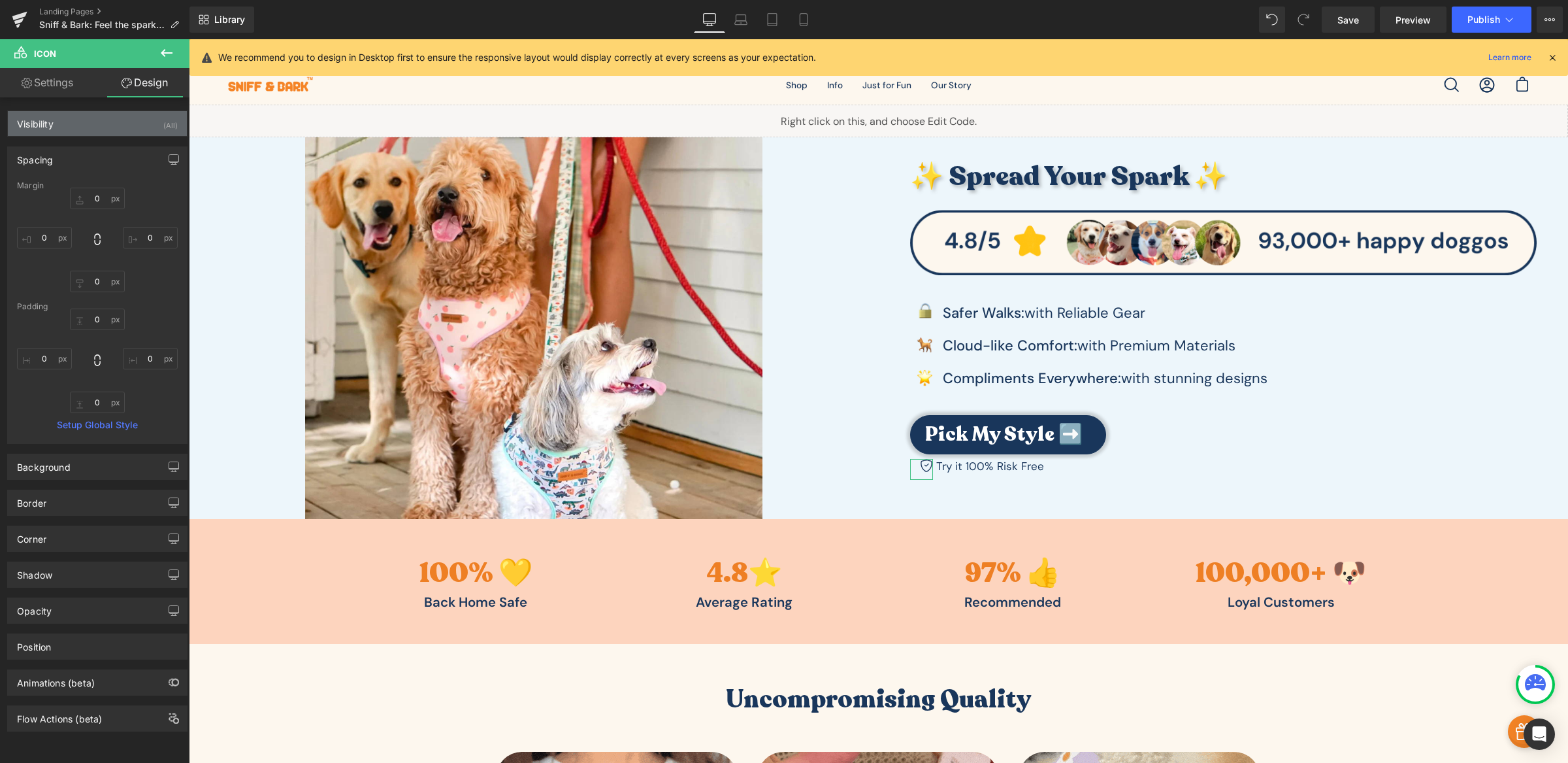
click at [100, 132] on div "Visibility (All)" at bounding box center [97, 123] width 179 height 25
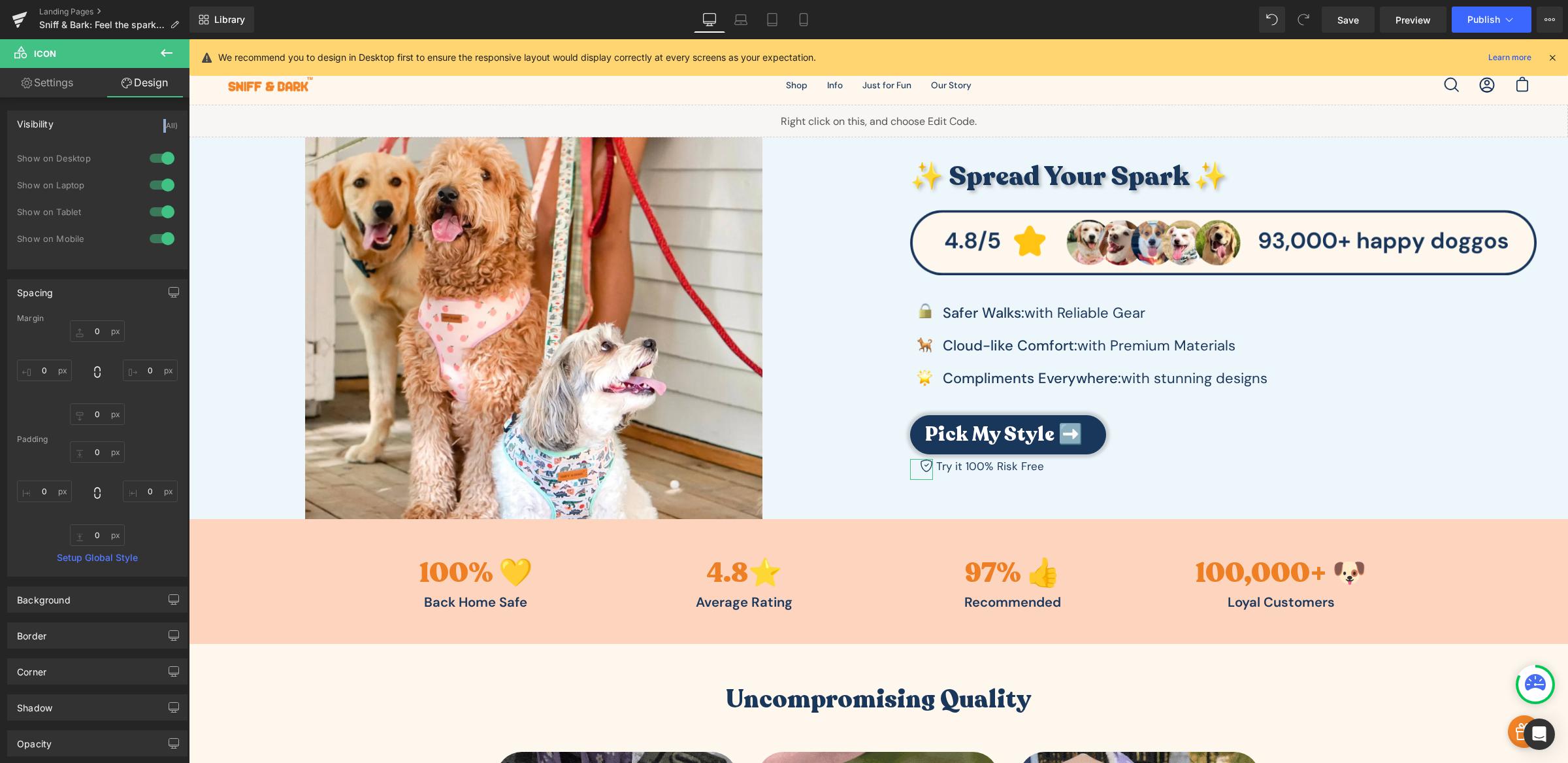
click at [100, 131] on div "Visibility (All)" at bounding box center [97, 123] width 179 height 25
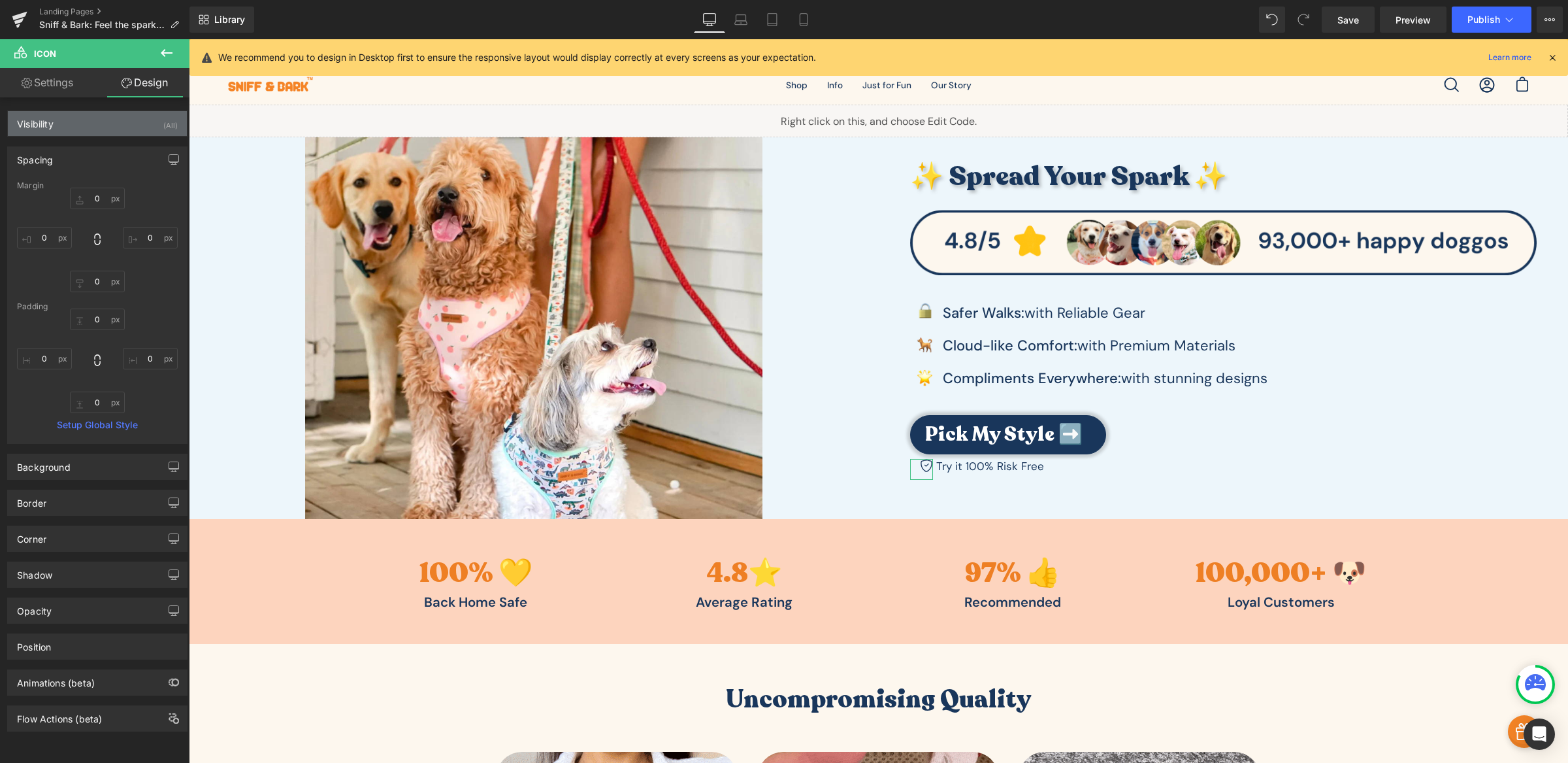
click at [100, 131] on div "Visibility (All)" at bounding box center [97, 123] width 179 height 25
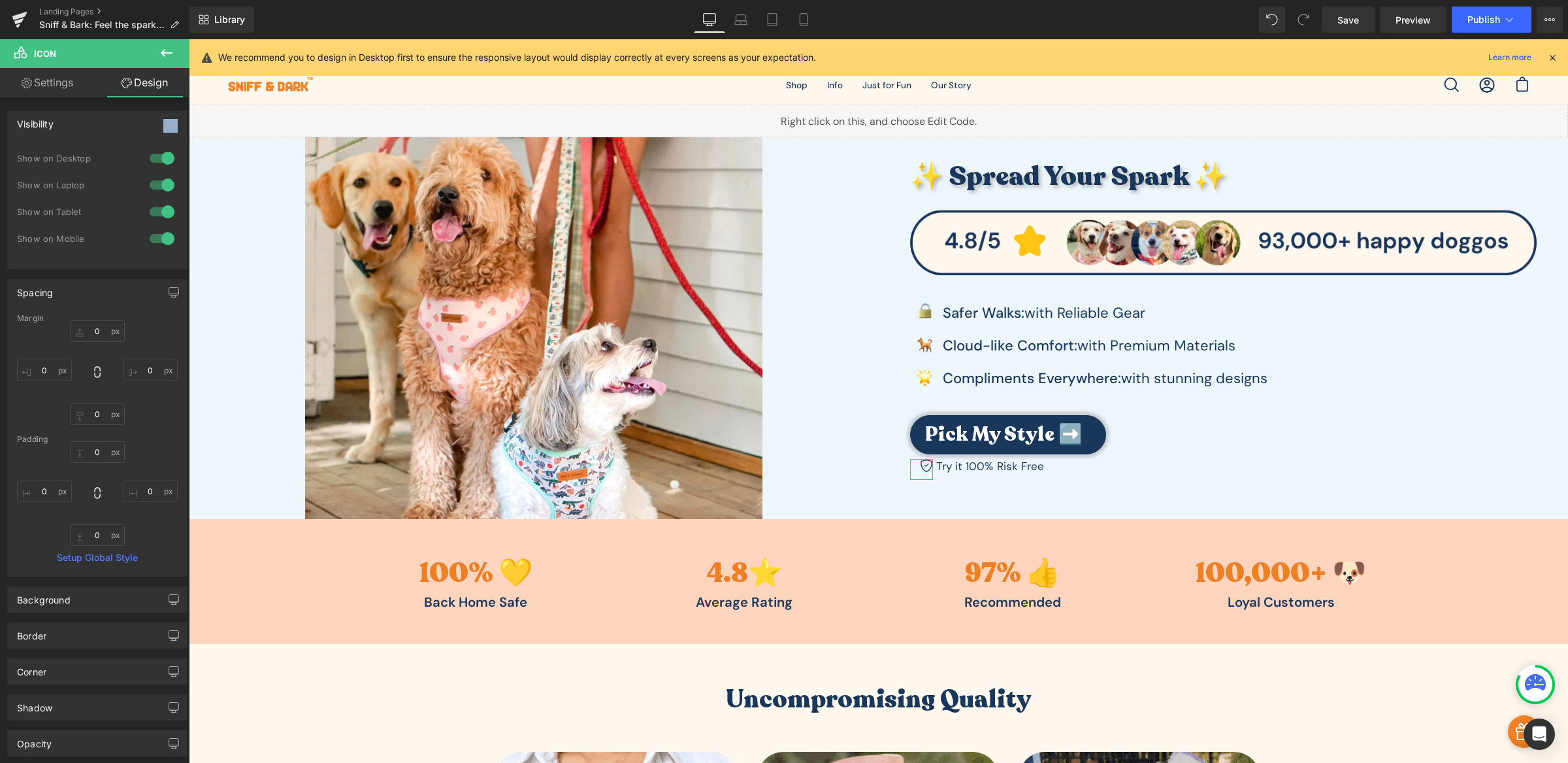
click at [100, 131] on div "Visibility (All)" at bounding box center [97, 123] width 179 height 25
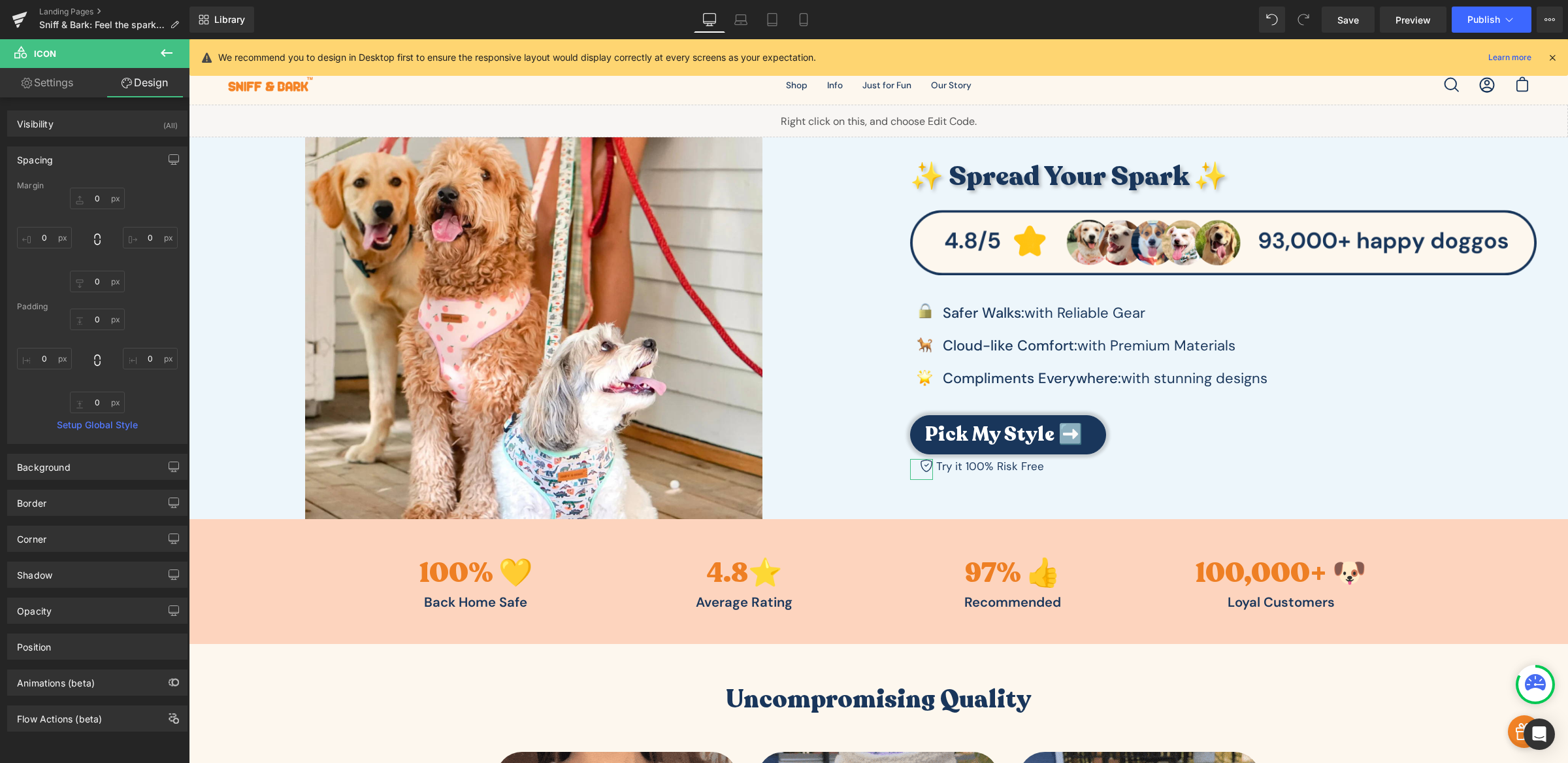
click at [43, 81] on link "Settings" at bounding box center [47, 83] width 95 height 30
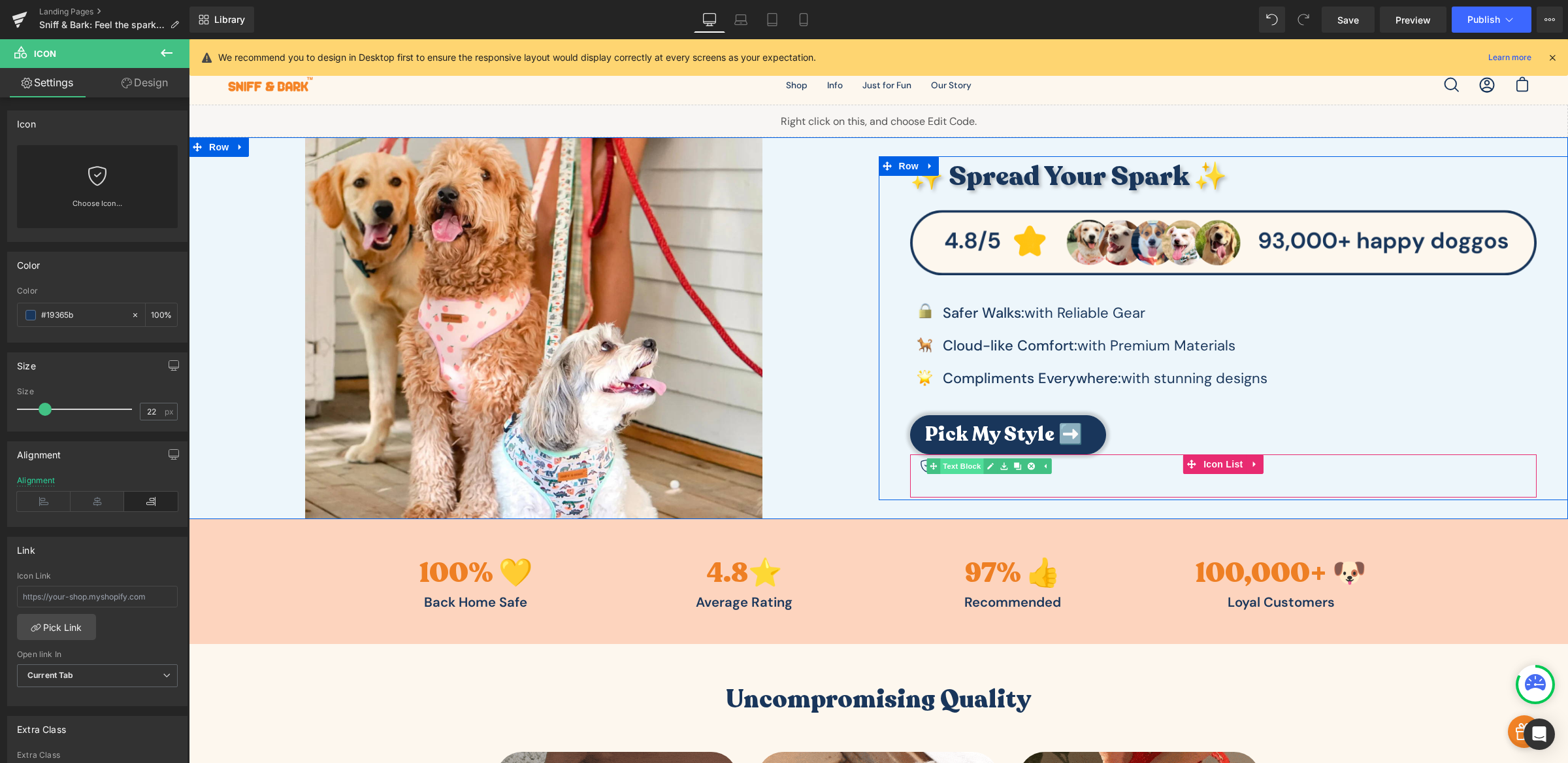
click at [967, 466] on span "Text Block" at bounding box center [962, 466] width 43 height 16
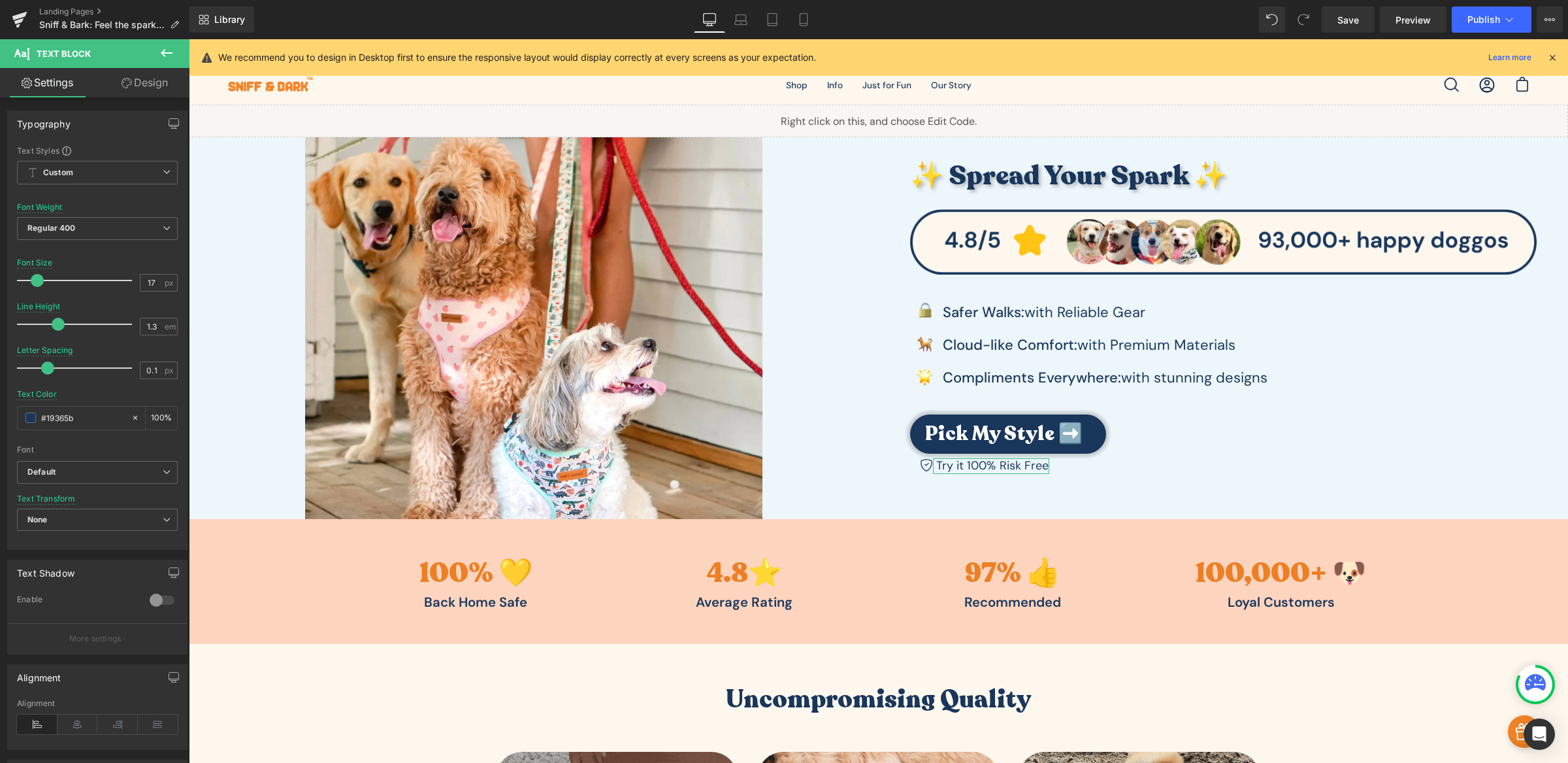
click at [38, 281] on span at bounding box center [37, 281] width 13 height 13
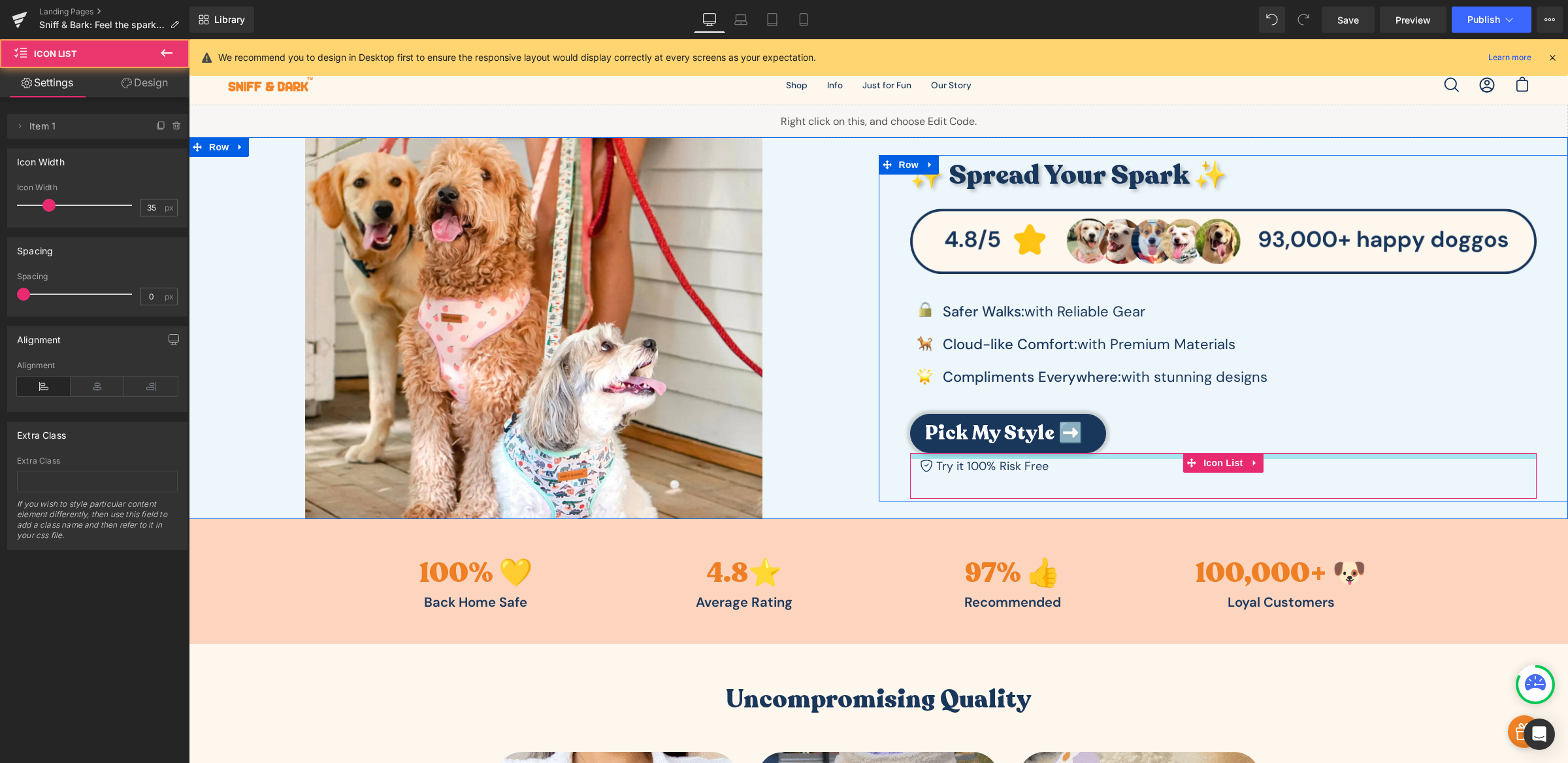
click at [1047, 455] on div at bounding box center [1224, 455] width 627 height 6
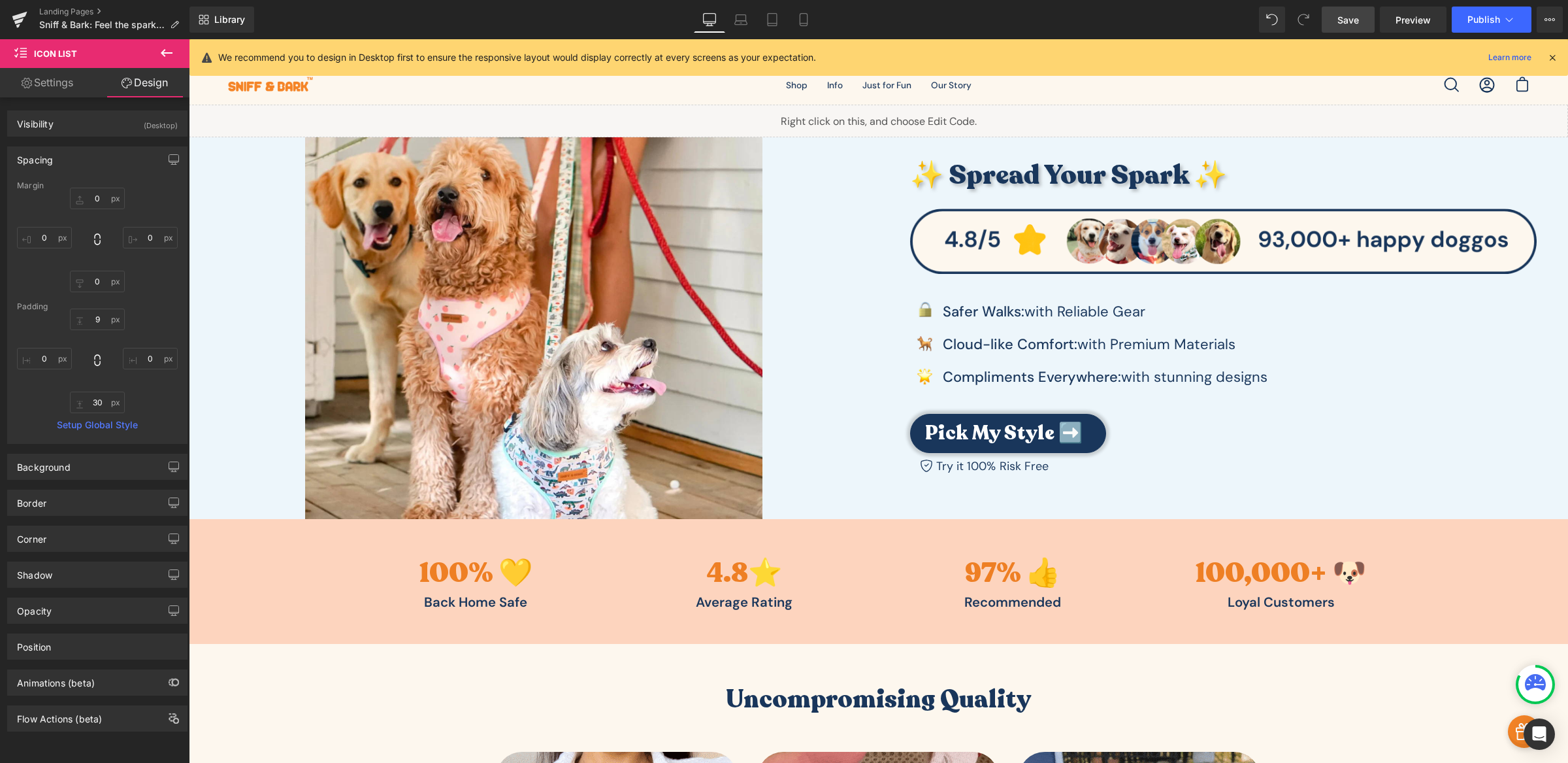
click at [1339, 30] on link "Save" at bounding box center [1348, 20] width 53 height 26
click at [803, 21] on icon at bounding box center [804, 20] width 13 height 13
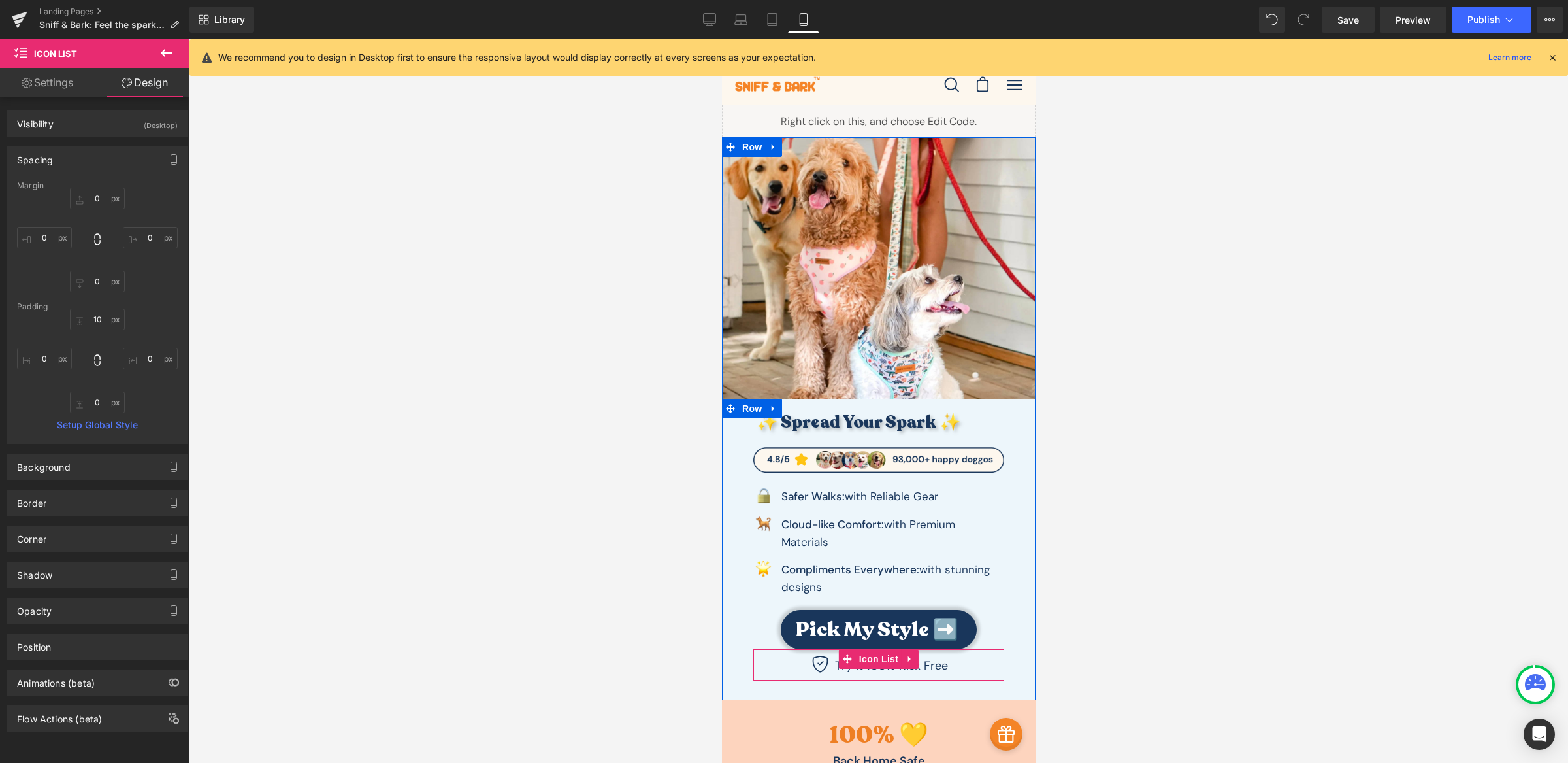
click at [874, 668] on span "Icon List" at bounding box center [878, 659] width 46 height 20
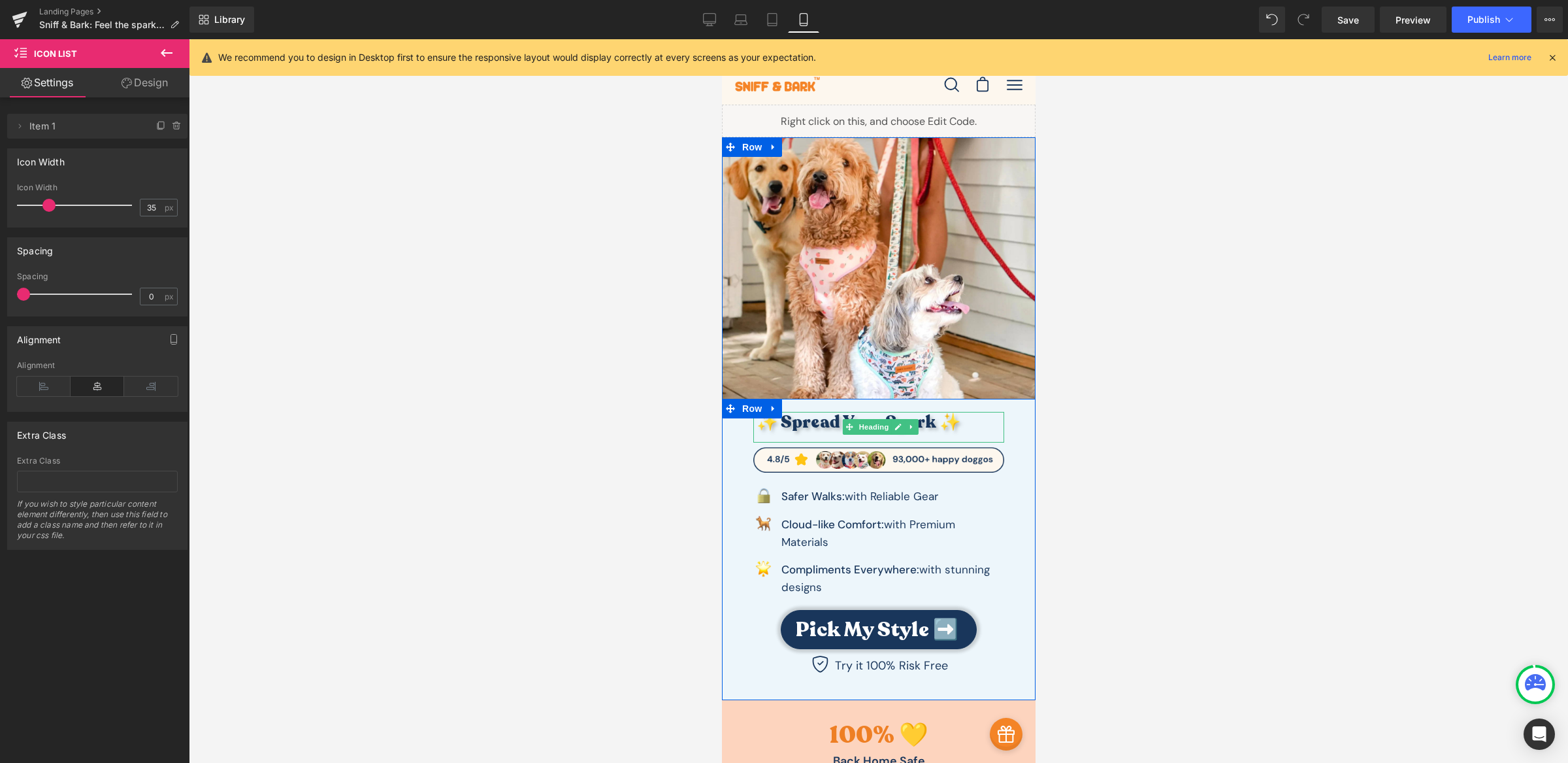
click at [814, 429] on h3 "✨ Spread Your Spark ✨" at bounding box center [880, 422] width 247 height 20
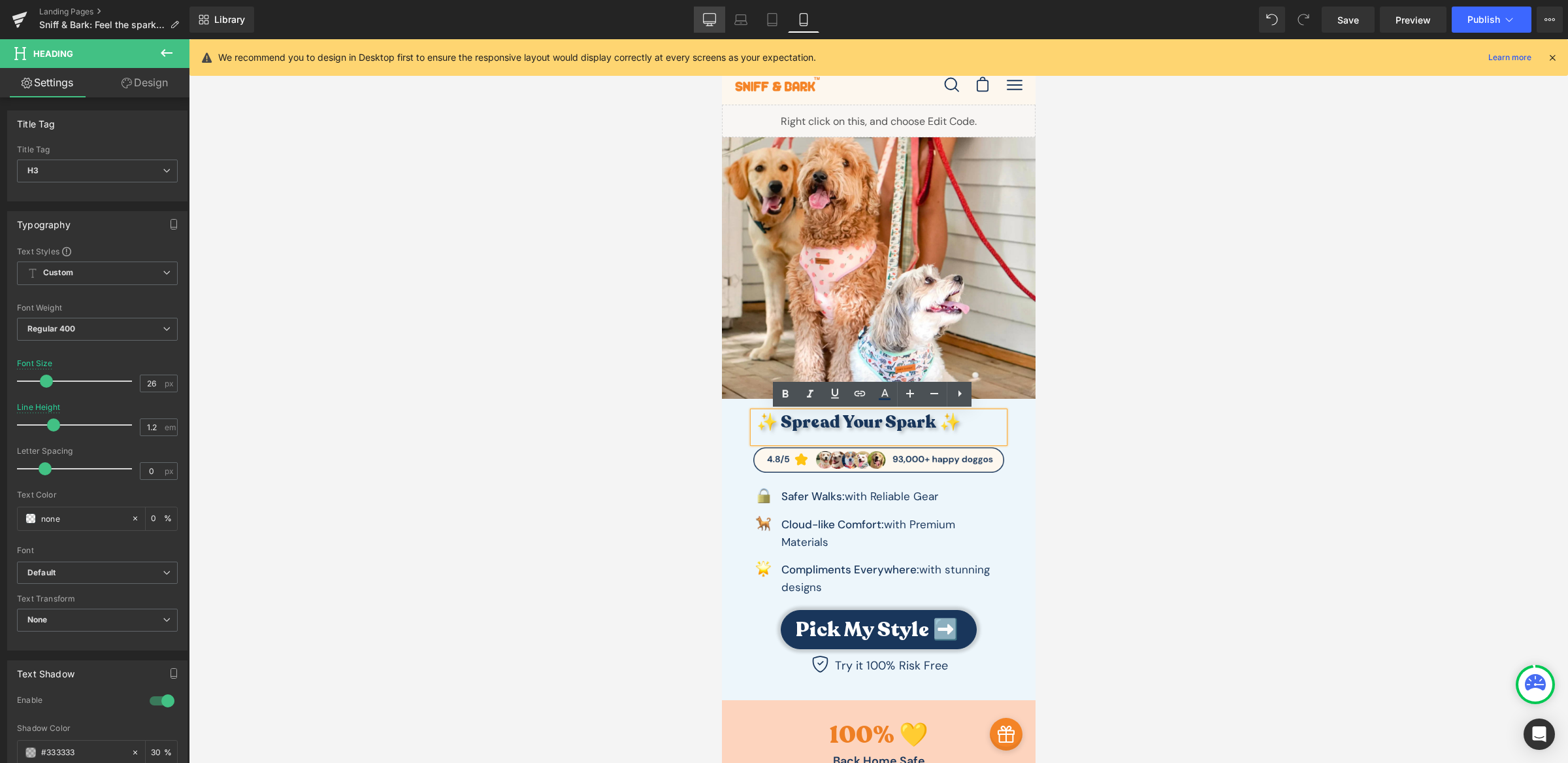
click at [714, 22] on icon at bounding box center [710, 20] width 13 height 13
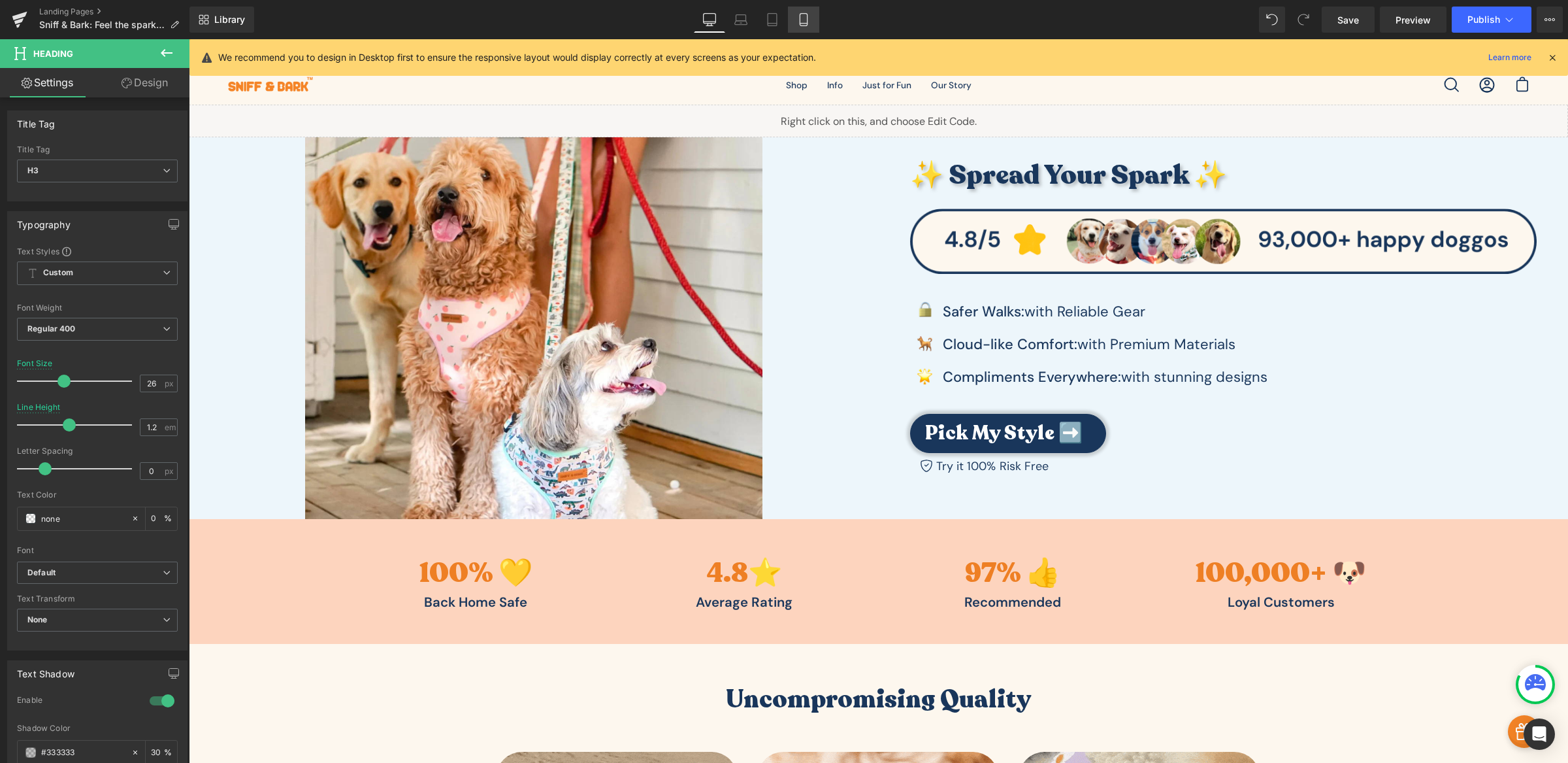
click at [805, 17] on icon at bounding box center [804, 20] width 13 height 13
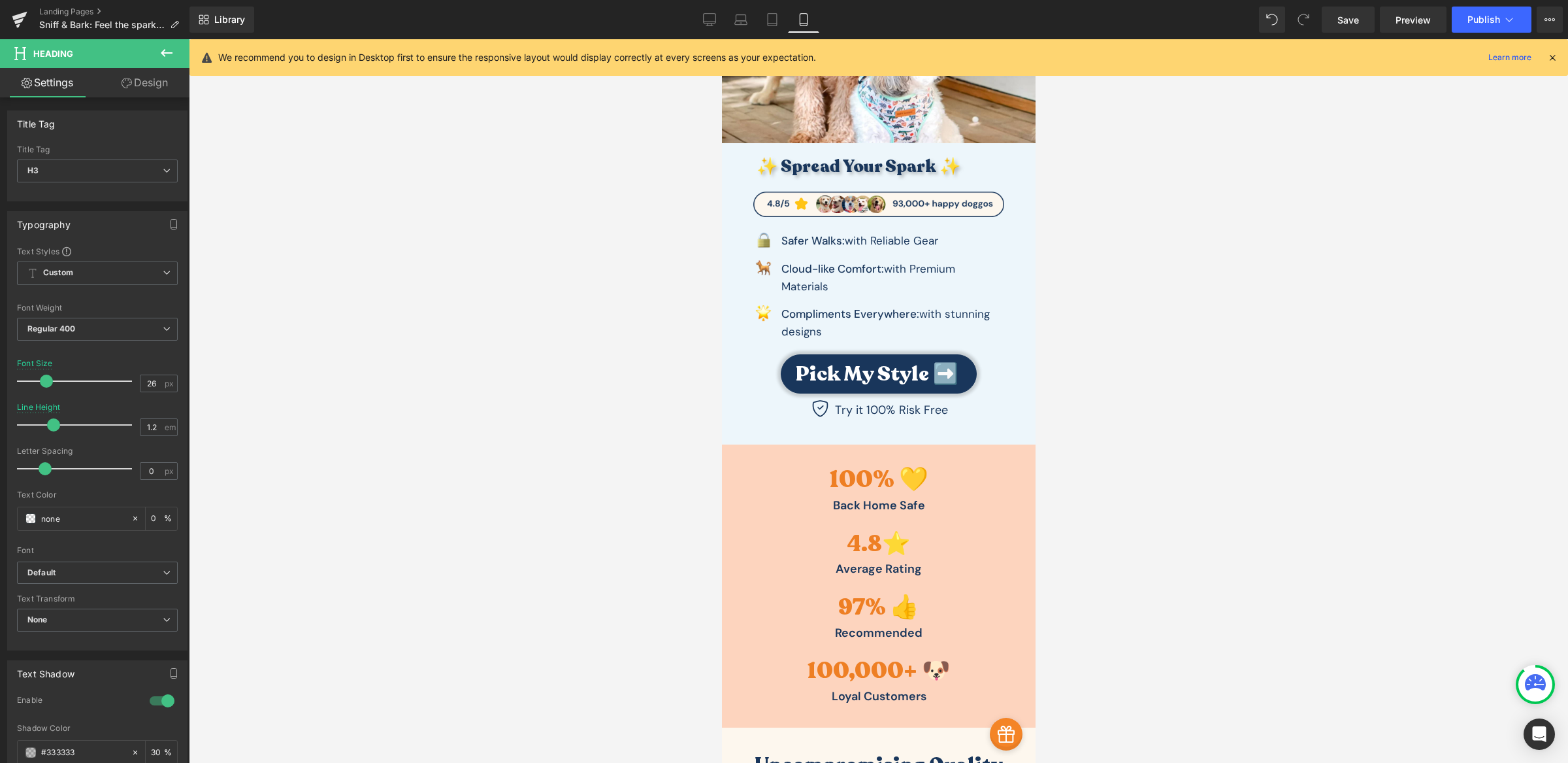
scroll to position [257, 0]
click at [1498, 30] on button "Publish" at bounding box center [1492, 20] width 80 height 26
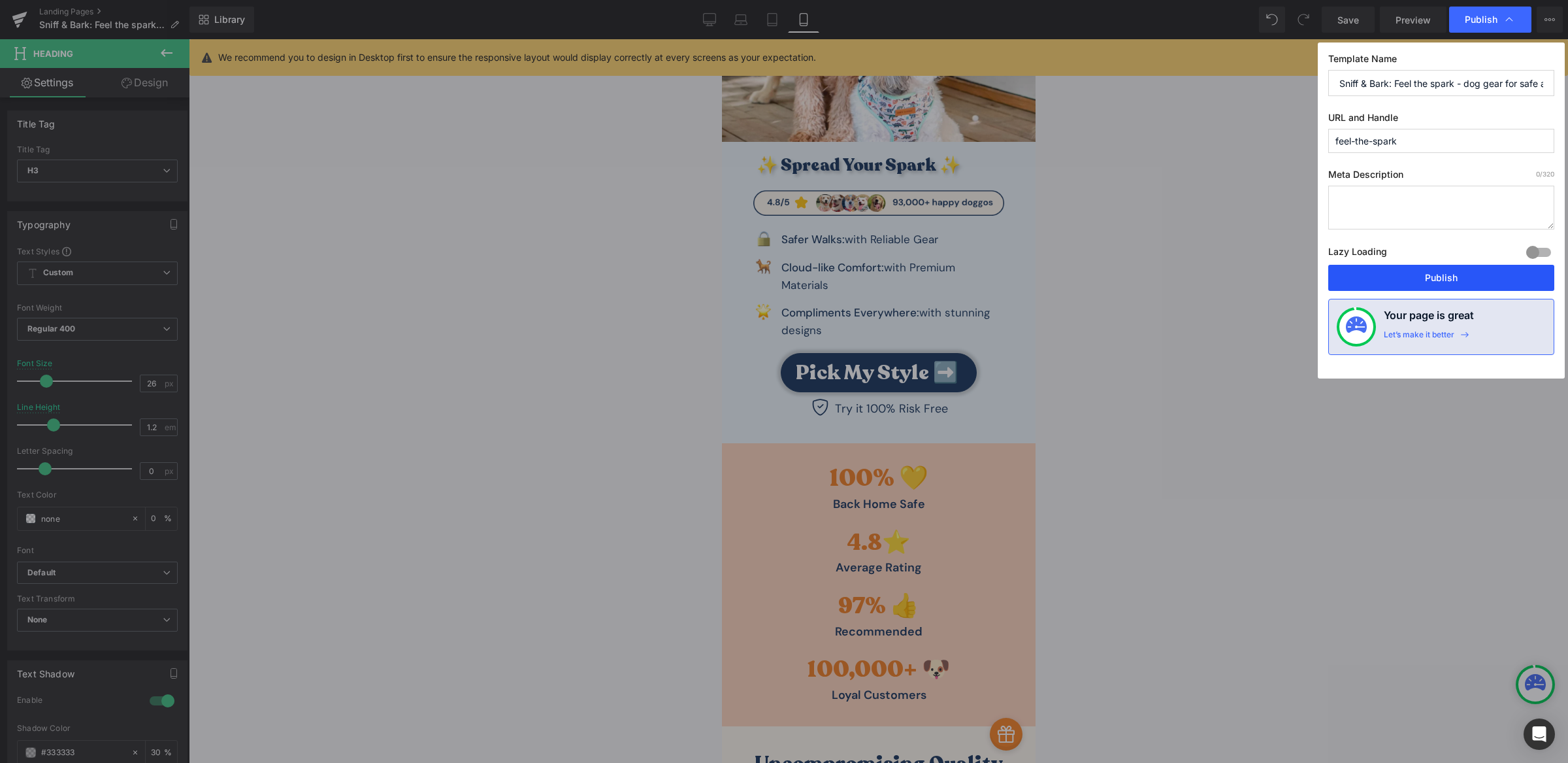
click at [1466, 267] on button "Publish" at bounding box center [1442, 278] width 226 height 26
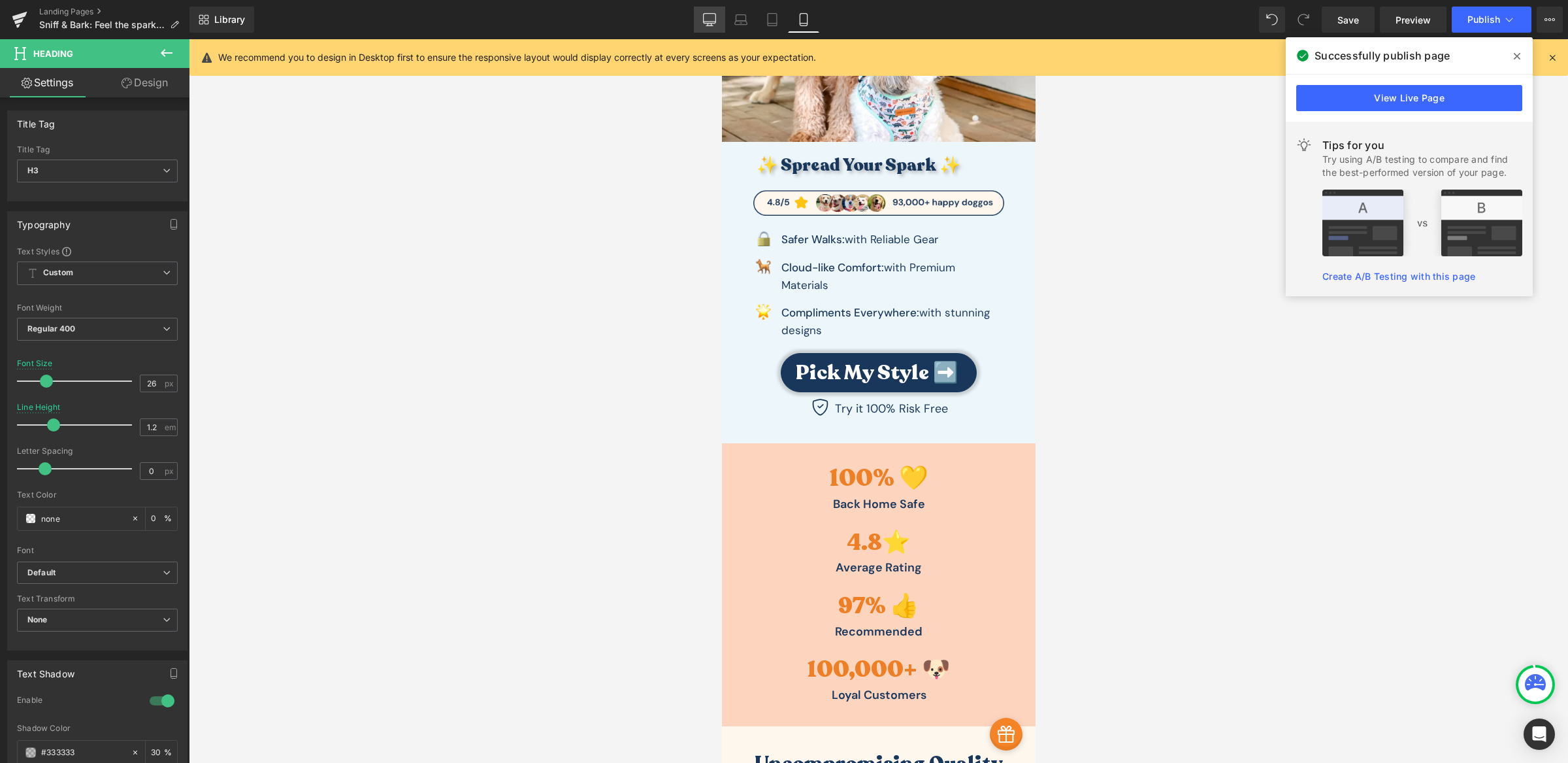
click at [707, 22] on icon at bounding box center [709, 22] width 12 height 0
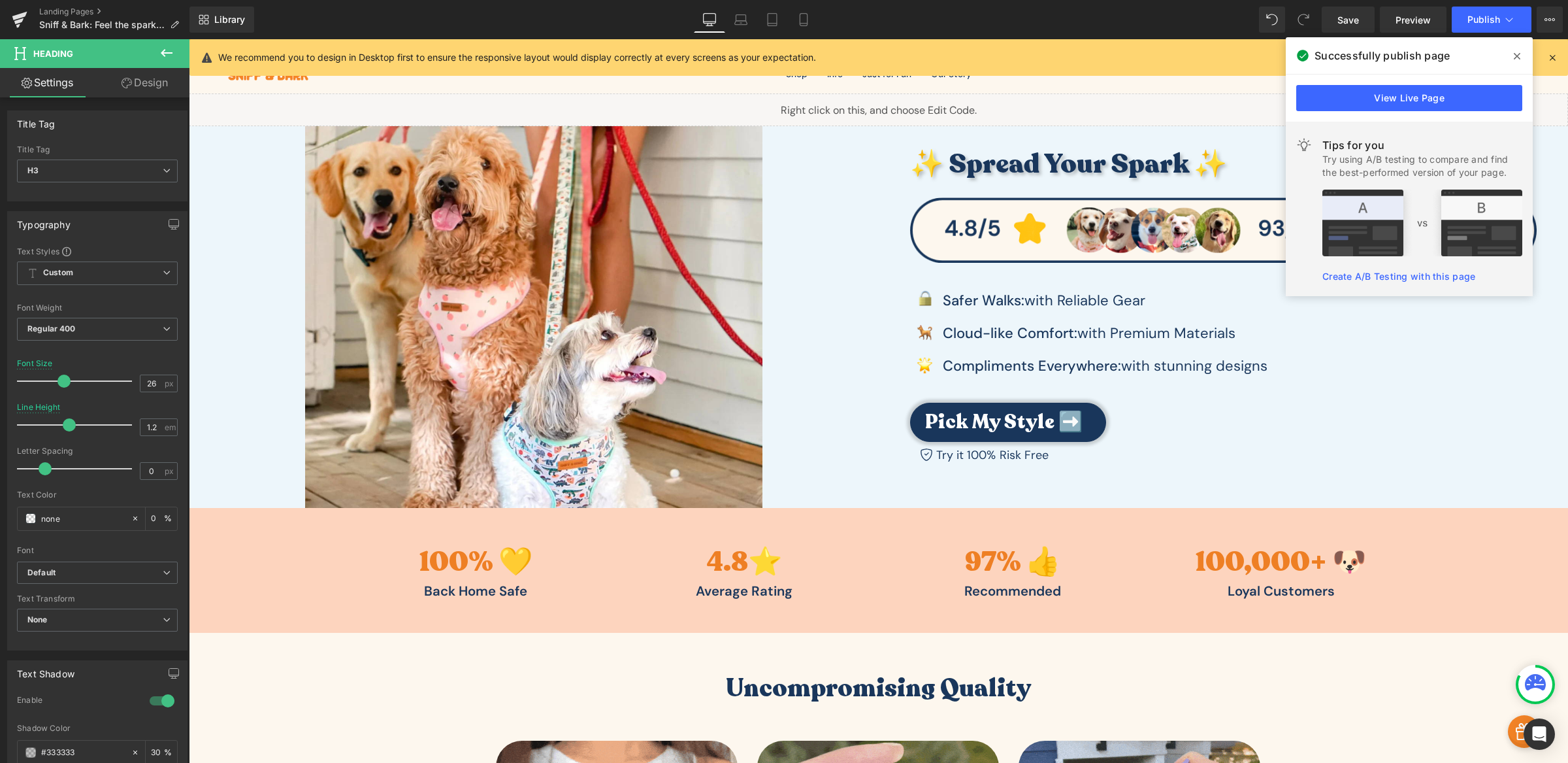
scroll to position [2, 0]
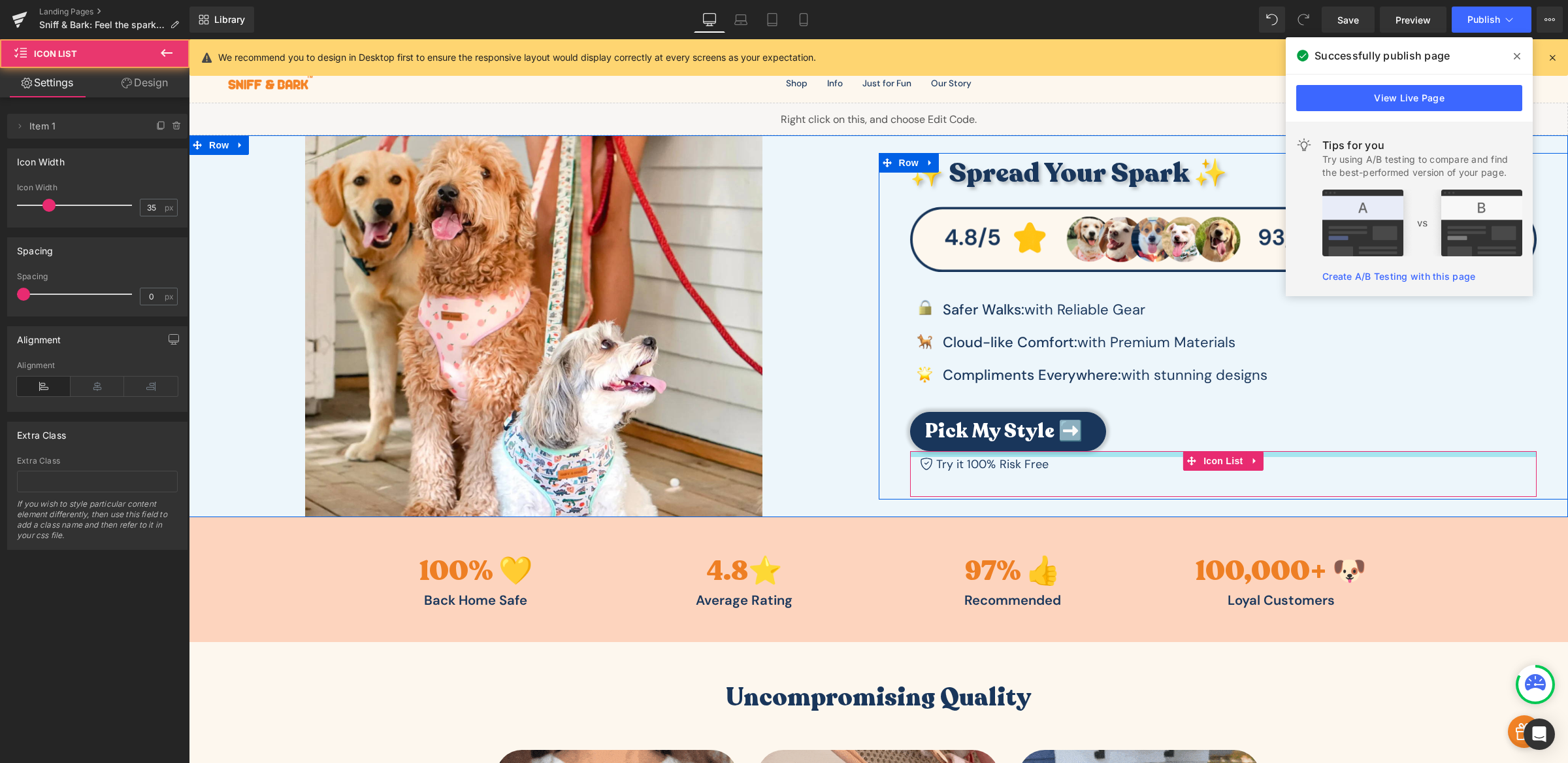
click at [1094, 455] on div at bounding box center [1224, 454] width 627 height 6
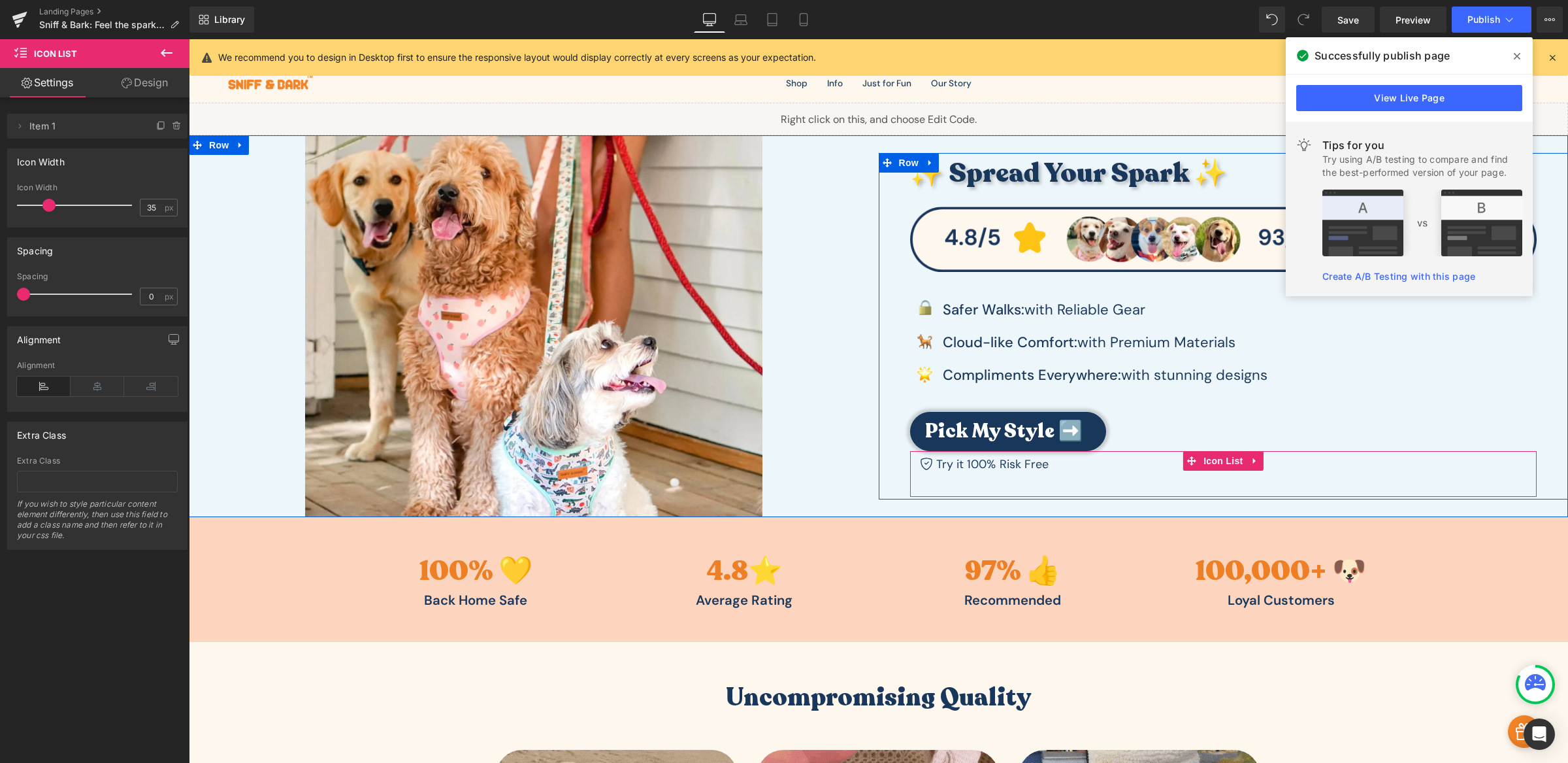
click at [1183, 480] on div "Icon Try it 100% Risk Free Text Block Icon List" at bounding box center [1224, 474] width 627 height 45
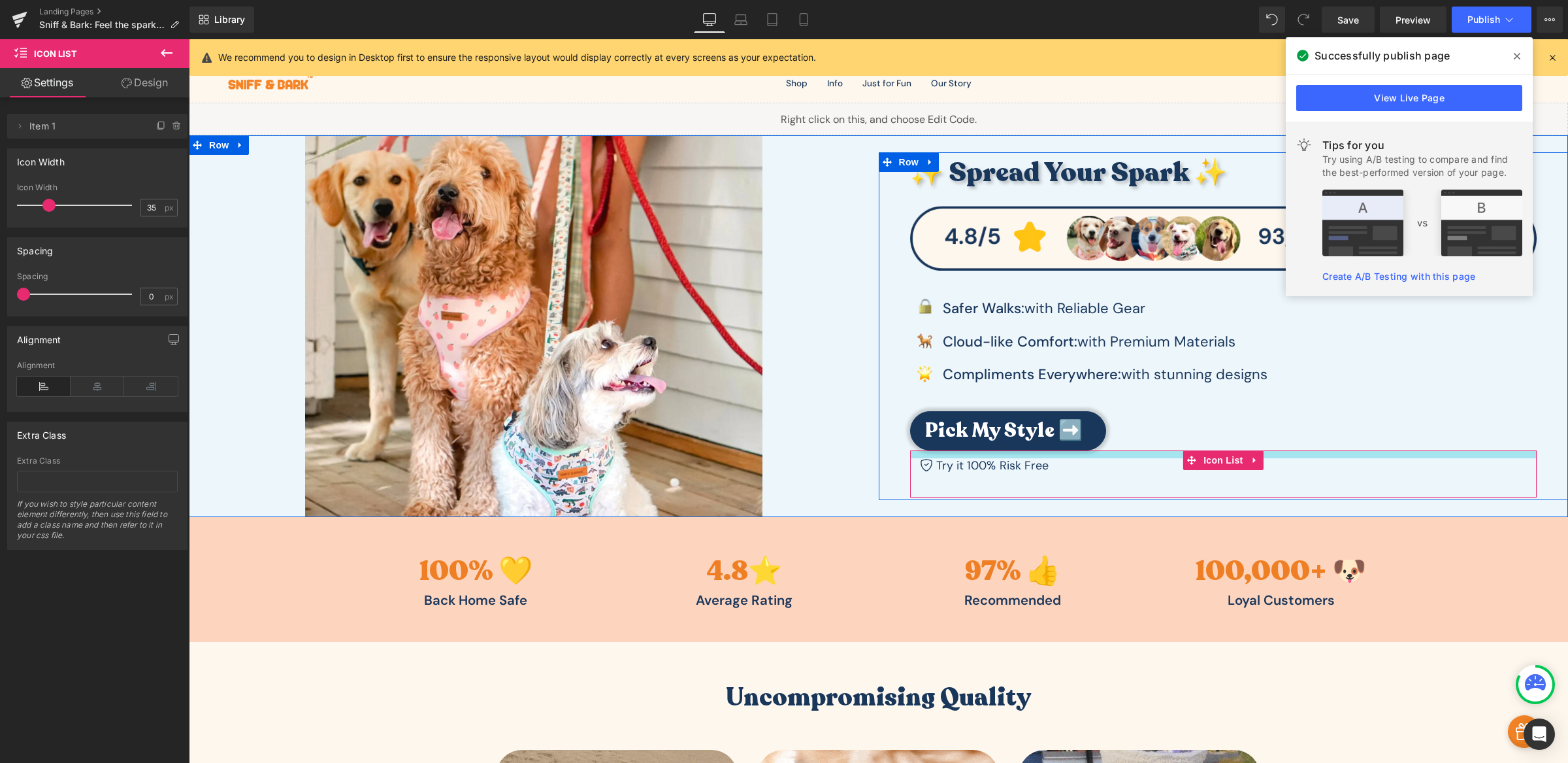
click at [1092, 457] on div at bounding box center [1224, 454] width 627 height 8
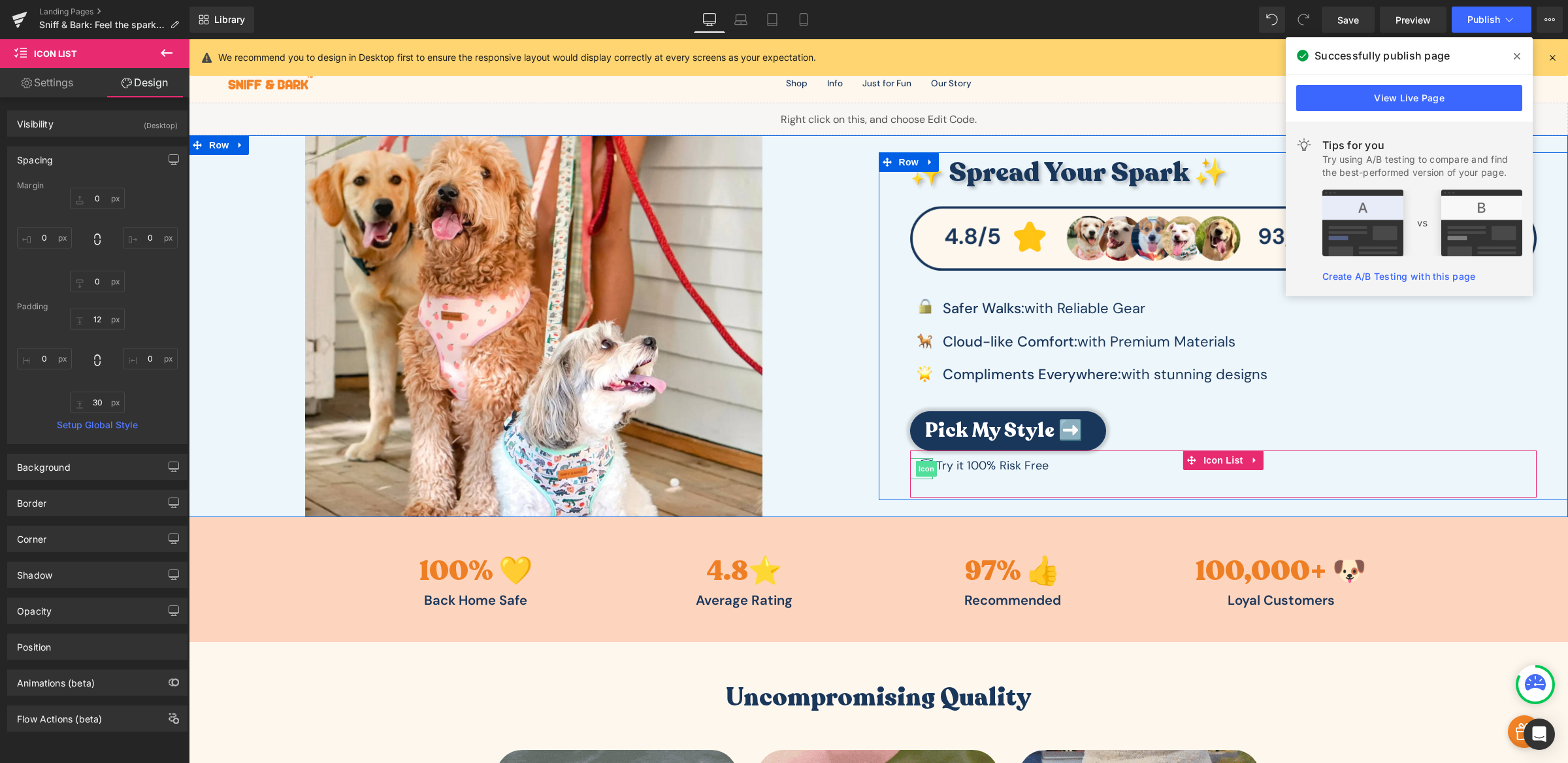
click at [916, 463] on span "Icon" at bounding box center [926, 469] width 21 height 16
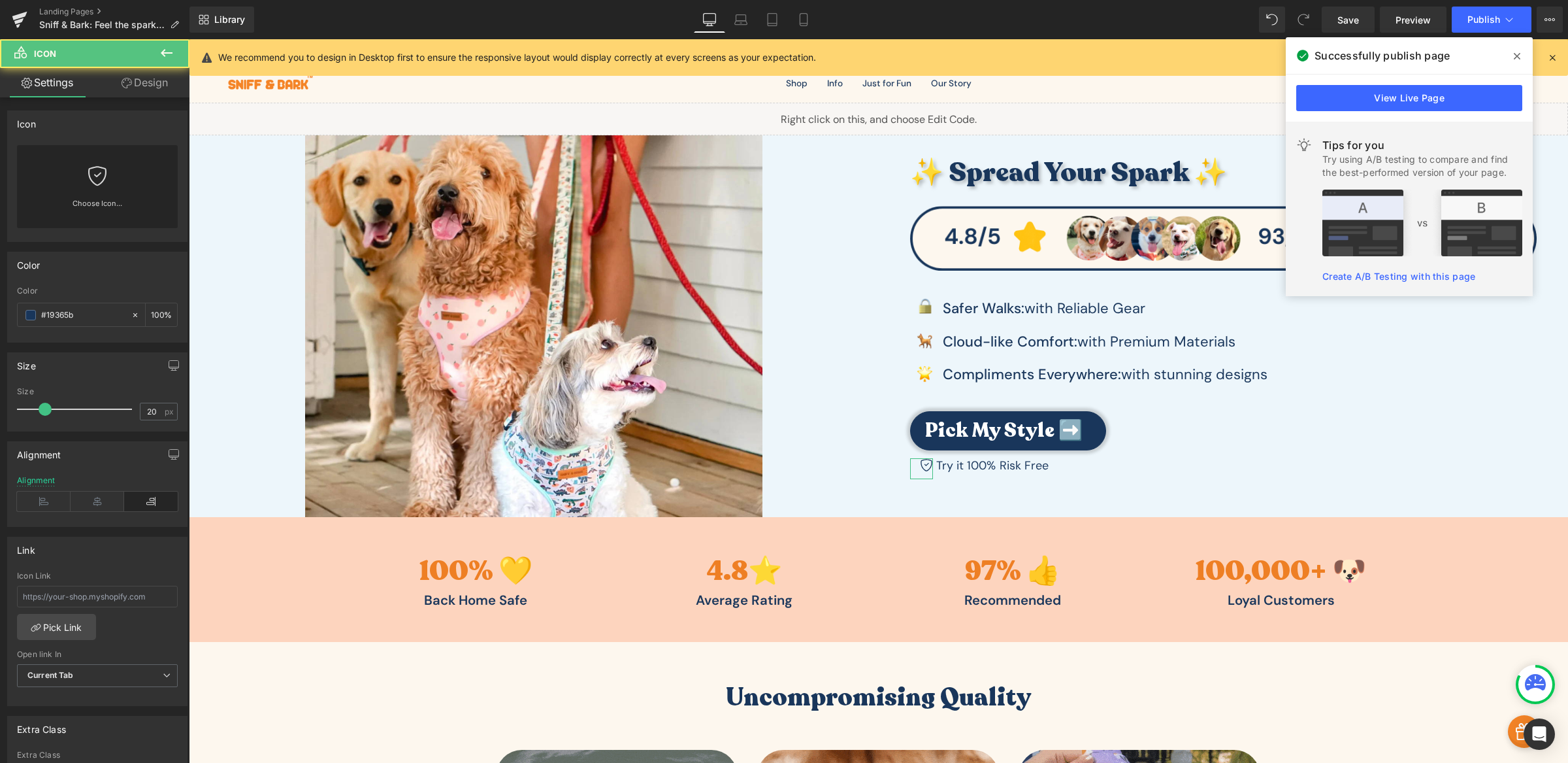
click at [131, 90] on link "Design" at bounding box center [144, 83] width 95 height 30
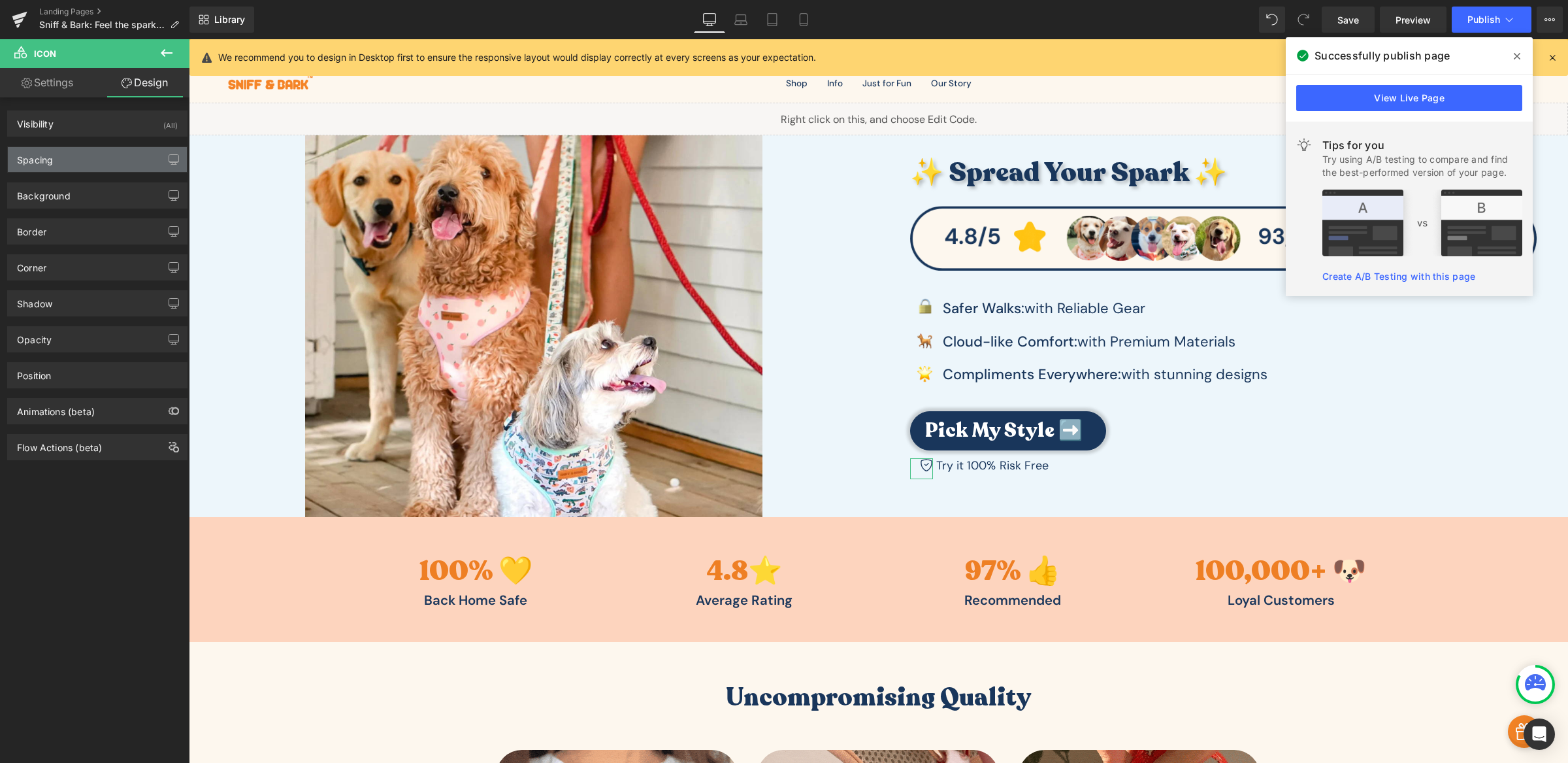
click at [79, 152] on div "Spacing" at bounding box center [97, 160] width 179 height 25
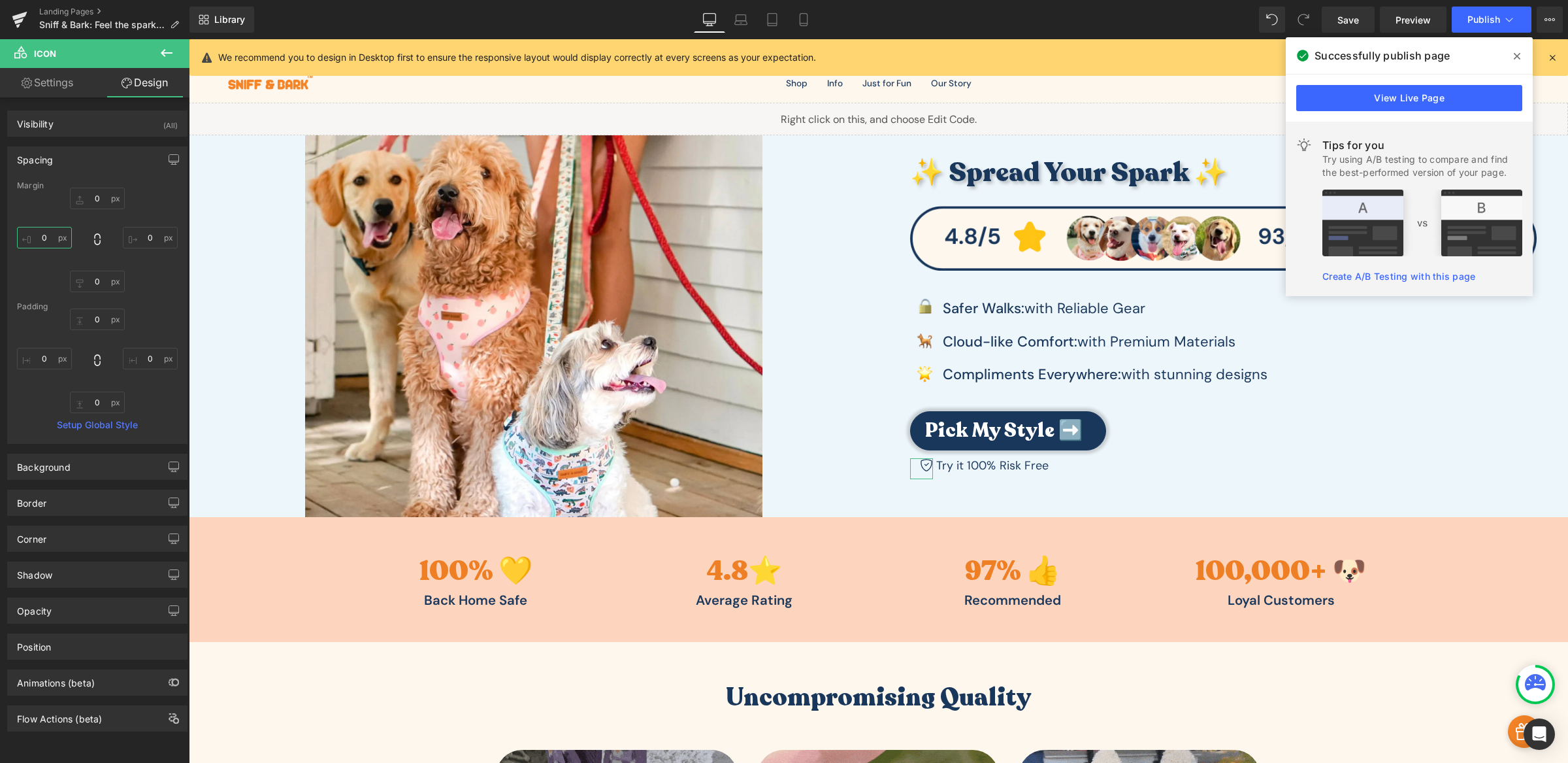
click at [41, 231] on input "0" at bounding box center [44, 238] width 55 height 22
click at [43, 231] on input "0" at bounding box center [44, 238] width 55 height 22
click at [43, 234] on input "0" at bounding box center [44, 238] width 55 height 22
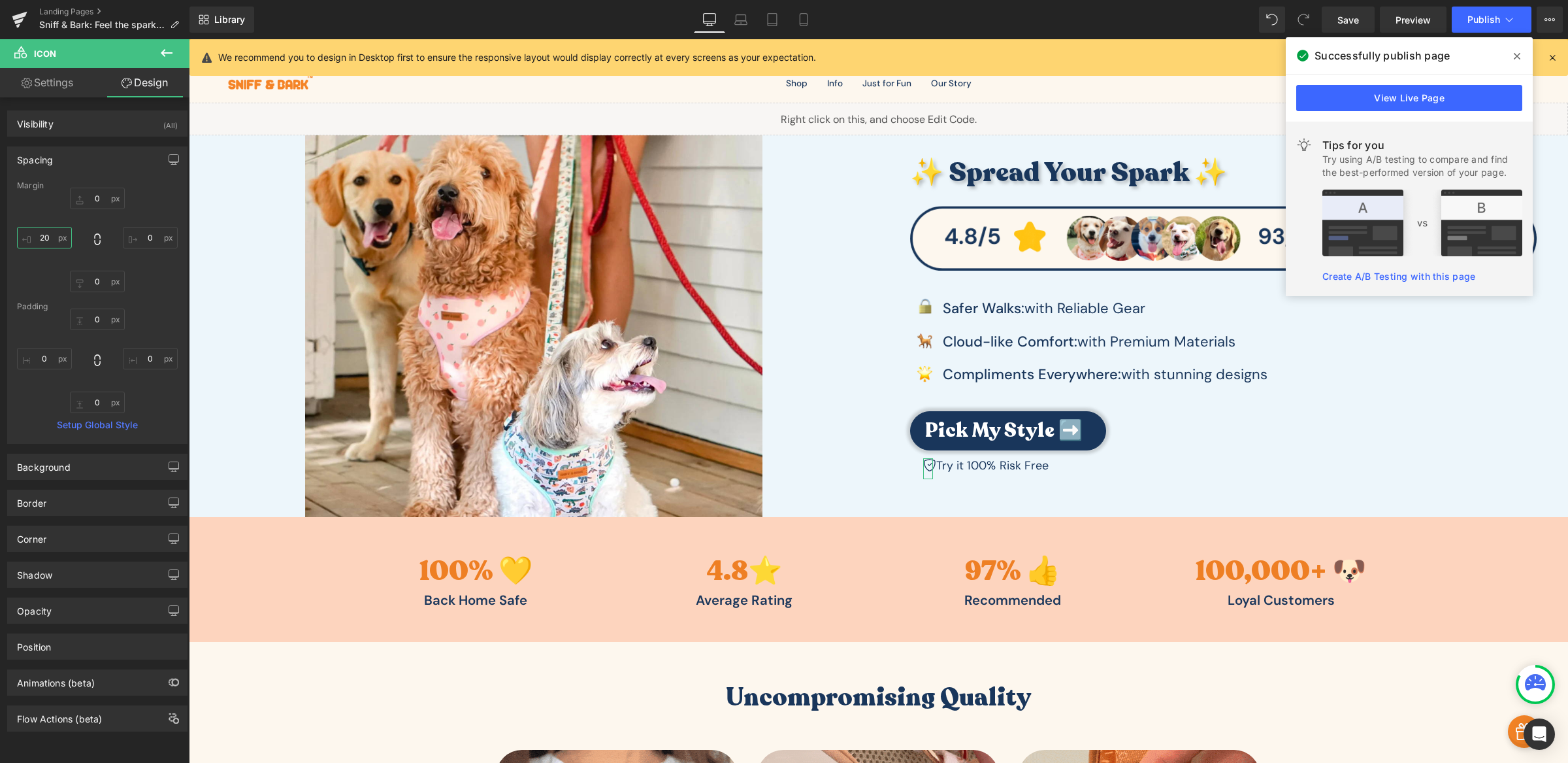
type input "20"
click at [40, 207] on div "0 0 0 20" at bounding box center [97, 240] width 161 height 104
click at [40, 241] on input "20" at bounding box center [44, 238] width 55 height 22
click at [25, 276] on div "0 0 0 5" at bounding box center [97, 240] width 161 height 104
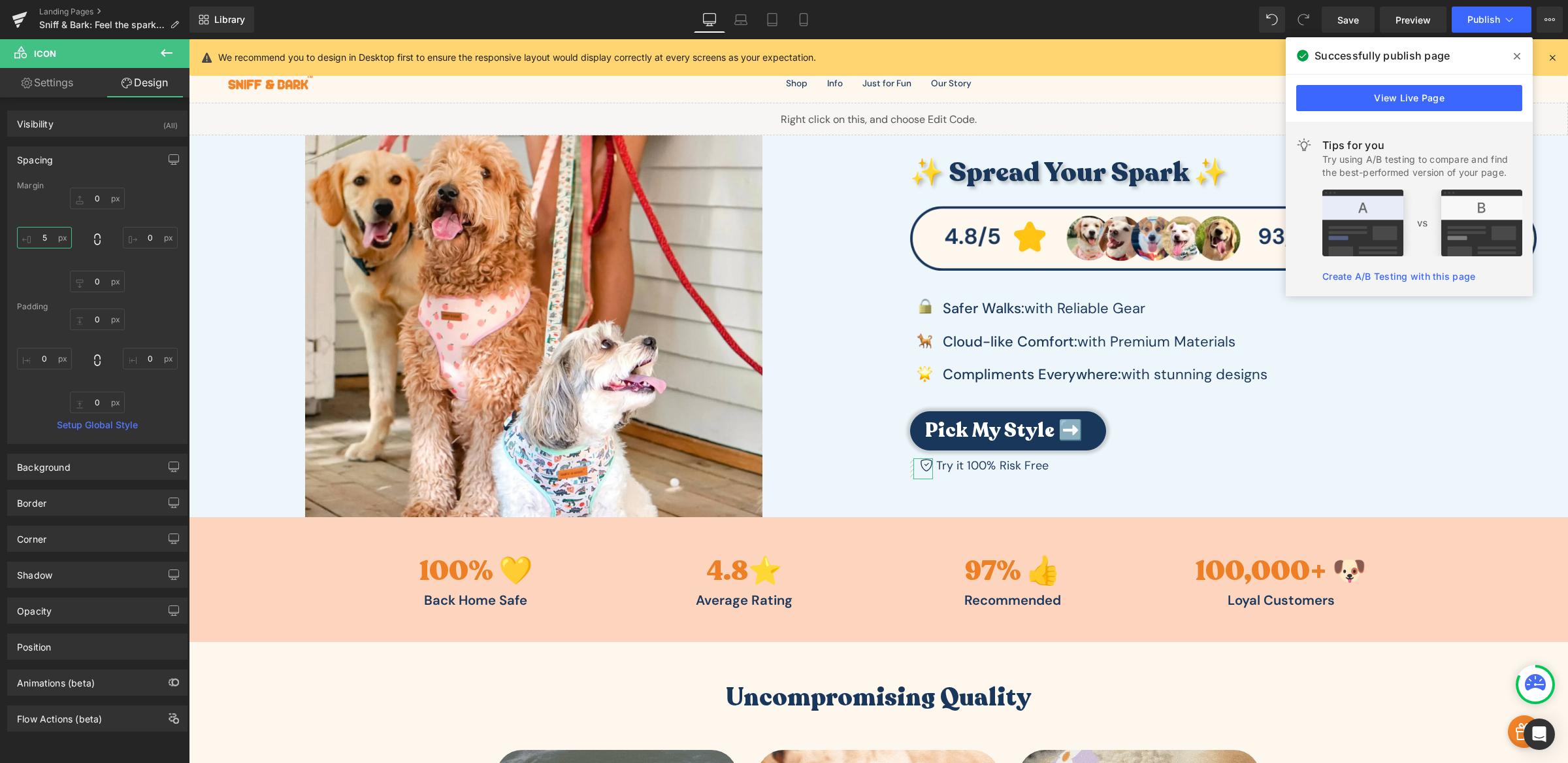
click at [39, 237] on input "5" at bounding box center [44, 238] width 55 height 22
click at [49, 236] on input "10" at bounding box center [44, 238] width 55 height 22
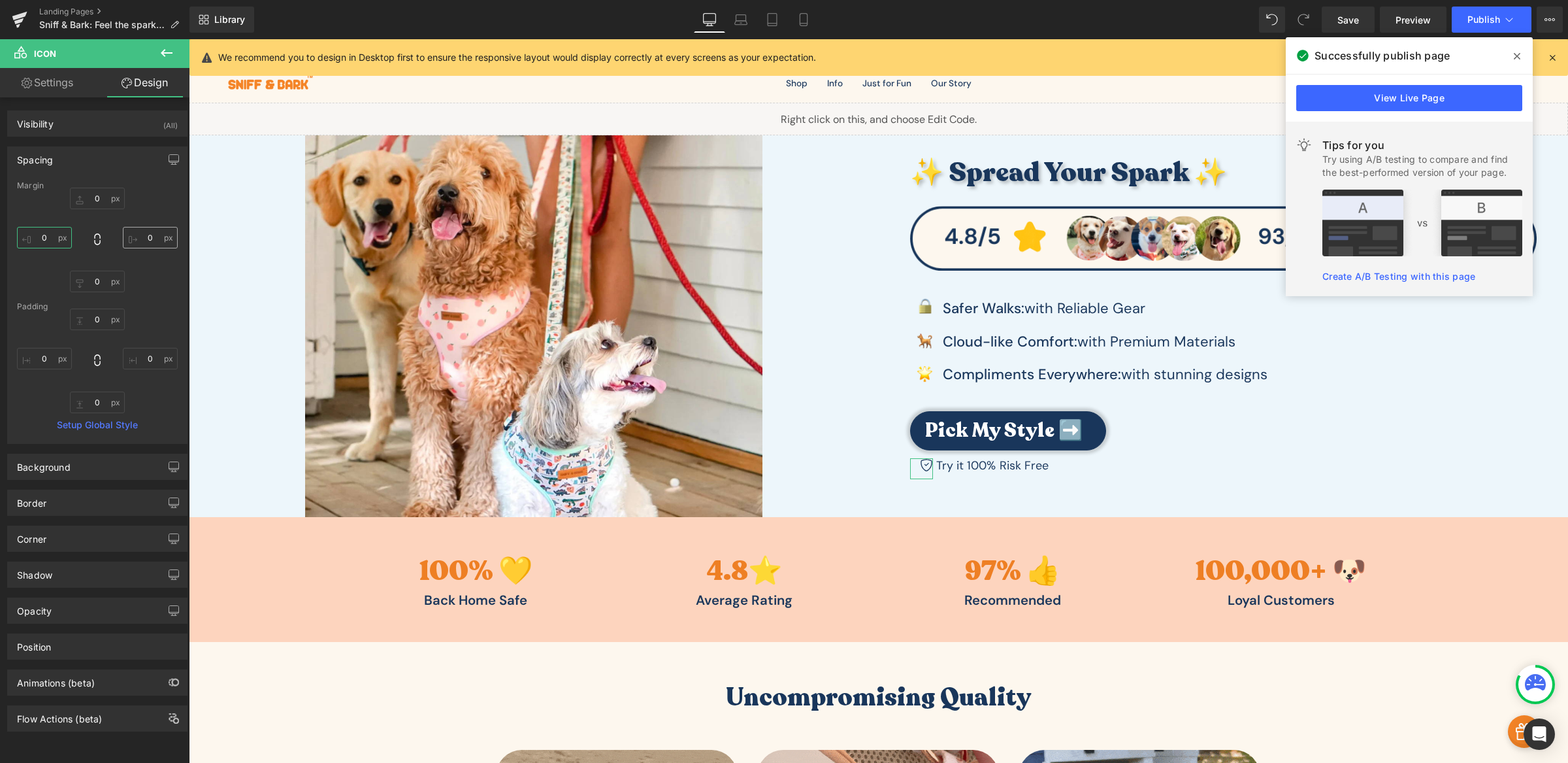
type input "0"
click at [157, 238] on input "0" at bounding box center [150, 238] width 55 height 22
type input "5"
click at [39, 360] on input "0" at bounding box center [44, 358] width 55 height 22
type input "1"
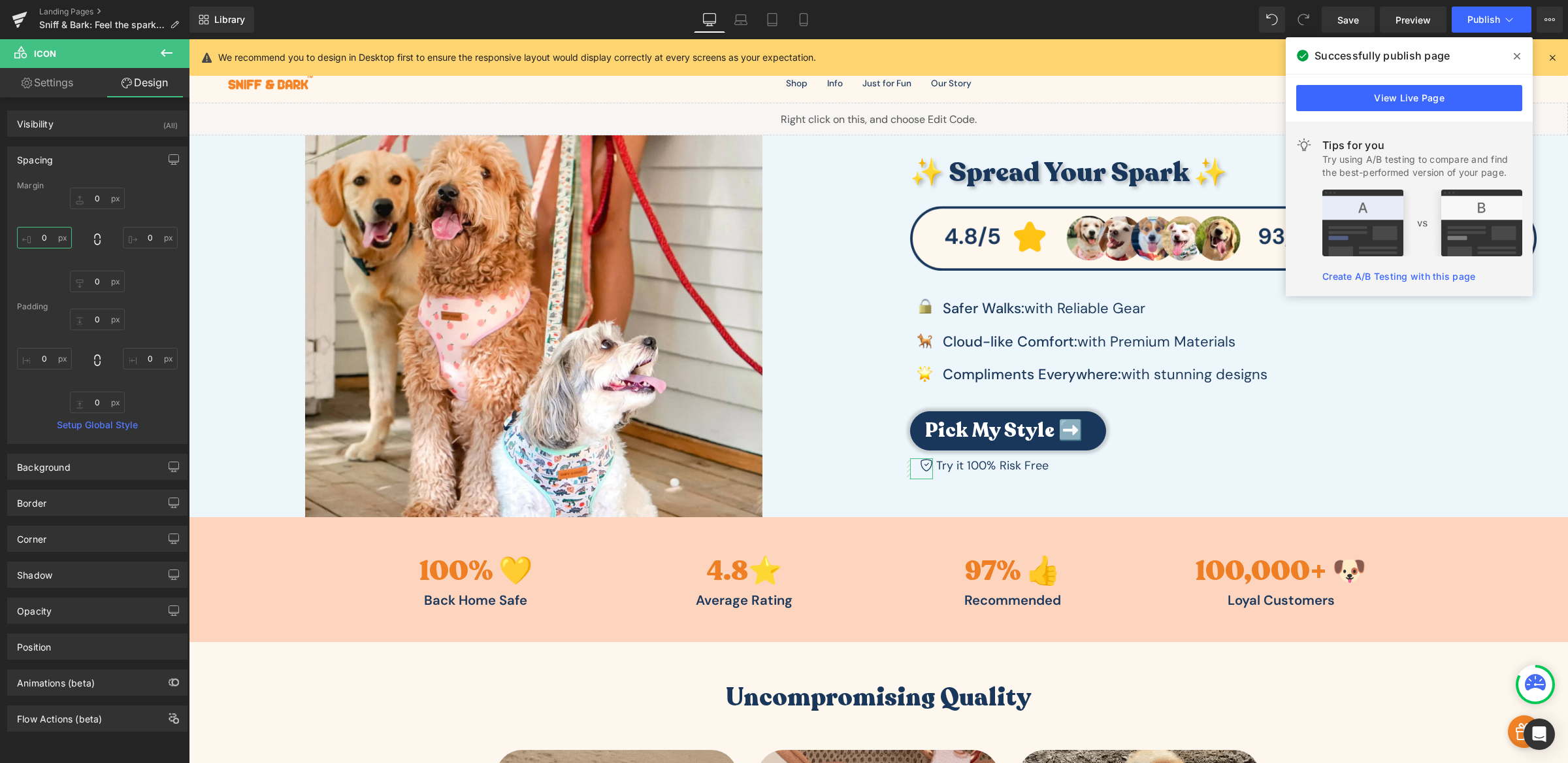
click at [34, 233] on input "0" at bounding box center [44, 238] width 55 height 22
type input "2"
type input "5"
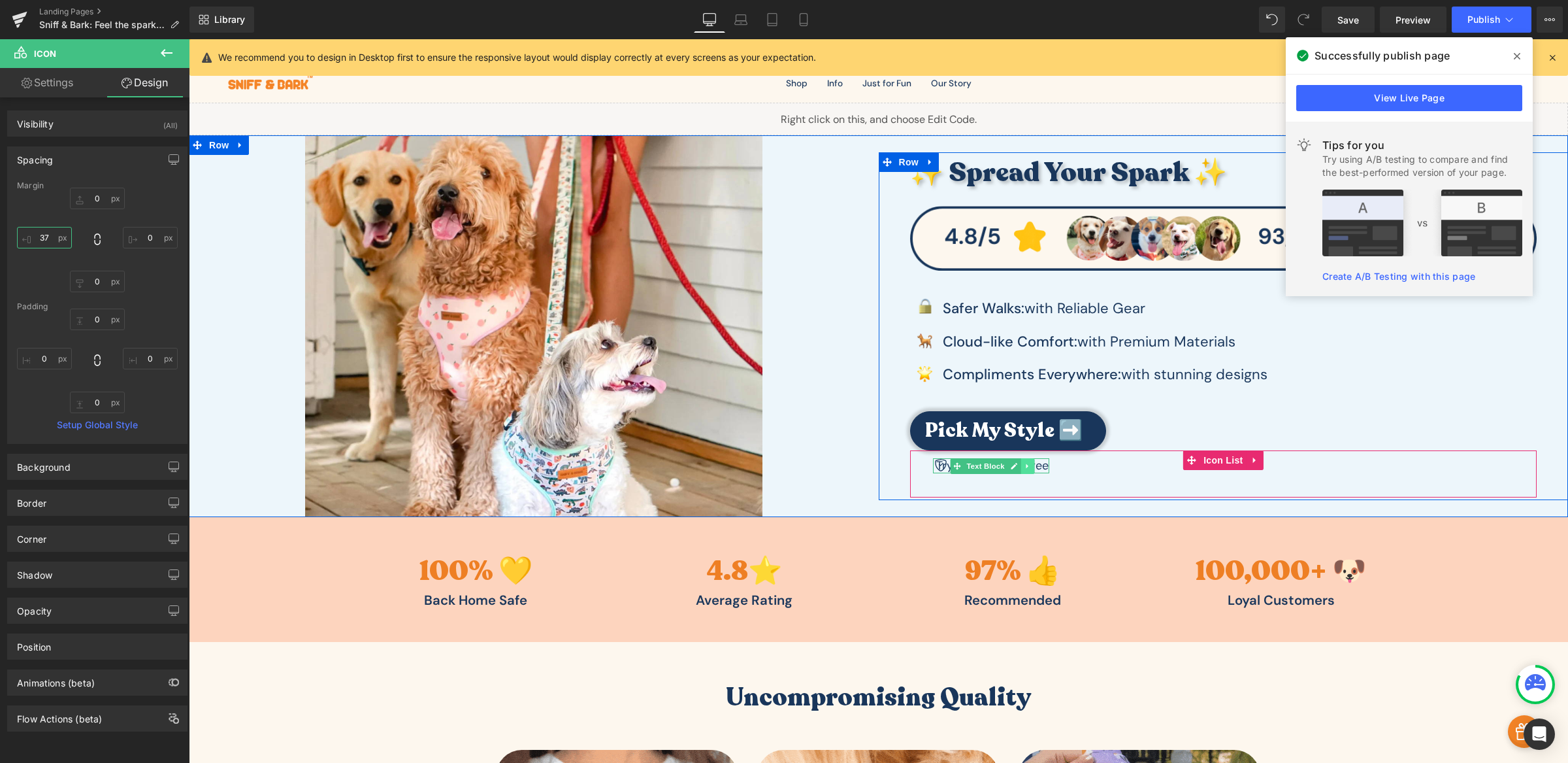
type input "37"
click at [1024, 467] on icon at bounding box center [1028, 466] width 7 height 8
click at [968, 468] on span "Text Block" at bounding box center [985, 466] width 43 height 16
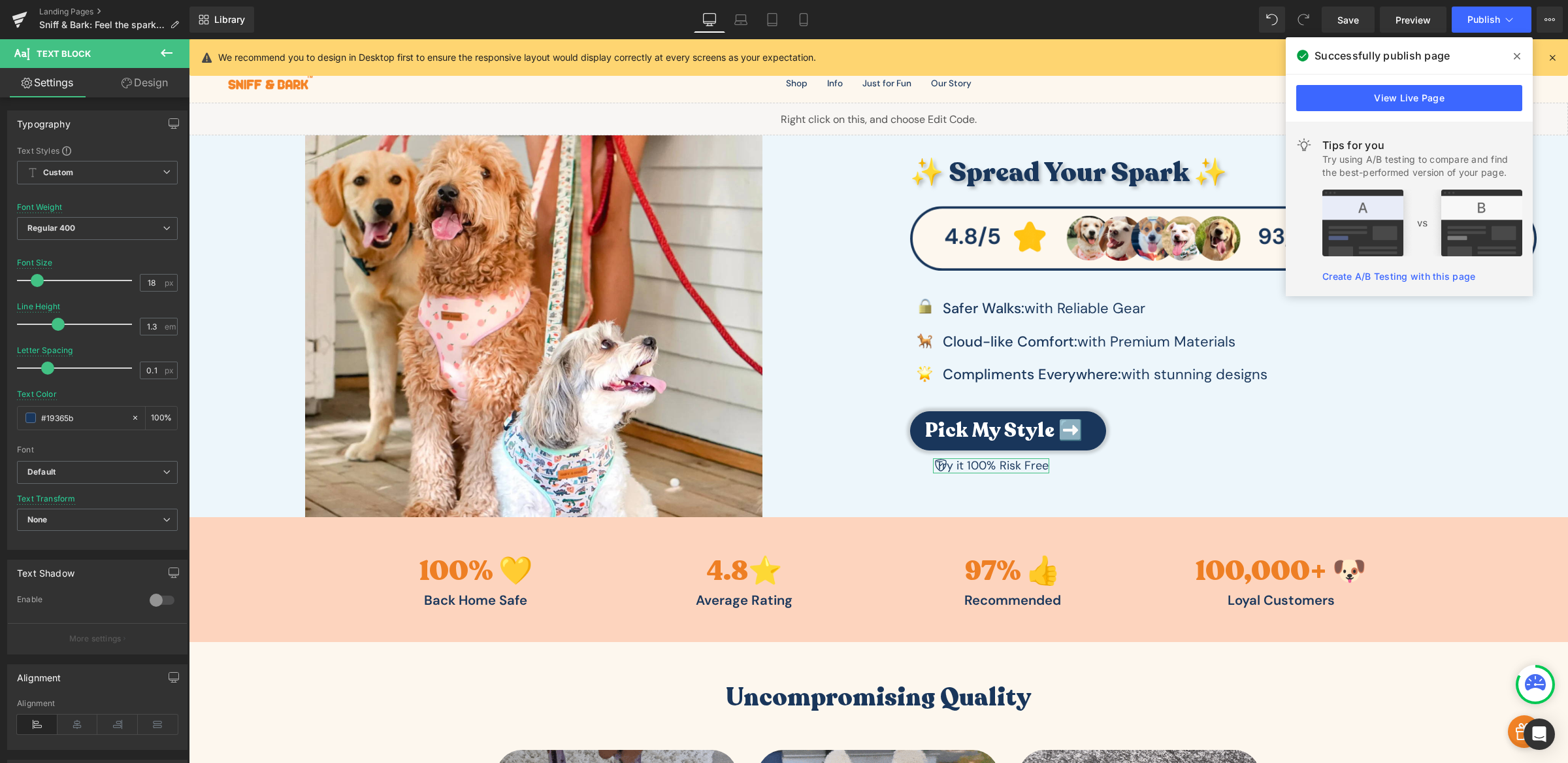
click at [135, 70] on link "Design" at bounding box center [144, 83] width 95 height 30
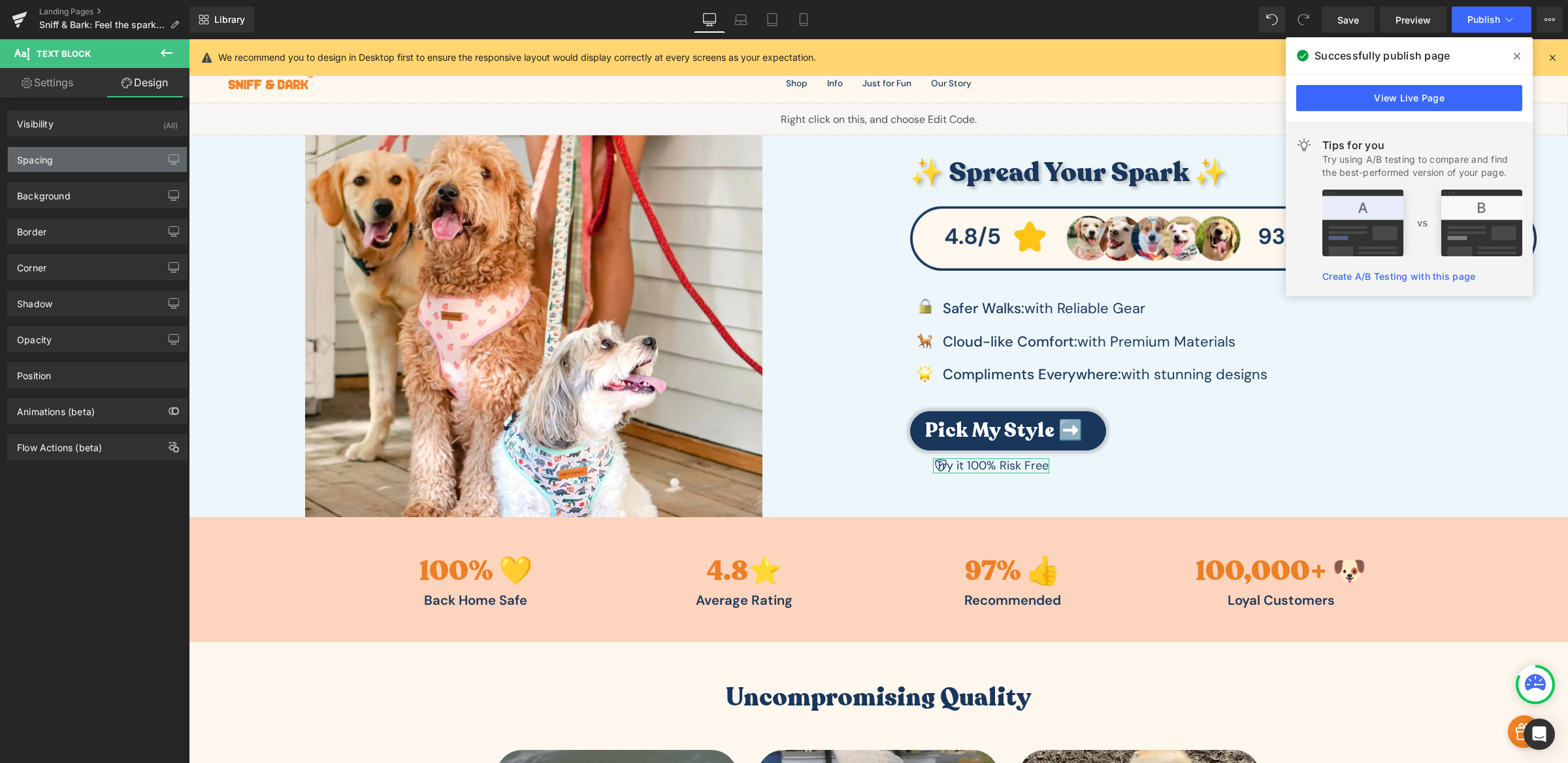
click at [47, 162] on div "Spacing" at bounding box center [35, 156] width 36 height 18
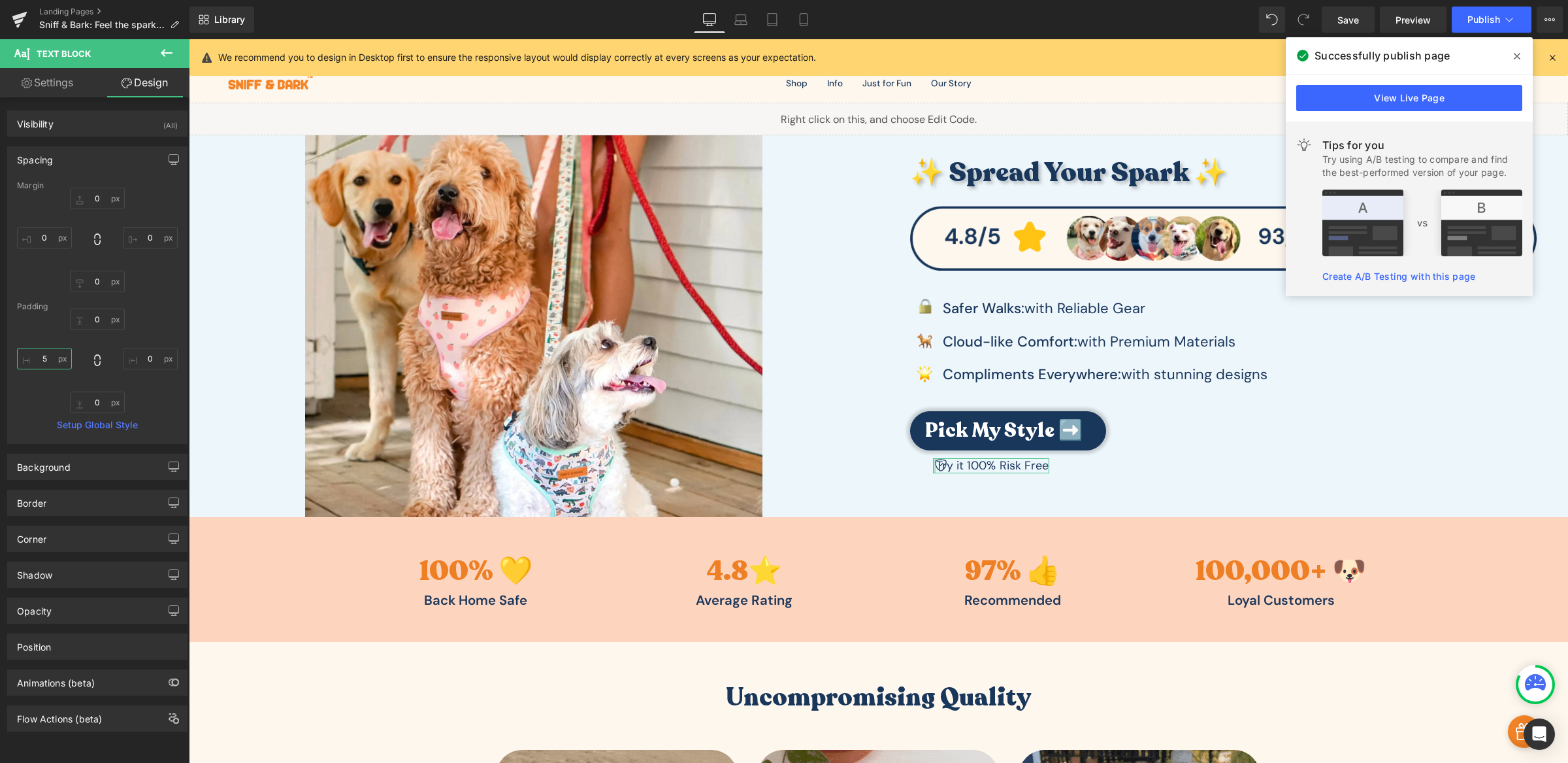
click at [47, 358] on input "text" at bounding box center [44, 358] width 55 height 22
click at [49, 239] on input "text" at bounding box center [44, 238] width 55 height 22
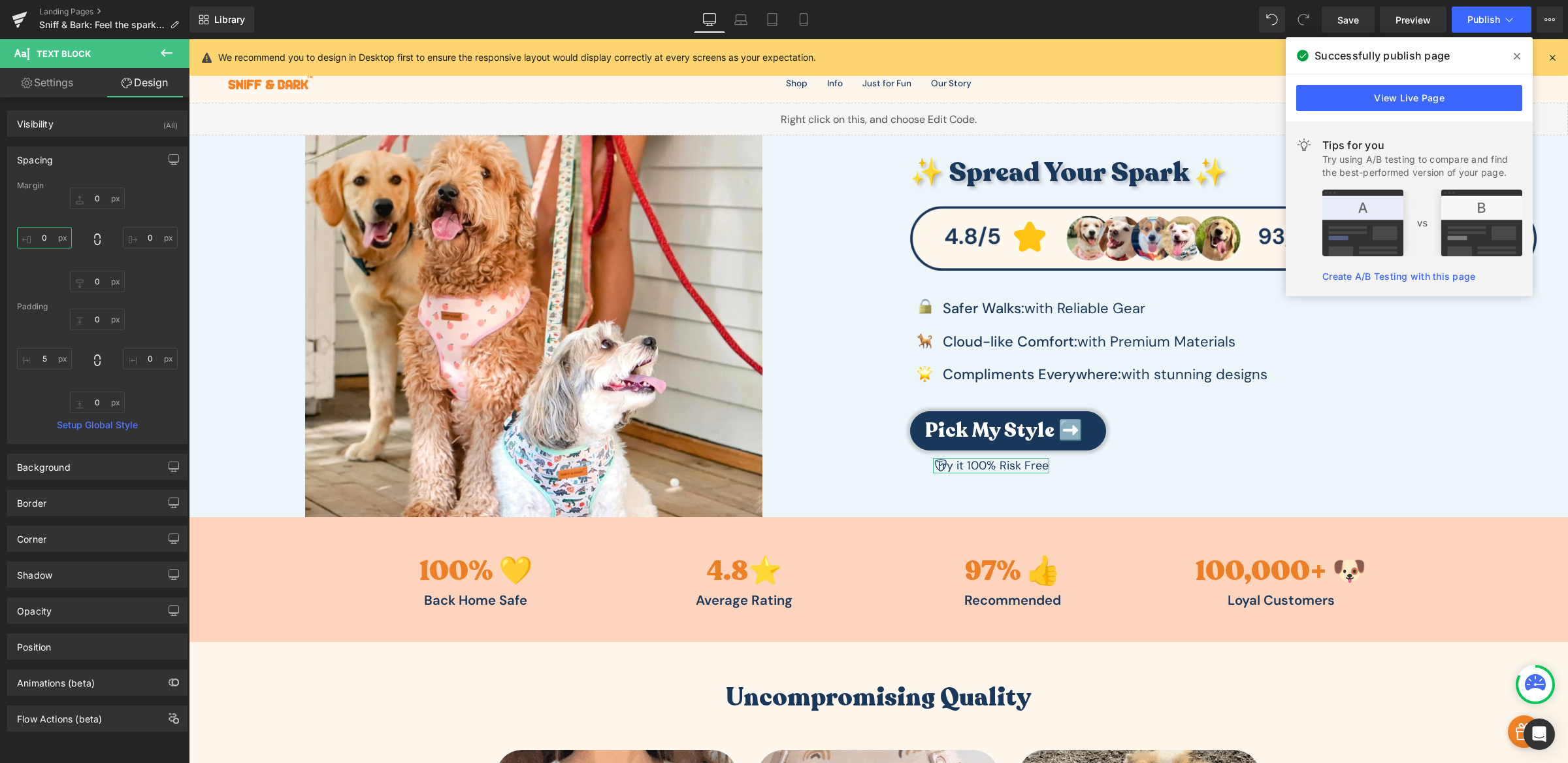
click at [49, 239] on input "text" at bounding box center [44, 238] width 55 height 22
type input "37"
click at [34, 357] on input "text" at bounding box center [44, 358] width 55 height 22
type input "5"
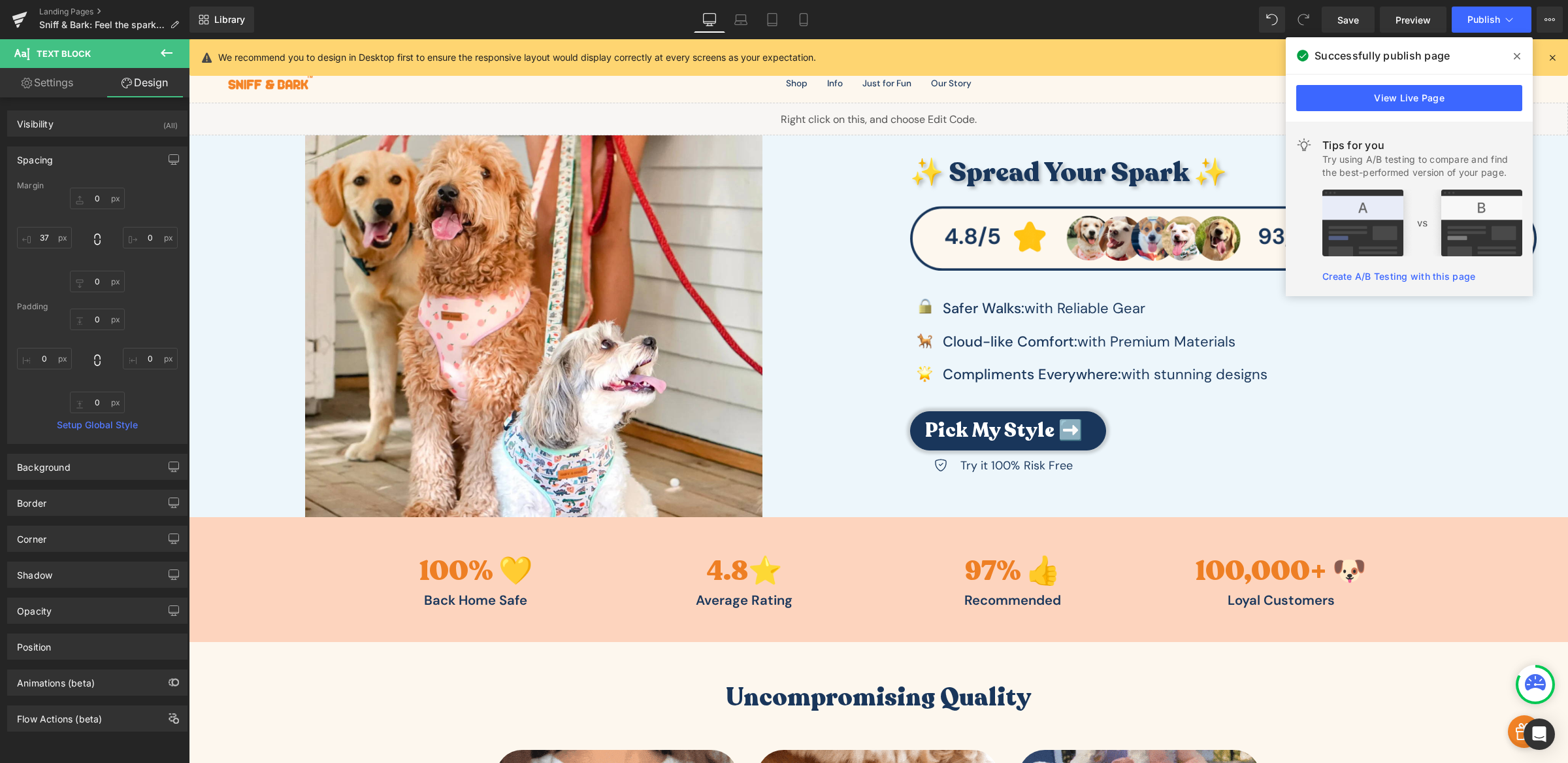
click at [211, 361] on div at bounding box center [533, 326] width 690 height 381
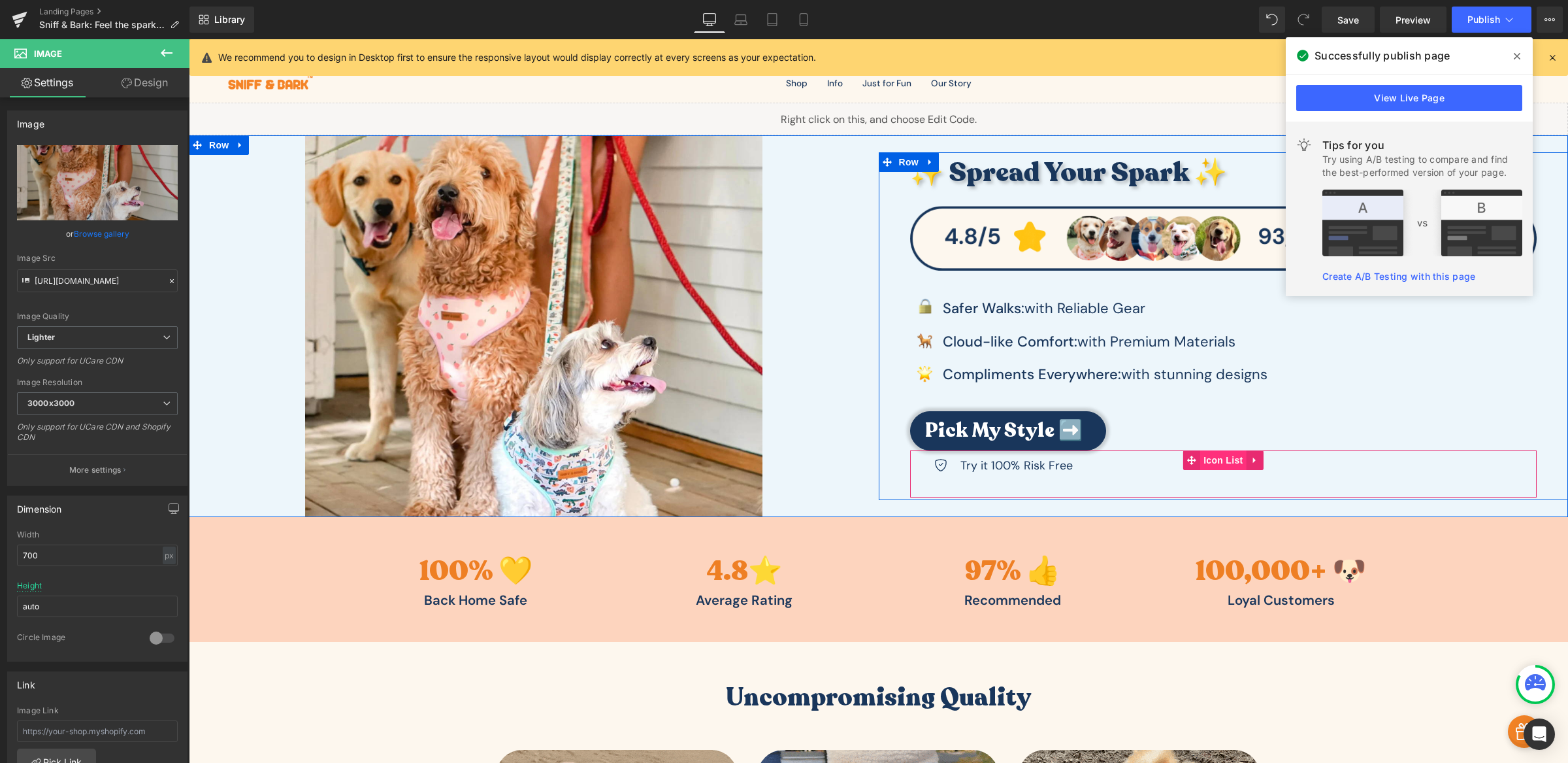
click at [1211, 456] on span "Icon List" at bounding box center [1223, 460] width 46 height 20
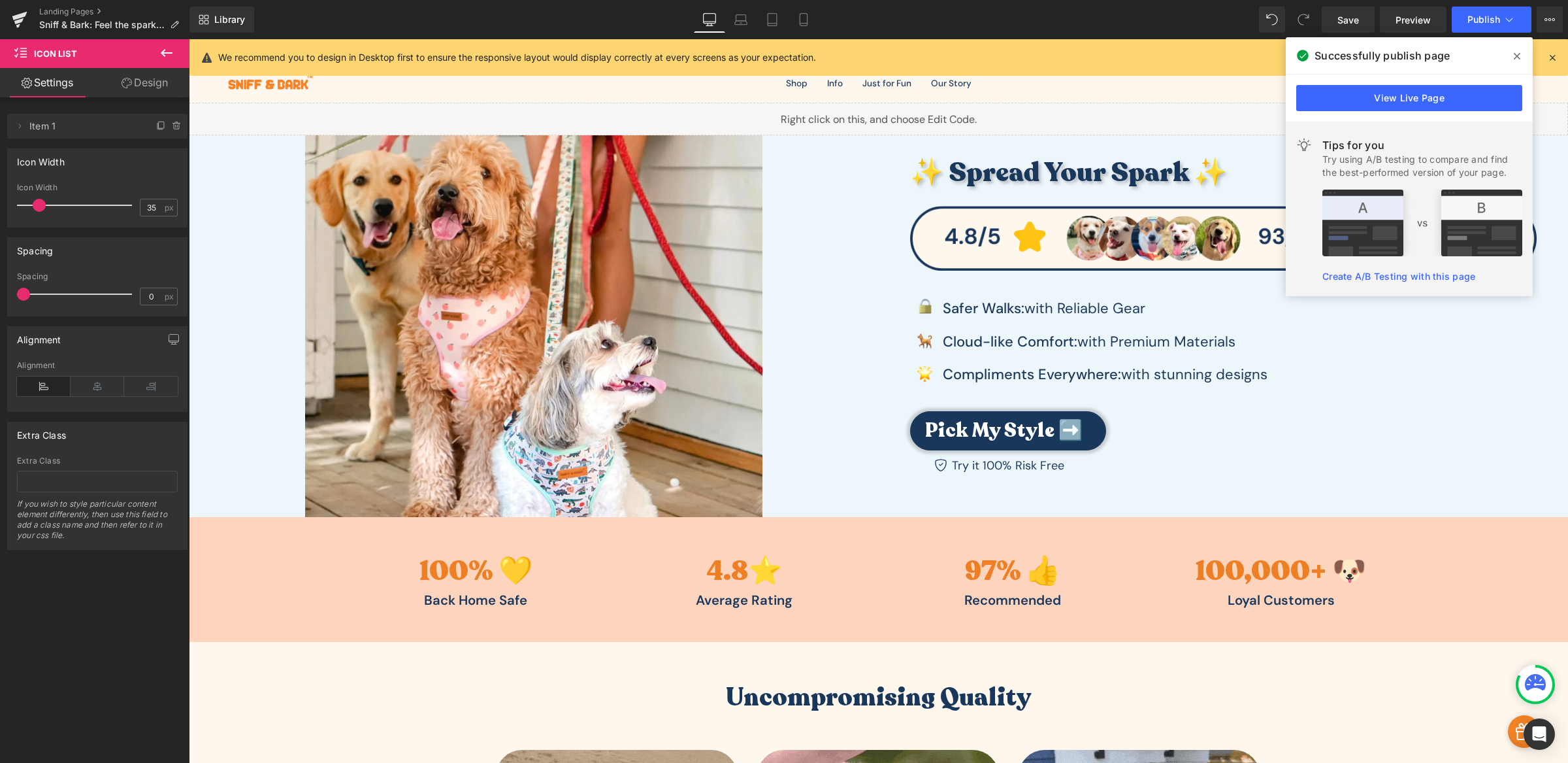
drag, startPoint x: 47, startPoint y: 203, endPoint x: 38, endPoint y: 204, distance: 9.1
click at [38, 204] on span at bounding box center [39, 205] width 13 height 13
click at [124, 78] on icon at bounding box center [127, 83] width 10 height 10
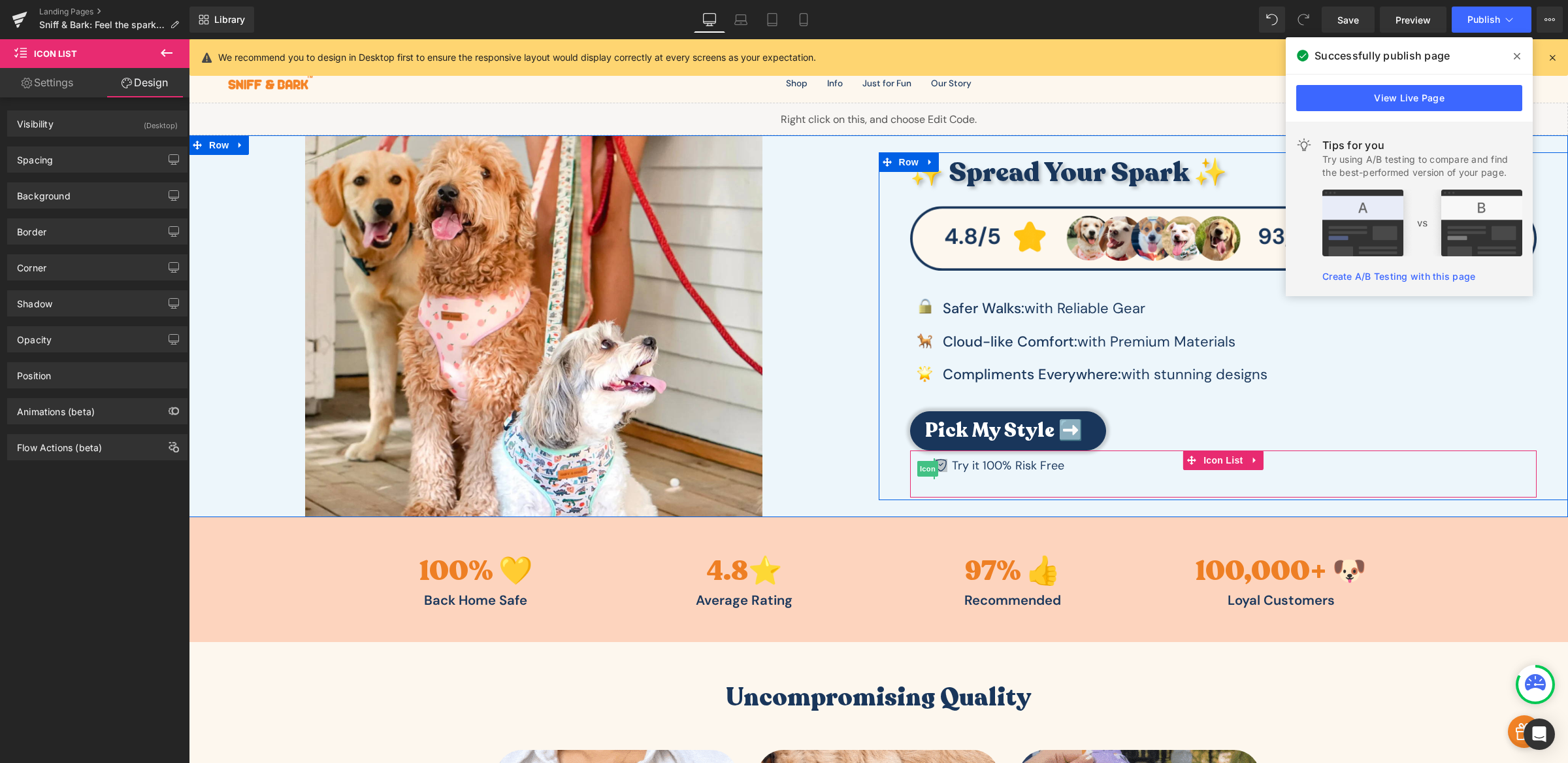
click at [938, 466] on icon at bounding box center [941, 466] width 13 height 13
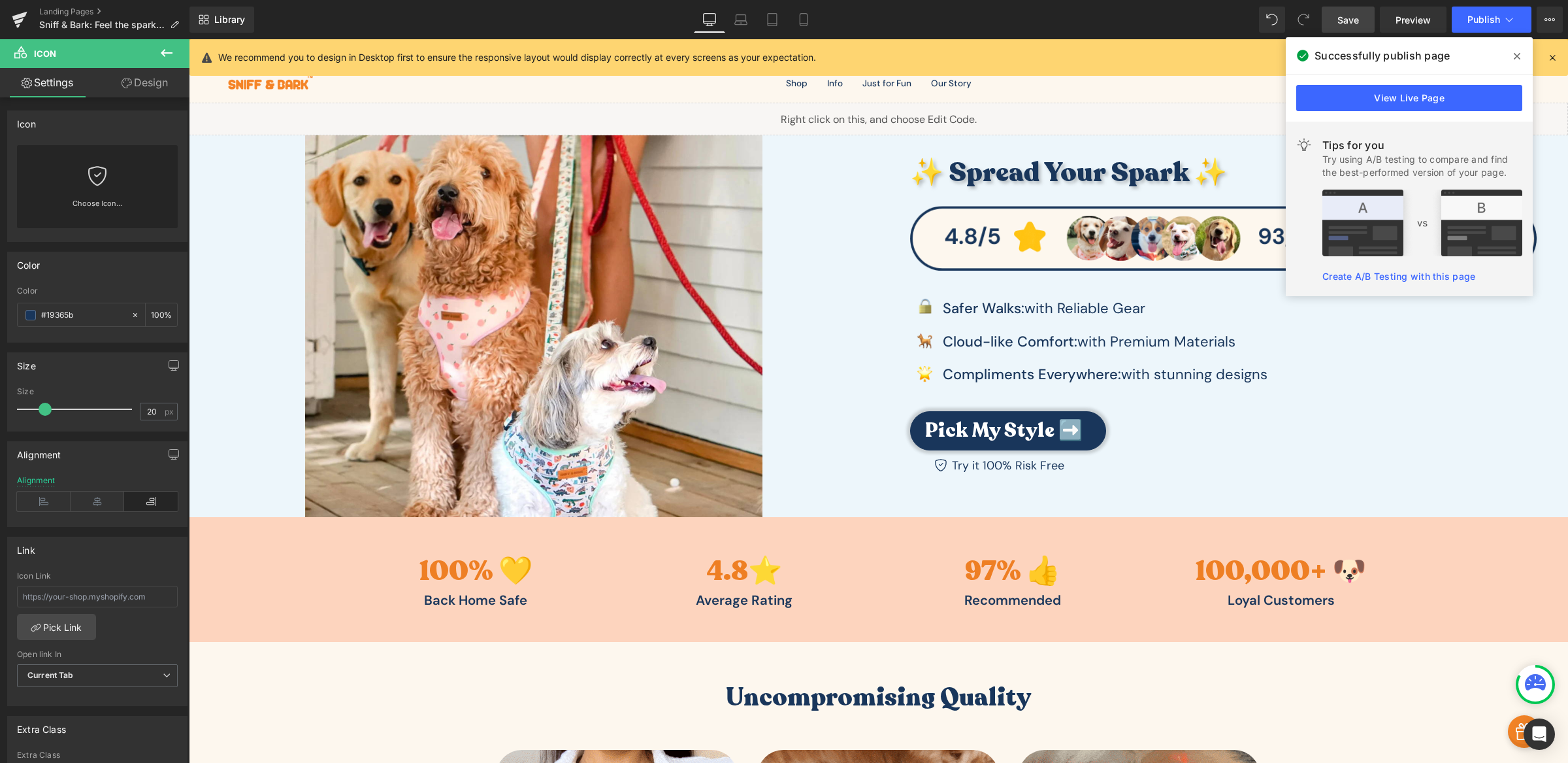
click at [1352, 12] on link "Save" at bounding box center [1348, 20] width 53 height 26
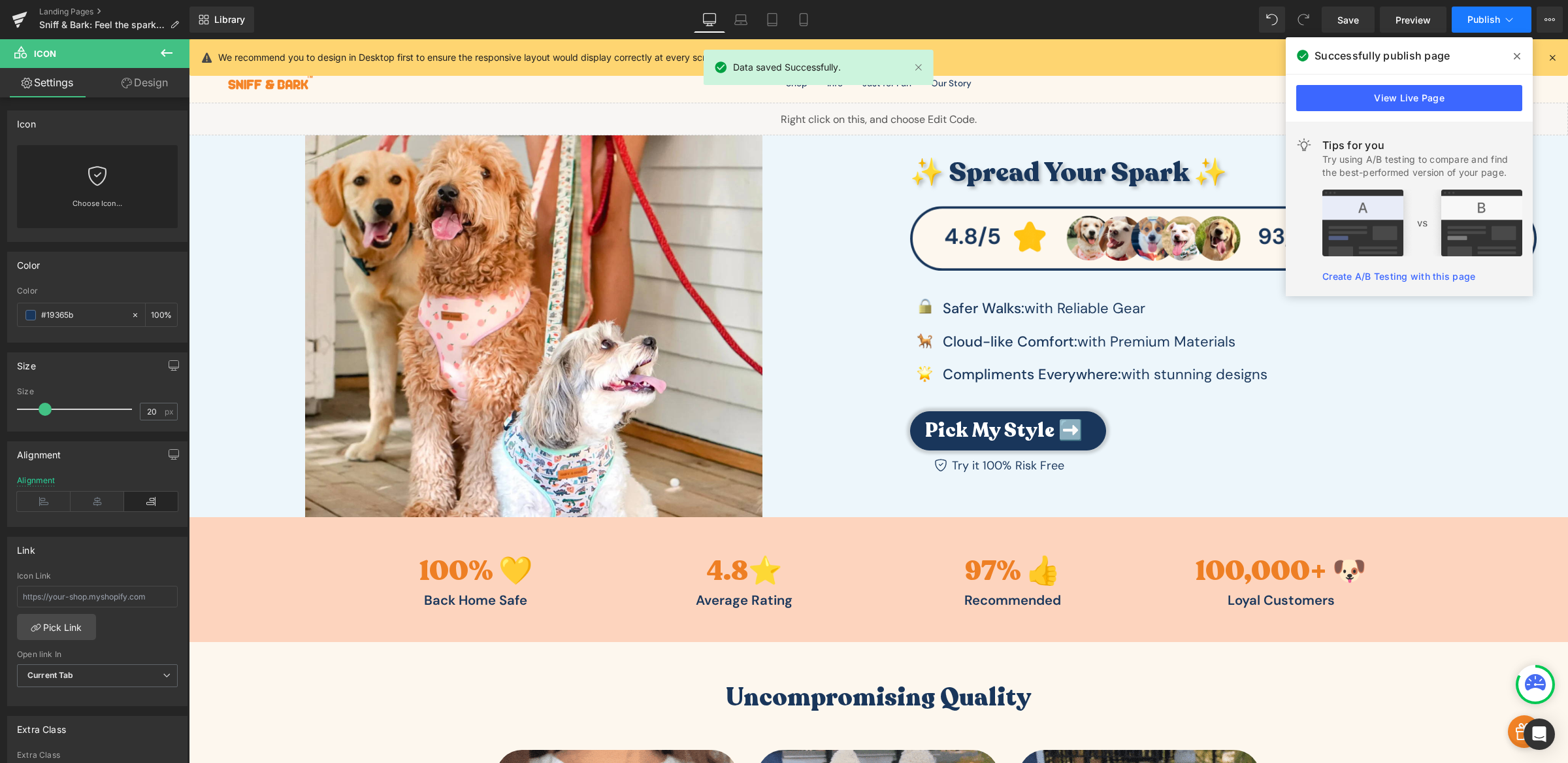
click at [1464, 25] on button "Publish" at bounding box center [1492, 20] width 80 height 26
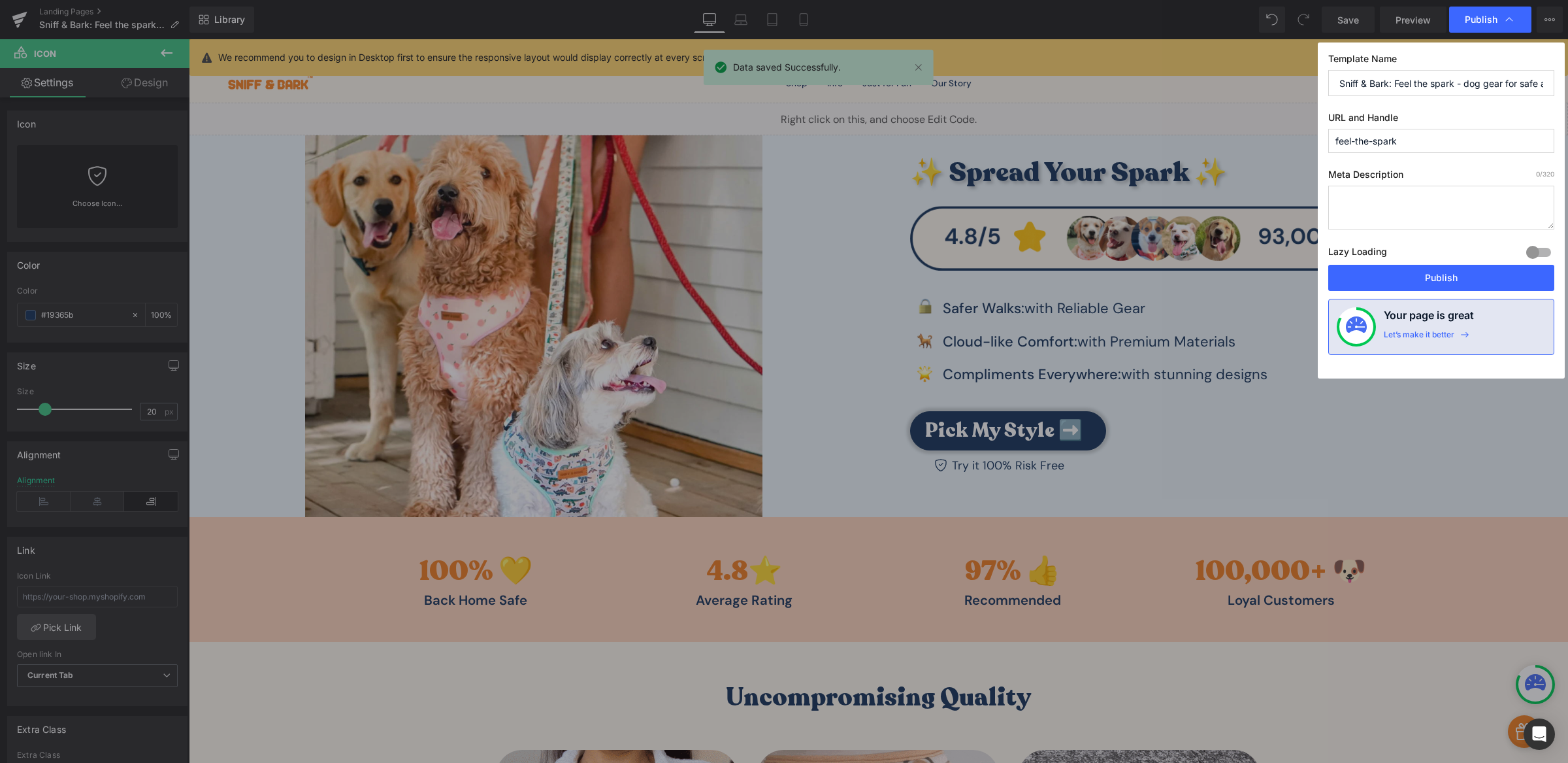
click at [1464, 25] on div "Publish" at bounding box center [1491, 20] width 83 height 26
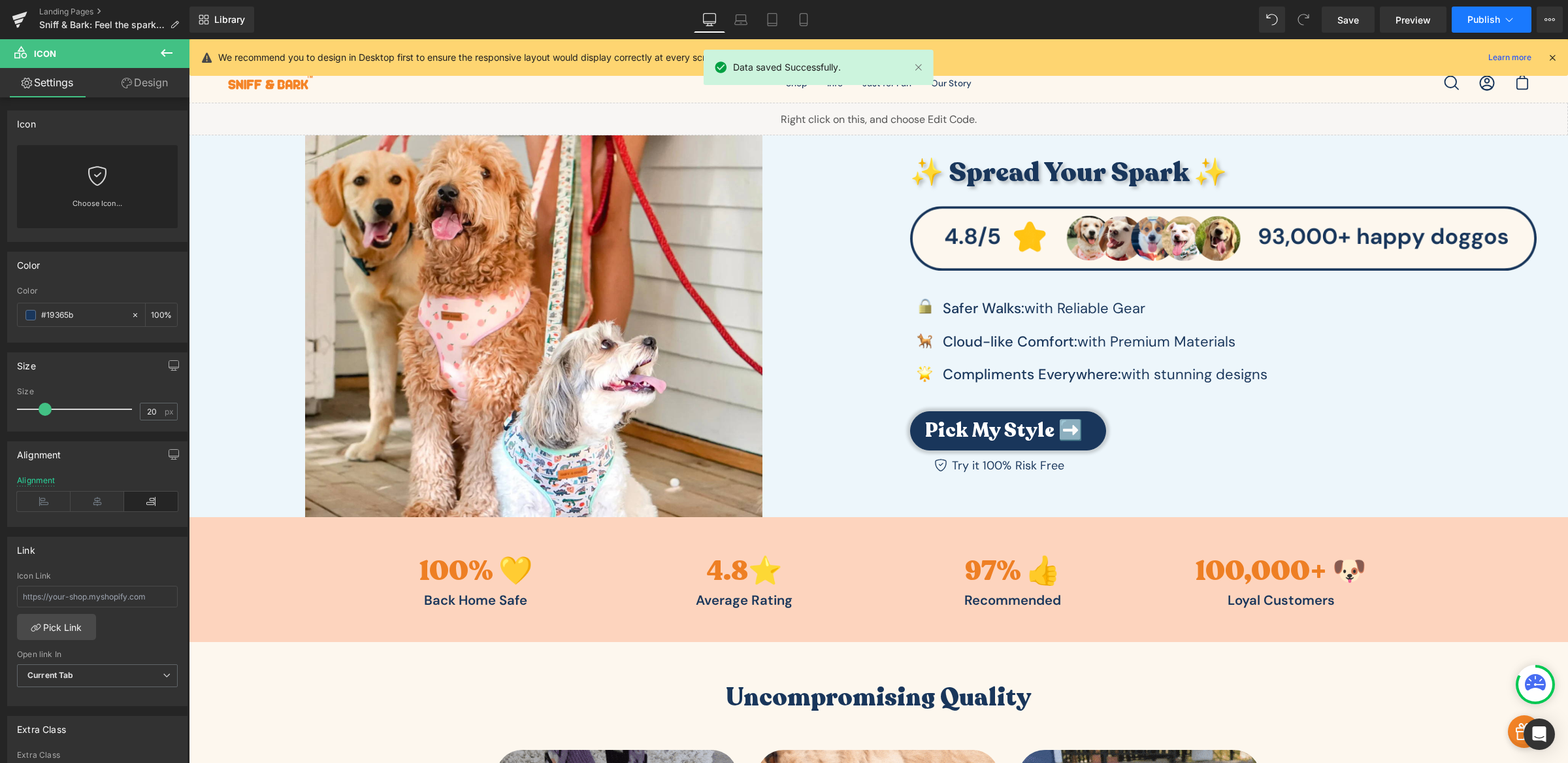
click at [1464, 25] on button "Publish" at bounding box center [1492, 20] width 80 height 26
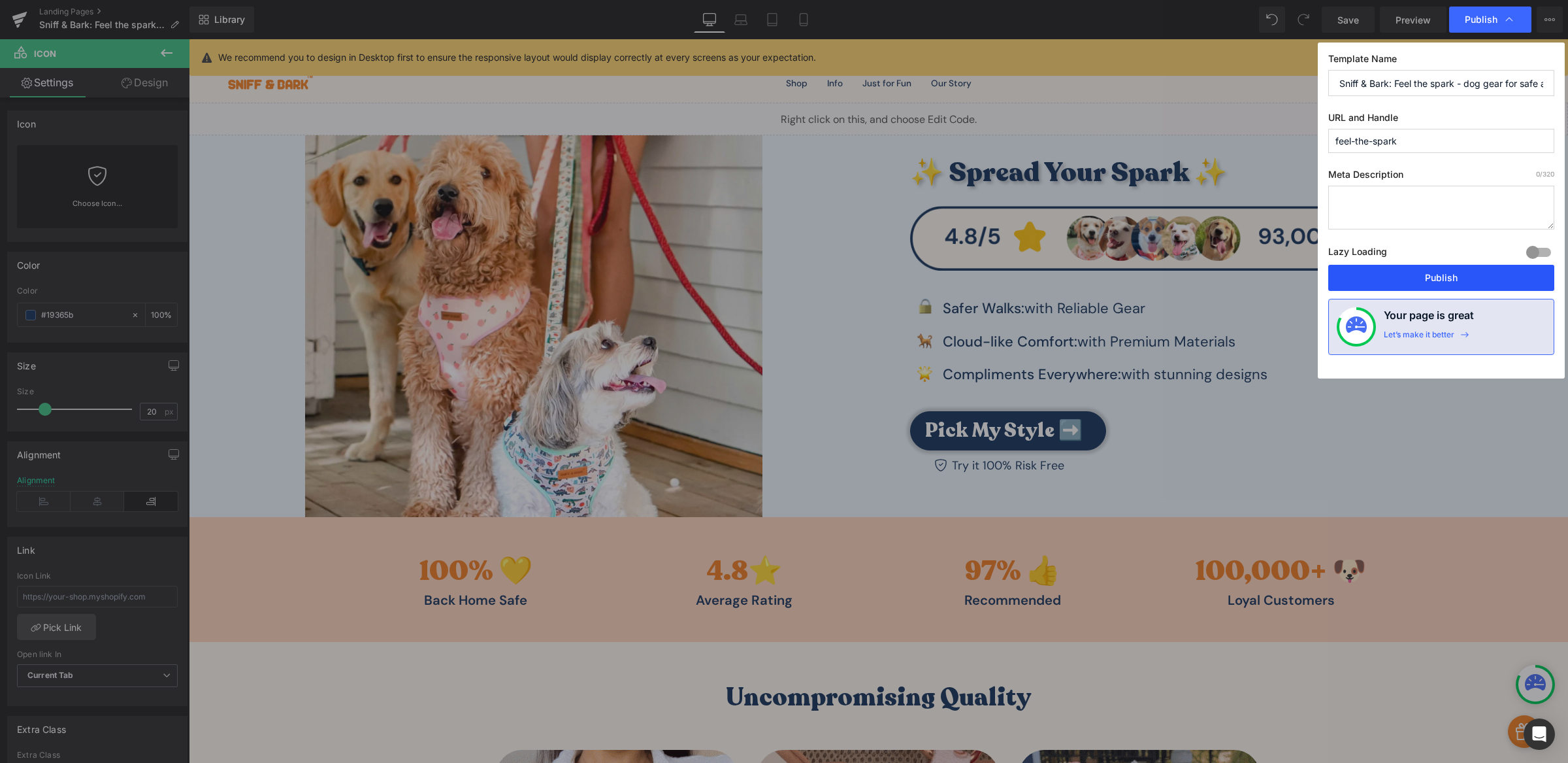
click at [1450, 271] on button "Publish" at bounding box center [1442, 278] width 226 height 26
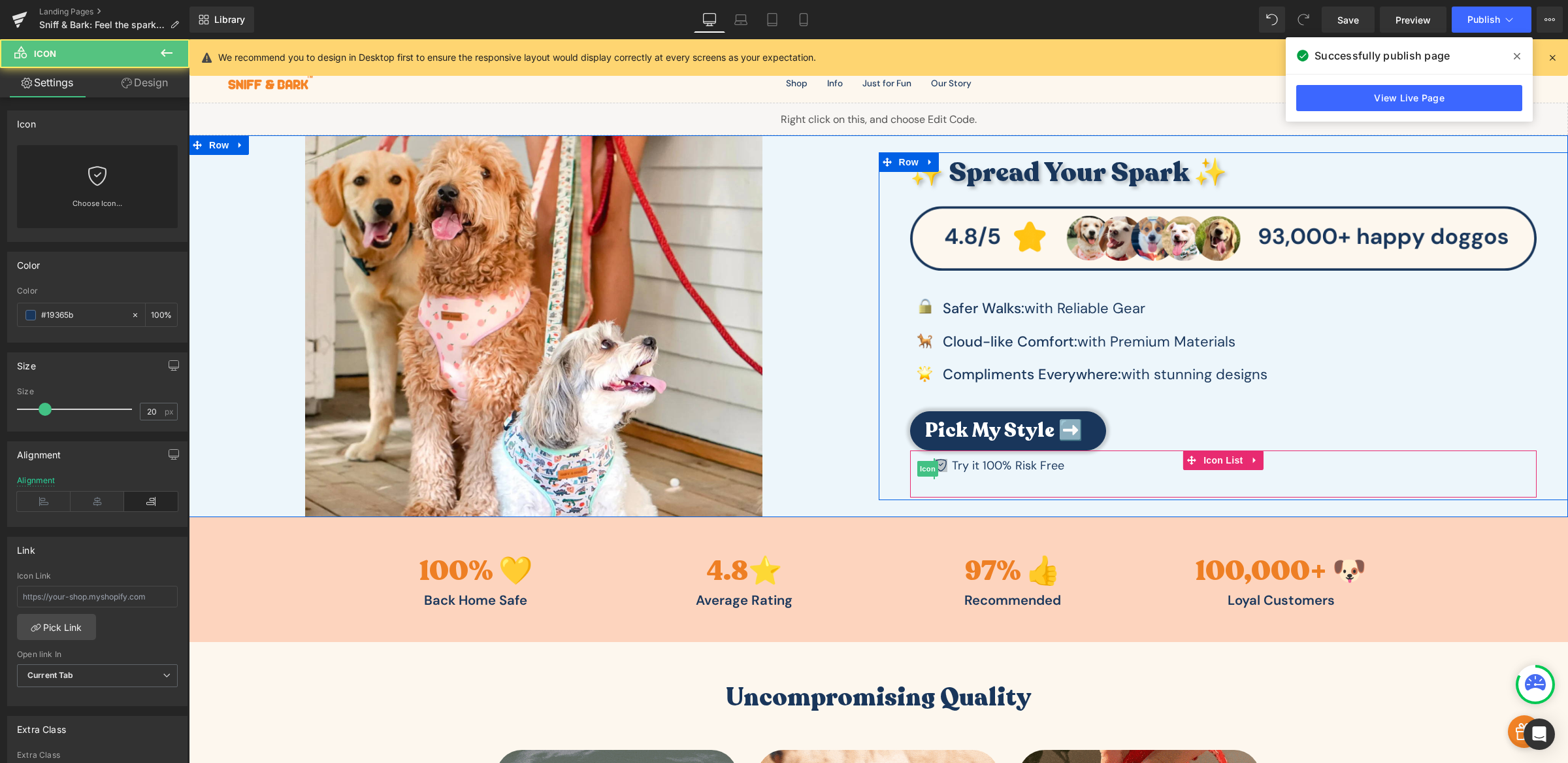
click at [936, 466] on icon at bounding box center [941, 466] width 13 height 13
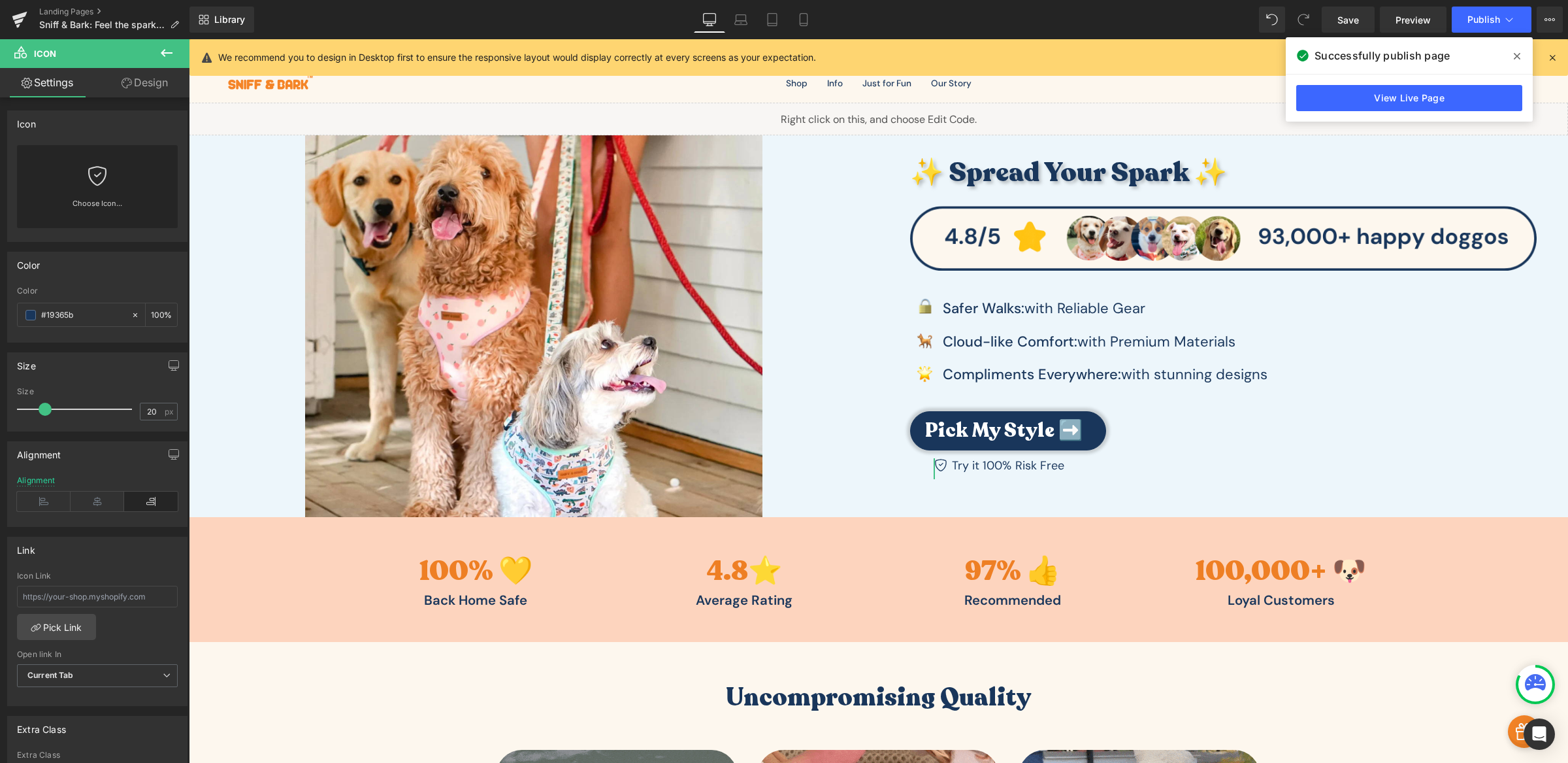
click at [141, 89] on link "Design" at bounding box center [144, 83] width 95 height 30
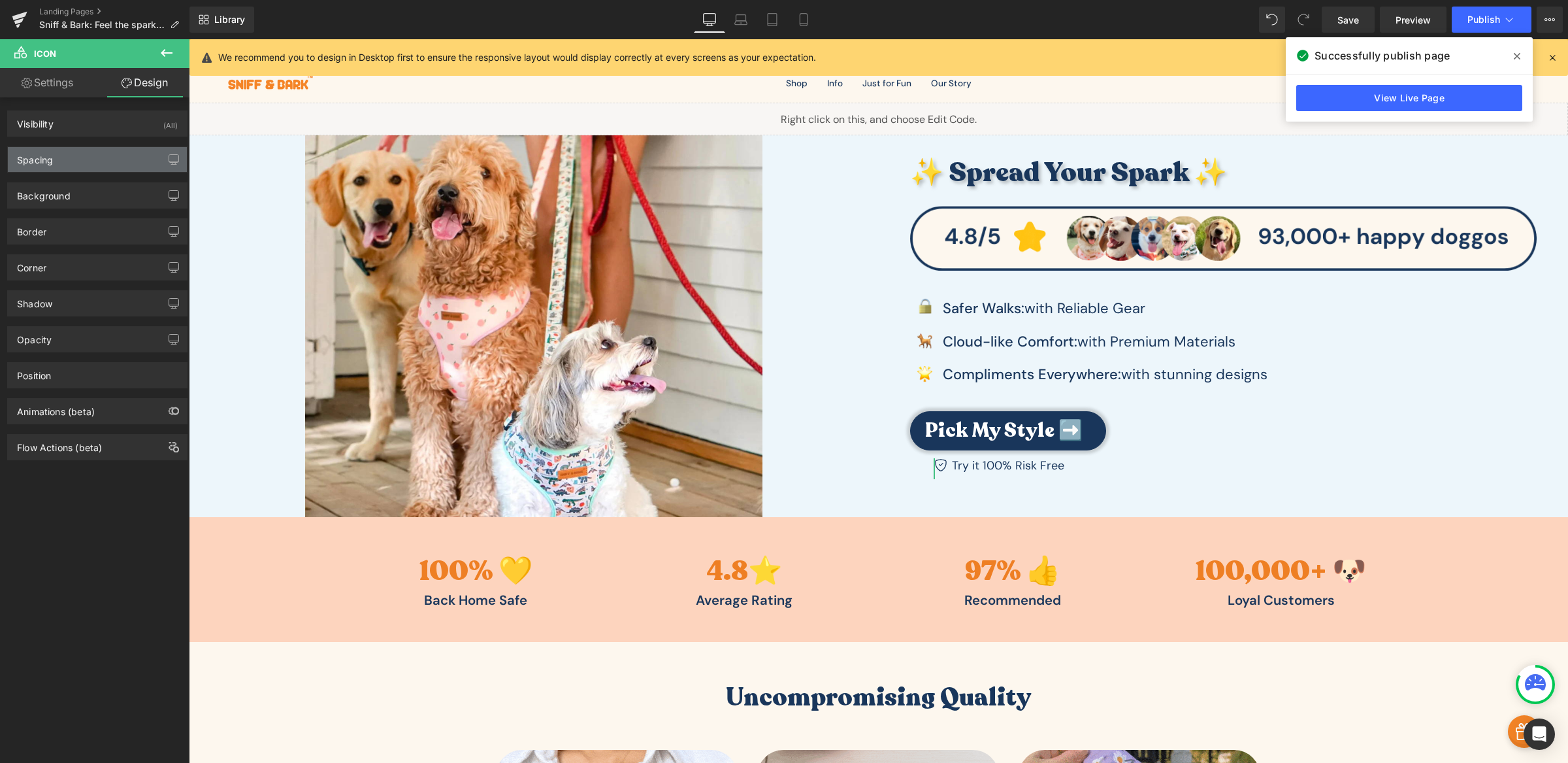
click at [32, 152] on div "Spacing" at bounding box center [35, 156] width 36 height 18
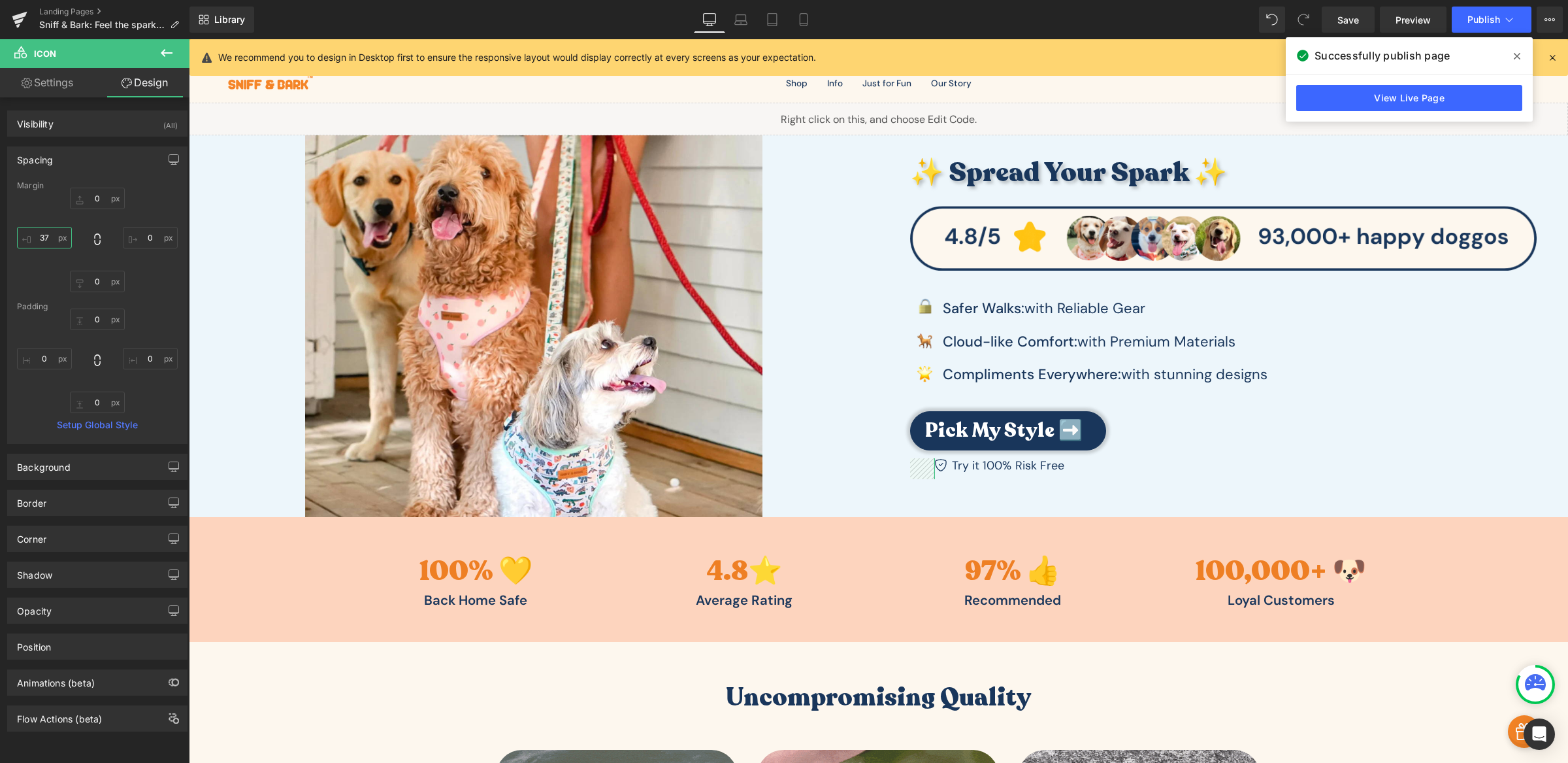
click at [39, 236] on input "37" at bounding box center [44, 238] width 55 height 22
type input "20"
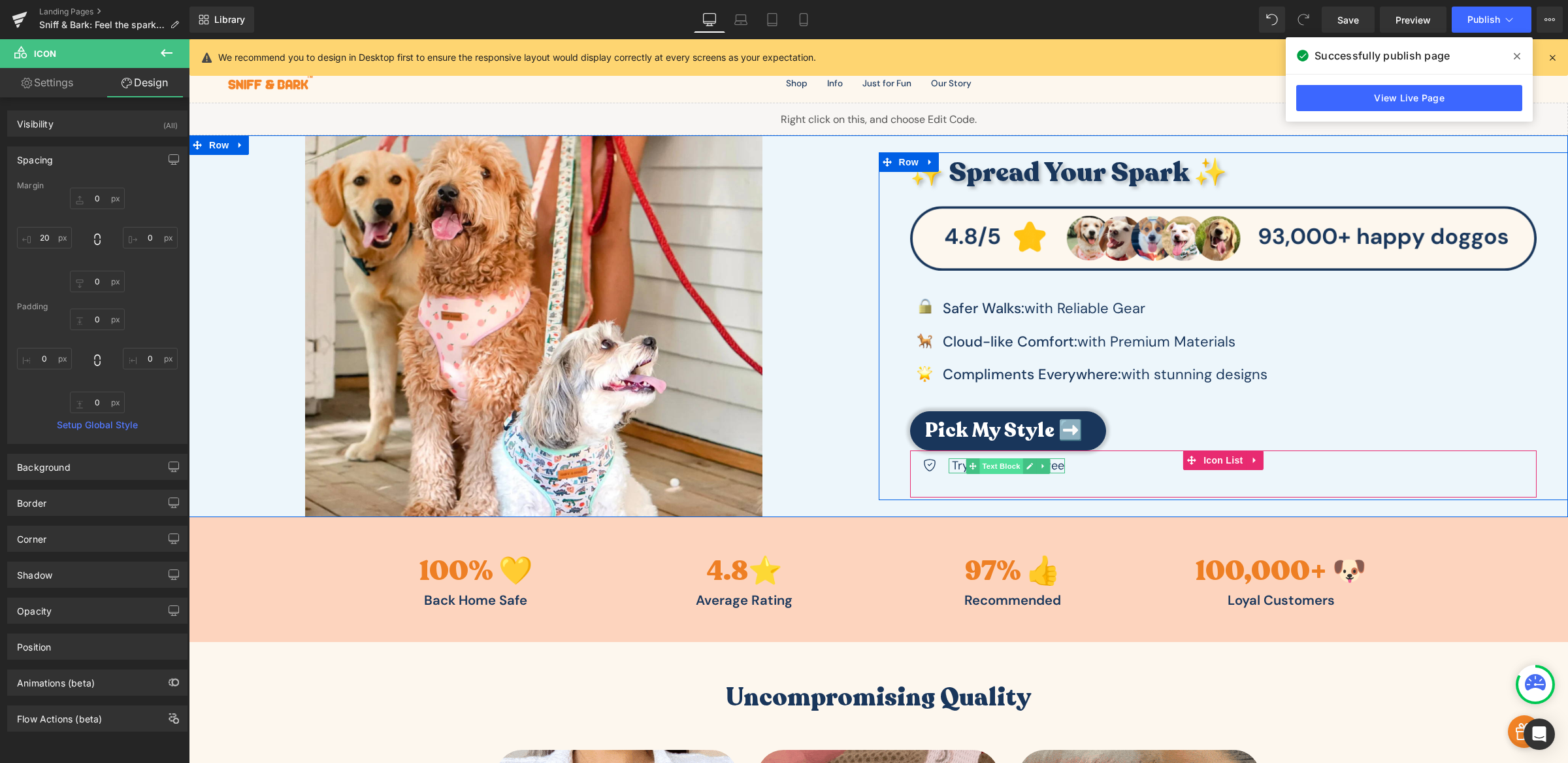
click at [1007, 467] on span "Text Block" at bounding box center [1001, 466] width 43 height 16
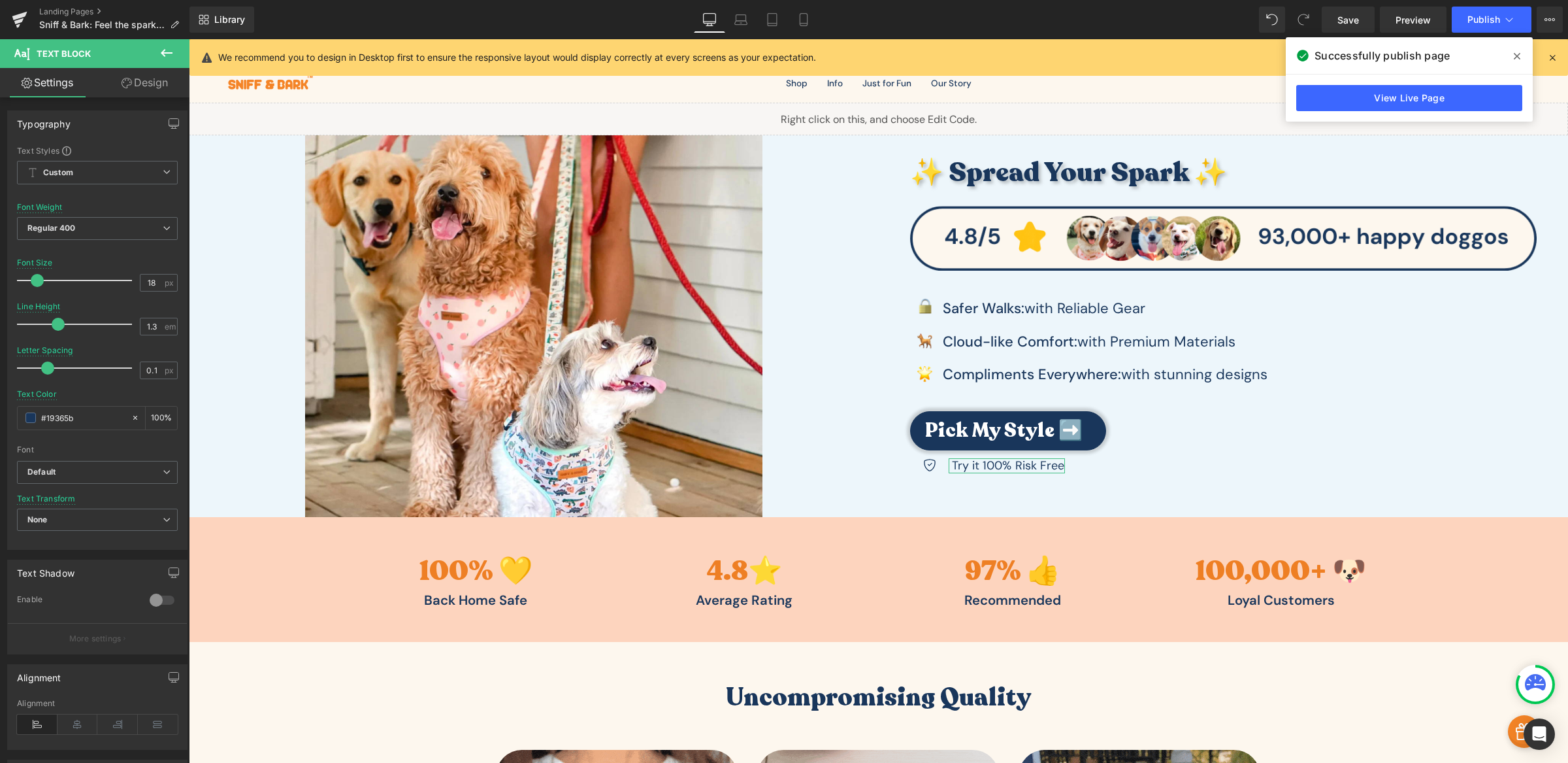
click at [155, 88] on link "Design" at bounding box center [144, 83] width 95 height 30
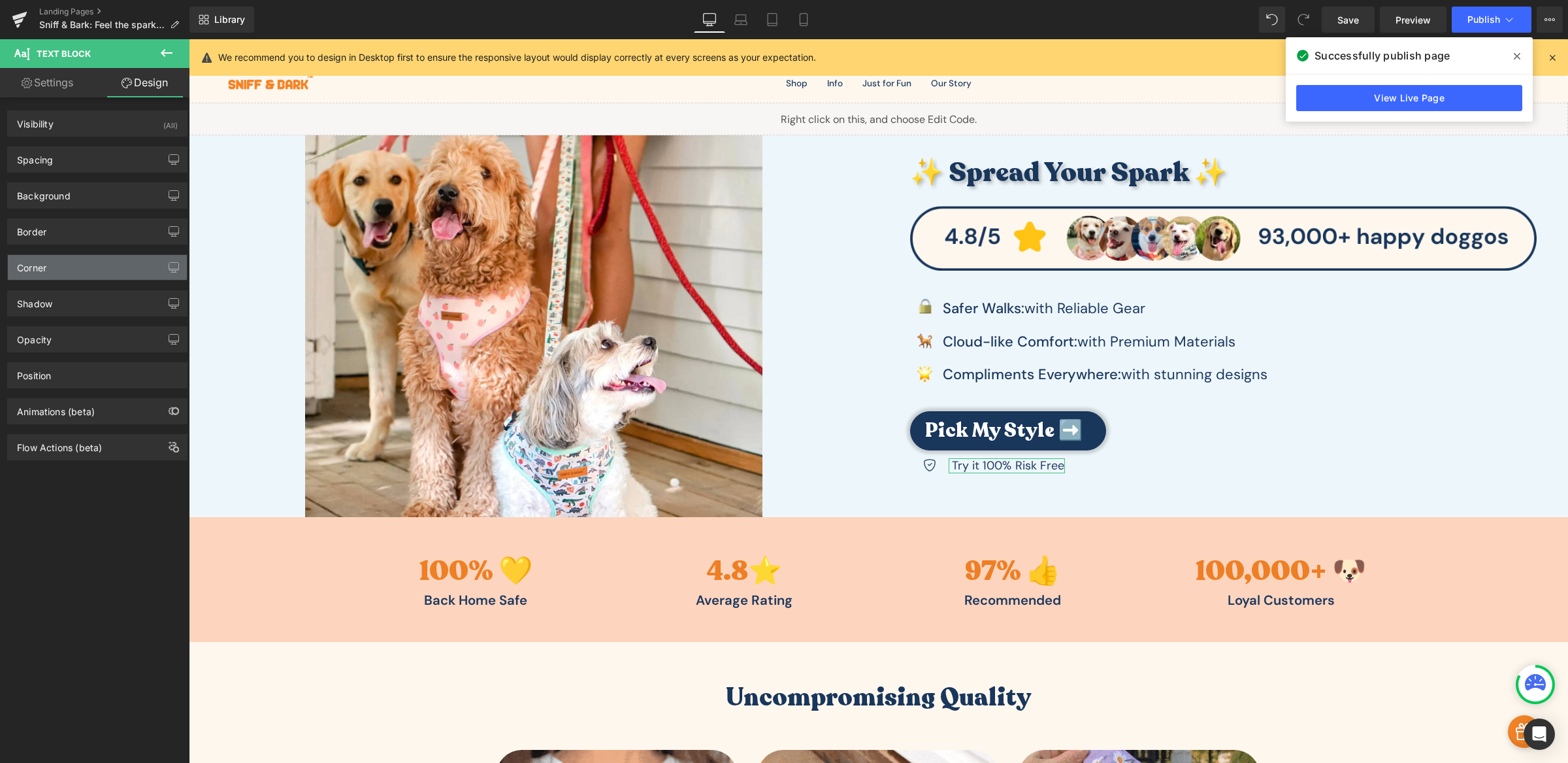
type input "0"
type input "37"
type input "0"
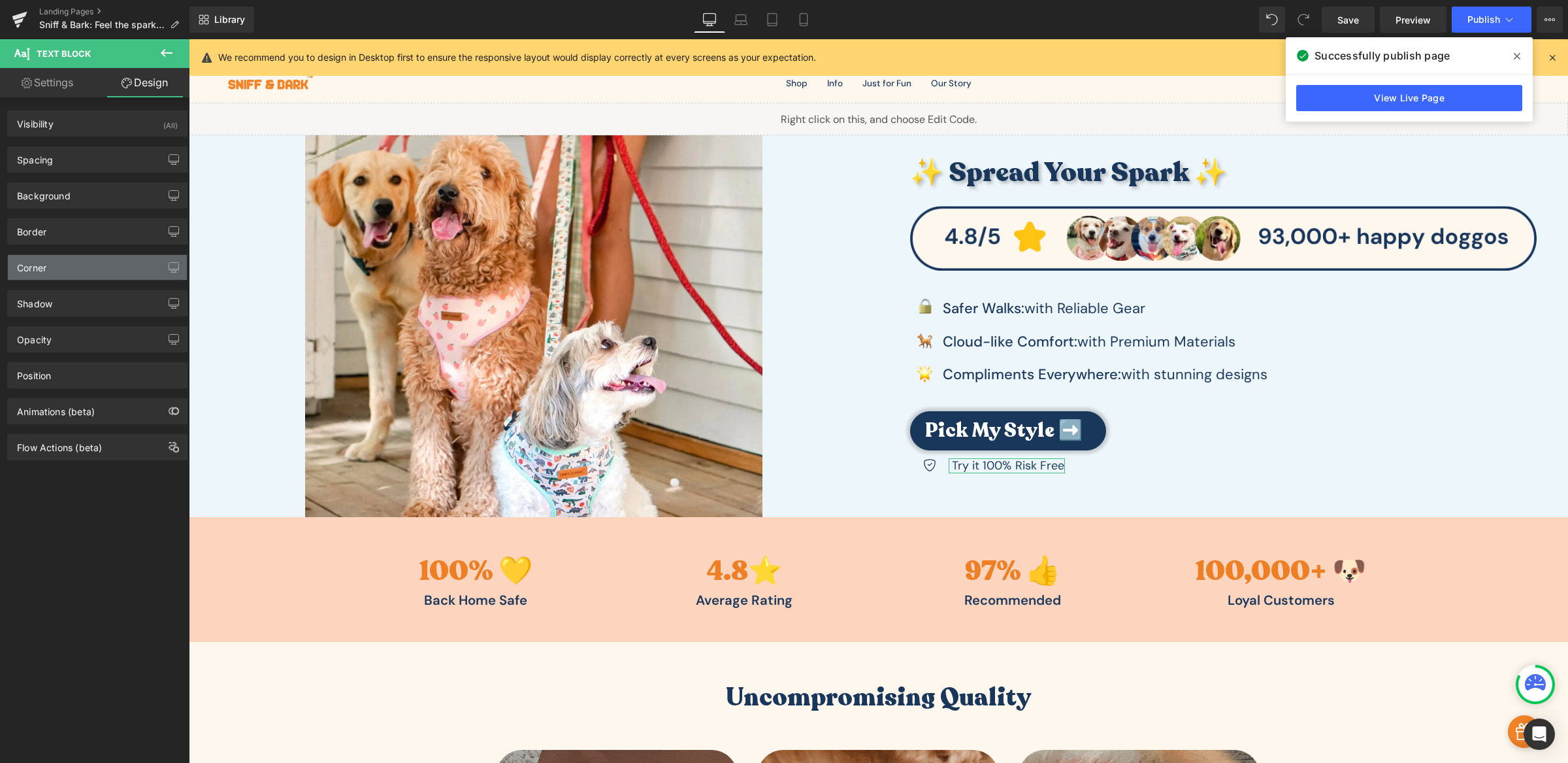
type input "0"
type input "5"
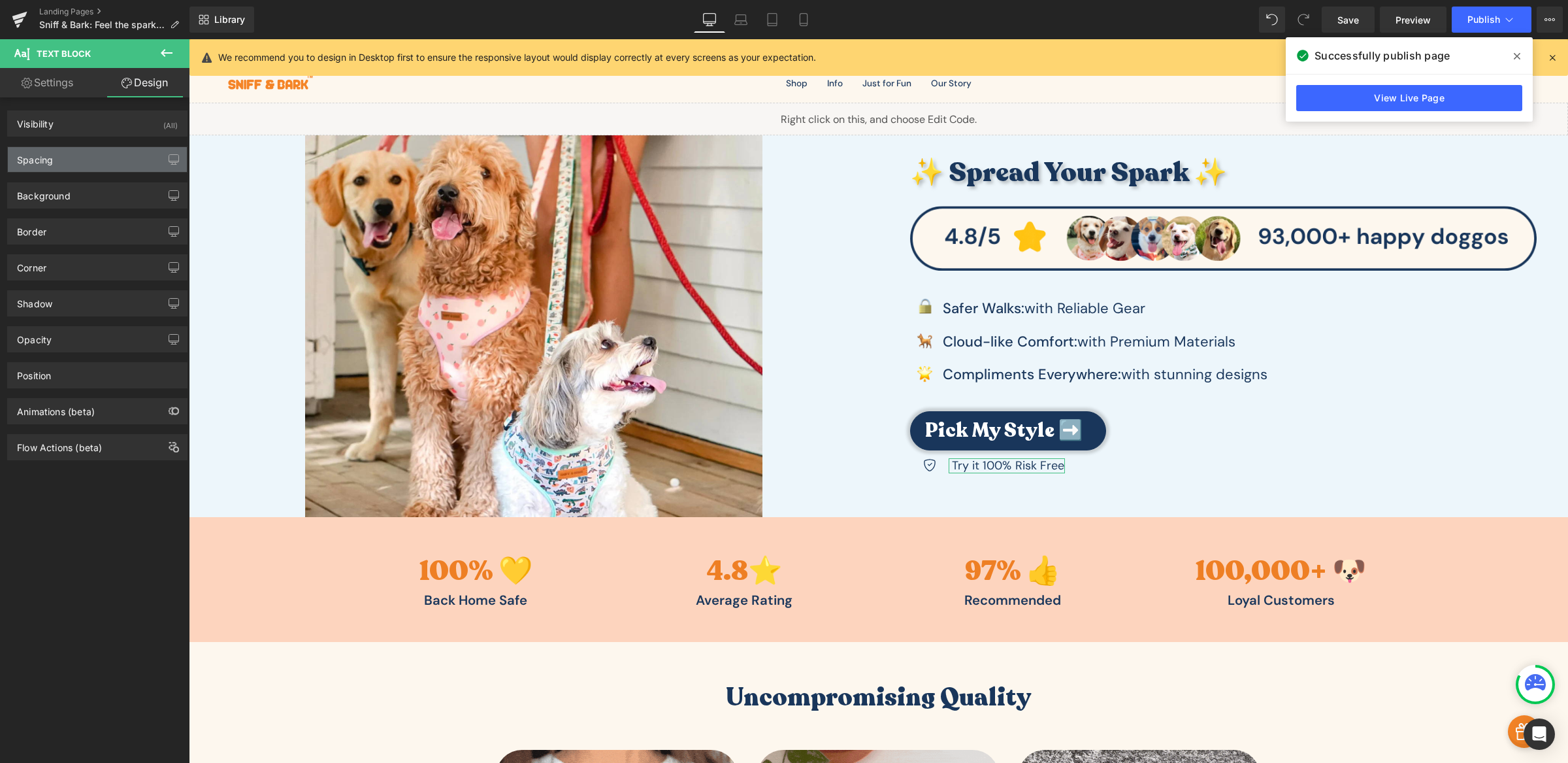
click at [43, 155] on div "Spacing" at bounding box center [35, 156] width 36 height 18
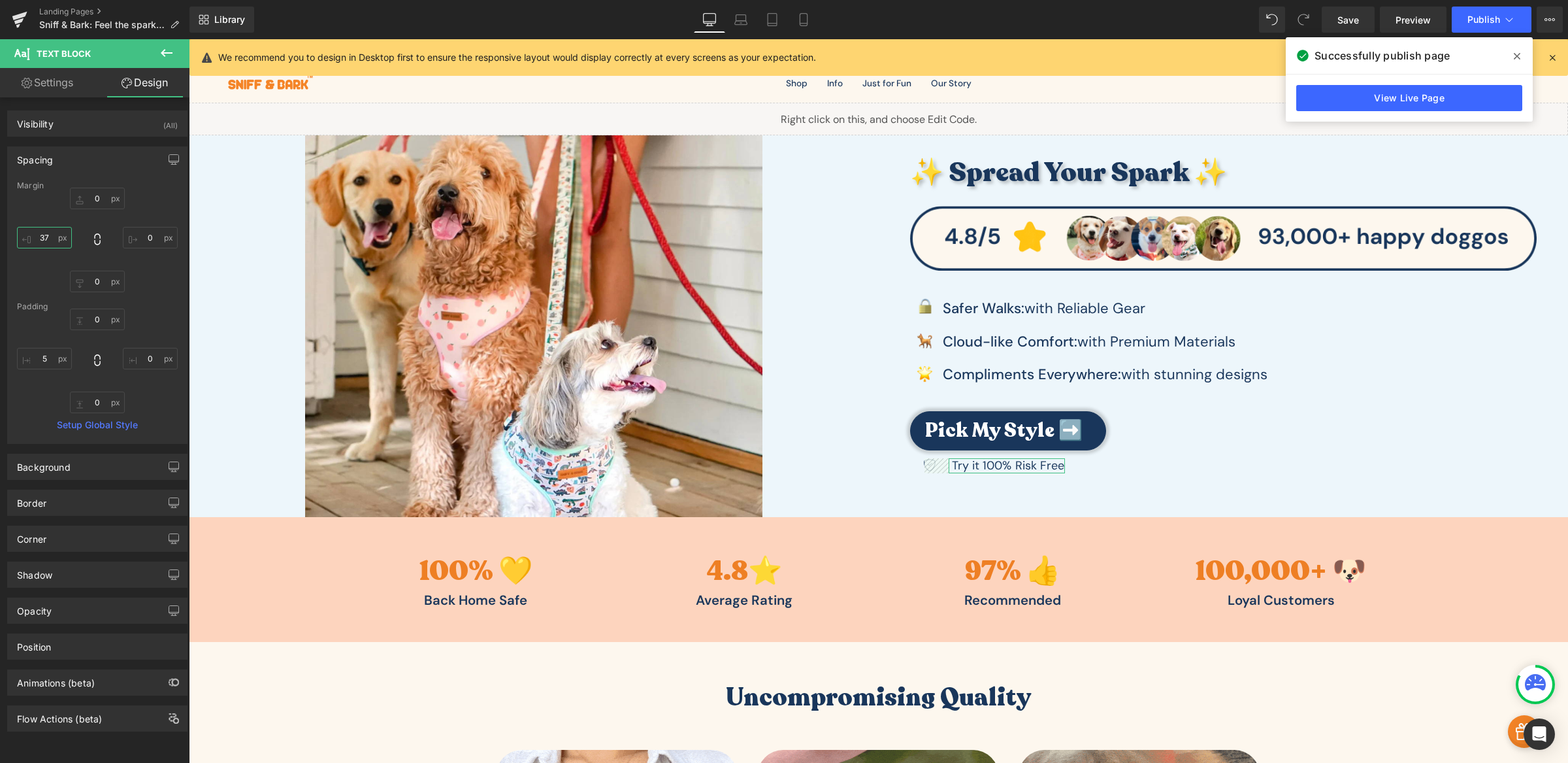
click at [49, 244] on input "37" at bounding box center [44, 238] width 55 height 22
type input "20"
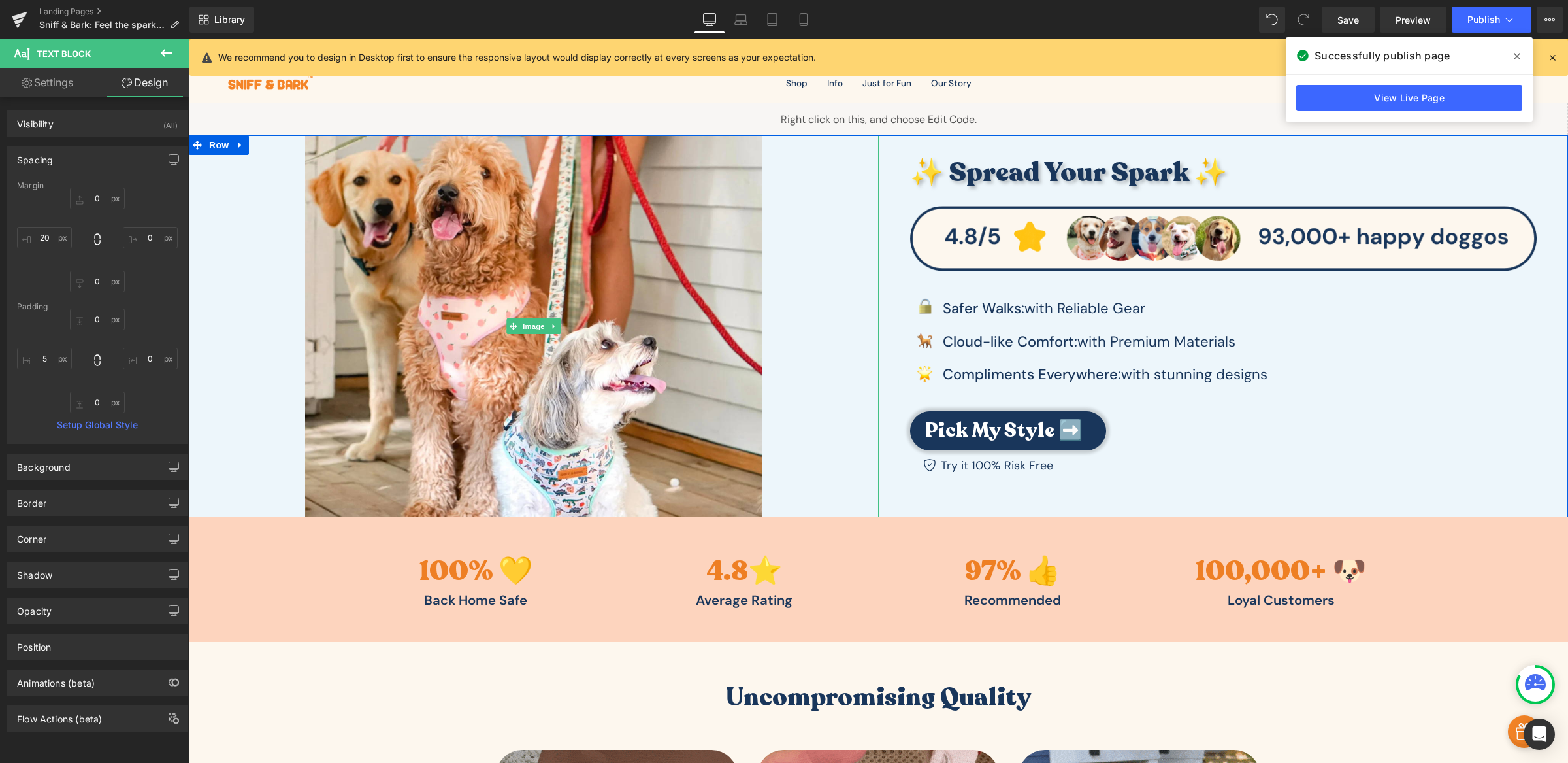
click at [247, 231] on div at bounding box center [533, 326] width 690 height 381
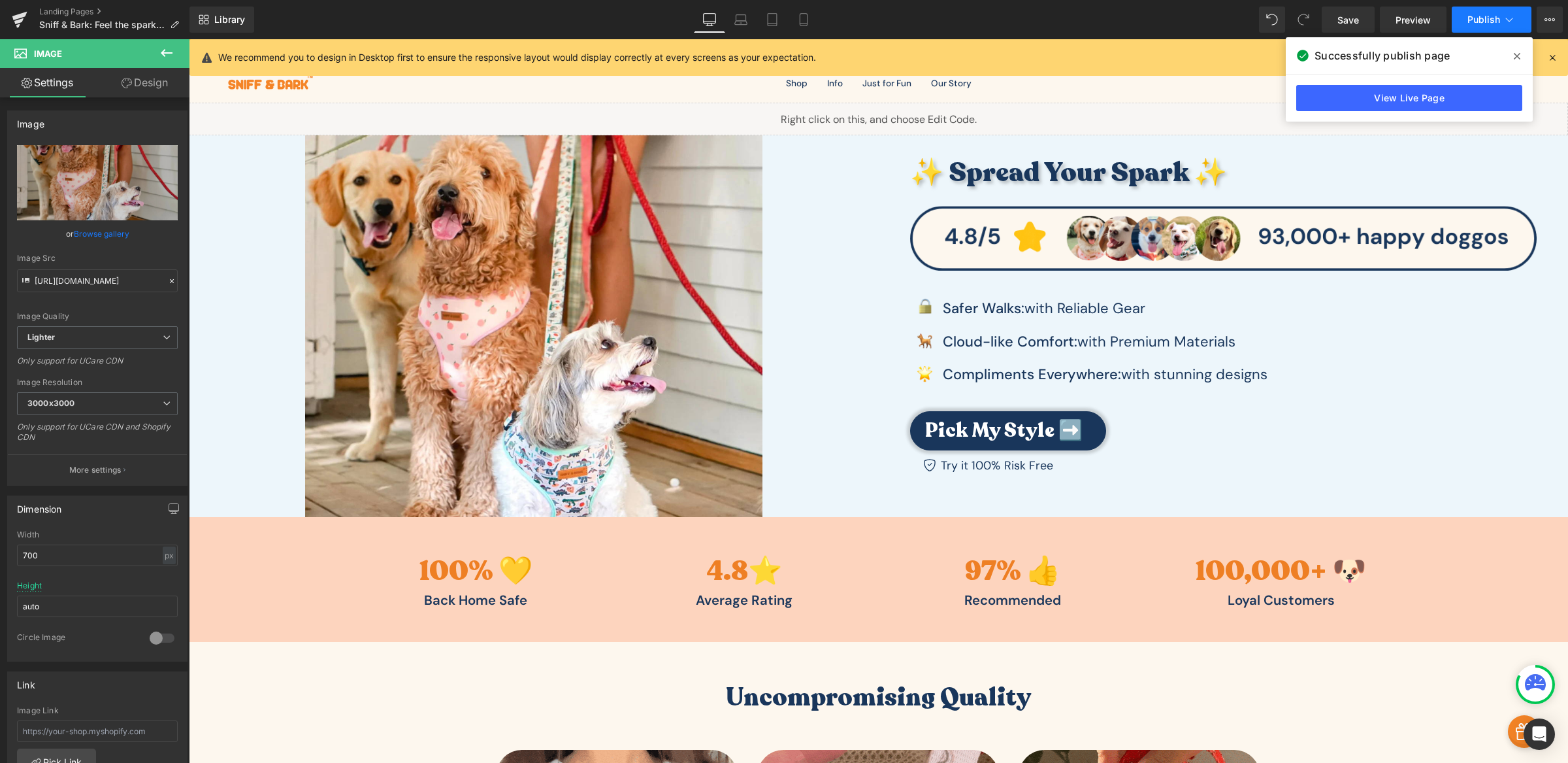
click at [1464, 18] on button "Publish" at bounding box center [1492, 20] width 80 height 26
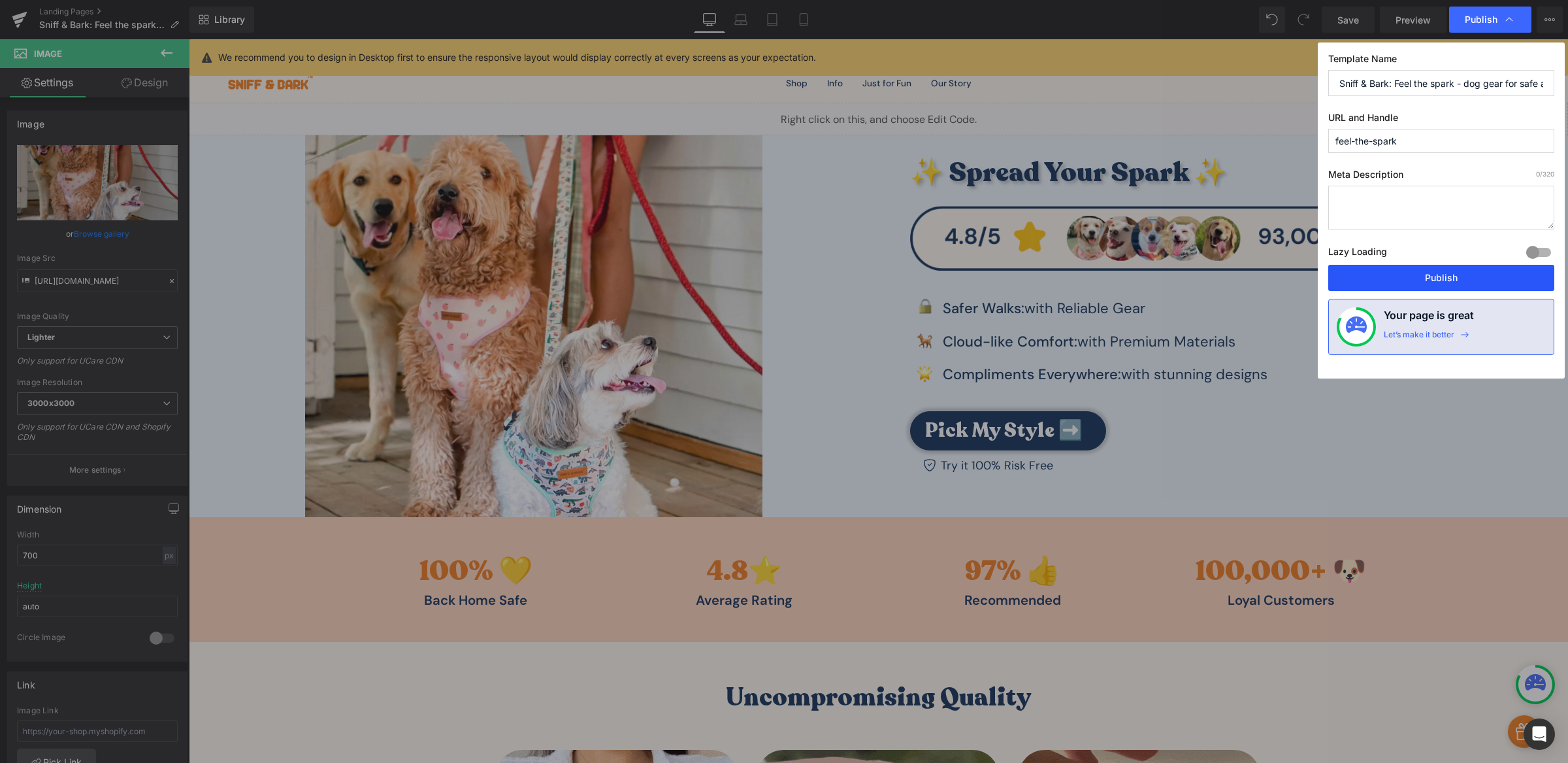
click at [1452, 275] on button "Publish" at bounding box center [1442, 278] width 226 height 26
